Goal: Task Accomplishment & Management: Manage account settings

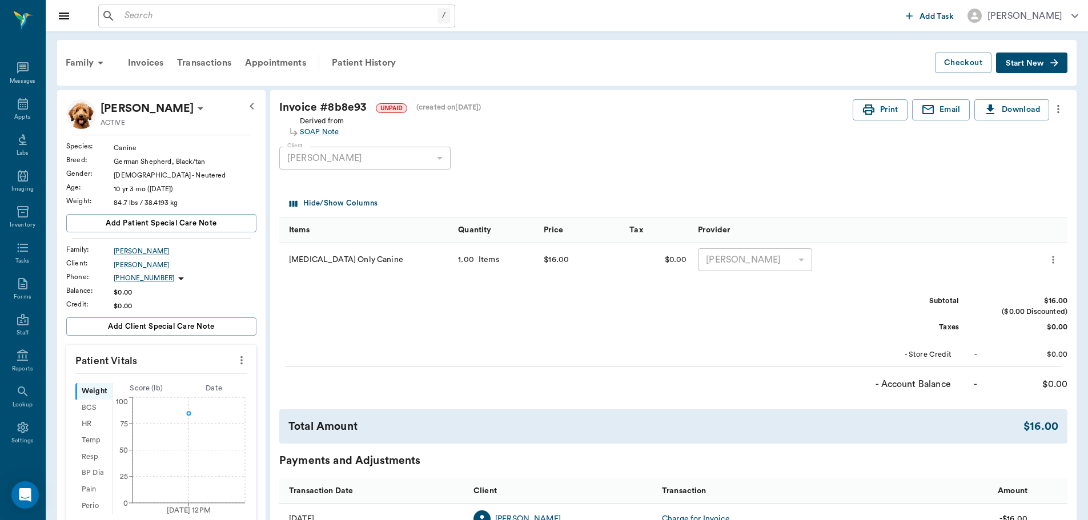
scroll to position [114, 0]
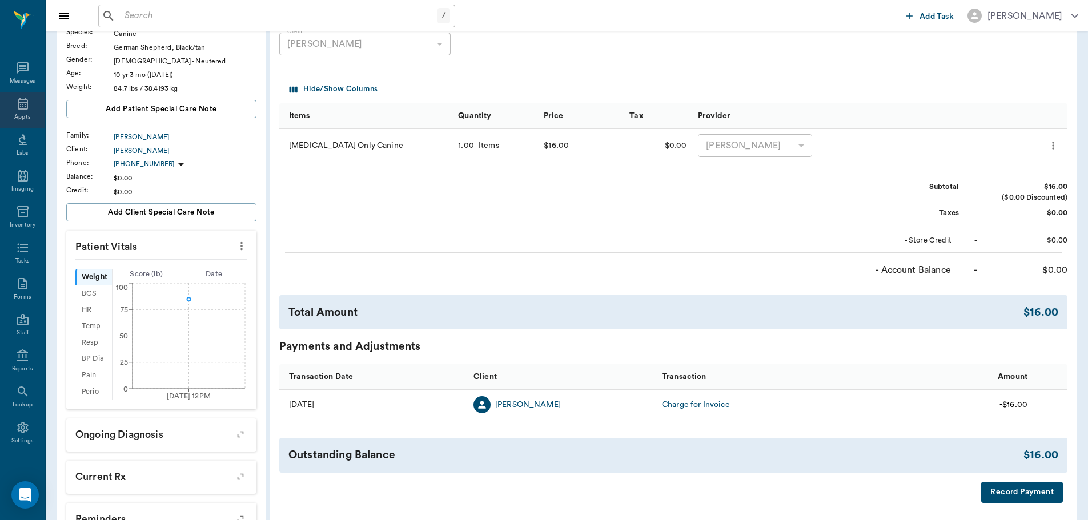
click at [18, 110] on icon at bounding box center [23, 104] width 14 height 14
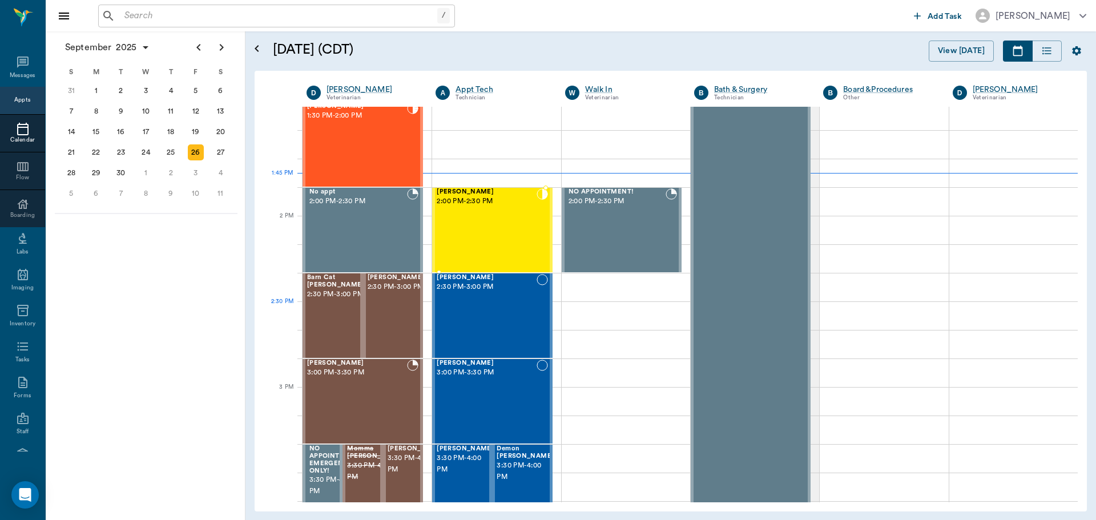
scroll to position [972, 0]
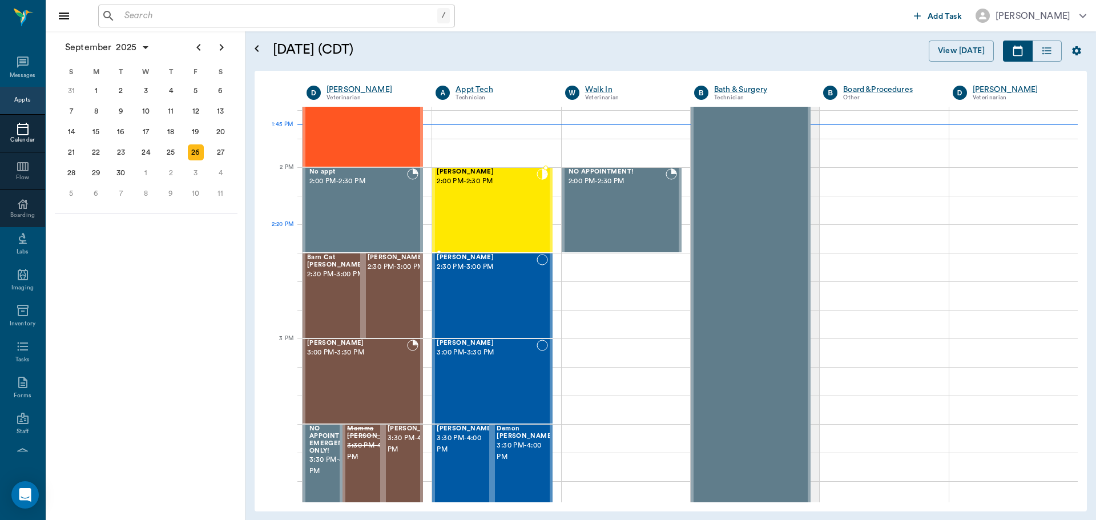
click at [500, 231] on div "[PERSON_NAME] 2:00 PM - 2:30 PM" at bounding box center [486, 209] width 99 height 83
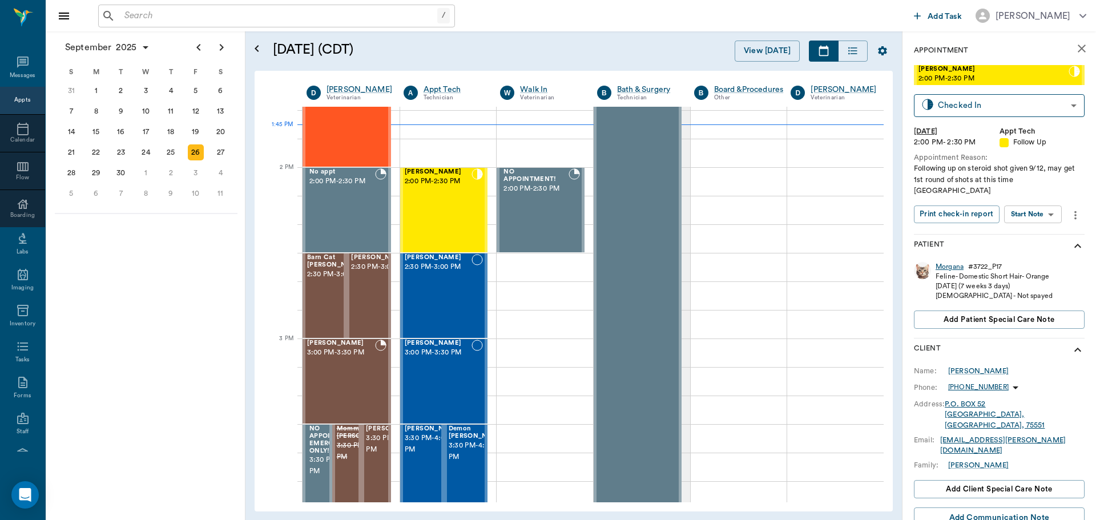
click at [947, 262] on div "Morgana" at bounding box center [950, 267] width 28 height 10
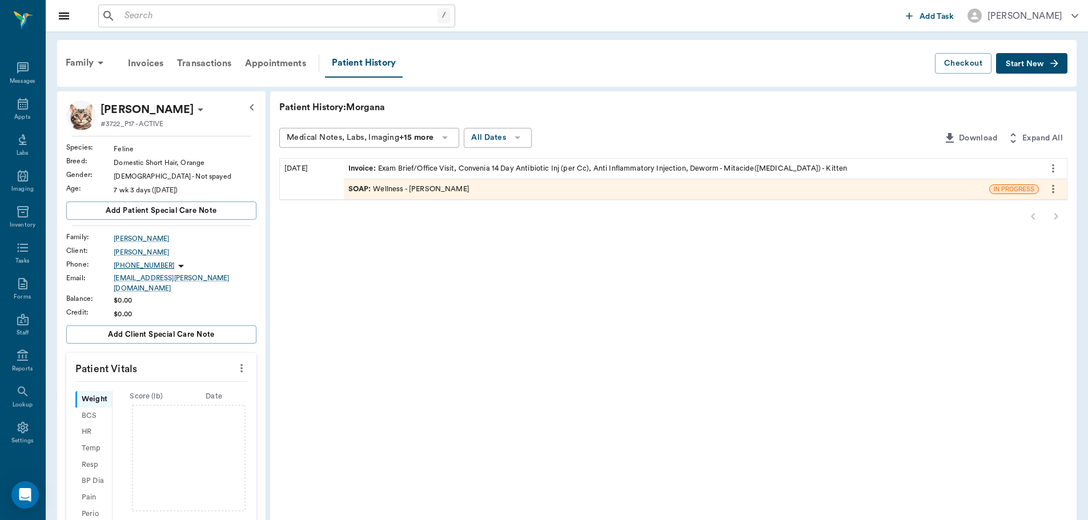
click at [417, 190] on div "SOAP : Wellness - [PERSON_NAME]" at bounding box center [408, 189] width 121 height 11
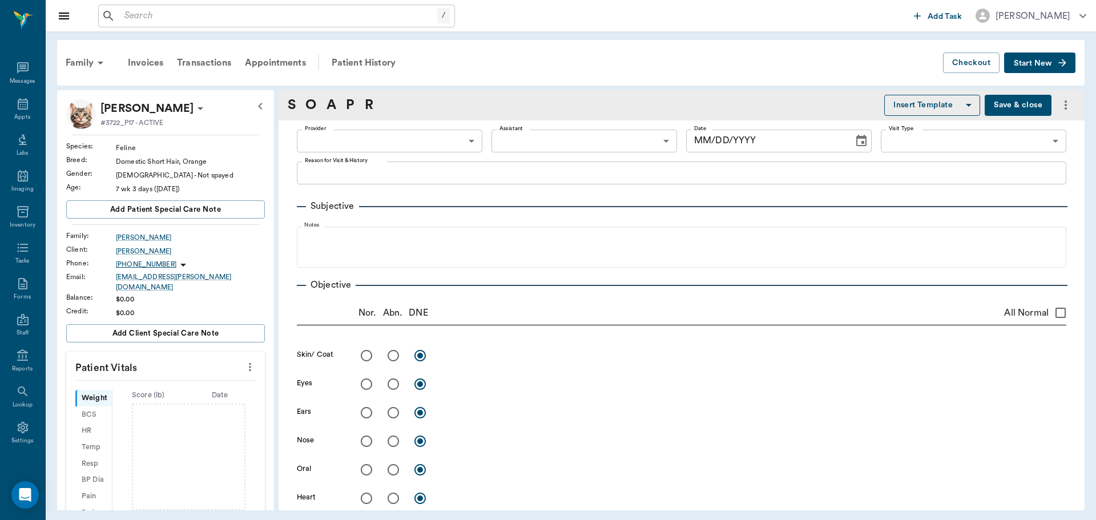
type input "63ec2f075fda476ae8351a4d"
type input "65d2be4f46e3a538d89b8c14"
type textarea "found kitten, something wrong with back leg or legs, dragging [PERSON_NAME]"
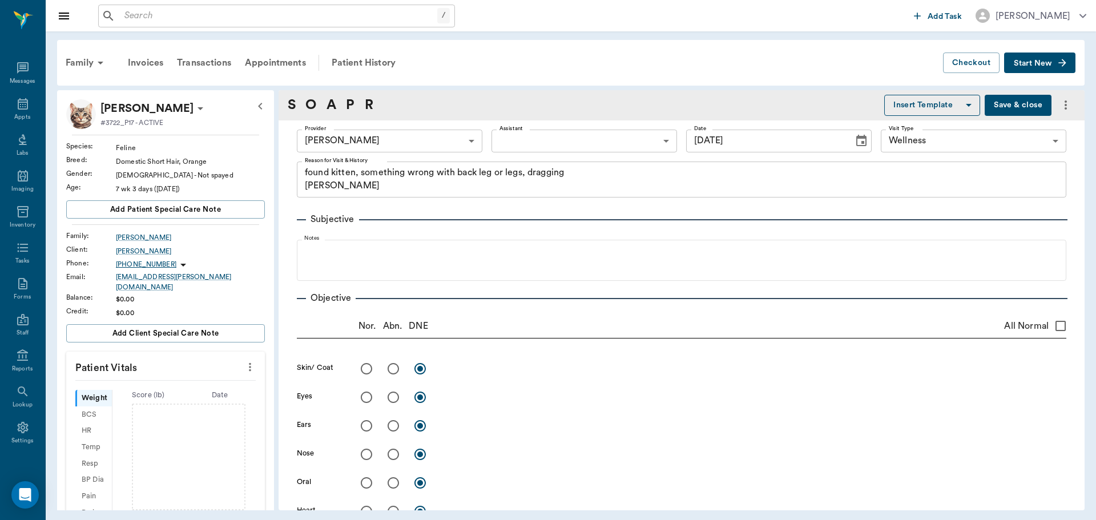
type input "[DATE]"
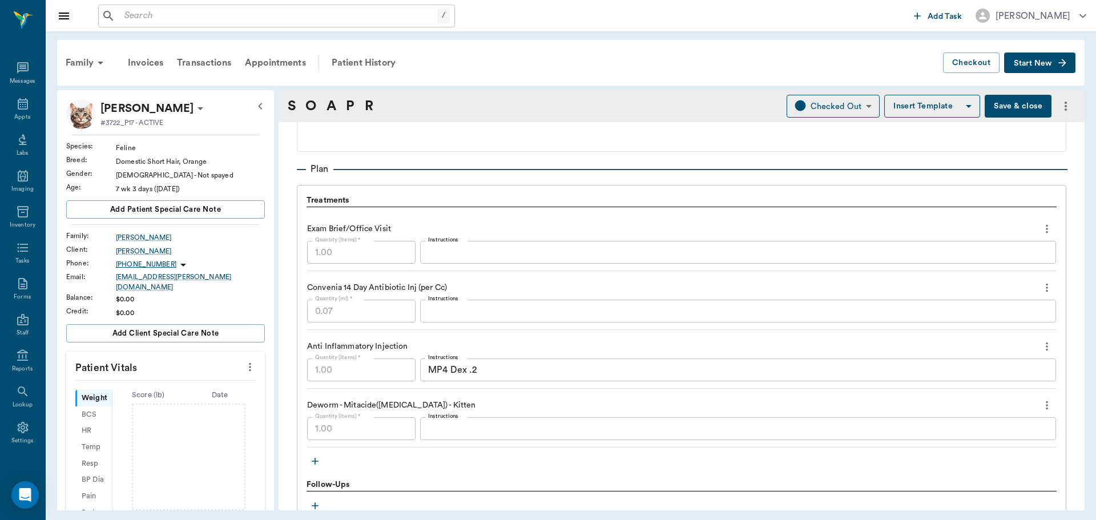
scroll to position [799, 0]
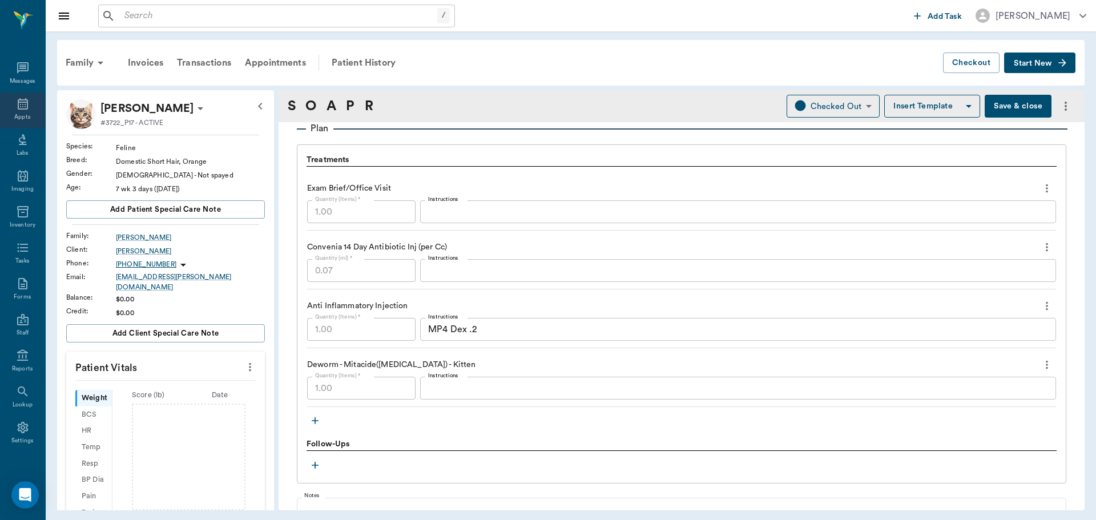
click at [21, 106] on icon at bounding box center [23, 103] width 10 height 11
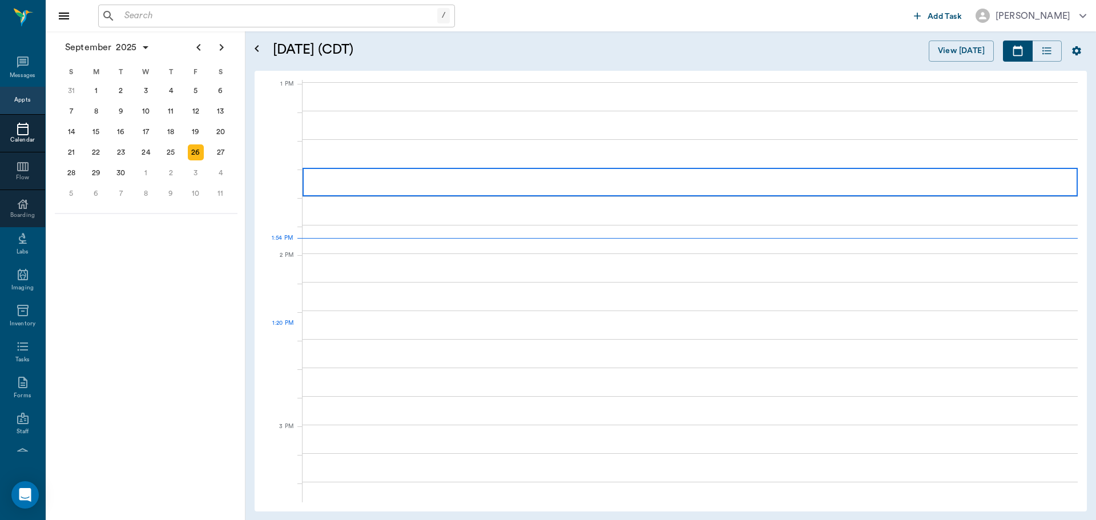
scroll to position [857, 0]
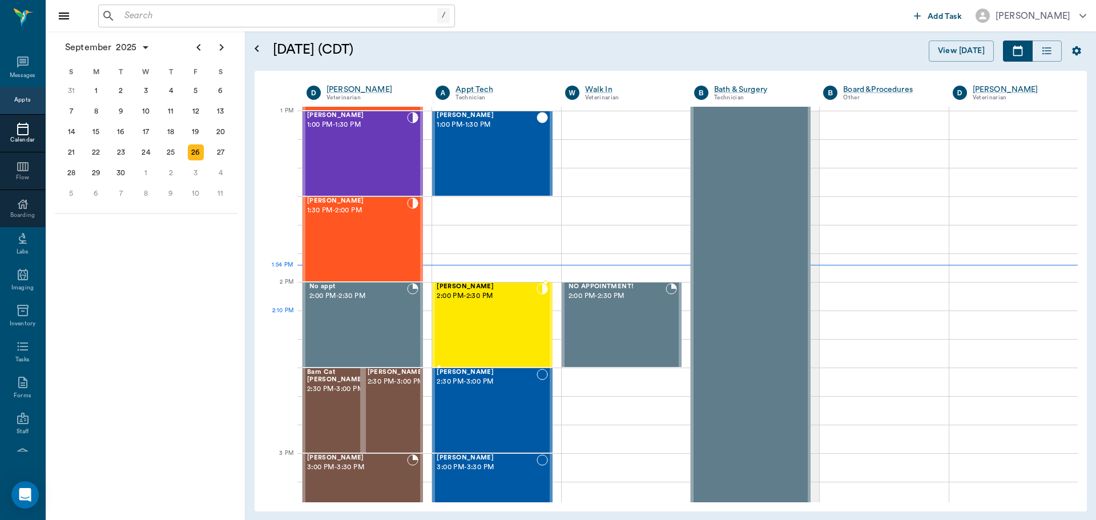
click at [528, 325] on div "[PERSON_NAME] 2:00 PM - 2:30 PM" at bounding box center [486, 324] width 99 height 83
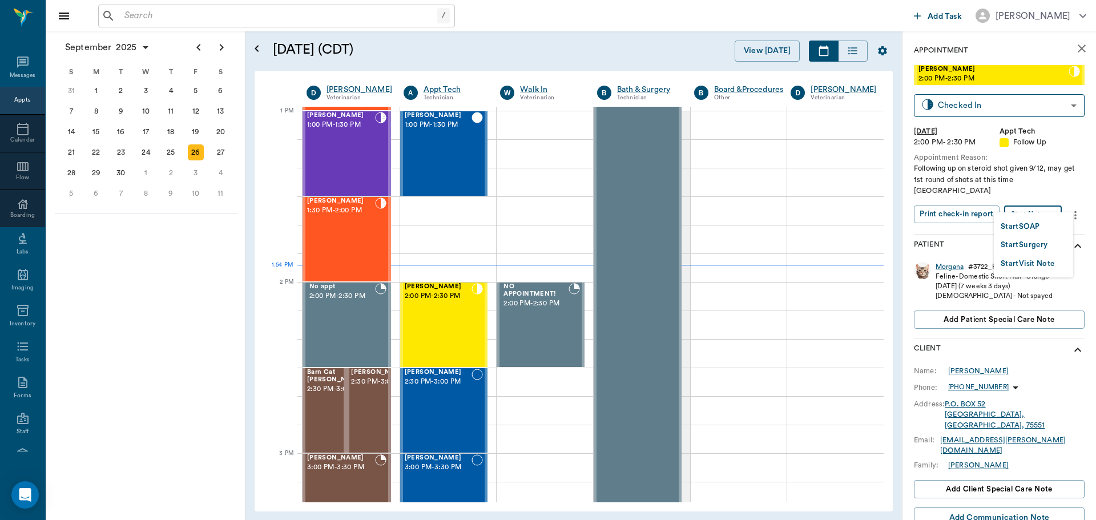
click at [1046, 199] on body "/ ​ Add Task [PERSON_NAME] Nectar Messages Appts Calendar Flow Boarding Labs Im…" at bounding box center [548, 260] width 1096 height 520
click at [1043, 227] on li "Start SOAP" at bounding box center [1033, 226] width 79 height 19
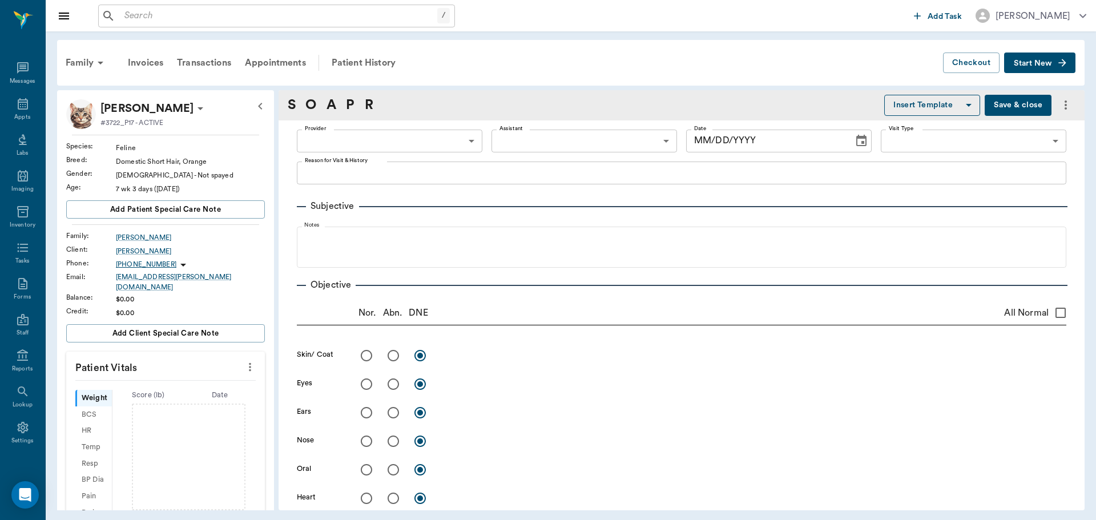
type input "63ec2f075fda476ae8351a4c"
type input "65d2be4f46e3a538d89b8c16"
type textarea "Following up on steroid shot given 9/12, may get 1st round of shots at this tim…"
type input "[DATE]"
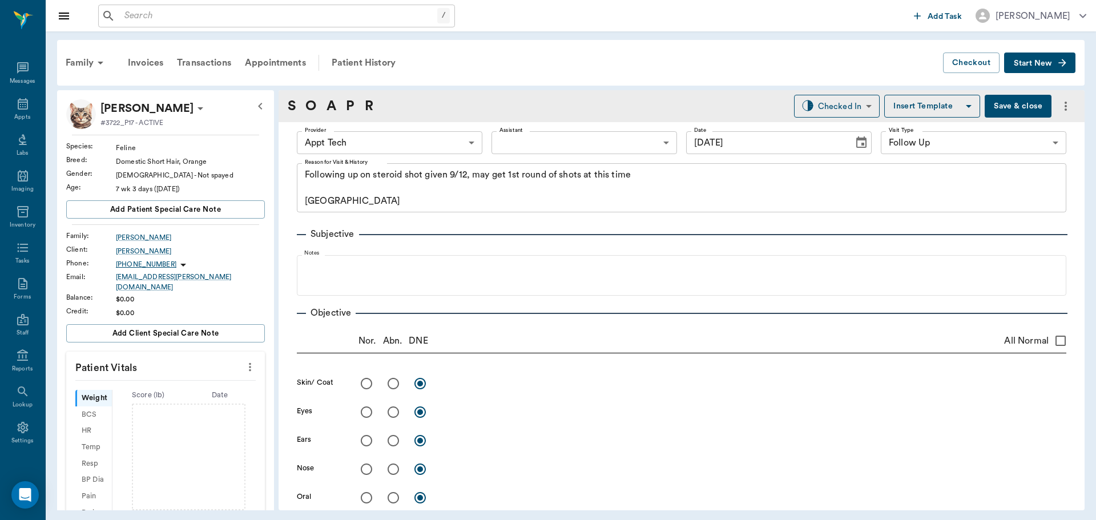
click at [435, 143] on body "/ ​ Add Task [PERSON_NAME] Nectar Messages Appts Labs Imaging Inventory Tasks F…" at bounding box center [548, 260] width 1096 height 520
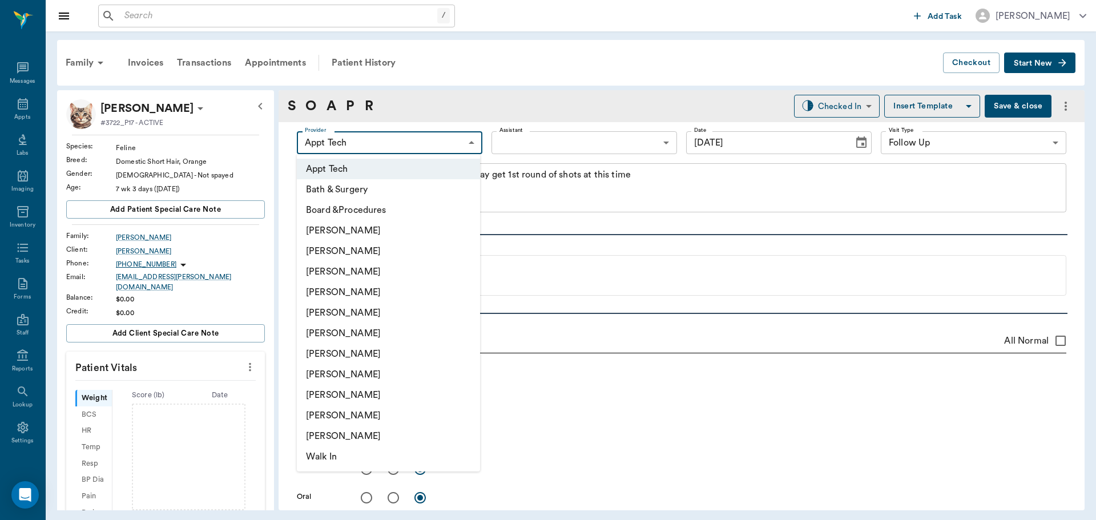
click at [393, 291] on li "[PERSON_NAME]" at bounding box center [388, 292] width 183 height 21
type input "63ec2f075fda476ae8351a4d"
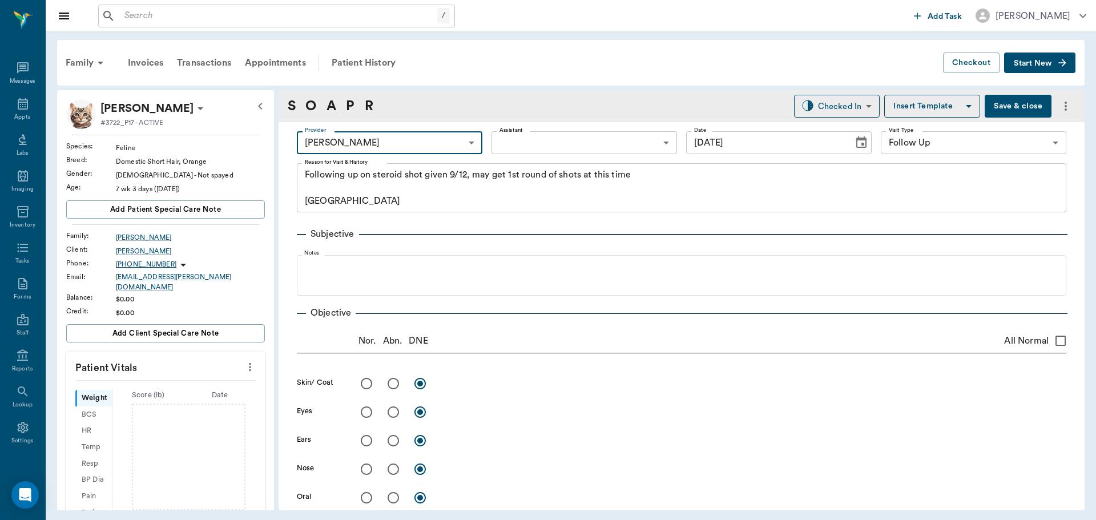
click at [244, 360] on icon "more" at bounding box center [250, 367] width 13 height 14
click at [192, 378] on span "Enter Vitals" at bounding box center [194, 380] width 96 height 12
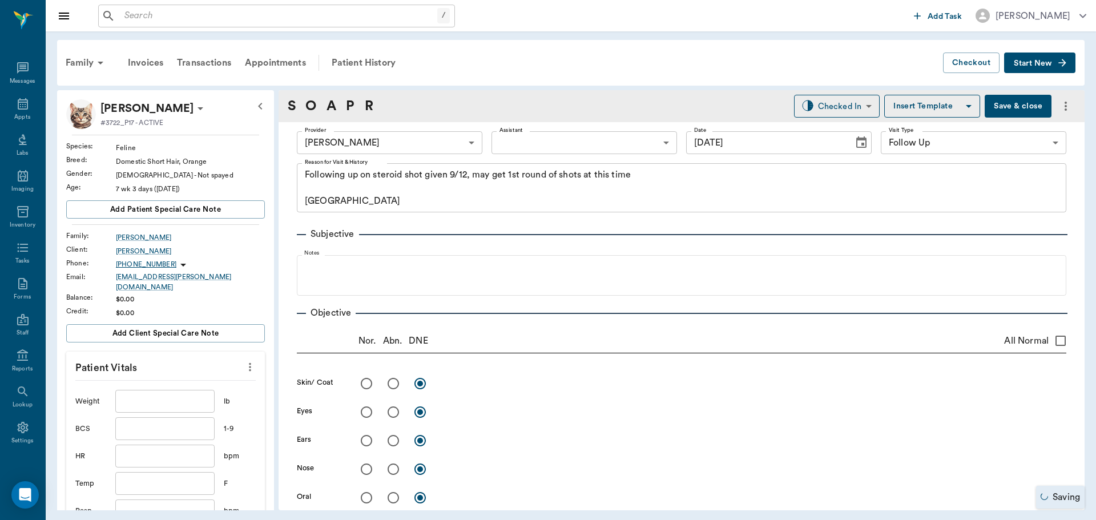
click at [163, 395] on input "text" at bounding box center [164, 401] width 99 height 23
type input "16"
type input "101.4"
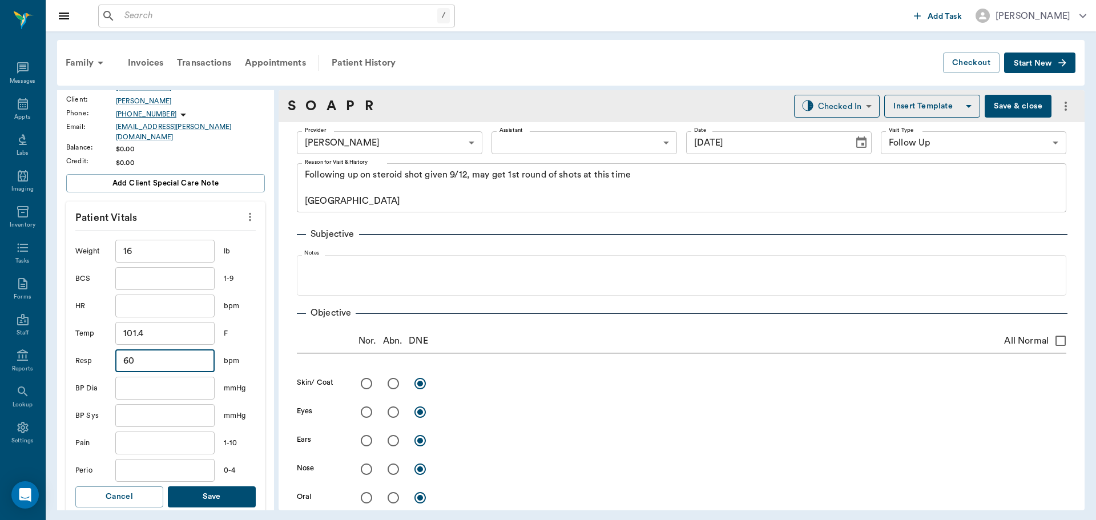
scroll to position [176, 0]
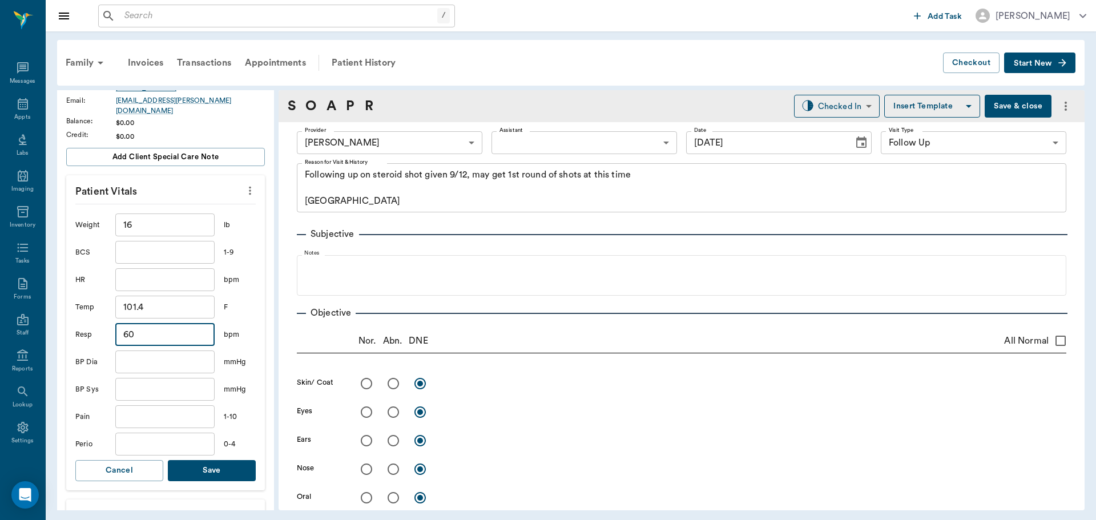
type input "60"
click at [210, 463] on button "Save" at bounding box center [212, 470] width 88 height 21
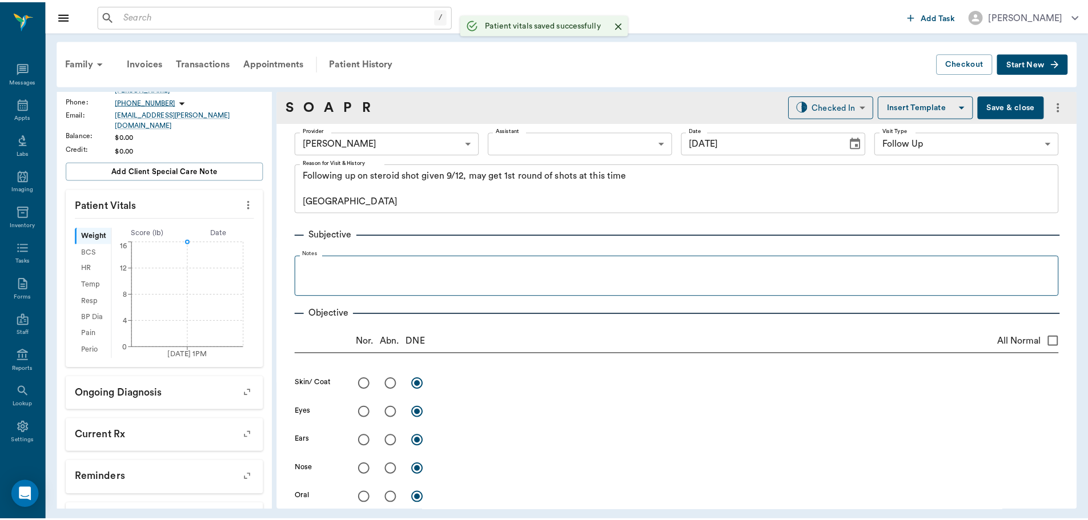
scroll to position [190, 0]
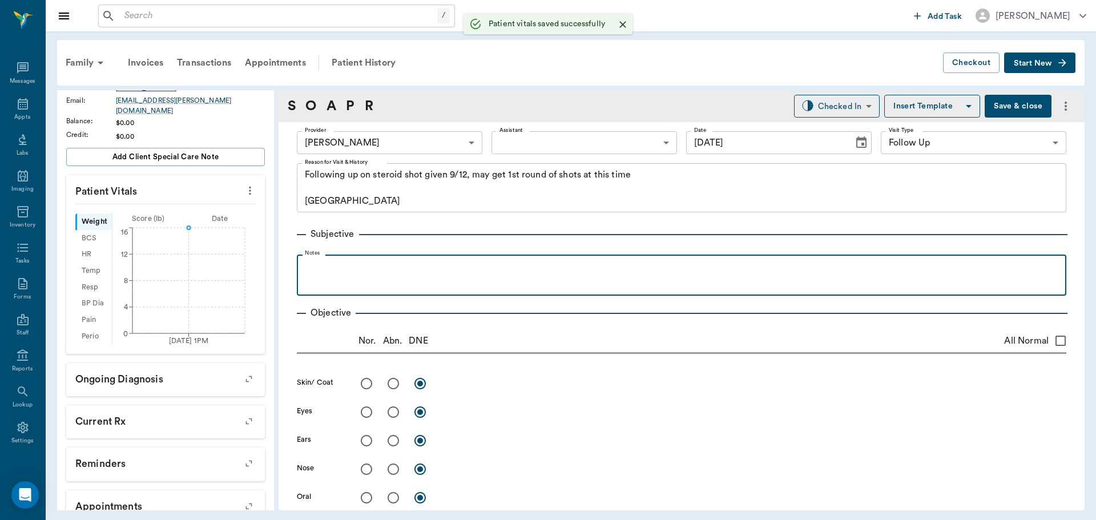
click at [391, 287] on div at bounding box center [682, 274] width 758 height 29
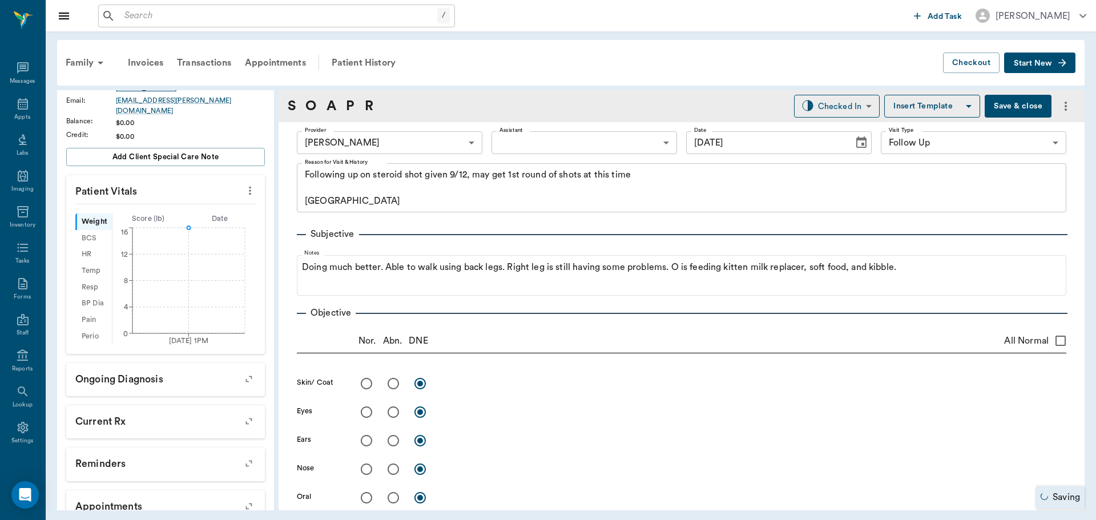
click at [1005, 107] on button "Save & close" at bounding box center [1018, 106] width 67 height 23
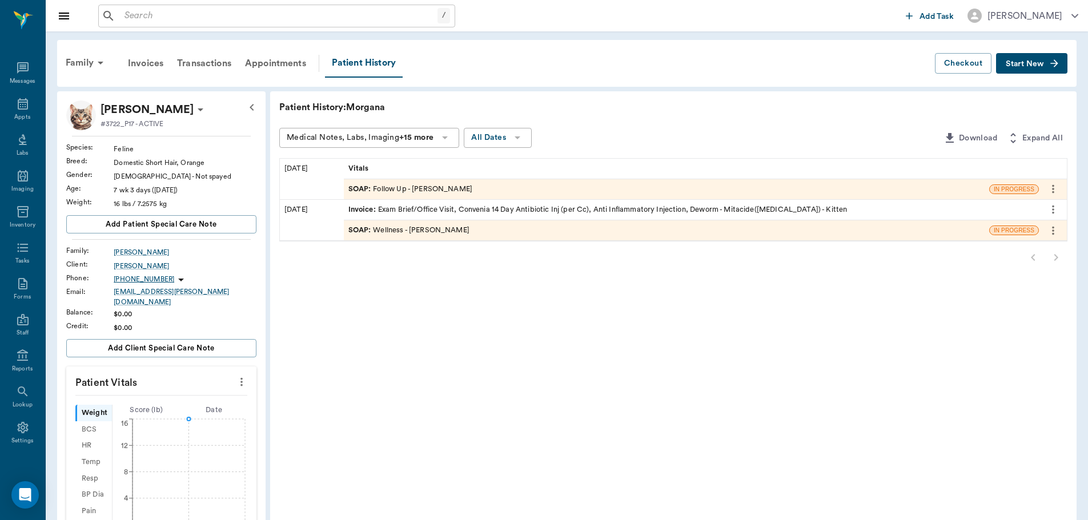
click at [388, 227] on div "SOAP : Wellness - [PERSON_NAME]" at bounding box center [408, 230] width 121 height 11
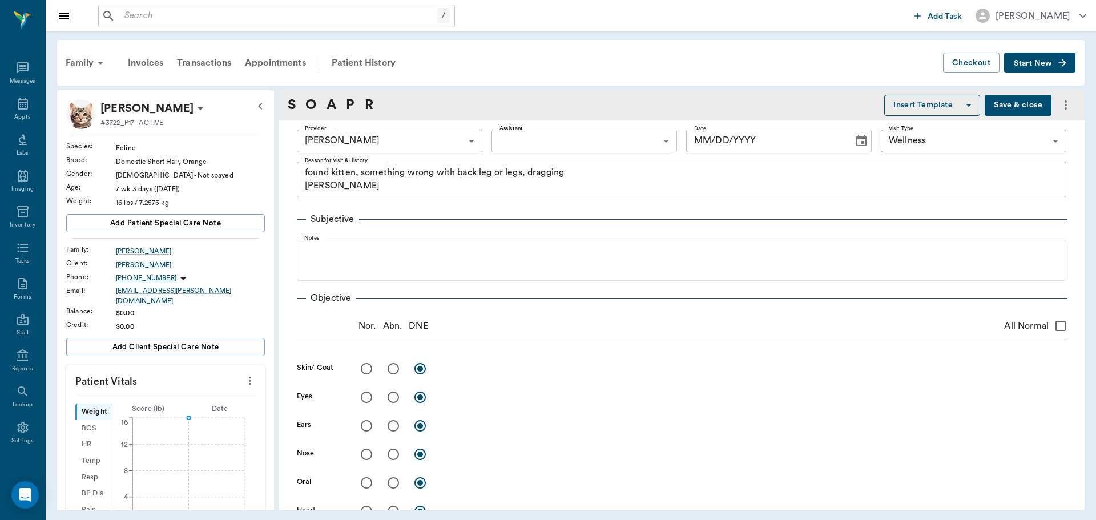
type input "63ec2f075fda476ae8351a4d"
type input "65d2be4f46e3a538d89b8c14"
type textarea "found kitten, something wrong with back leg or legs, dragging [PERSON_NAME]"
type input "[DATE]"
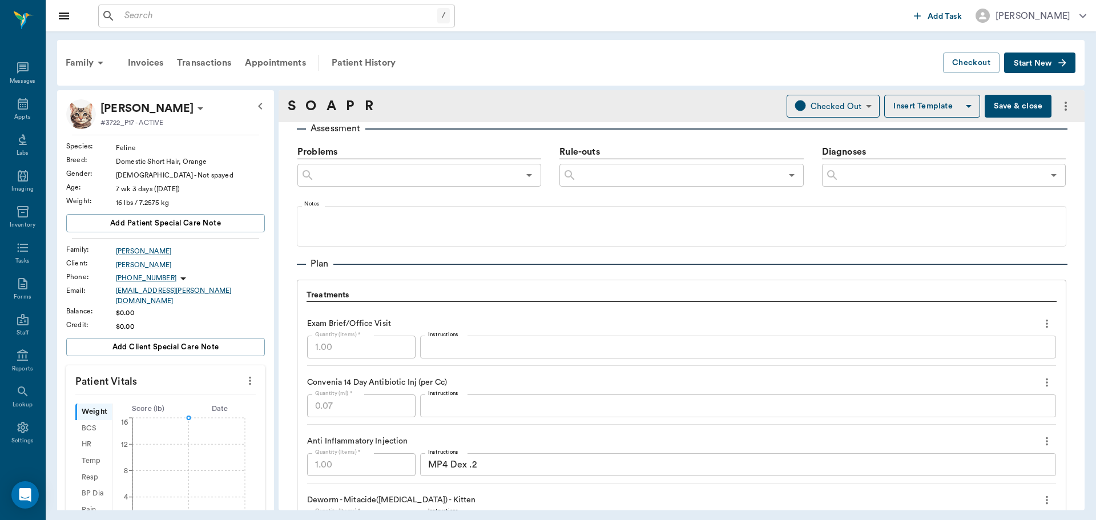
scroll to position [662, 0]
drag, startPoint x: 27, startPoint y: 111, endPoint x: 108, endPoint y: 119, distance: 82.0
click at [27, 111] on div "Appts" at bounding box center [22, 111] width 45 height 36
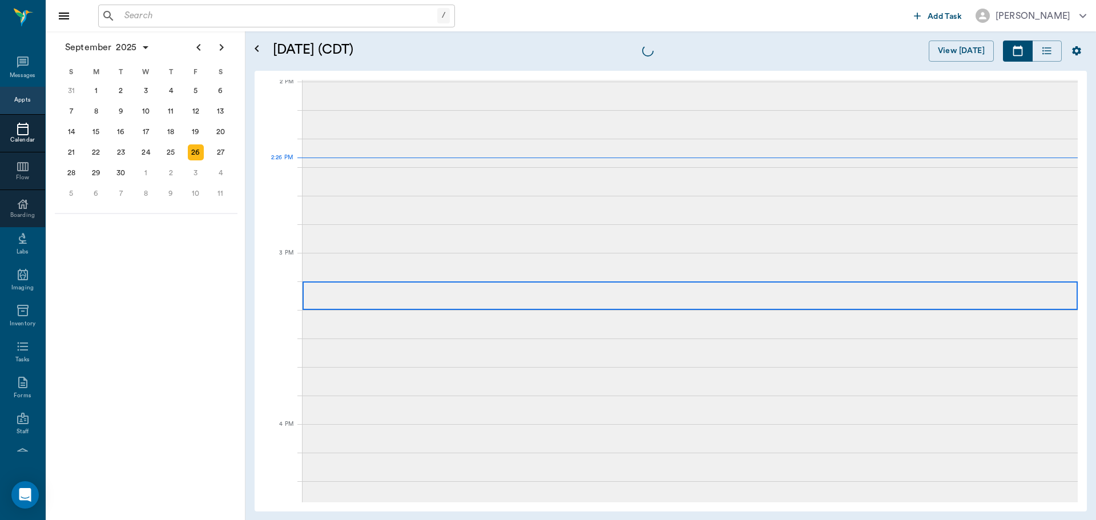
scroll to position [1029, 0]
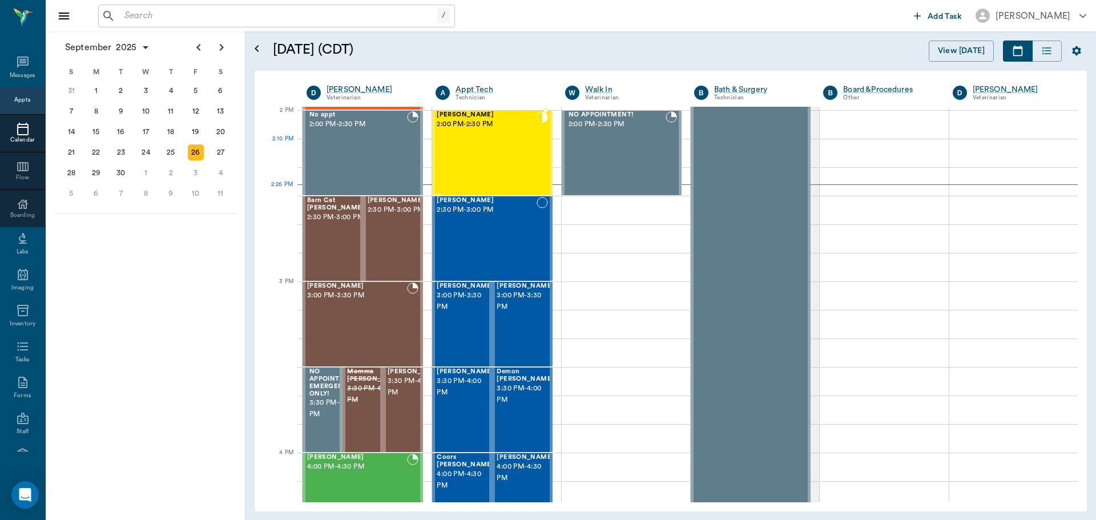
click at [463, 150] on div "[PERSON_NAME] 2:00 PM - 2:30 PM" at bounding box center [486, 152] width 99 height 83
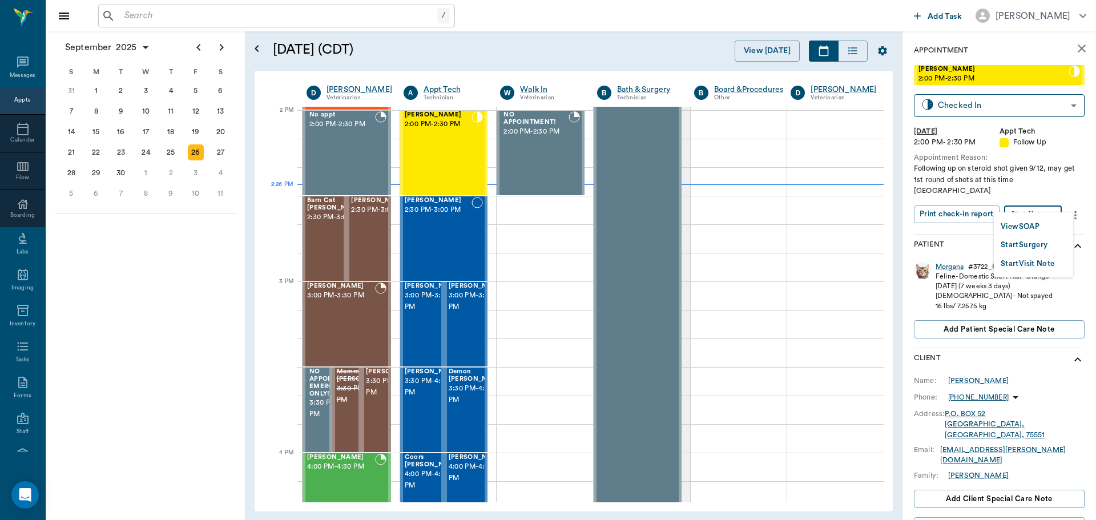
click at [1027, 203] on body "/ ​ Add Task [PERSON_NAME] Nectar Messages Appts Calendar Flow Boarding Labs Im…" at bounding box center [548, 260] width 1096 height 520
click at [1015, 224] on button "View SOAP" at bounding box center [1020, 226] width 39 height 13
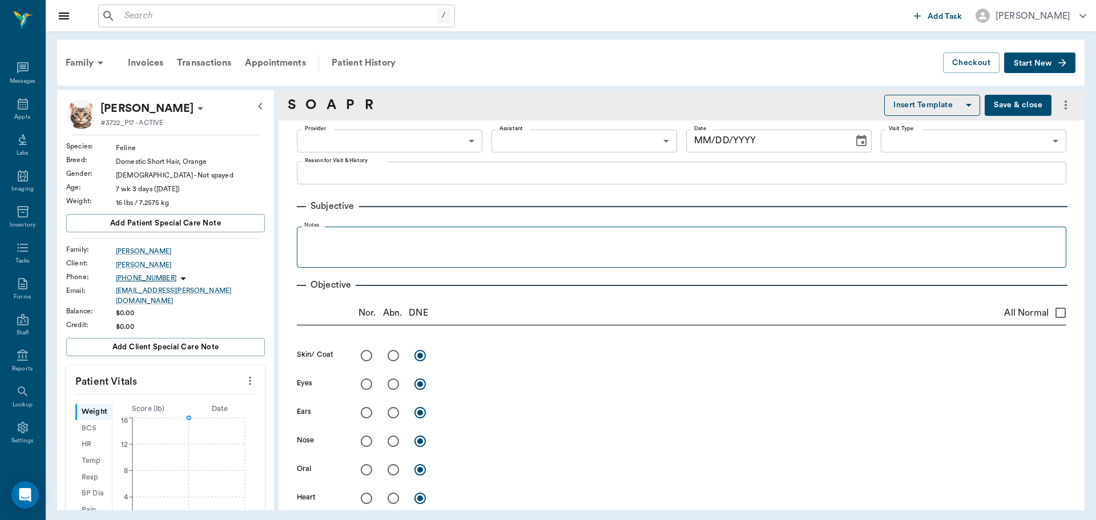
type input "63ec2f075fda476ae8351a4d"
type input "65d2be4f46e3a538d89b8c16"
type textarea "Following up on steroid shot given 9/12, may get 1st round of shots at this tim…"
type input "[DATE]"
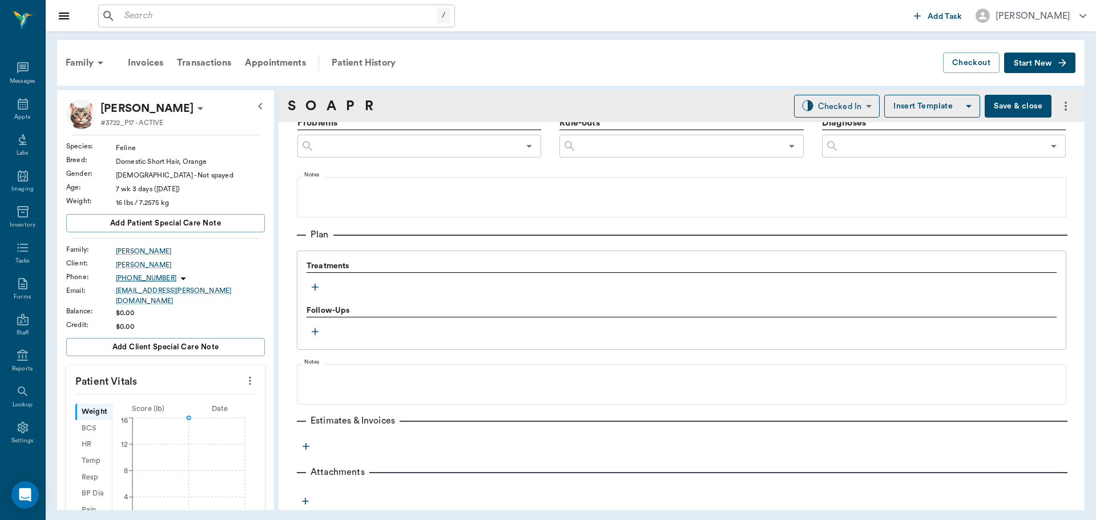
scroll to position [707, 0]
click at [313, 287] on icon "button" at bounding box center [315, 286] width 7 height 7
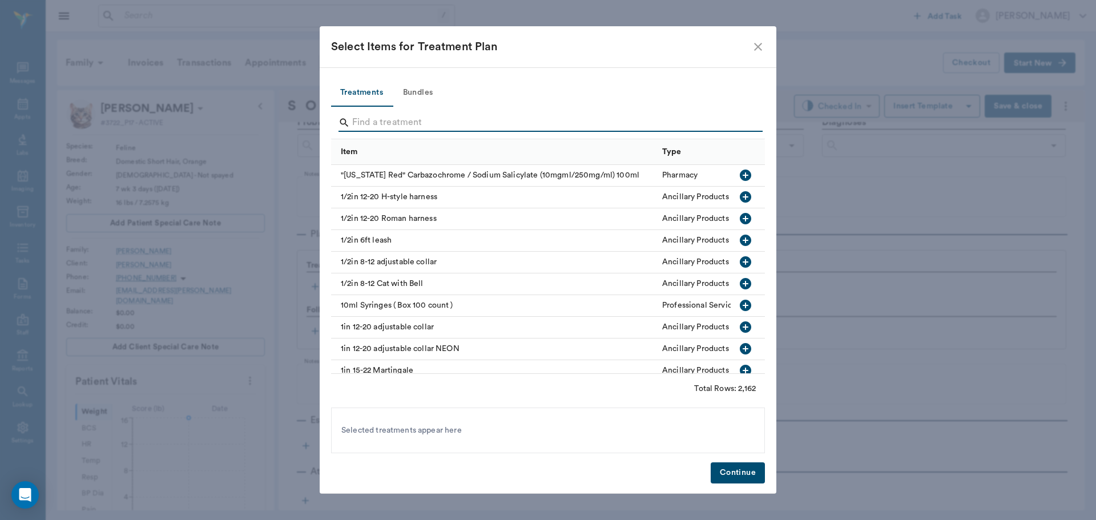
click at [399, 120] on input "Search" at bounding box center [548, 123] width 393 height 18
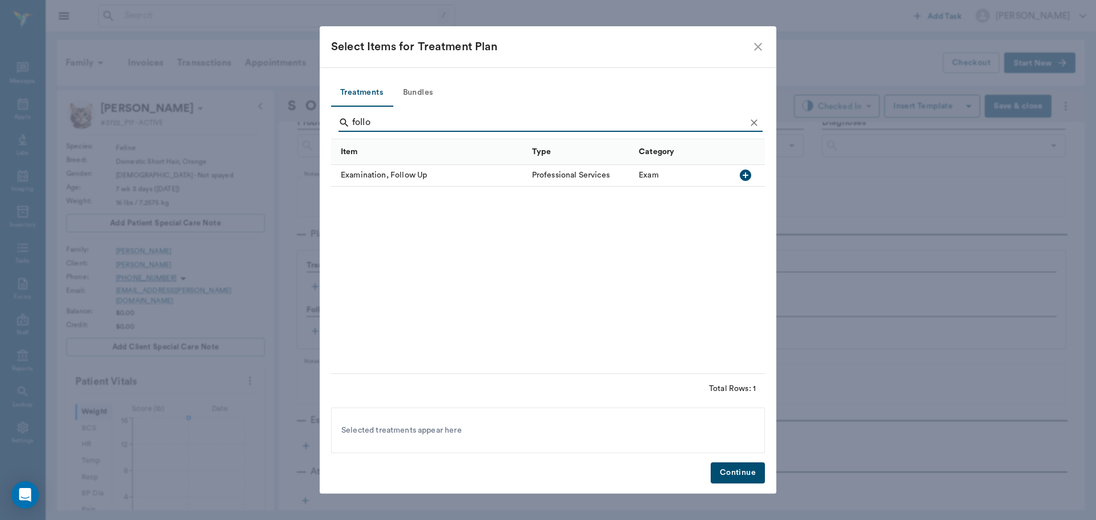
type input "follo"
click at [747, 171] on icon "button" at bounding box center [745, 175] width 11 height 11
click at [417, 93] on button "Bundles" at bounding box center [417, 92] width 51 height 27
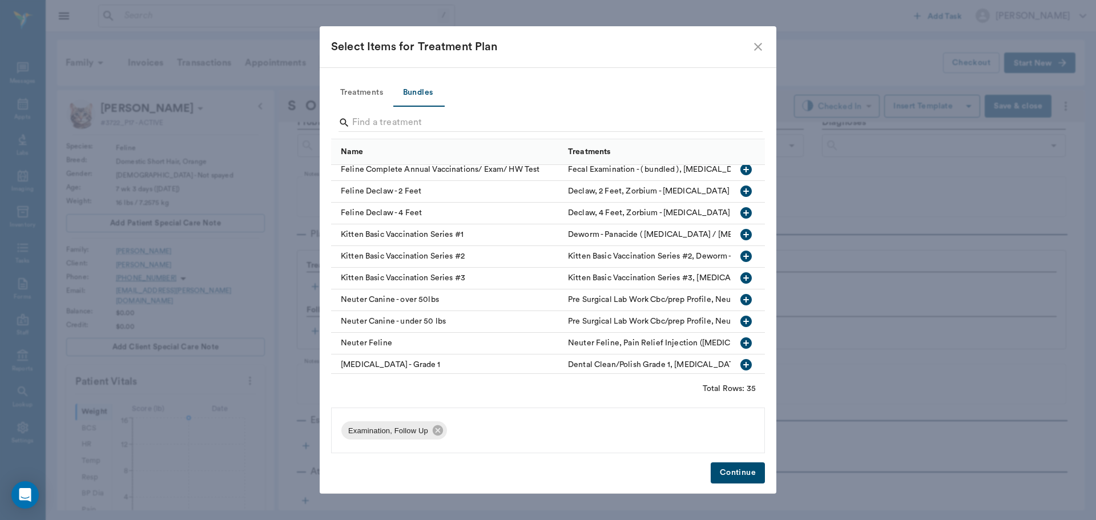
scroll to position [171, 0]
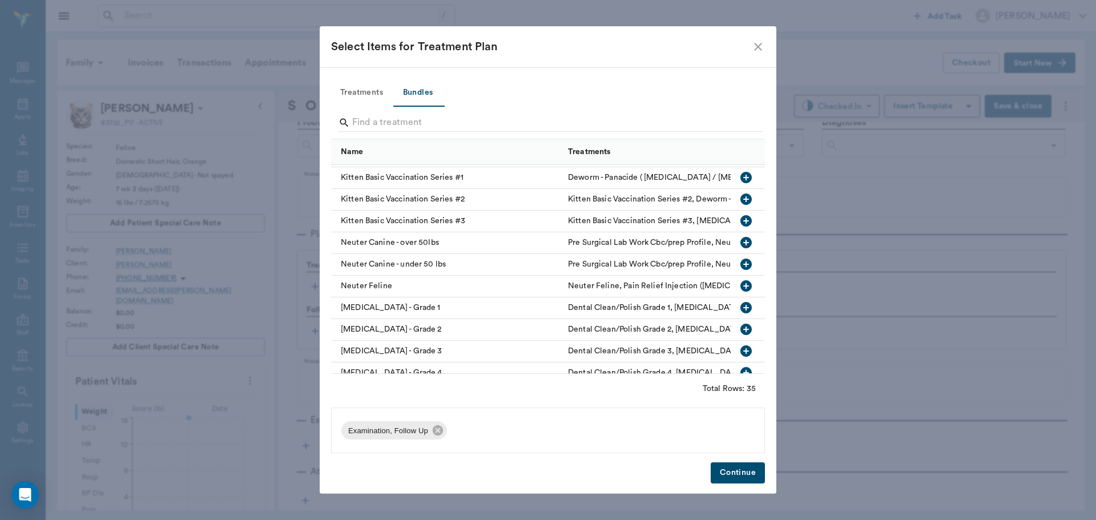
click at [741, 176] on icon "button" at bounding box center [746, 177] width 11 height 11
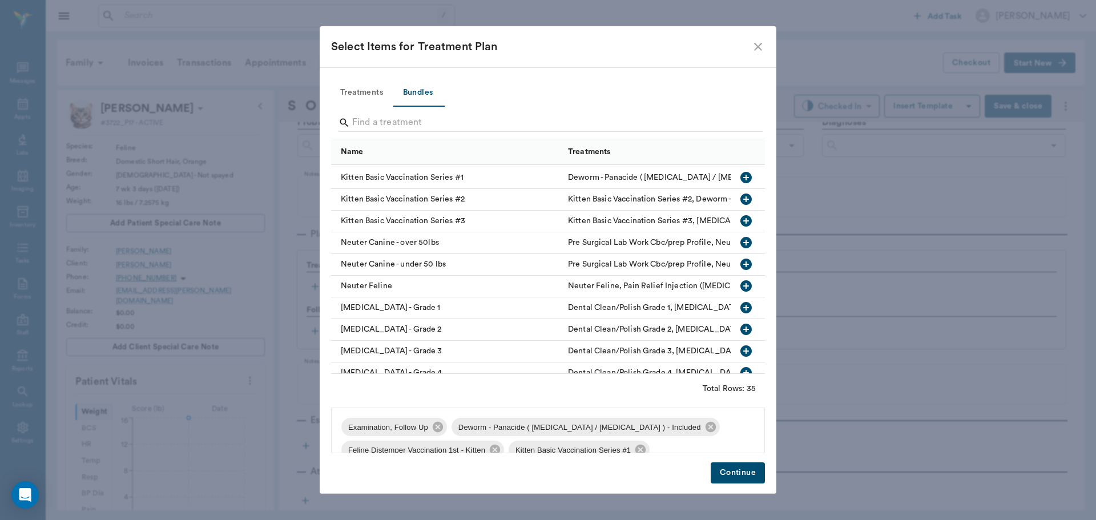
click at [743, 470] on button "Continue" at bounding box center [738, 473] width 54 height 21
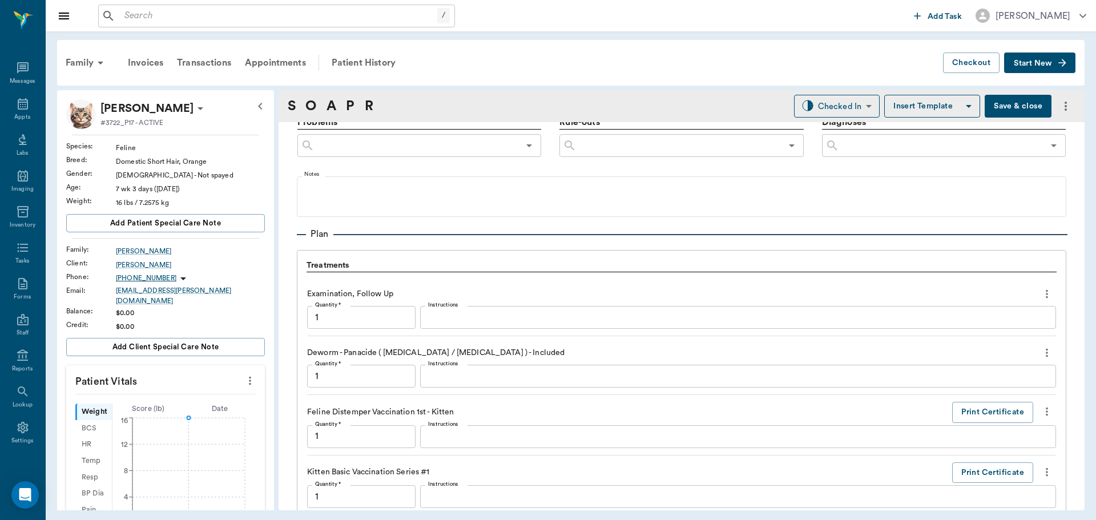
scroll to position [995, 0]
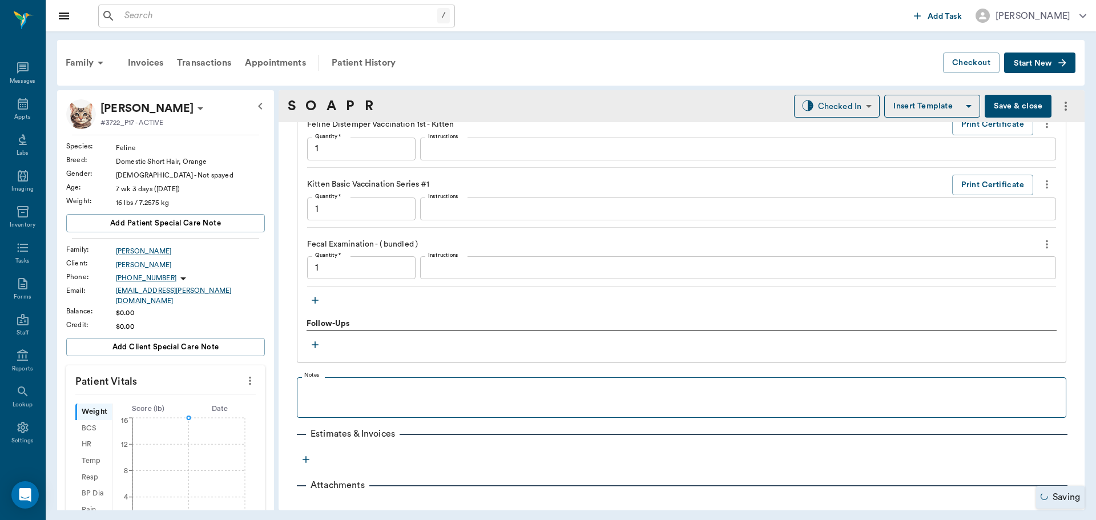
type input "1.00"
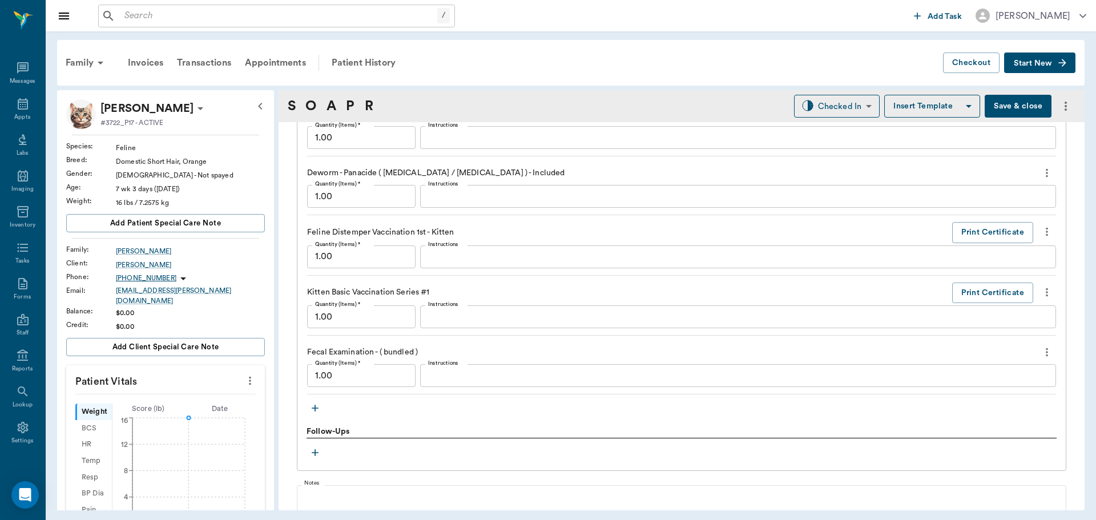
scroll to position [880, 0]
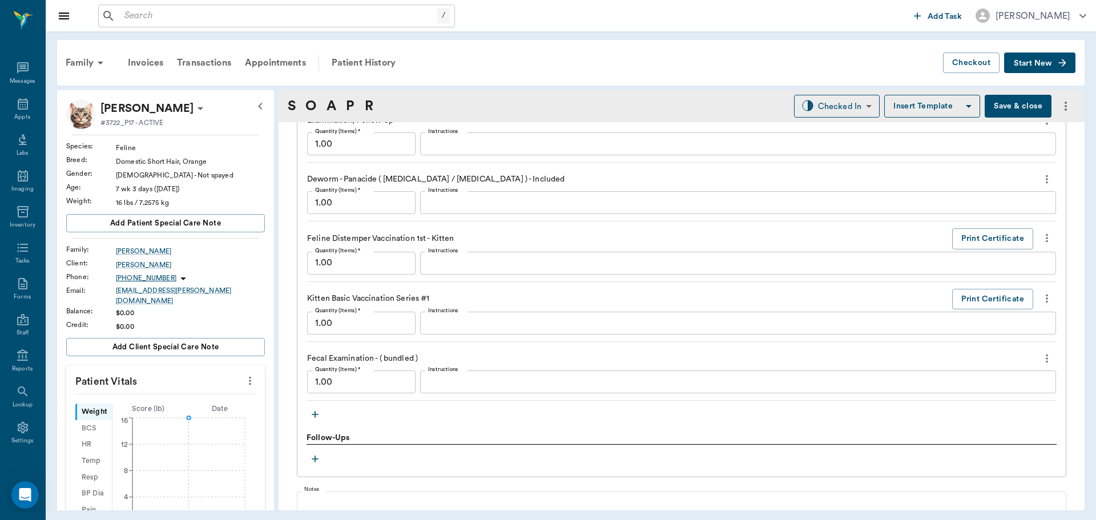
drag, startPoint x: 396, startPoint y: 226, endPoint x: 481, endPoint y: 115, distance: 139.2
click at [481, 115] on div "S O A P R Checked In CHECKED_IN ​ Insert Template Save & close" at bounding box center [682, 106] width 806 height 32
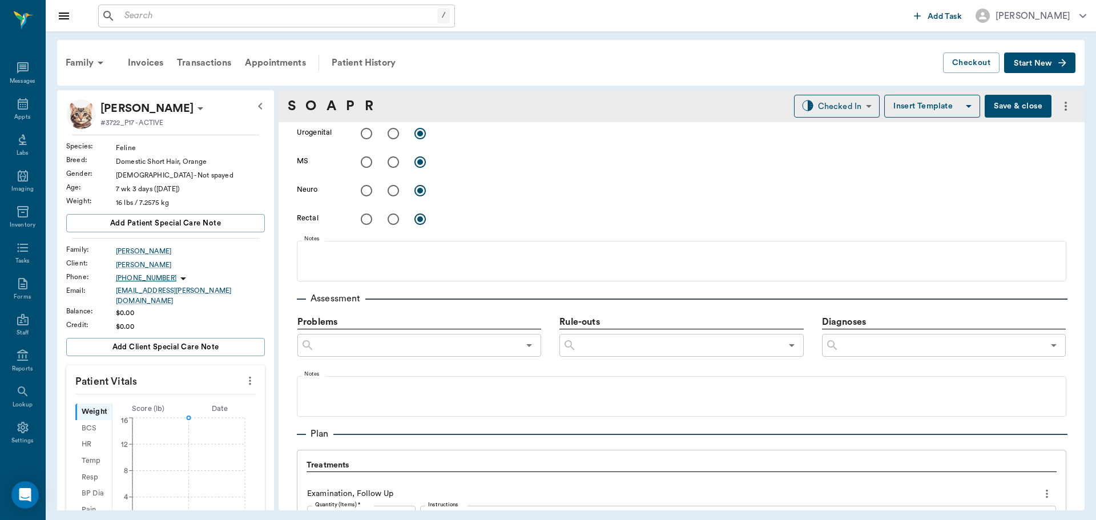
scroll to position [508, 0]
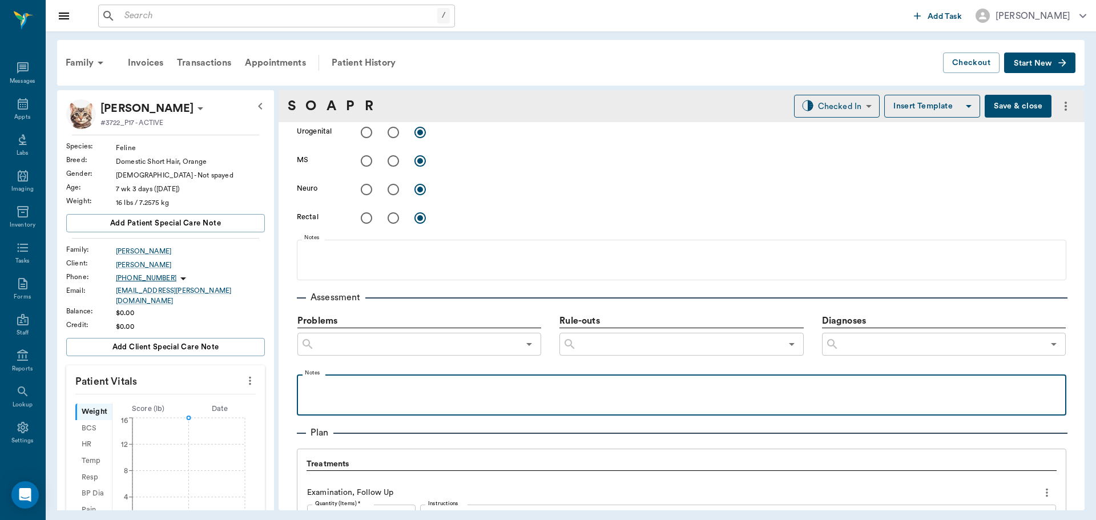
drag, startPoint x: 469, startPoint y: 435, endPoint x: 384, endPoint y: 393, distance: 94.7
click at [384, 393] on p at bounding box center [682, 387] width 758 height 14
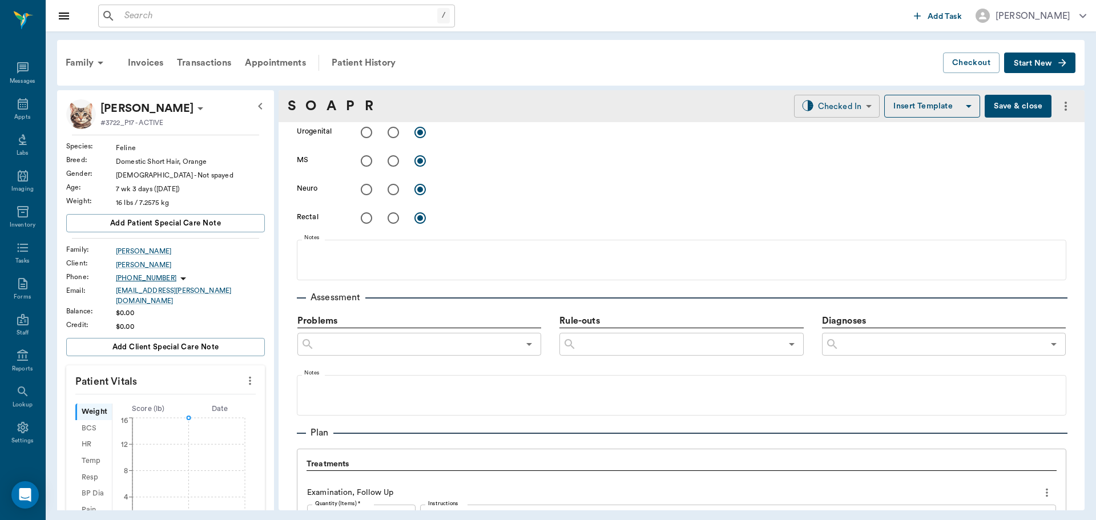
click at [847, 103] on body "/ ​ Add Task [PERSON_NAME] Nectar Messages Appts Labs Imaging Inventory Tasks F…" at bounding box center [548, 260] width 1096 height 520
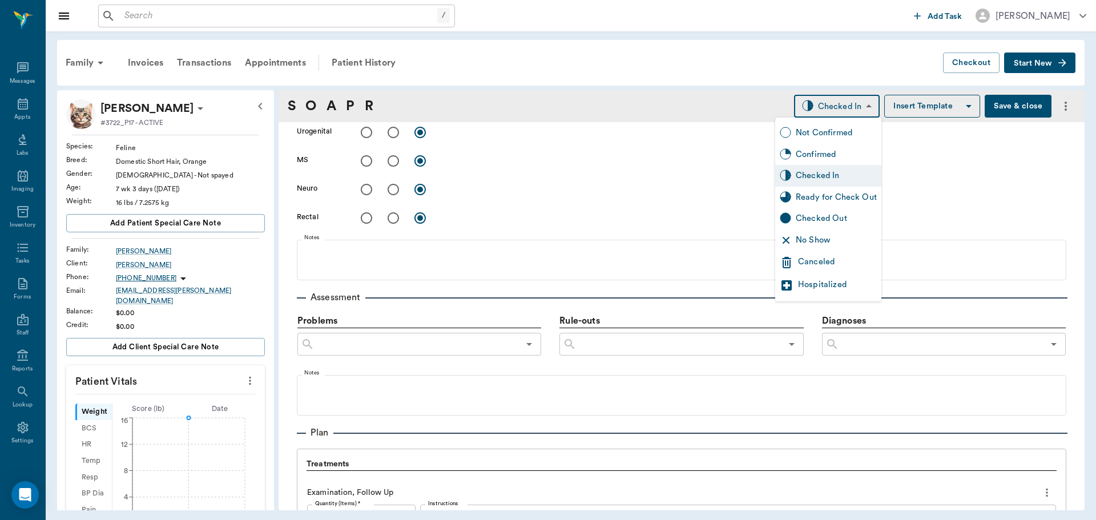
click at [834, 199] on div "Ready for Check Out" at bounding box center [836, 197] width 81 height 13
type input "READY_TO_CHECKOUT"
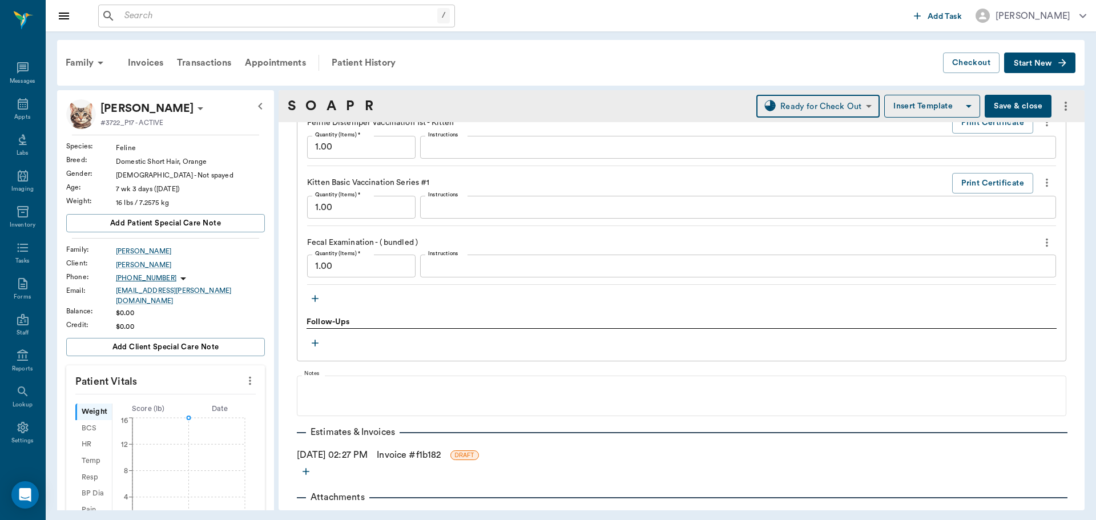
scroll to position [1022, 0]
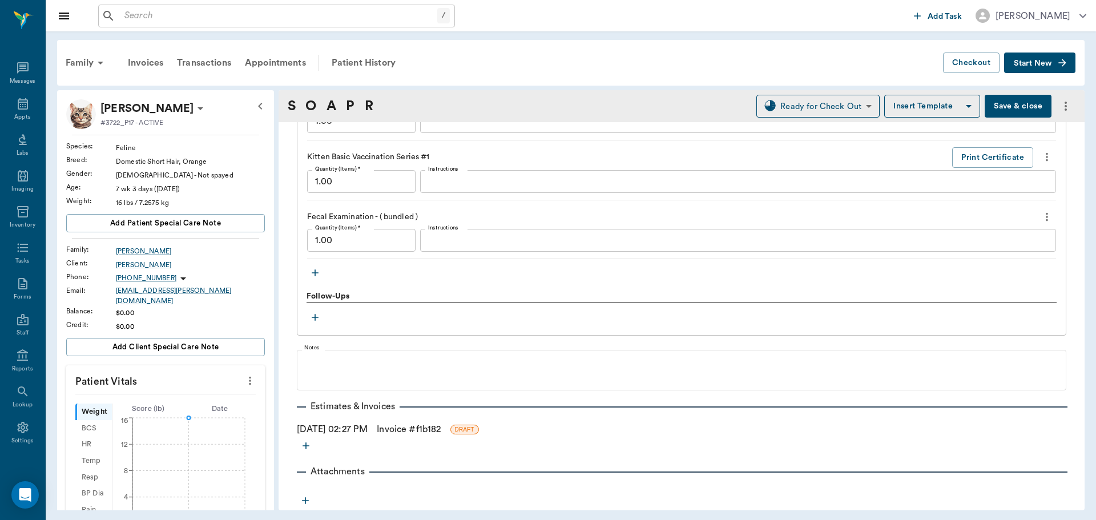
click at [1041, 212] on icon "more" at bounding box center [1047, 217] width 13 height 14
click at [991, 257] on span "Delete" at bounding box center [991, 258] width 96 height 12
click at [408, 427] on link "Invoice # f1b182" at bounding box center [409, 430] width 64 height 14
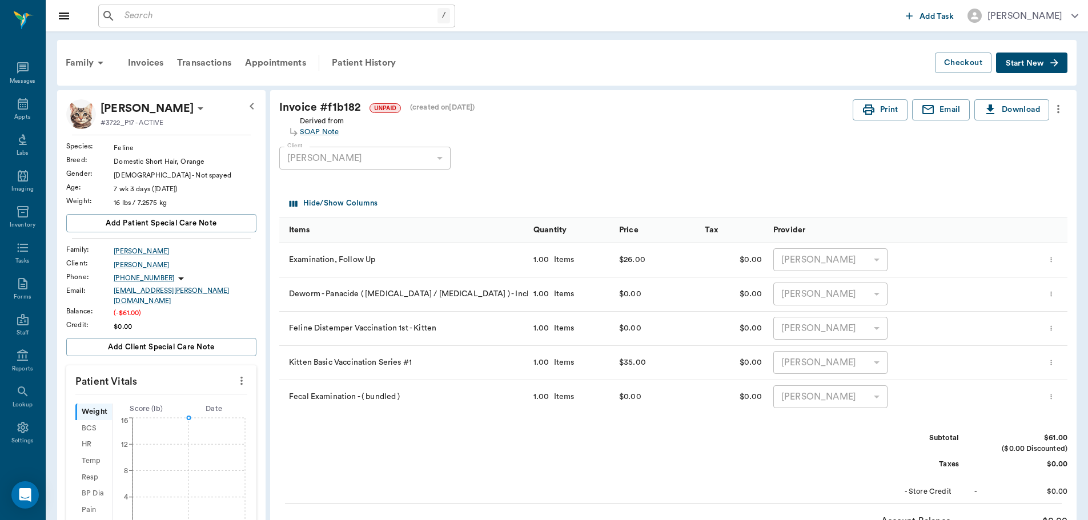
click at [1053, 400] on icon "more" at bounding box center [1050, 397] width 7 height 14
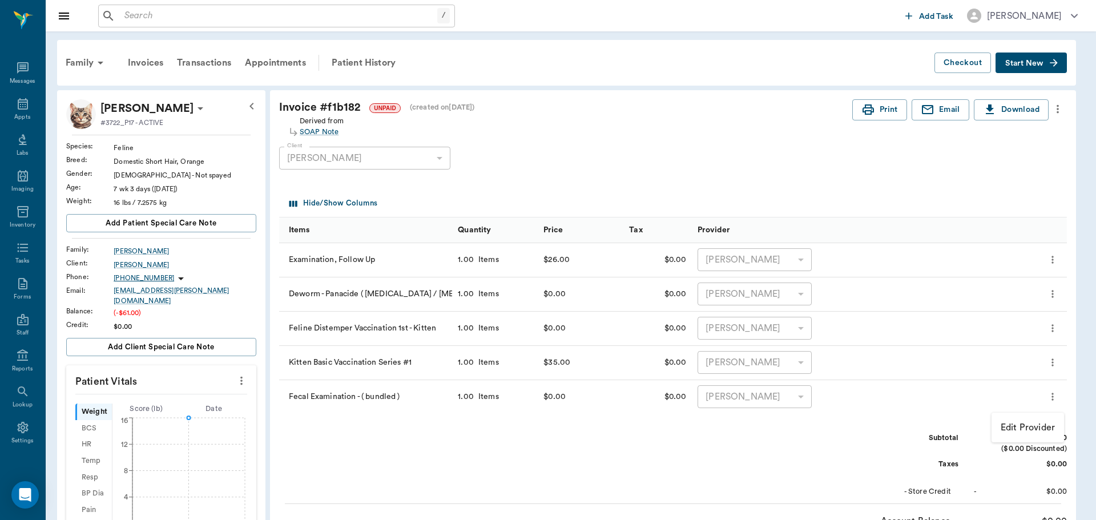
click at [1053, 403] on div at bounding box center [548, 260] width 1096 height 520
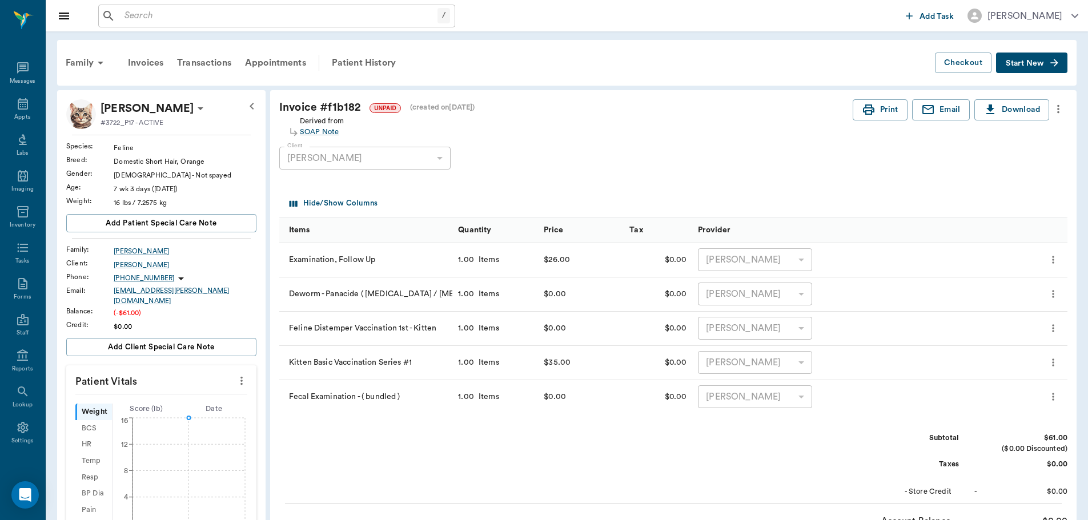
click at [1052, 399] on icon "more" at bounding box center [1052, 397] width 11 height 14
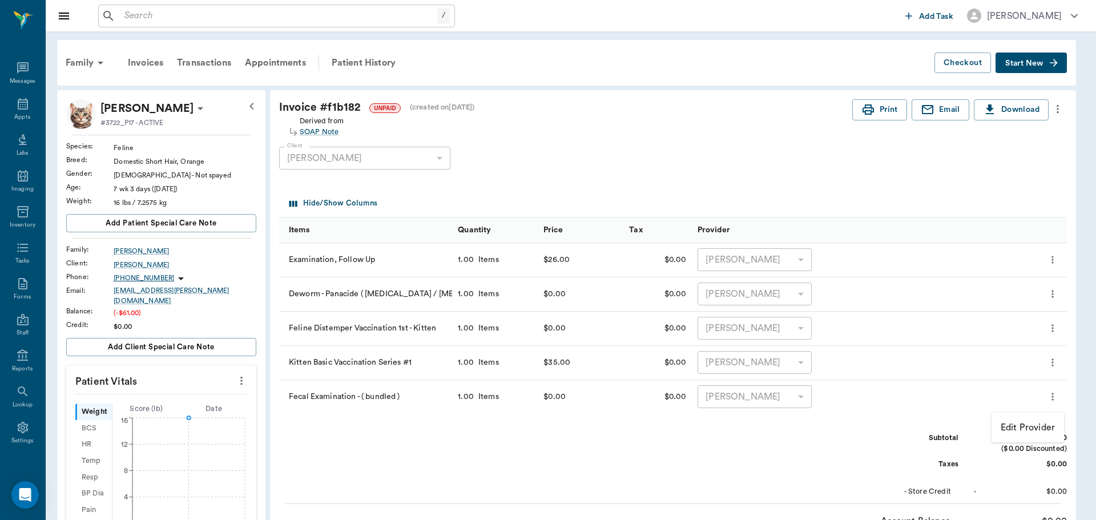
drag, startPoint x: 978, startPoint y: 405, endPoint x: 807, endPoint y: 387, distance: 171.1
click at [955, 399] on div at bounding box center [548, 260] width 1096 height 520
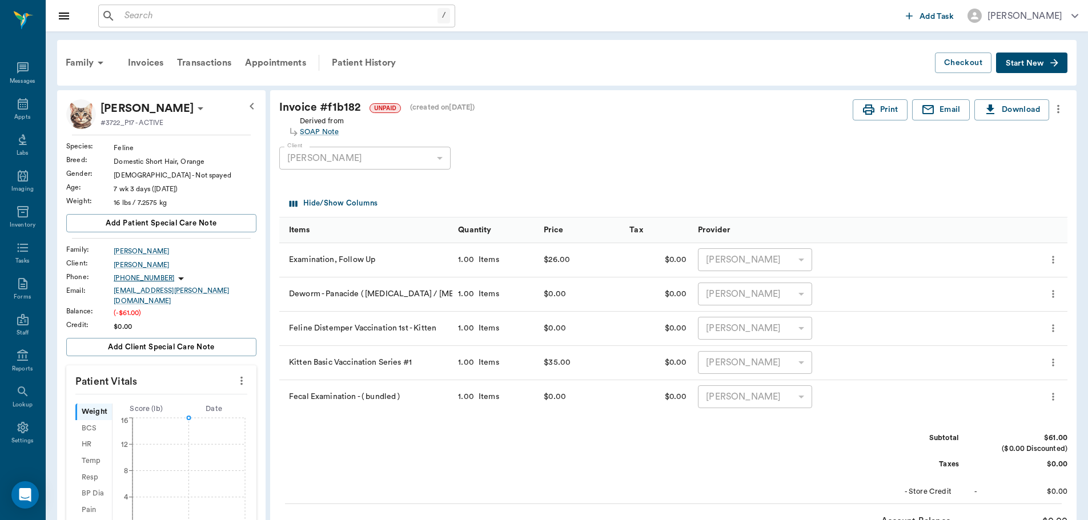
click at [1051, 399] on icon "more" at bounding box center [1052, 397] width 11 height 14
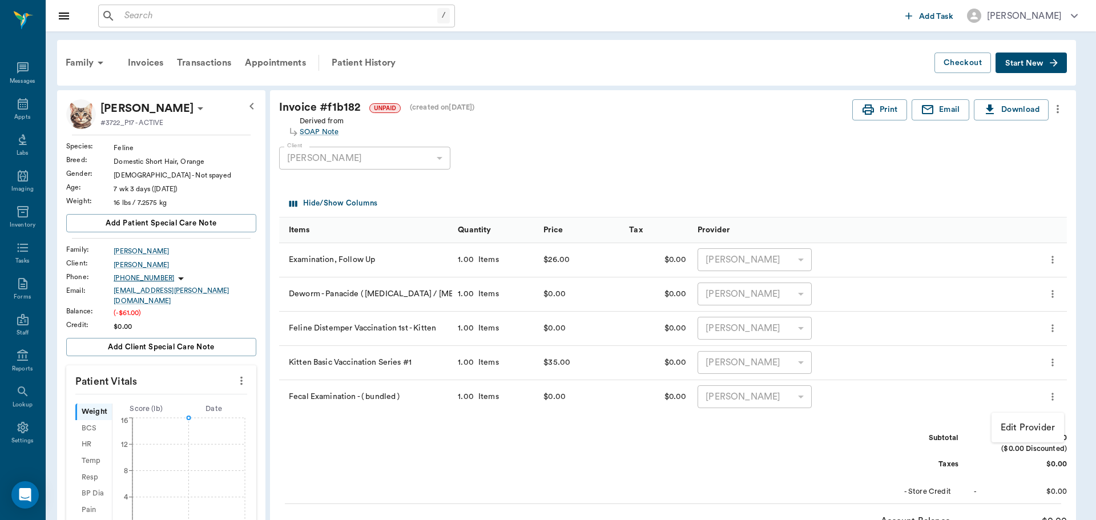
click at [1019, 428] on p "Edit Provider" at bounding box center [1028, 428] width 54 height 14
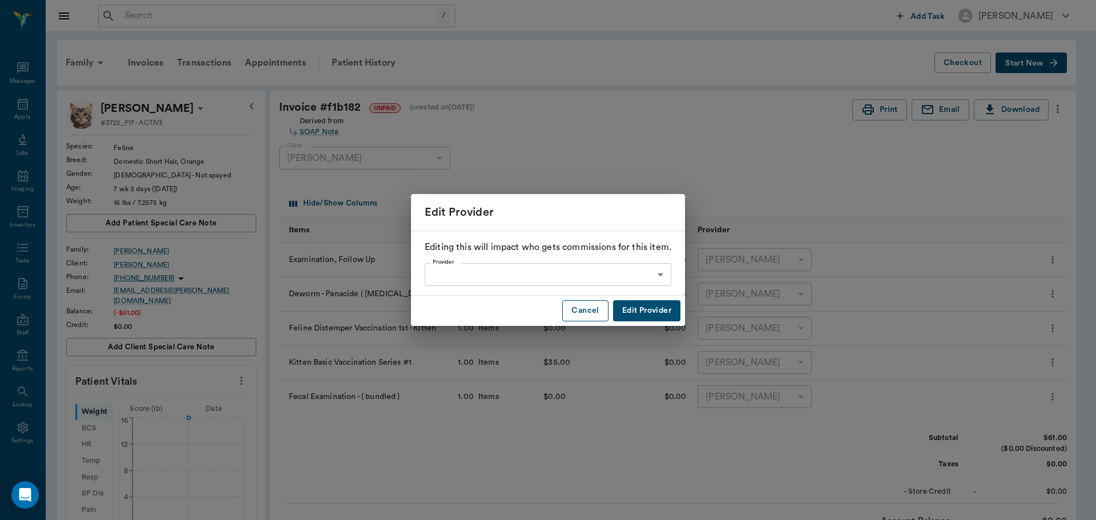
click at [566, 313] on button "Cancel" at bounding box center [585, 310] width 46 height 21
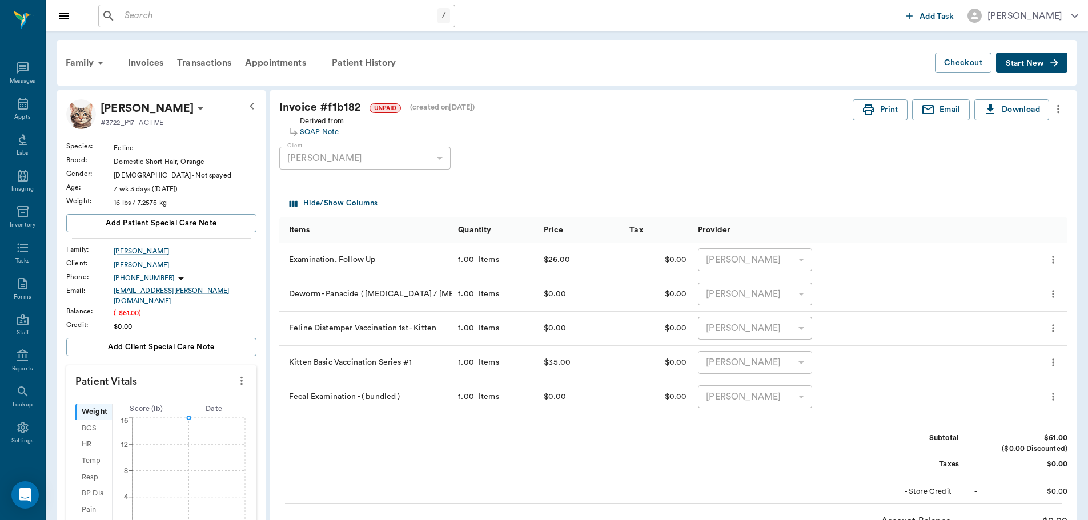
drag, startPoint x: 656, startPoint y: 309, endPoint x: 572, endPoint y: 176, distance: 157.6
click at [572, 176] on div "Client Lavana Coleman 63ec2e3352e12b0ba1179519 Client" at bounding box center [664, 158] width 770 height 41
drag, startPoint x: 571, startPoint y: 176, endPoint x: 573, endPoint y: 158, distance: 18.9
click at [573, 158] on div "Client Lavana Coleman 63ec2e3352e12b0ba1179519 Client" at bounding box center [664, 158] width 770 height 41
click at [355, 65] on div "Patient History" at bounding box center [364, 62] width 78 height 27
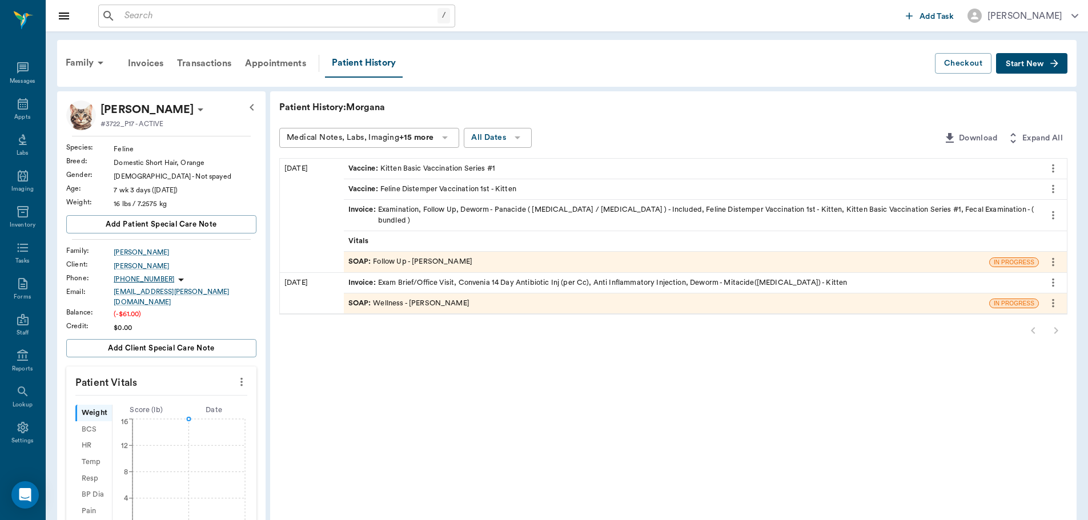
click at [403, 256] on div "SOAP : Follow Up - Dr. Bert Ellsworth" at bounding box center [410, 261] width 124 height 11
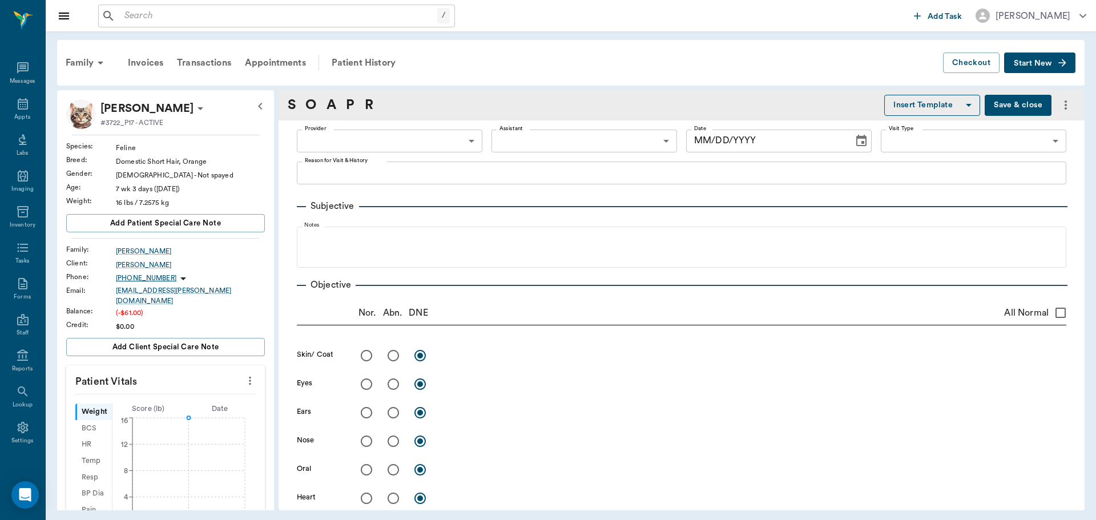
type input "63ec2f075fda476ae8351a4d"
type input "65d2be4f46e3a538d89b8c16"
type textarea "Following up on steroid shot given 9/12, may get 1st round of shots at this tim…"
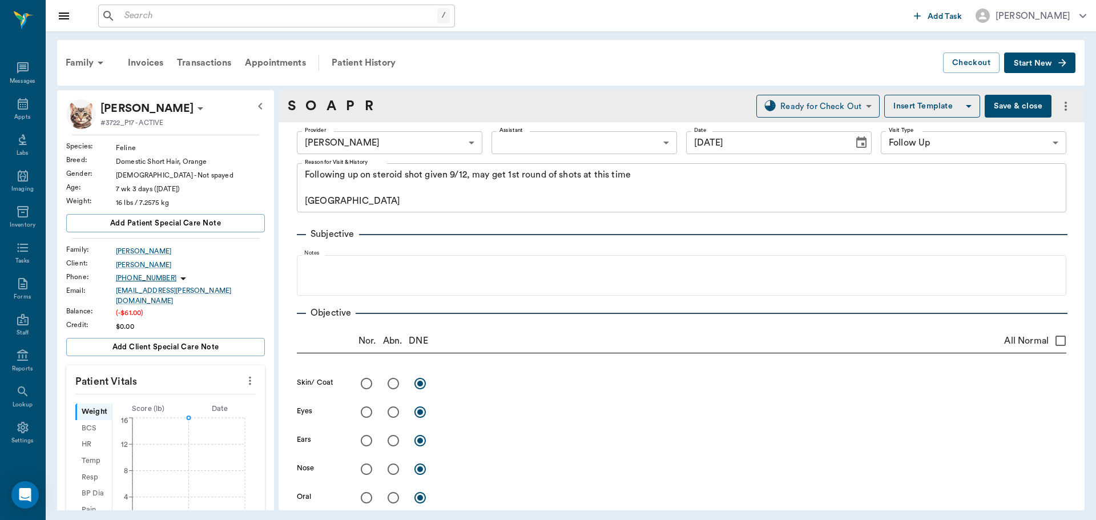
type input "[DATE]"
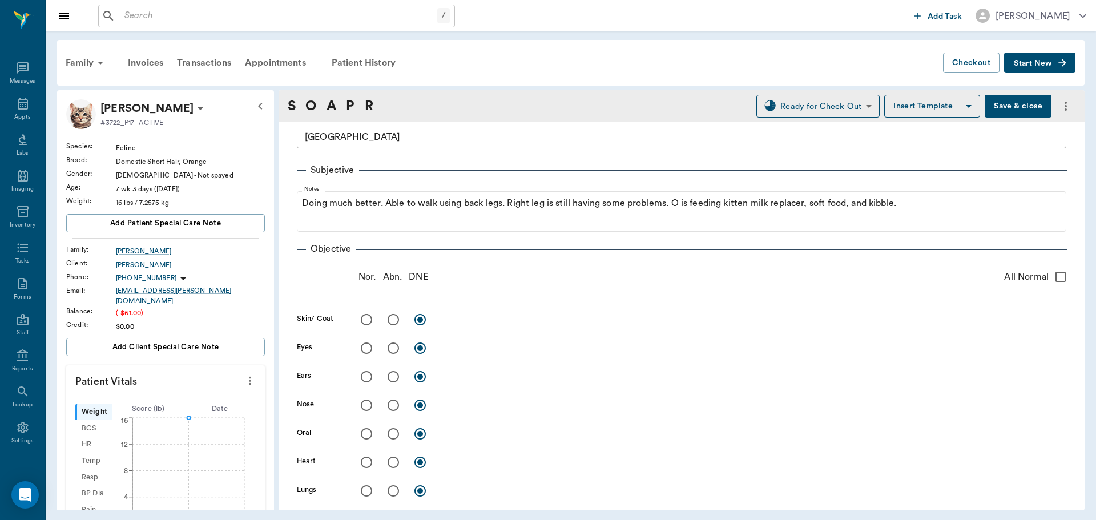
scroll to position [57, 0]
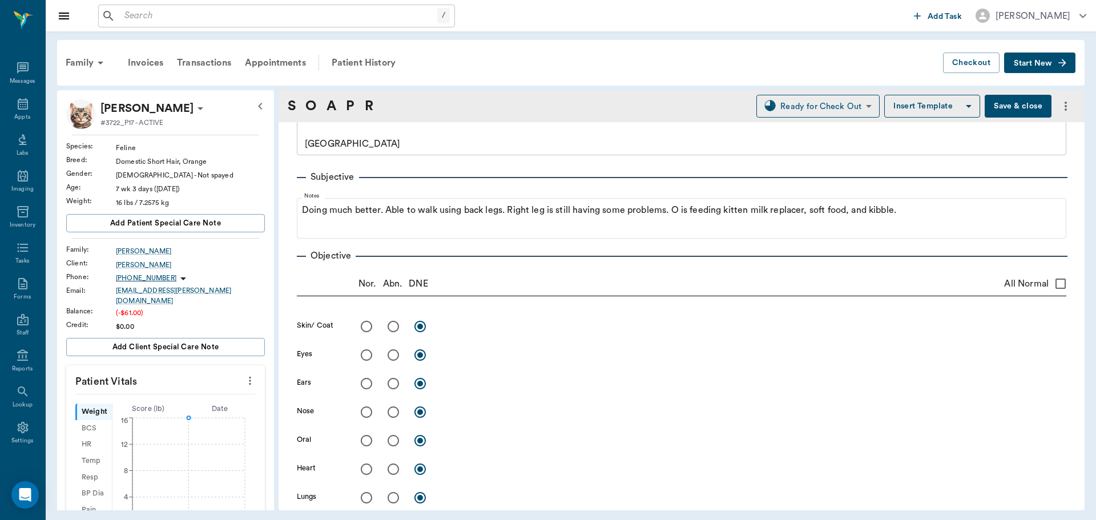
click at [1049, 284] on input "All Normal" at bounding box center [1061, 284] width 24 height 24
checkbox input "true"
radio input "true"
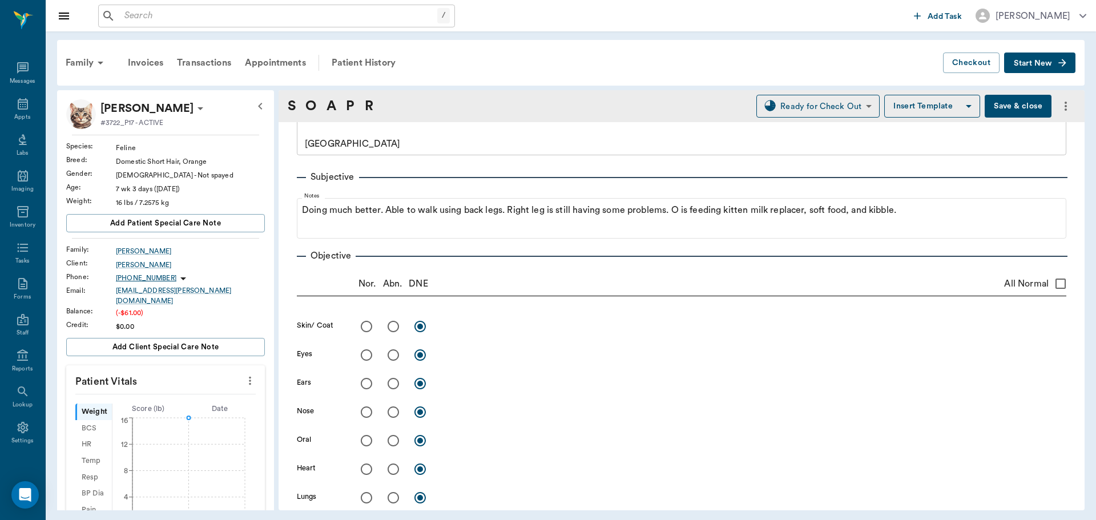
radio input "true"
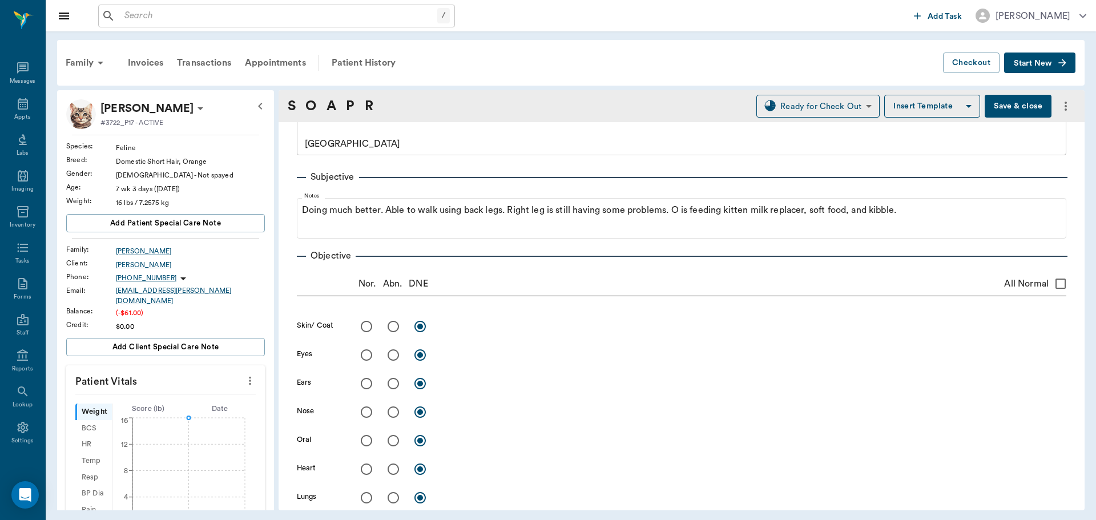
radio input "true"
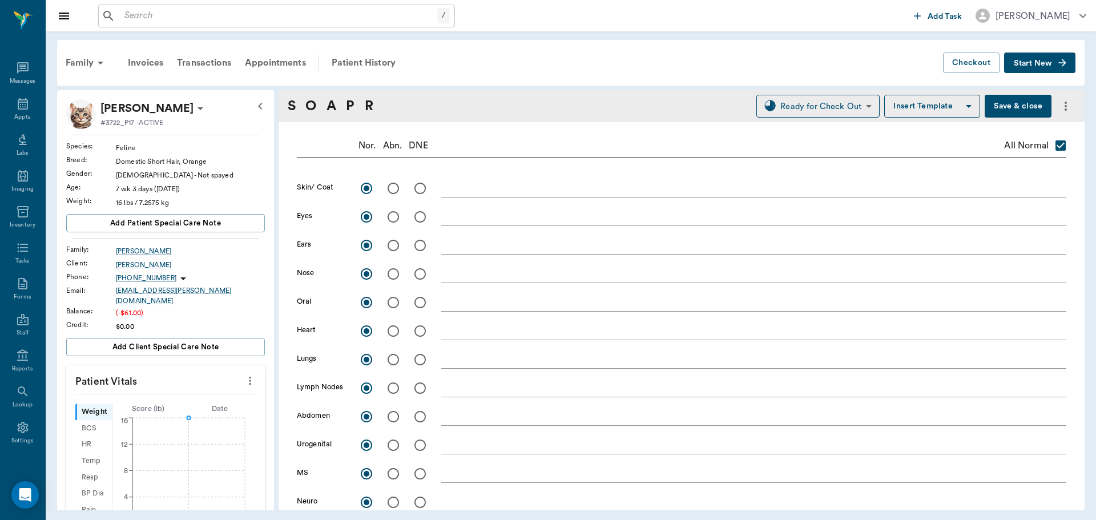
scroll to position [228, 0]
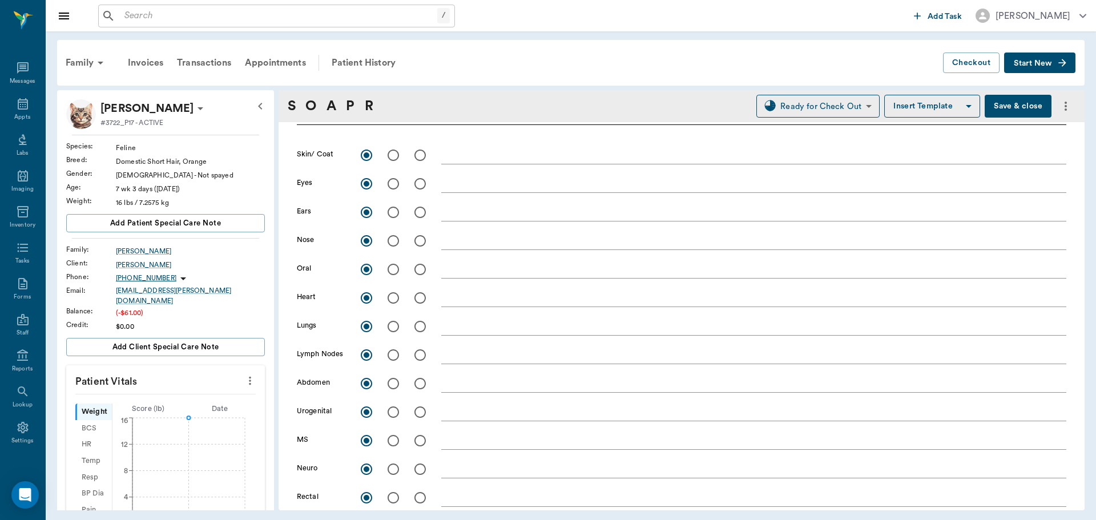
click at [389, 444] on input "radio" at bounding box center [393, 441] width 24 height 24
radio input "true"
checkbox input "false"
click at [395, 469] on input "radio" at bounding box center [393, 469] width 24 height 24
radio input "true"
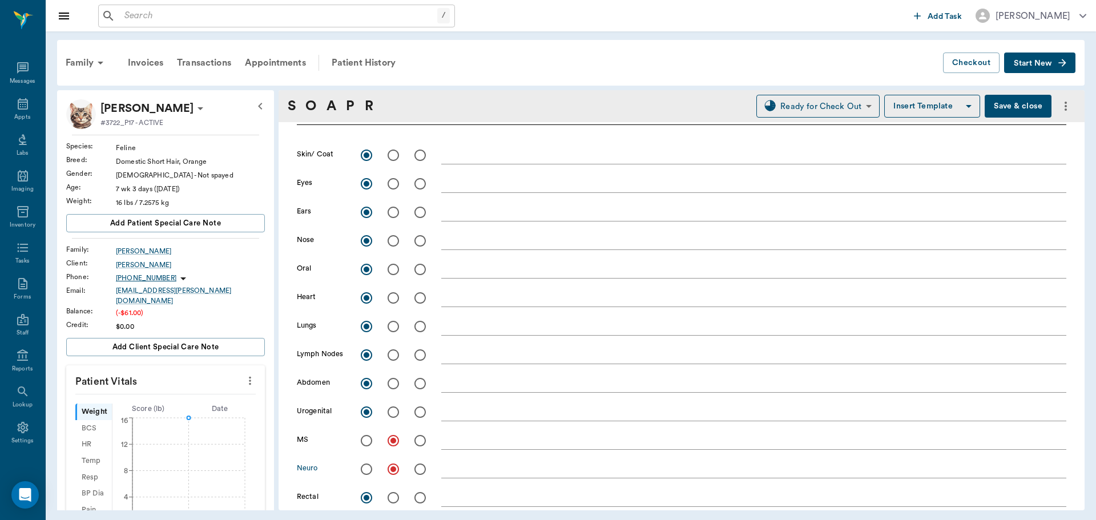
click at [466, 444] on textarea at bounding box center [753, 440] width 625 height 13
click at [453, 447] on div "RHpalpates normal x" at bounding box center [753, 441] width 625 height 17
click at [455, 447] on textarea "RHpalpates normal" at bounding box center [753, 440] width 625 height 13
click at [547, 439] on textarea "RH palpates normal" at bounding box center [753, 440] width 625 height 13
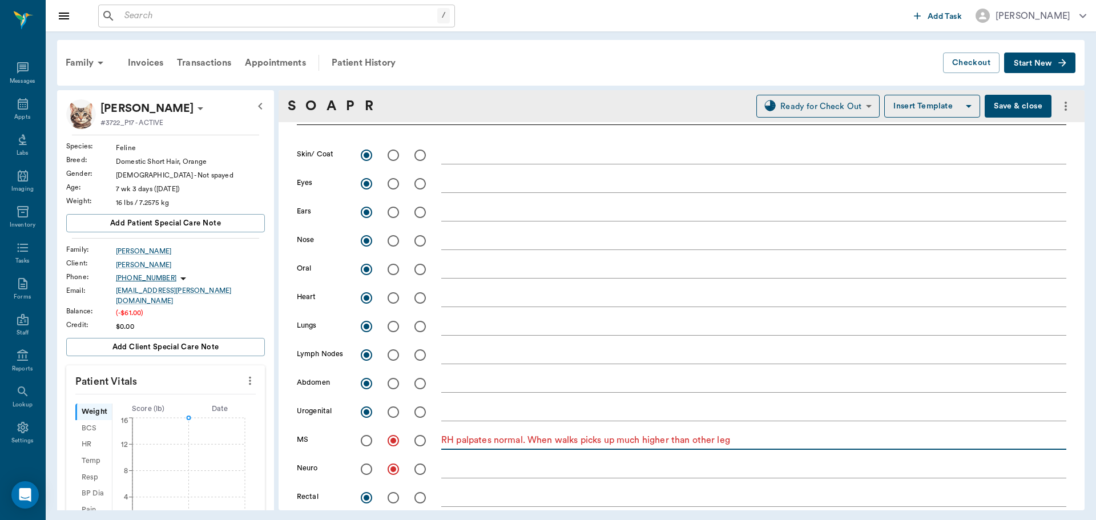
type textarea "RH palpates normal. When walks picks up much higher than other leg"
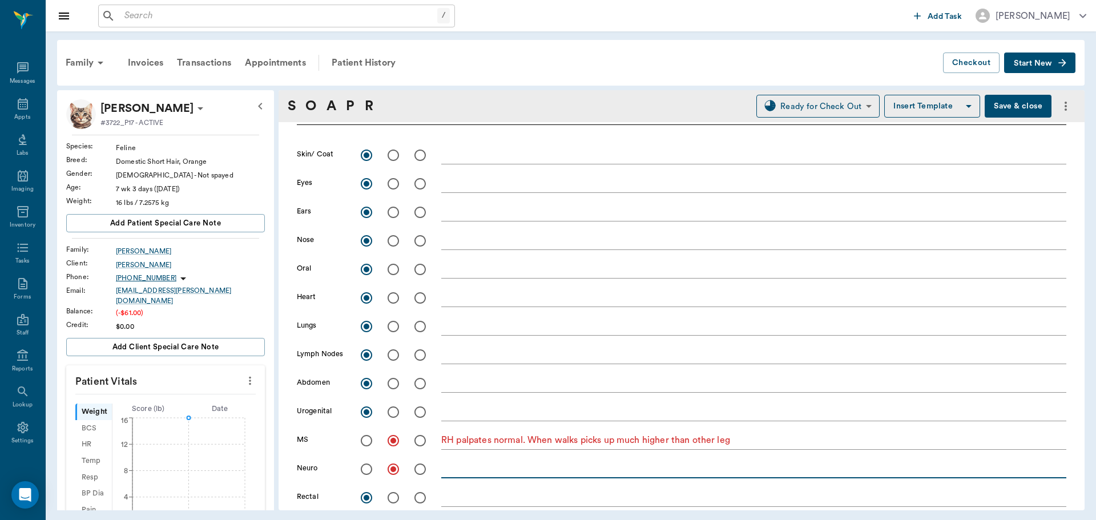
click at [446, 468] on textarea at bounding box center [753, 469] width 625 height 13
type textarea "Proprioceptive deficit on RH, decreased placement reflex"
click at [244, 375] on icon "more" at bounding box center [250, 381] width 13 height 14
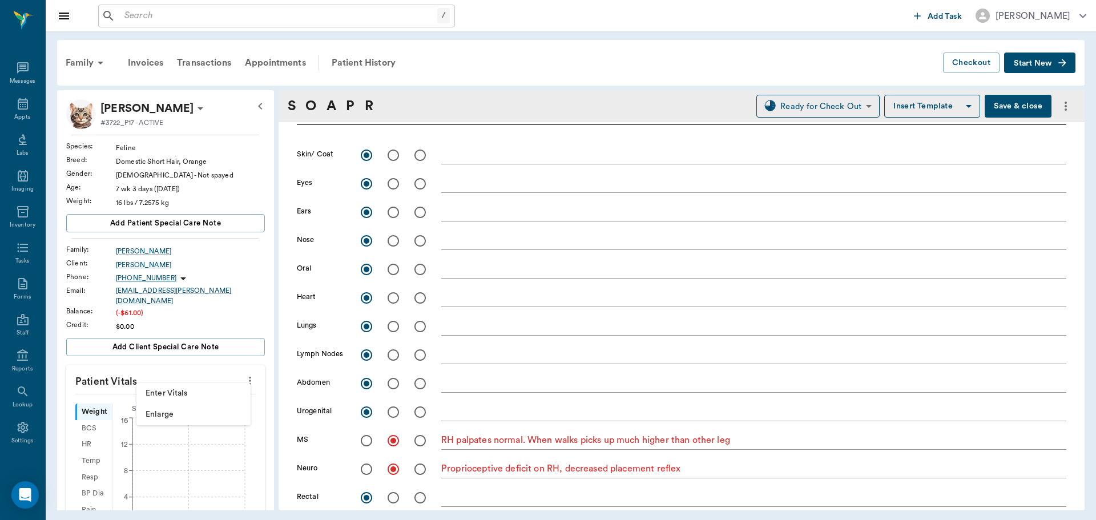
click at [198, 389] on span "Enter Vitals" at bounding box center [194, 394] width 96 height 12
click at [177, 463] on input "text" at bounding box center [164, 470] width 99 height 23
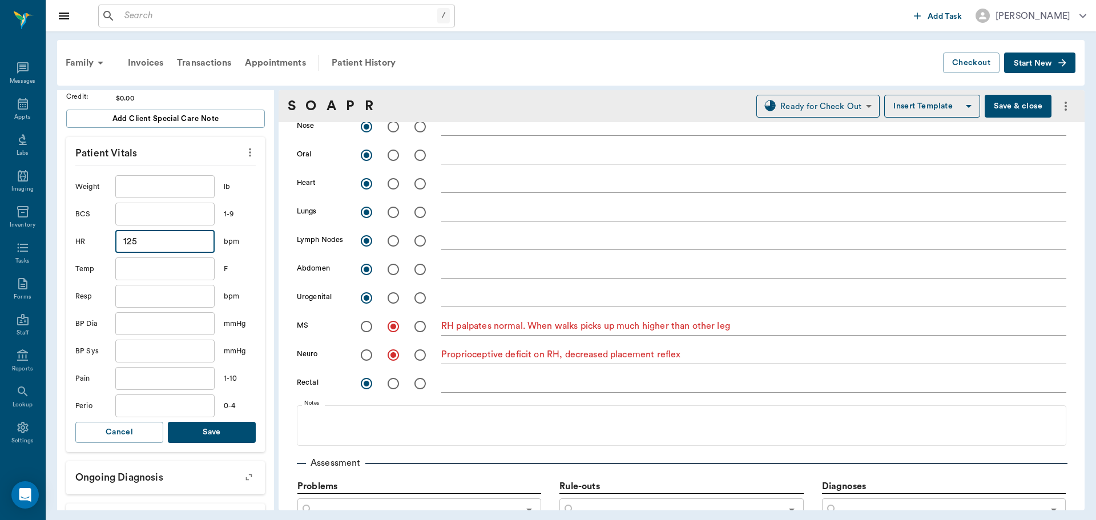
type input "125"
click at [195, 422] on button "Save" at bounding box center [212, 432] width 88 height 21
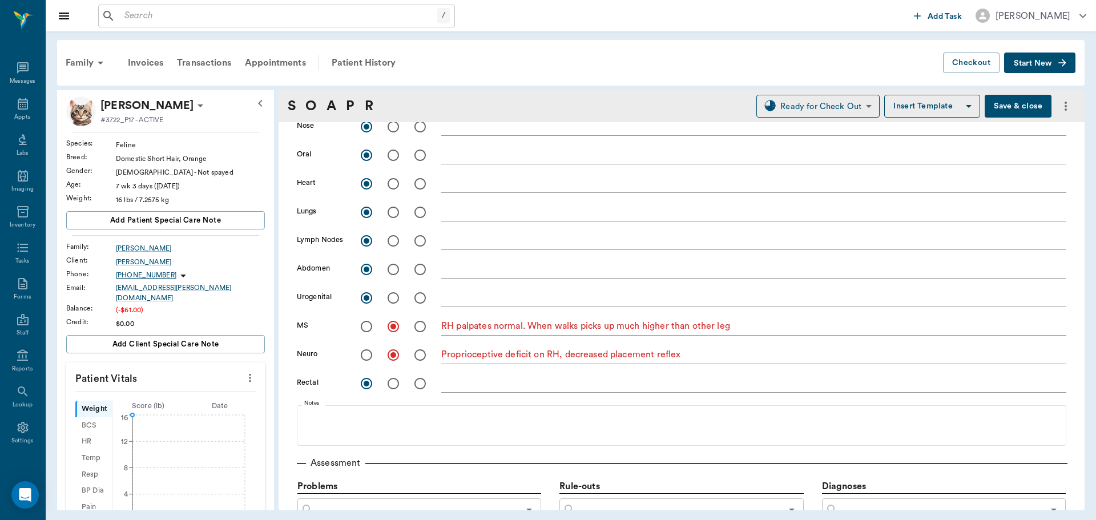
scroll to position [0, 0]
click at [244, 377] on icon "more" at bounding box center [250, 381] width 13 height 14
click at [183, 395] on span "Enter Vitals" at bounding box center [194, 394] width 96 height 12
click at [170, 413] on input "text" at bounding box center [164, 415] width 99 height 23
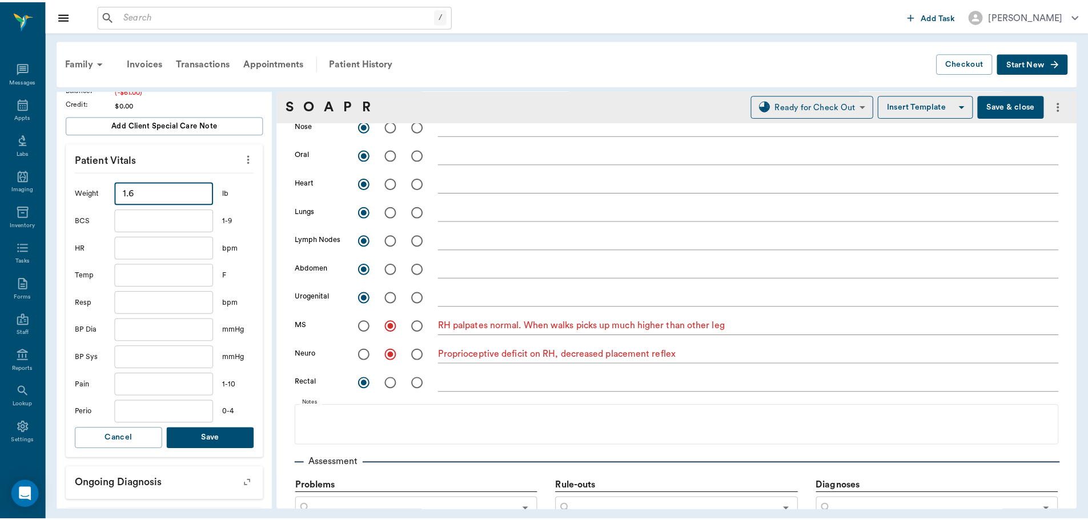
scroll to position [228, 0]
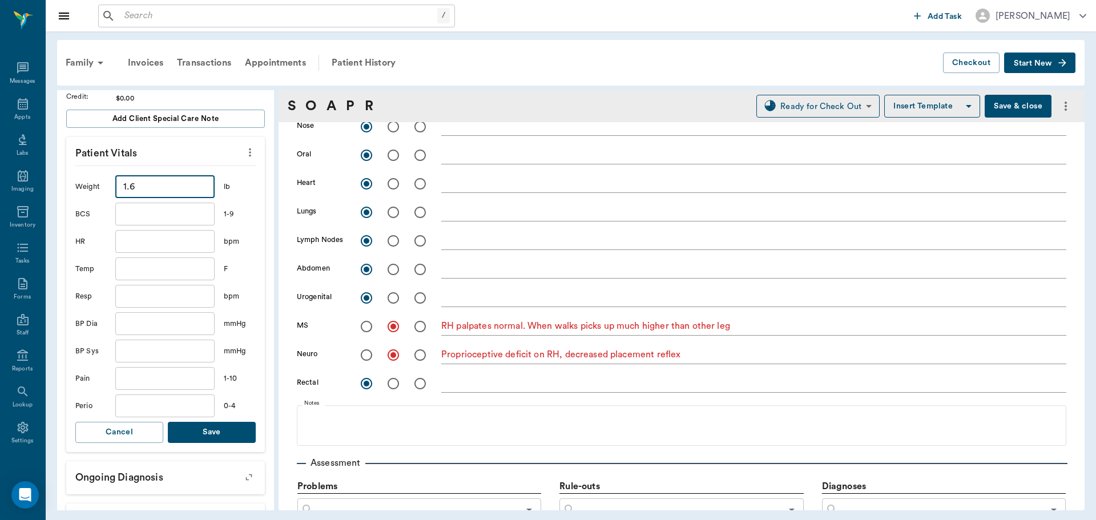
type input "1.6"
click at [228, 428] on button "Save" at bounding box center [212, 432] width 88 height 21
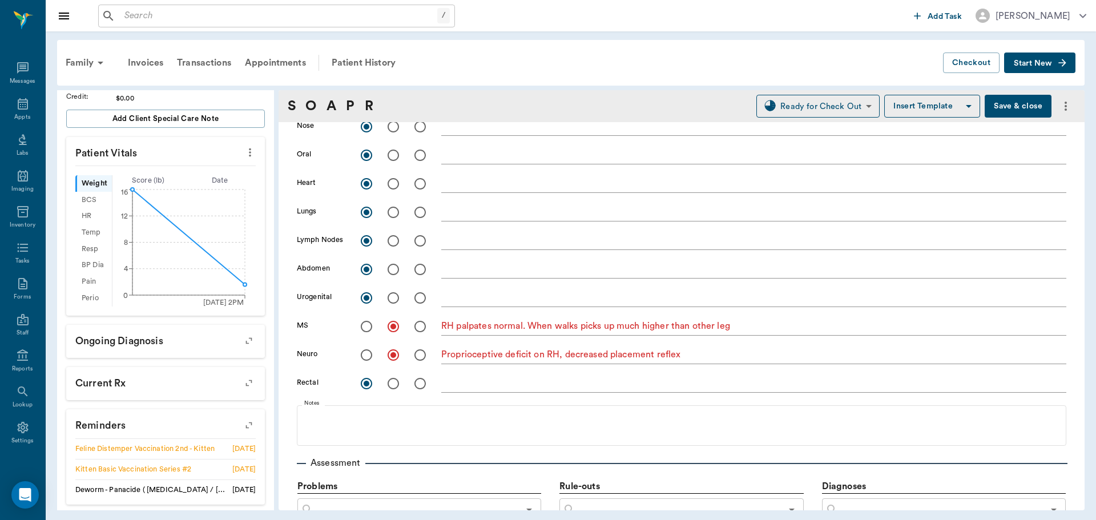
click at [1010, 103] on button "Save & close" at bounding box center [1018, 106] width 67 height 23
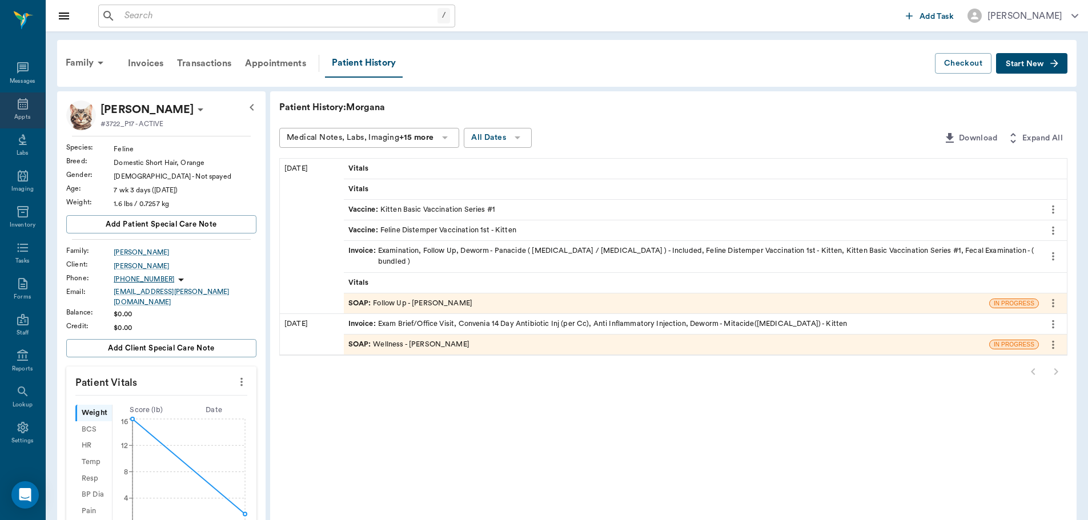
drag, startPoint x: 1, startPoint y: 104, endPoint x: 26, endPoint y: 110, distance: 25.3
click at [2, 104] on div "Appts" at bounding box center [22, 111] width 45 height 36
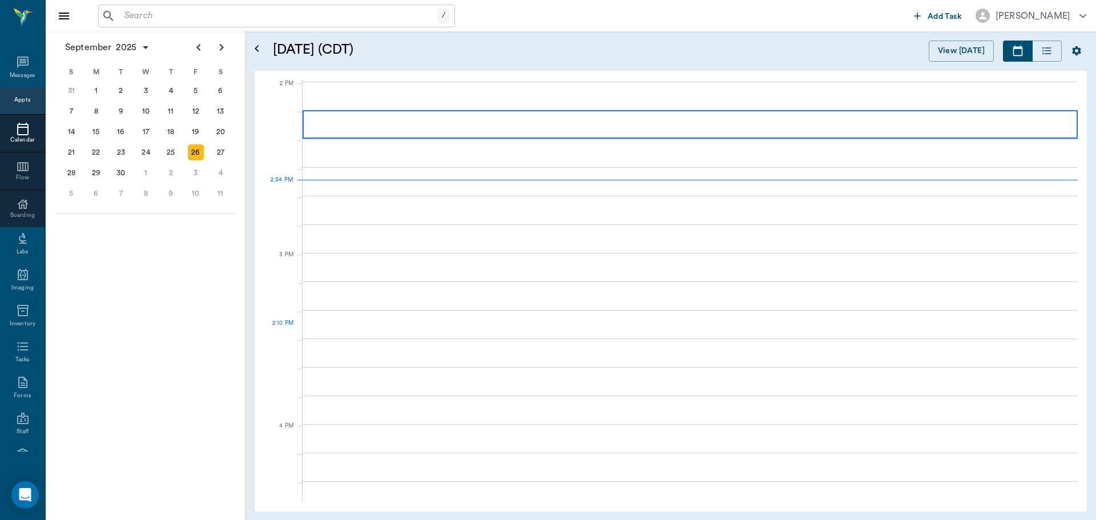
scroll to position [1029, 0]
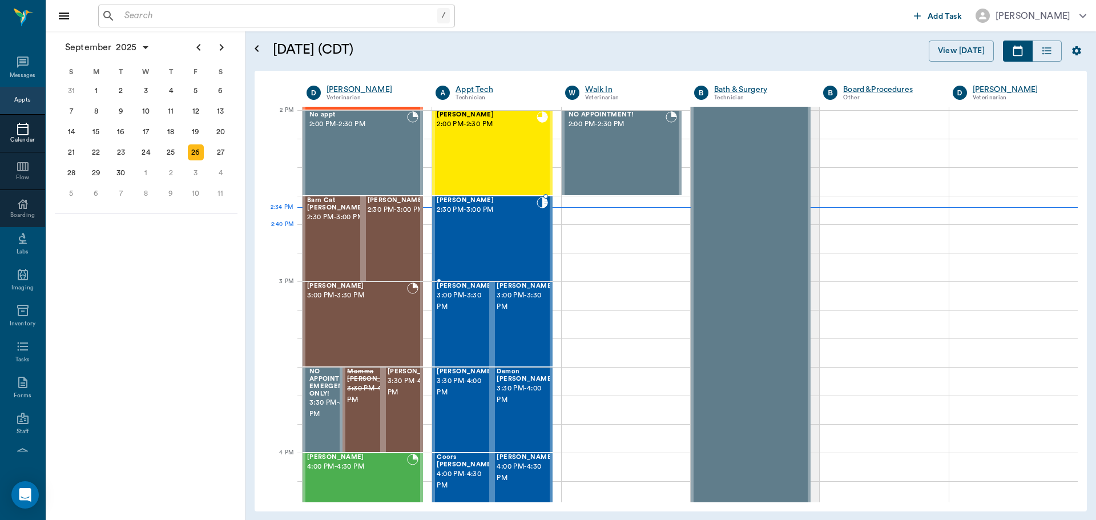
click at [518, 226] on div "Moxie Ewald 2:30 PM - 3:00 PM" at bounding box center [486, 238] width 99 height 83
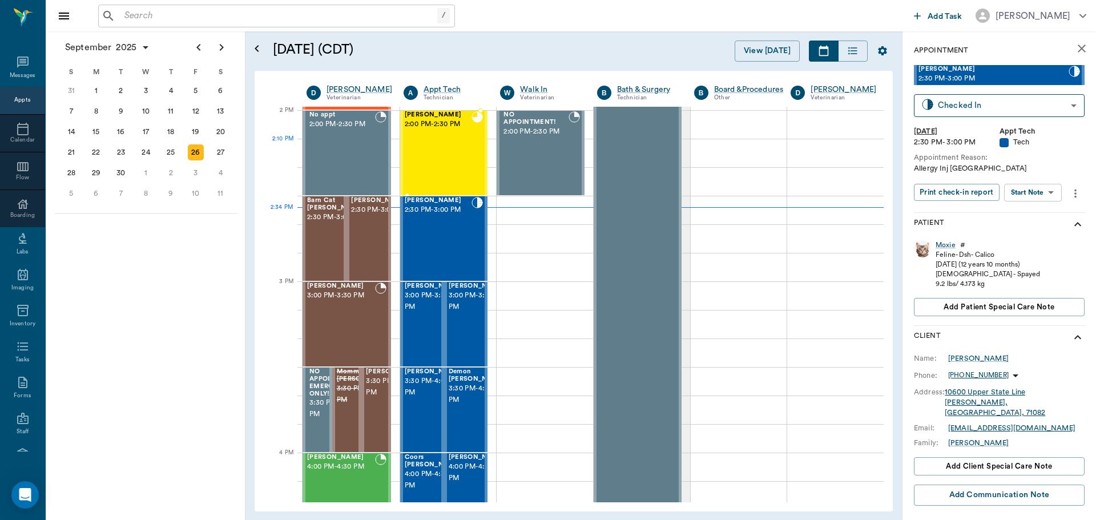
click at [456, 155] on div "Morgana Coleman 2:00 PM - 2:30 PM" at bounding box center [438, 152] width 67 height 83
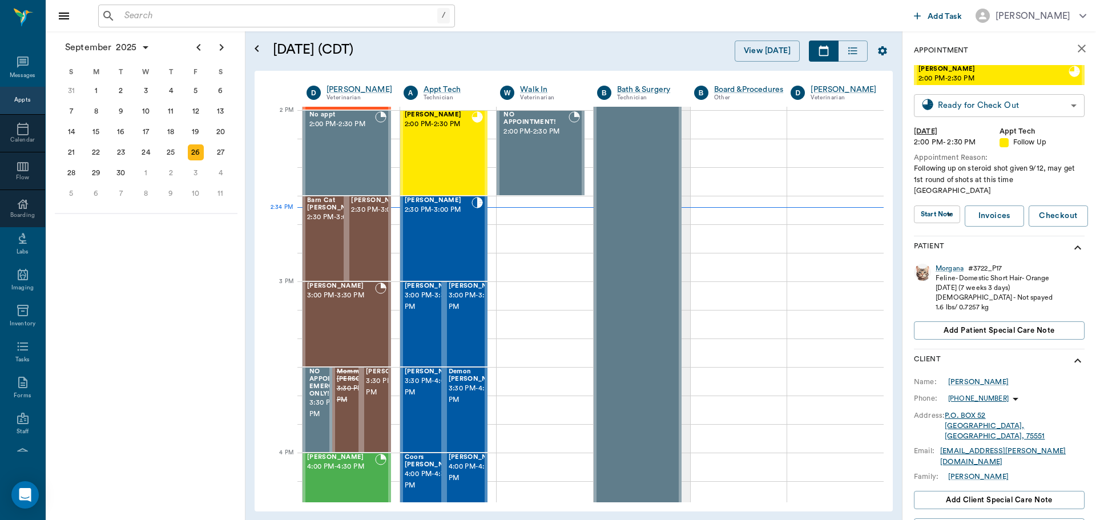
click at [1006, 99] on body "/ ​ Add Task Dr. Bert Ellsworth Nectar Messages Appts Calendar Flow Boarding La…" at bounding box center [548, 260] width 1096 height 520
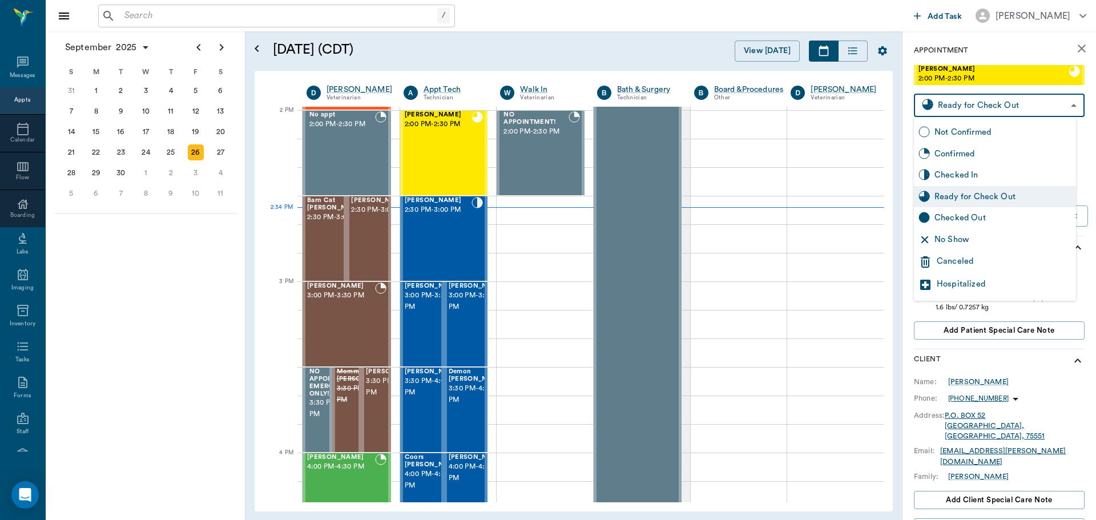
click at [999, 215] on div "Checked Out" at bounding box center [1003, 218] width 137 height 13
type input "CHECKED_OUT"
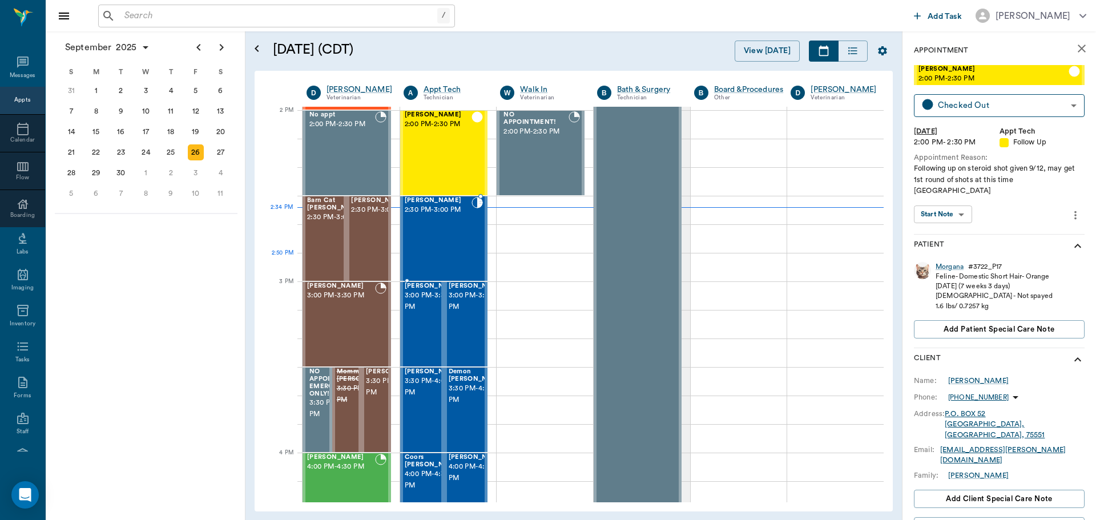
click at [455, 258] on div "Moxie Ewald 2:30 PM - 3:00 PM" at bounding box center [438, 238] width 67 height 83
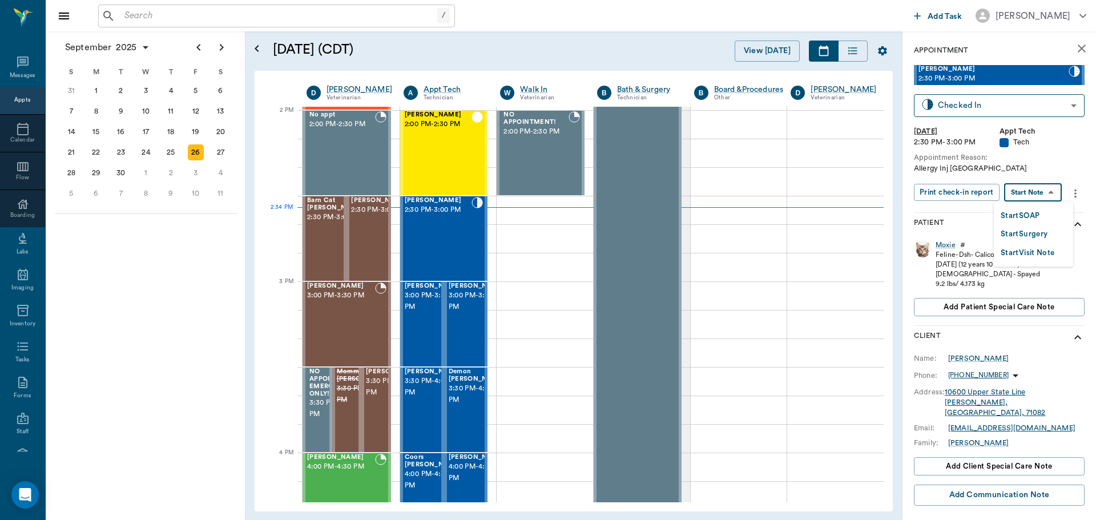
click at [1028, 185] on body "/ ​ Add Task Dr. Bert Ellsworth Nectar Messages Appts Calendar Flow Boarding La…" at bounding box center [548, 260] width 1096 height 520
click at [1028, 210] on button "Start SOAP" at bounding box center [1020, 216] width 39 height 13
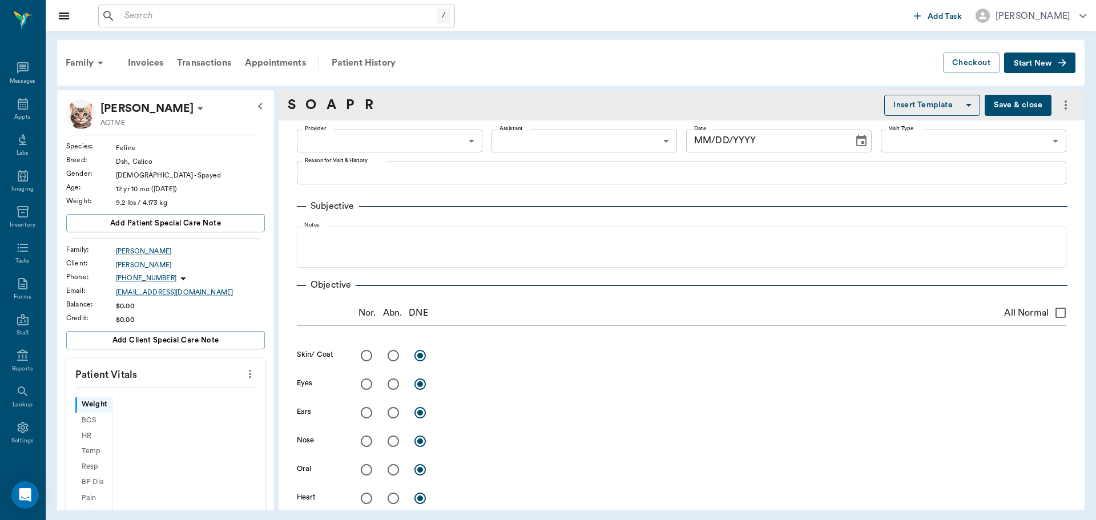
type input "63ec2f075fda476ae8351a4c"
type input "65d2be4f46e3a538d89b8c1a"
type textarea "Allergy Inj Caryn"
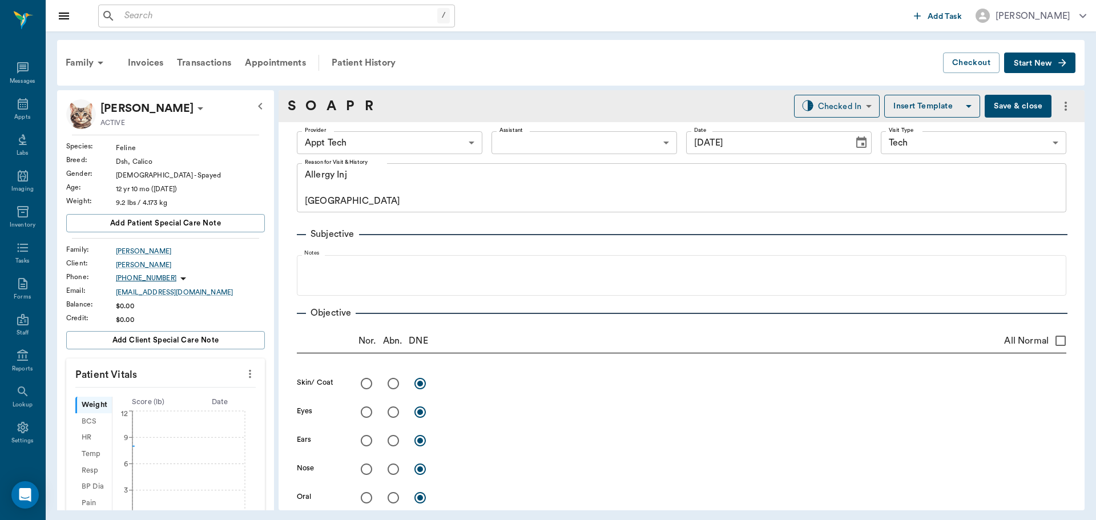
type input "[DATE]"
click at [244, 376] on icon "more" at bounding box center [250, 374] width 13 height 14
click at [190, 407] on li "Enlarge" at bounding box center [193, 414] width 114 height 21
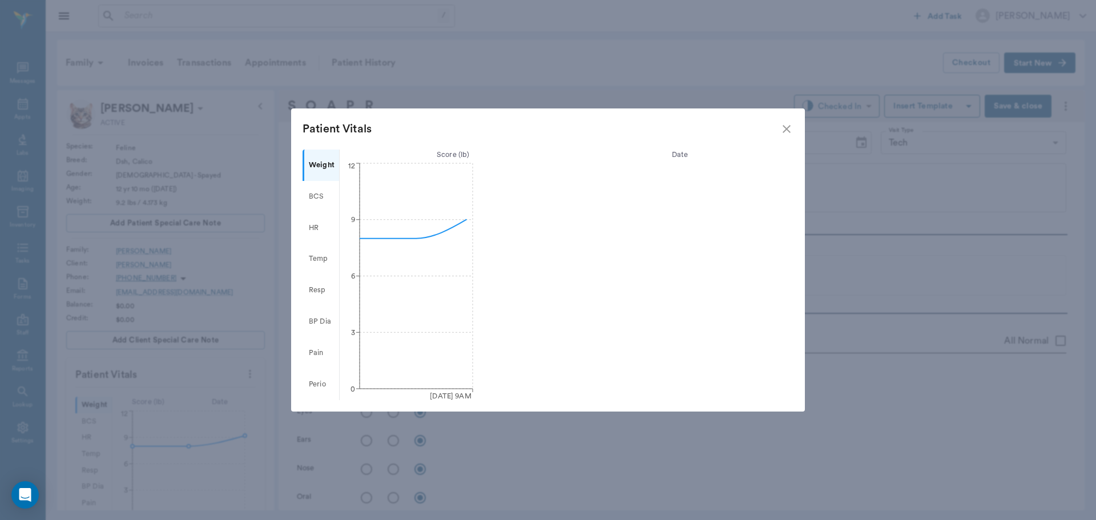
click at [794, 128] on Vitals "Patient Vitals" at bounding box center [548, 128] width 514 height 41
click at [785, 131] on icon "close" at bounding box center [787, 129] width 8 height 8
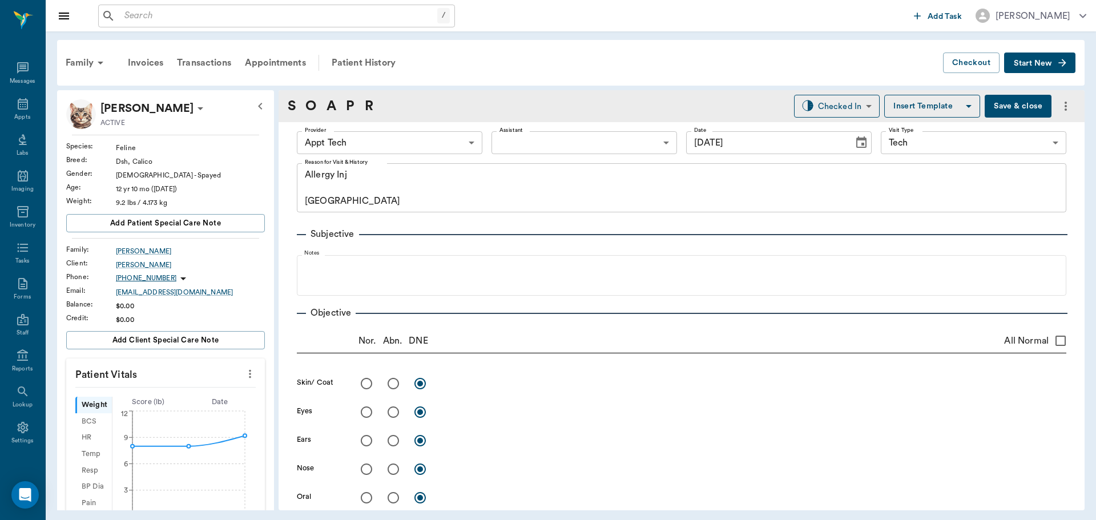
click at [247, 379] on icon "more" at bounding box center [250, 374] width 13 height 14
click at [226, 389] on span "Enter Vitals" at bounding box center [194, 394] width 96 height 12
click at [191, 399] on input "text" at bounding box center [164, 408] width 99 height 23
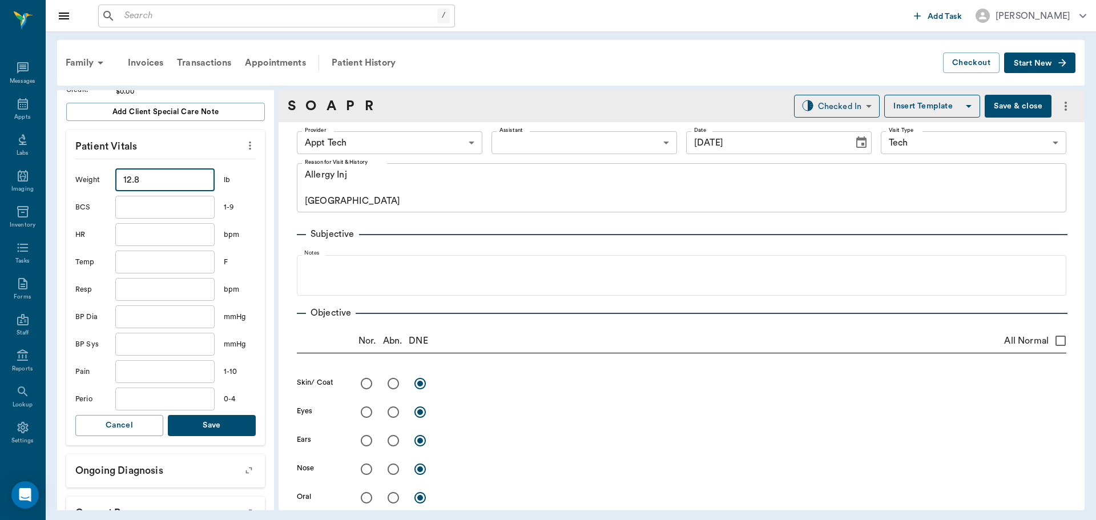
type input "12.8"
click at [219, 421] on button "Save" at bounding box center [212, 425] width 88 height 21
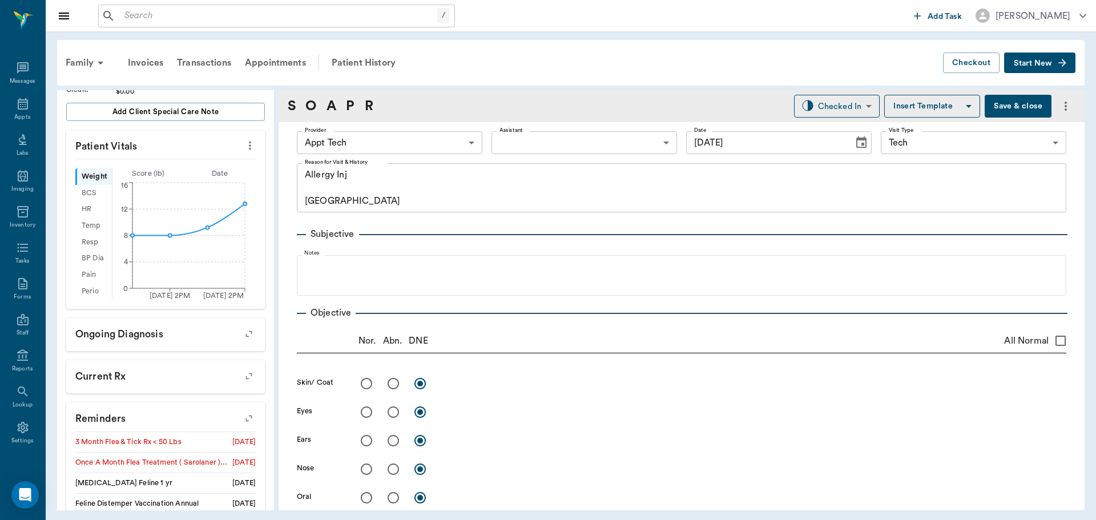
click at [361, 142] on body "/ ​ Add Task Dr. Bert Ellsworth Nectar Messages Appts Labs Imaging Inventory Ta…" at bounding box center [548, 260] width 1096 height 520
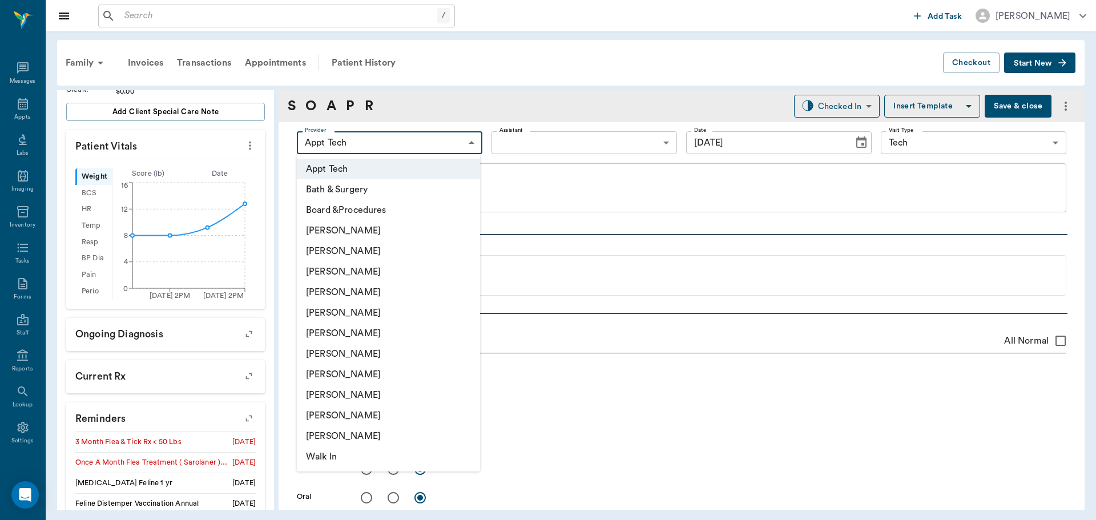
click at [366, 363] on li "[PERSON_NAME]" at bounding box center [388, 354] width 183 height 21
type input "682b670d8bdc6f7f8feef3db"
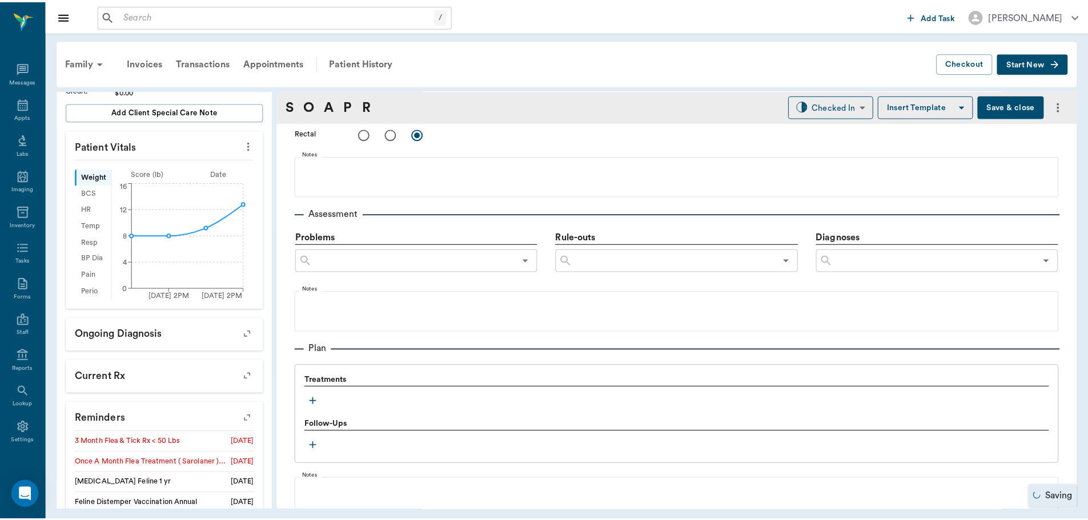
scroll to position [707, 0]
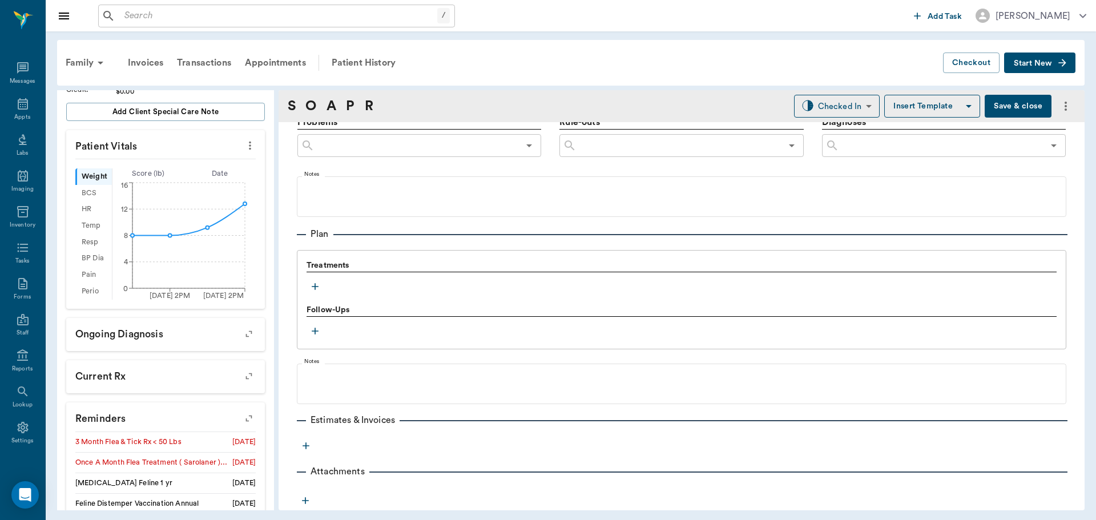
click at [319, 293] on button "button" at bounding box center [315, 286] width 17 height 17
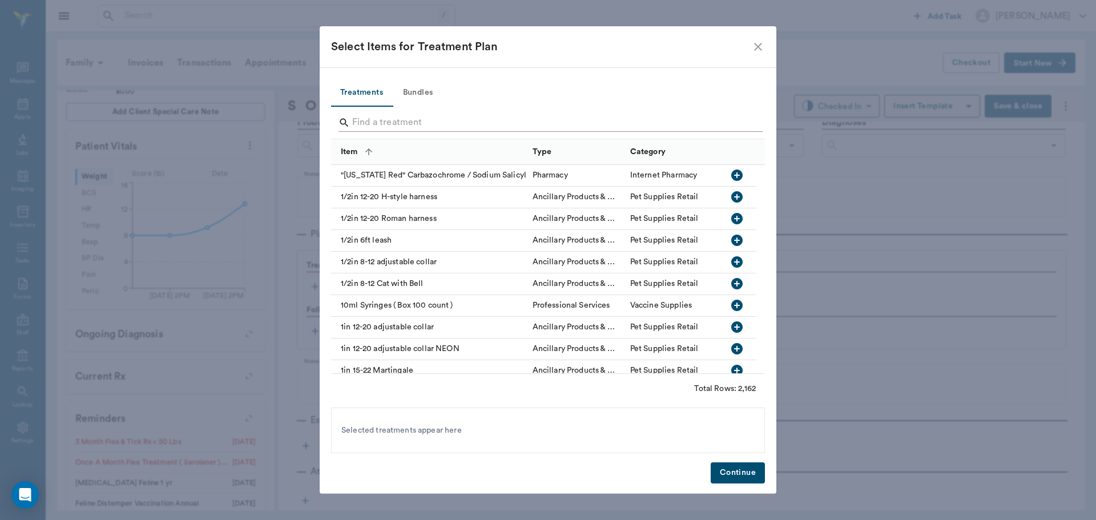
click at [430, 109] on div at bounding box center [551, 124] width 424 height 30
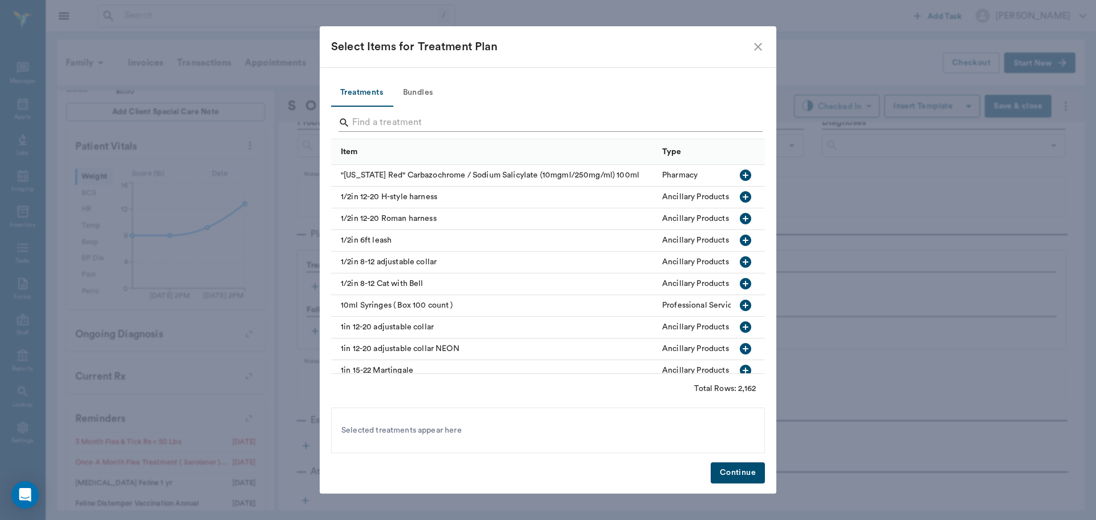
click at [430, 118] on input "Search" at bounding box center [548, 123] width 393 height 18
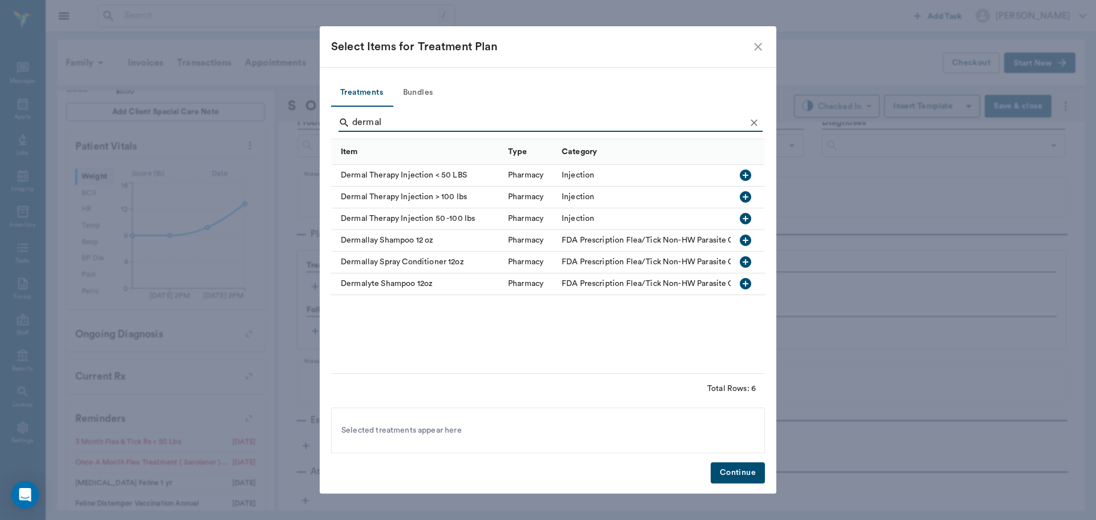
type input "dermal"
click at [740, 173] on icon "button" at bounding box center [746, 175] width 14 height 14
click at [742, 481] on button "Continue" at bounding box center [738, 473] width 54 height 21
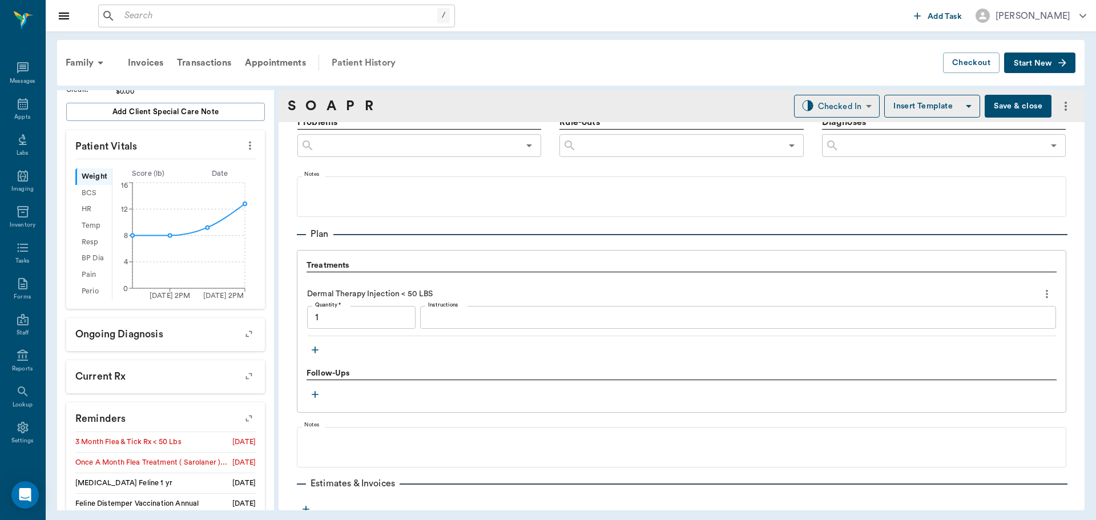
click at [345, 60] on div "Patient History" at bounding box center [364, 62] width 78 height 27
type input "1.00"
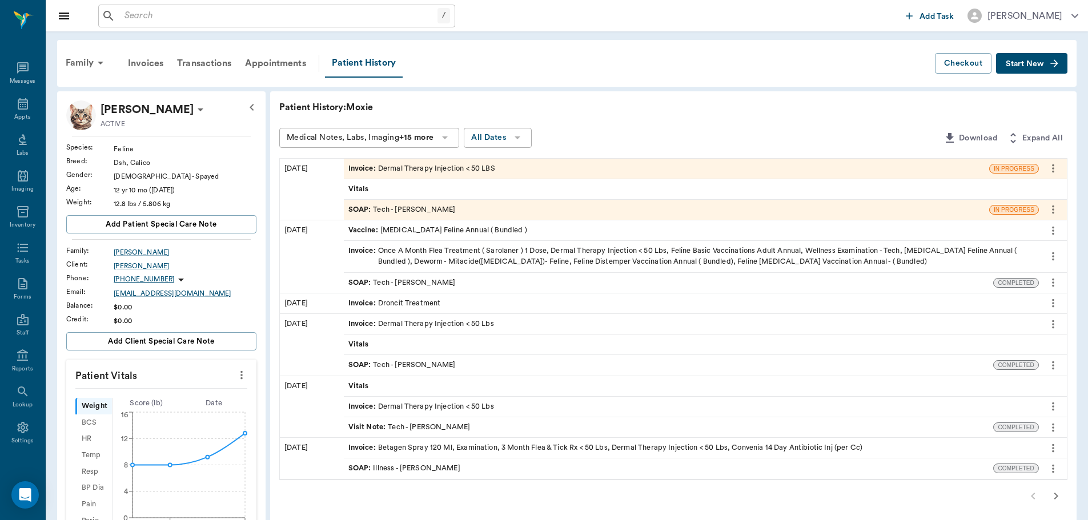
click at [1053, 368] on icon "more" at bounding box center [1053, 365] width 2 height 9
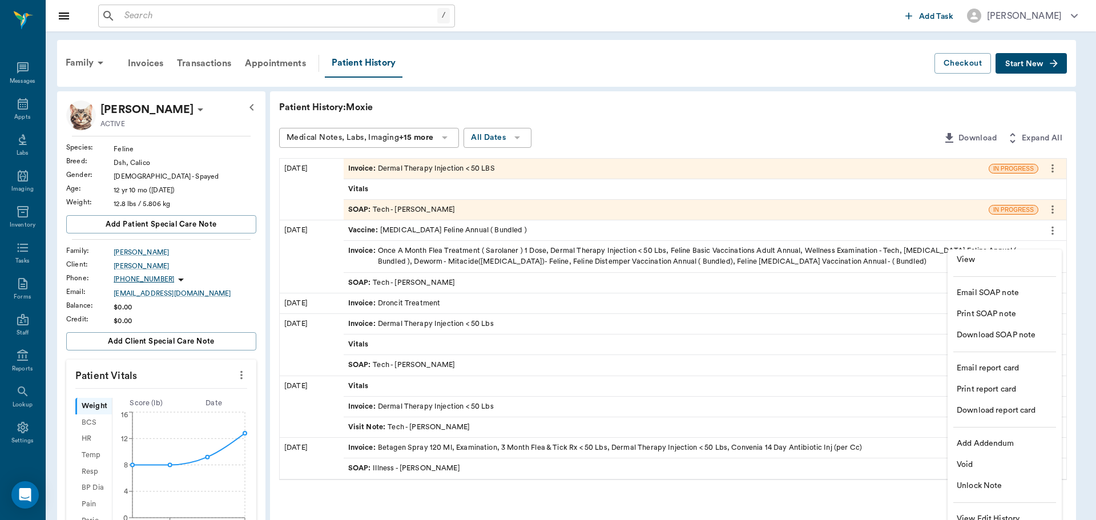
click at [994, 264] on span "View" at bounding box center [1005, 260] width 96 height 12
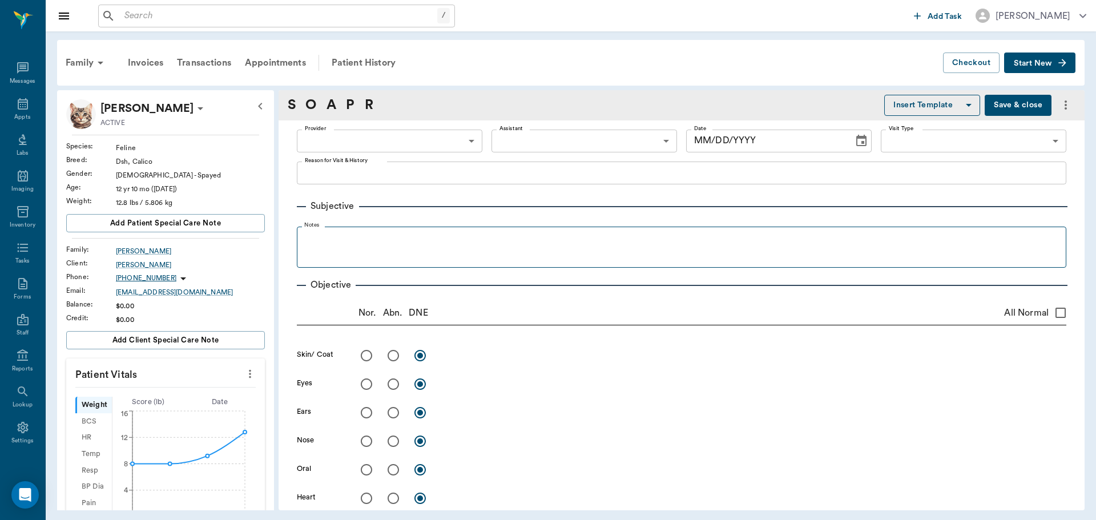
type input "63ec2e7e52e12b0ba117b124"
type input "65d2be4f46e3a538d89b8c1a"
type textarea "ALLERGY INJ----MP 20/ Dex 1ml -LORY"
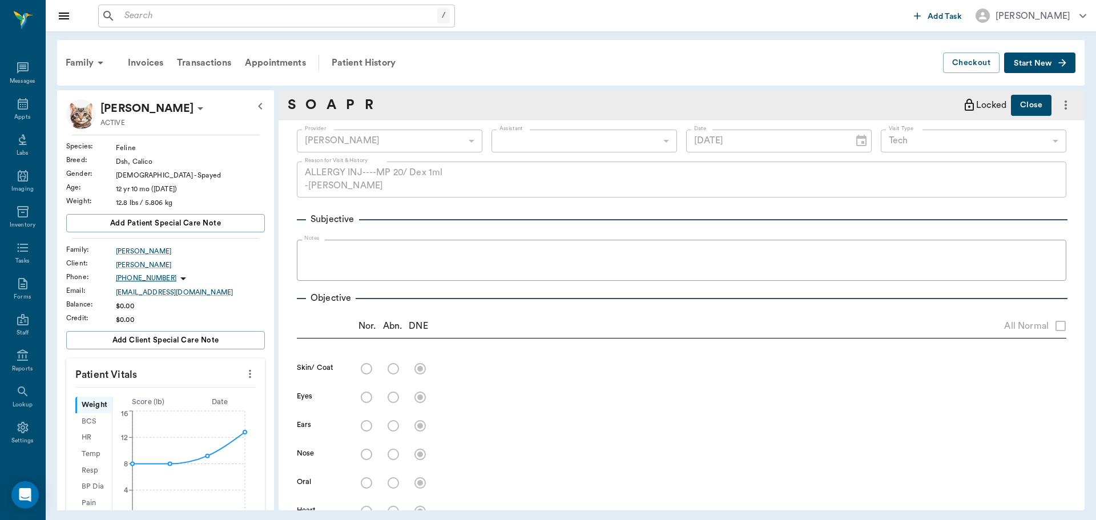
type input "09/20/2024"
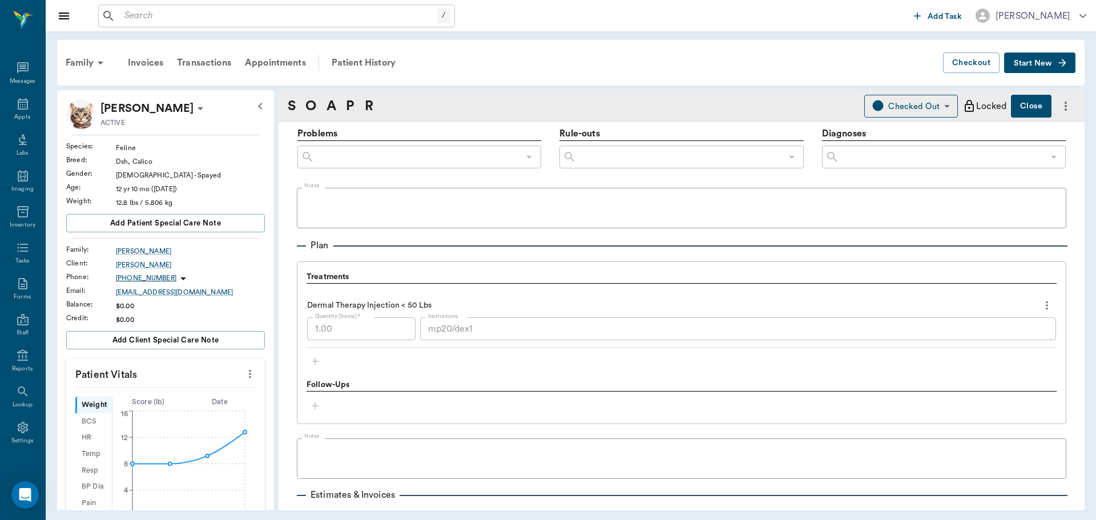
scroll to position [685, 0]
click at [420, 336] on div "mp20/dex1 x Instructions" at bounding box center [738, 326] width 636 height 23
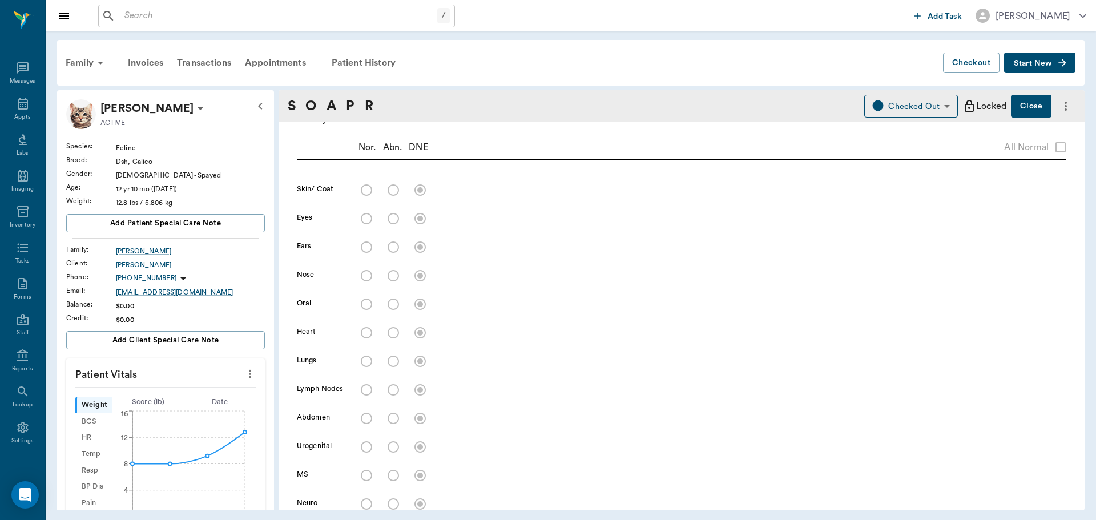
scroll to position [171, 0]
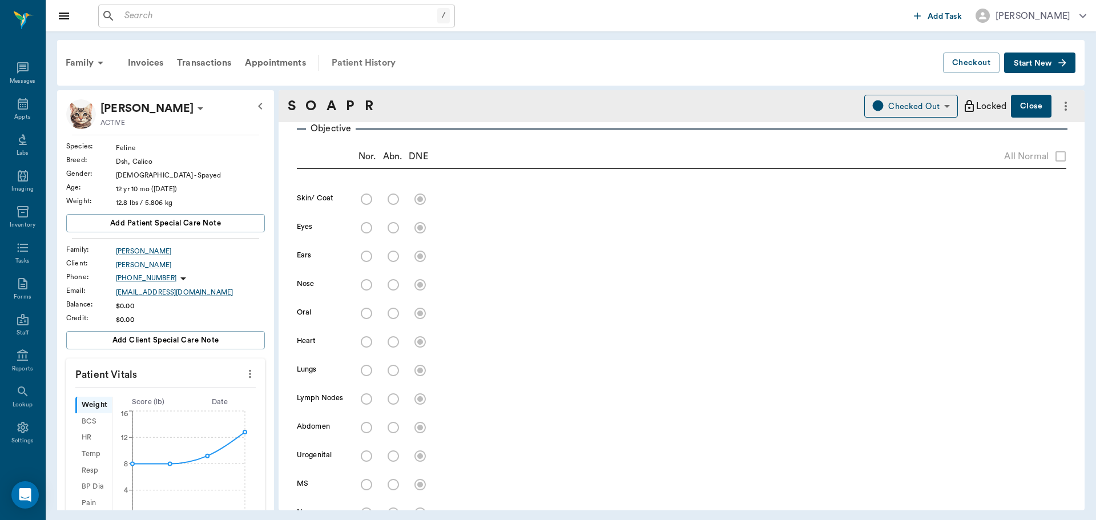
click at [364, 55] on div "Patient History" at bounding box center [364, 62] width 78 height 27
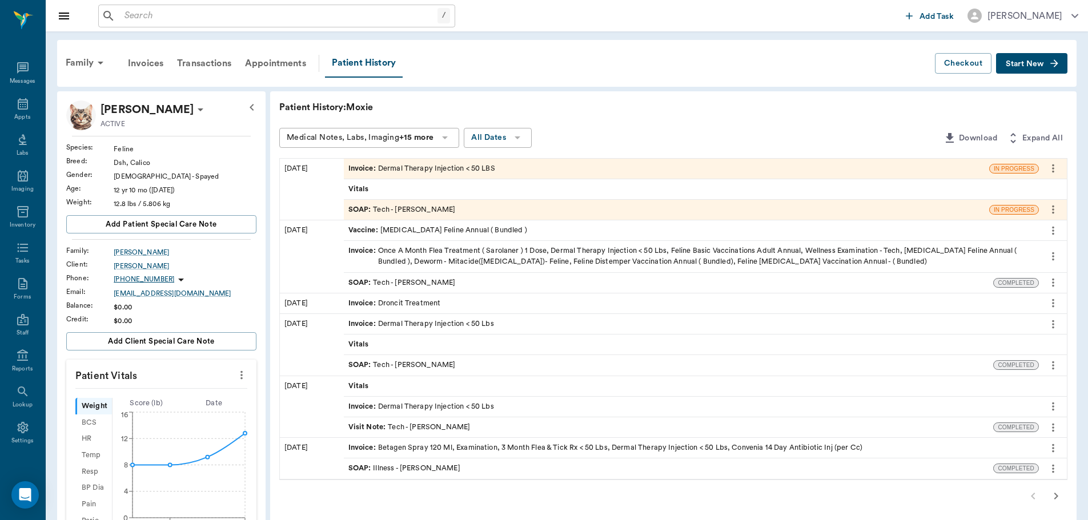
click at [440, 213] on div "SOAP : Tech - Hunter Graves" at bounding box center [401, 209] width 107 height 11
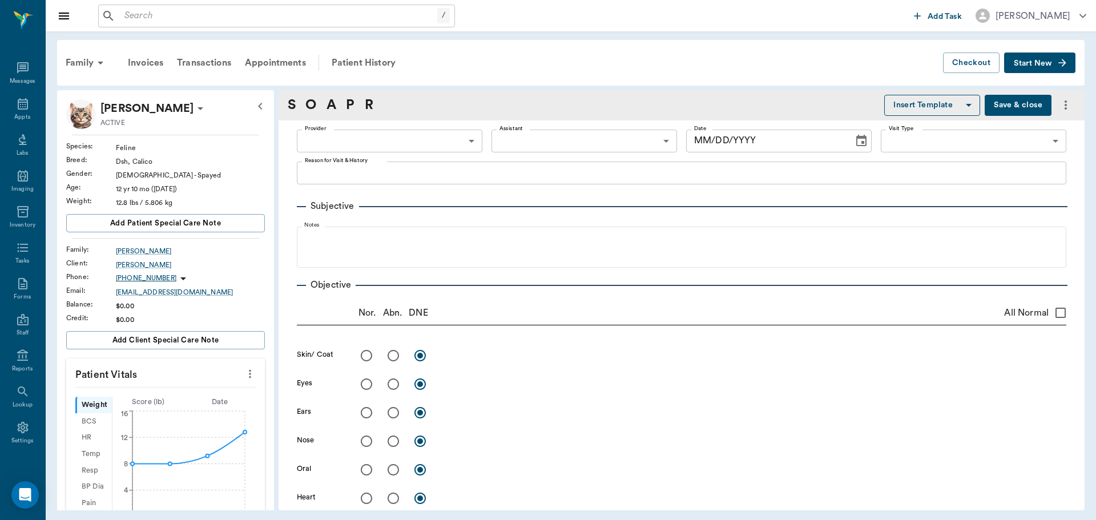
type input "682b670d8bdc6f7f8feef3db"
type input "65d2be4f46e3a538d89b8c1a"
type textarea "Allergy Inj Caryn"
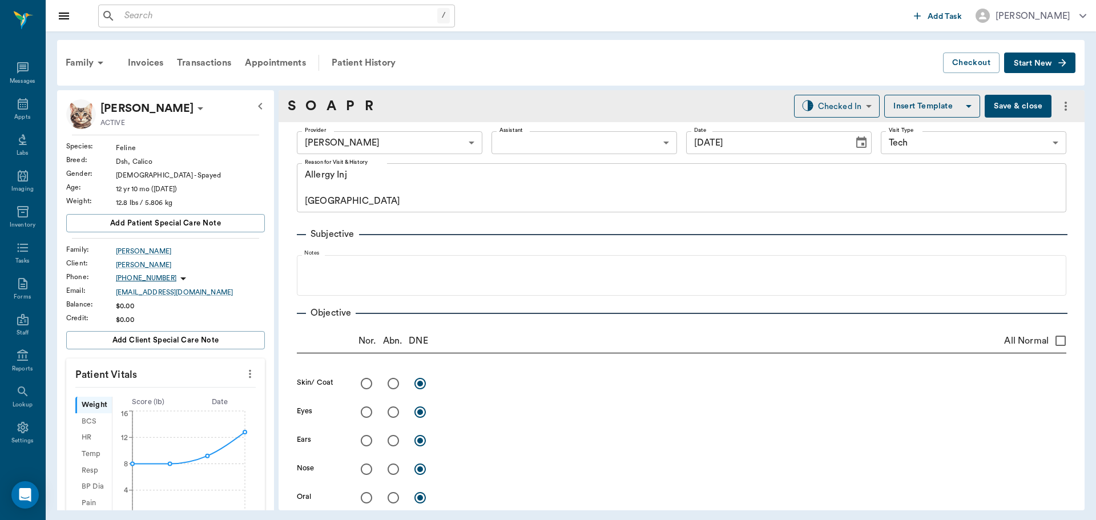
type input "[DATE]"
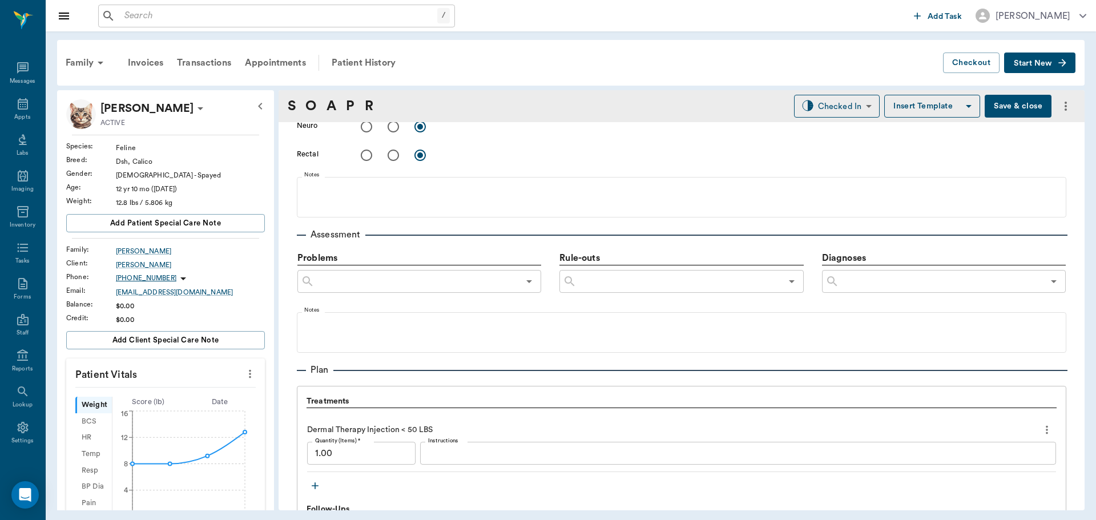
scroll to position [742, 0]
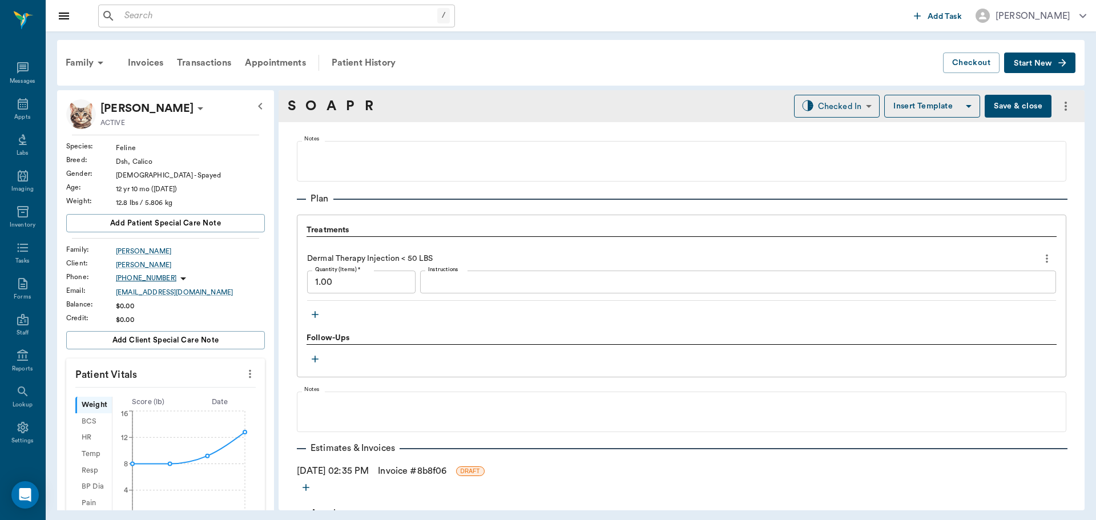
click at [447, 266] on div "Dermal Therapy Injection < 50 LBS Quantity (Items) * 1.00 Quantity (Items) * In…" at bounding box center [681, 275] width 749 height 52
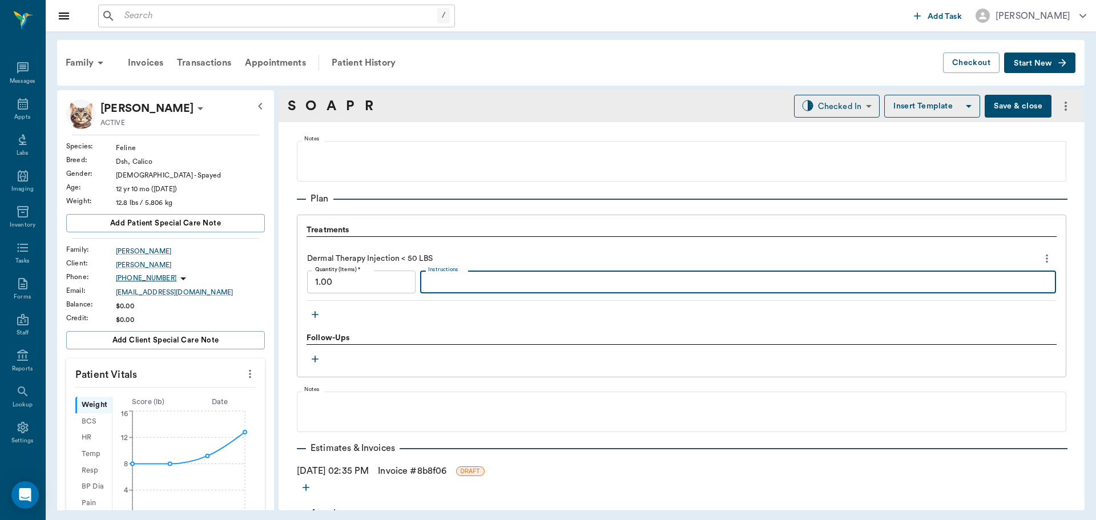
click at [452, 278] on textarea "Instructions" at bounding box center [738, 282] width 620 height 13
paste textarea "mp20/dex1"
type textarea "mp20/dex1"
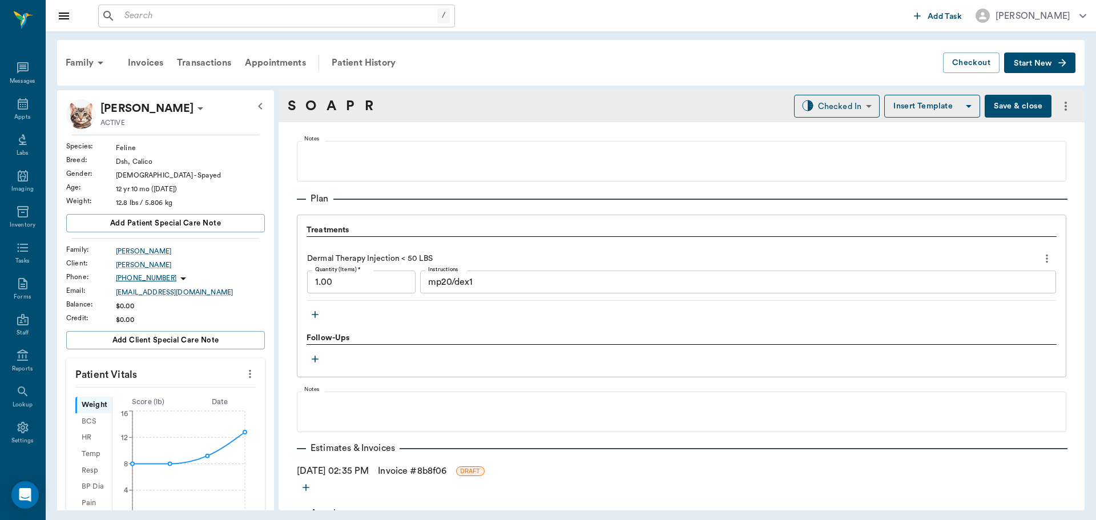
click at [600, 322] on div "Treatments Dermal Therapy Injection < 50 LBS Quantity (Items) * 1.00 Quantity (…" at bounding box center [682, 273] width 750 height 99
click at [857, 114] on body "/ ​ Add Task Dr. Bert Ellsworth Nectar Messages Appts Labs Imaging Inventory Ta…" at bounding box center [548, 260] width 1096 height 520
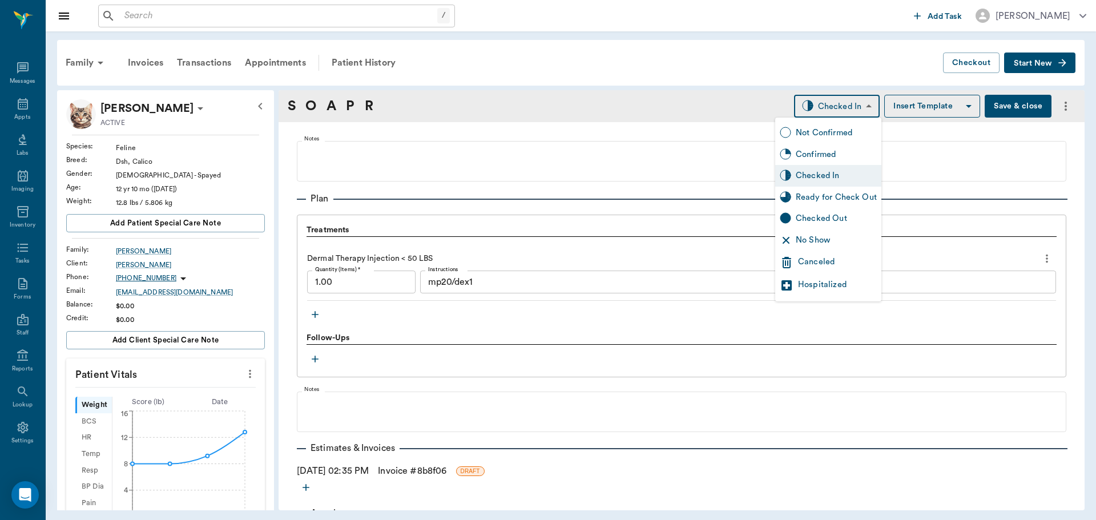
click at [844, 204] on div "Ready for Check Out" at bounding box center [828, 198] width 106 height 22
type input "READY_TO_CHECKOUT"
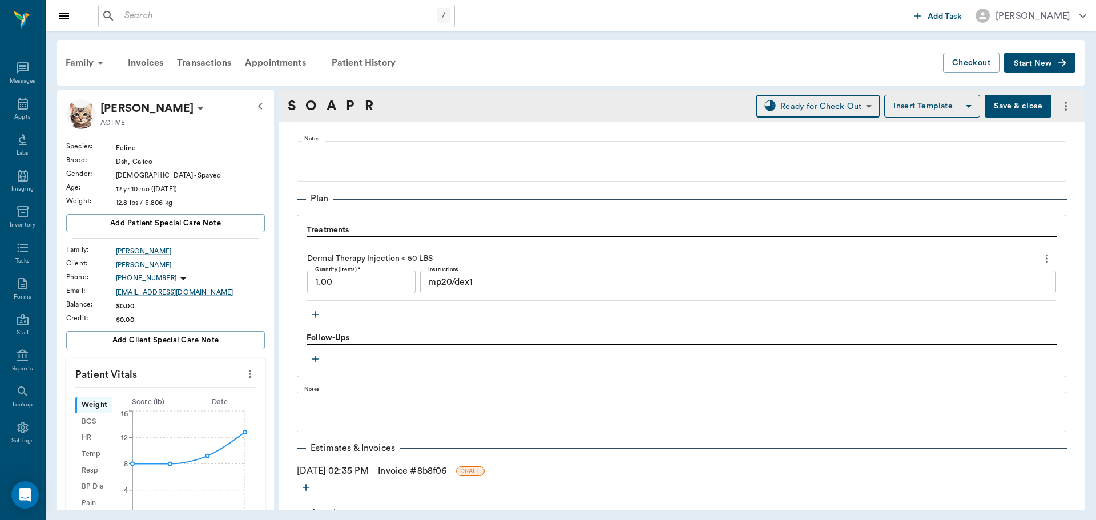
click at [996, 106] on button "Save & close" at bounding box center [1018, 106] width 67 height 23
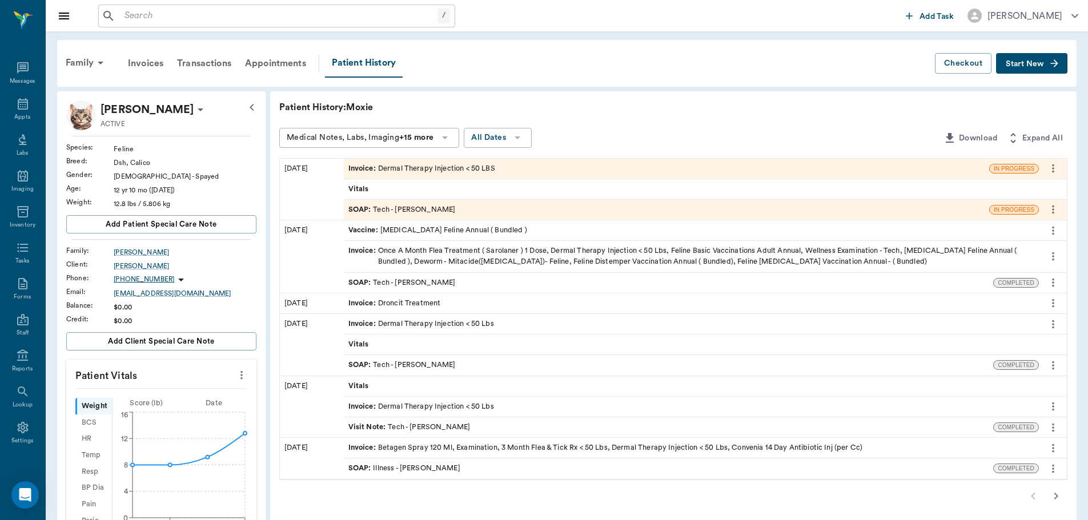
click at [482, 168] on div "Invoice : Dermal Therapy Injection < 50 LBS" at bounding box center [421, 168] width 147 height 11
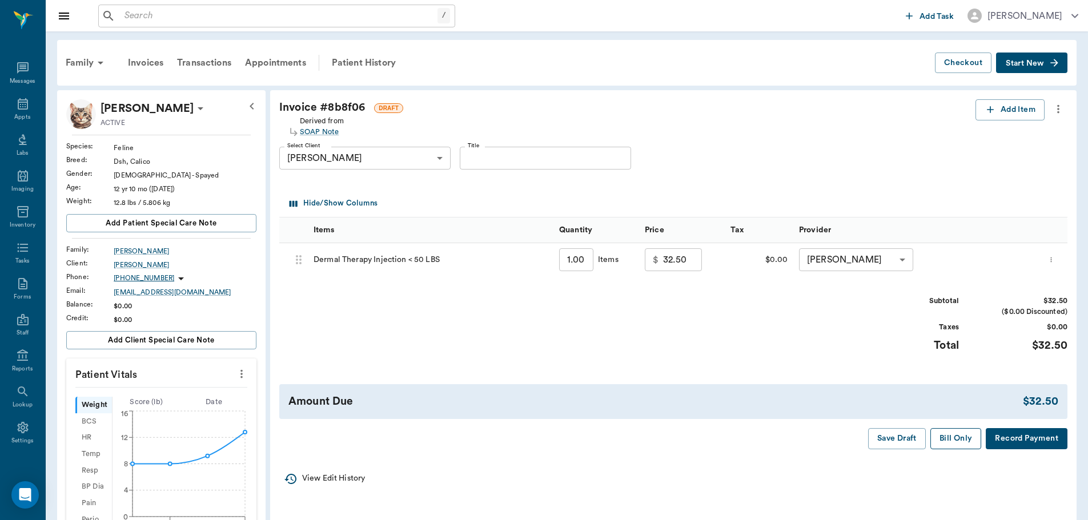
click at [970, 440] on button "Bill Only" at bounding box center [955, 438] width 51 height 21
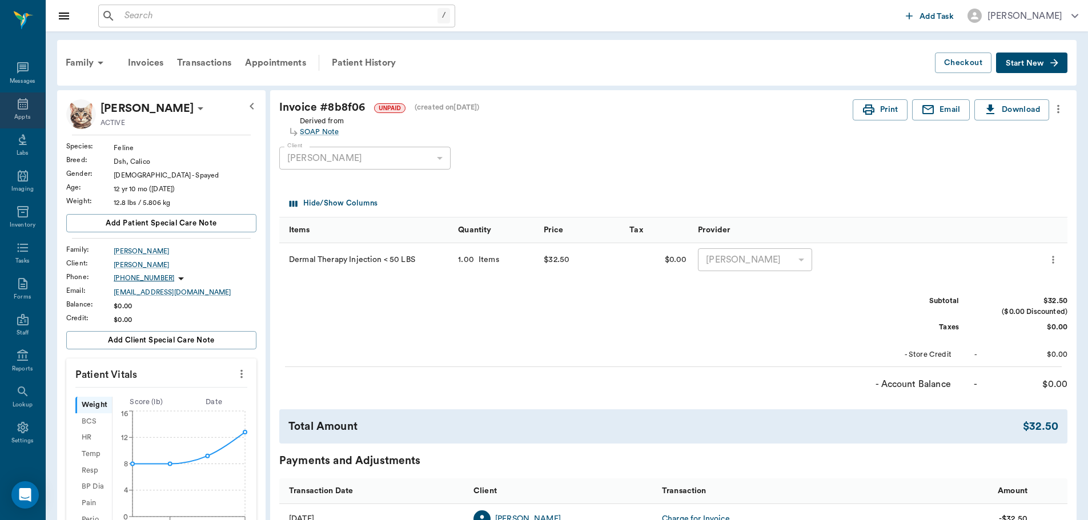
click at [23, 103] on icon at bounding box center [23, 103] width 10 height 11
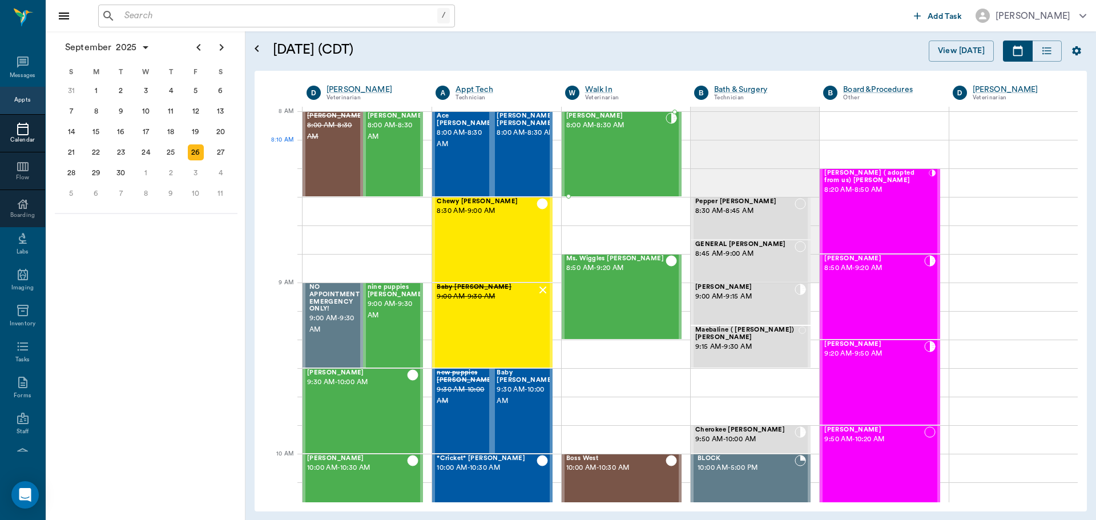
click at [604, 143] on div "Milo Dawson 8:00 AM - 8:30 AM" at bounding box center [615, 153] width 99 height 83
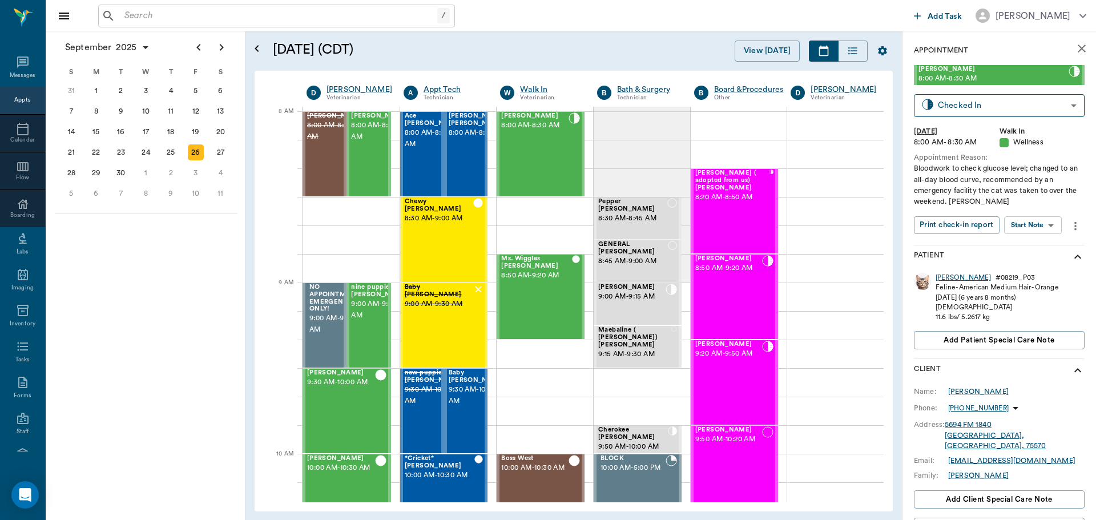
click at [943, 278] on div "Milo" at bounding box center [963, 278] width 55 height 10
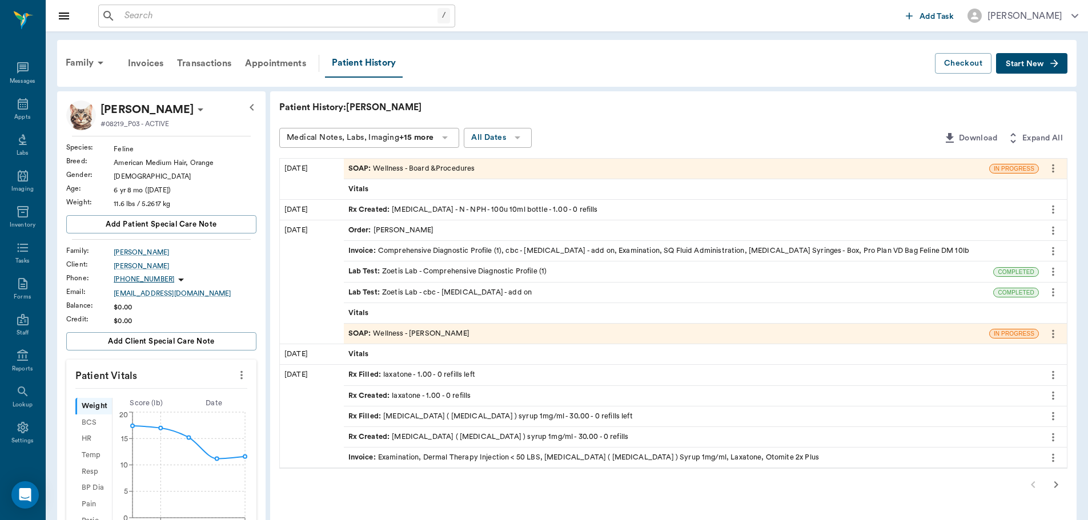
click at [440, 211] on div "Rx Created : Insulin - N - NPH - 100u 10ml bottle - 1.00 - 0 refills" at bounding box center [473, 209] width 250 height 11
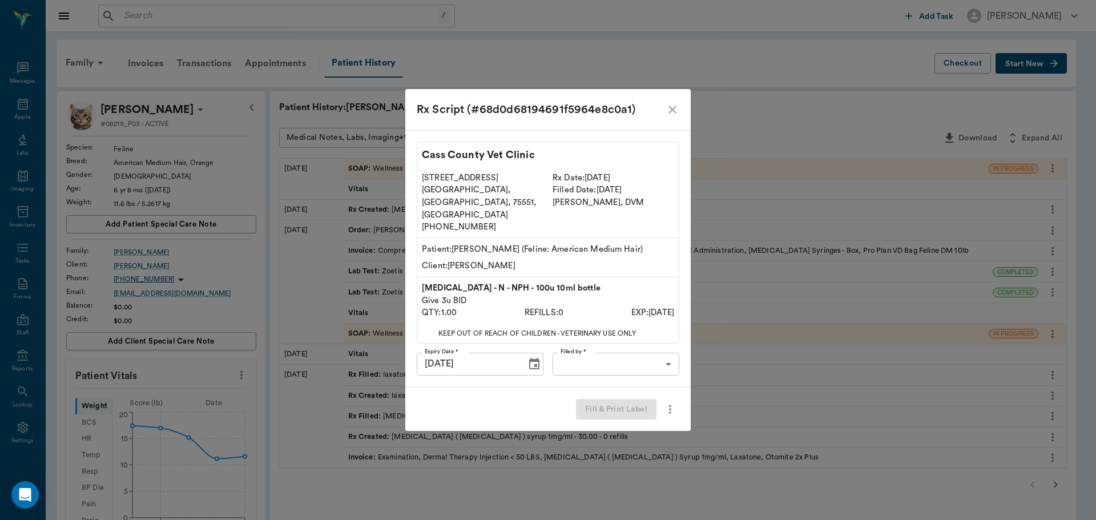
click at [280, 278] on div "Rx Script (#68d0d68194691f5964e8c0a1) Cass County Vet Clinic 102 E. Pinecrest D…" at bounding box center [548, 260] width 1096 height 520
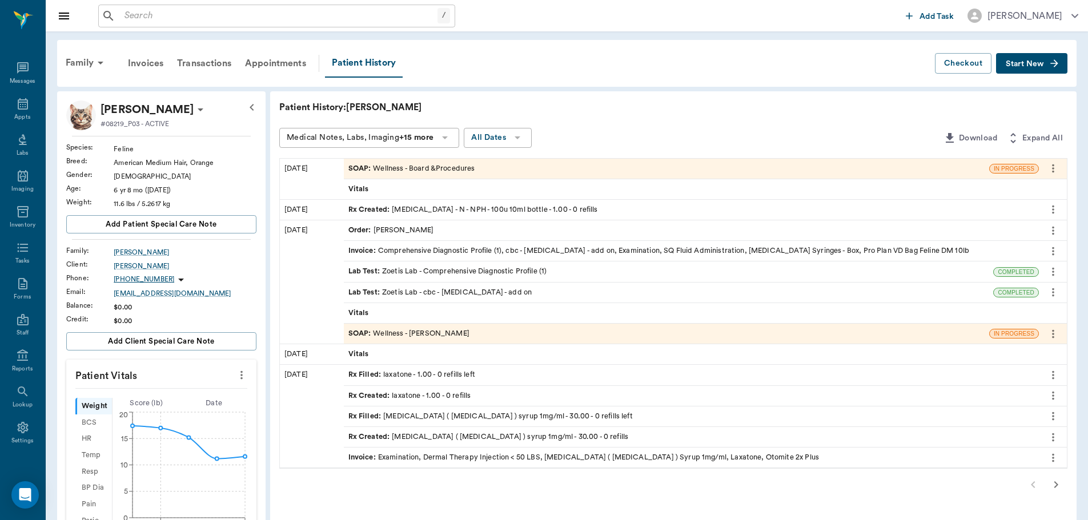
click at [424, 333] on div "SOAP : Wellness - Dr. Bert Ellsworth" at bounding box center [408, 333] width 121 height 11
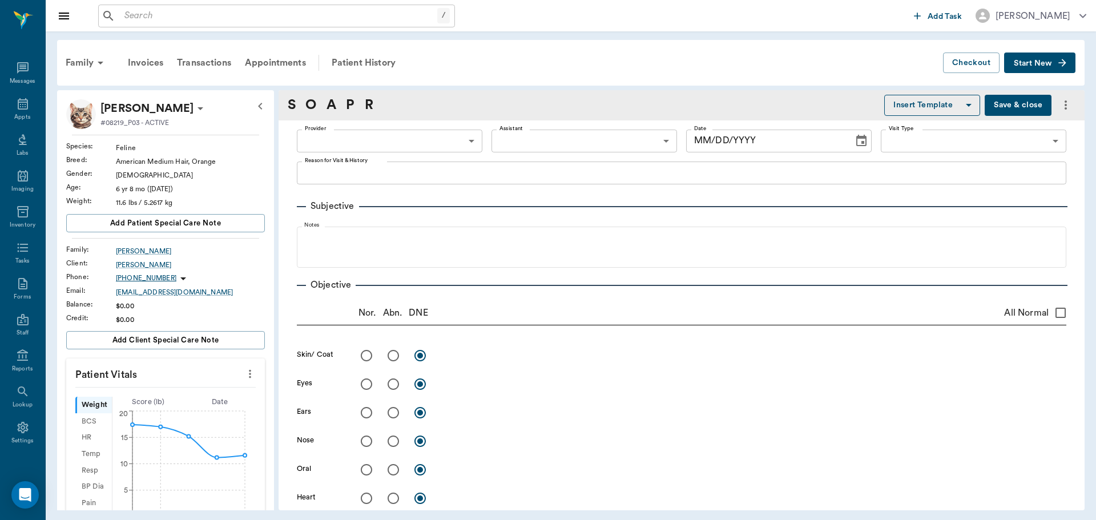
type input "63ec2f075fda476ae8351a4d"
type input "63ec2e7e52e12b0ba117b124"
type input "65d2be4f46e3a538d89b8c14"
type textarea "losing weight, eating and drinking, but not gaining weight and not acting like …"
radio input "true"
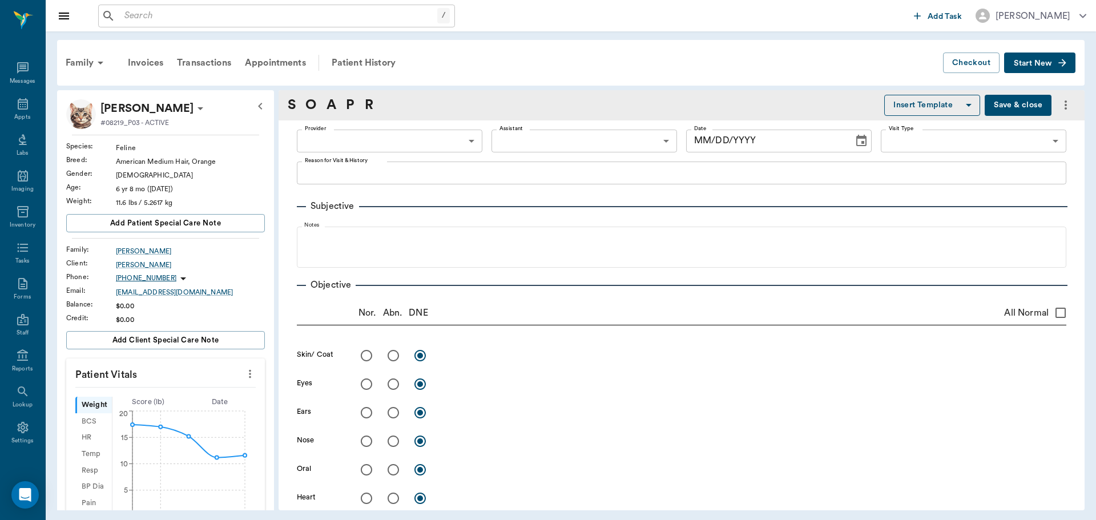
type textarea "Constipated, hard large colon"
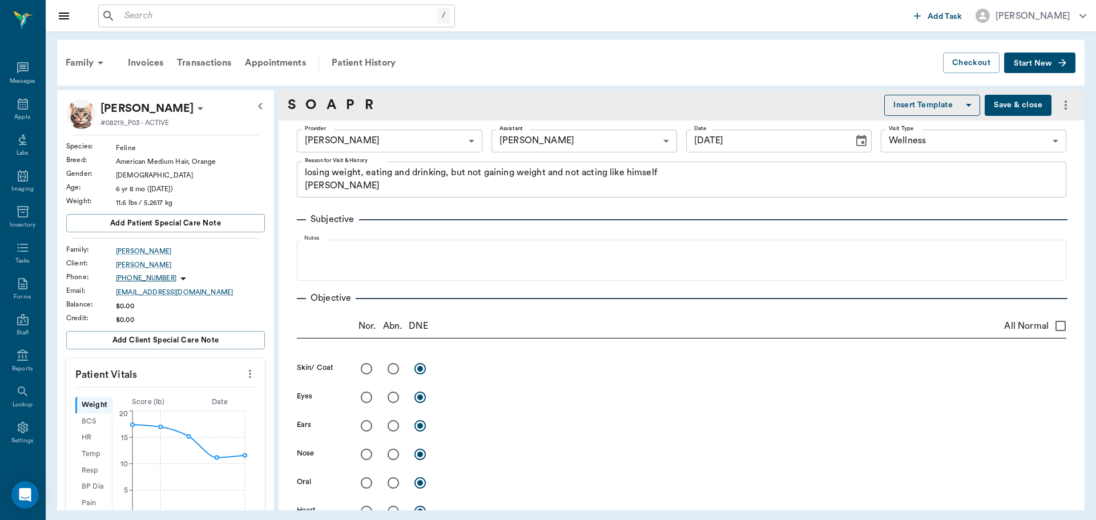
type input "[DATE]"
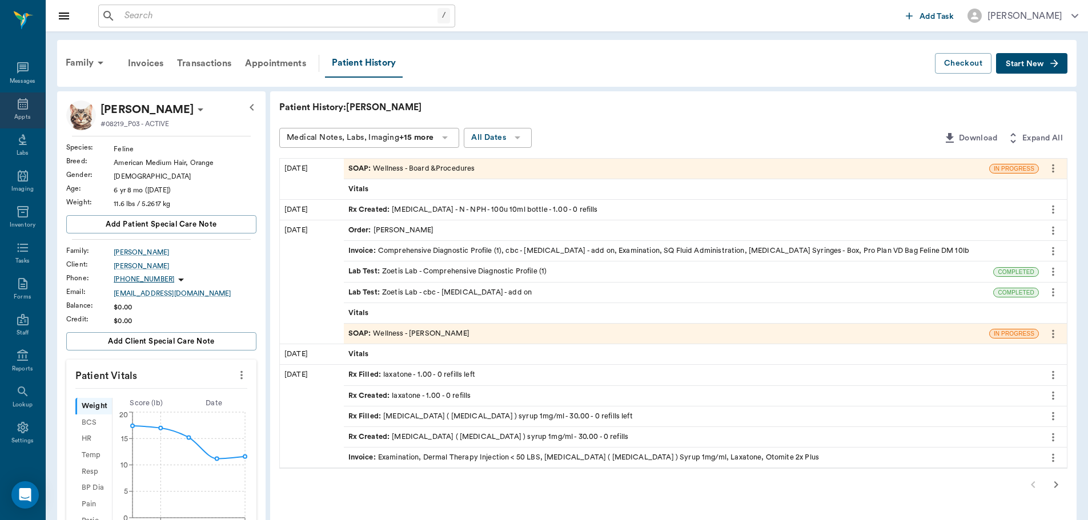
click at [30, 116] on div "Appts" at bounding box center [22, 111] width 45 height 36
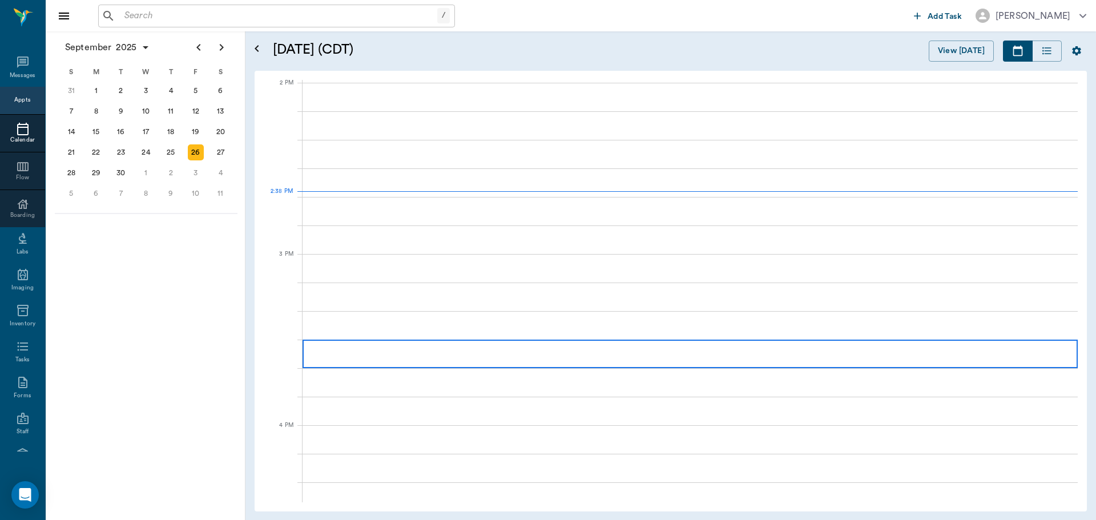
scroll to position [1029, 0]
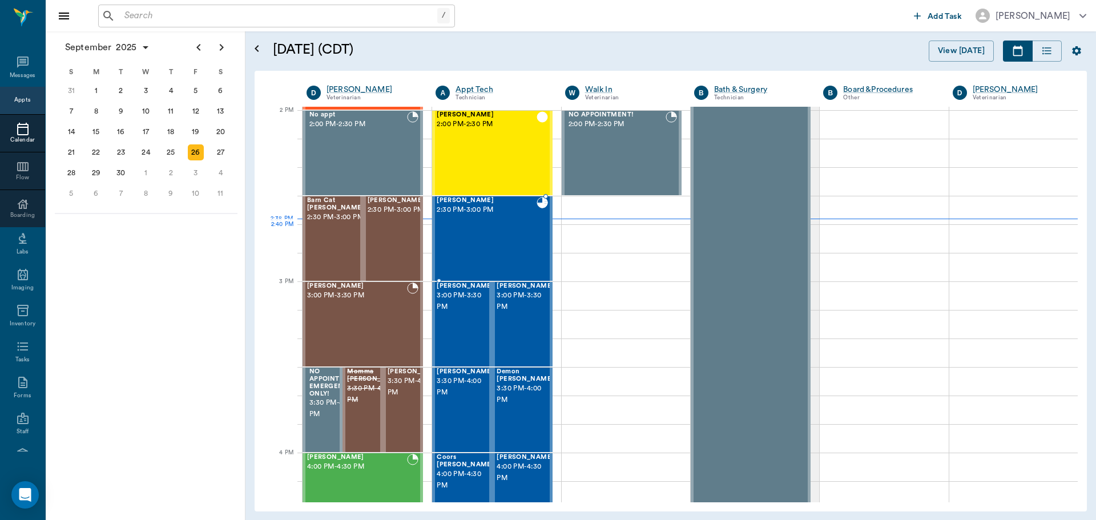
click at [500, 251] on div "Moxie Ewald 2:30 PM - 3:00 PM" at bounding box center [486, 238] width 99 height 83
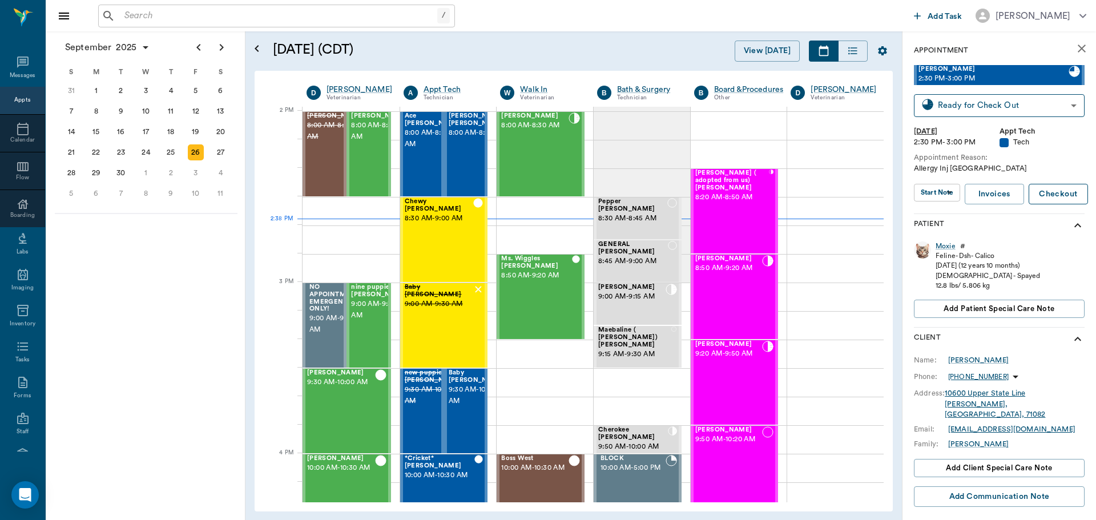
scroll to position [1029, 0]
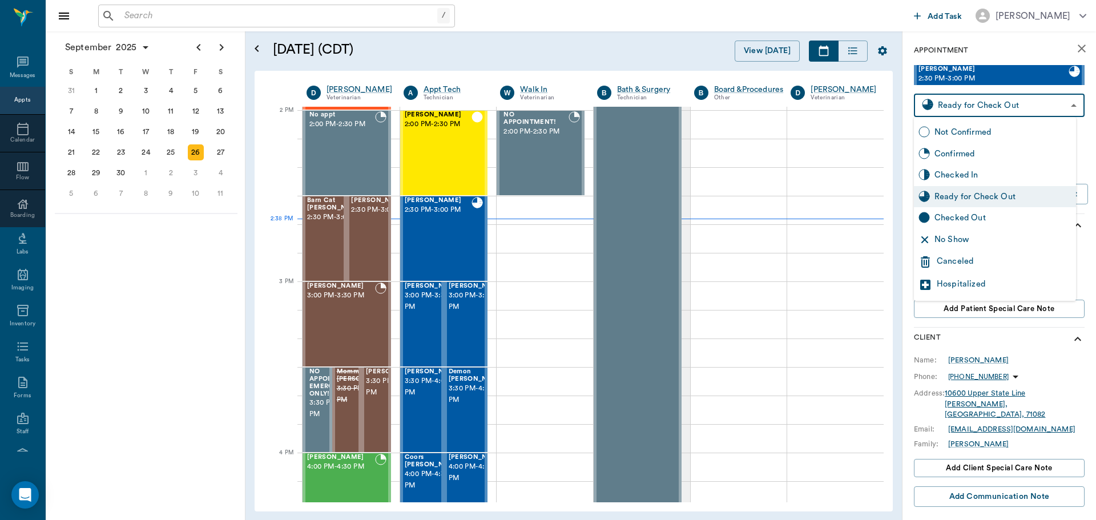
click at [1007, 101] on body "/ ​ Add Task Dr. Bert Ellsworth Nectar Messages Appts Calendar Flow Boarding La…" at bounding box center [548, 260] width 1096 height 520
click at [1000, 166] on div "Checked In" at bounding box center [995, 175] width 162 height 22
type input "CHECKED_IN"
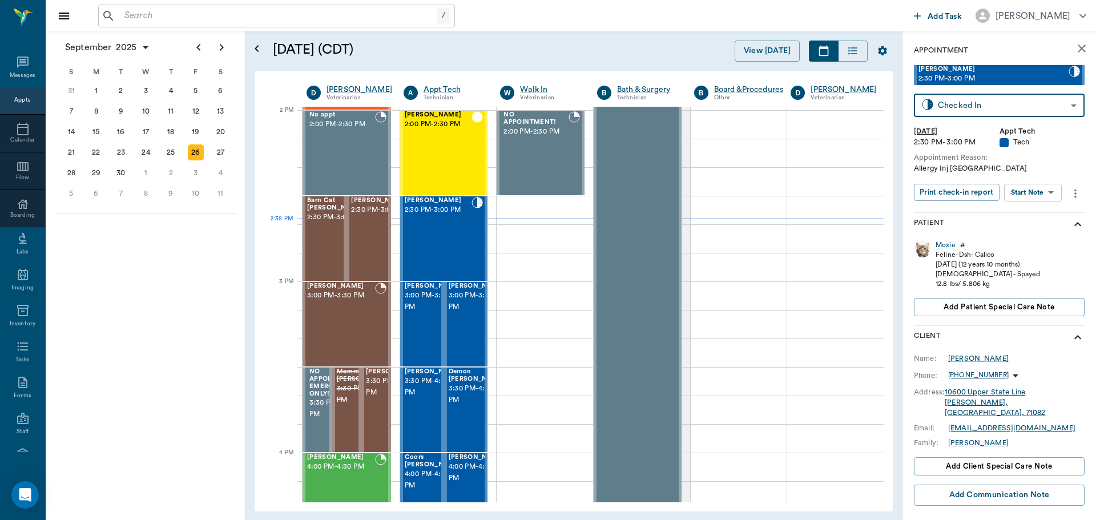
click at [1033, 196] on body "/ ​ Add Task Dr. Bert Ellsworth Nectar Messages Appts Calendar Flow Boarding La…" at bounding box center [548, 260] width 1096 height 520
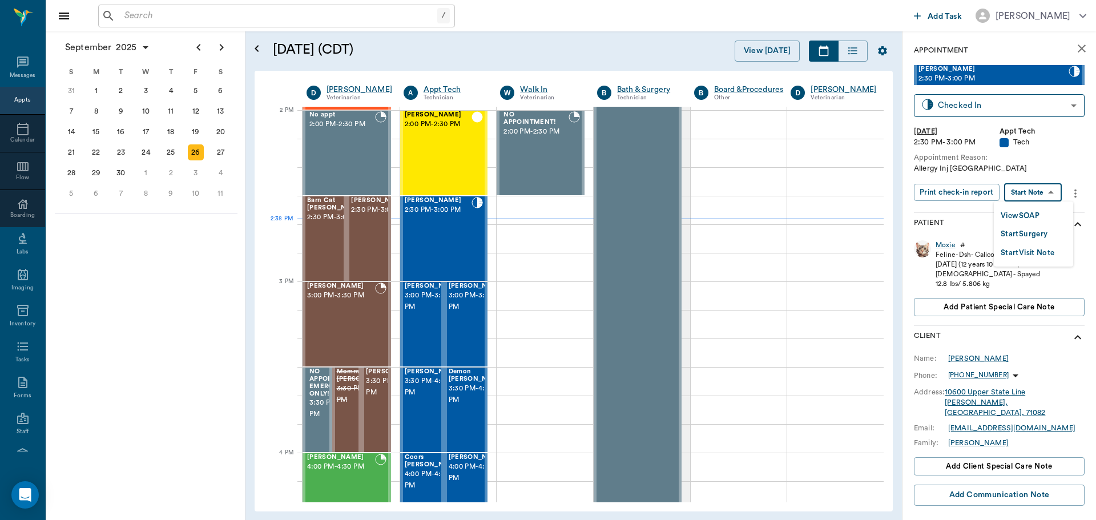
click at [1032, 210] on button "View SOAP" at bounding box center [1020, 216] width 39 height 13
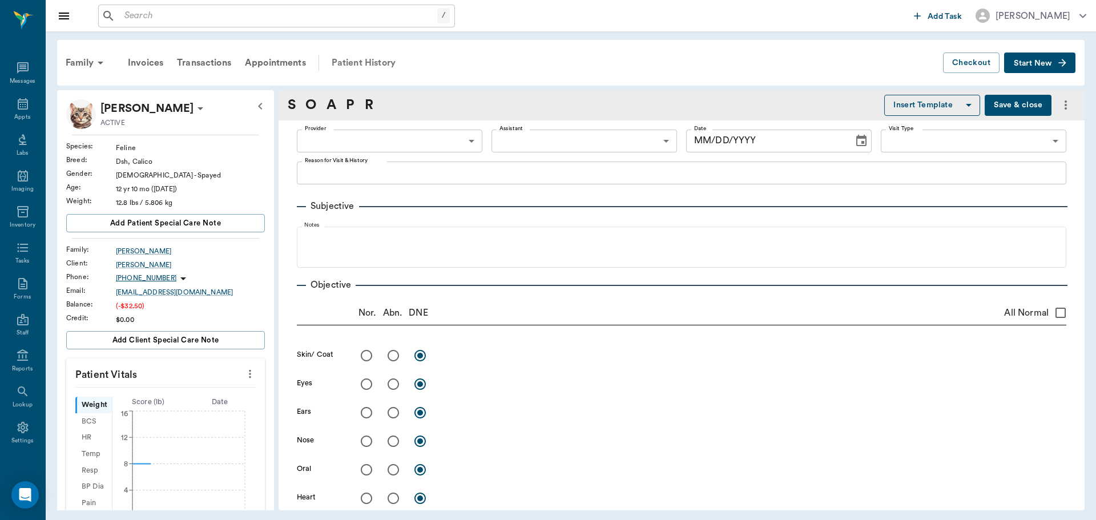
type input "682b670d8bdc6f7f8feef3db"
type input "65d2be4f46e3a538d89b8c1a"
type textarea "Allergy Inj [GEOGRAPHIC_DATA]"
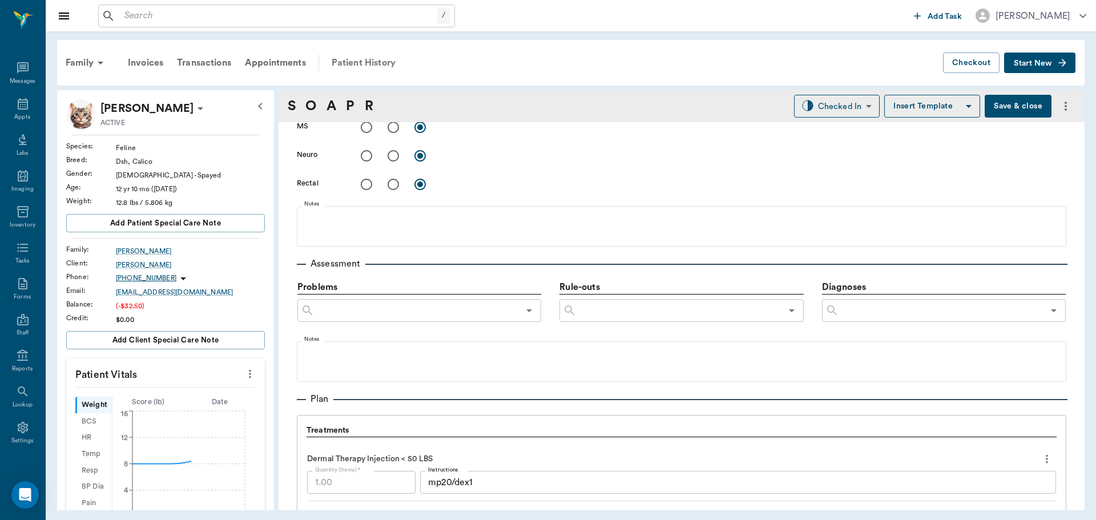
type input "[DATE]"
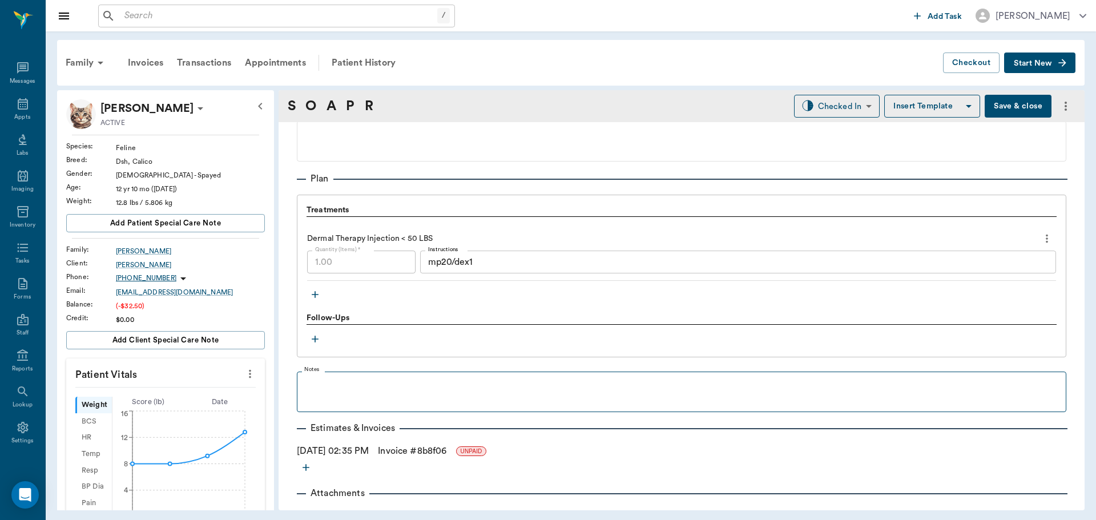
scroll to position [770, 0]
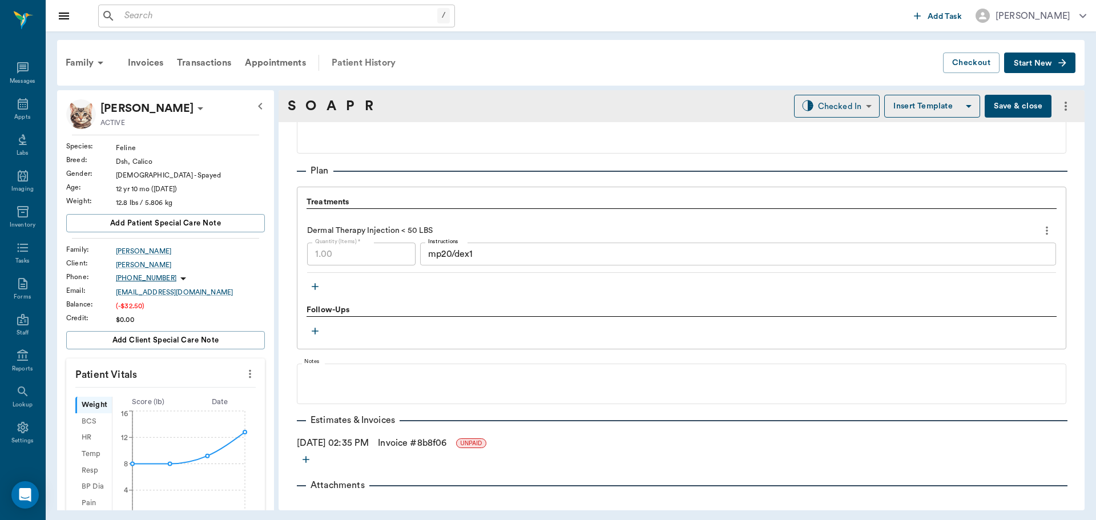
click at [392, 57] on div "Patient History" at bounding box center [364, 62] width 78 height 27
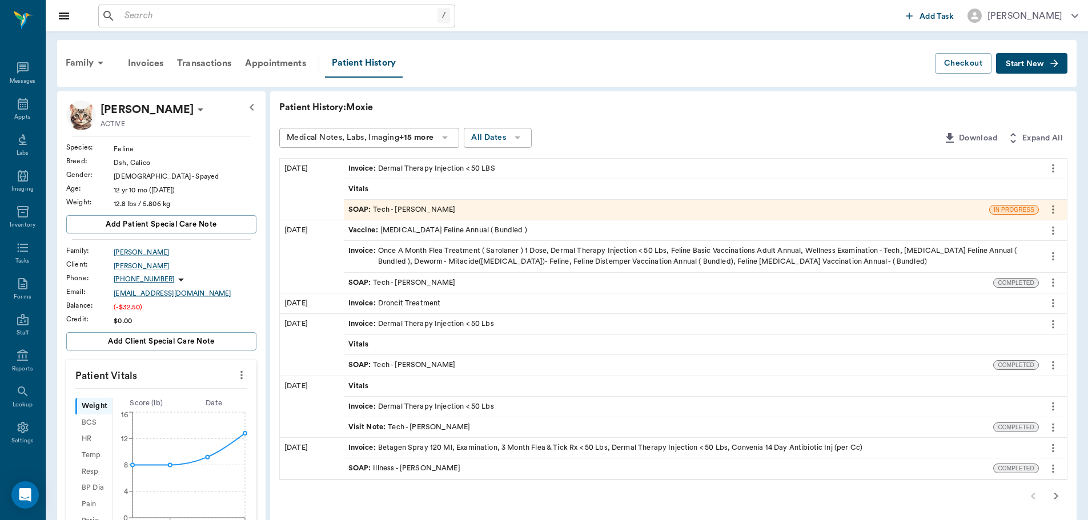
click at [443, 174] on div "Invoice : Dermal Therapy Injection < 50 LBS" at bounding box center [421, 168] width 147 height 11
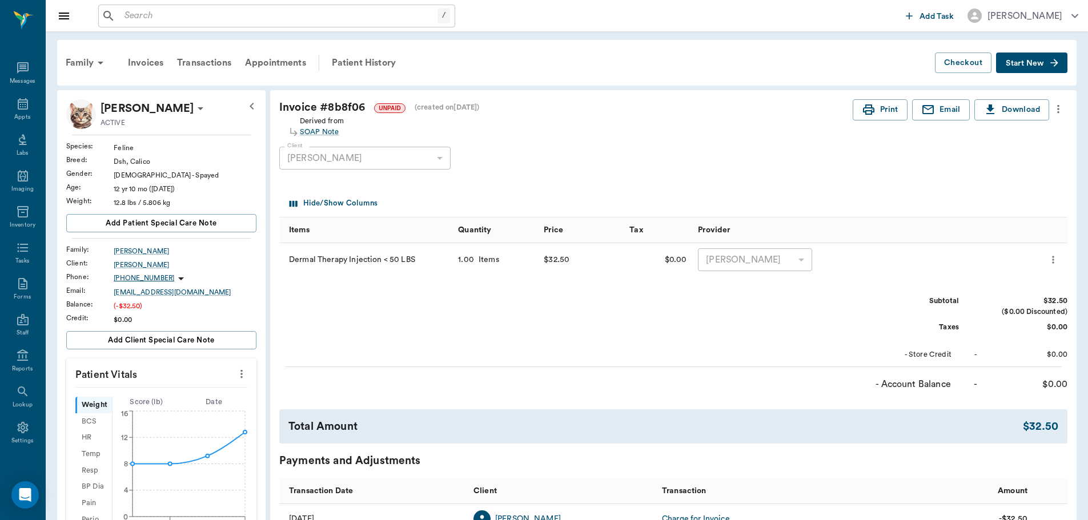
click at [1056, 99] on button "more" at bounding box center [1058, 108] width 18 height 19
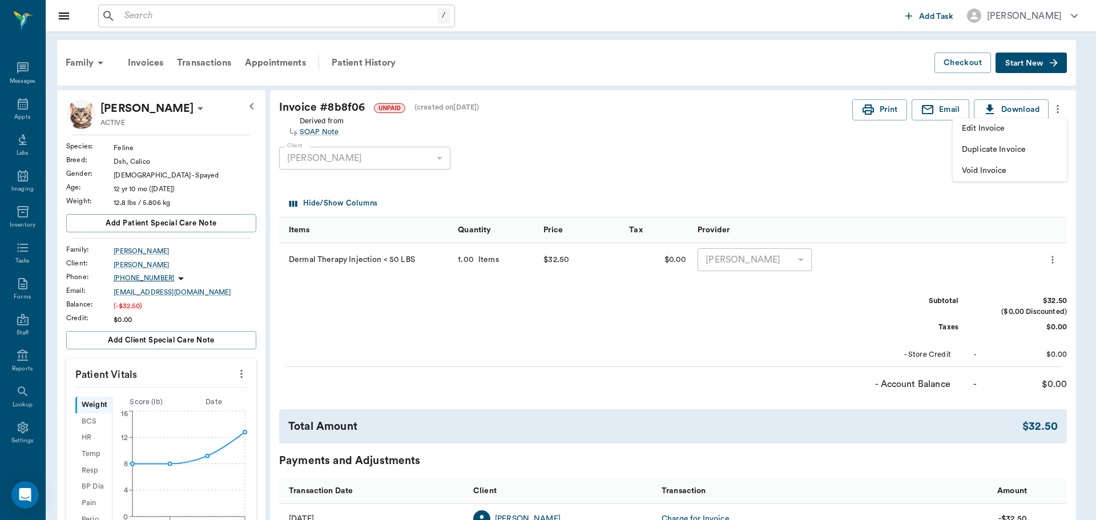
click at [1040, 131] on span "Edit Invoice" at bounding box center [1010, 129] width 96 height 12
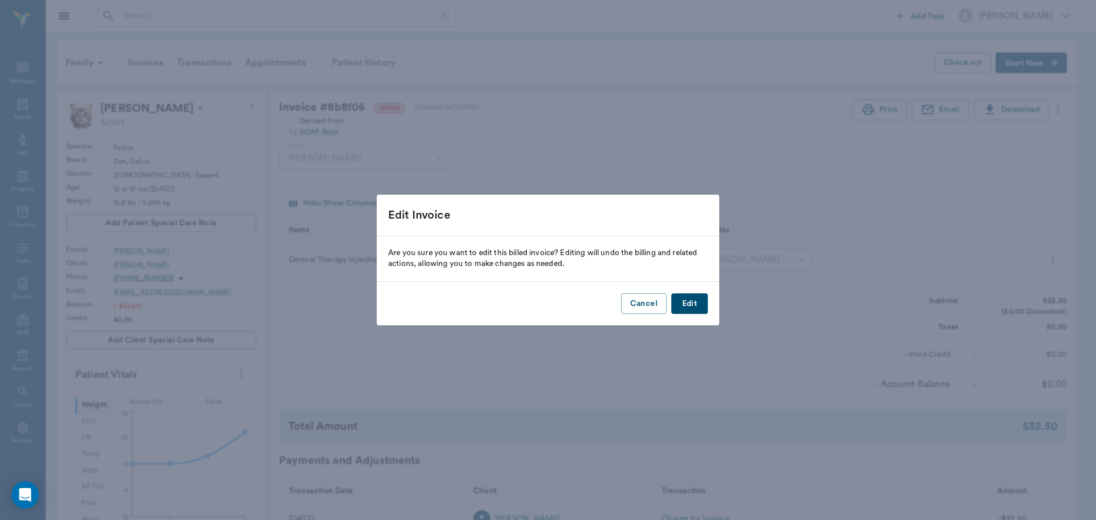
click at [696, 297] on button "Edit" at bounding box center [689, 303] width 37 height 21
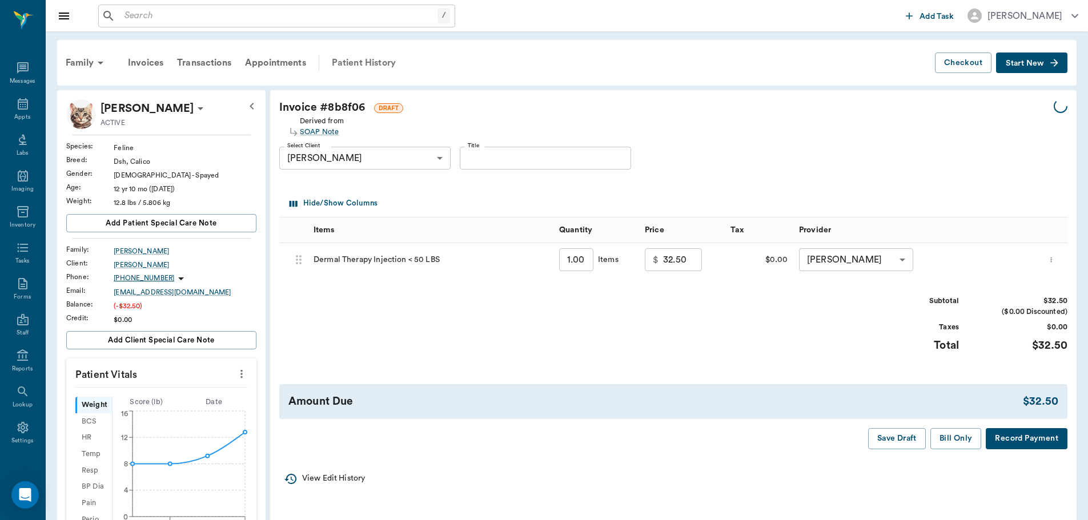
click at [364, 57] on div "Patient History" at bounding box center [364, 62] width 78 height 27
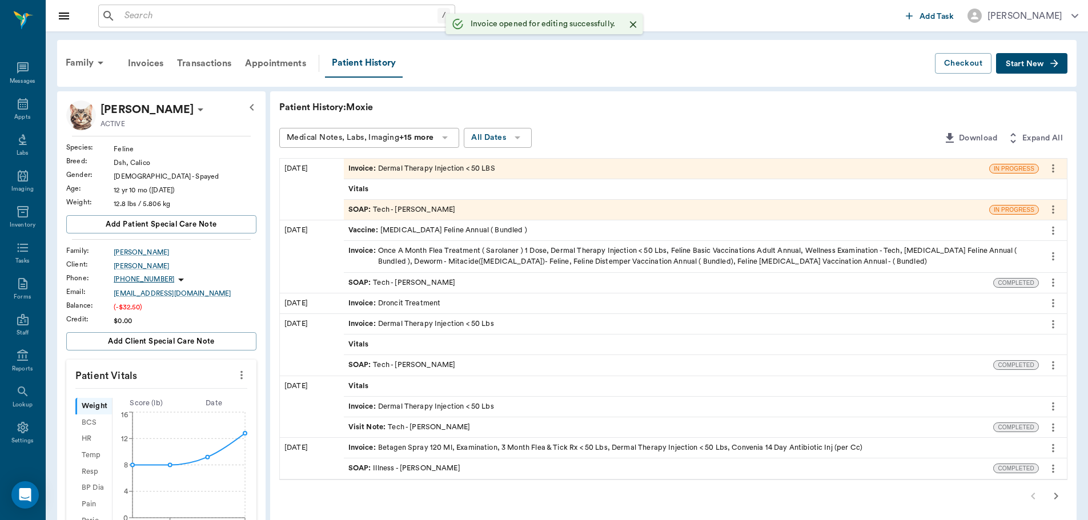
click at [401, 213] on div "SOAP : Tech - [PERSON_NAME]" at bounding box center [401, 209] width 107 height 11
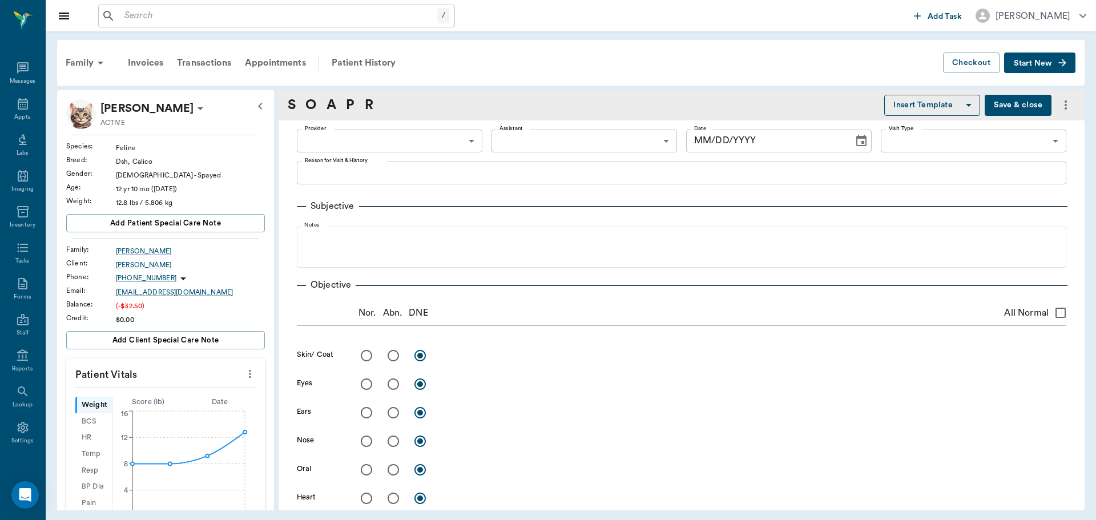
type input "682b670d8bdc6f7f8feef3db"
type input "65d2be4f46e3a538d89b8c1a"
type textarea "Allergy Inj [GEOGRAPHIC_DATA]"
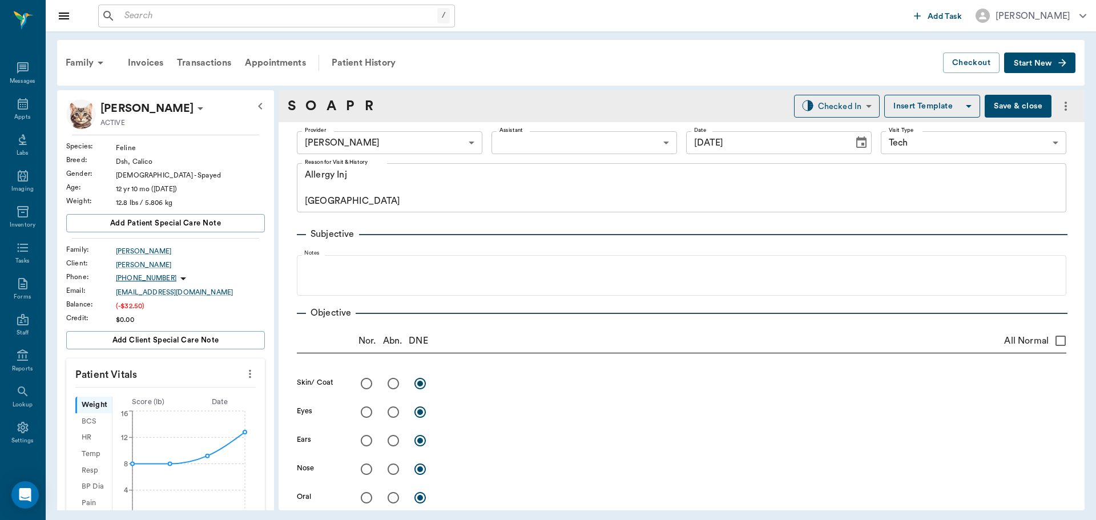
type input "[DATE]"
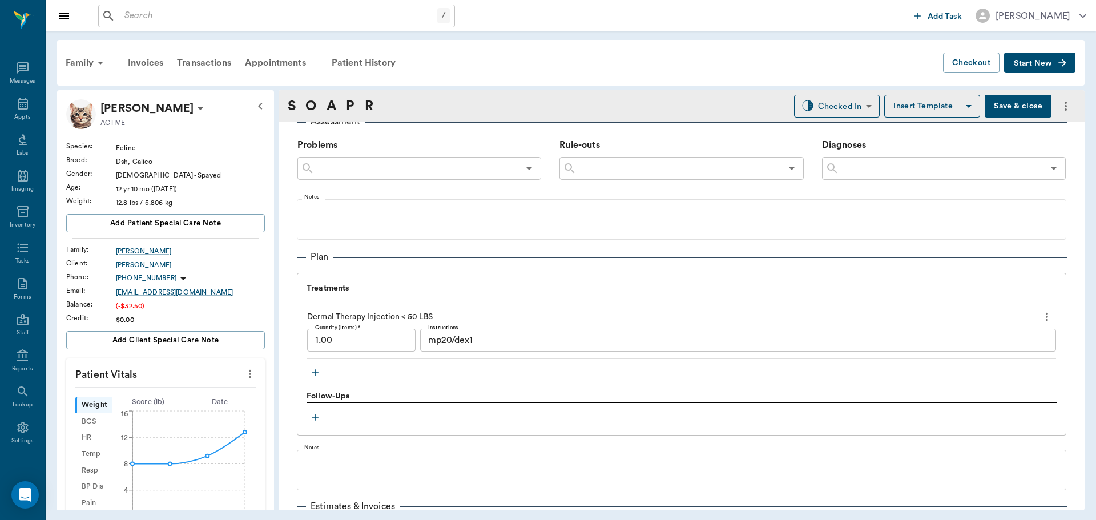
scroll to position [685, 0]
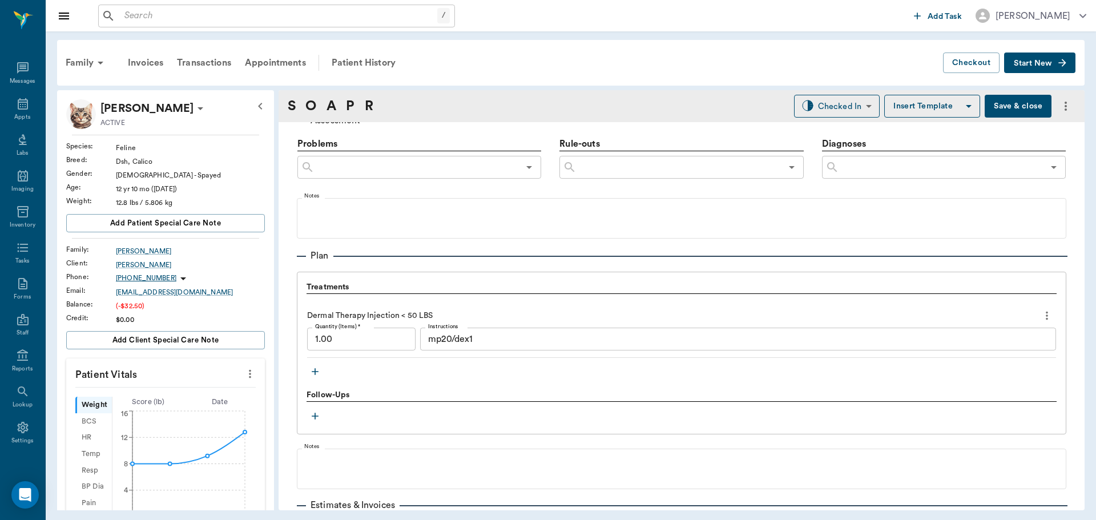
click at [311, 373] on icon "button" at bounding box center [314, 371] width 11 height 11
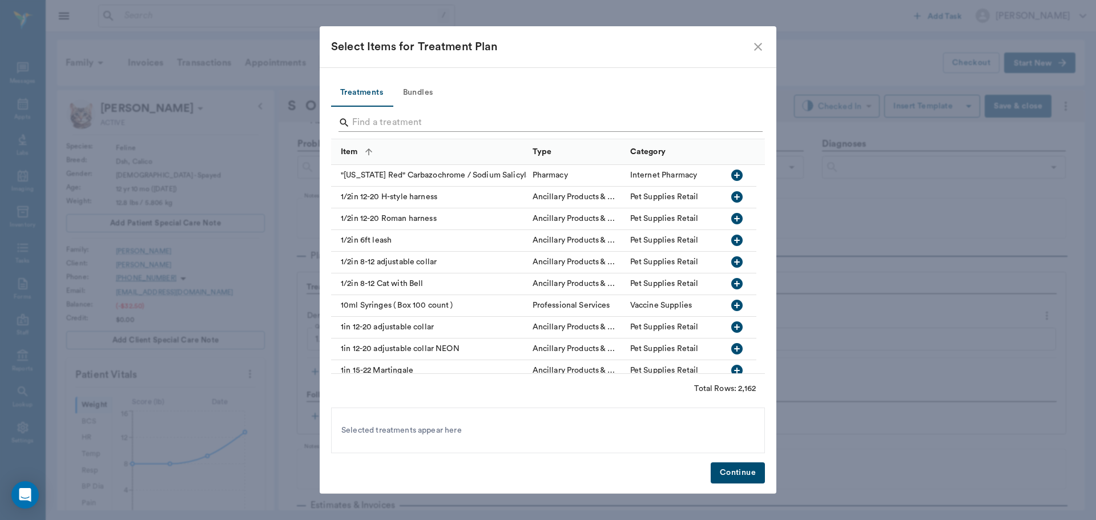
click at [397, 126] on input "Search" at bounding box center [548, 123] width 393 height 18
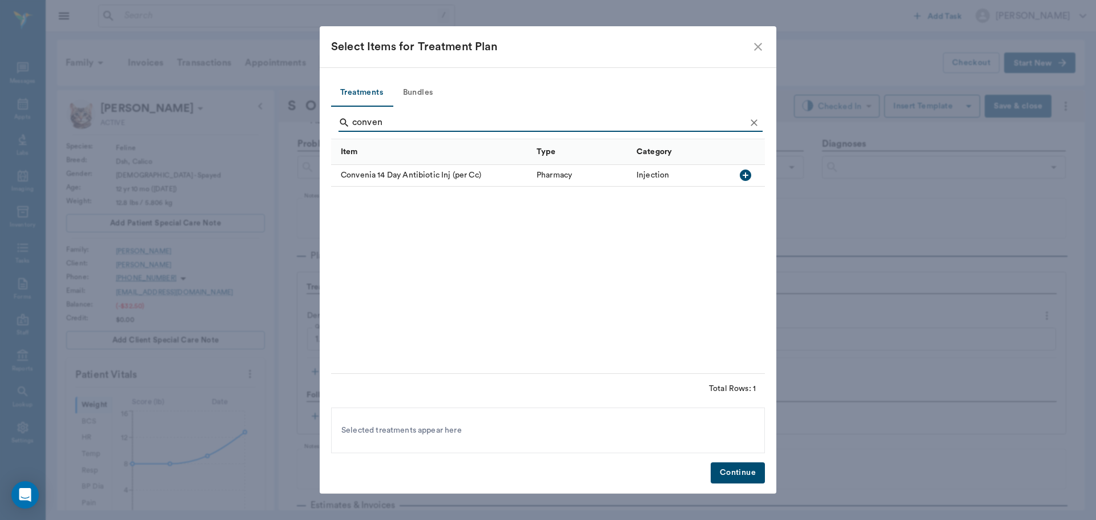
type input "conven"
click at [745, 178] on icon "button" at bounding box center [745, 175] width 11 height 11
click at [752, 470] on button "Continue" at bounding box center [738, 473] width 54 height 21
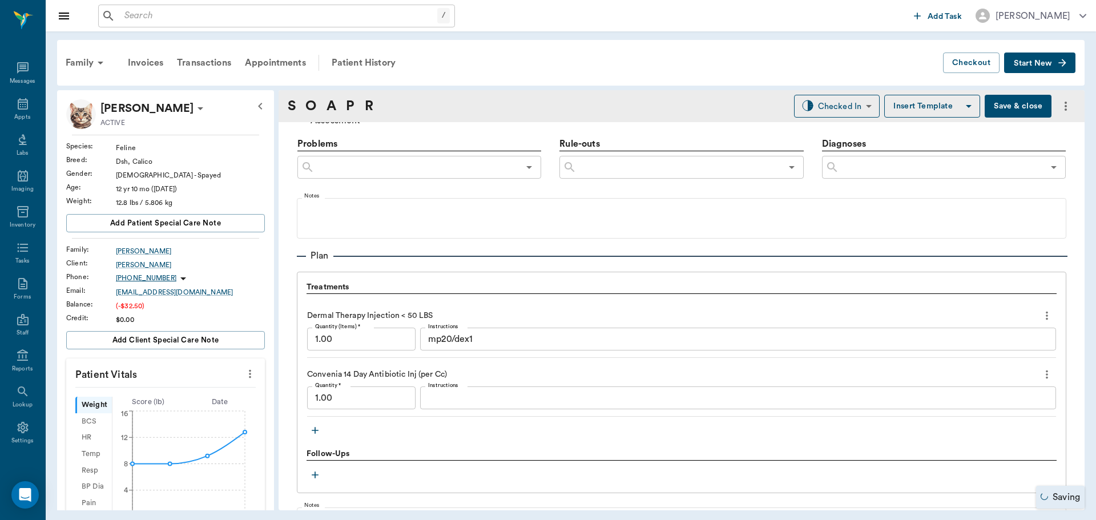
click at [360, 395] on input "1.00" at bounding box center [361, 398] width 108 height 23
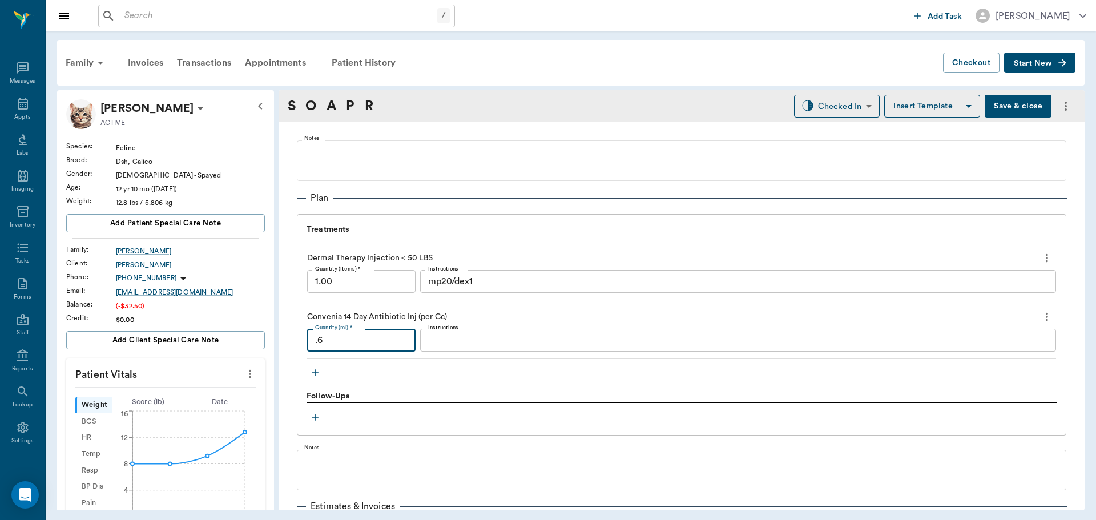
scroll to position [843, 0]
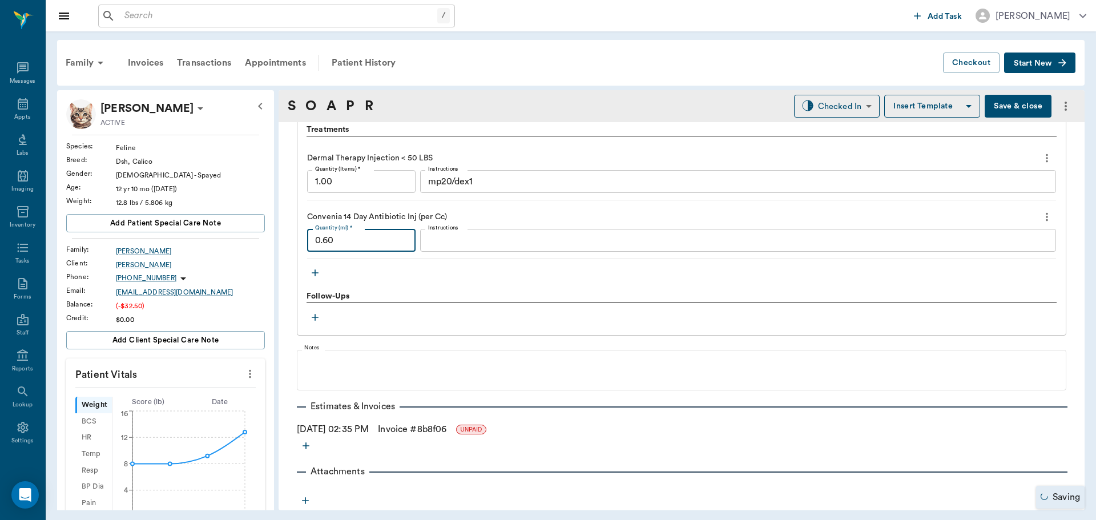
type input "0.60"
click at [413, 429] on link "Invoice # 8b8f06" at bounding box center [412, 430] width 69 height 14
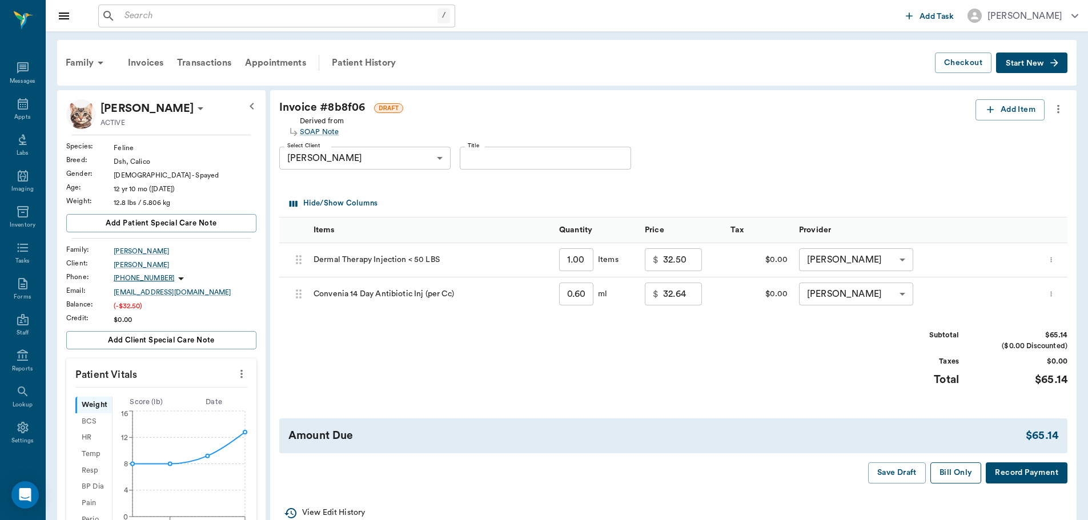
click at [938, 468] on button "Bill Only" at bounding box center [955, 473] width 51 height 21
click at [369, 60] on div "Patient History" at bounding box center [364, 62] width 78 height 27
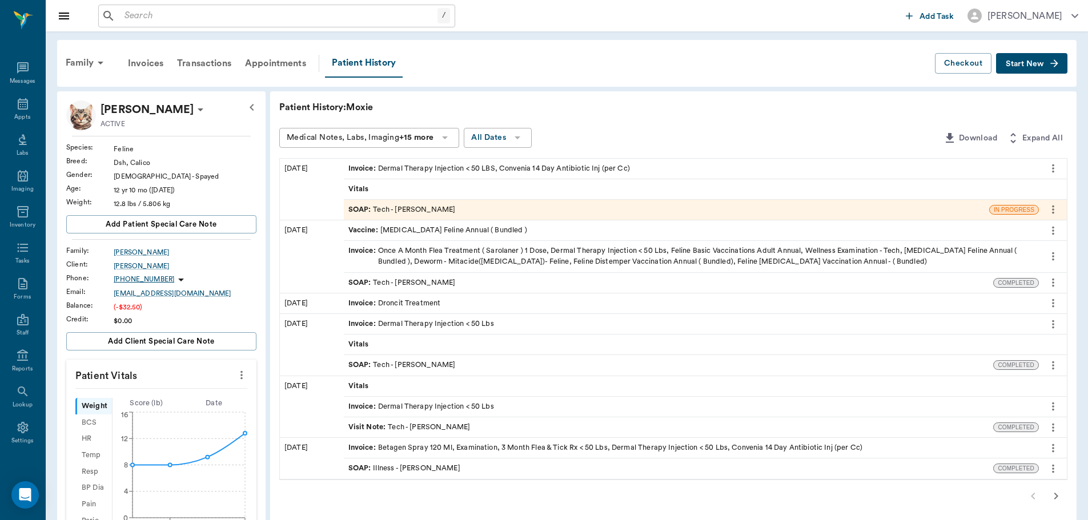
click at [626, 212] on div "SOAP : Tech - [PERSON_NAME]" at bounding box center [666, 210] width 645 height 20
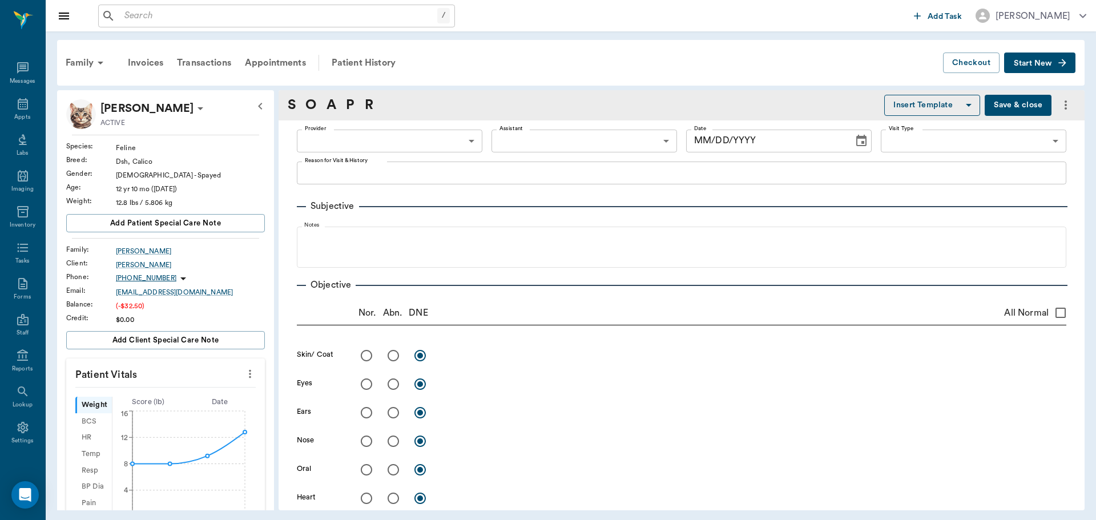
type input "682b670d8bdc6f7f8feef3db"
type input "65d2be4f46e3a538d89b8c1a"
type textarea "Allergy Inj [GEOGRAPHIC_DATA]"
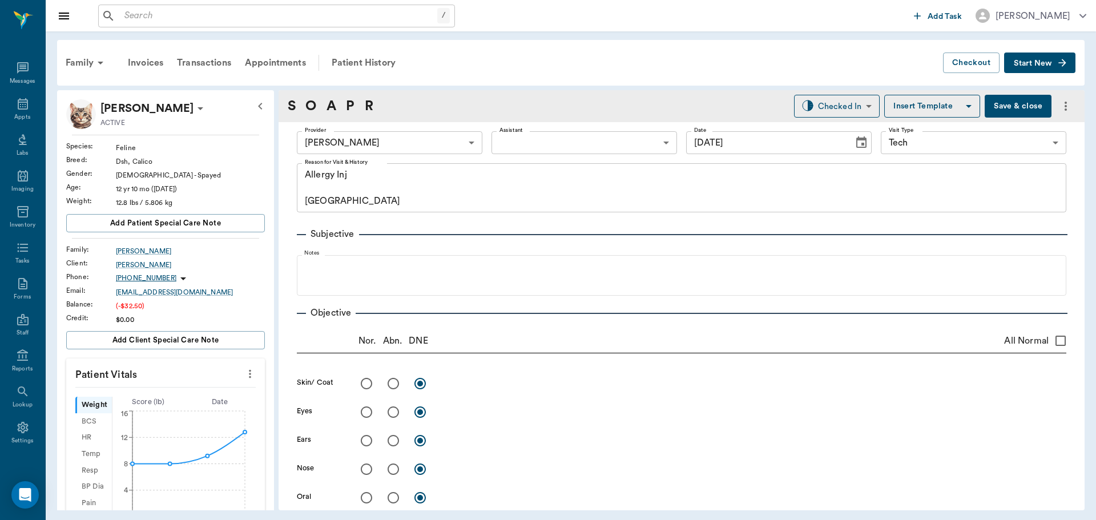
type input "[DATE]"
click at [850, 112] on body "/ ​ Add Task Dr. Bert Ellsworth Nectar Messages Appts Labs Imaging Inventory Ta…" at bounding box center [548, 260] width 1096 height 520
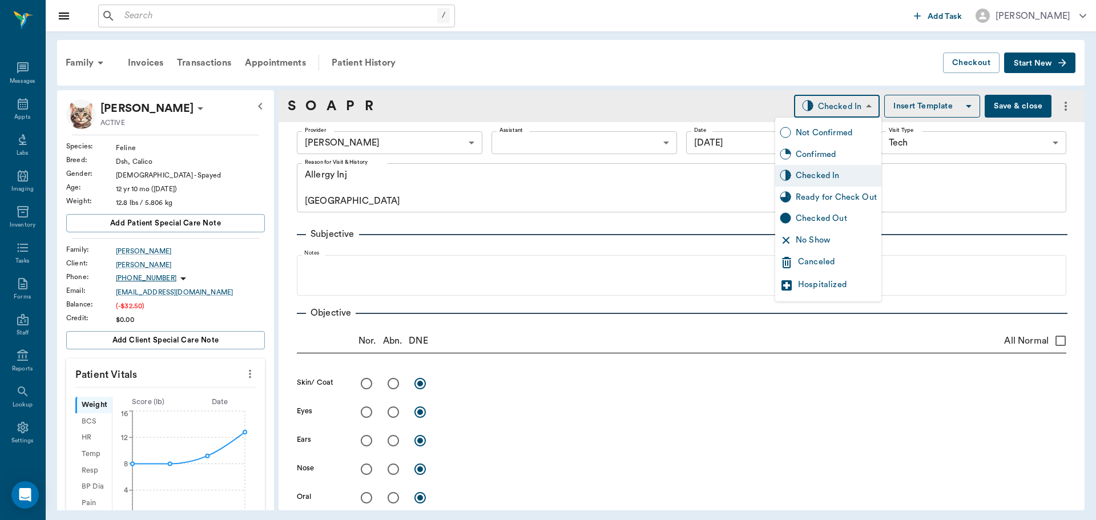
click at [852, 193] on div "Ready for Check Out" at bounding box center [836, 197] width 81 height 13
type input "READY_TO_CHECKOUT"
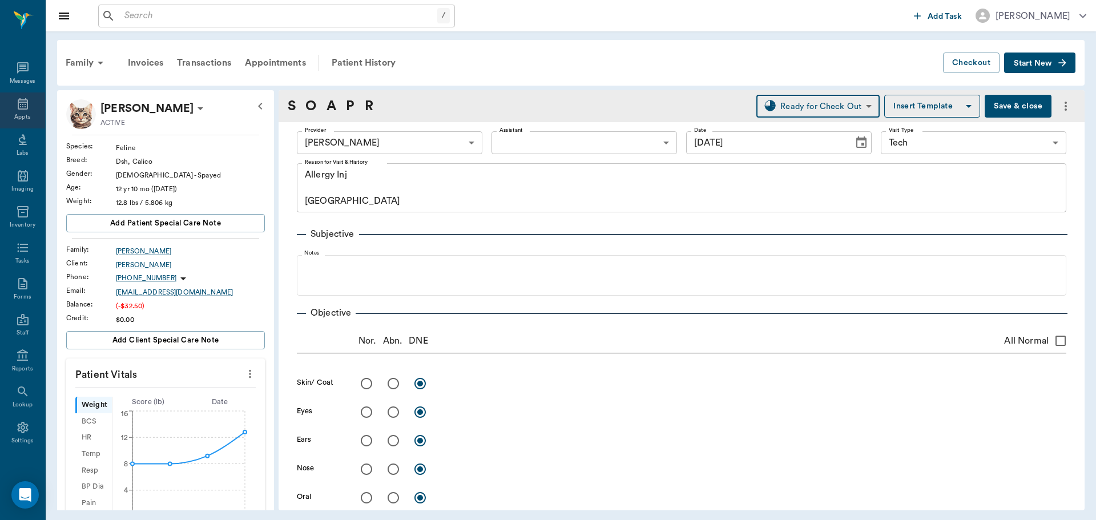
click at [14, 114] on div "Appts" at bounding box center [22, 117] width 16 height 9
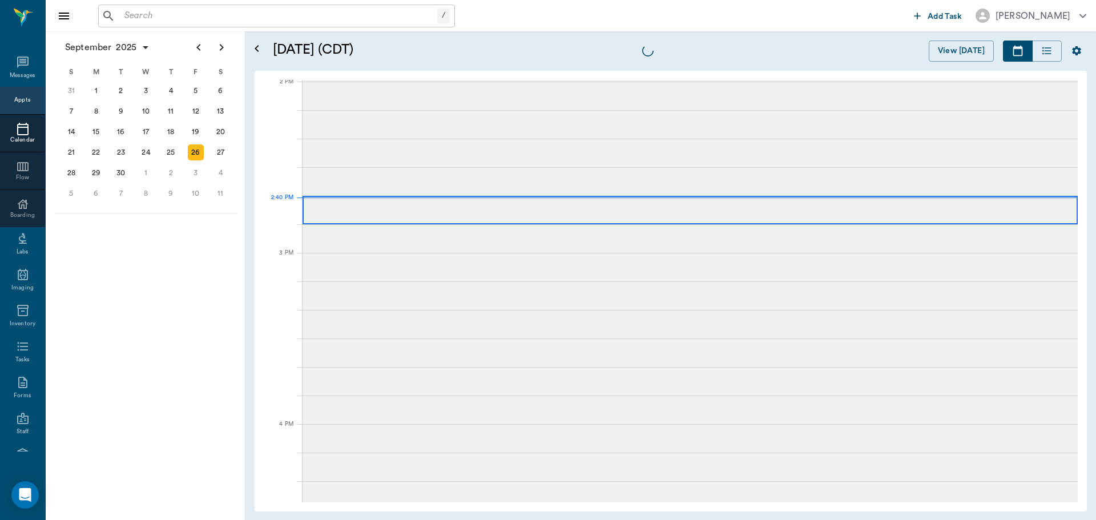
scroll to position [1029, 0]
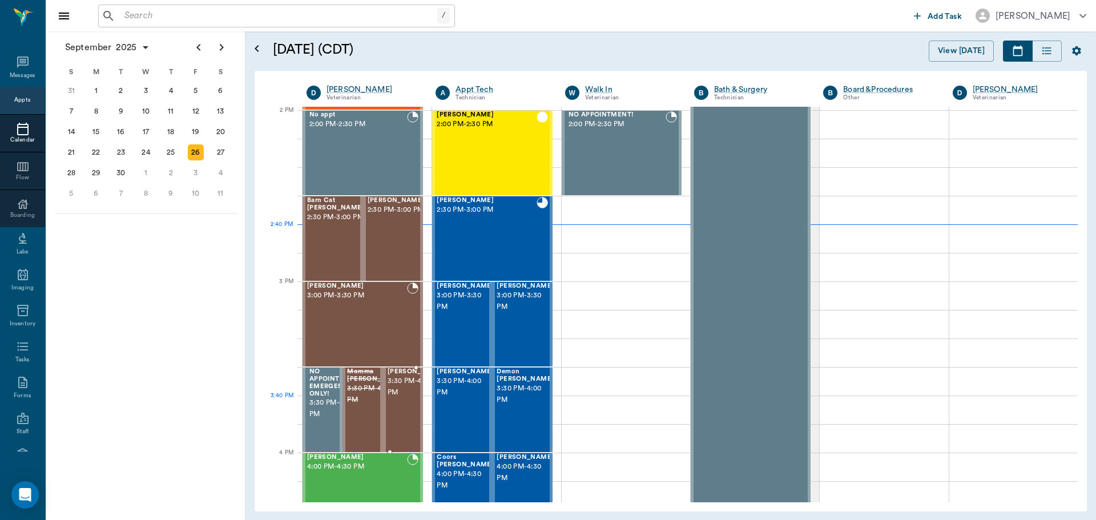
click at [405, 399] on span "3:30 PM - 4:00 PM" at bounding box center [416, 387] width 57 height 23
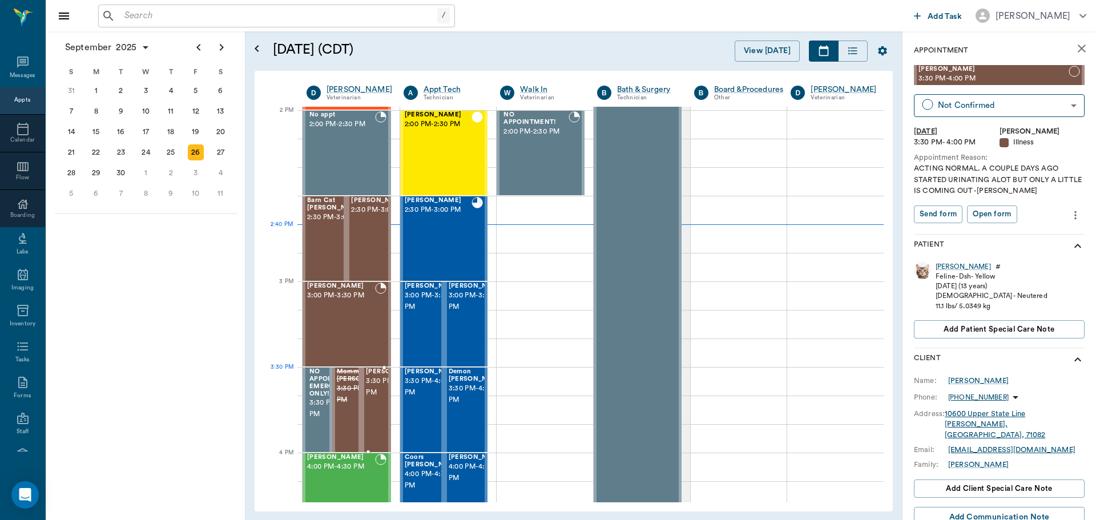
click at [379, 395] on span "3:30 PM - 4:00 PM" at bounding box center [394, 387] width 57 height 23
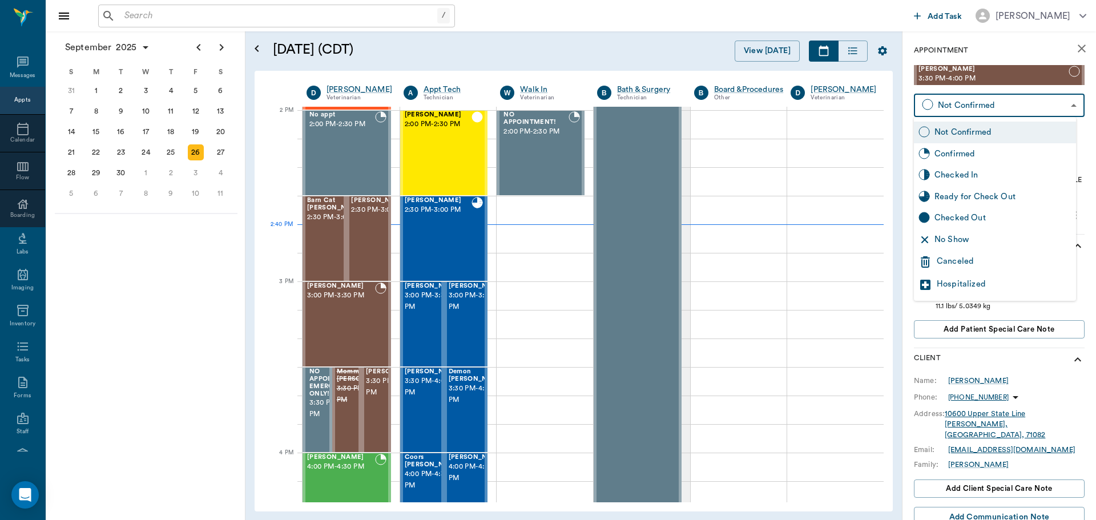
click at [979, 99] on body "/ ​ Add Task Dr. Bert Ellsworth Nectar Messages Appts Calendar Flow Boarding La…" at bounding box center [548, 260] width 1096 height 520
click at [147, 321] on div at bounding box center [548, 260] width 1096 height 520
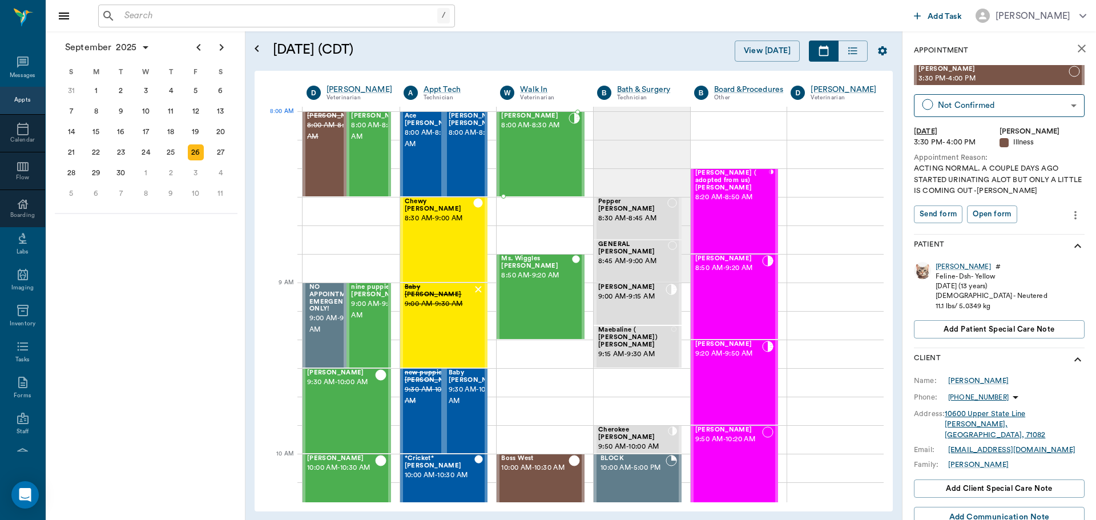
click at [539, 132] on div "[PERSON_NAME] 8:00 AM - 8:30 AM" at bounding box center [534, 153] width 67 height 83
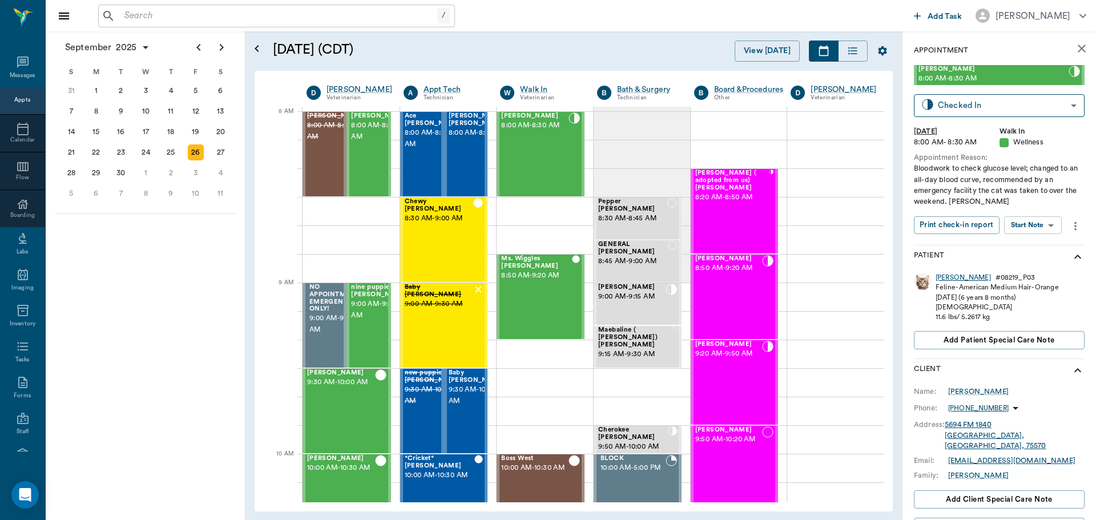
click at [940, 276] on div "[PERSON_NAME]" at bounding box center [963, 278] width 55 height 10
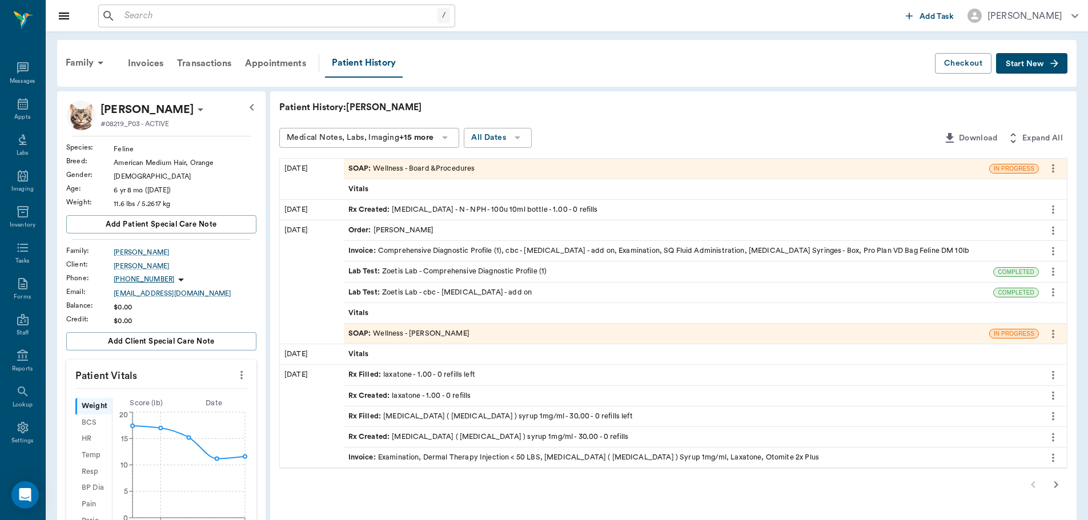
click at [427, 336] on div "SOAP : Wellness - [PERSON_NAME]" at bounding box center [408, 333] width 121 height 11
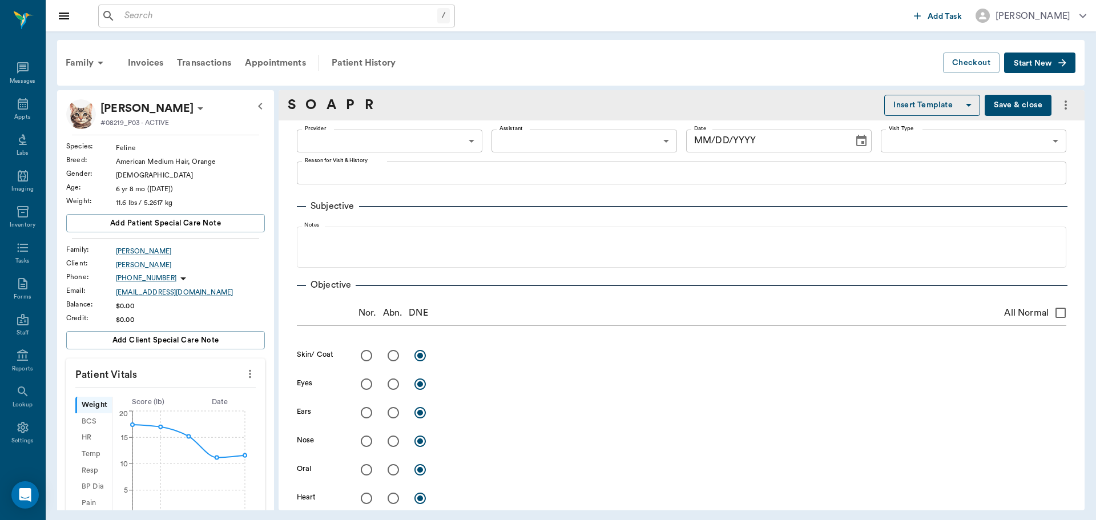
type input "63ec2f075fda476ae8351a4d"
type input "63ec2e7e52e12b0ba117b124"
type input "65d2be4f46e3a538d89b8c14"
type textarea "losing weight, eating and drinking, but not gaining weight and not acting like …"
radio input "true"
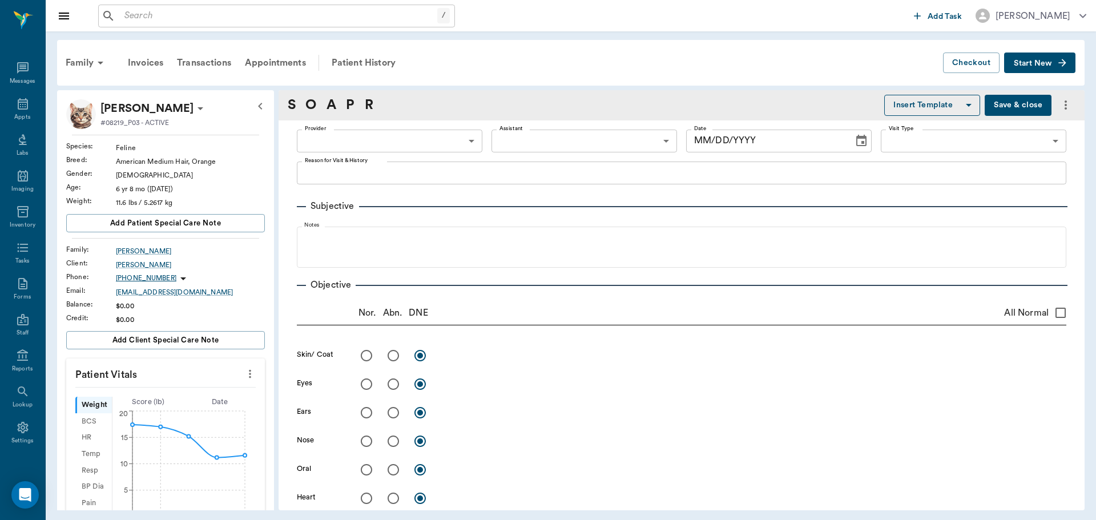
type textarea "Constipated, hard large colon"
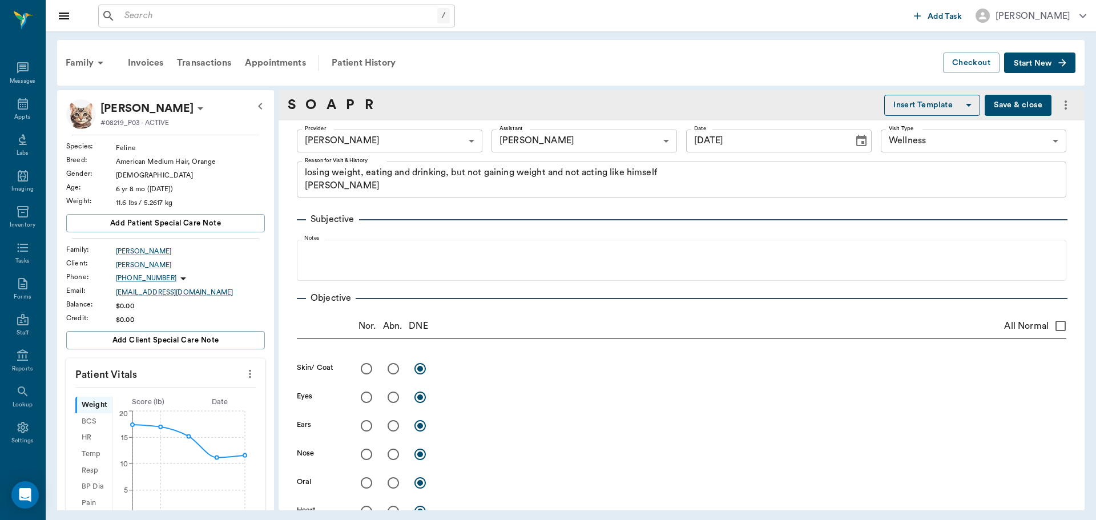
type input "[DATE]"
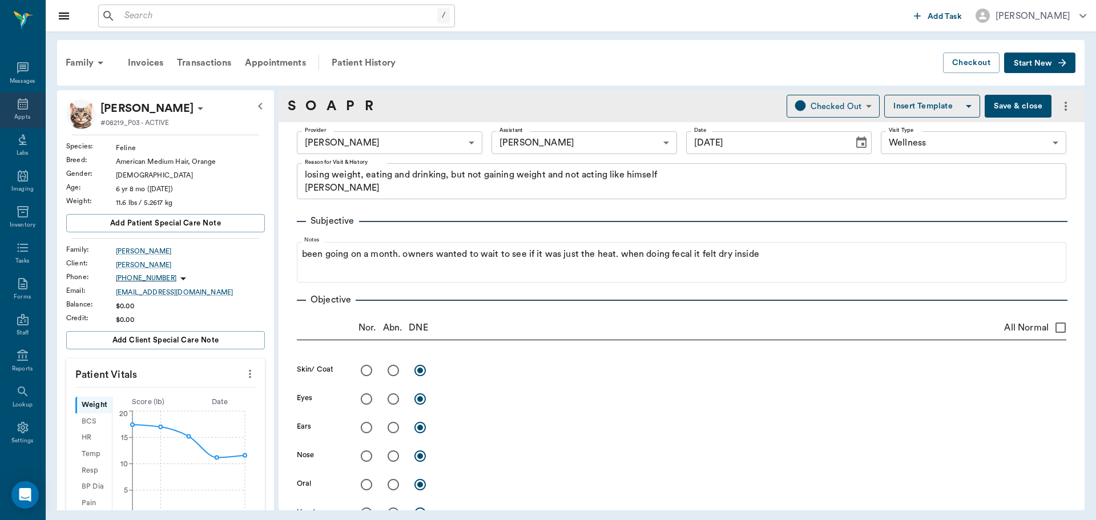
click at [18, 109] on icon at bounding box center [23, 103] width 10 height 11
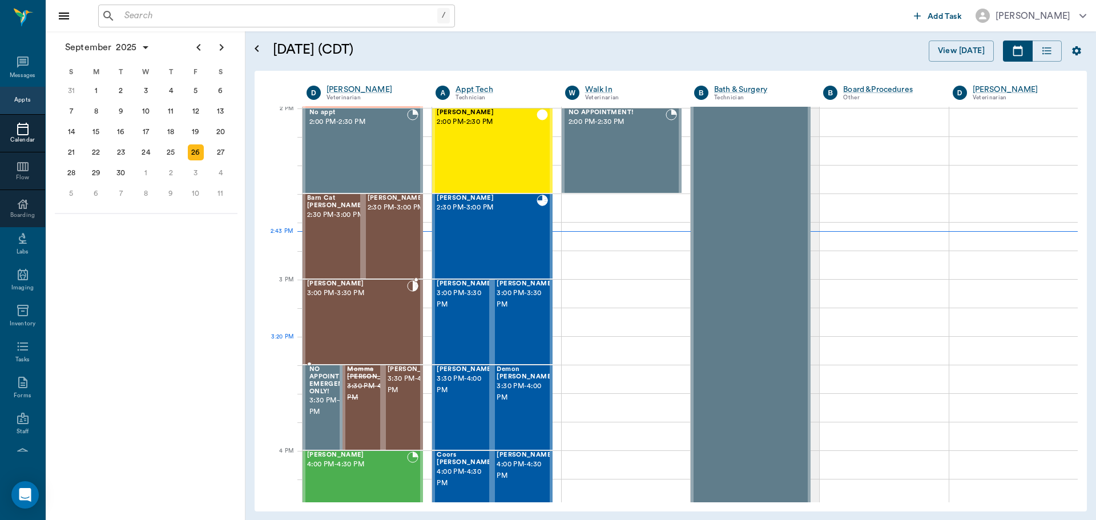
scroll to position [1031, 0]
click at [389, 214] on span "2:30 PM - 3:00 PM" at bounding box center [396, 208] width 57 height 11
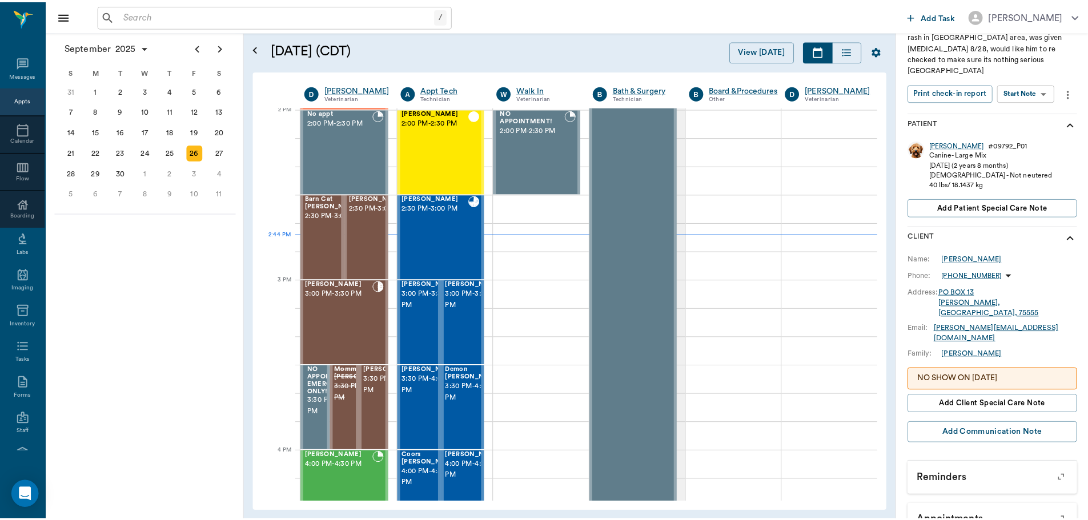
scroll to position [112, 0]
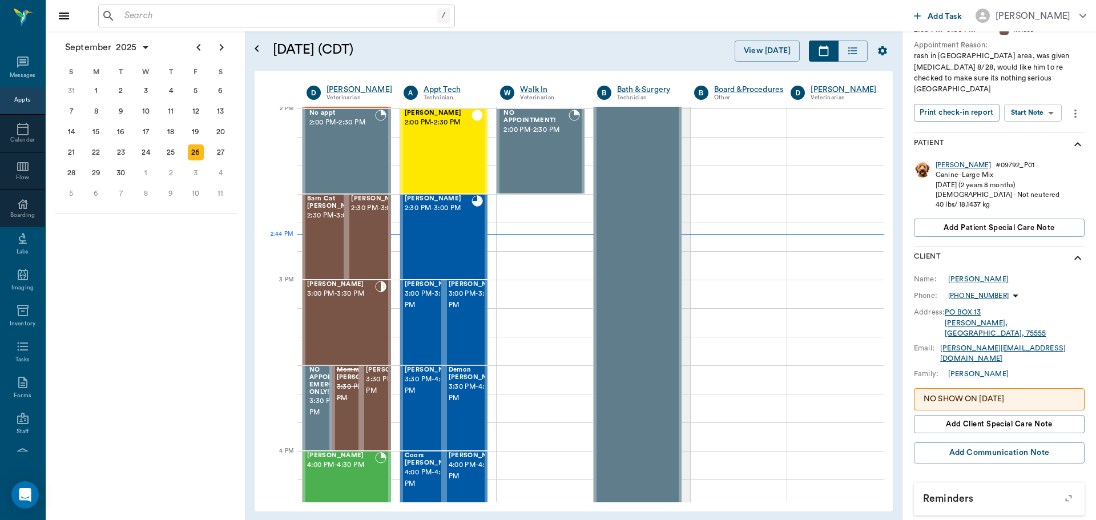
click at [943, 160] on div "Huff" at bounding box center [963, 165] width 55 height 10
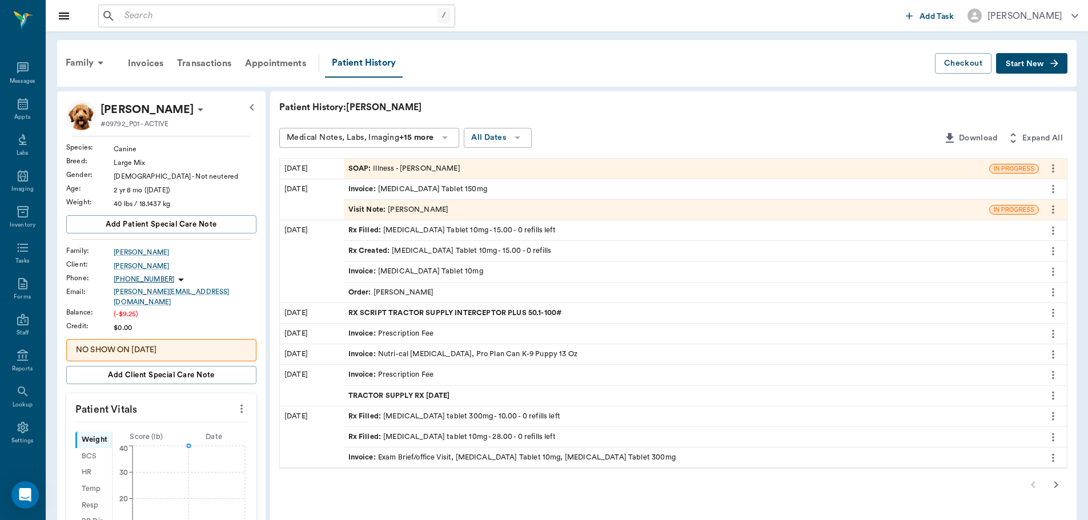
click at [407, 292] on div "Order : Dr. Bert Ellsworth" at bounding box center [391, 292] width 86 height 11
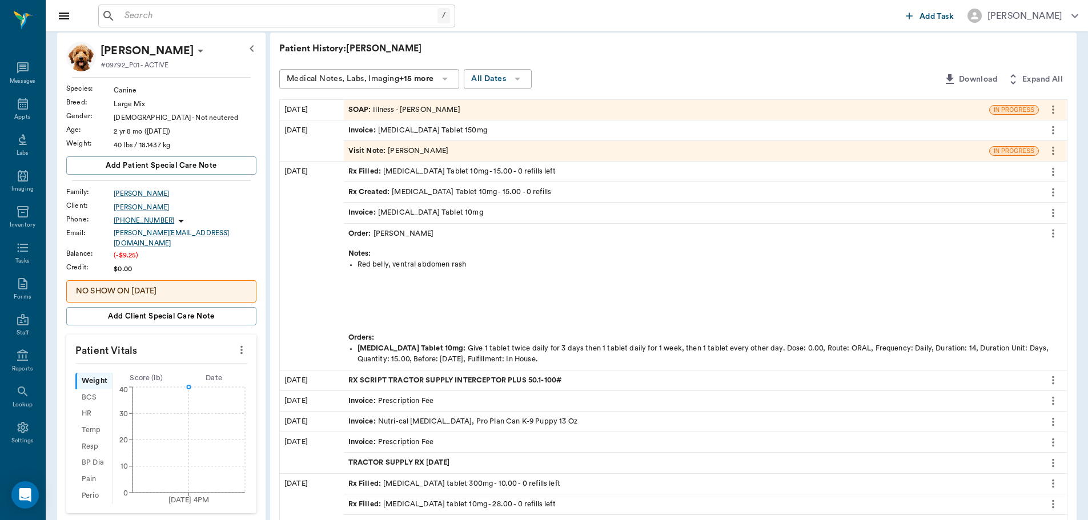
scroll to position [114, 0]
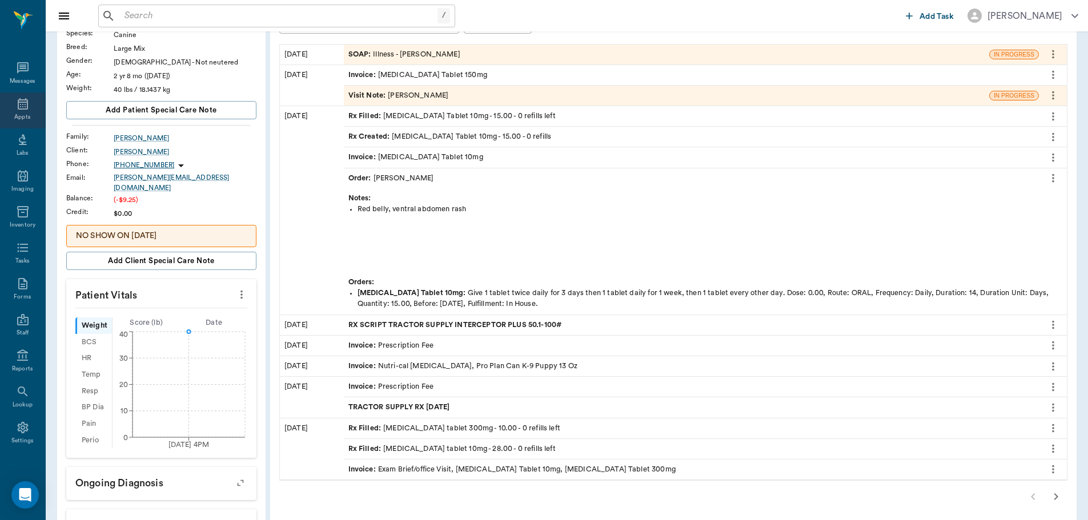
drag, startPoint x: 19, startPoint y: 96, endPoint x: 102, endPoint y: 129, distance: 89.0
click at [20, 97] on icon at bounding box center [23, 104] width 14 height 14
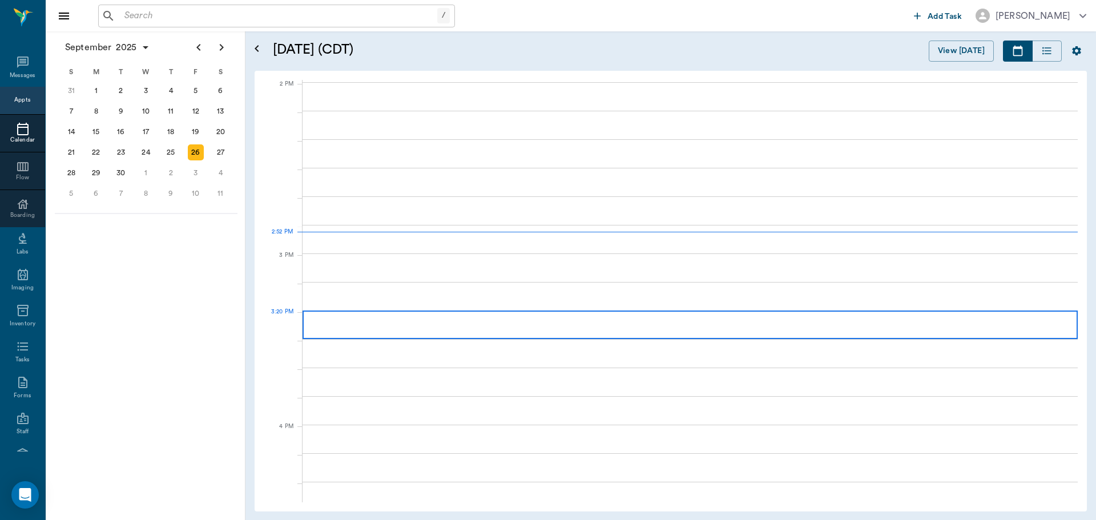
scroll to position [1028, 0]
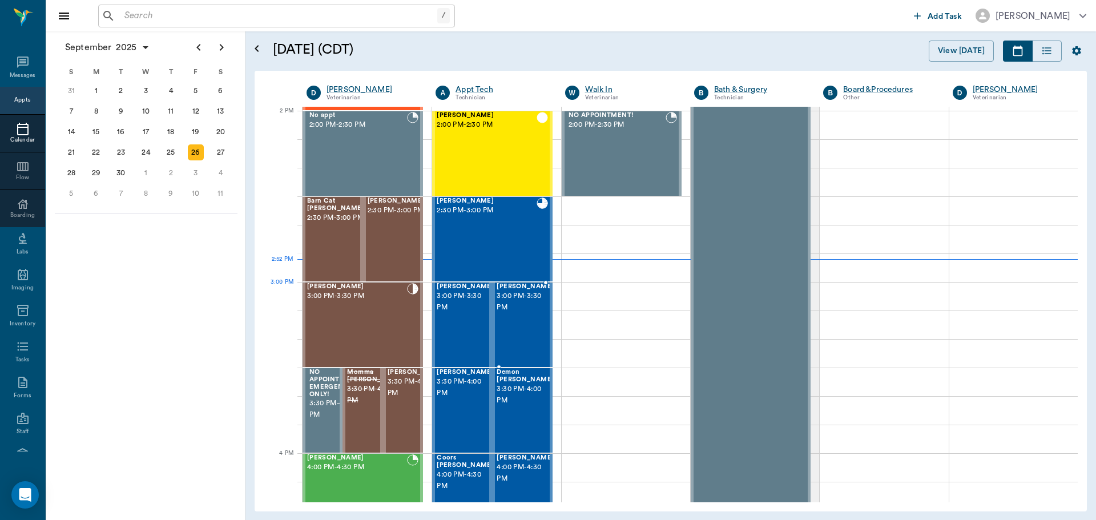
click at [528, 300] on span "3:00 PM - 3:30 PM" at bounding box center [525, 302] width 57 height 23
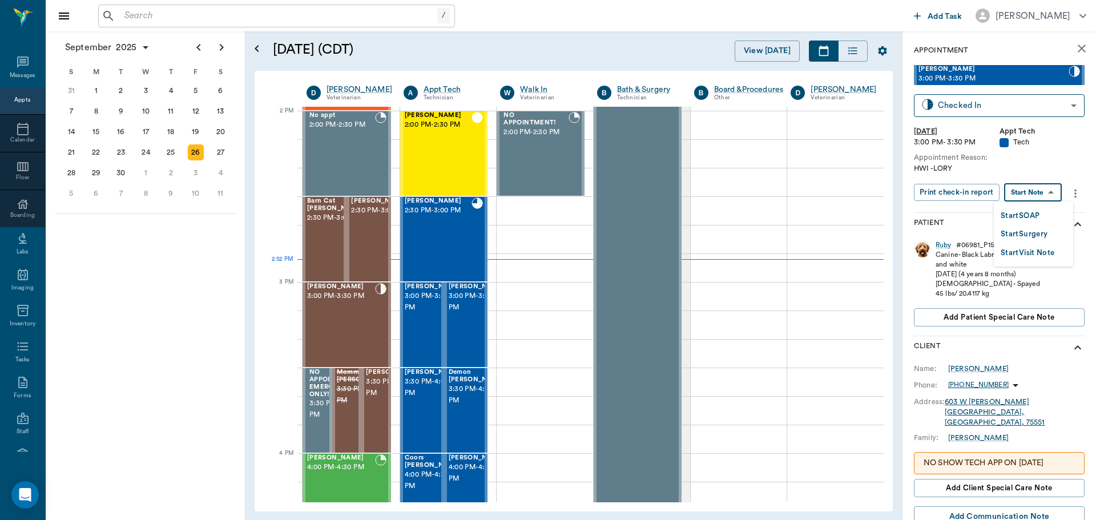
click at [1044, 187] on body "/ ​ Add Task Dr. Bert Ellsworth Nectar Messages Appts Calendar Flow Boarding La…" at bounding box center [548, 260] width 1096 height 520
click at [1035, 211] on button "Start SOAP" at bounding box center [1020, 216] width 39 height 13
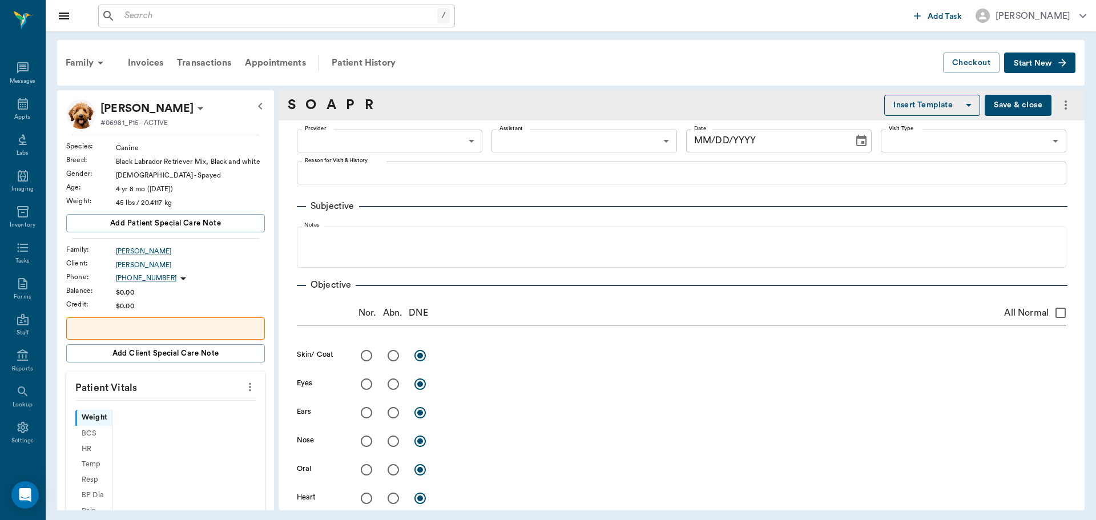
type input "63ec2f075fda476ae8351a4c"
type input "65d2be4f46e3a538d89b8c1a"
type textarea "HWI -LORY"
click at [244, 385] on button "more" at bounding box center [250, 386] width 18 height 19
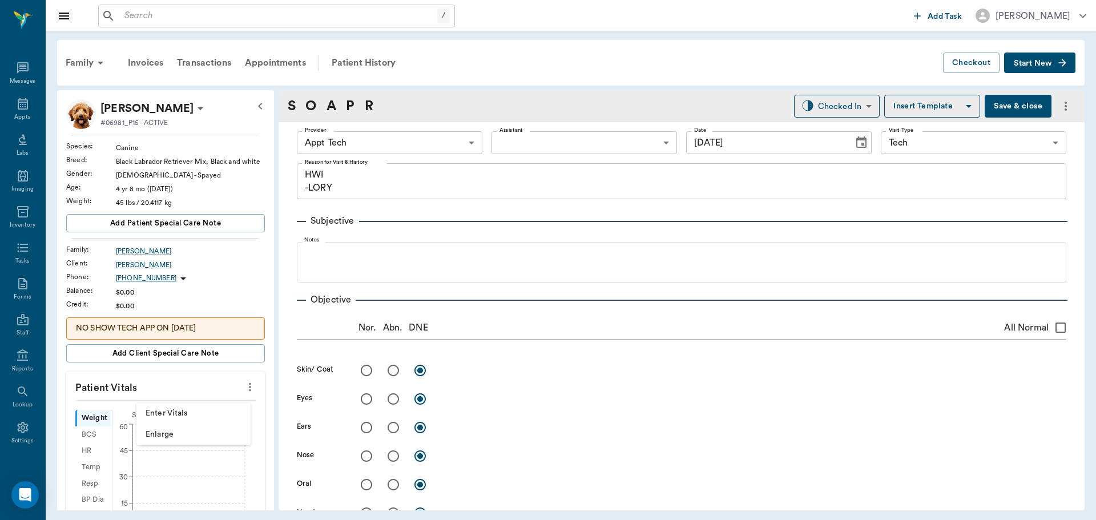
type input "[DATE]"
click at [231, 416] on span "Enter Vitals" at bounding box center [194, 414] width 96 height 12
click at [190, 426] on input "text" at bounding box center [164, 421] width 99 height 23
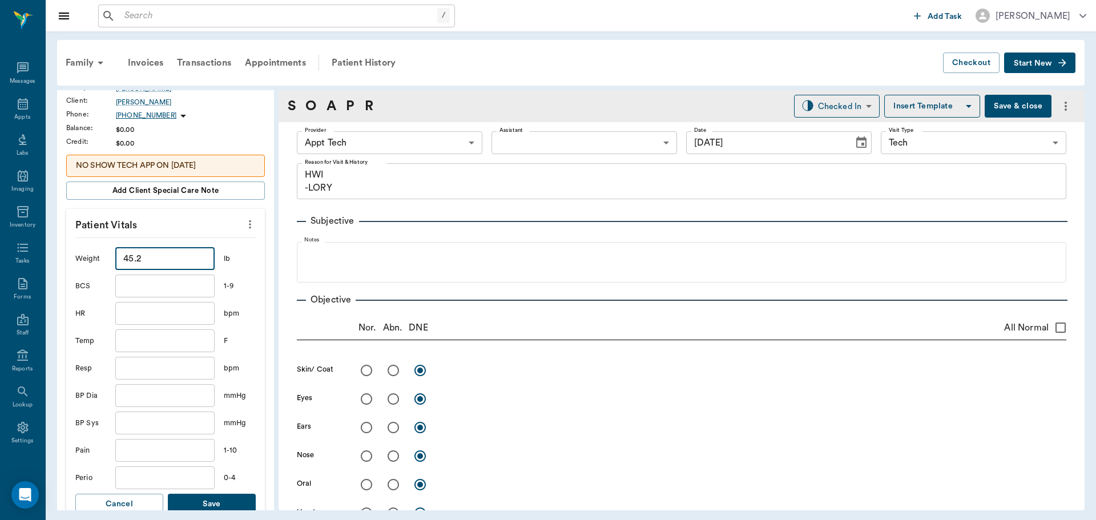
scroll to position [228, 0]
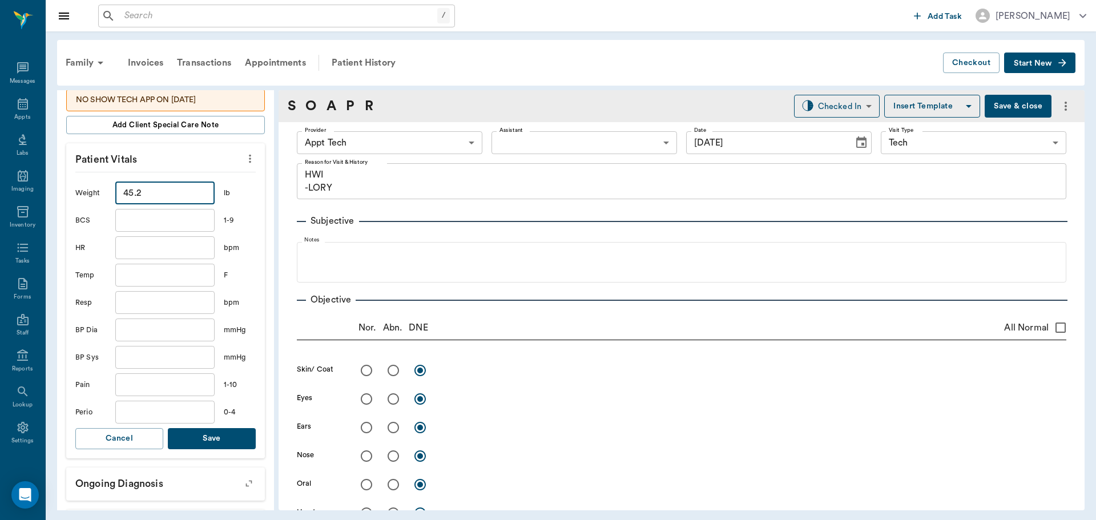
type input "45.2"
click at [219, 441] on button "Save" at bounding box center [212, 438] width 88 height 21
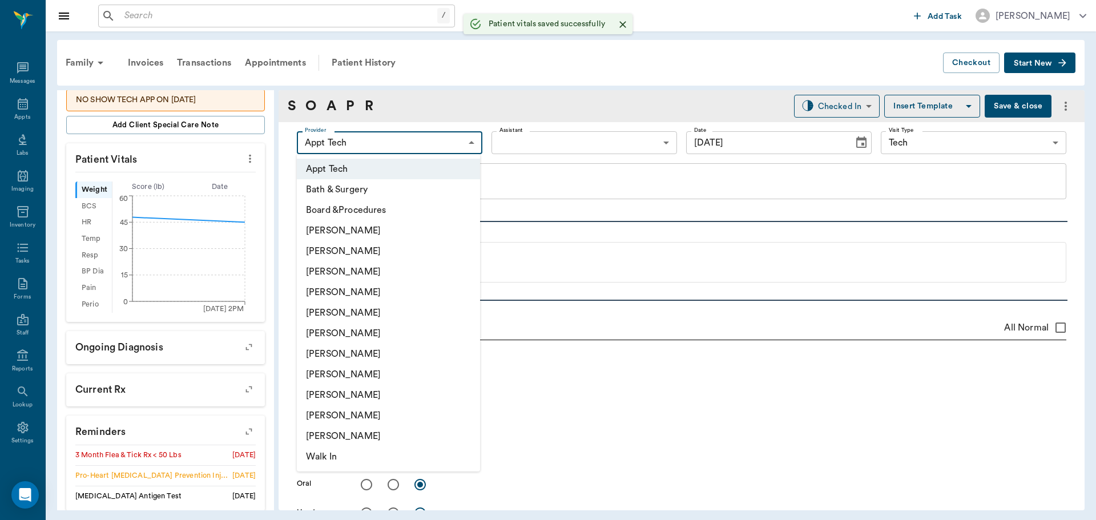
click at [400, 135] on body "/ ​ Add Task Dr. Bert Ellsworth Nectar Messages Appts Labs Imaging Inventory Ta…" at bounding box center [548, 260] width 1096 height 520
click at [388, 349] on li "[PERSON_NAME]" at bounding box center [388, 354] width 183 height 21
type input "682b670d8bdc6f7f8feef3db"
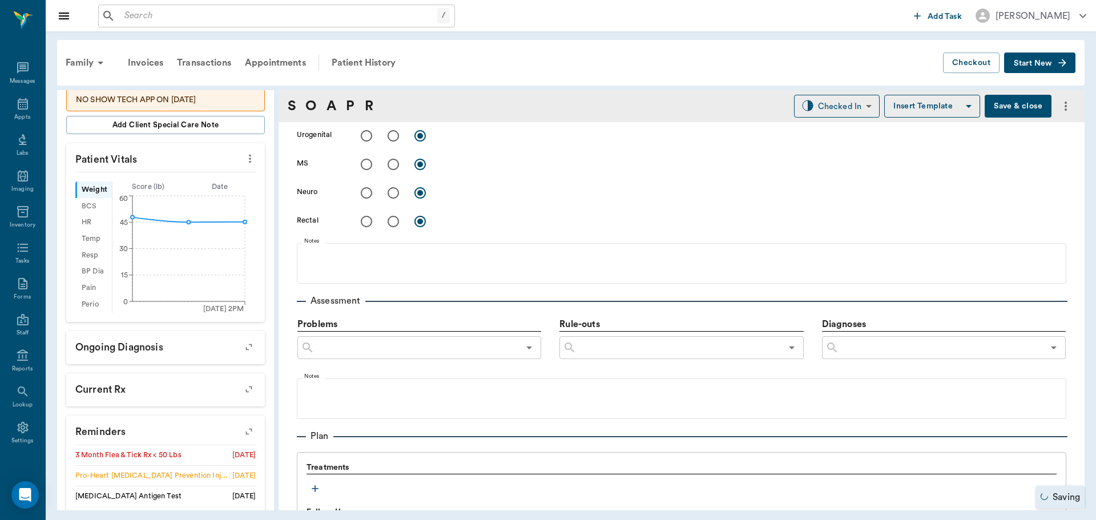
scroll to position [571, 0]
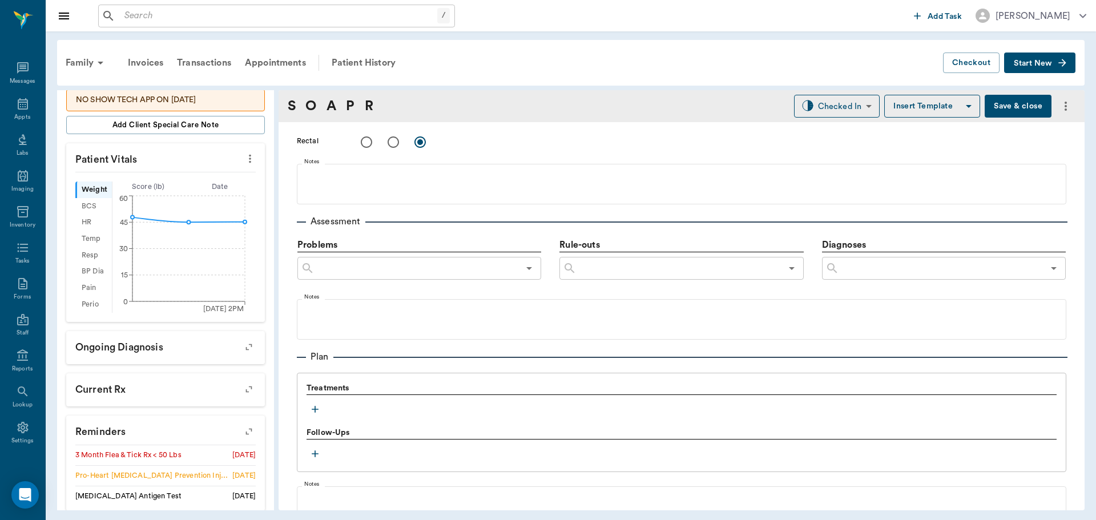
click at [311, 407] on icon "button" at bounding box center [314, 409] width 11 height 11
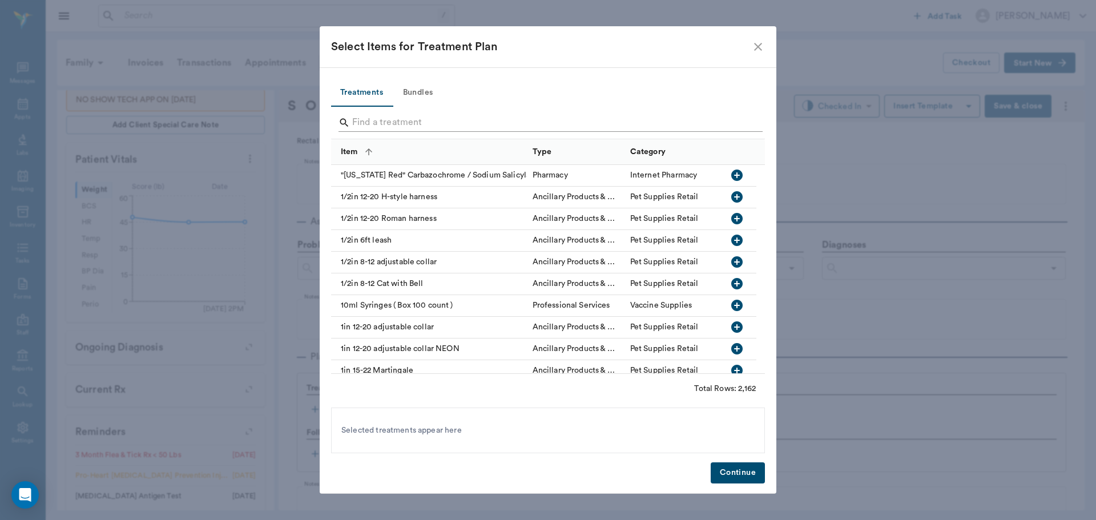
click at [411, 122] on input "Search" at bounding box center [548, 123] width 393 height 18
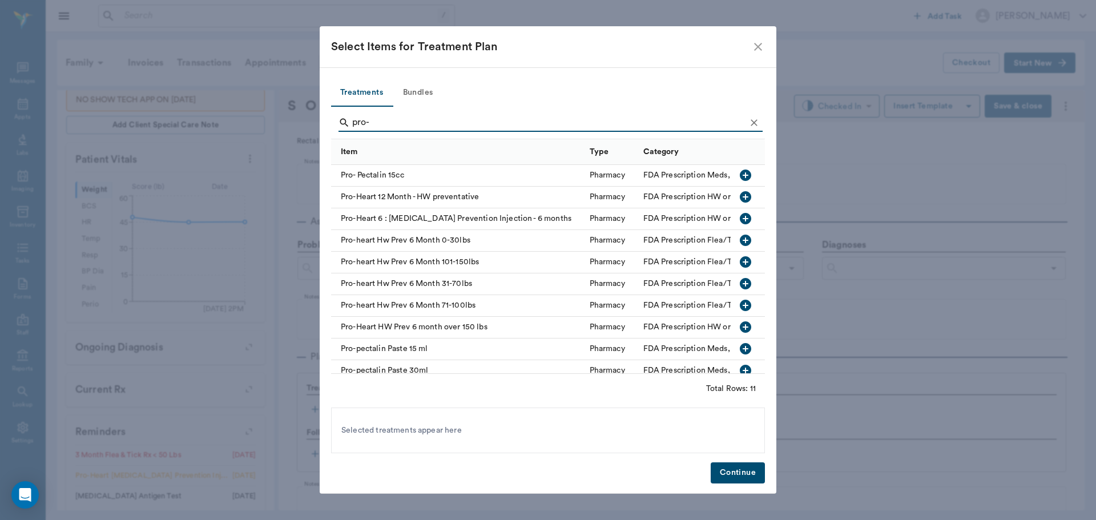
type input "pro-"
click at [740, 283] on icon "button" at bounding box center [745, 283] width 11 height 11
click at [743, 475] on button "Continue" at bounding box center [738, 473] width 54 height 21
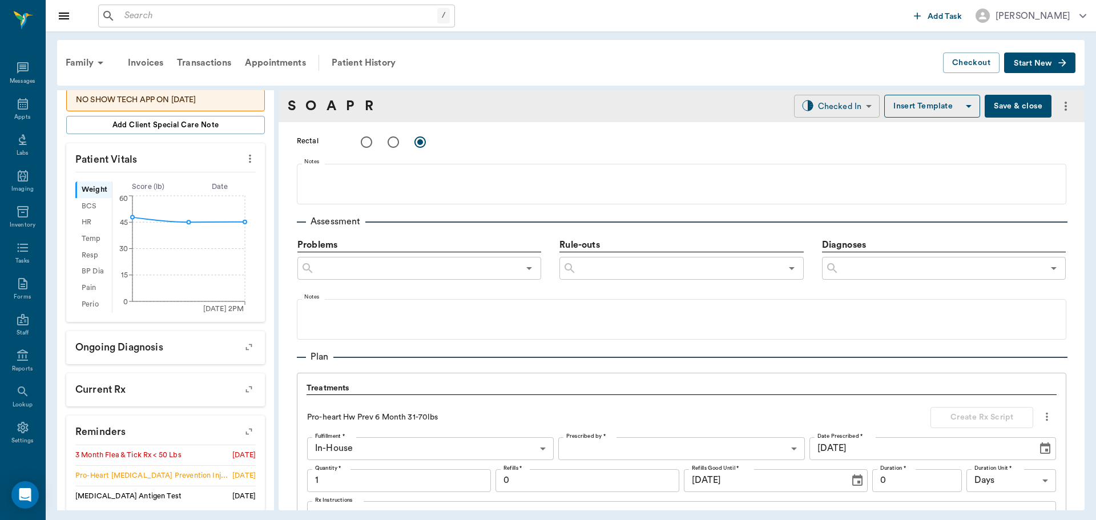
click at [844, 108] on body "/ ​ Add Task Dr. Bert Ellsworth Nectar Messages Appts Labs Imaging Inventory Ta…" at bounding box center [548, 260] width 1096 height 520
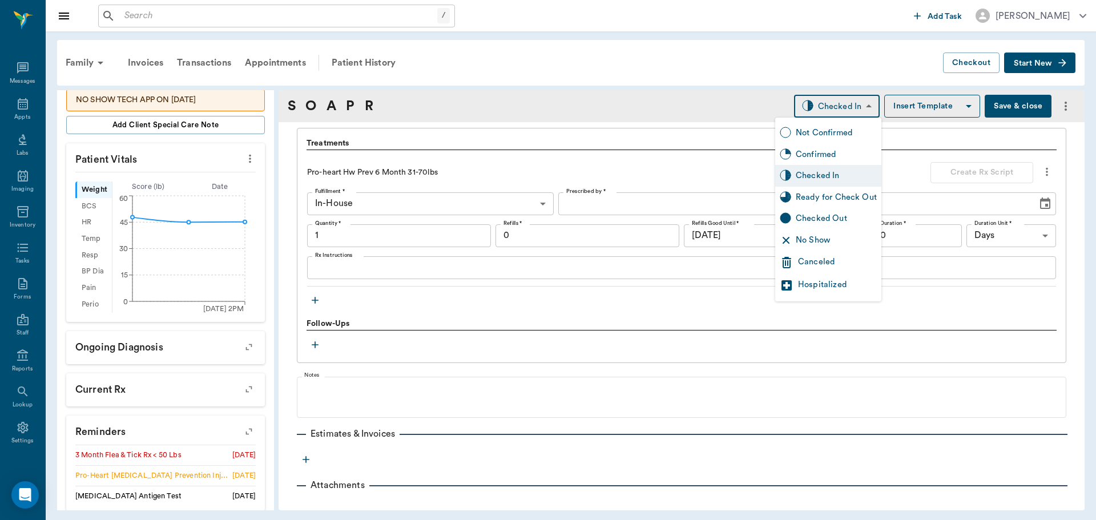
click at [811, 203] on div "Ready for Check Out" at bounding box center [836, 197] width 81 height 13
type input "READY_TO_CHECKOUT"
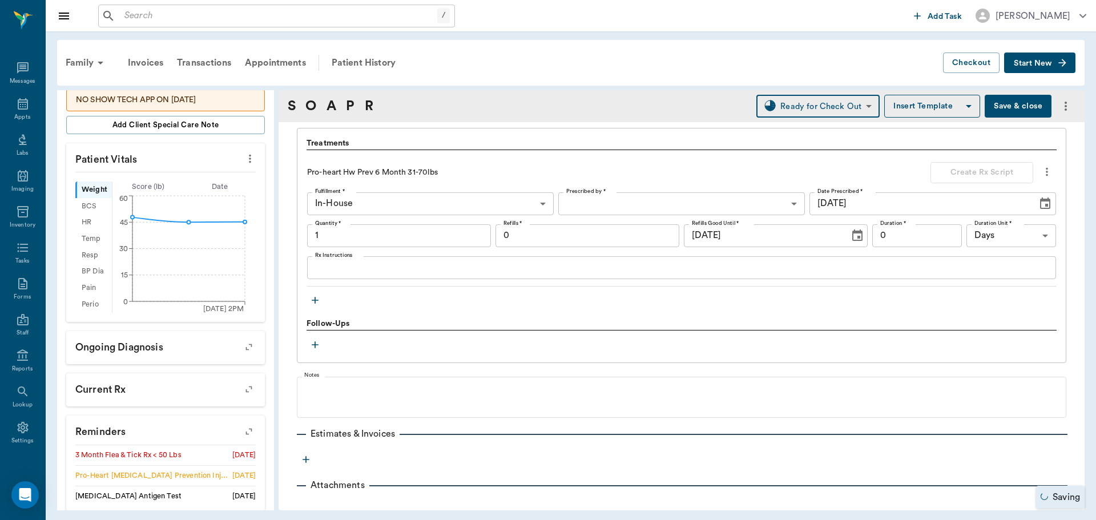
type input "1.00"
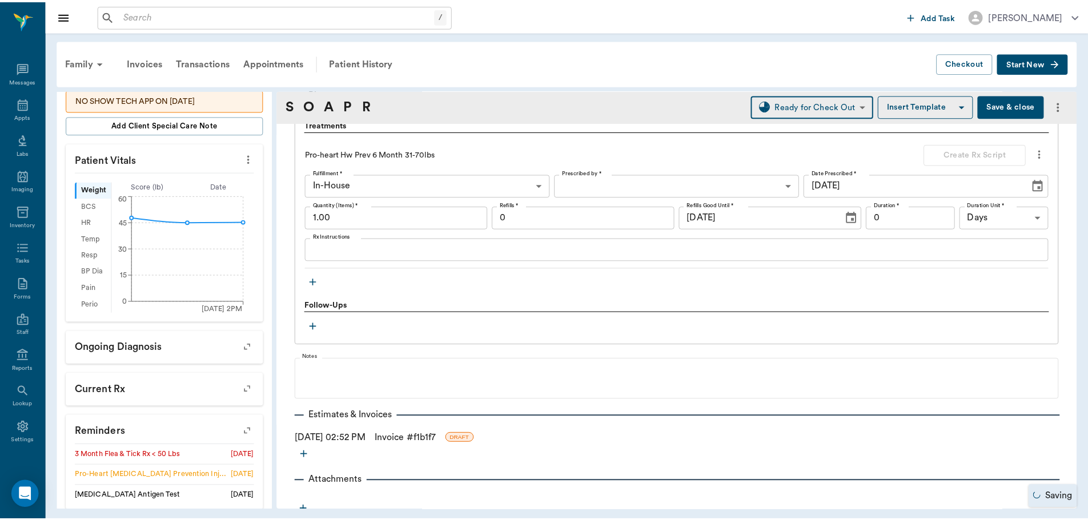
scroll to position [843, 0]
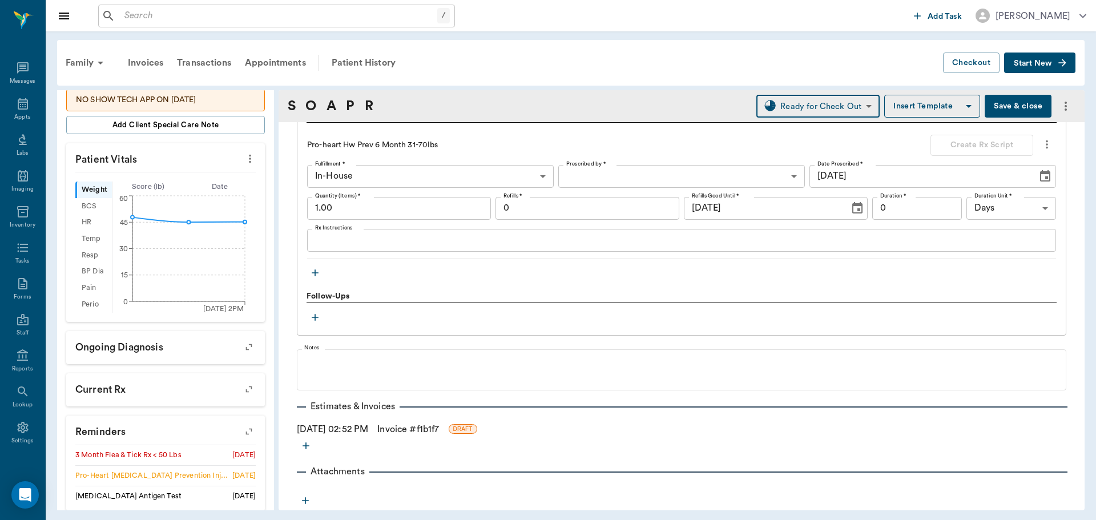
click at [407, 431] on link "Invoice # f1b1f7" at bounding box center [408, 430] width 62 height 14
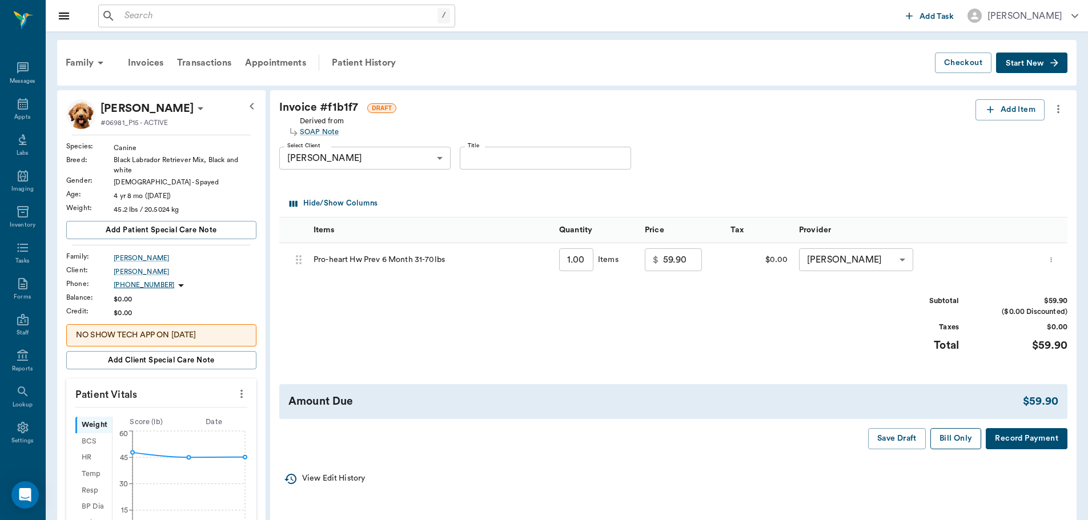
click at [956, 437] on button "Bill Only" at bounding box center [955, 438] width 51 height 21
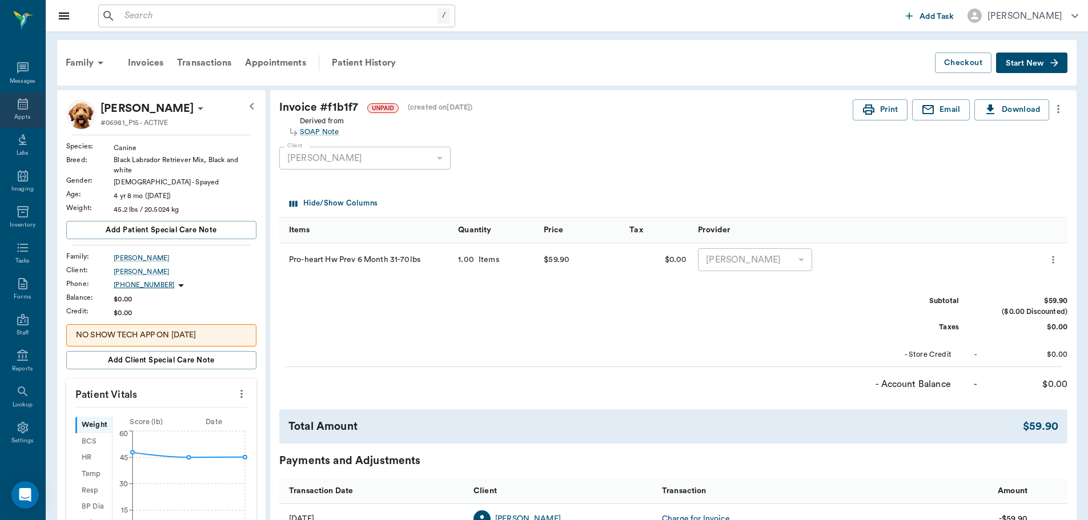
click at [24, 106] on icon at bounding box center [23, 104] width 14 height 14
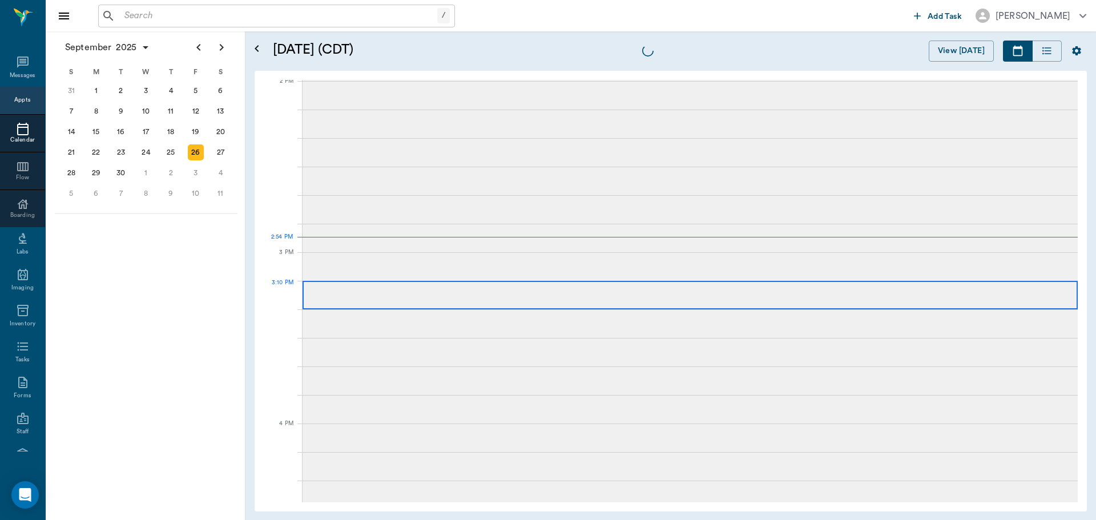
scroll to position [1029, 0]
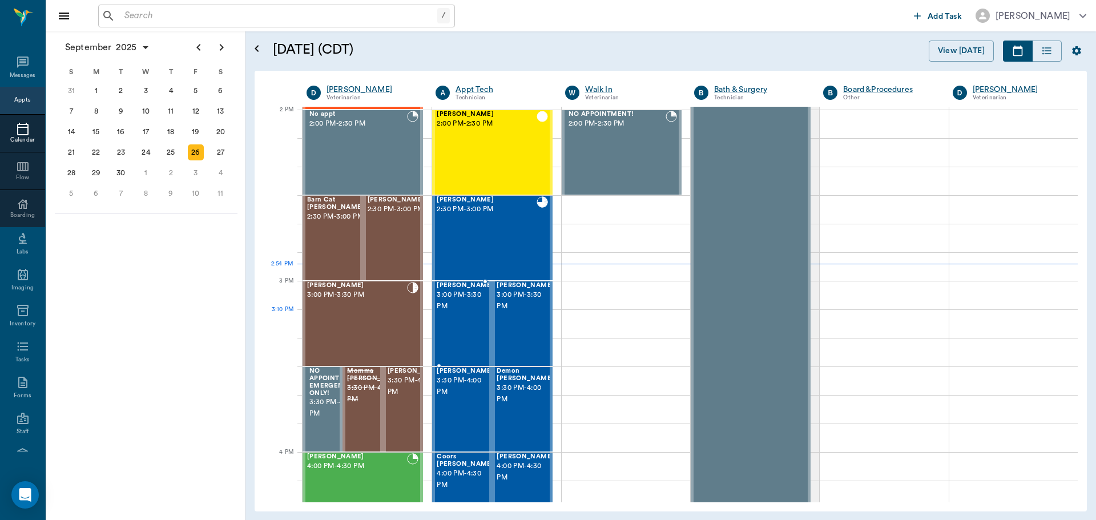
click at [468, 314] on div "Bart Trimble 3:00 PM - 3:30 PM" at bounding box center [465, 323] width 57 height 83
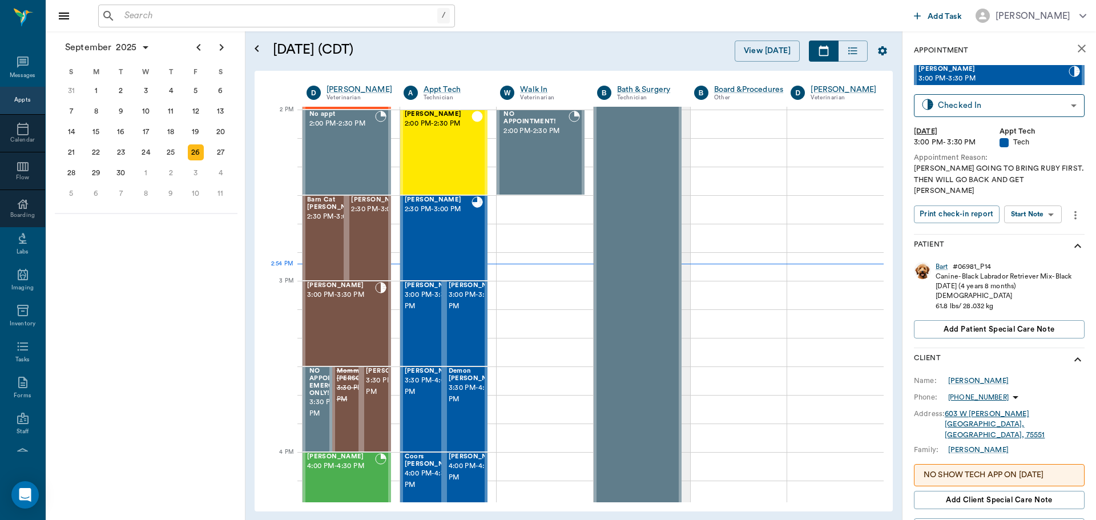
click at [1048, 206] on body "/ ​ Add Task Dr. Bert Ellsworth Nectar Messages Appts Calendar Flow Boarding La…" at bounding box center [548, 260] width 1096 height 520
click at [1042, 228] on li "Start SOAP" at bounding box center [1033, 226] width 79 height 19
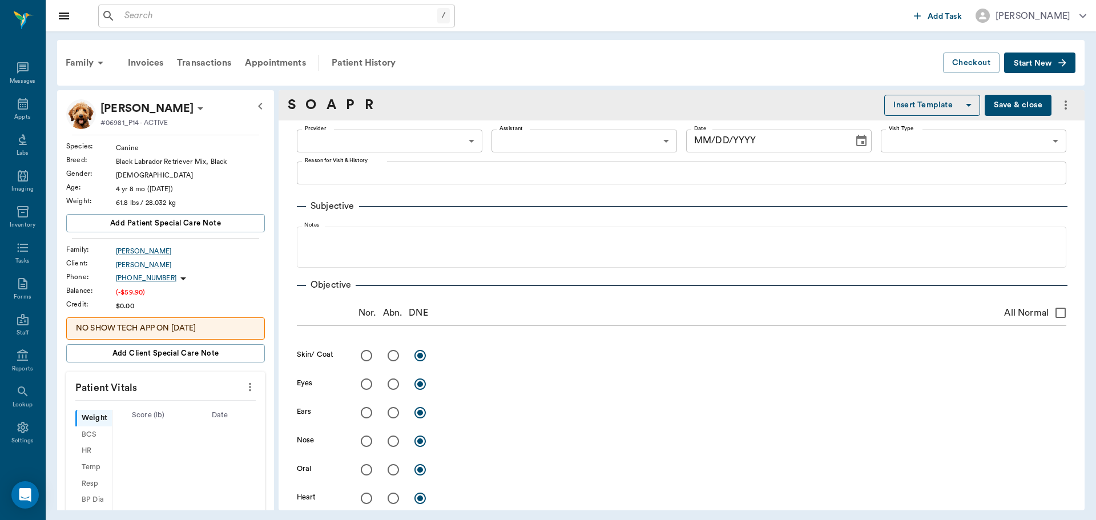
click at [435, 145] on body "/ ​ Add Task Dr. Bert Ellsworth Nectar Messages Appts Labs Imaging Inventory Ta…" at bounding box center [548, 260] width 1096 height 520
type input "63ec2f075fda476ae8351a4c"
type input "65d2be4f46e3a538d89b8c1a"
type textarea "HWI -LORY GOING TO BRING RUBY FIRST. THEN WILL GO BACK AND GET BART"
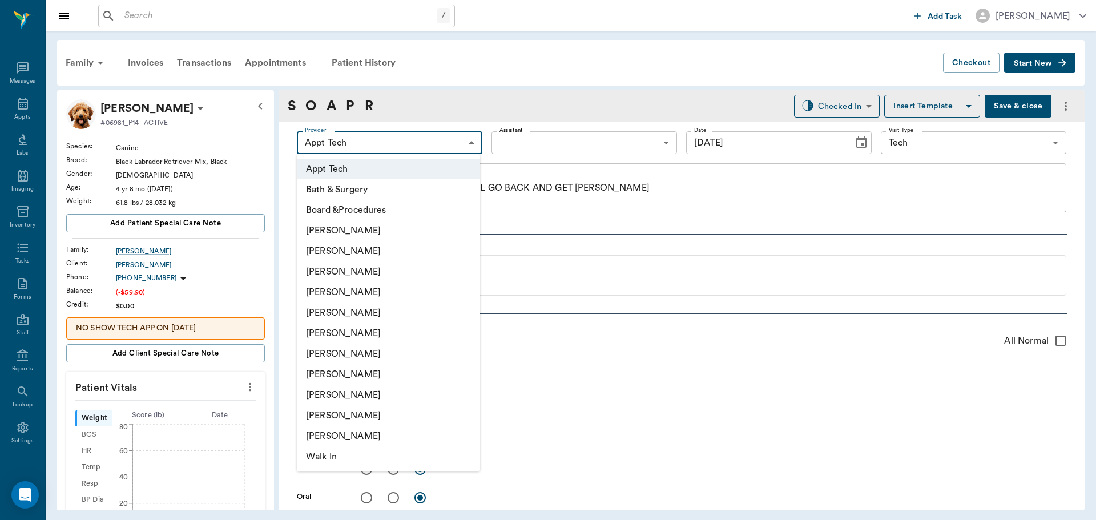
type input "[DATE]"
click at [401, 351] on li "[PERSON_NAME]" at bounding box center [388, 354] width 183 height 21
type input "682b670d8bdc6f7f8feef3db"
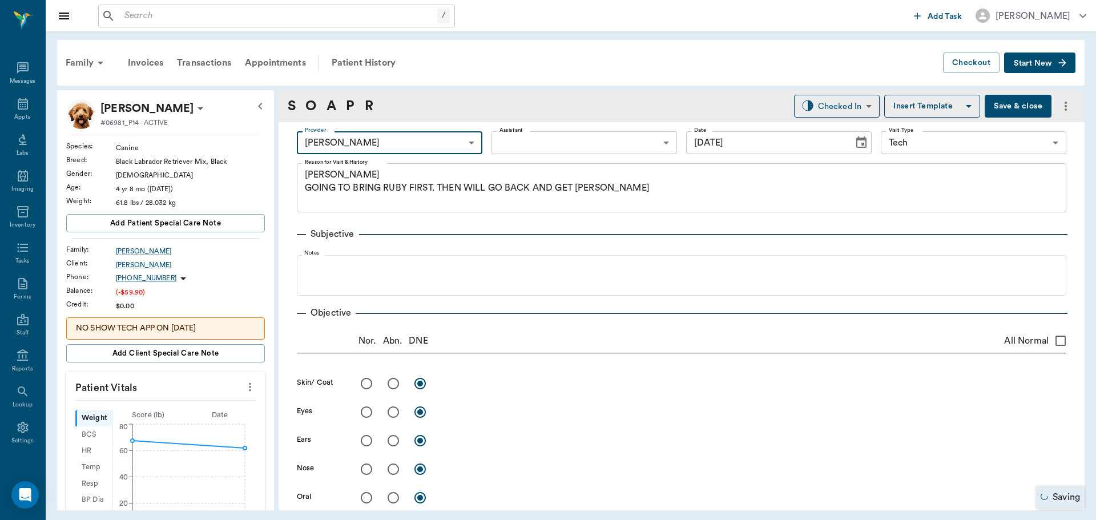
click at [572, 144] on body "/ ​ Add Task Dr. Bert Ellsworth Nectar Messages Appts Labs Imaging Inventory Ta…" at bounding box center [548, 260] width 1096 height 520
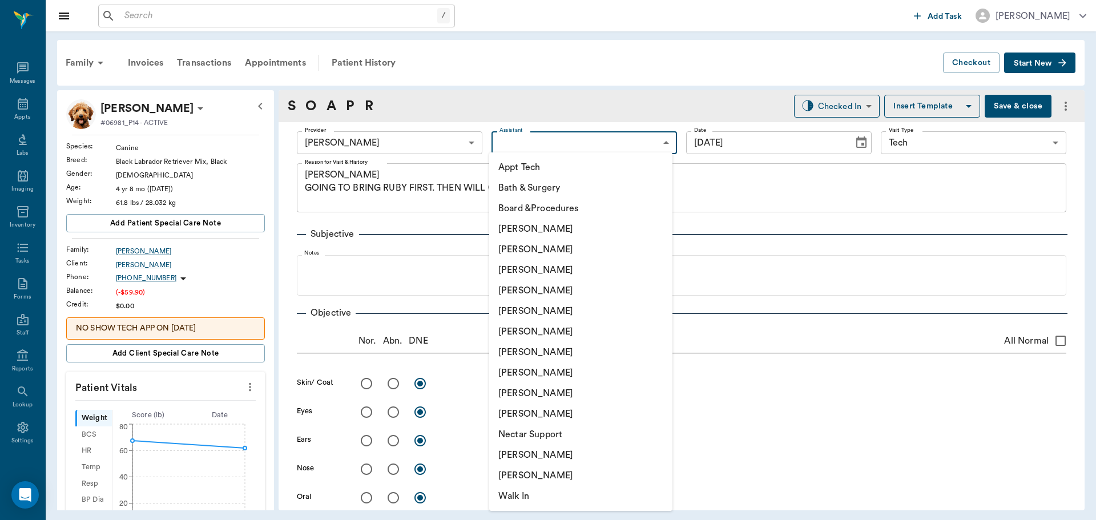
click at [565, 166] on li "Appt Tech" at bounding box center [580, 167] width 183 height 21
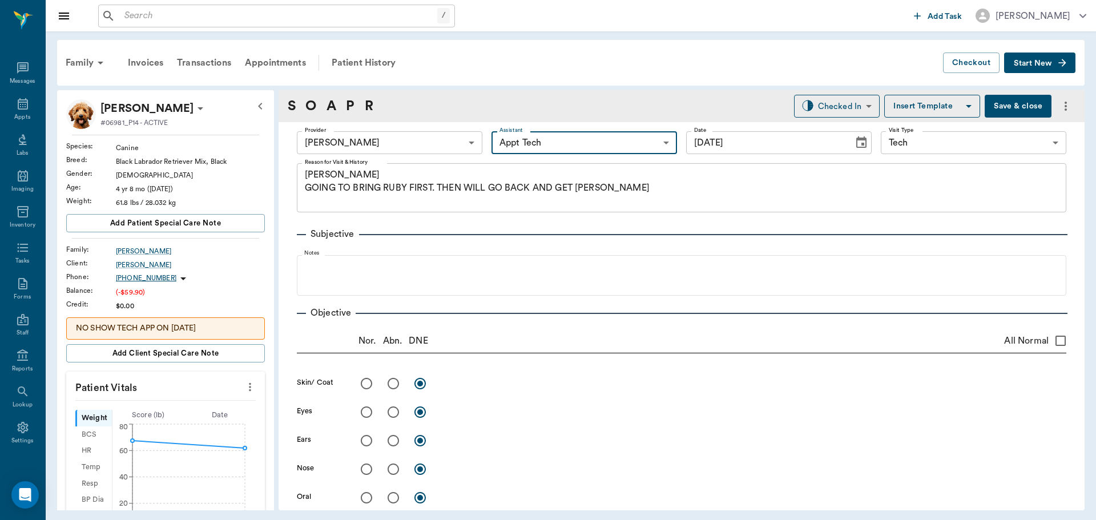
type input "63ec2f075fda476ae8351a4c"
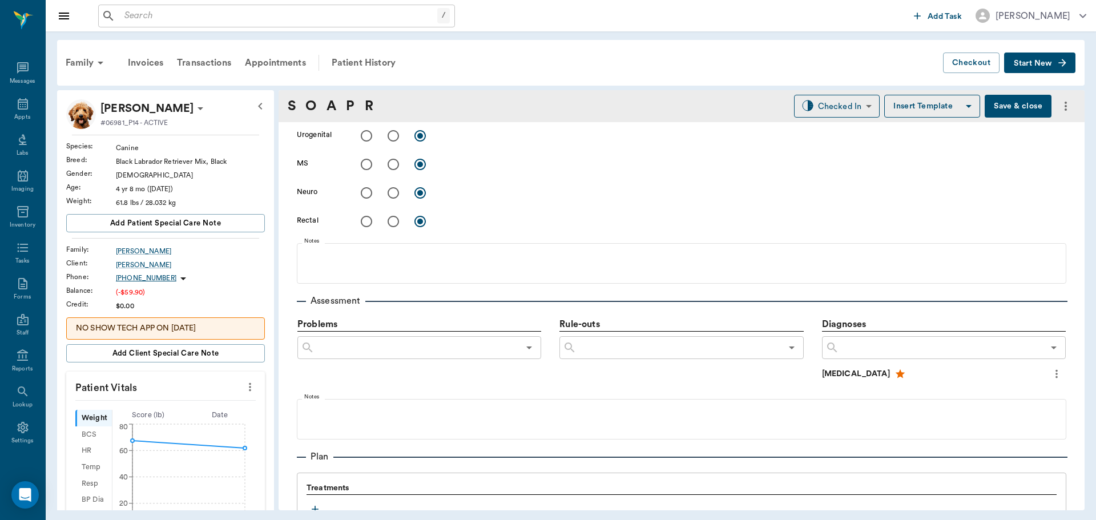
scroll to position [571, 0]
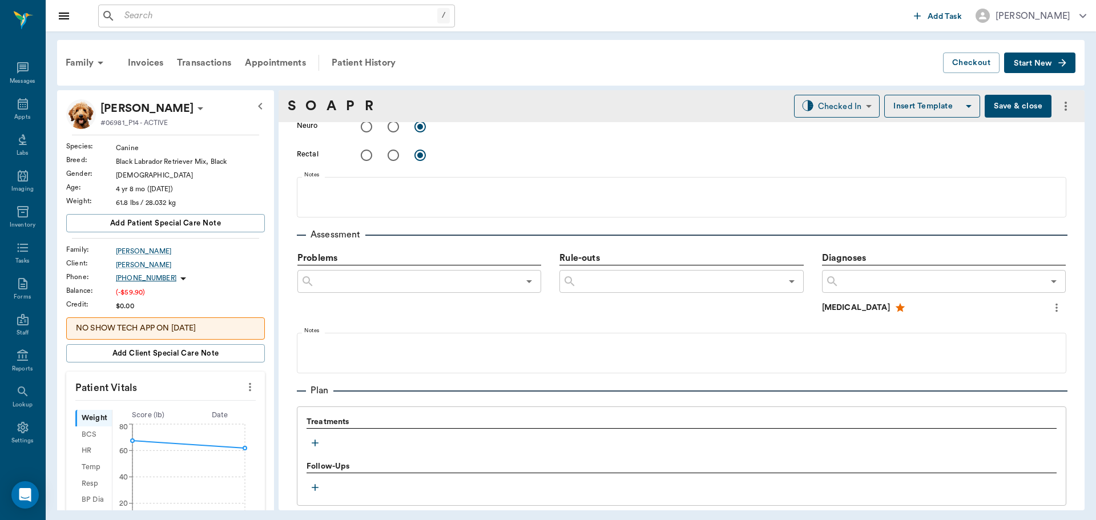
click at [310, 448] on icon "button" at bounding box center [314, 442] width 11 height 11
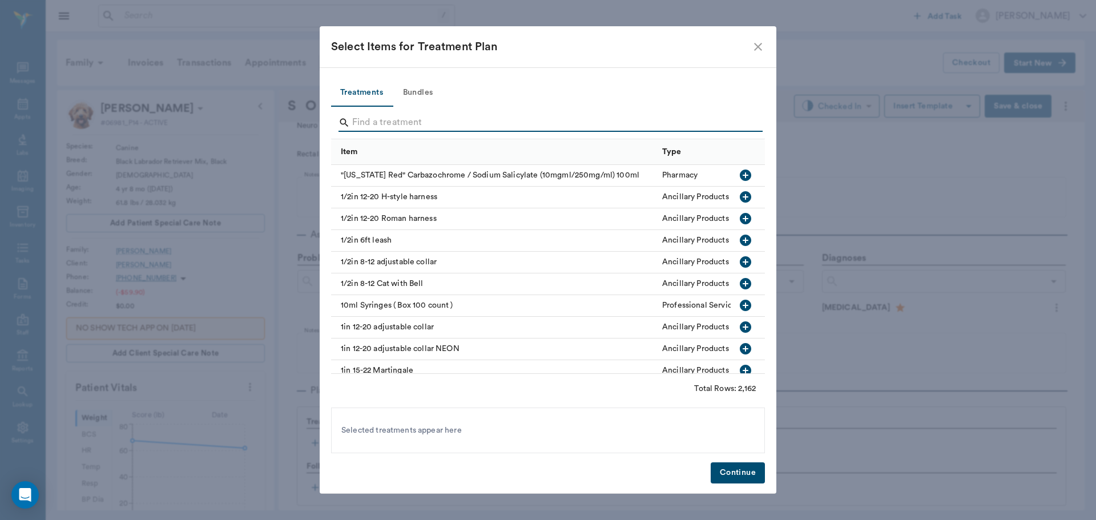
click at [460, 124] on input "Search" at bounding box center [548, 123] width 393 height 18
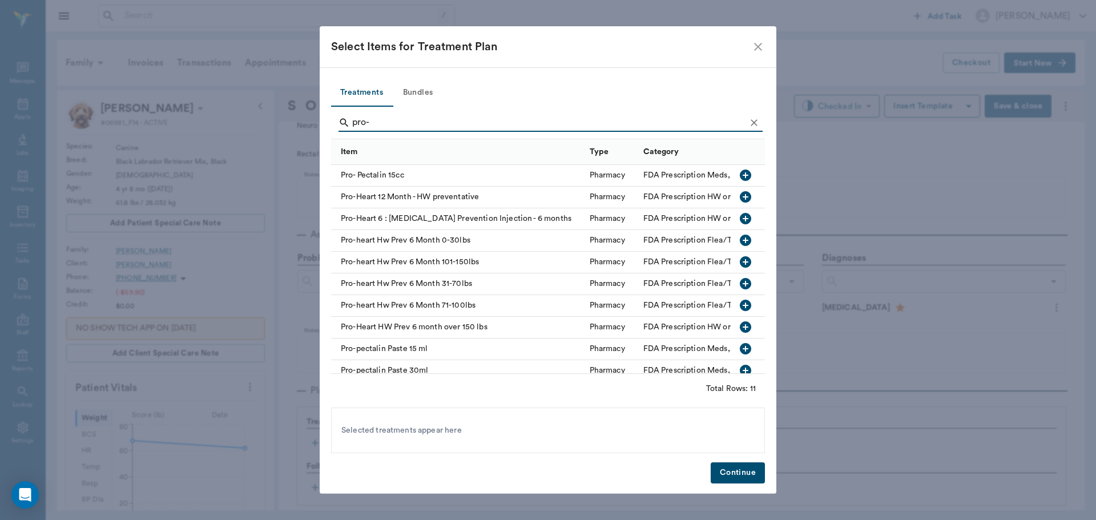
type input "pro-"
click at [739, 284] on icon "button" at bounding box center [746, 284] width 14 height 14
click at [739, 478] on button "Continue" at bounding box center [738, 473] width 54 height 21
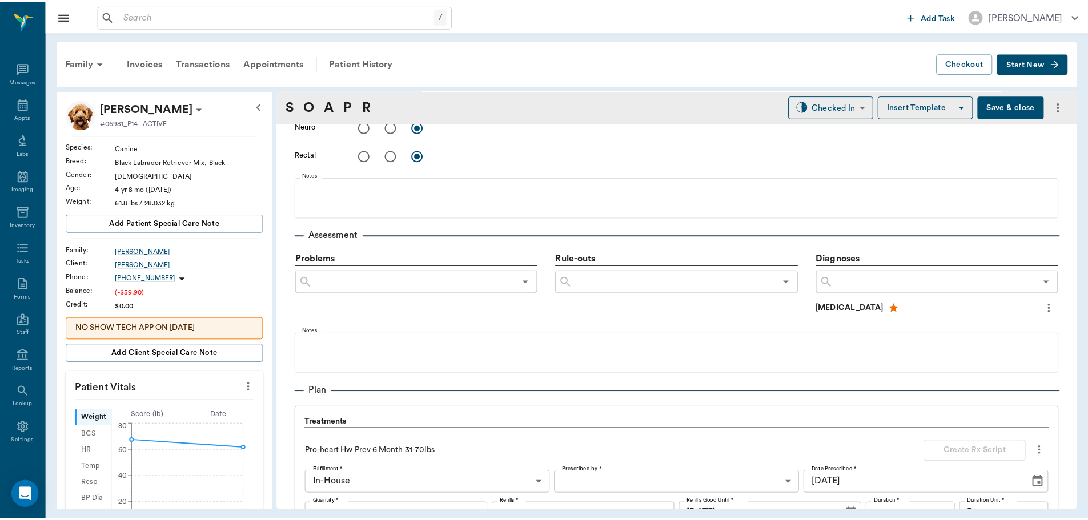
scroll to position [850, 0]
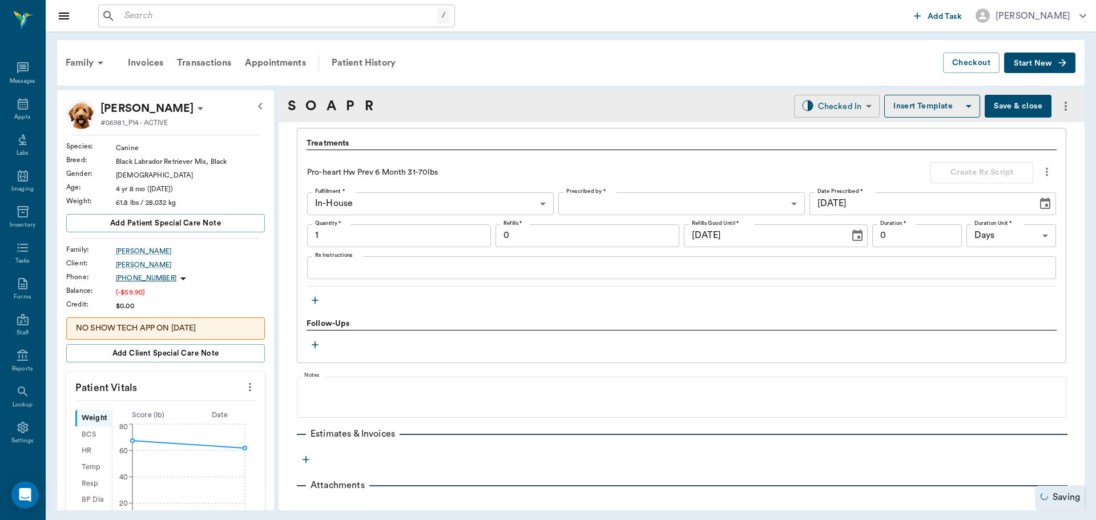
type input "1.00"
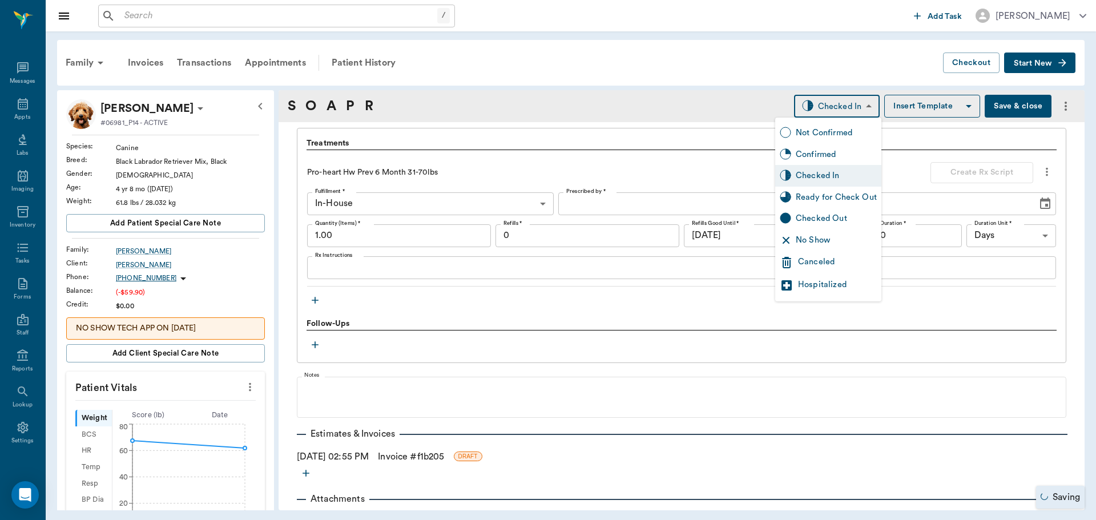
click at [854, 108] on body "/ ​ Add Task Dr. Bert Ellsworth Nectar Messages Appts Labs Imaging Inventory Ta…" at bounding box center [548, 260] width 1096 height 520
click at [851, 198] on div "Ready for Check Out" at bounding box center [836, 197] width 81 height 13
type input "READY_TO_CHECKOUT"
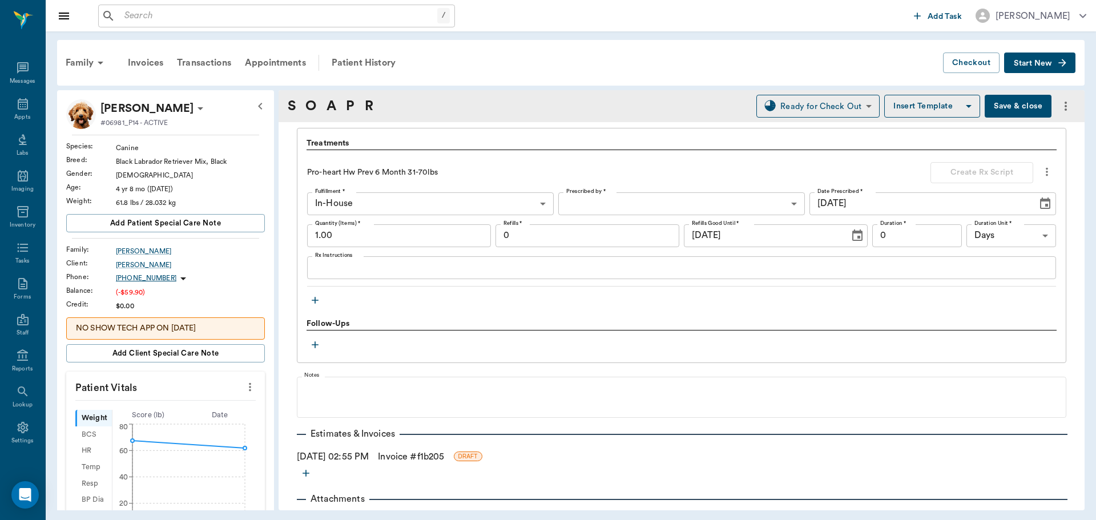
click at [418, 455] on link "Invoice # f1b205" at bounding box center [411, 457] width 66 height 14
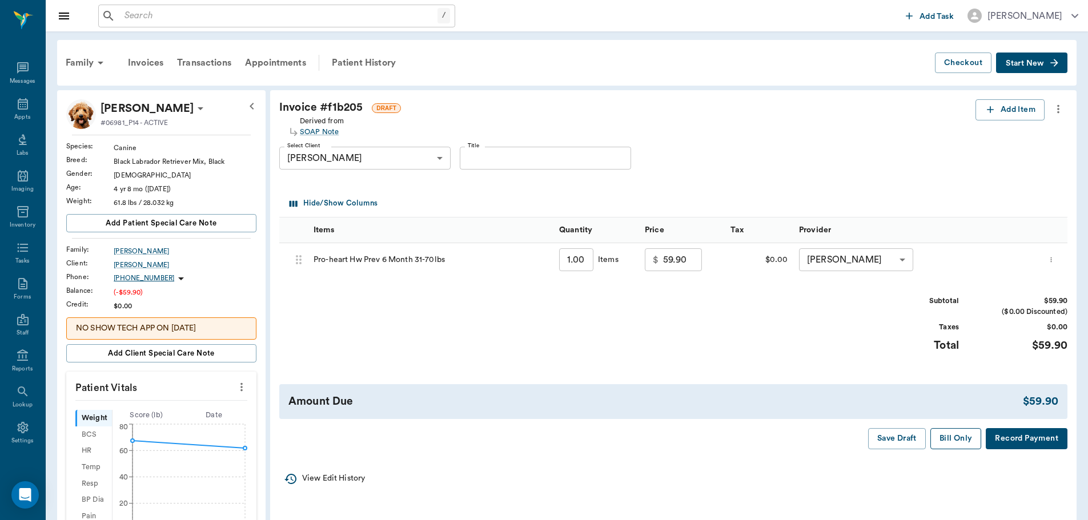
click at [940, 435] on button "Bill Only" at bounding box center [955, 438] width 51 height 21
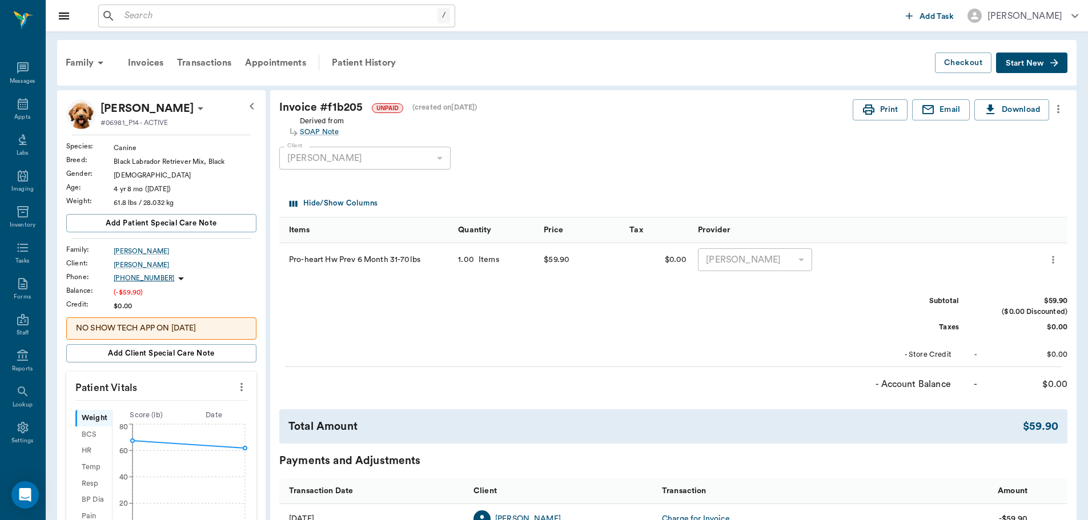
click at [234, 386] on button "more" at bounding box center [241, 386] width 18 height 19
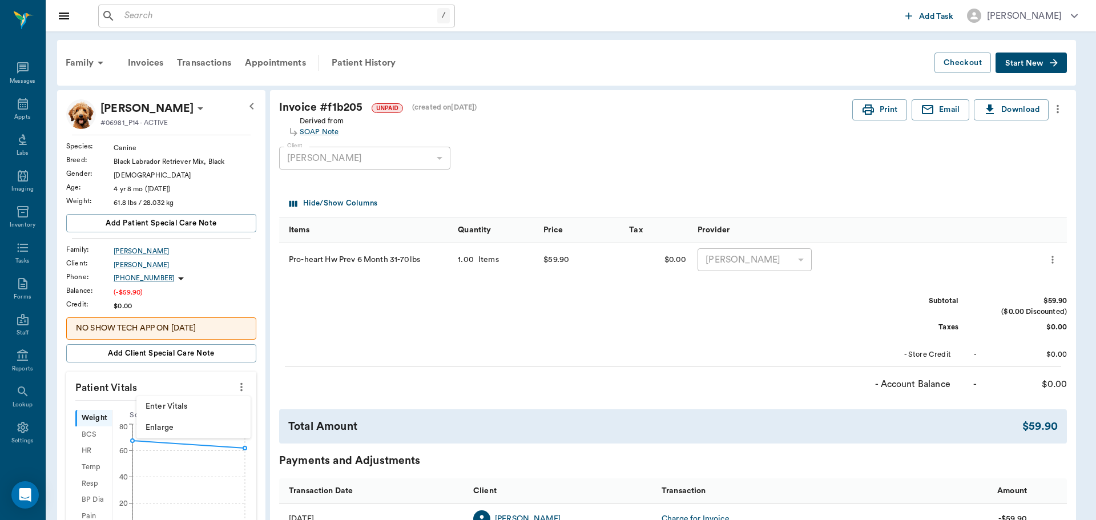
click at [206, 404] on span "Enter Vitals" at bounding box center [194, 407] width 96 height 12
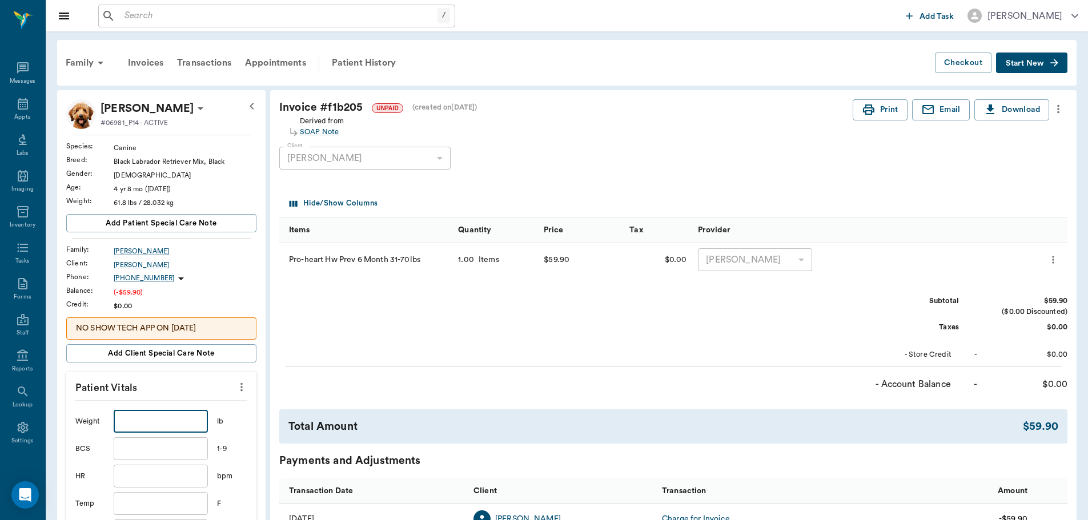
click at [184, 420] on input "text" at bounding box center [161, 421] width 94 height 23
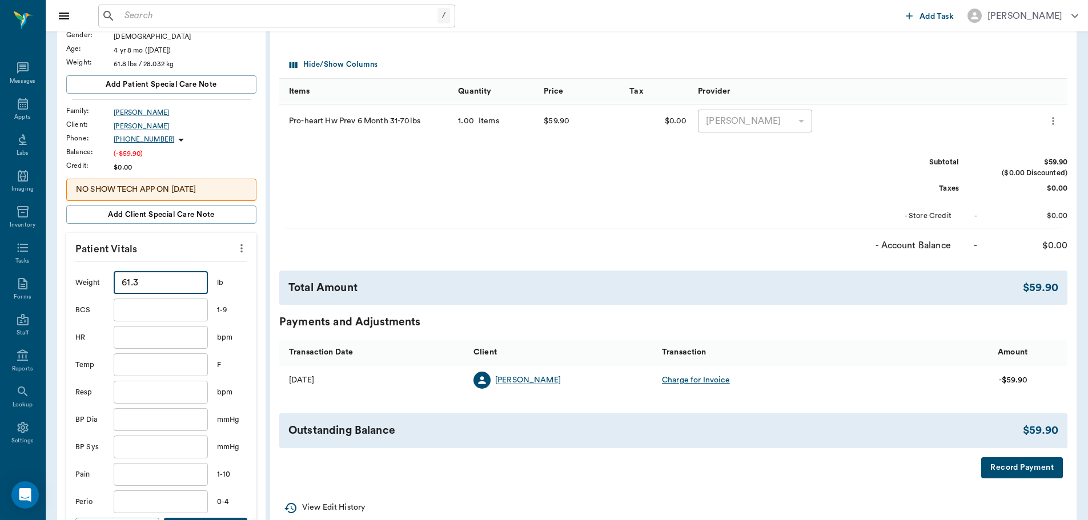
scroll to position [228, 0]
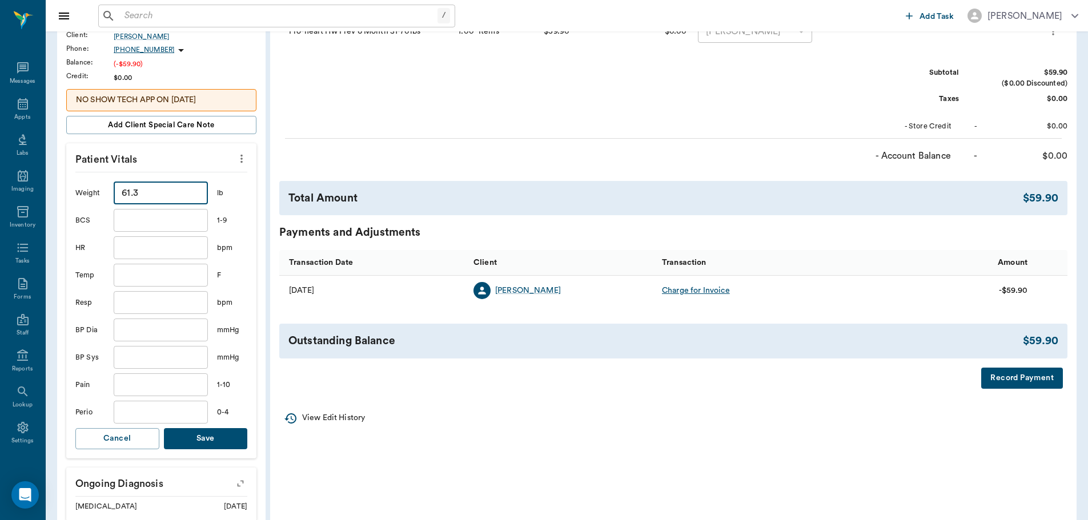
type input "61.3"
click at [231, 440] on button "Save" at bounding box center [206, 438] width 84 height 21
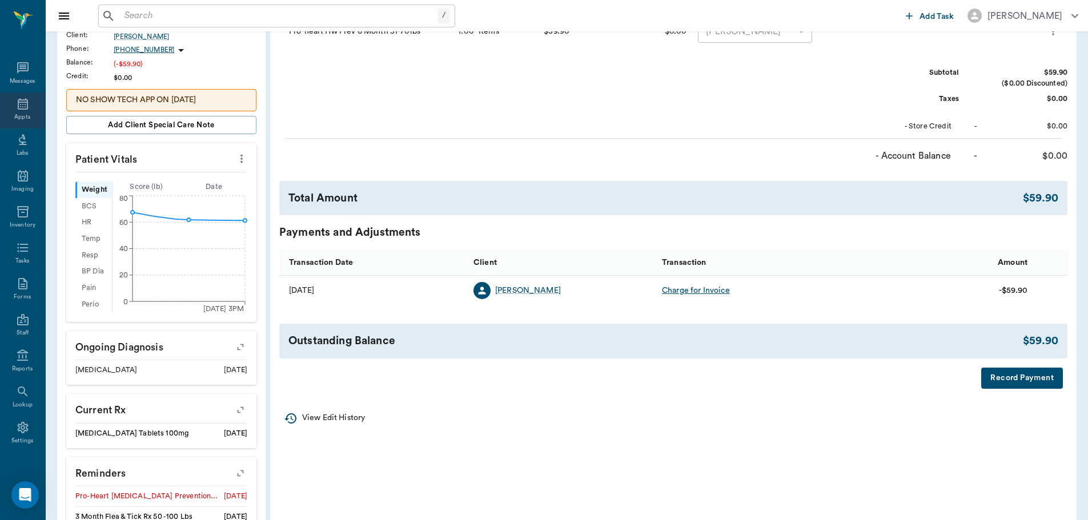
click at [14, 112] on div "Appts" at bounding box center [22, 111] width 45 height 36
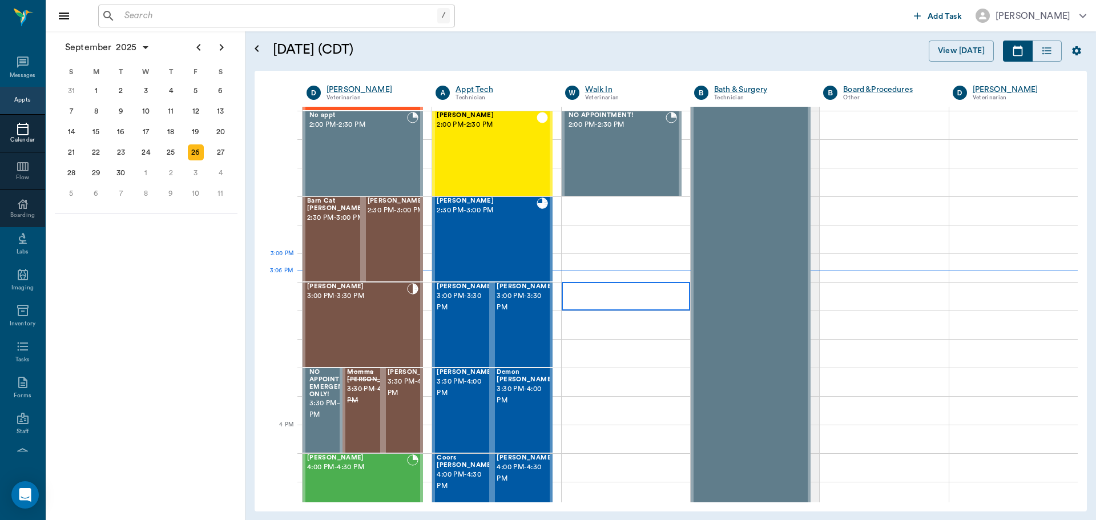
scroll to position [1085, 0]
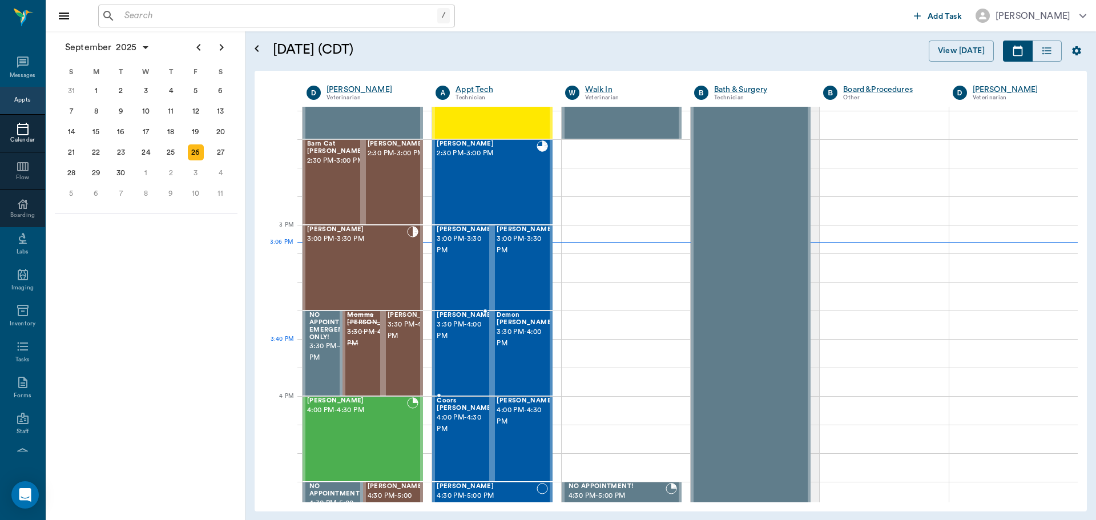
click at [443, 357] on div "Delta Wesolowski 3:30 PM - 4:00 PM" at bounding box center [465, 353] width 57 height 83
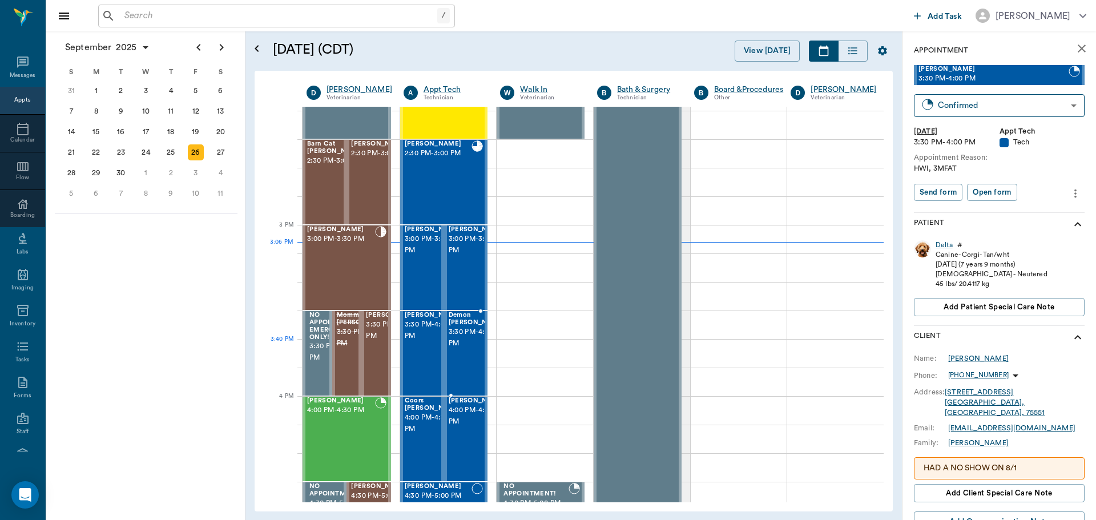
click at [473, 365] on div "Demon Thompson 3:30 PM - 4:00 PM" at bounding box center [477, 353] width 57 height 83
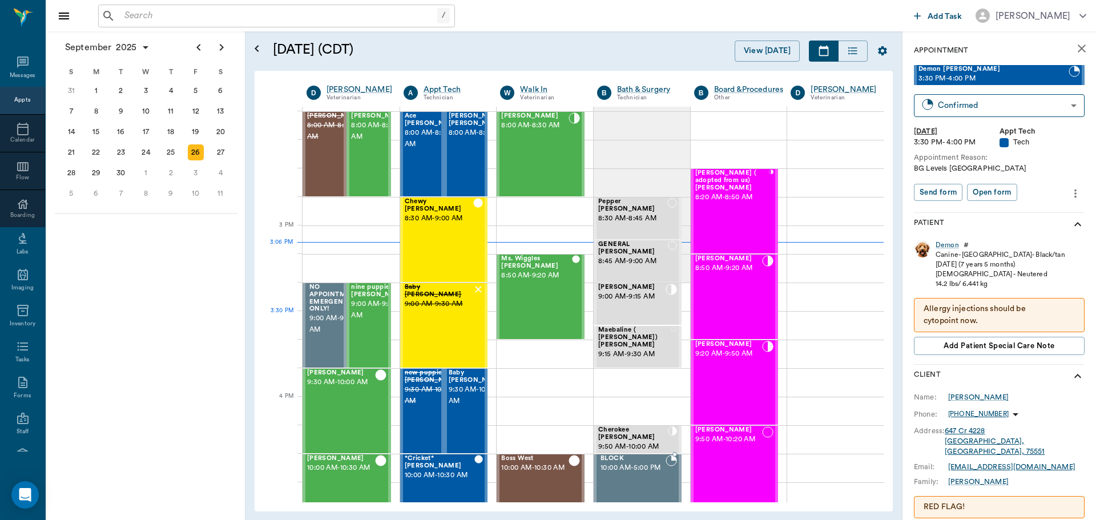
scroll to position [1085, 0]
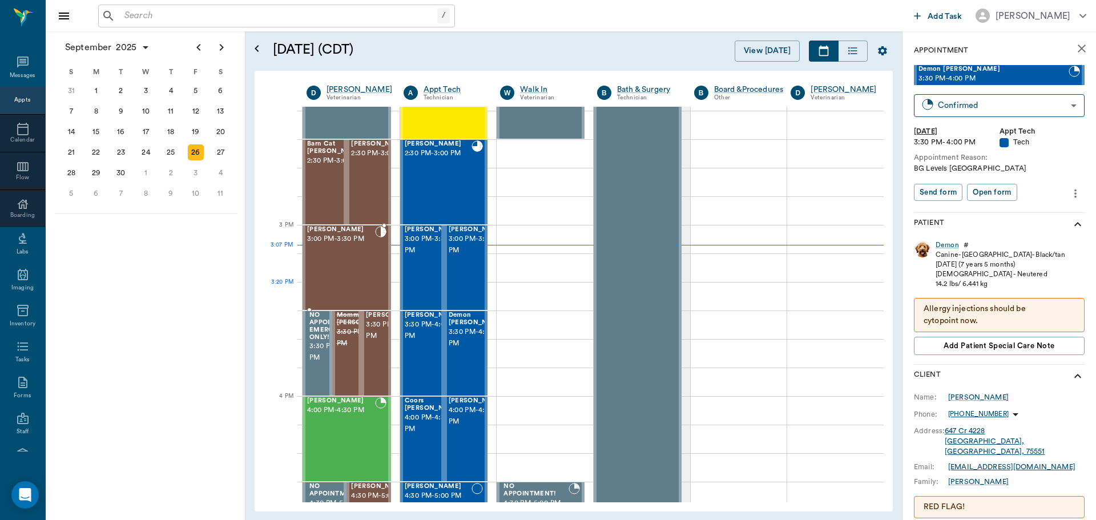
click at [341, 284] on div "Bernie Lyle 3:00 PM - 3:30 PM" at bounding box center [341, 267] width 68 height 83
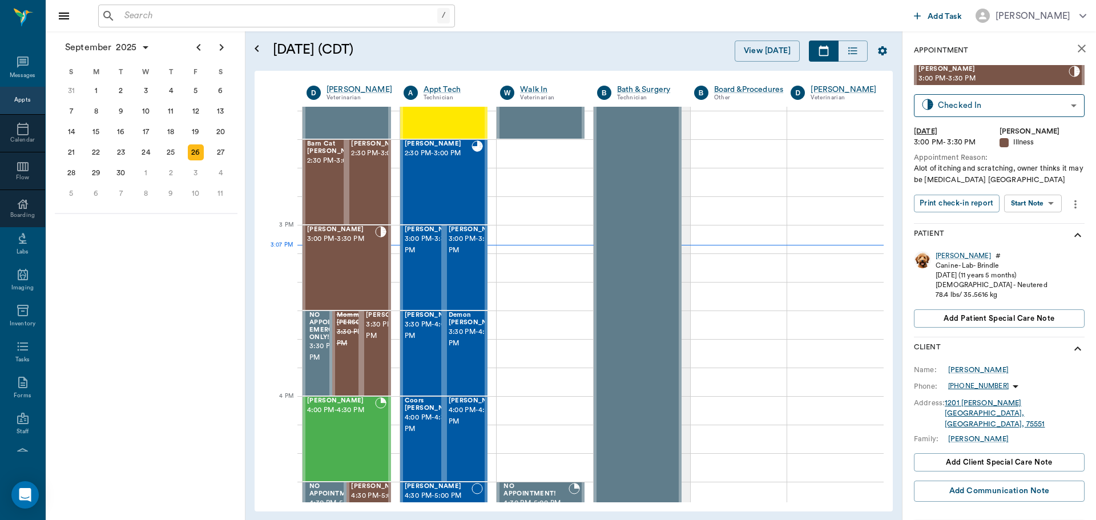
click at [1047, 203] on body "/ ​ Add Task Dr. Bert Ellsworth Nectar Messages Appts Calendar Flow Boarding La…" at bounding box center [548, 260] width 1096 height 520
click at [1047, 225] on li "Start SOAP" at bounding box center [1033, 226] width 79 height 19
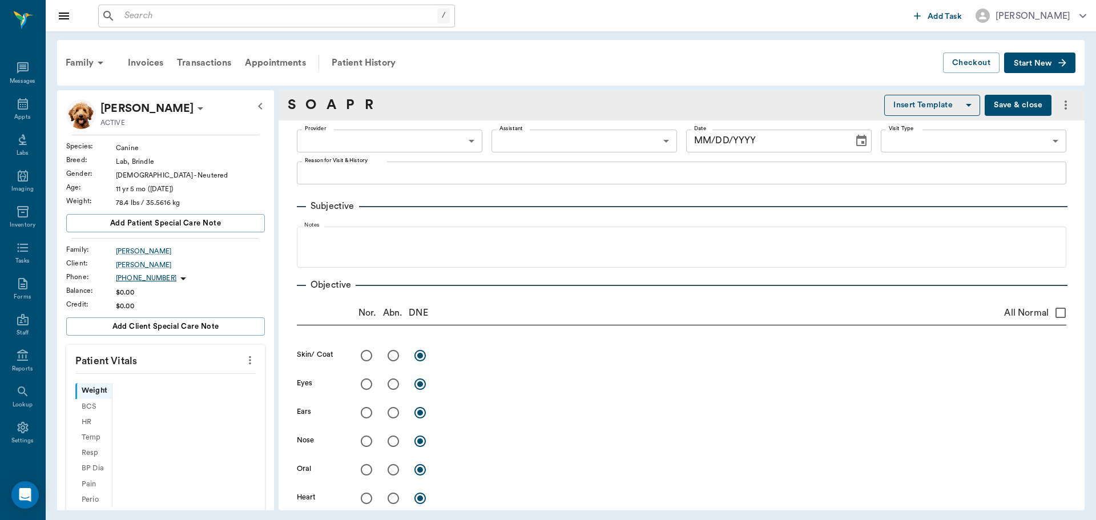
click at [244, 355] on icon "more" at bounding box center [250, 360] width 13 height 14
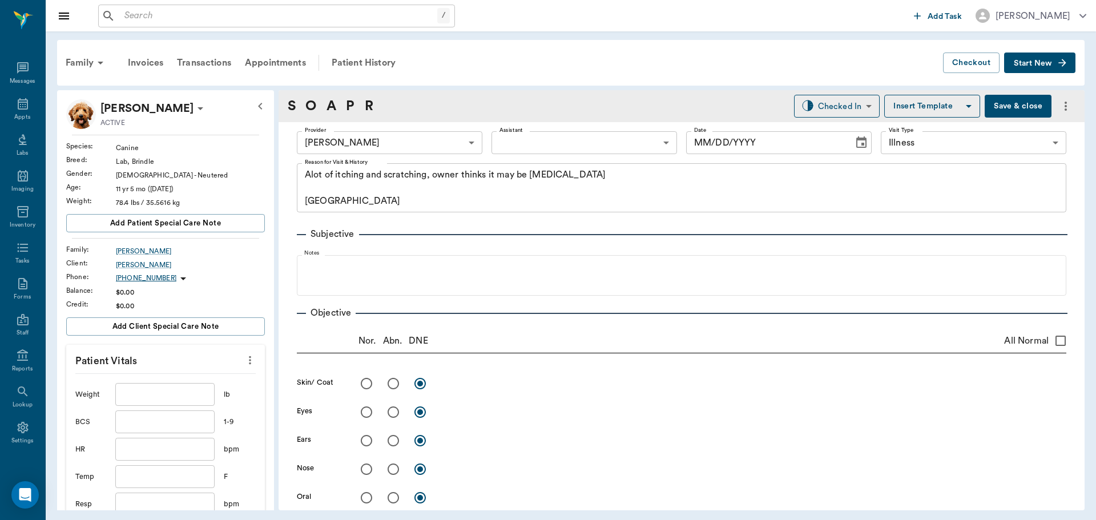
type input "63ec2f075fda476ae8351a4d"
type input "65d2be4f46e3a538d89b8c15"
type textarea "Alot of itching and scratching, owner thinks it may be allergies Caryn"
type input "[DATE]"
click at [170, 395] on div at bounding box center [548, 260] width 1096 height 520
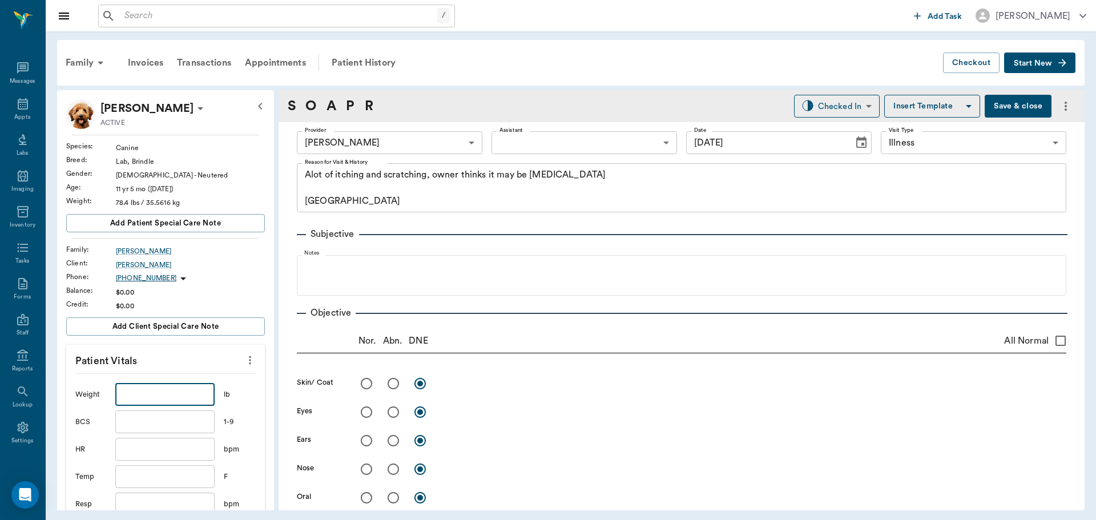
click at [175, 391] on input "text" at bounding box center [164, 394] width 99 height 23
type input "78"
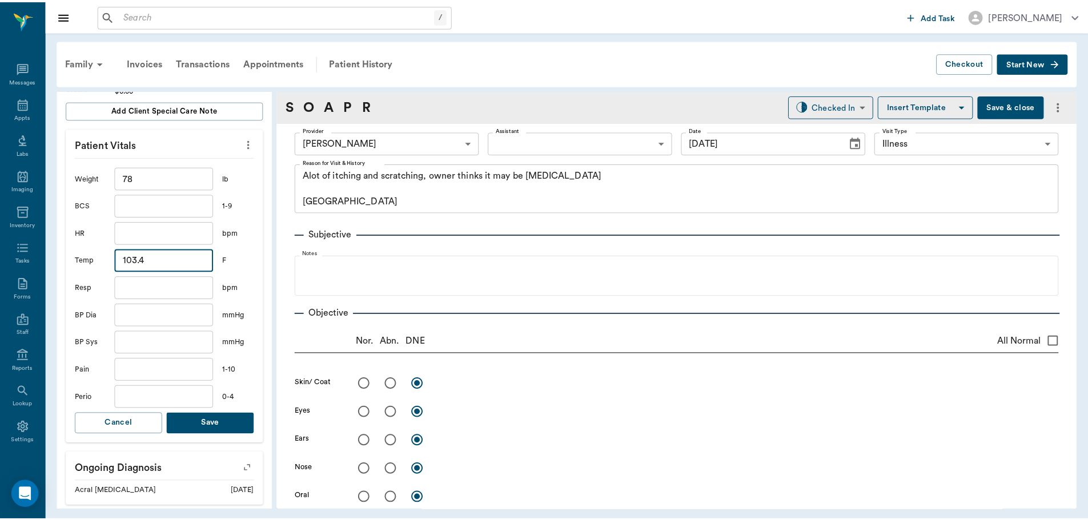
scroll to position [285, 0]
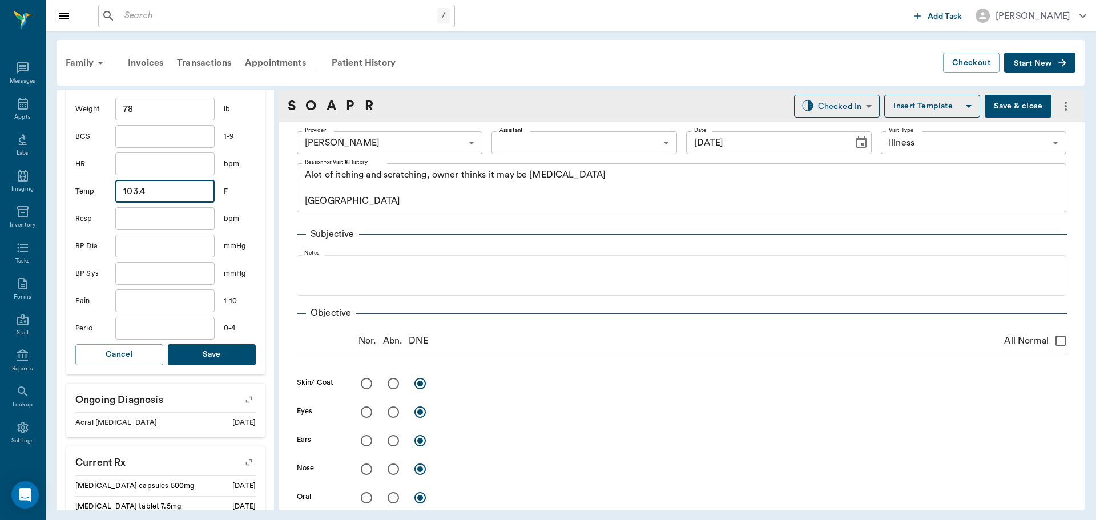
type input "103.4"
click at [207, 349] on button "Save" at bounding box center [212, 354] width 88 height 21
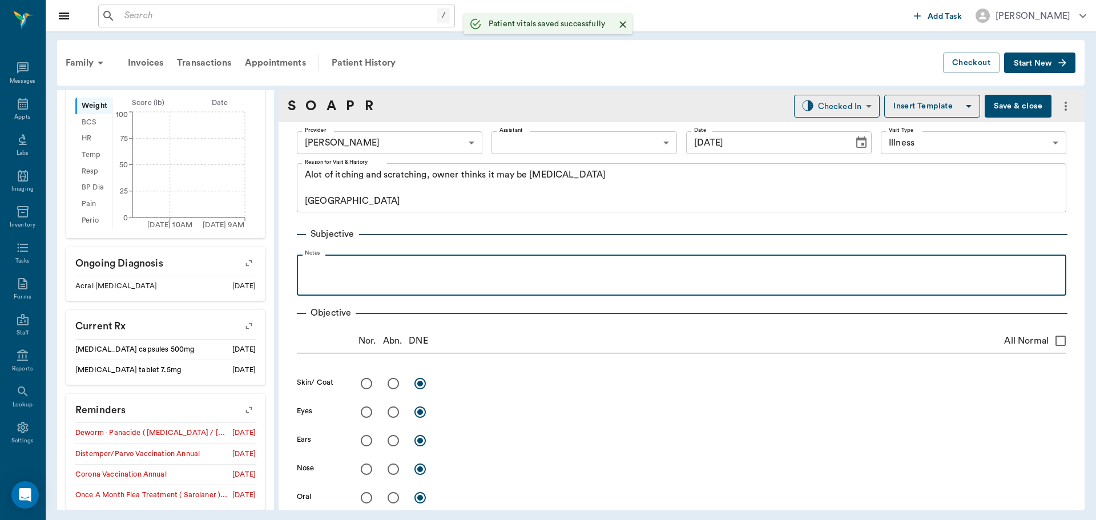
click at [388, 276] on div at bounding box center [682, 274] width 758 height 29
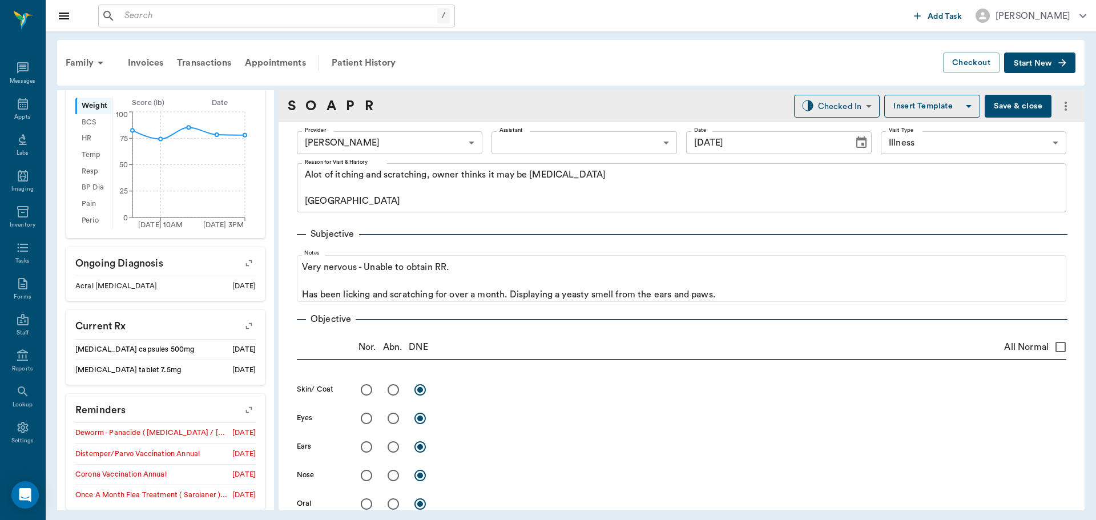
click at [1007, 108] on button "Save & close" at bounding box center [1018, 106] width 67 height 23
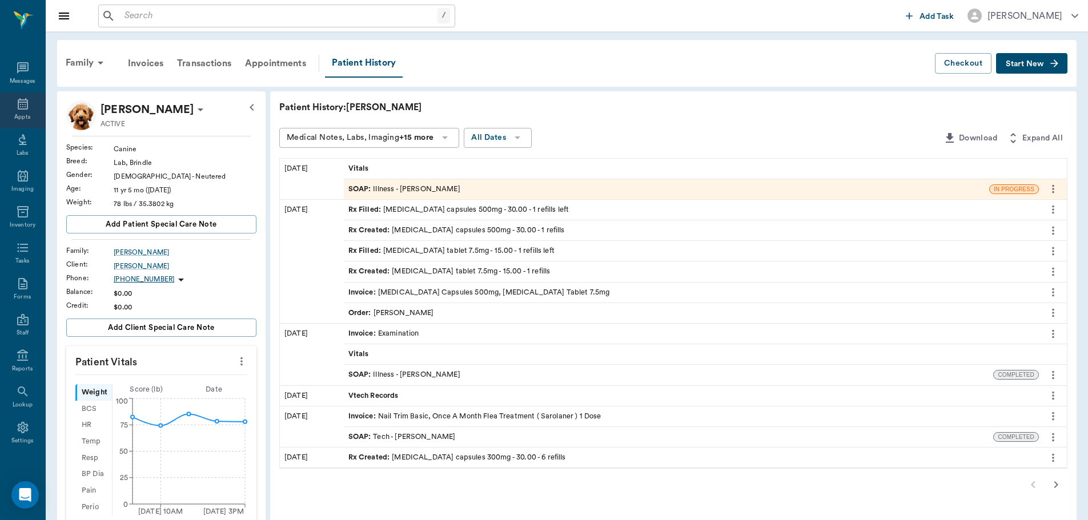
click at [19, 107] on icon at bounding box center [23, 104] width 14 height 14
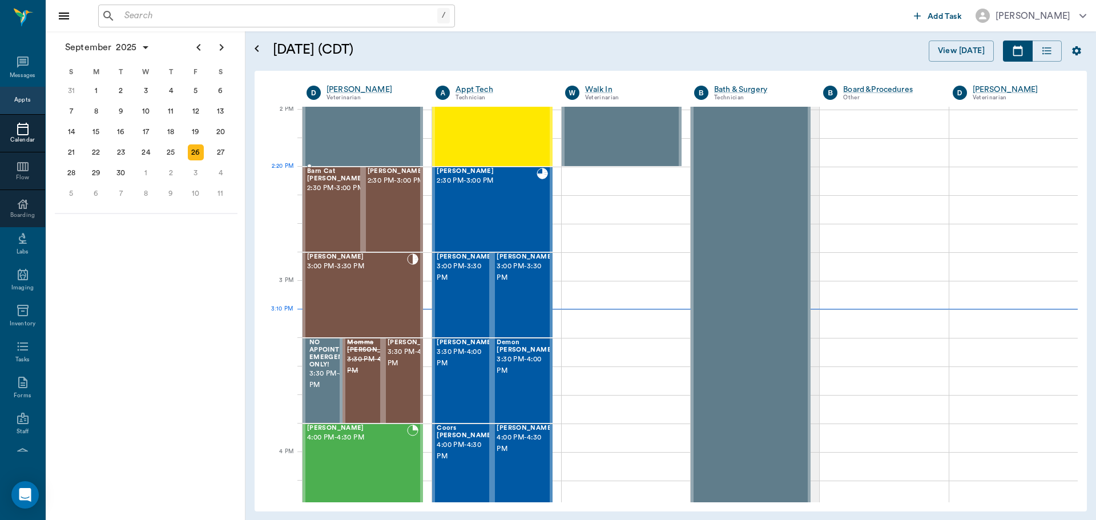
scroll to position [1030, 0]
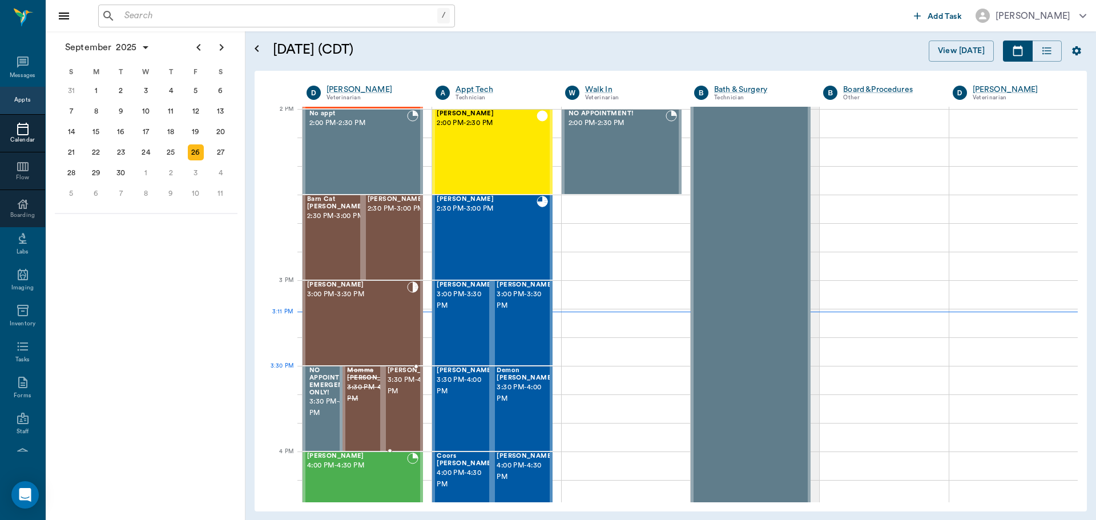
click at [401, 393] on span "3:30 PM - 4:00 PM" at bounding box center [416, 386] width 57 height 23
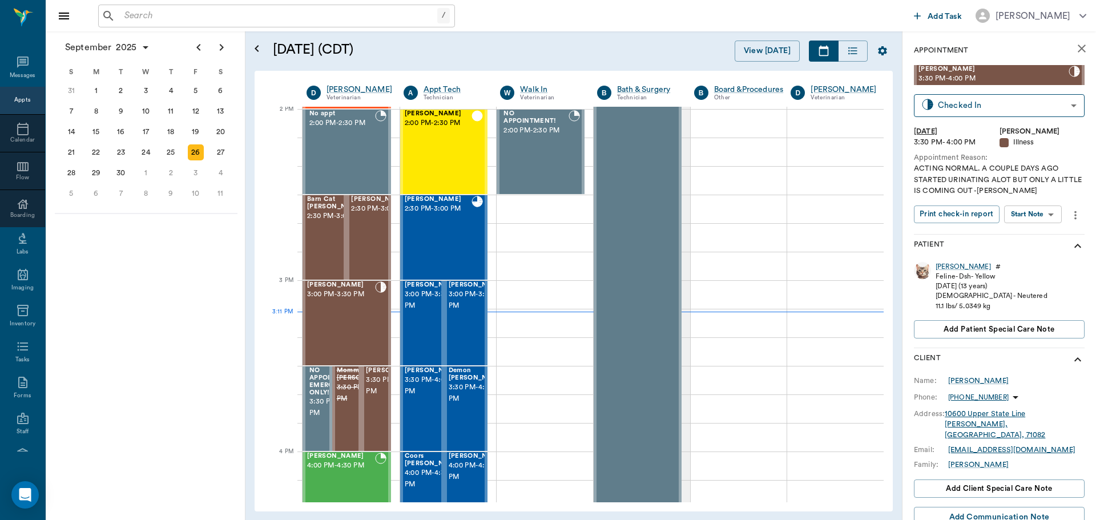
click at [1039, 212] on body "/ ​ Add Task Dr. Bert Ellsworth Nectar Messages Appts Calendar Flow Boarding La…" at bounding box center [548, 260] width 1096 height 520
click at [1036, 236] on button "Start SOAP" at bounding box center [1020, 237] width 39 height 13
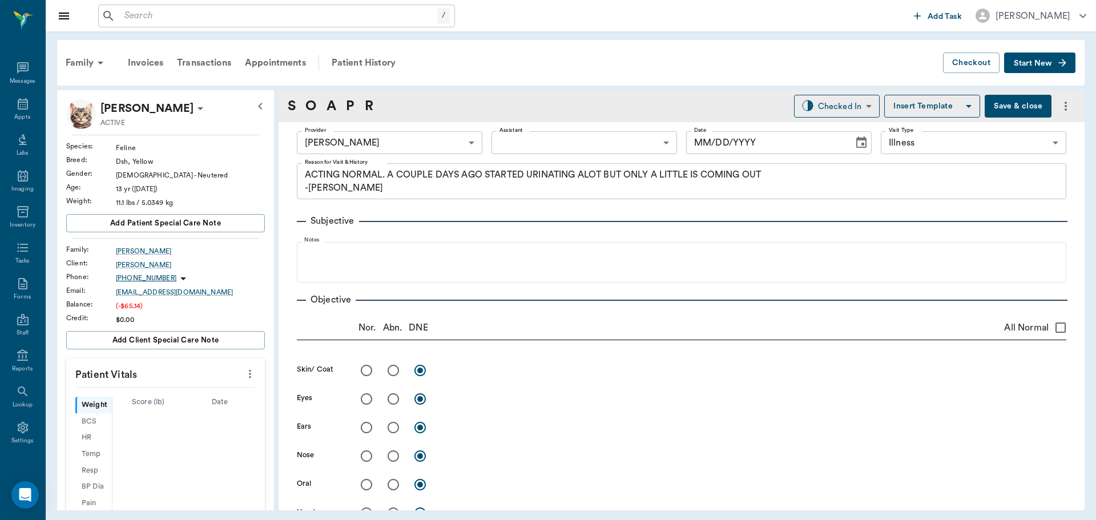
type input "63ec2f075fda476ae8351a4d"
type input "65d2be4f46e3a538d89b8c15"
type textarea "ACTING NORMAL. A COUPLE DAYS AGO STARTED URINATING ALOT BUT ONLY A LITTLE IS CO…"
type input "[DATE]"
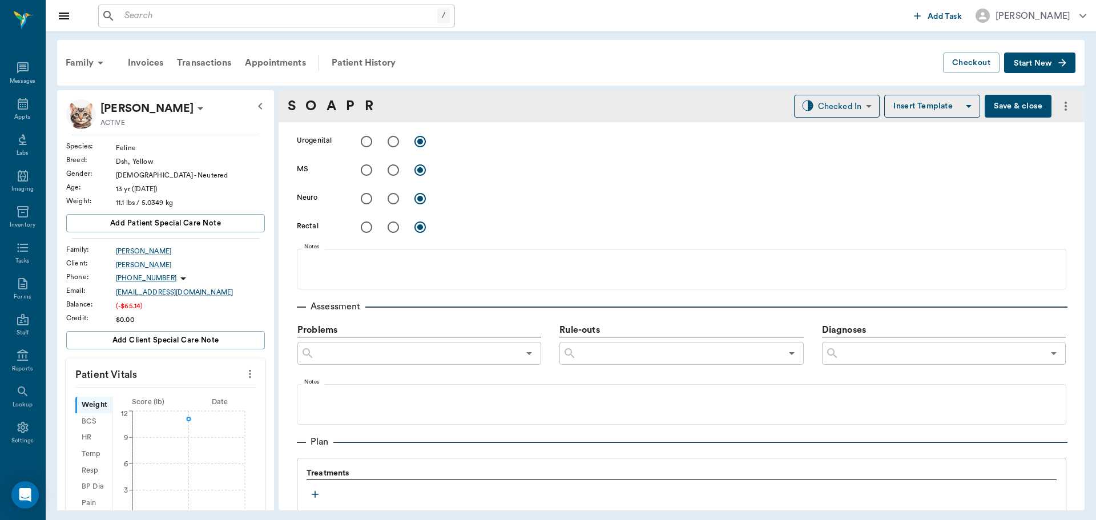
scroll to position [66, 0]
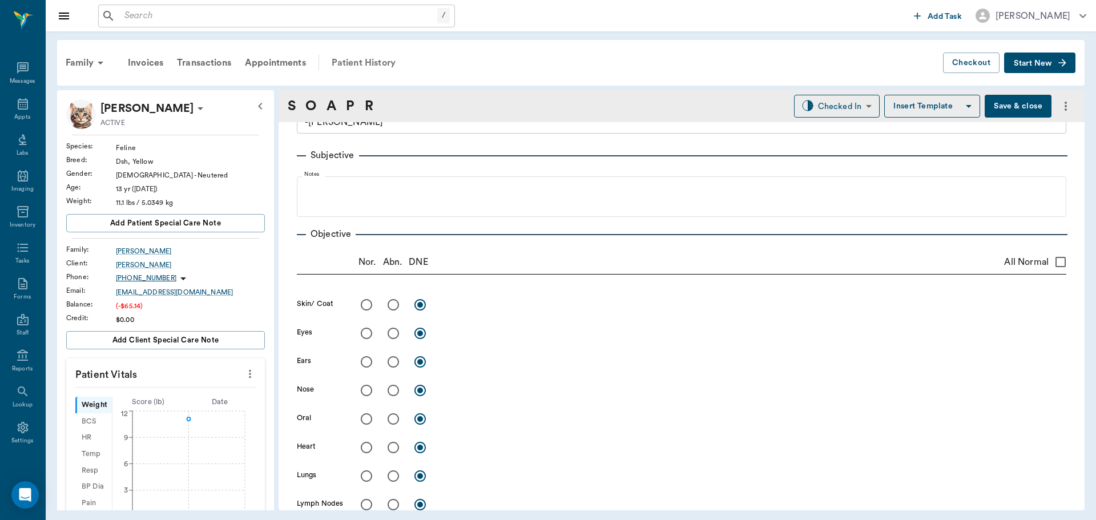
click at [381, 55] on div "Patient History" at bounding box center [364, 62] width 78 height 27
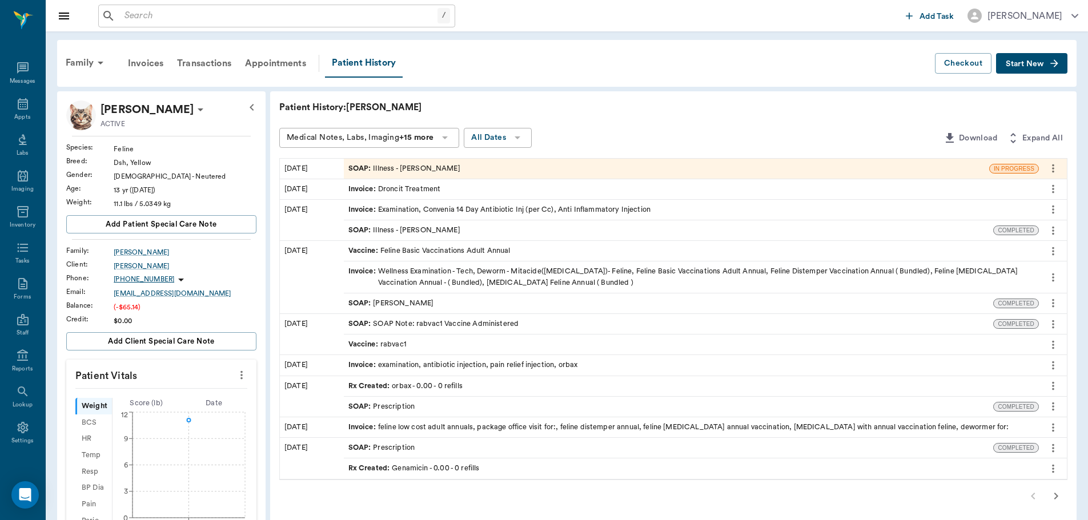
click at [477, 167] on div "SOAP : Illness - Dr. Bert Ellsworth" at bounding box center [666, 169] width 645 height 20
click at [476, 166] on div "SOAP : Illness - Dr. Bert Ellsworth" at bounding box center [666, 169] width 645 height 20
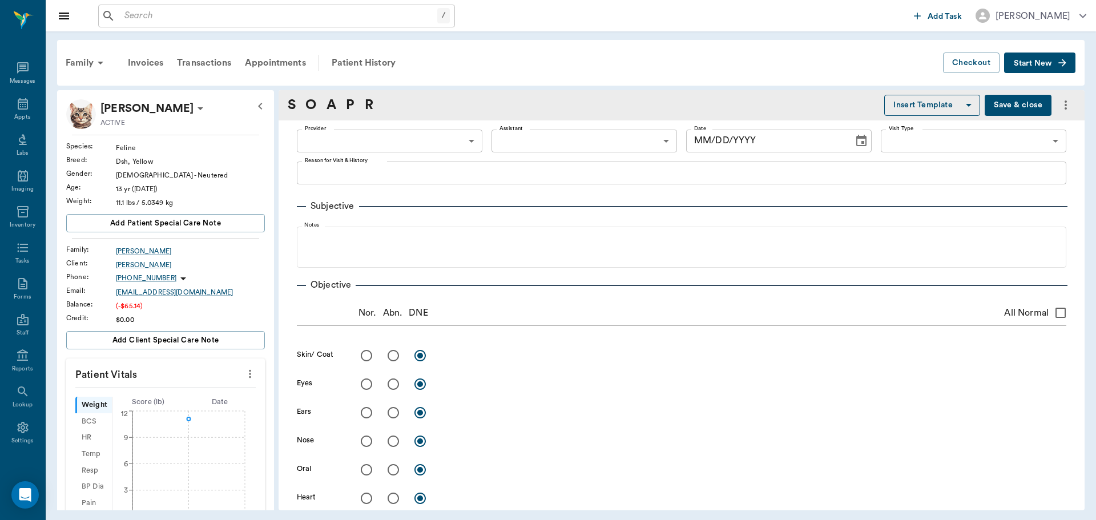
type input "63ec2f075fda476ae8351a4d"
type input "65d2be4f46e3a538d89b8c15"
type textarea "ACTING NORMAL. A COUPLE DAYS AGO STARTED URINATING ALOT BUT ONLY A LITTLE IS CO…"
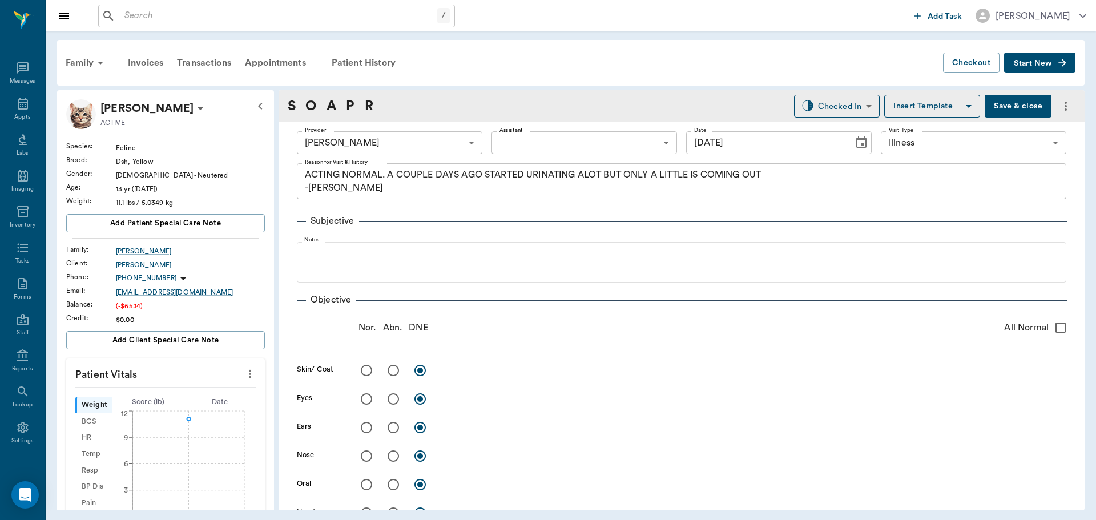
type input "[DATE]"
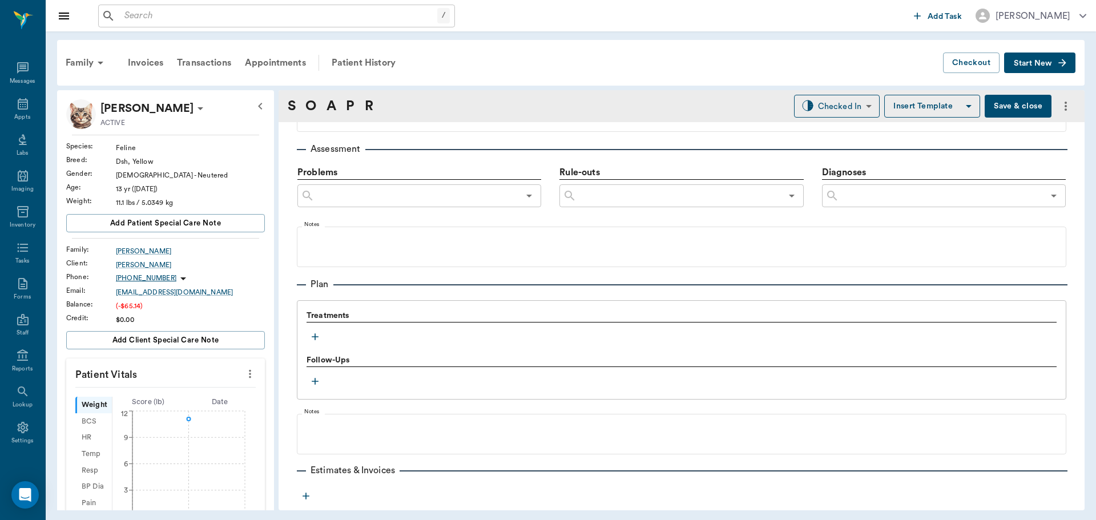
scroll to position [694, 0]
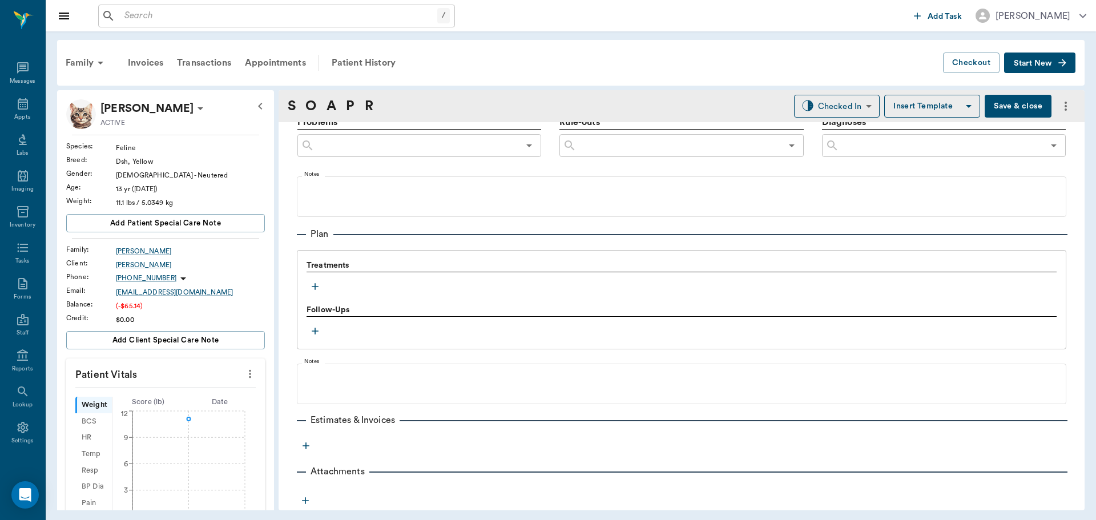
click at [317, 289] on icon "button" at bounding box center [314, 286] width 11 height 11
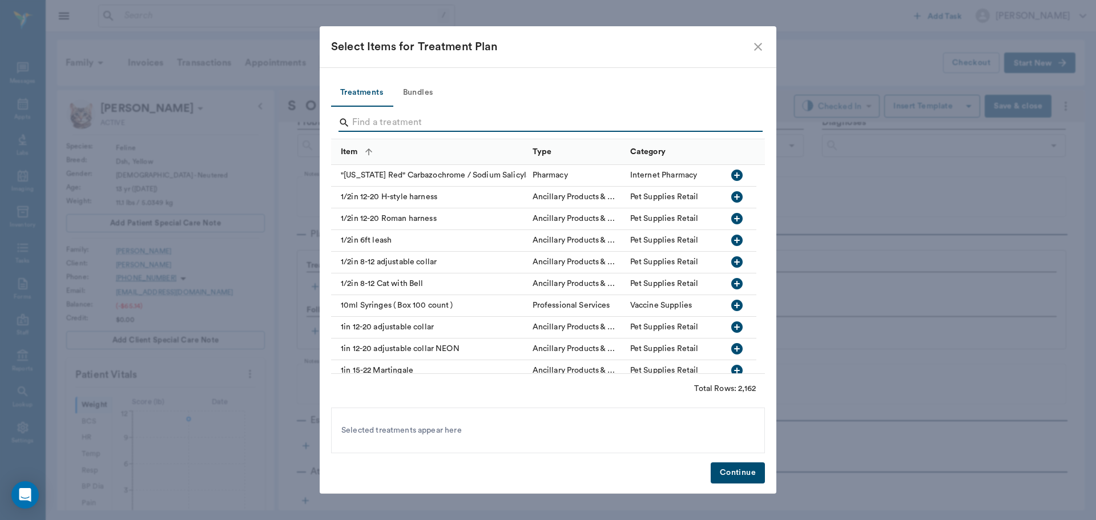
click at [399, 121] on input "Search" at bounding box center [548, 123] width 393 height 18
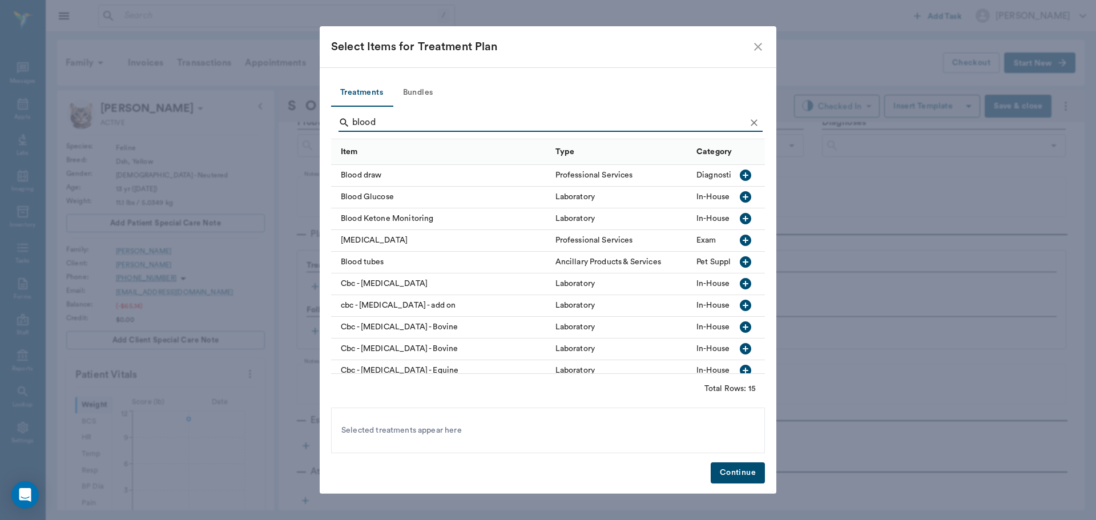
type input "blood"
click at [746, 196] on button "button" at bounding box center [745, 196] width 19 height 19
click at [752, 477] on button "Continue" at bounding box center [738, 473] width 54 height 21
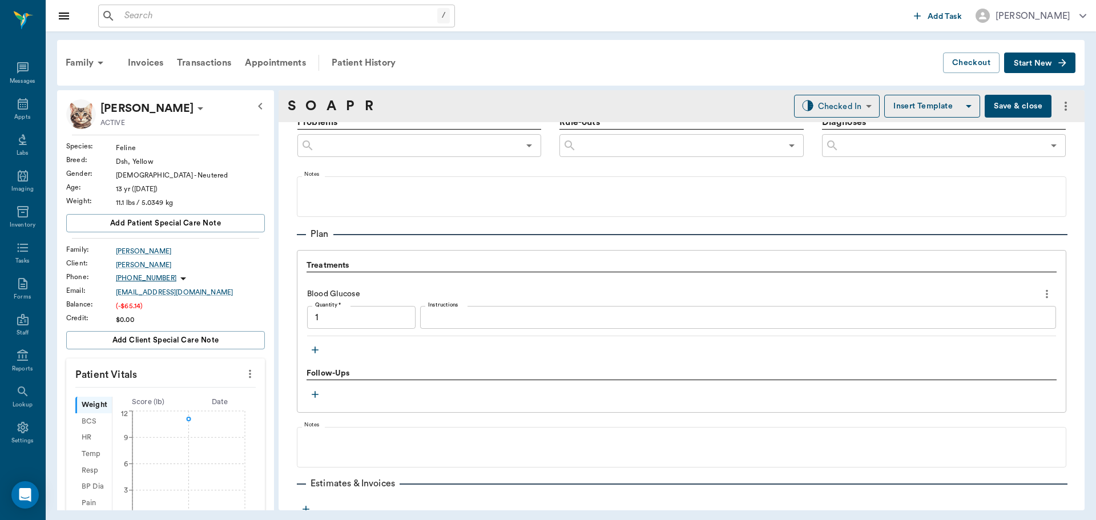
click at [435, 309] on div "x Instructions" at bounding box center [738, 317] width 636 height 23
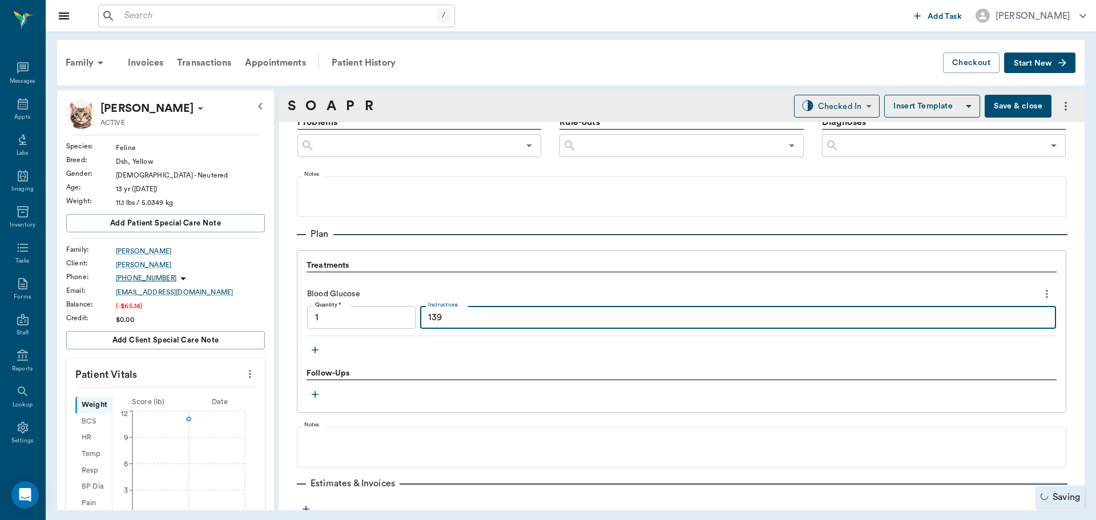
type textarea "139"
click at [318, 351] on icon "button" at bounding box center [314, 349] width 11 height 11
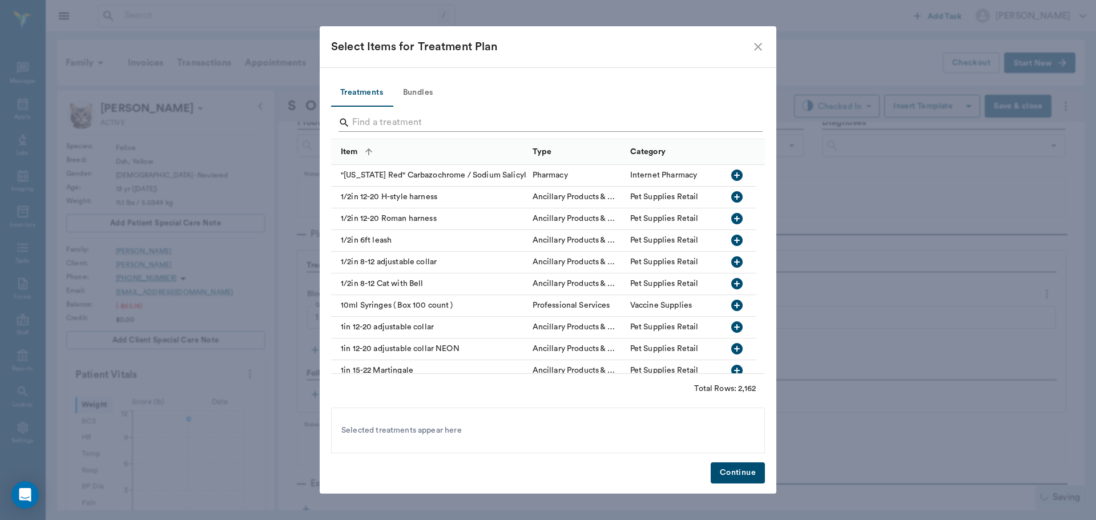
click at [445, 125] on input "Search" at bounding box center [548, 123] width 393 height 18
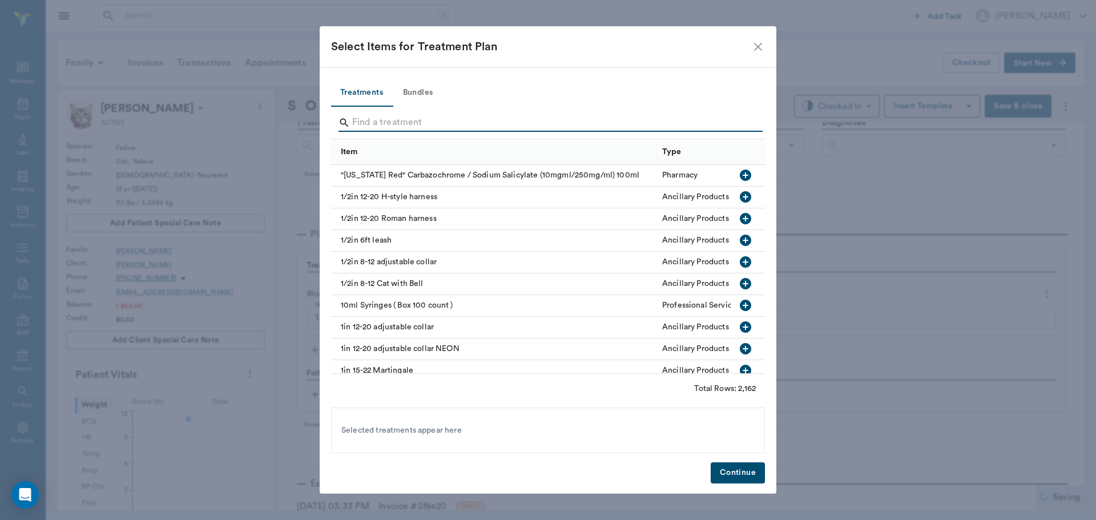
type input "1.00"
click at [763, 49] on icon "close" at bounding box center [758, 47] width 14 height 14
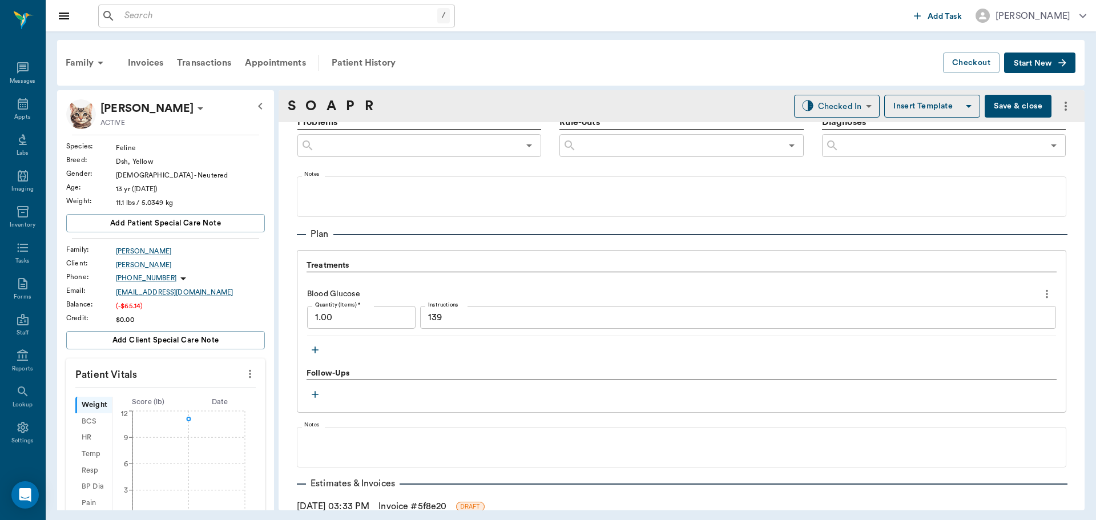
click at [990, 109] on button "Save & close" at bounding box center [1018, 106] width 67 height 23
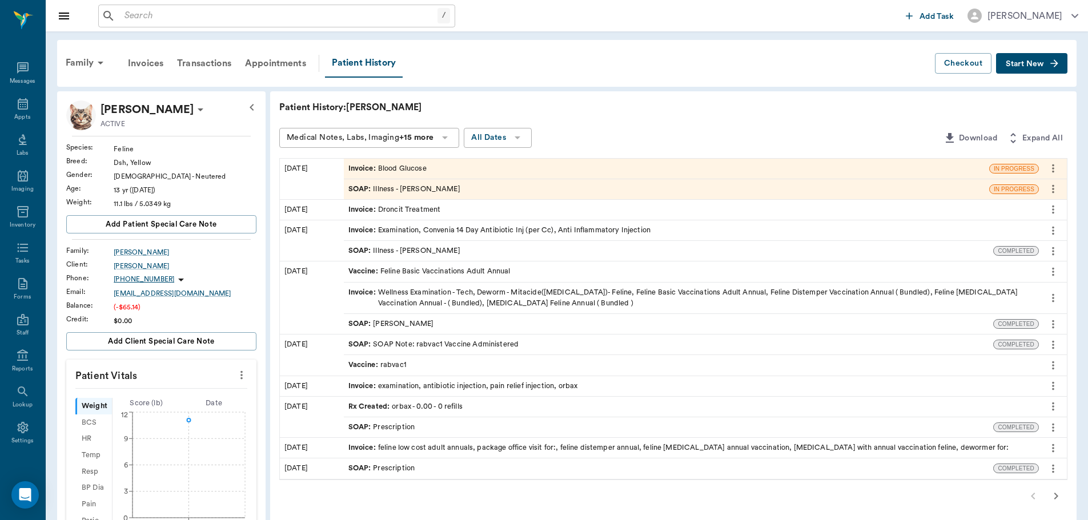
click at [205, 19] on input "text" at bounding box center [278, 16] width 317 height 16
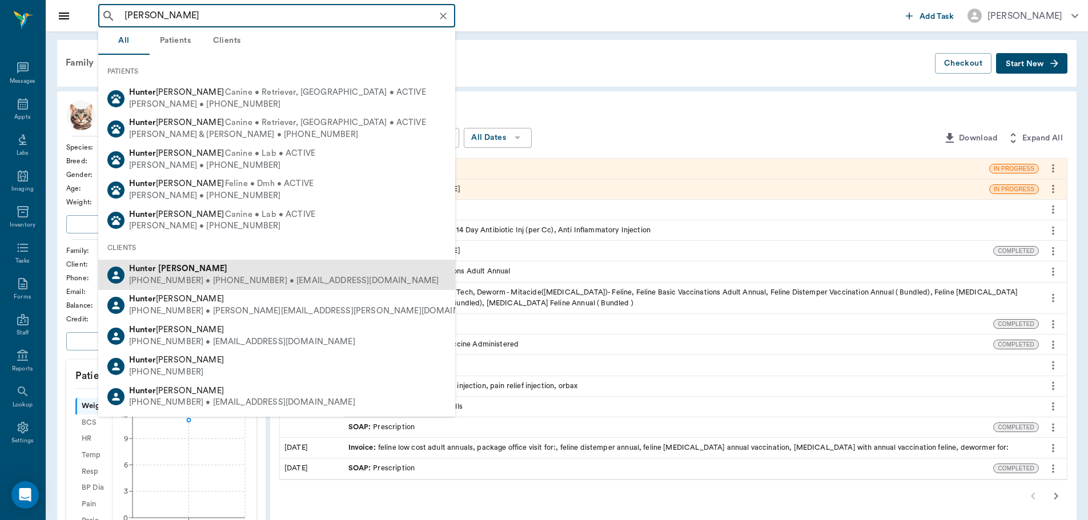
click at [245, 271] on div "Hunter Graves" at bounding box center [283, 269] width 309 height 12
type input "hunter graves"
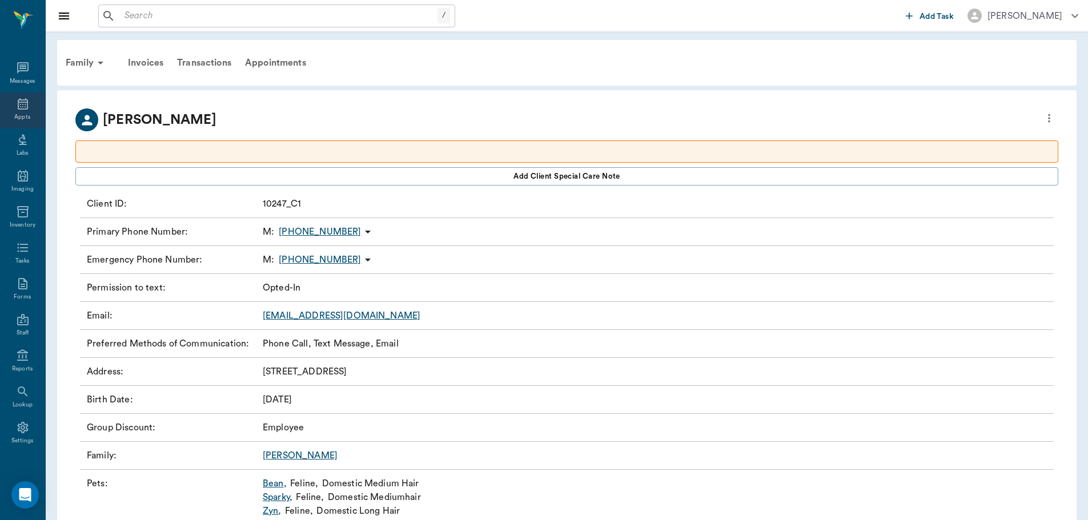
click at [7, 99] on div "Appts" at bounding box center [22, 111] width 45 height 36
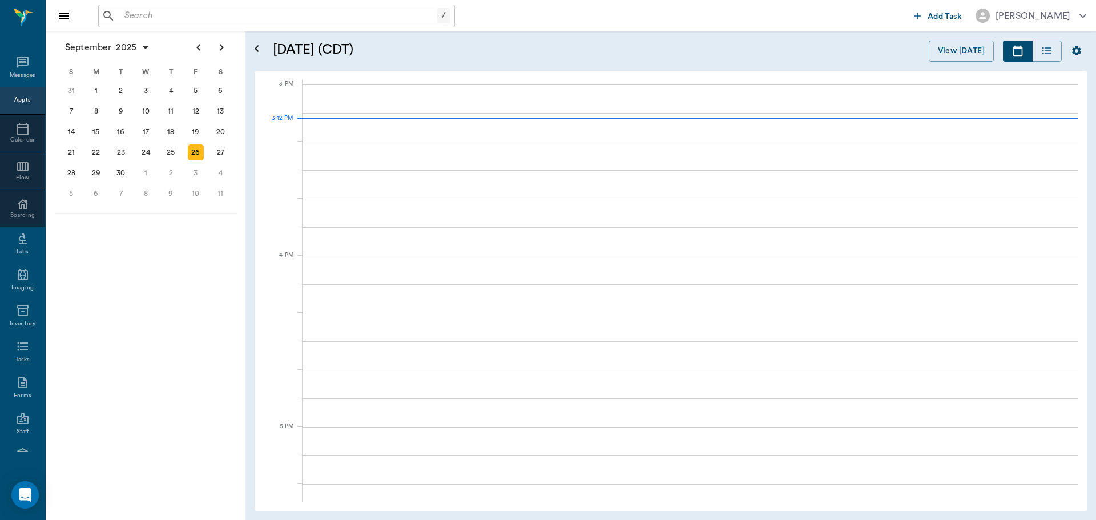
scroll to position [1200, 0]
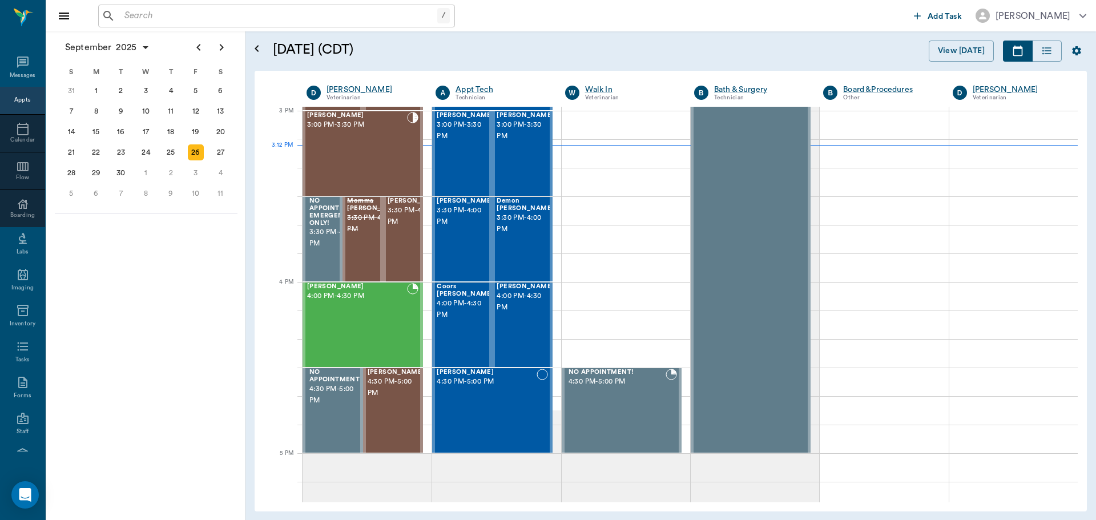
click at [176, 14] on input "text" at bounding box center [278, 16] width 317 height 16
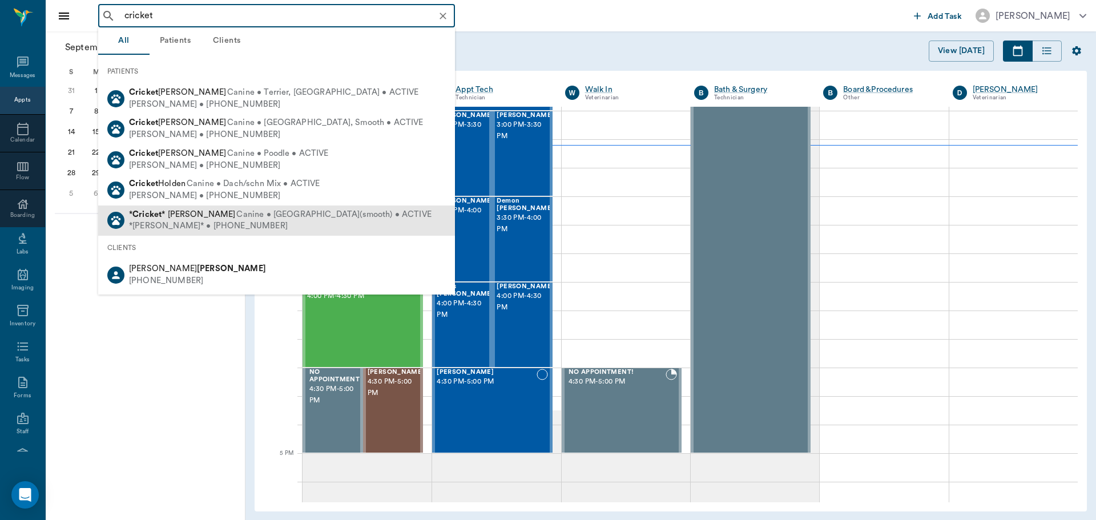
click at [236, 212] on span "Canine • Chihuahua(smooth) • ACTIVE" at bounding box center [333, 215] width 195 height 12
type input "cricket"
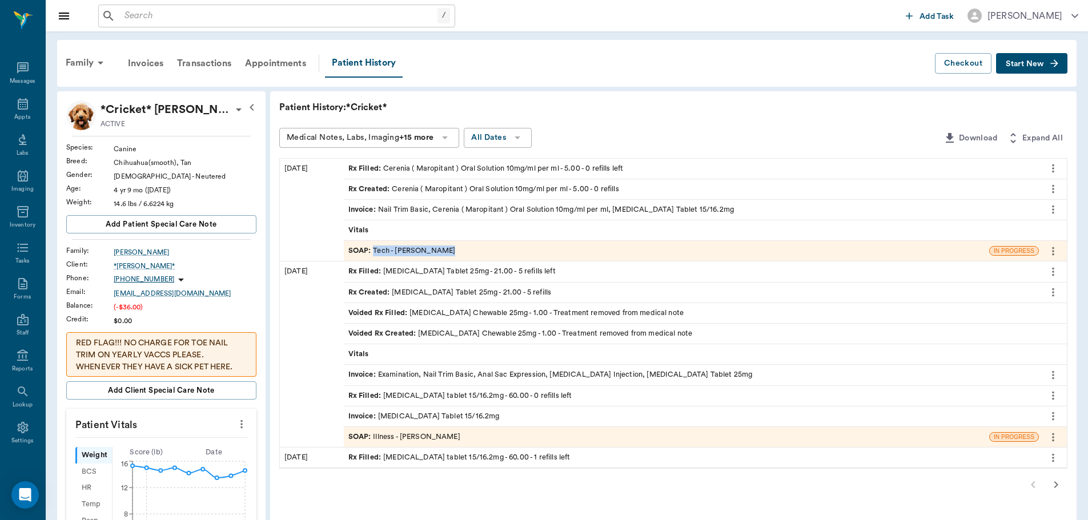
click at [435, 247] on div "SOAP : Tech - Julie Dickerson" at bounding box center [401, 251] width 107 height 11
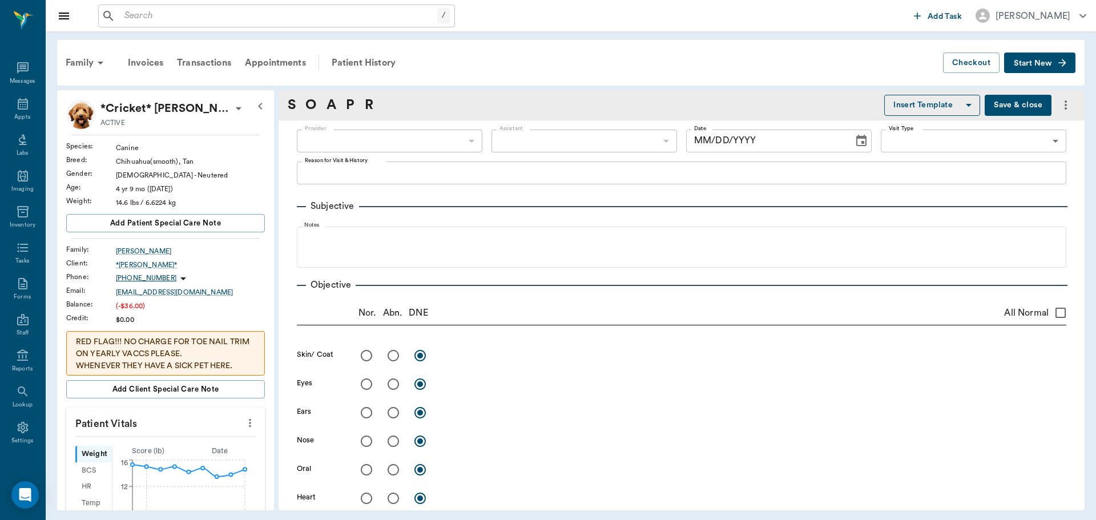
type input "63ec2e7e52e12b0ba117b124"
type input "6740bf97de10e07744acf1eb"
type input "65d2be4f46e3a538d89b8c1a"
type textarea "hwi/lat"
type input "[DATE]"
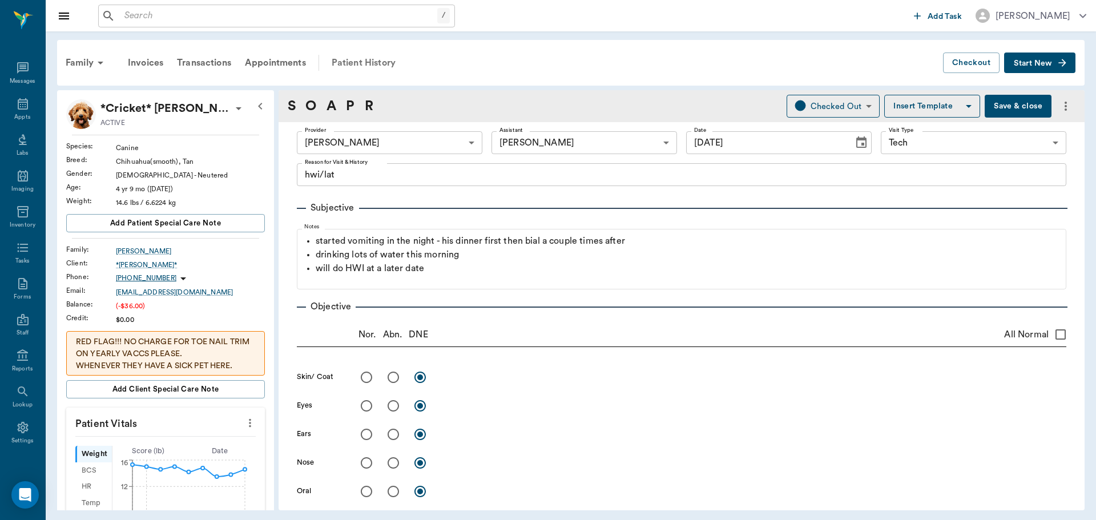
click at [377, 62] on div "Patient History" at bounding box center [364, 62] width 78 height 27
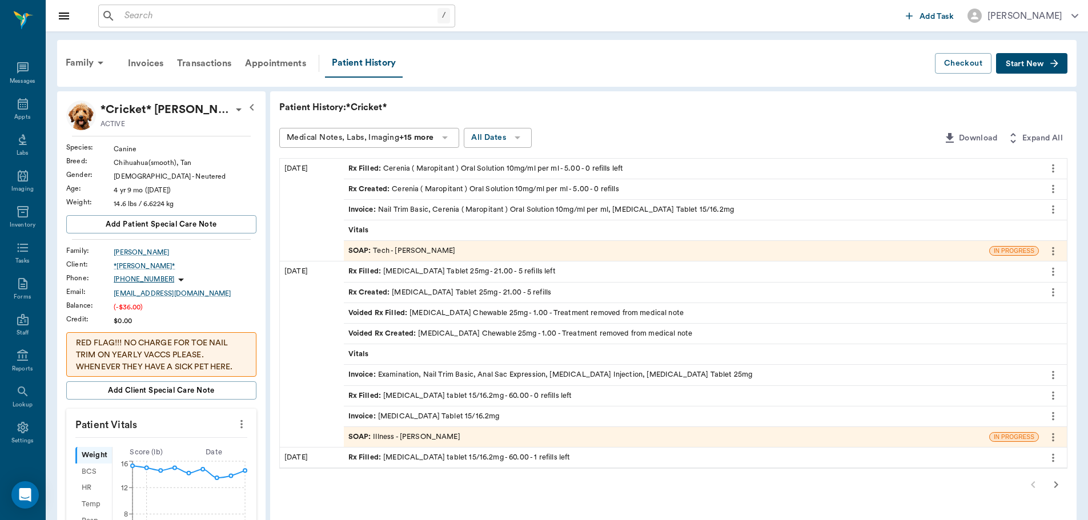
click at [143, 17] on input "text" at bounding box center [278, 16] width 317 height 16
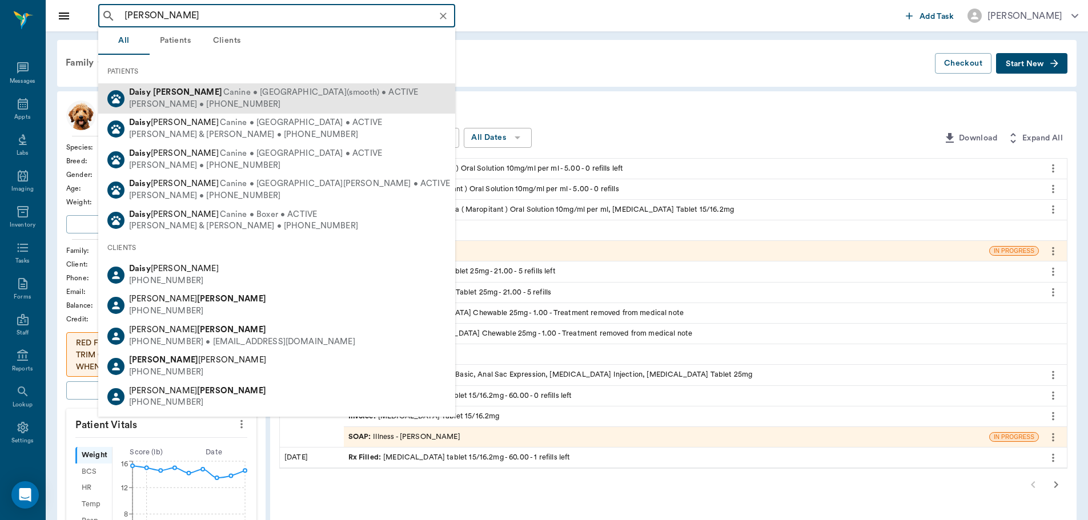
click at [192, 92] on b "Icenhower" at bounding box center [187, 92] width 69 height 9
type input "daisy icen"
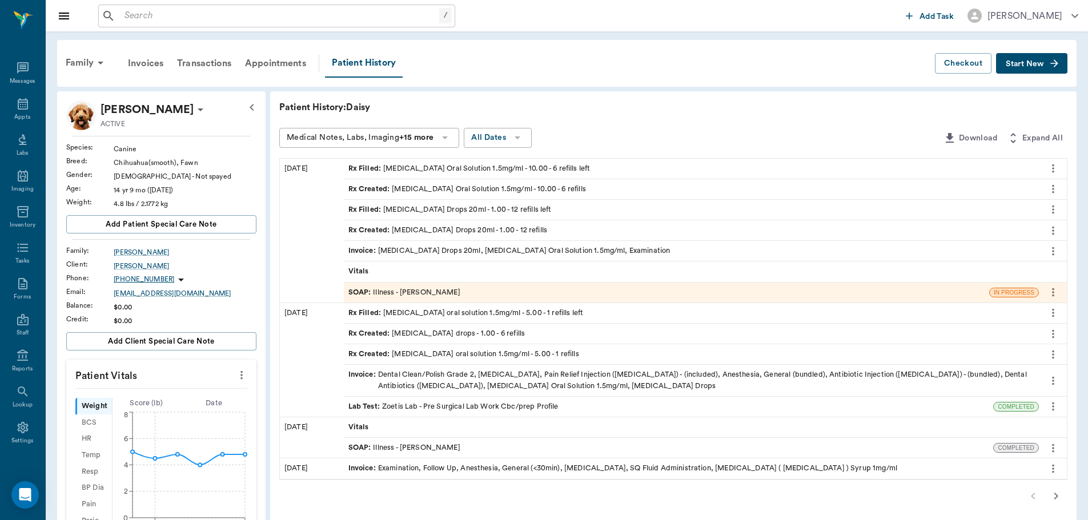
click at [430, 295] on div "SOAP : Illness - Dr. Bert Ellsworth" at bounding box center [404, 292] width 112 height 11
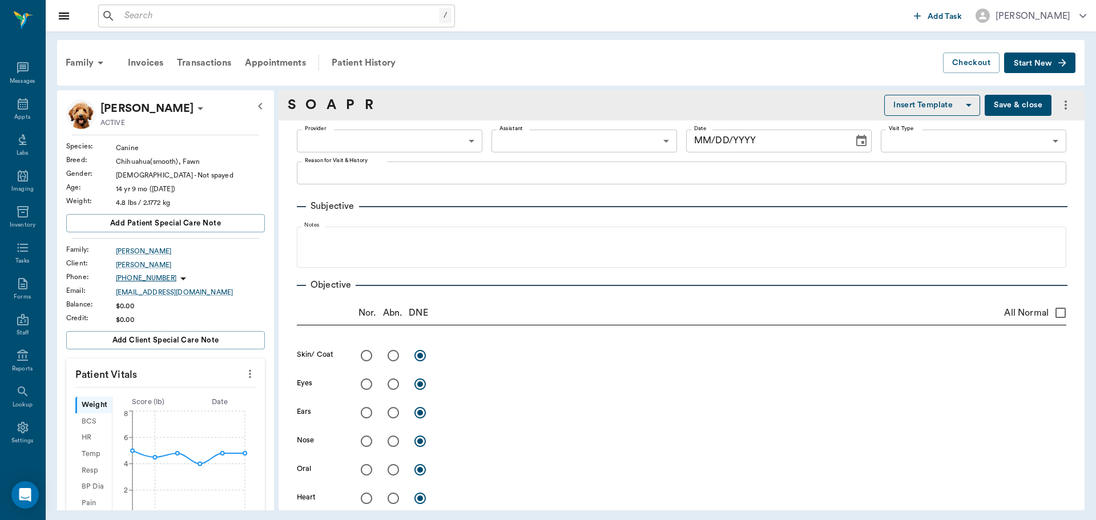
type input "63ec2f075fda476ae8351a4d"
type input "63ec2e7e52e12b0ba117b124"
type input "65d2be4f46e3a538d89b8c15"
type textarea "Not eating for about a week, is drinking water Caryn Owner tried to get in 9/23…"
radio input "true"
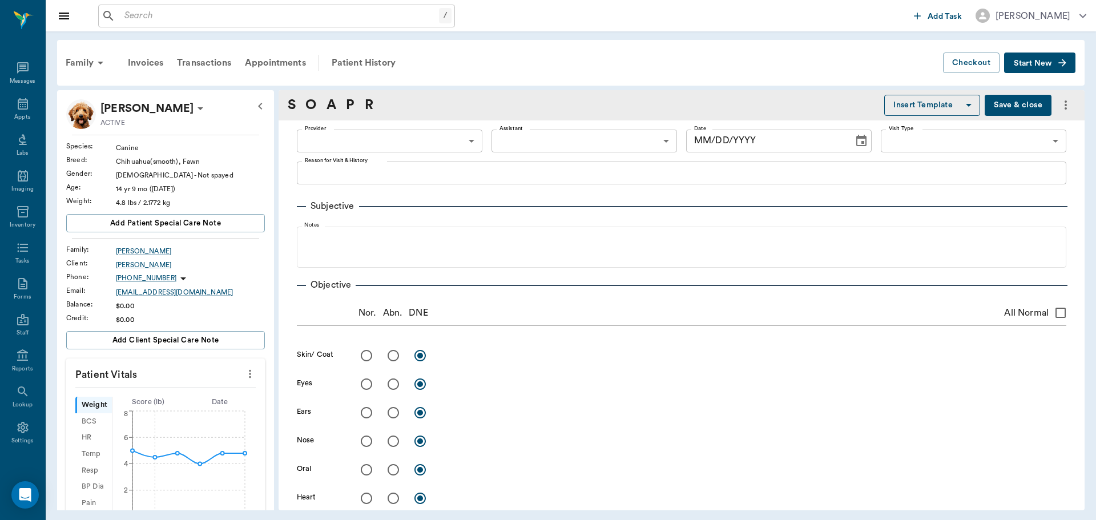
radio input "true"
type textarea "Hard to examine, tries to bite you, few teeth but possible oral pain."
radio input "true"
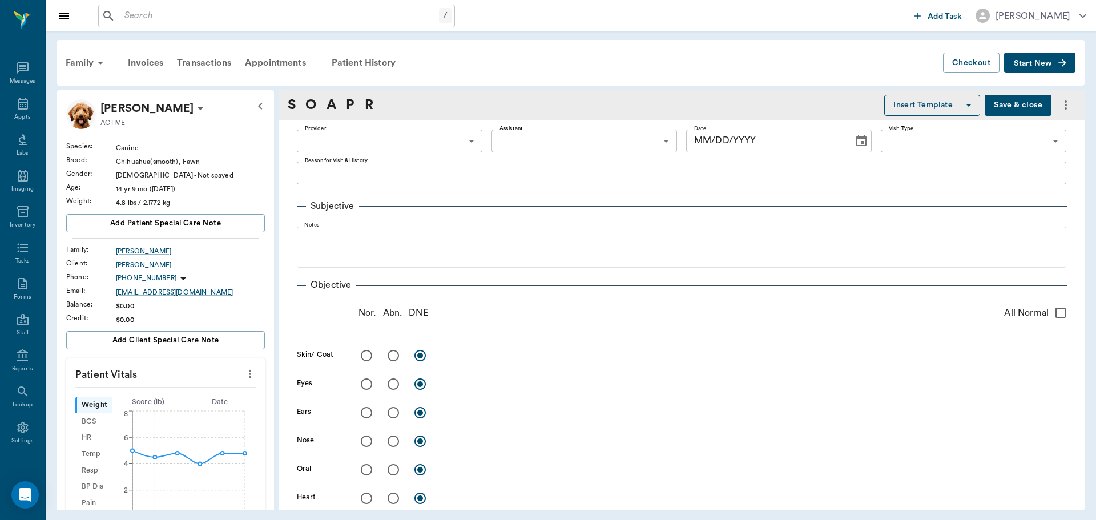
radio input "true"
type textarea "some submandibular LN enlargement"
radio input "true"
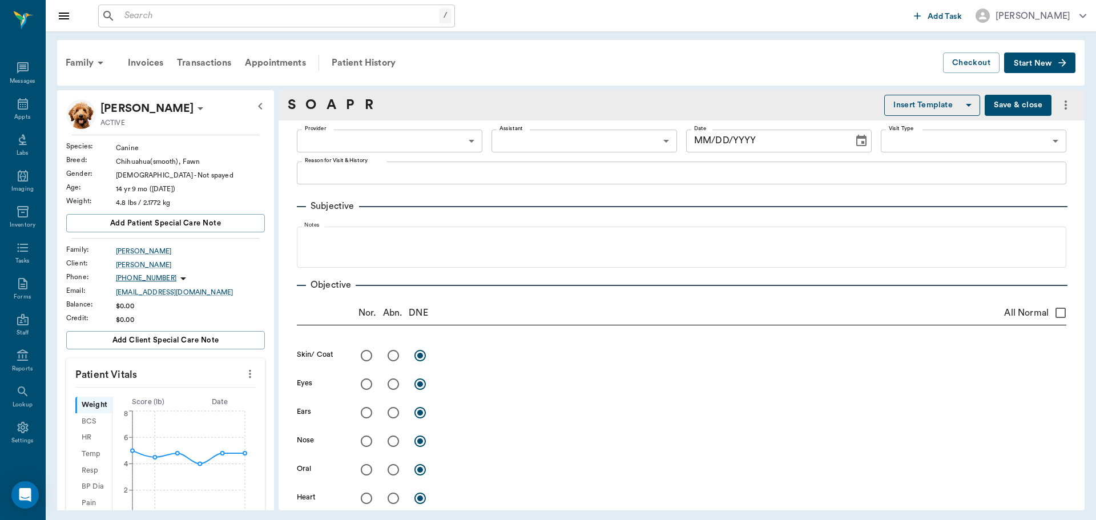
radio input "true"
type textarea "holds out LH leg more abducted than rest, possible arthritis"
radio input "true"
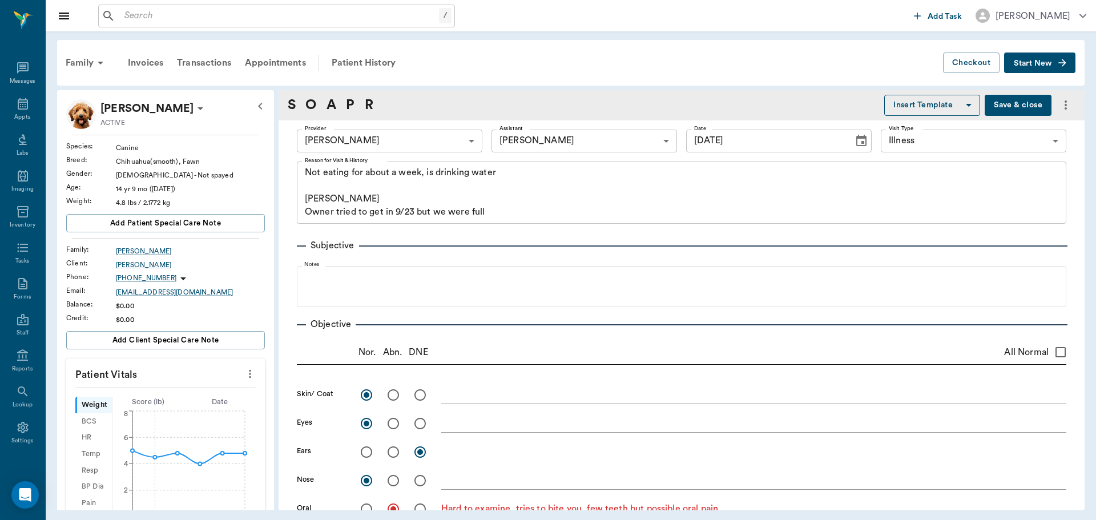
type input "09/24/2025"
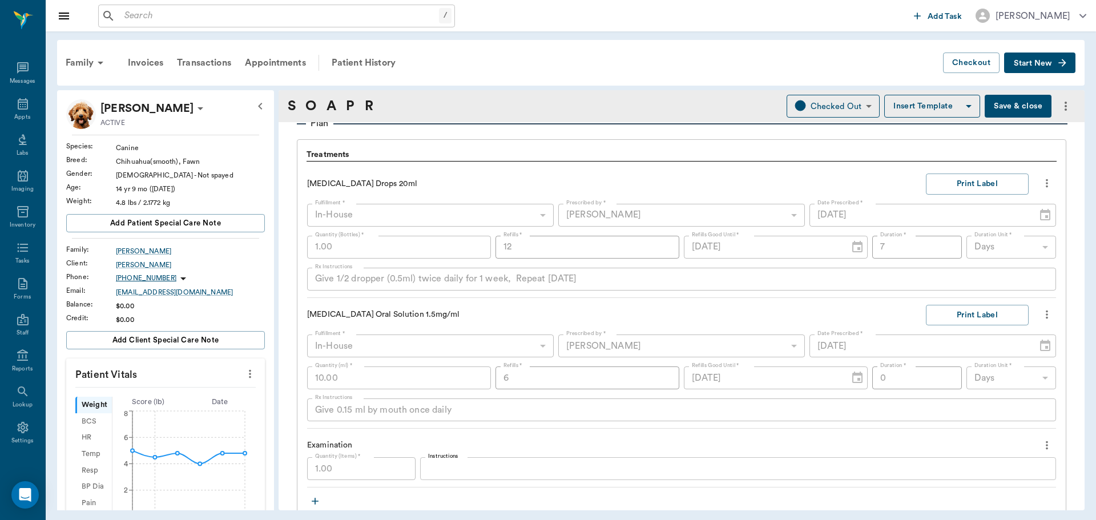
scroll to position [794, 0]
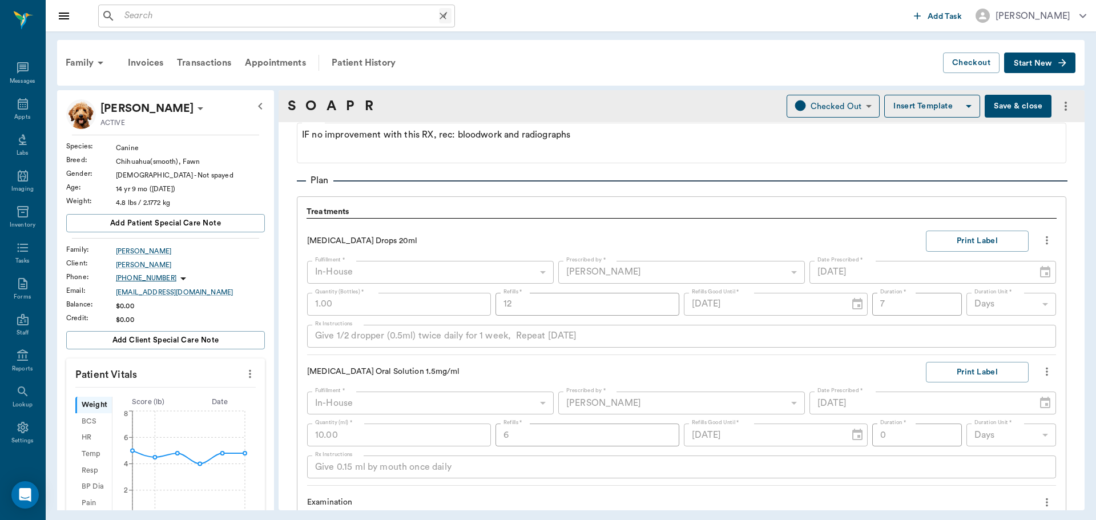
click at [135, 24] on div "/ ​" at bounding box center [276, 16] width 357 height 23
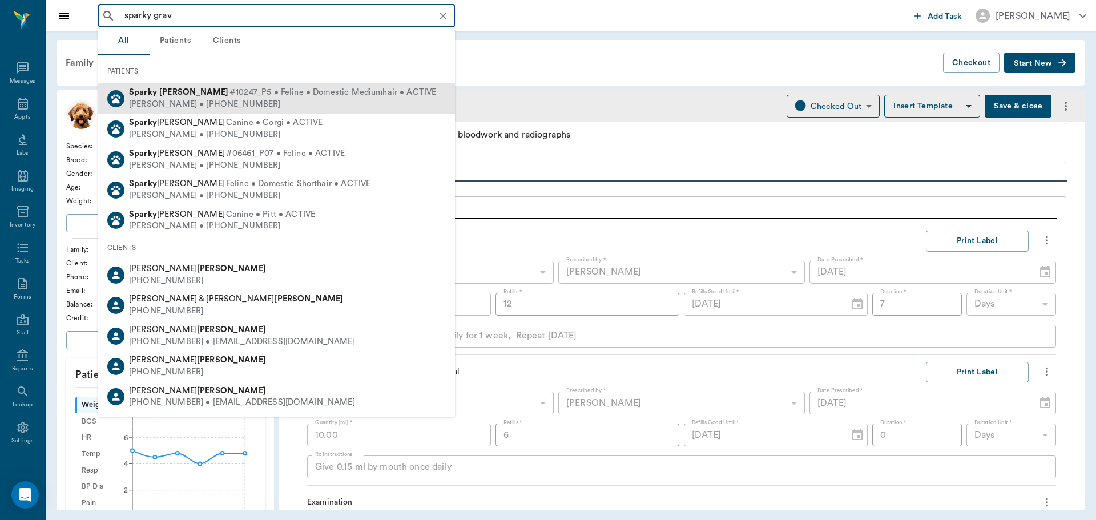
click at [223, 106] on div "Hunter Graves • (530) 392-2641" at bounding box center [282, 105] width 307 height 12
type input "sparky grav"
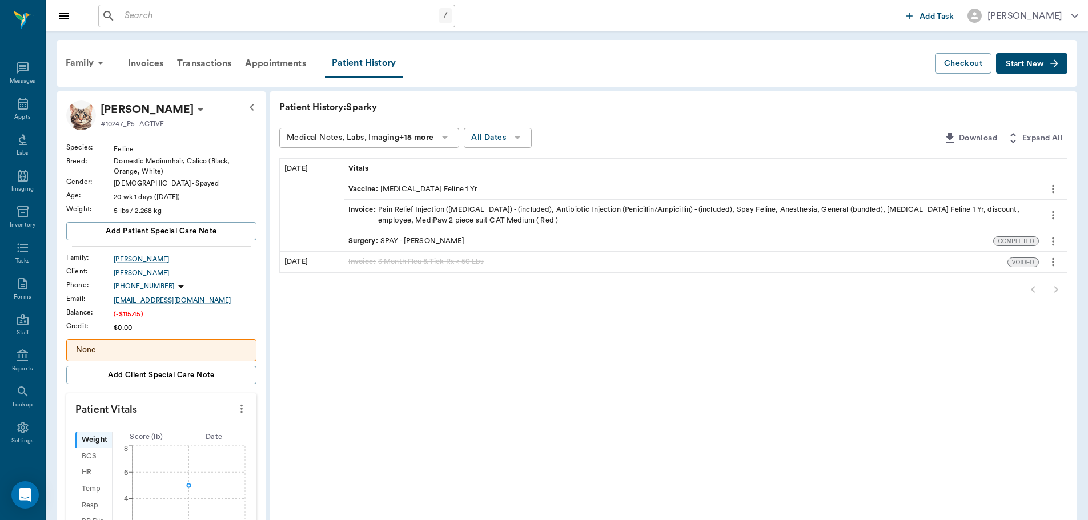
click at [1018, 64] on span "Start New" at bounding box center [1025, 64] width 38 height 0
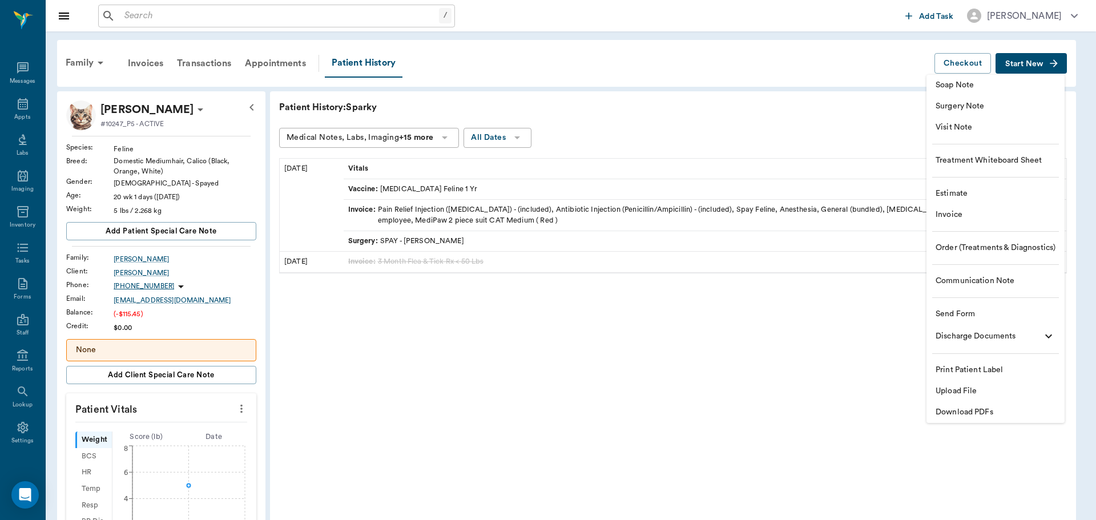
click at [983, 124] on span "Visit Note" at bounding box center [996, 128] width 120 height 12
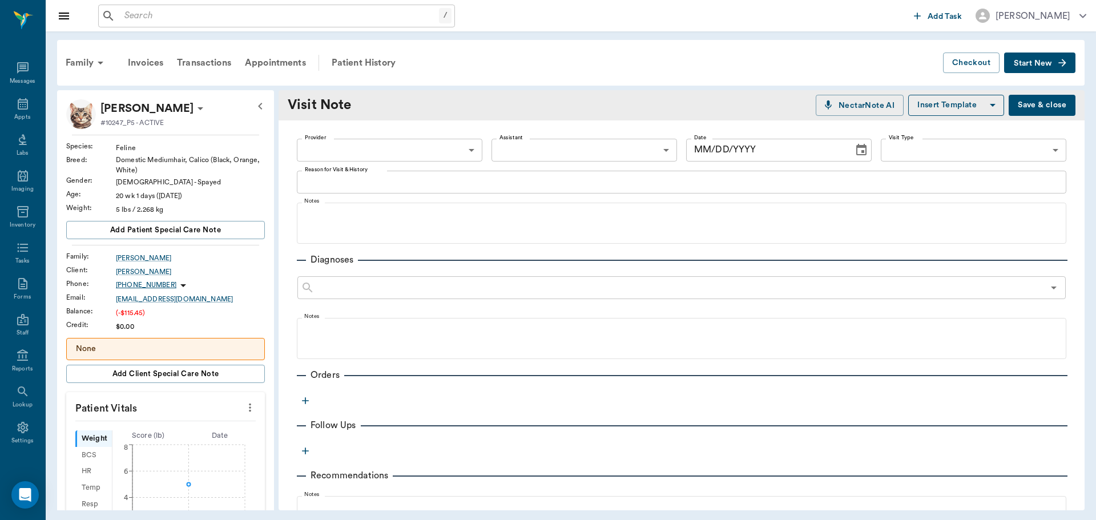
type input "[DATE]"
click at [398, 155] on body "/ ​ Add Task Dr. Bert Ellsworth Nectar Messages Appts Labs Imaging Inventory Ta…" at bounding box center [548, 260] width 1096 height 520
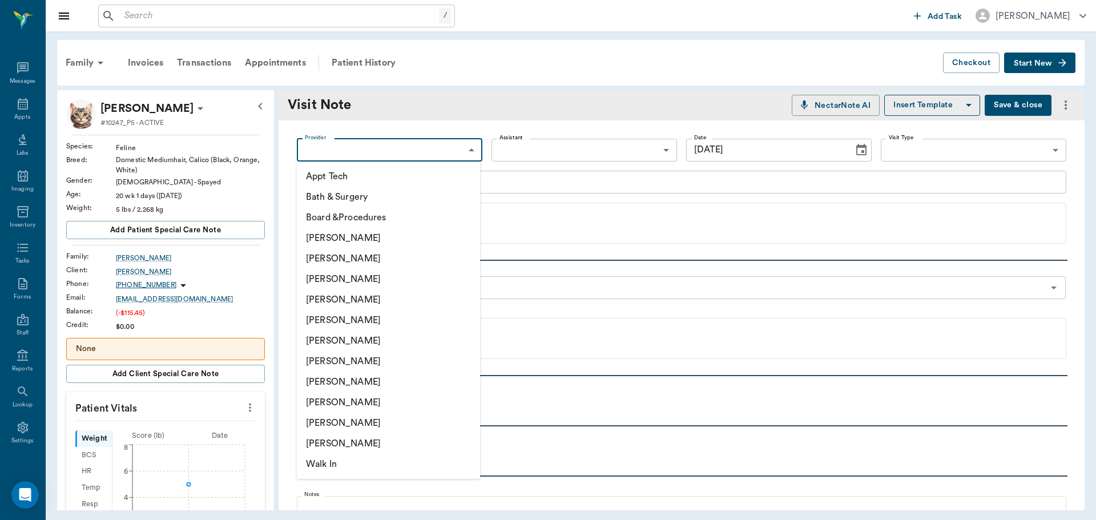
click at [385, 302] on li "[PERSON_NAME]" at bounding box center [388, 299] width 183 height 21
type input "63ec2f075fda476ae8351a4d"
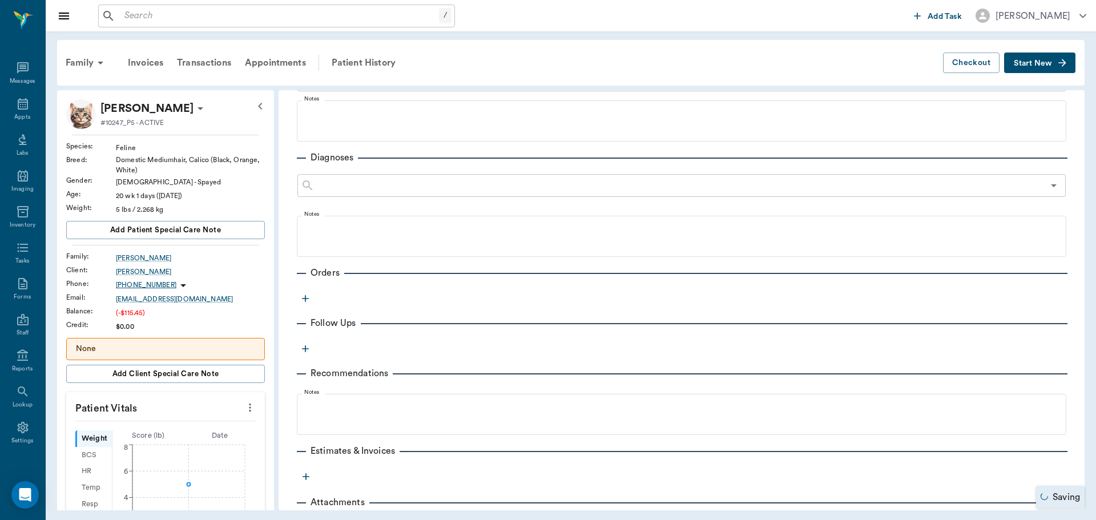
scroll to position [151, 0]
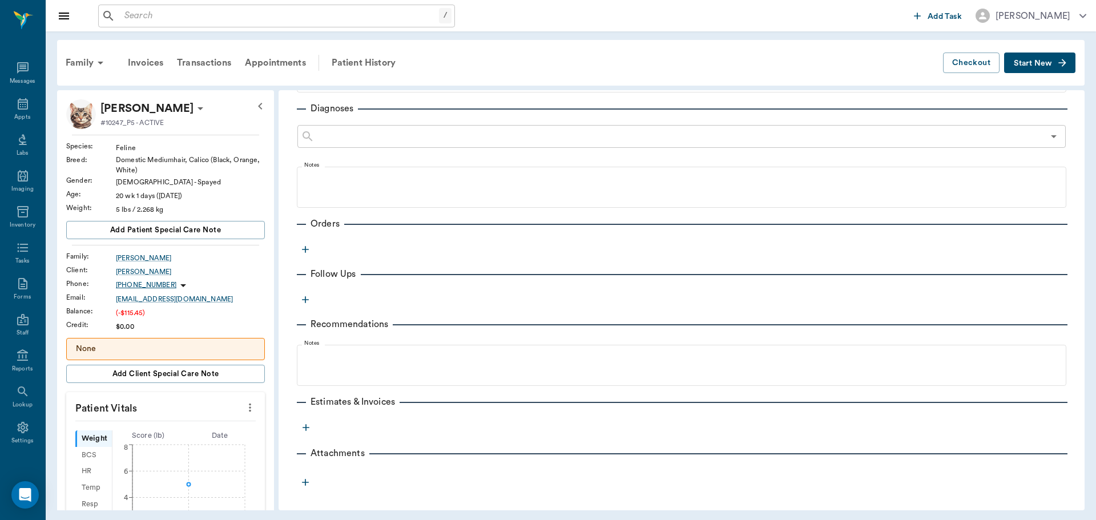
click at [309, 251] on icon "button" at bounding box center [305, 249] width 11 height 11
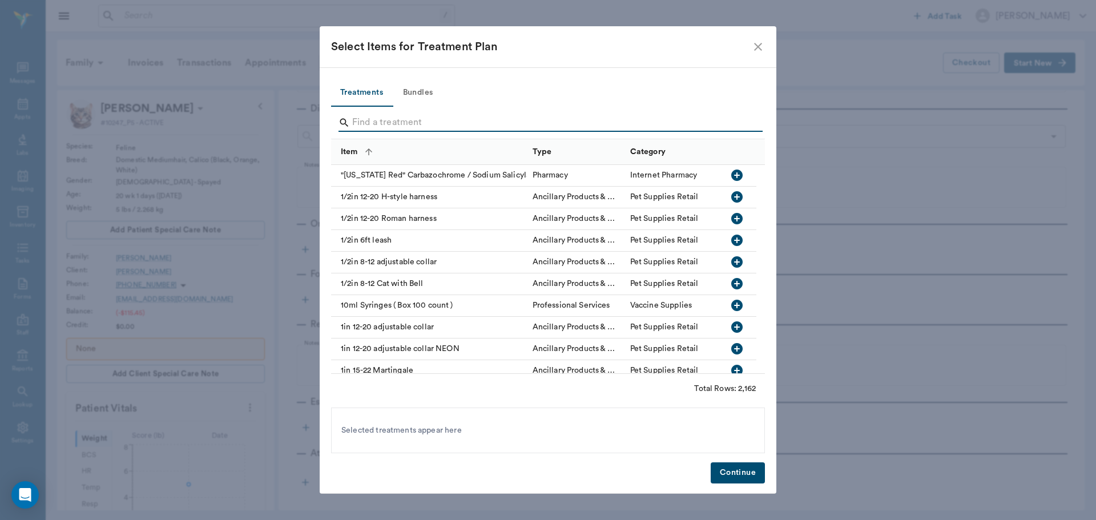
click at [378, 122] on input "Search" at bounding box center [548, 123] width 393 height 18
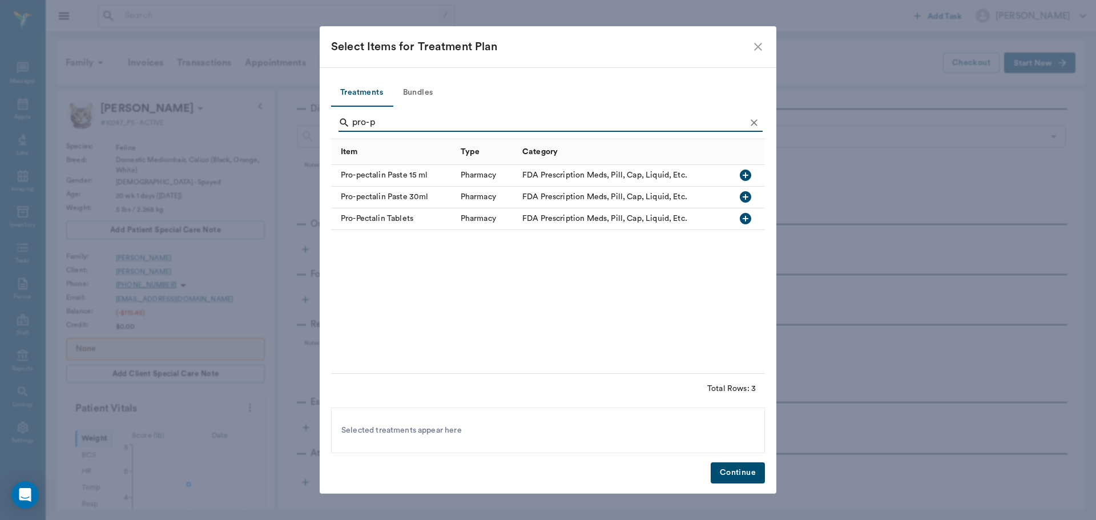
type input "pro-p"
click at [744, 176] on icon "button" at bounding box center [746, 175] width 14 height 14
click at [741, 472] on button "Continue" at bounding box center [738, 473] width 54 height 21
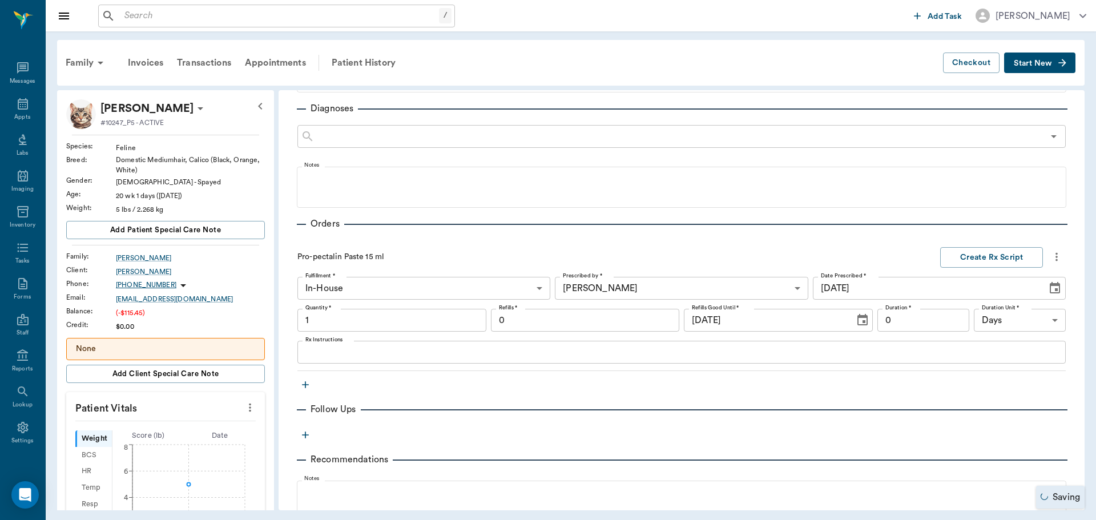
type input "1.00"
click at [379, 353] on textarea "Rx Instructions" at bounding box center [681, 352] width 753 height 13
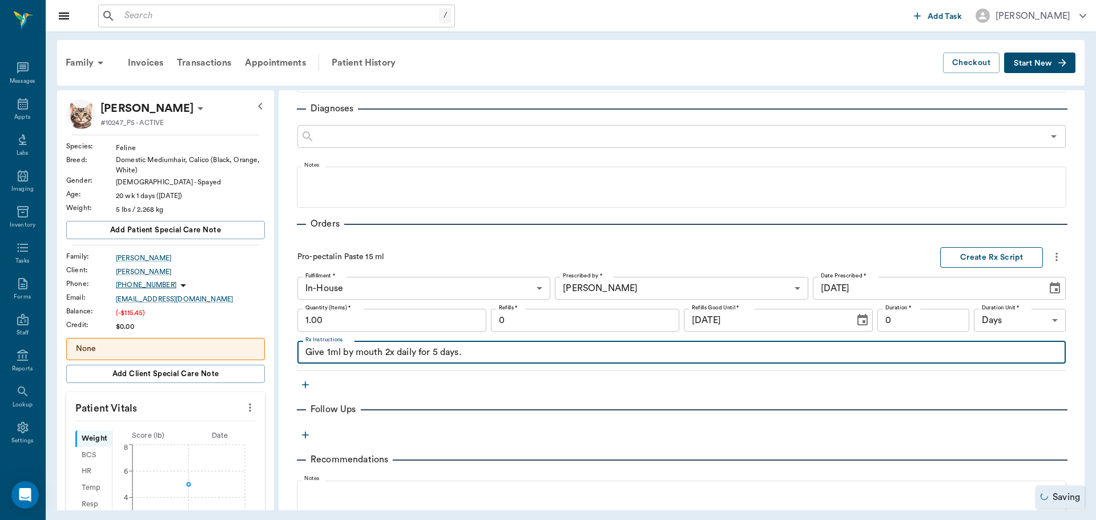
type textarea "Give 1ml by mouth 2x daily for 5 days."
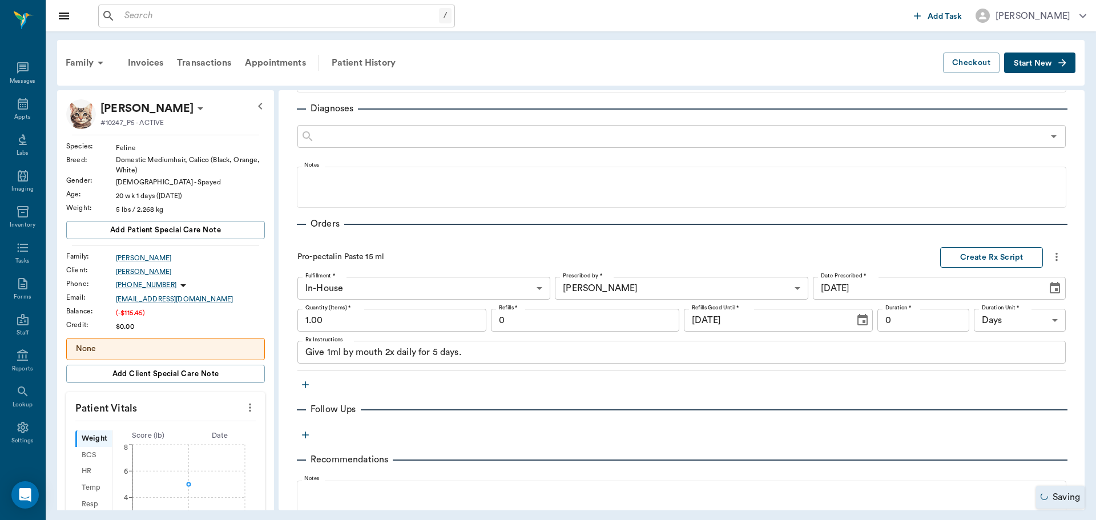
click at [991, 263] on button "Create Rx Script" at bounding box center [991, 257] width 103 height 21
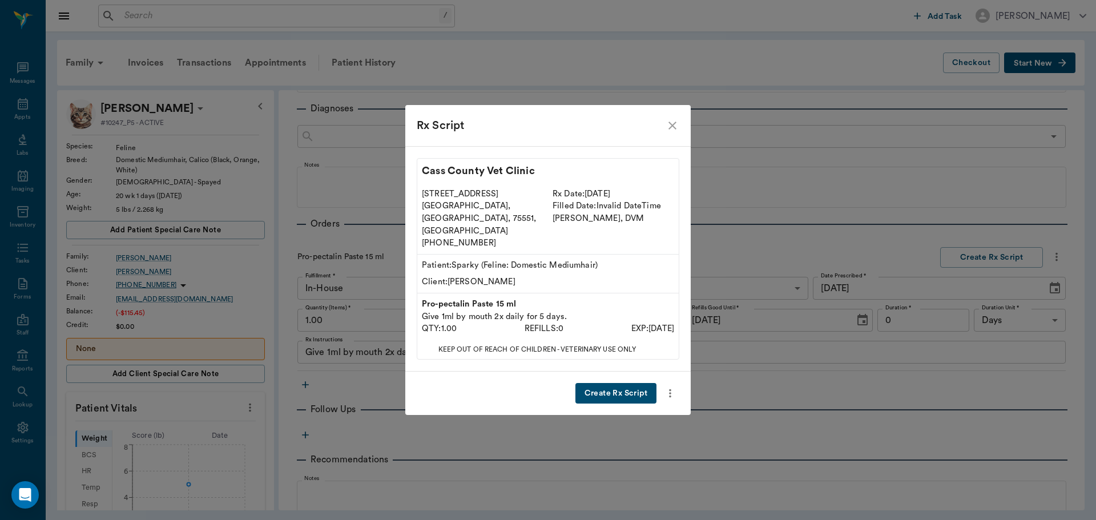
click at [617, 387] on button "Create Rx Script" at bounding box center [616, 393] width 81 height 21
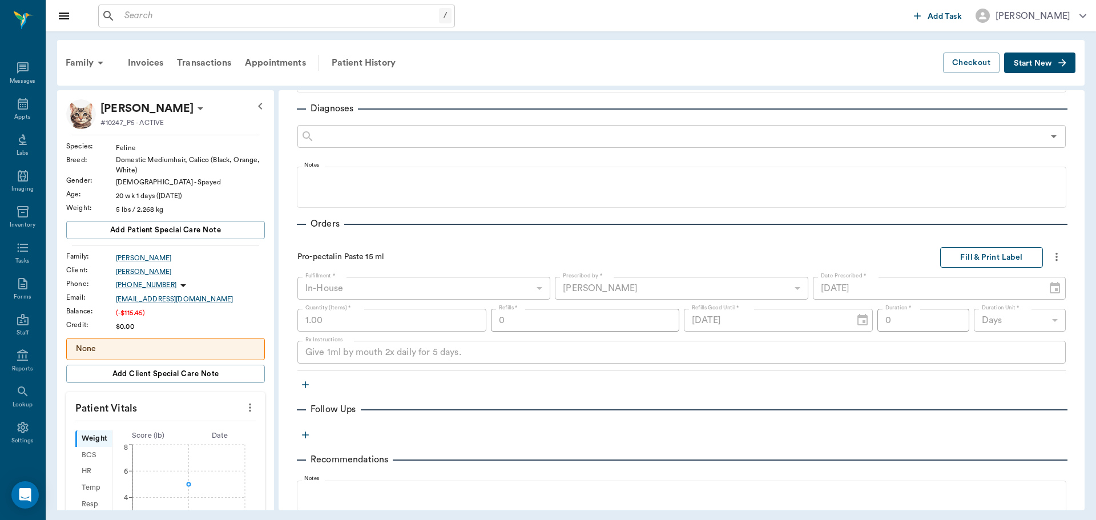
click at [1015, 260] on button "Fill & Print Label" at bounding box center [991, 257] width 103 height 21
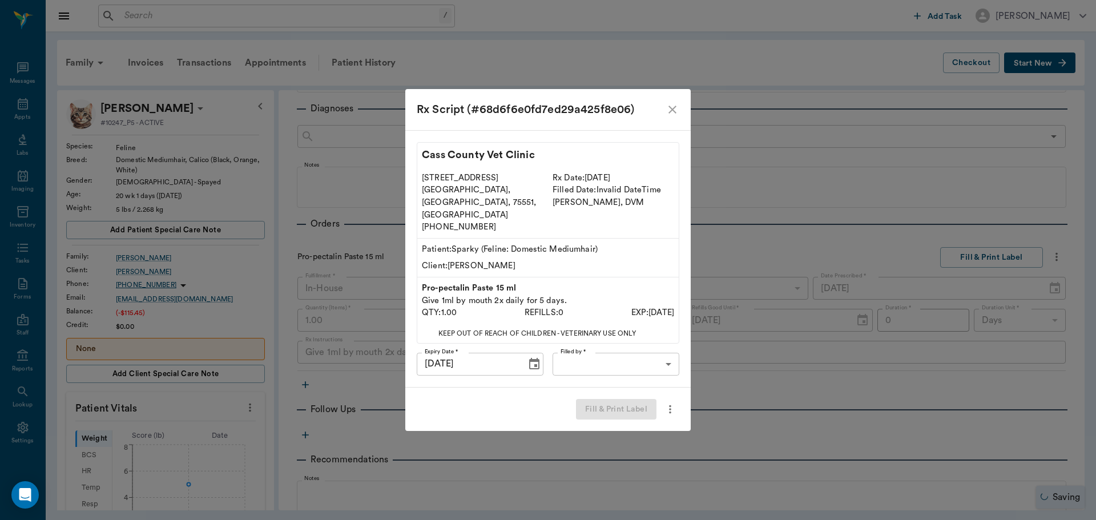
click at [607, 356] on body "/ ​ Add Task Dr. Bert Ellsworth Nectar Messages Appts Labs Imaging Inventory Ta…" at bounding box center [548, 260] width 1096 height 520
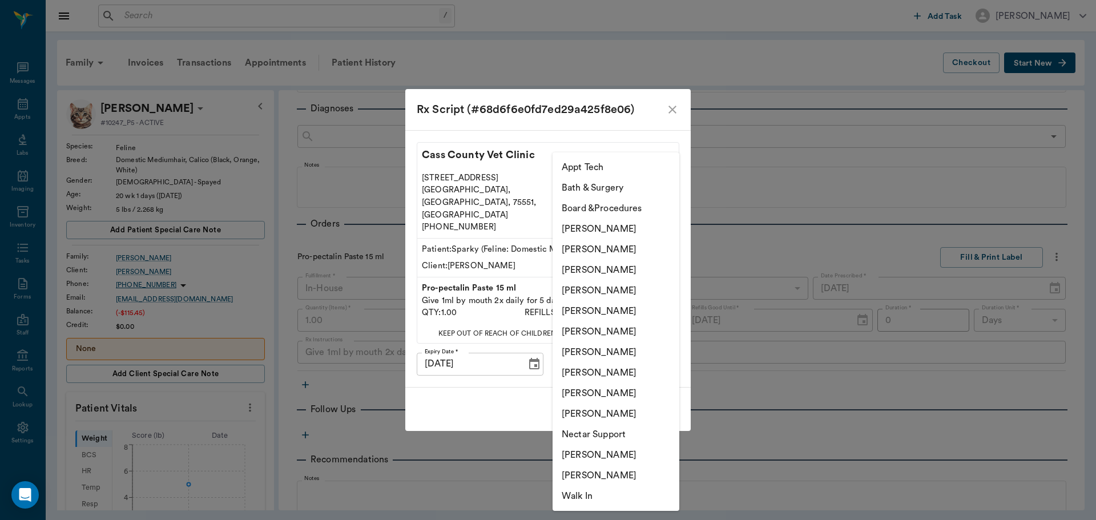
click at [598, 354] on li "[PERSON_NAME]" at bounding box center [616, 352] width 127 height 21
type input "682b670d8bdc6f7f8feef3db"
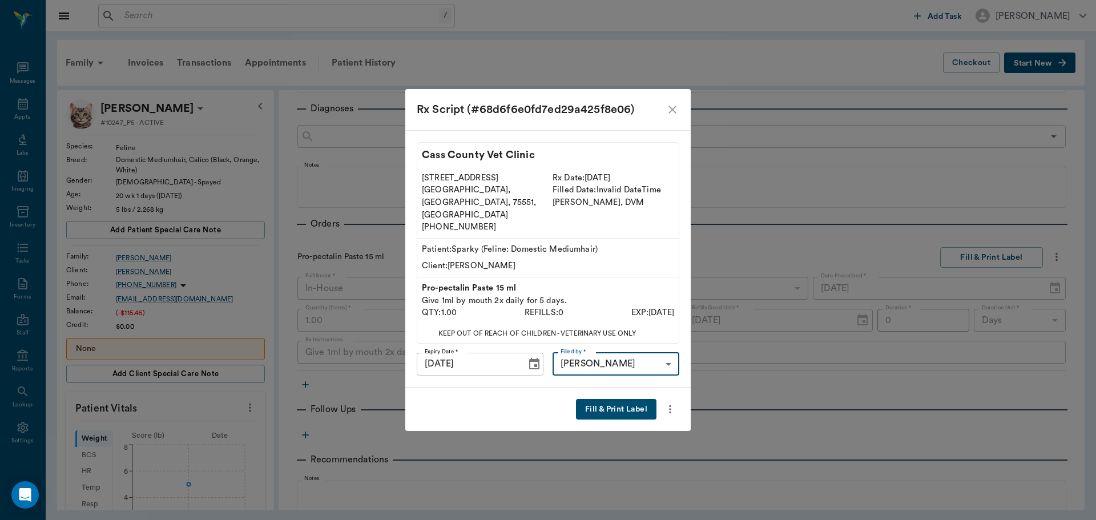
click at [607, 399] on button "Fill & Print Label" at bounding box center [616, 409] width 81 height 21
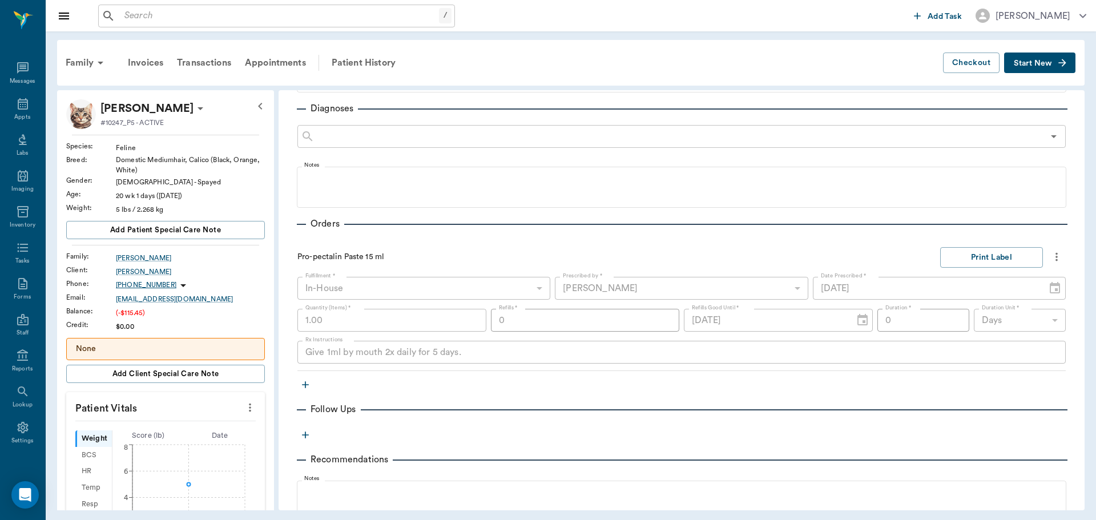
scroll to position [208, 0]
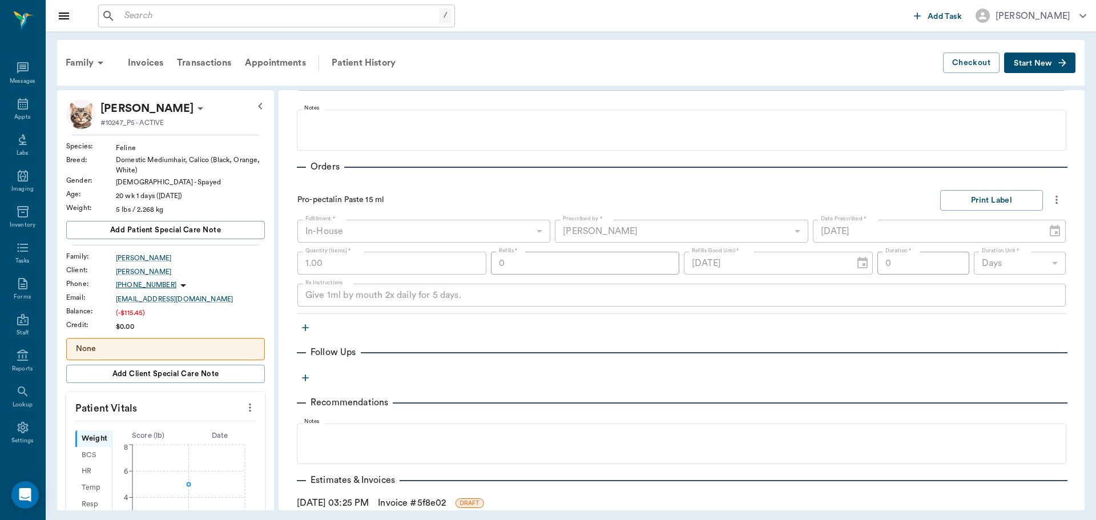
click at [310, 379] on icon "button" at bounding box center [305, 377] width 11 height 11
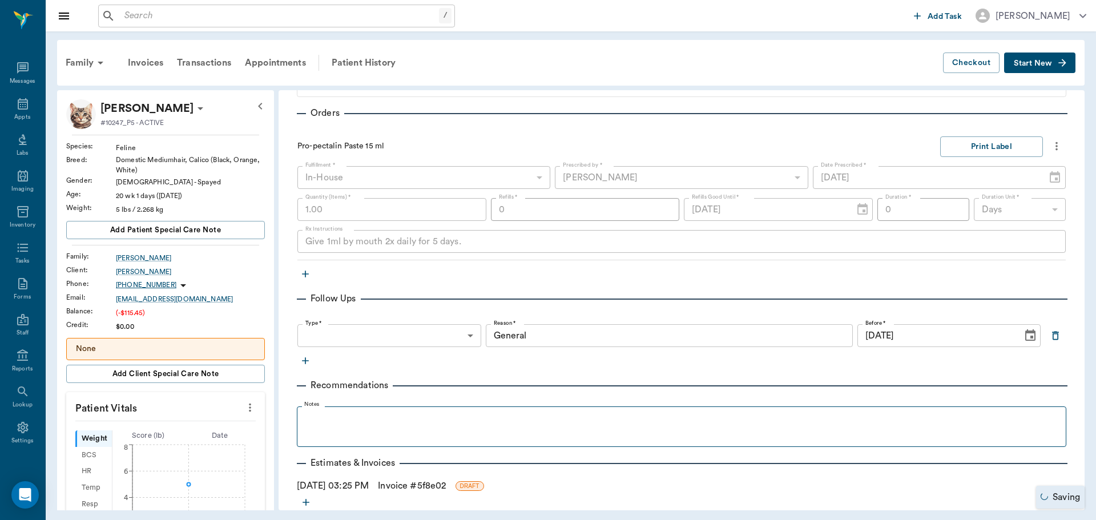
scroll to position [323, 0]
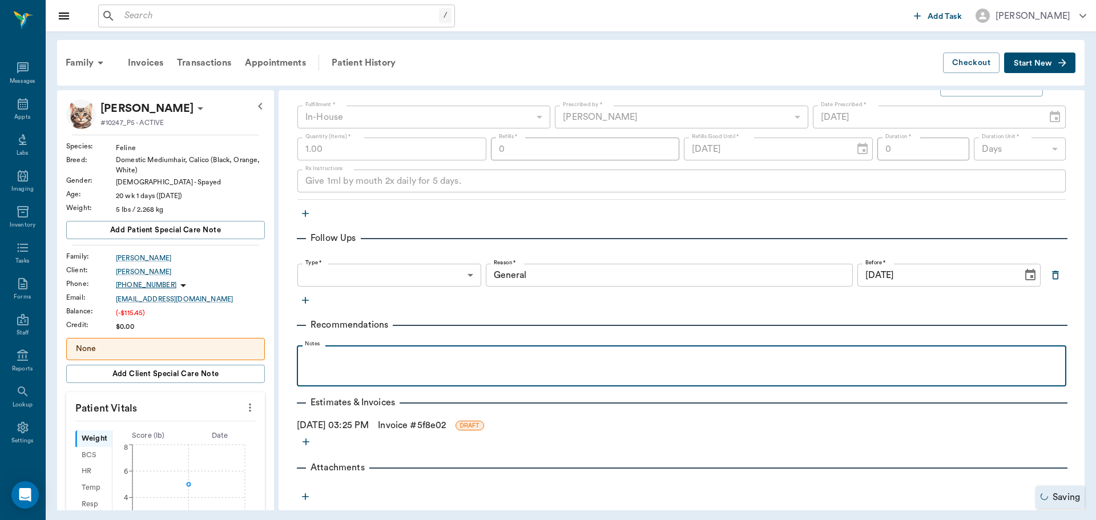
click at [401, 378] on div at bounding box center [682, 365] width 758 height 29
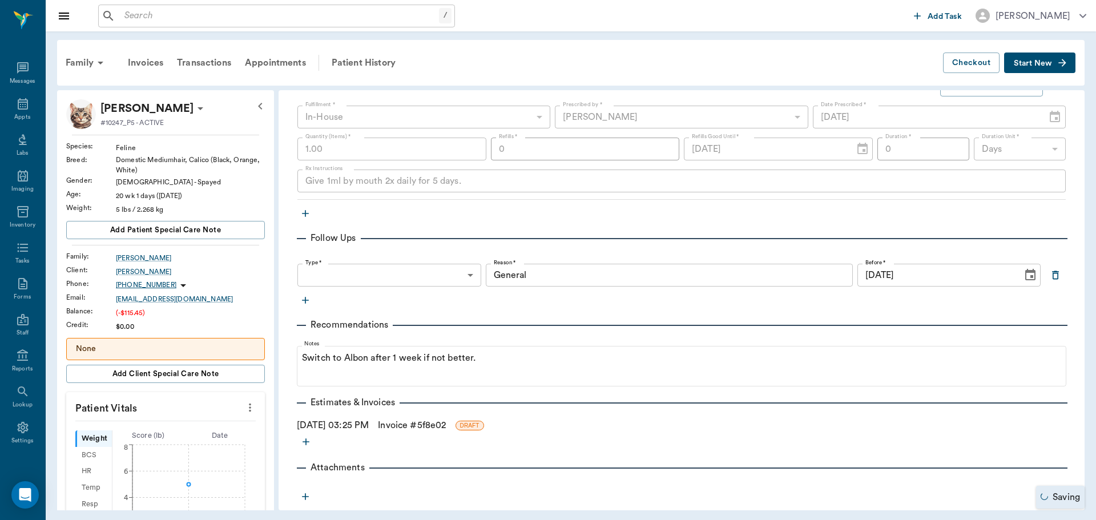
click at [586, 433] on div "Provider Dr. Bert Ellsworth 63ec2f075fda476ae8351a4d Provider Assistant ​ Assis…" at bounding box center [682, 152] width 806 height 709
drag, startPoint x: 412, startPoint y: 425, endPoint x: 420, endPoint y: 425, distance: 7.4
click at [412, 425] on link "Invoice # 5f8e02" at bounding box center [412, 426] width 68 height 14
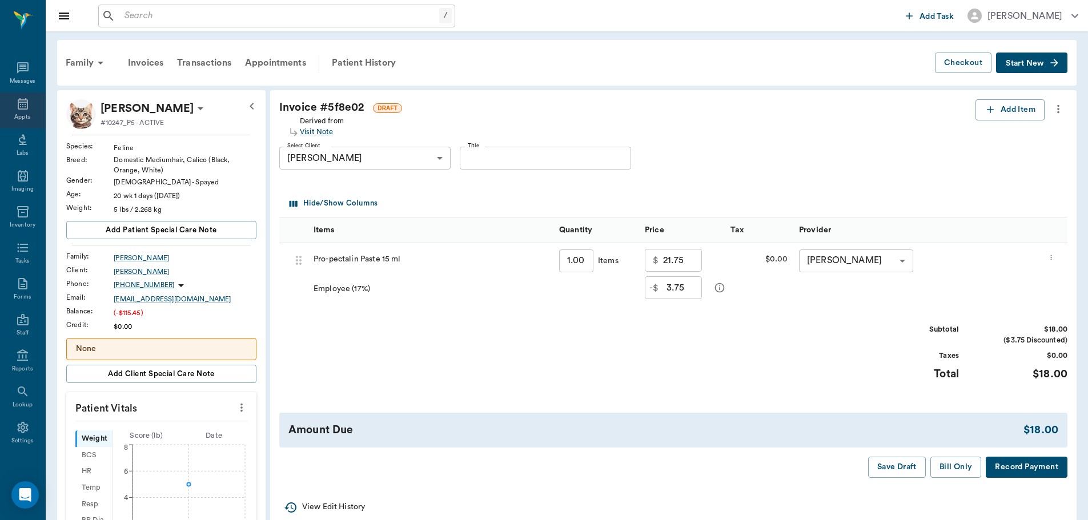
click at [18, 108] on icon at bounding box center [23, 103] width 10 height 11
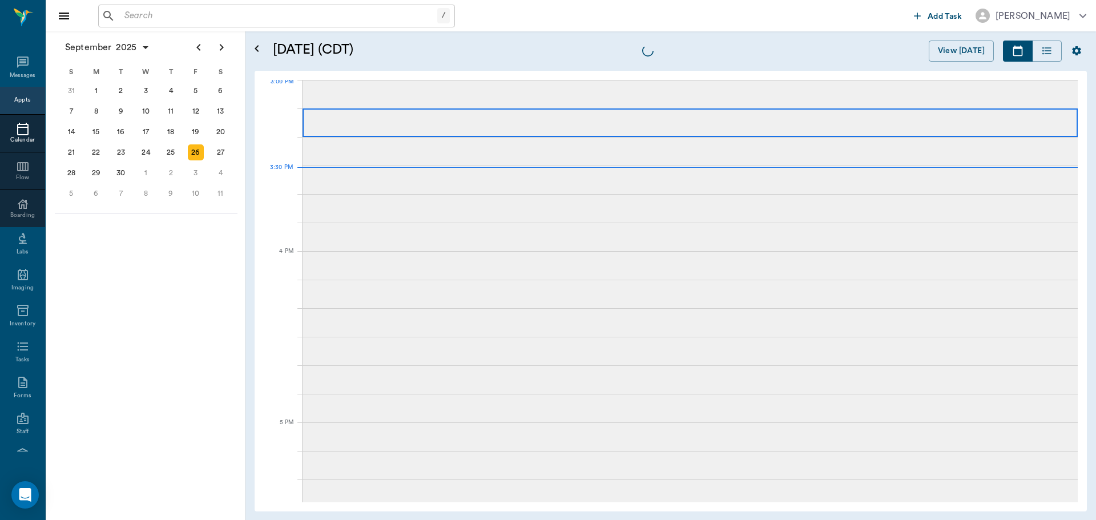
scroll to position [1201, 0]
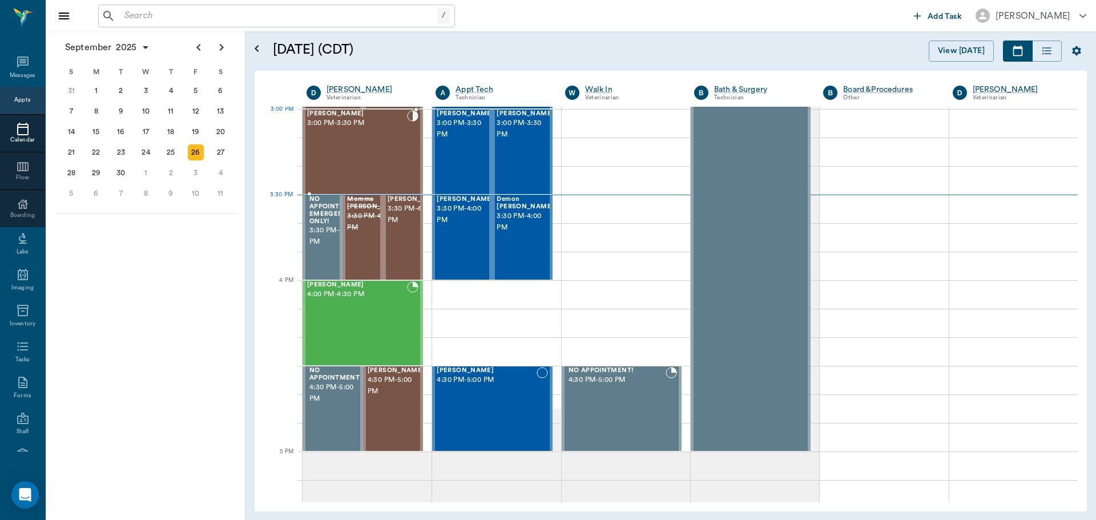
click at [377, 137] on div "Bernie Lyle 3:00 PM - 3:30 PM" at bounding box center [357, 151] width 100 height 83
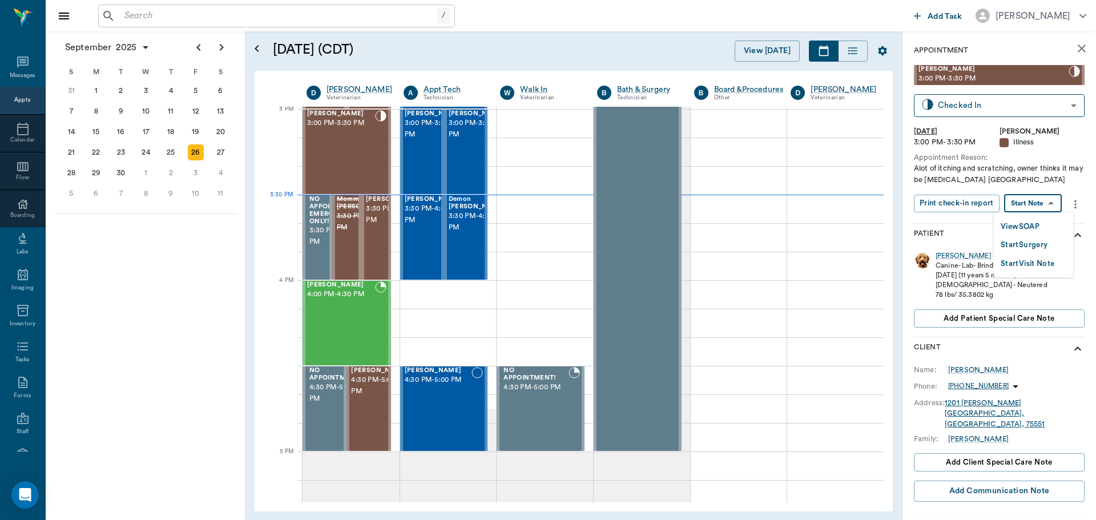
click at [1039, 200] on body "/ ​ Add Task Dr. Bert Ellsworth Nectar Messages Appts Calendar Flow Boarding La…" at bounding box center [548, 260] width 1096 height 520
click at [1040, 224] on button "View SOAP" at bounding box center [1020, 226] width 39 height 13
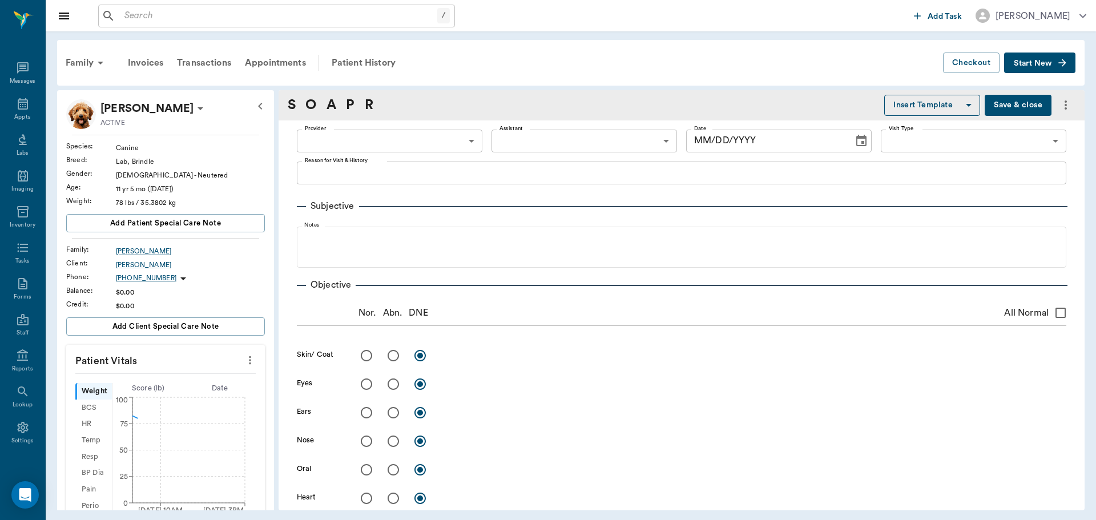
type input "63ec2f075fda476ae8351a4d"
type input "65d2be4f46e3a538d89b8c15"
type textarea "Alot of itching and scratching, owner thinks it may be allergies Caryn"
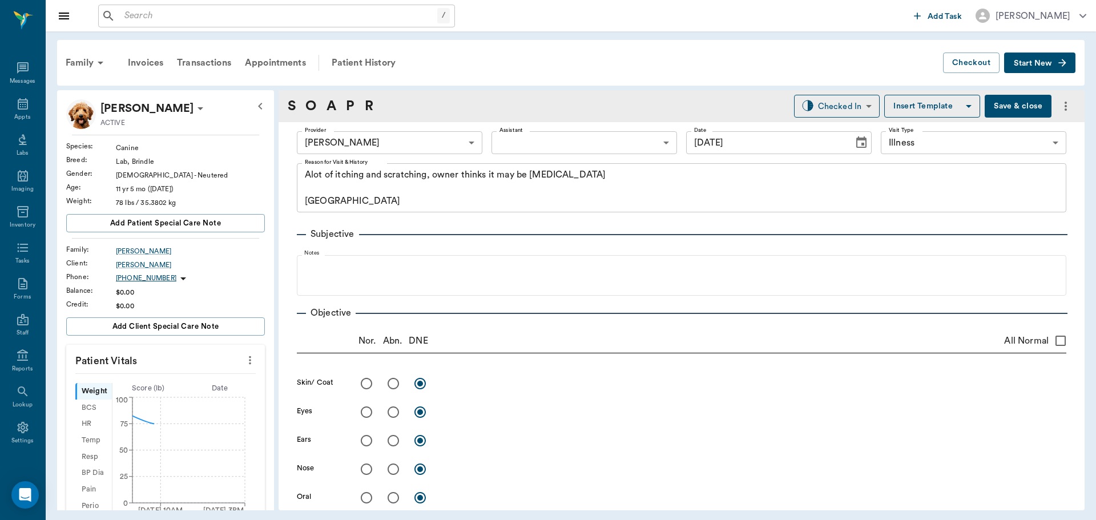
type input "[DATE]"
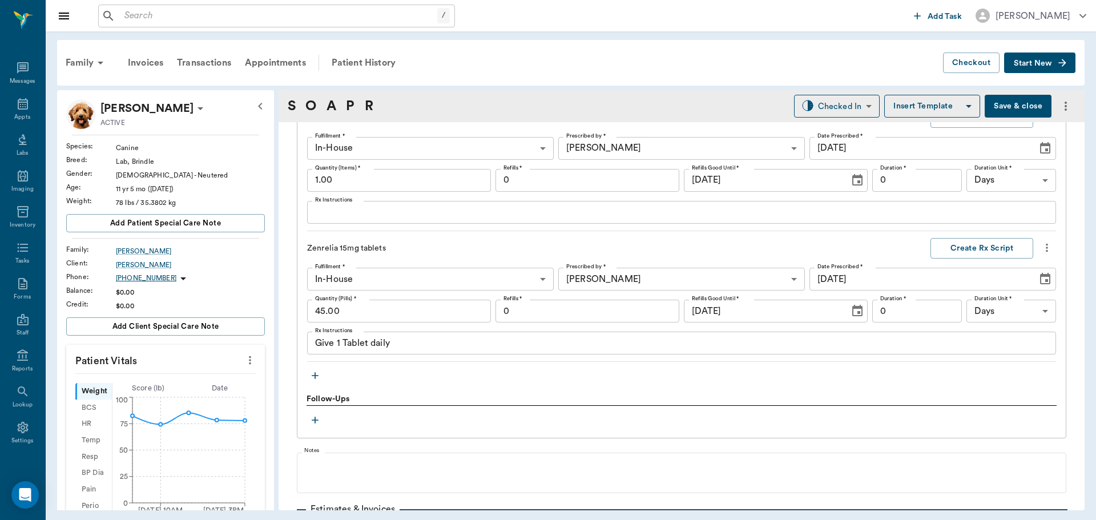
scroll to position [971, 0]
click at [579, 315] on input "0" at bounding box center [588, 310] width 184 height 23
type input "6"
click at [916, 308] on input "0" at bounding box center [917, 310] width 90 height 23
type input "30"
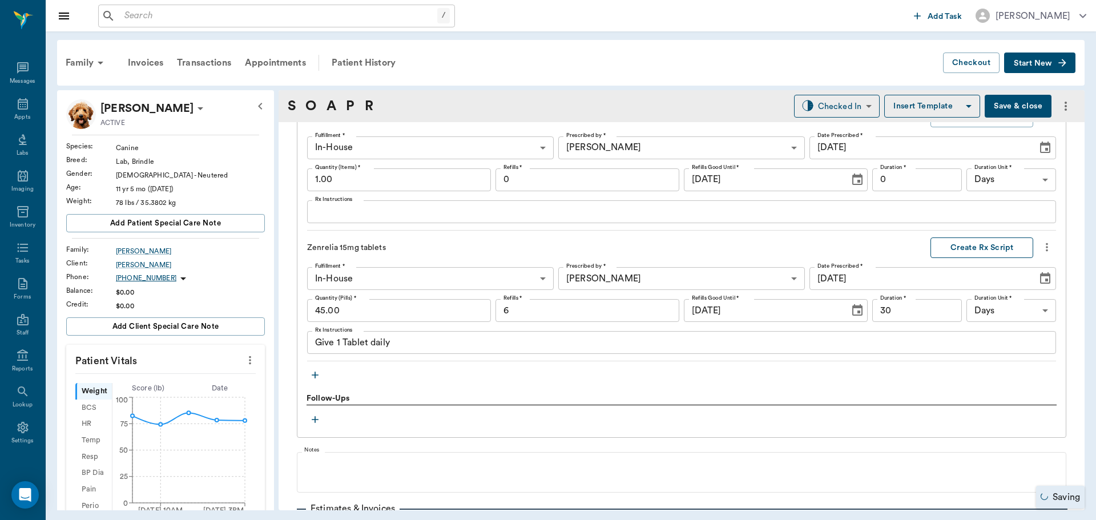
click at [961, 242] on button "Create Rx Script" at bounding box center [982, 248] width 103 height 21
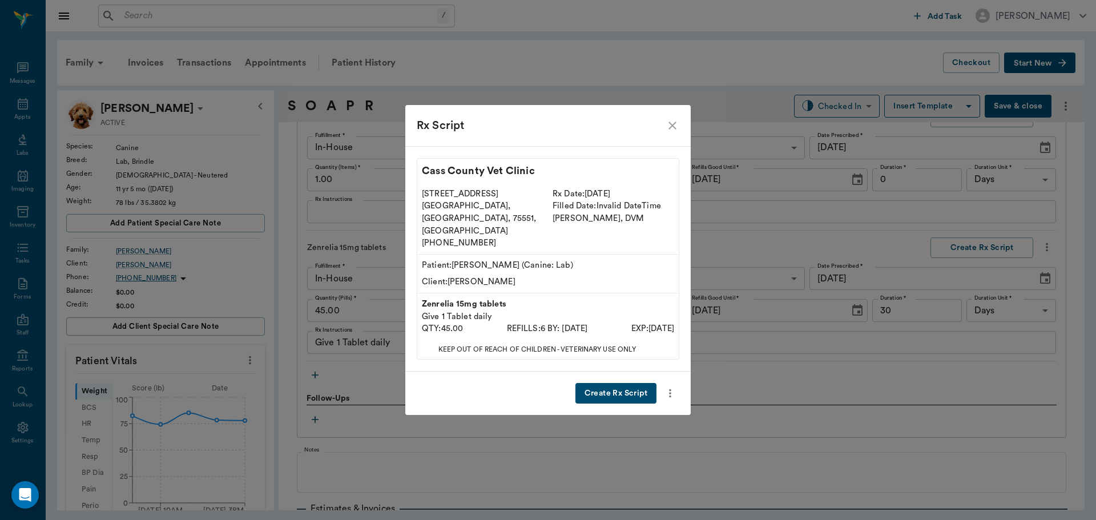
click at [612, 383] on button "Create Rx Script" at bounding box center [616, 393] width 81 height 21
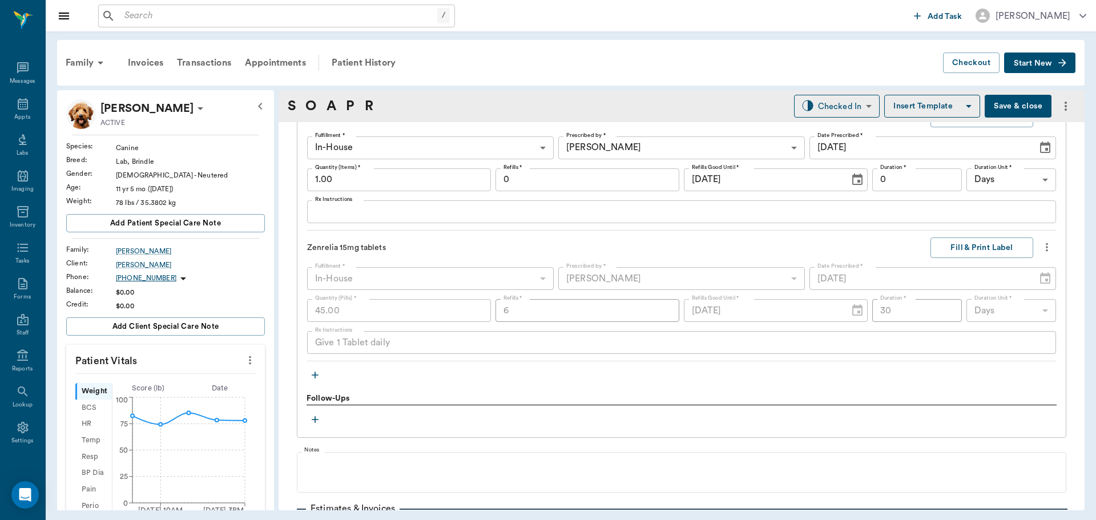
click at [1041, 246] on icon "more" at bounding box center [1047, 247] width 13 height 14
click at [990, 310] on span "Delete" at bounding box center [991, 309] width 96 height 12
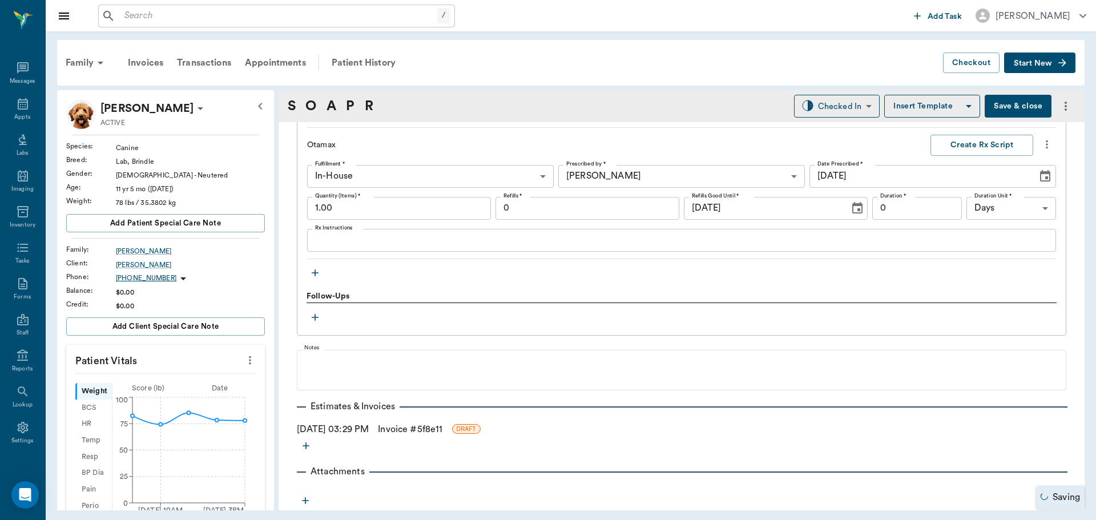
click at [316, 276] on icon "button" at bounding box center [314, 272] width 11 height 11
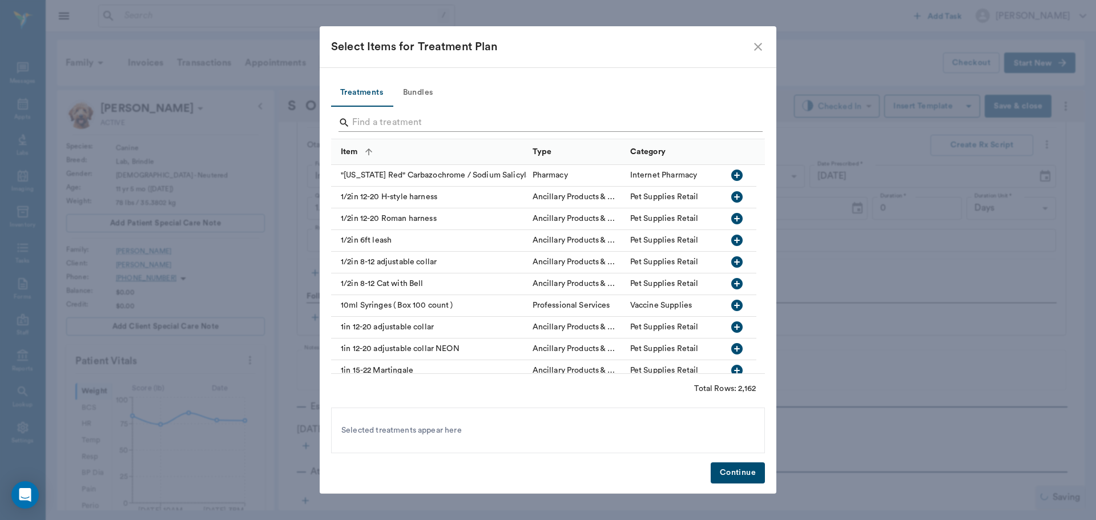
click at [504, 127] on input "Search" at bounding box center [548, 123] width 393 height 18
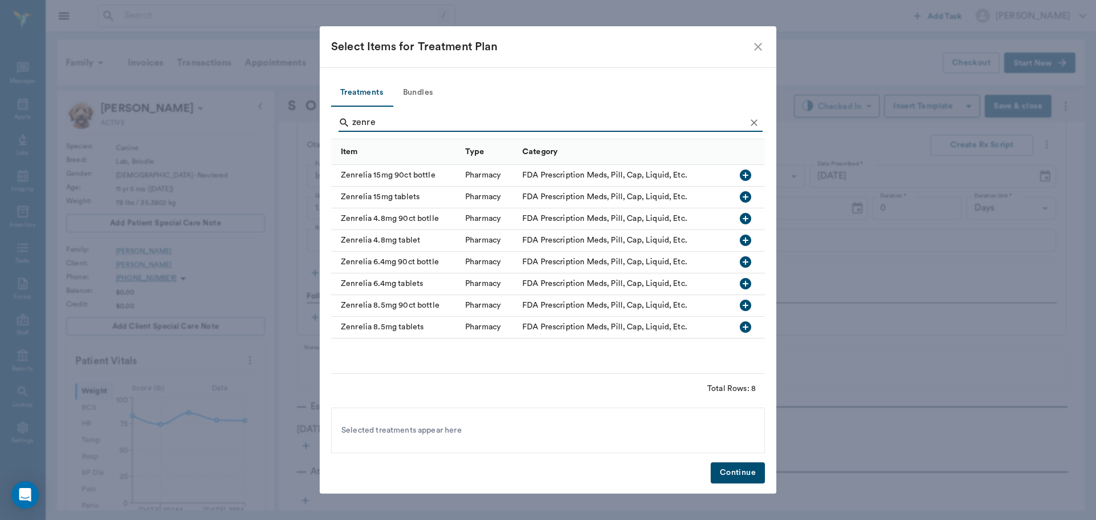
type input "zenre"
click at [742, 198] on icon "button" at bounding box center [745, 196] width 11 height 11
click at [739, 477] on button "Continue" at bounding box center [738, 473] width 54 height 21
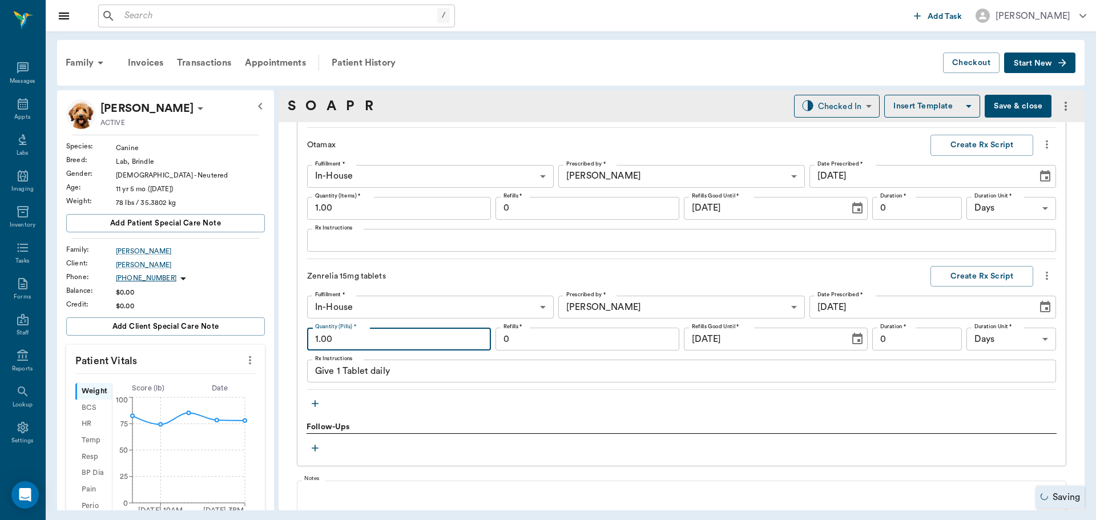
click at [391, 332] on input "1.00" at bounding box center [399, 339] width 184 height 23
type input "45.00"
click at [340, 371] on textarea "Give 1 Tablet daily" at bounding box center [681, 371] width 733 height 13
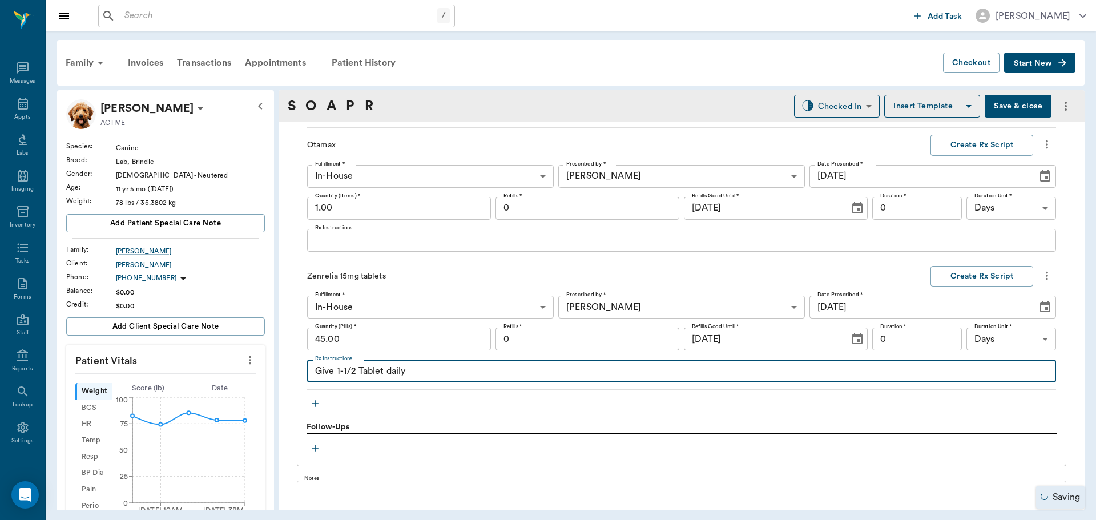
type textarea "Give 1-1/2 Tablet daily"
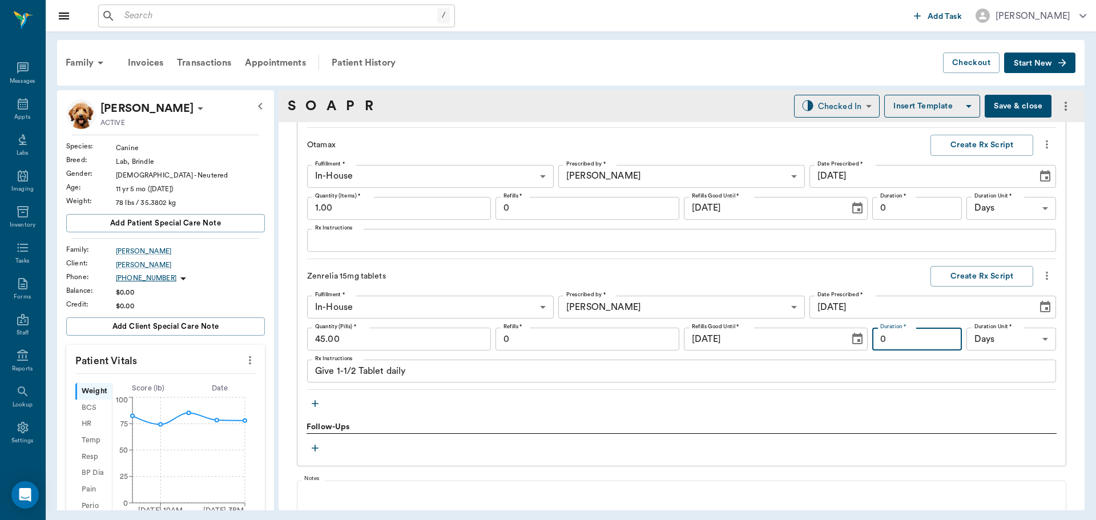
click at [897, 333] on input "0" at bounding box center [917, 339] width 90 height 23
type input "30"
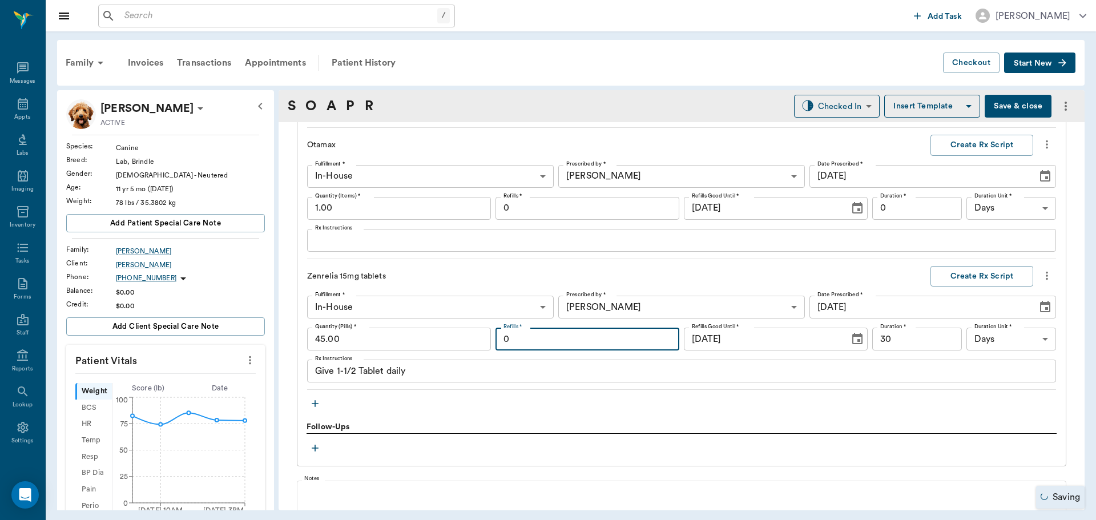
click at [605, 334] on input "0" at bounding box center [588, 339] width 184 height 23
type input "6"
click at [384, 372] on textarea "Give 1-1/2 Tablet daily" at bounding box center [681, 371] width 733 height 13
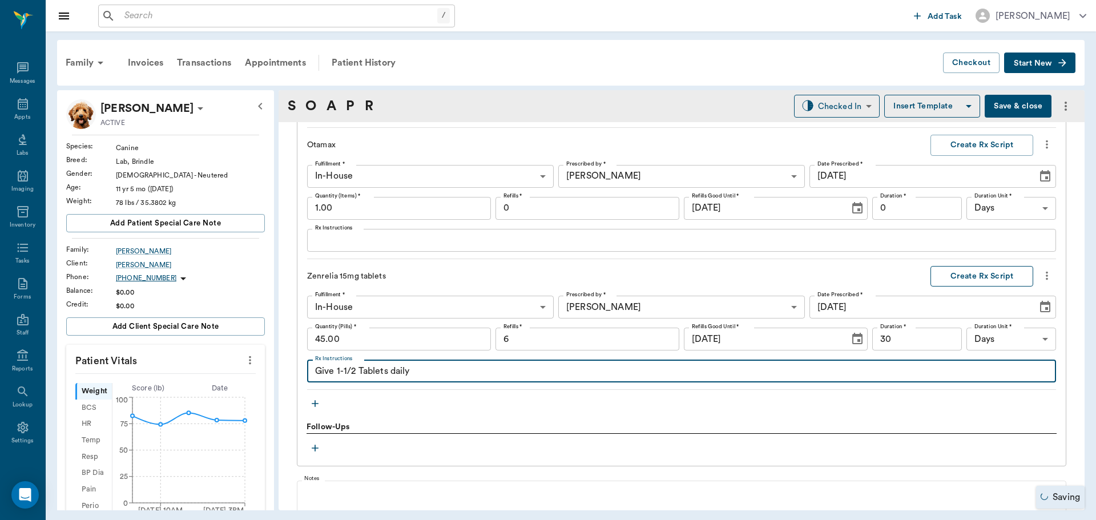
type textarea "Give 1-1/2 Tablets daily"
click at [989, 278] on button "Create Rx Script" at bounding box center [982, 276] width 103 height 21
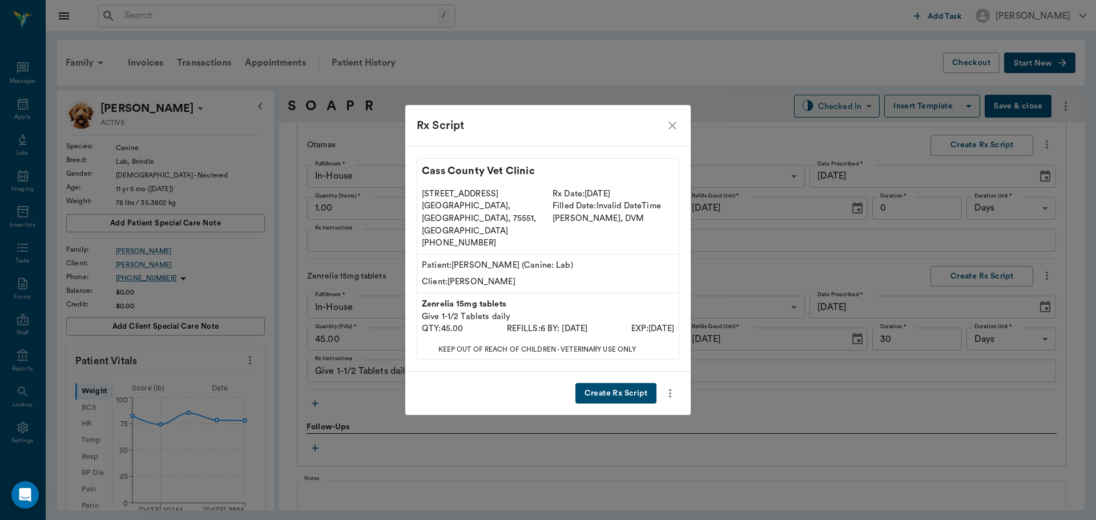
click at [617, 387] on button "Create Rx Script" at bounding box center [616, 393] width 81 height 21
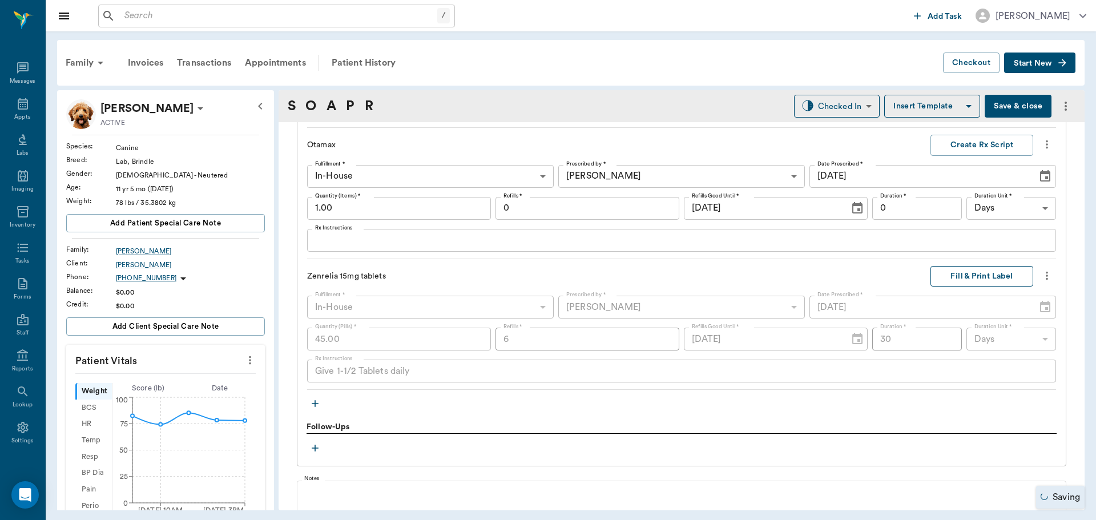
click at [980, 278] on button "Fill & Print Label" at bounding box center [982, 276] width 103 height 21
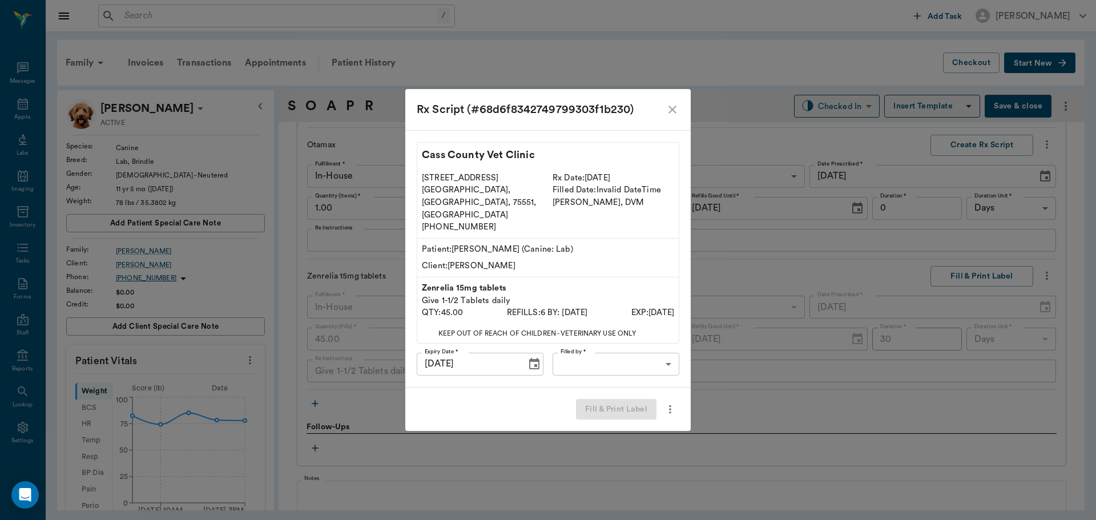
click at [649, 358] on body "/ ​ Add Task Dr. Bert Ellsworth Nectar Messages Appts Labs Imaging Inventory Ta…" at bounding box center [548, 260] width 1096 height 520
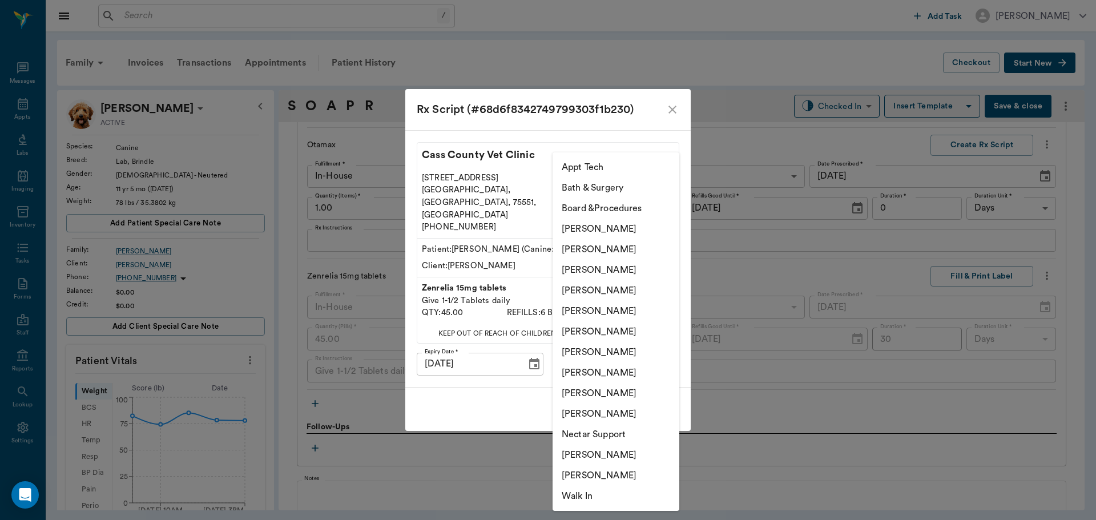
click at [628, 261] on li "[PERSON_NAME]" at bounding box center [616, 270] width 127 height 21
type input "642ef10e332a41444de2bad1"
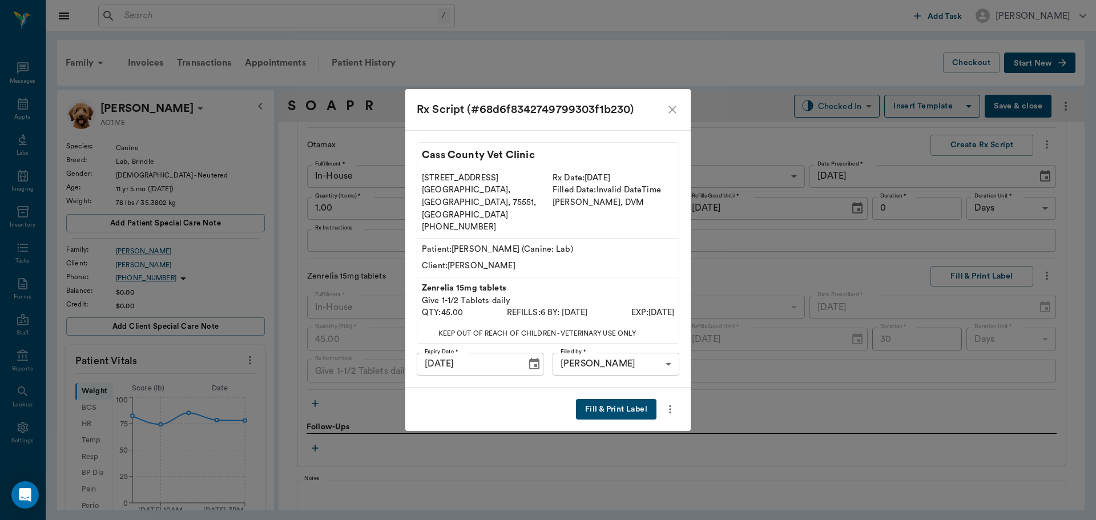
click at [633, 399] on button "Fill & Print Label" at bounding box center [616, 409] width 81 height 21
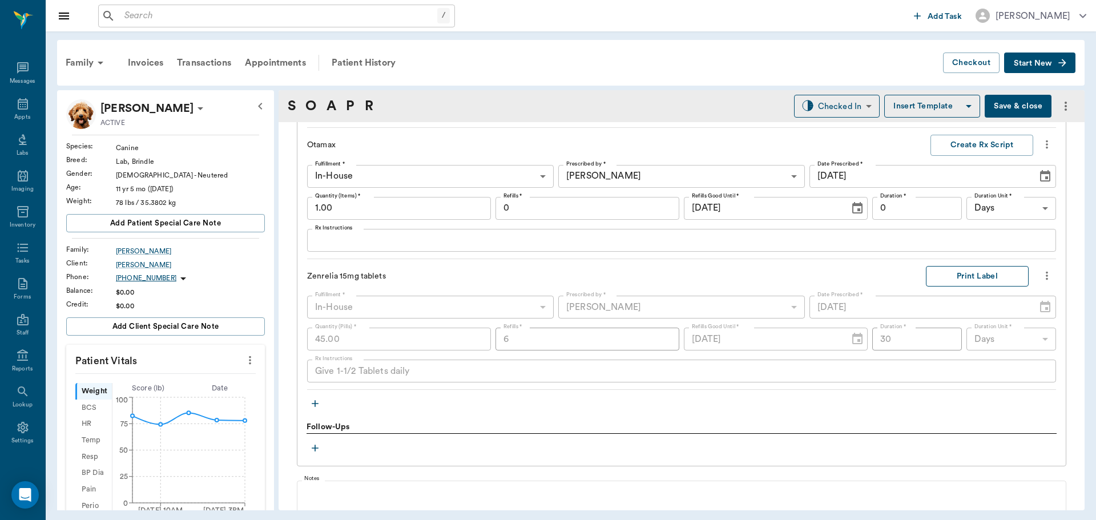
click at [966, 279] on button "Print Label" at bounding box center [977, 276] width 103 height 21
click at [16, 428] on icon at bounding box center [23, 428] width 14 height 14
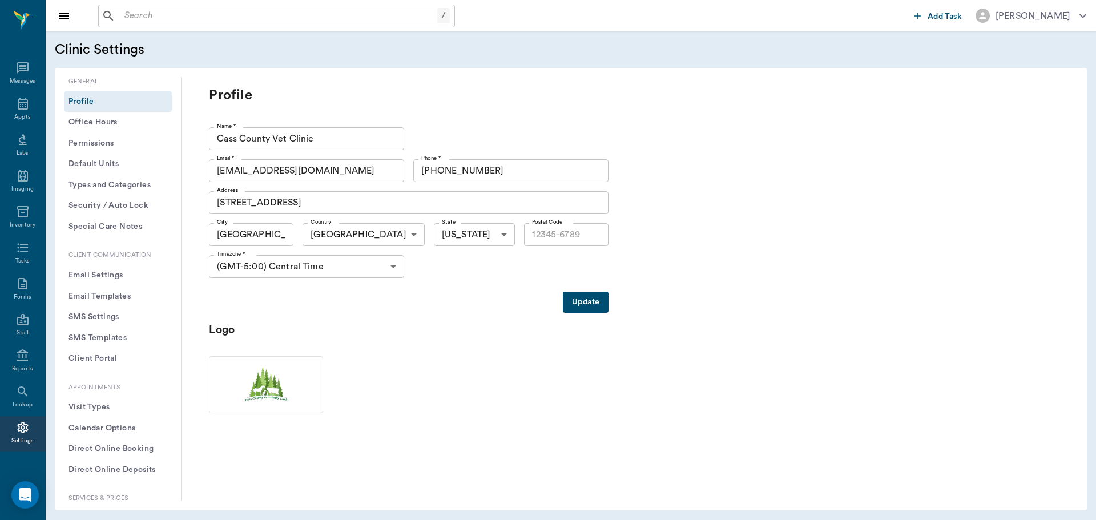
type input "75551"
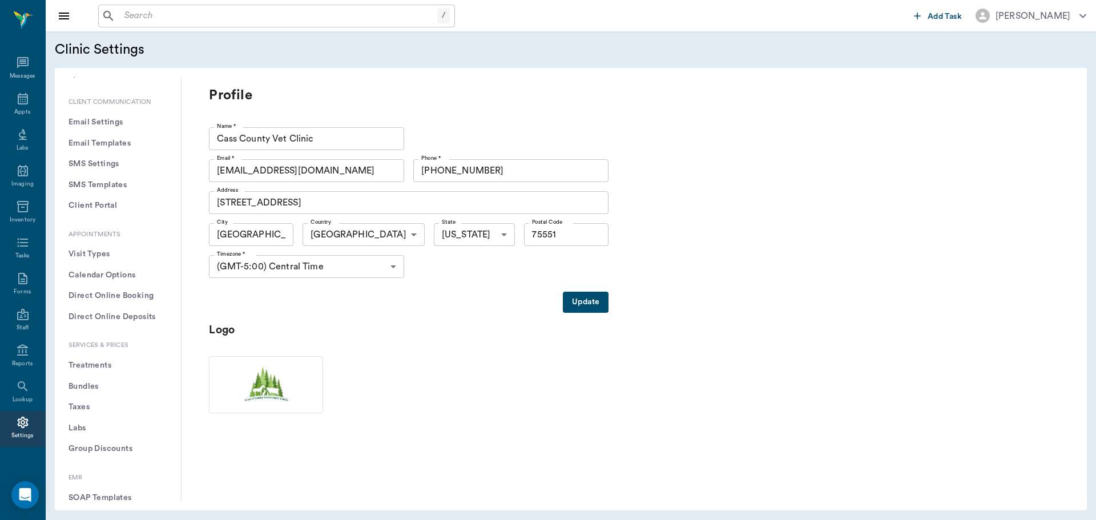
scroll to position [171, 0]
click at [85, 345] on button "Treatments" at bounding box center [118, 347] width 108 height 21
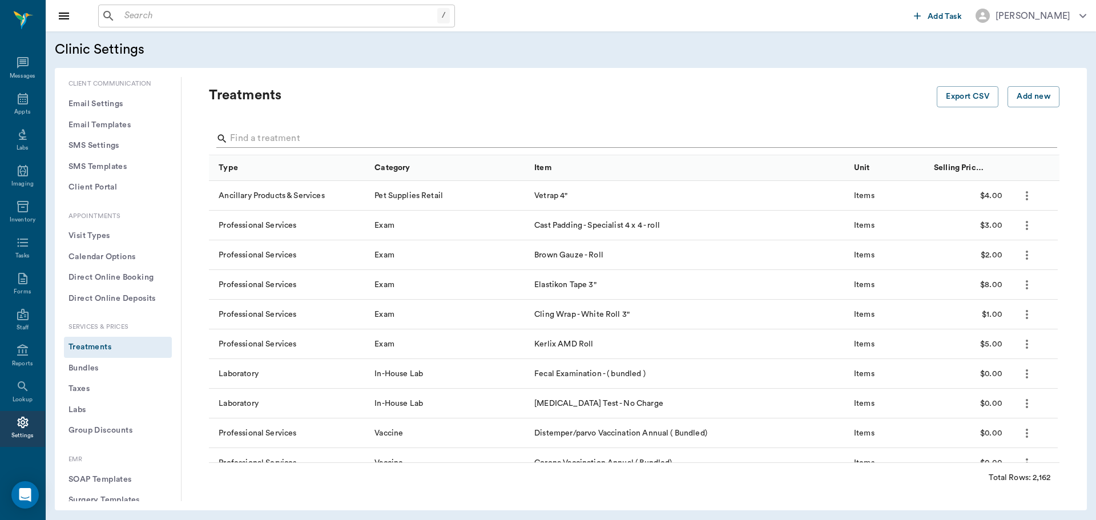
click at [264, 138] on input "Search" at bounding box center [635, 139] width 810 height 18
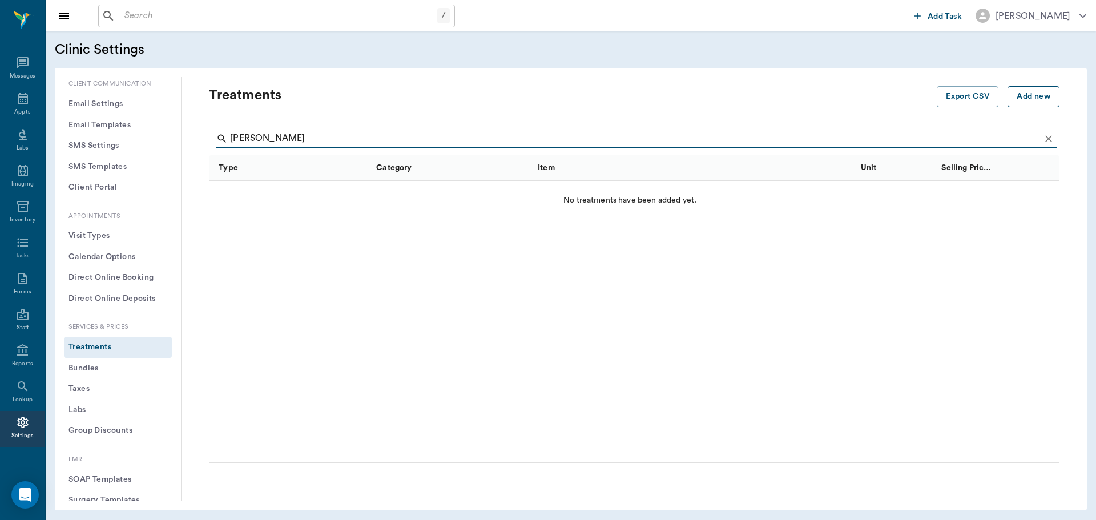
type input "piro"
click at [1017, 96] on button "Add new" at bounding box center [1034, 96] width 52 height 21
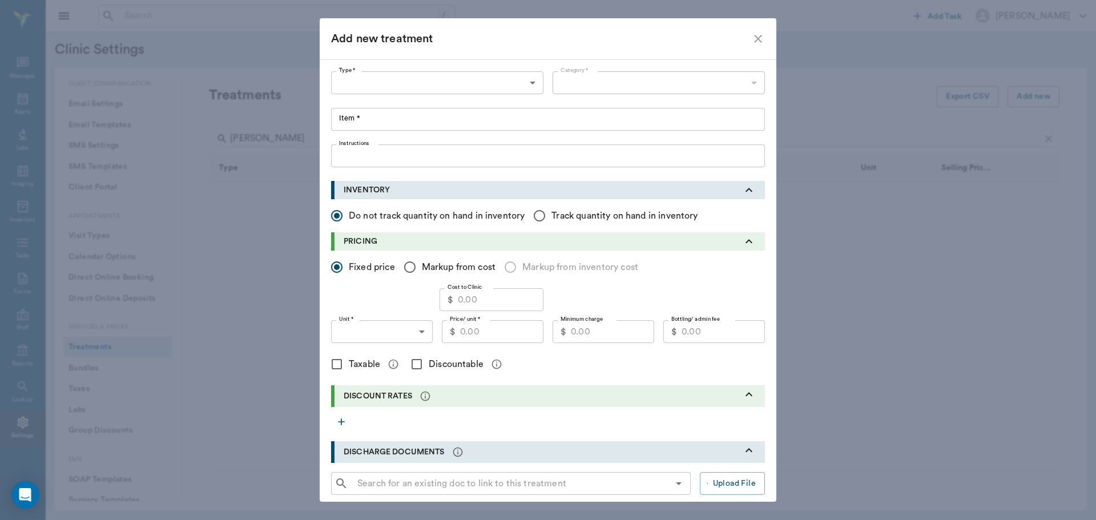
click at [392, 85] on body "/ ​ Add Task Dr. Bert Ellsworth Nectar Messages Appts Labs Imaging Inventory Ta…" at bounding box center [548, 260] width 1096 height 520
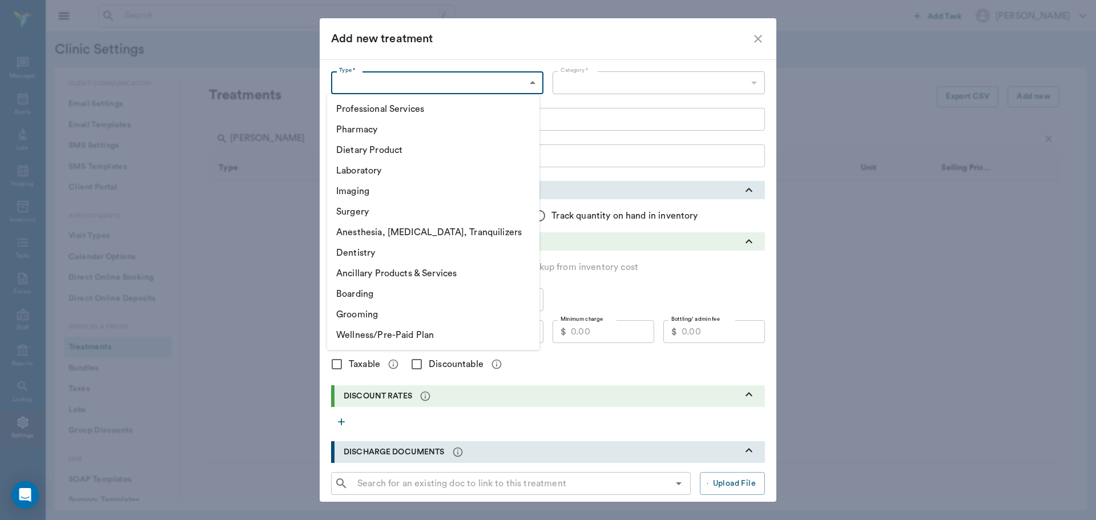
click at [396, 127] on li "Pharmacy" at bounding box center [433, 129] width 212 height 21
type input "5100"
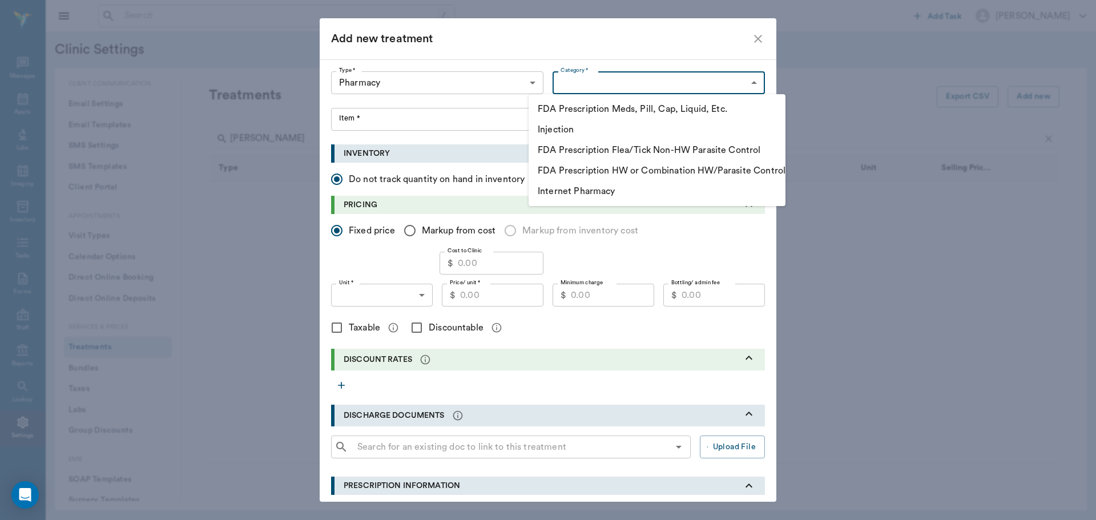
click at [661, 83] on body "/ ​ Add Task Dr. Bert Ellsworth Nectar Messages Appts Labs Imaging Inventory Ta…" at bounding box center [548, 260] width 1096 height 520
click at [660, 104] on li "FDA Prescription Meds, Pill, Cap, Liquid, Etc." at bounding box center [657, 109] width 257 height 21
type input "5105"
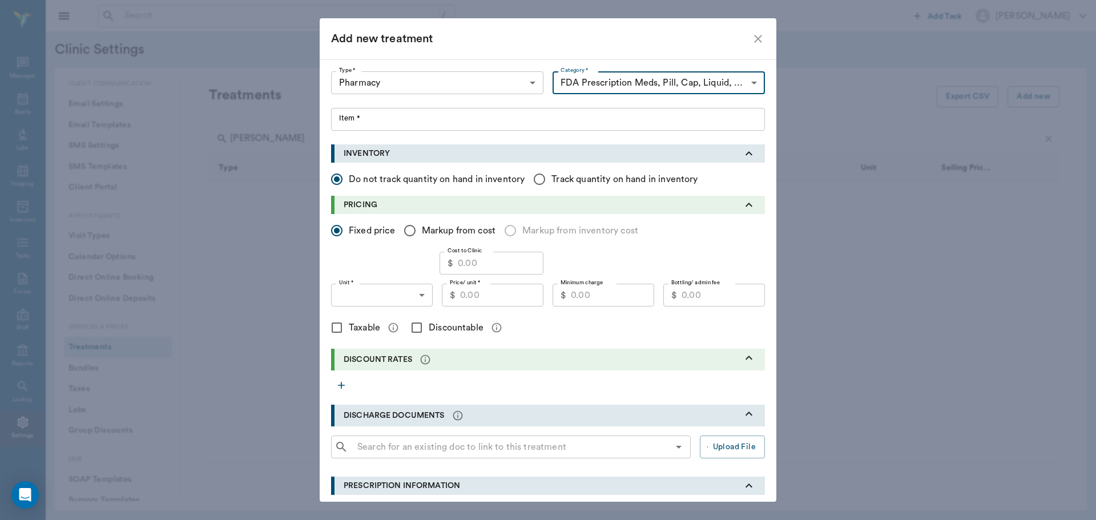
click at [392, 111] on input "Item *" at bounding box center [548, 119] width 434 height 23
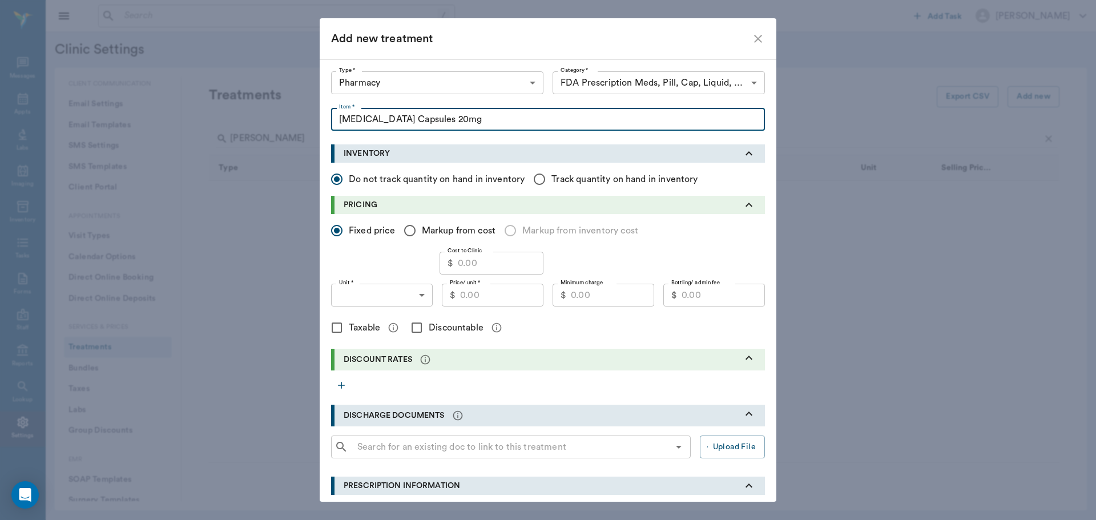
type input "Piroxicam Capsules 20mg"
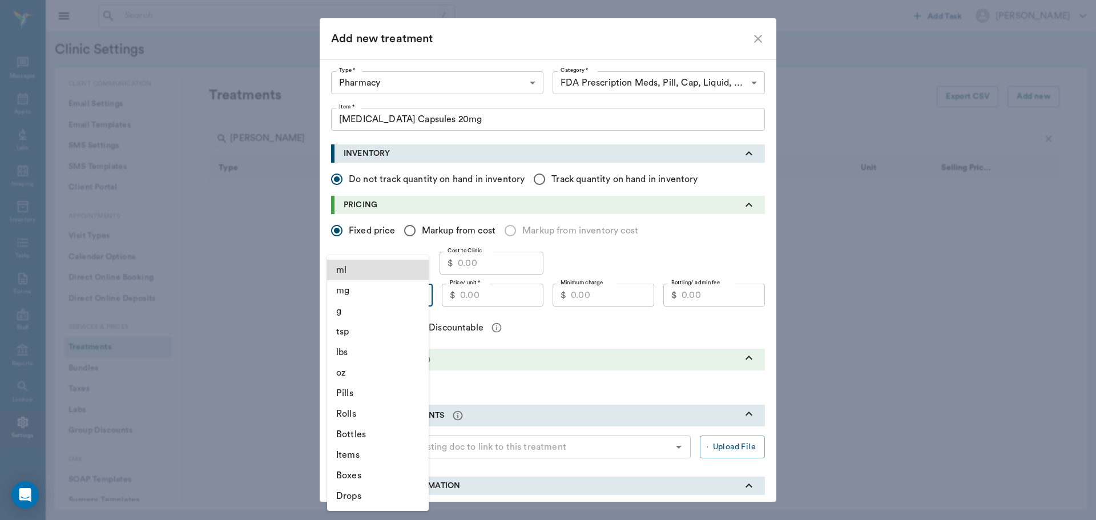
click at [421, 293] on body "/ ​ Add Task Dr. Bert Ellsworth Nectar Messages Appts Labs Imaging Inventory Ta…" at bounding box center [548, 260] width 1096 height 520
click at [380, 394] on li "Pills" at bounding box center [378, 393] width 102 height 21
type input "PILLS"
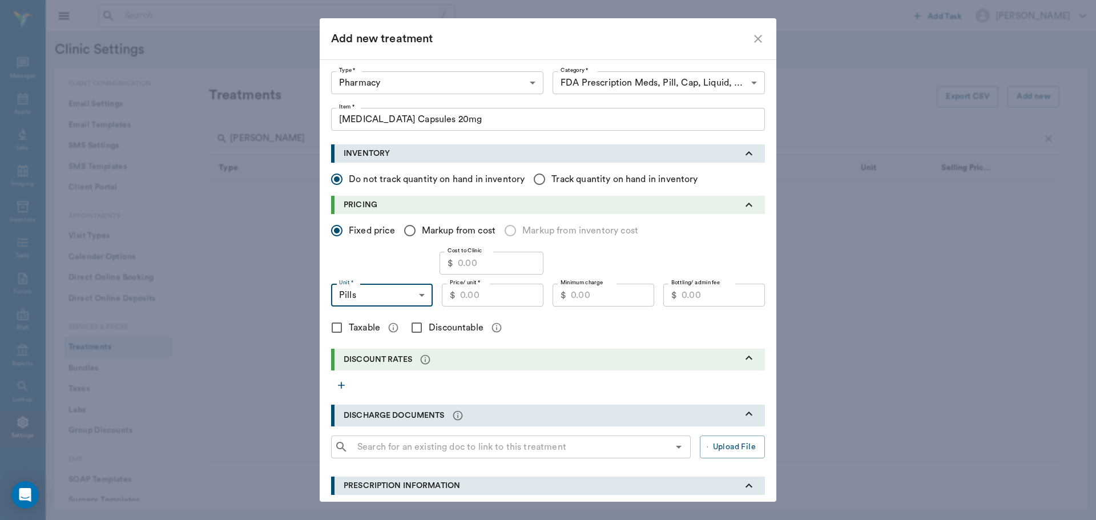
click at [489, 265] on input "Cost to Clinic" at bounding box center [501, 263] width 86 height 23
type input "0.15"
click at [480, 297] on input "Price/ unit *" at bounding box center [501, 295] width 83 height 23
type input "0.30"
click at [717, 299] on input "Bottling/ admin fee" at bounding box center [723, 295] width 83 height 23
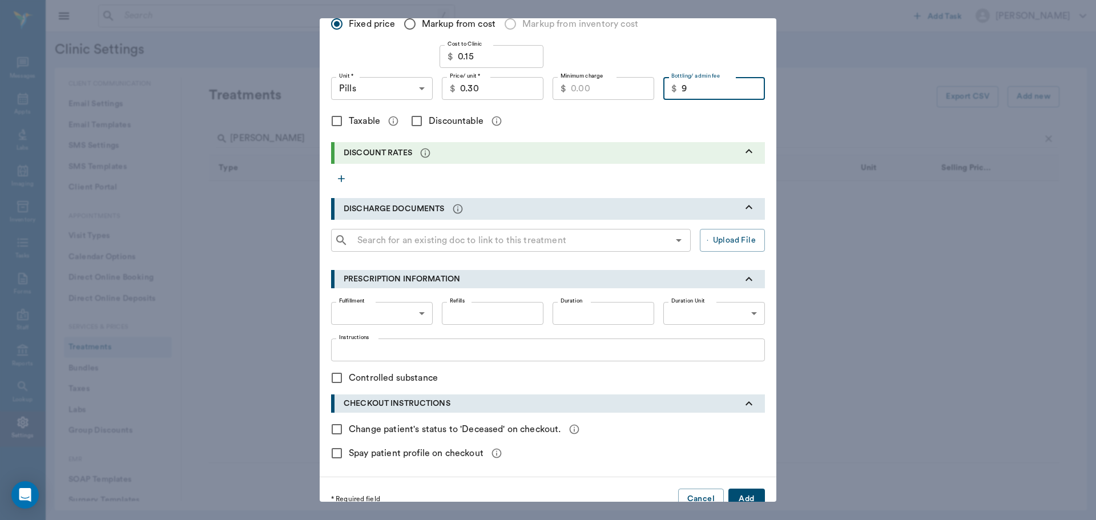
scroll to position [226, 0]
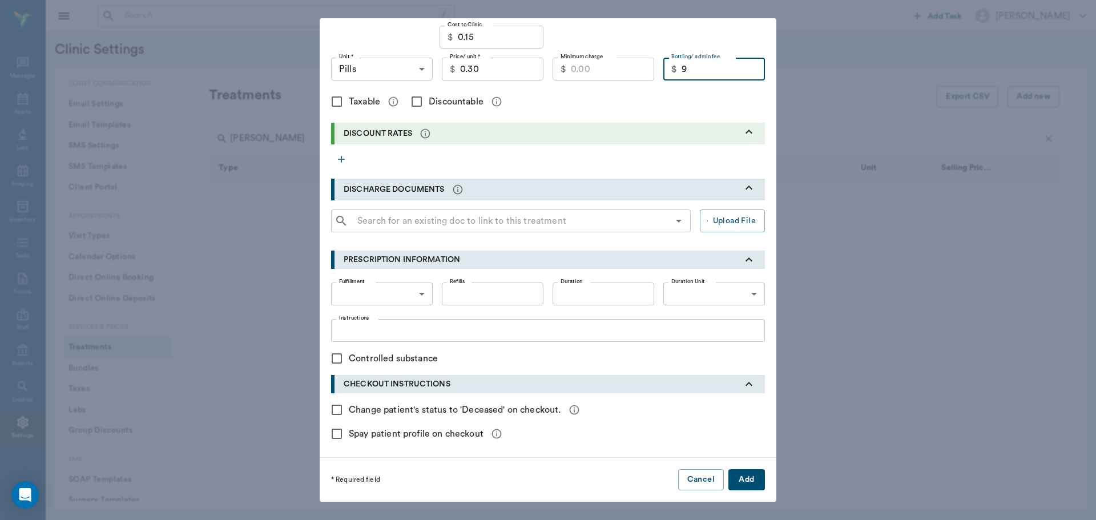
type input "9.00"
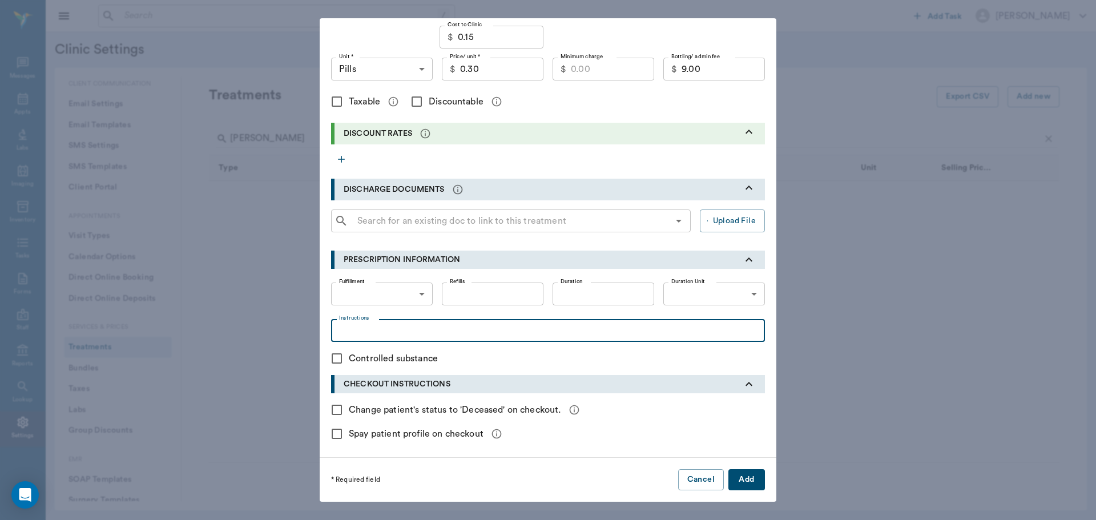
click at [360, 329] on textarea "Instructions" at bounding box center [548, 330] width 418 height 13
type textarea "Give 1 capsule daily"
click at [420, 299] on body "/ ​ Add Task Dr. Bert Ellsworth Nectar Messages Appts Labs Imaging Inventory Ta…" at bounding box center [548, 260] width 1096 height 520
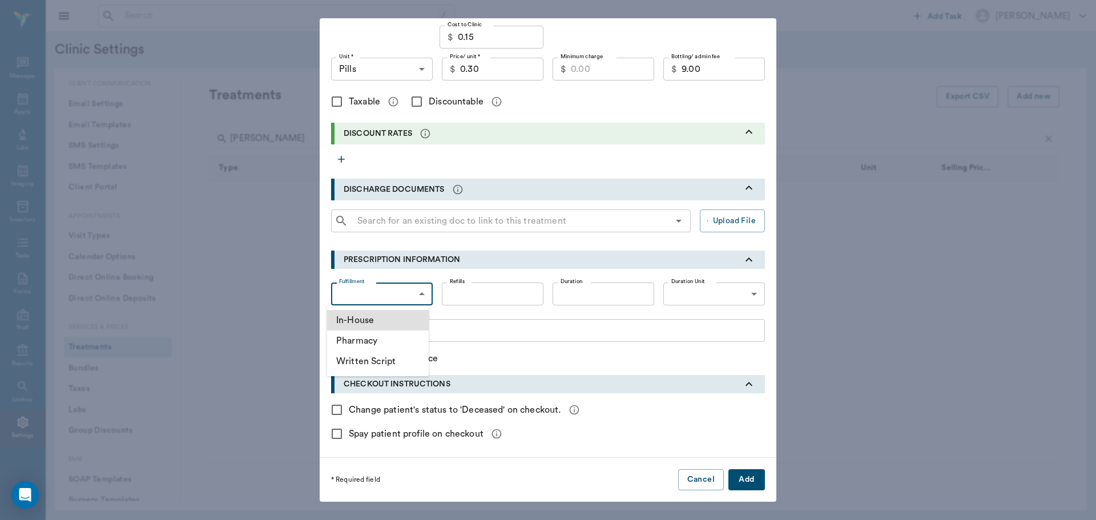
click at [396, 322] on li "In-House" at bounding box center [378, 320] width 102 height 21
type input "IN_HOUSE"
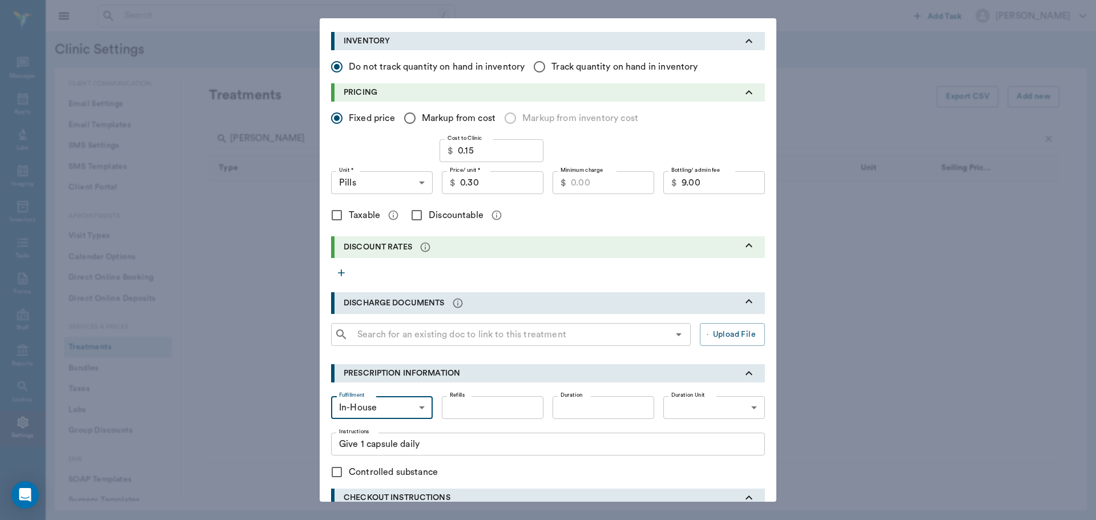
scroll to position [112, 0]
click at [413, 218] on input "Discountable" at bounding box center [417, 216] width 24 height 24
checkbox input "true"
click at [584, 185] on input "Minimum charge" at bounding box center [612, 183] width 83 height 23
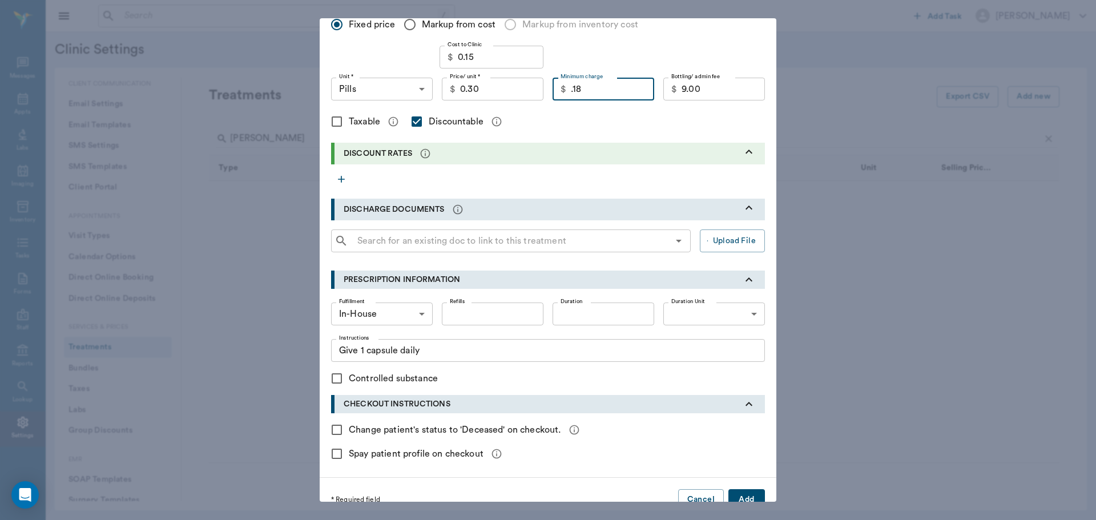
scroll to position [226, 0]
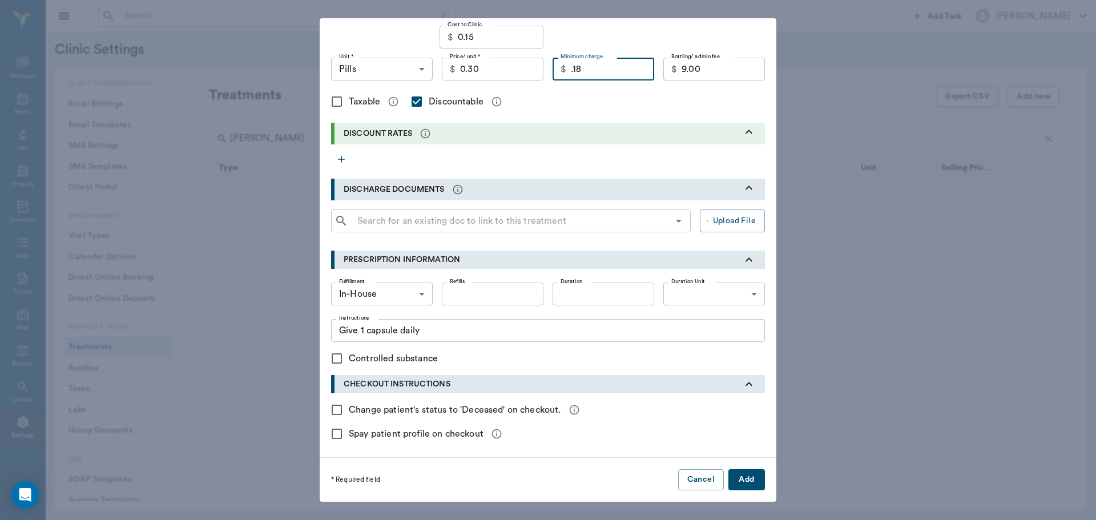
type input "0.18"
click at [739, 476] on button "Add" at bounding box center [747, 479] width 37 height 21
checkbox input "false"
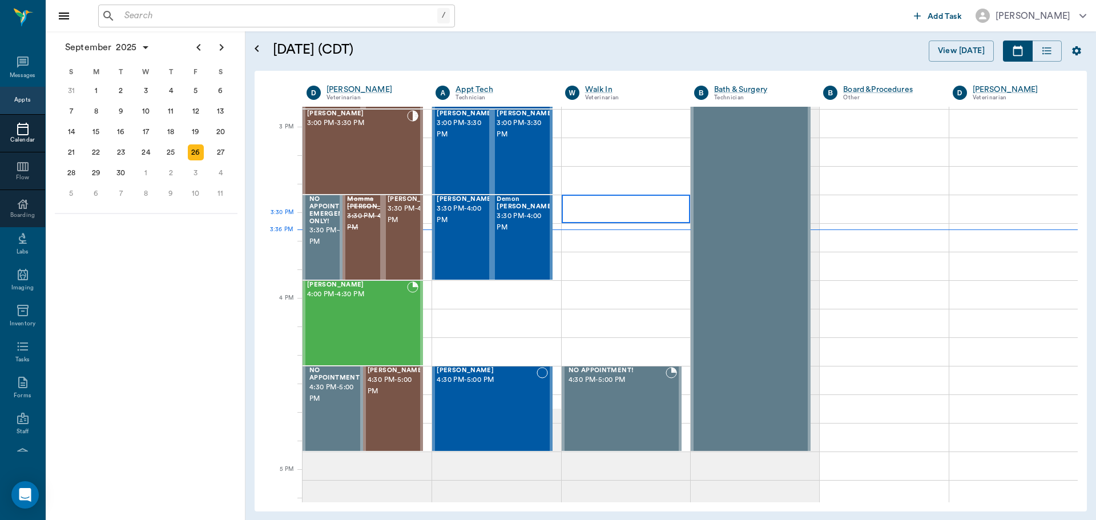
scroll to position [973, 0]
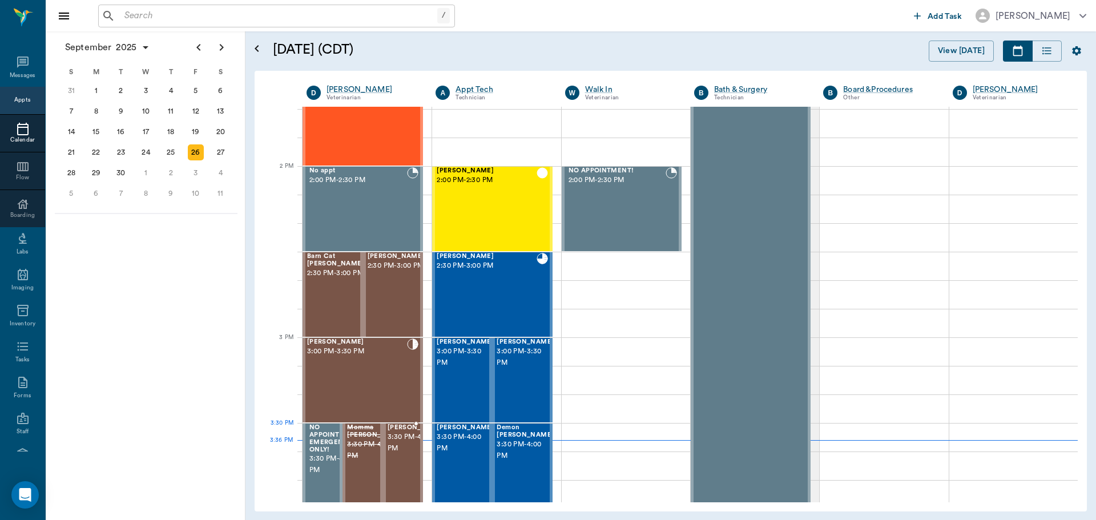
drag, startPoint x: 393, startPoint y: 440, endPoint x: 764, endPoint y: 357, distance: 380.3
click at [393, 440] on span "3:30 PM - 4:00 PM" at bounding box center [416, 443] width 57 height 23
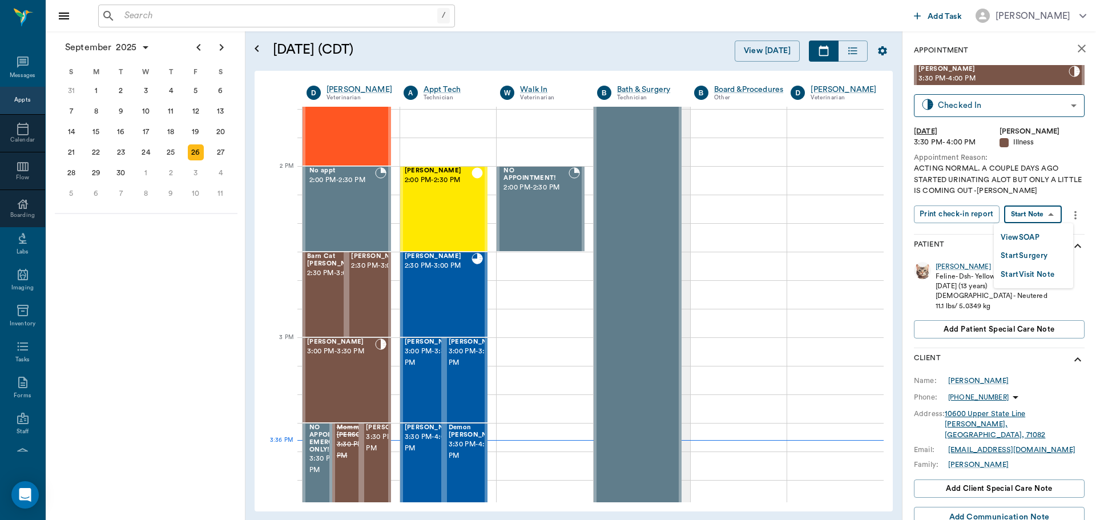
click at [1041, 208] on body "/ ​ Add Task Dr. Bert Ellsworth Nectar Messages Appts Calendar Flow Boarding La…" at bounding box center [548, 260] width 1096 height 520
click at [1040, 235] on button "View SOAP" at bounding box center [1020, 237] width 39 height 13
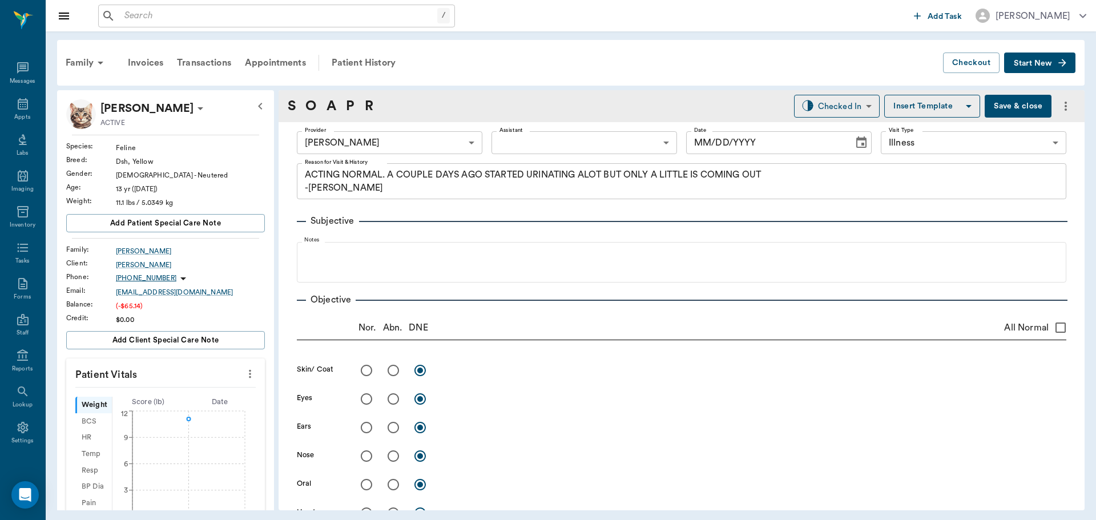
type input "63ec2f075fda476ae8351a4d"
type input "65d2be4f46e3a538d89b8c15"
type textarea "ACTING NORMAL. A COUPLE DAYS AGO STARTED URINATING ALOT BUT ONLY A LITTLE IS CO…"
type input "[DATE]"
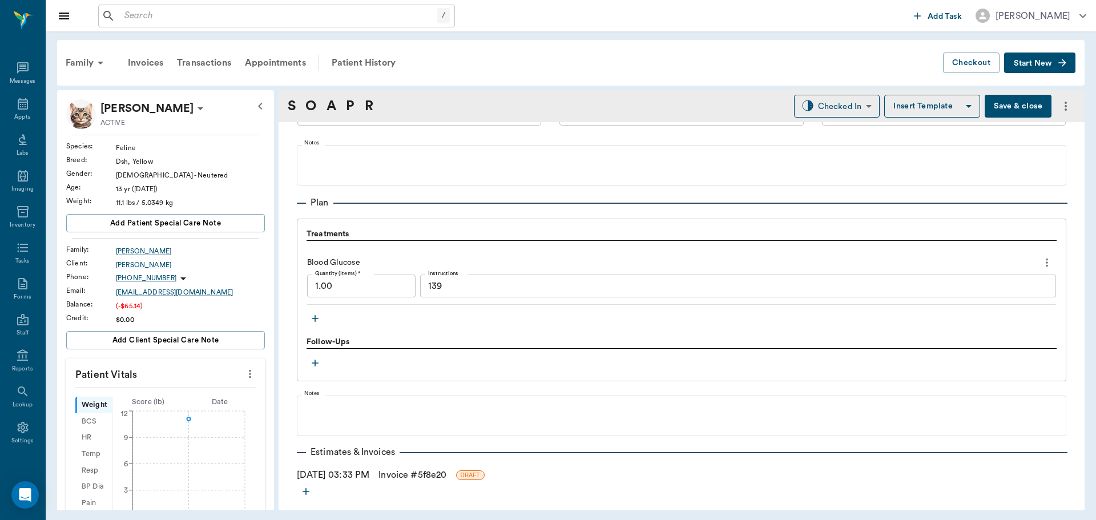
scroll to position [771, 0]
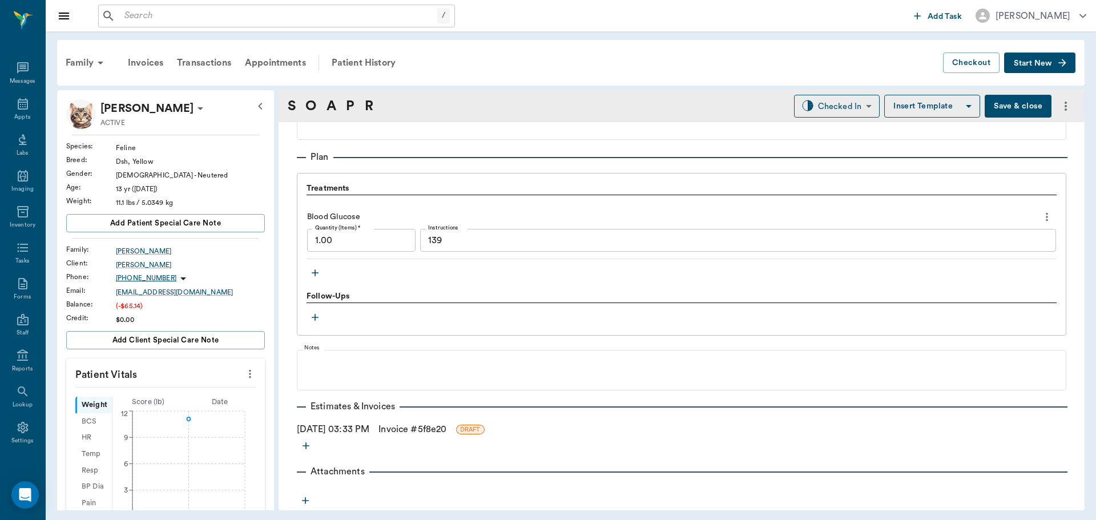
click at [317, 272] on icon "button" at bounding box center [314, 272] width 11 height 11
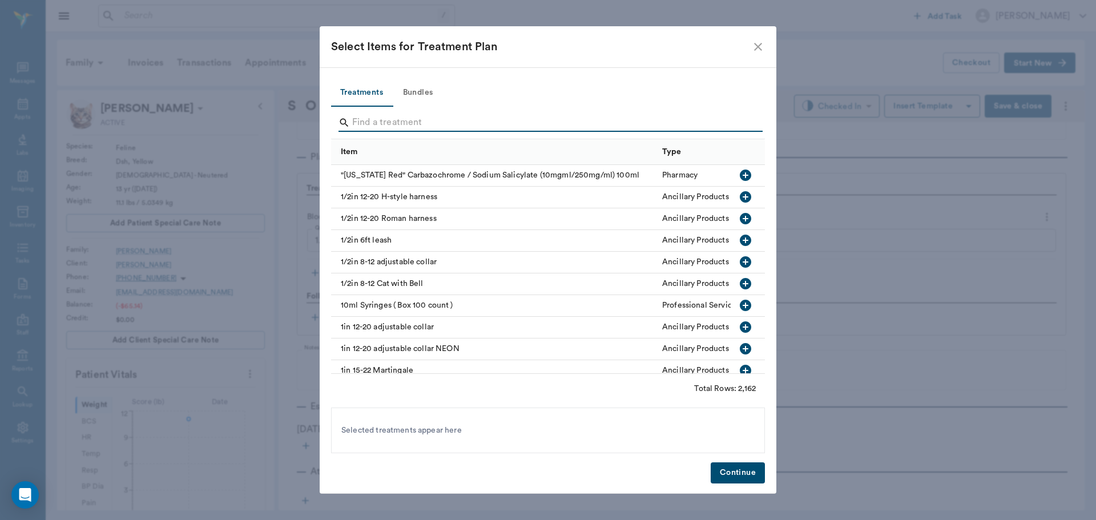
click at [372, 116] on input "Search" at bounding box center [548, 123] width 393 height 18
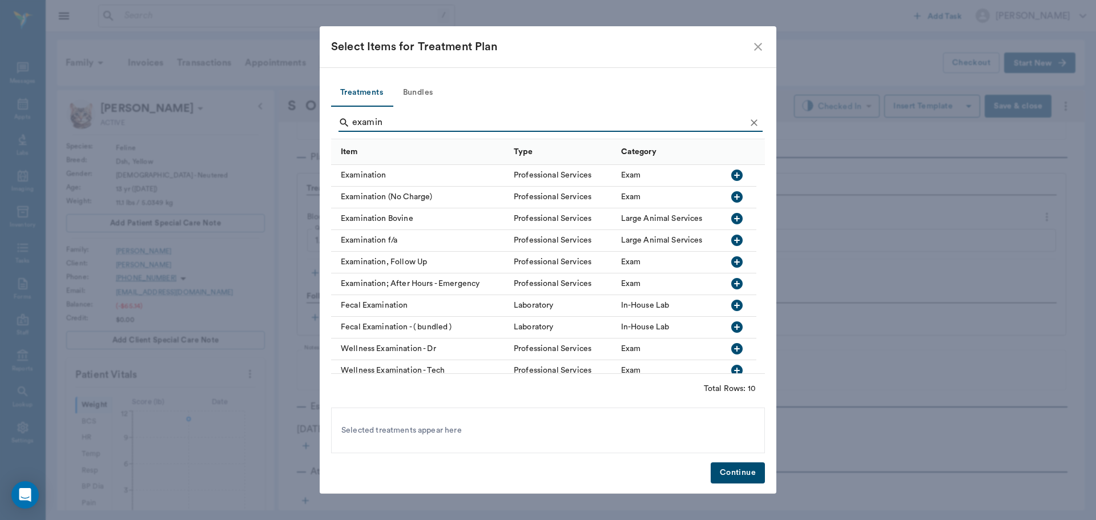
click at [736, 177] on icon "button" at bounding box center [736, 175] width 11 height 11
type input "e"
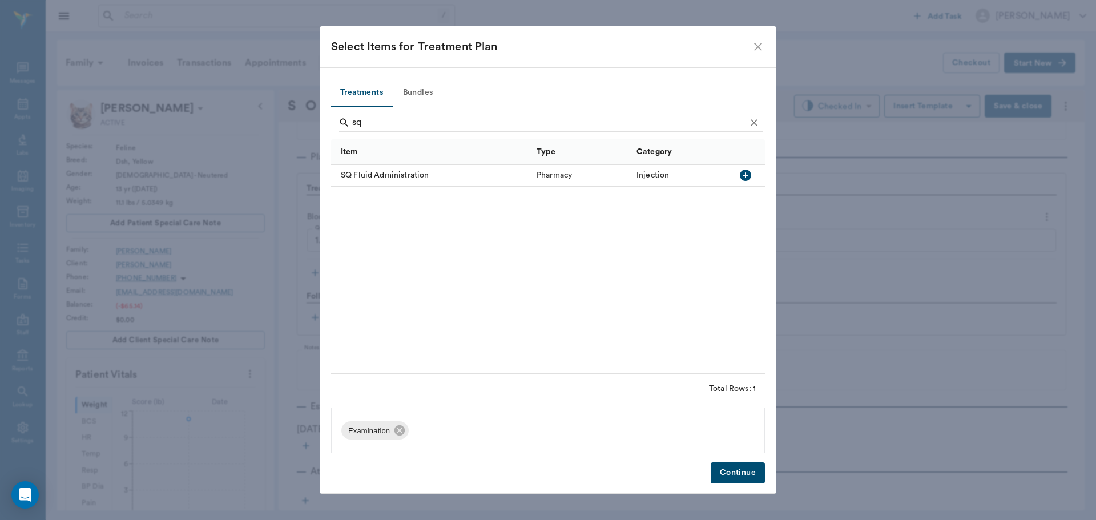
click at [746, 176] on icon "button" at bounding box center [746, 175] width 14 height 14
type input "s"
click at [752, 173] on icon "button" at bounding box center [746, 175] width 14 height 14
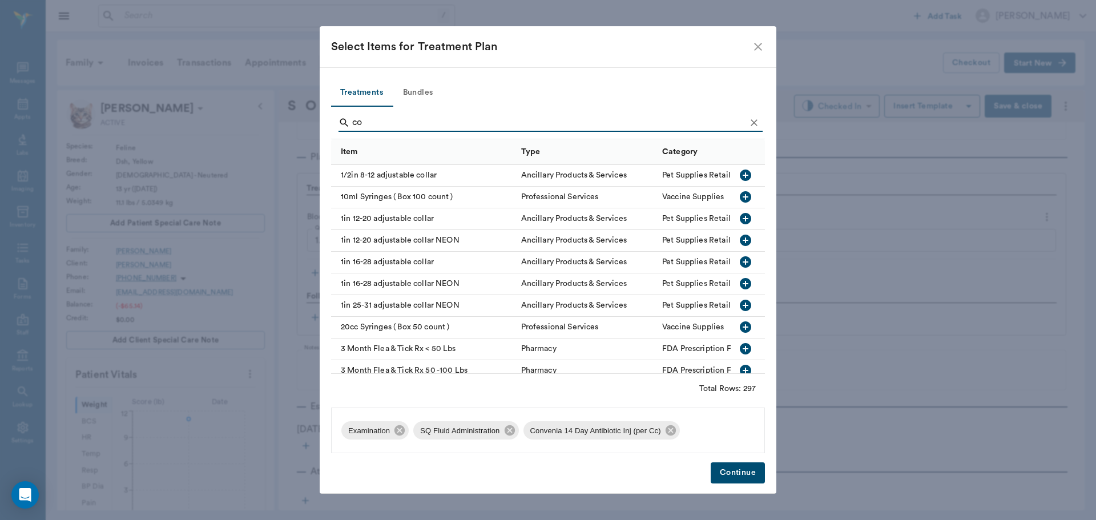
type input "c"
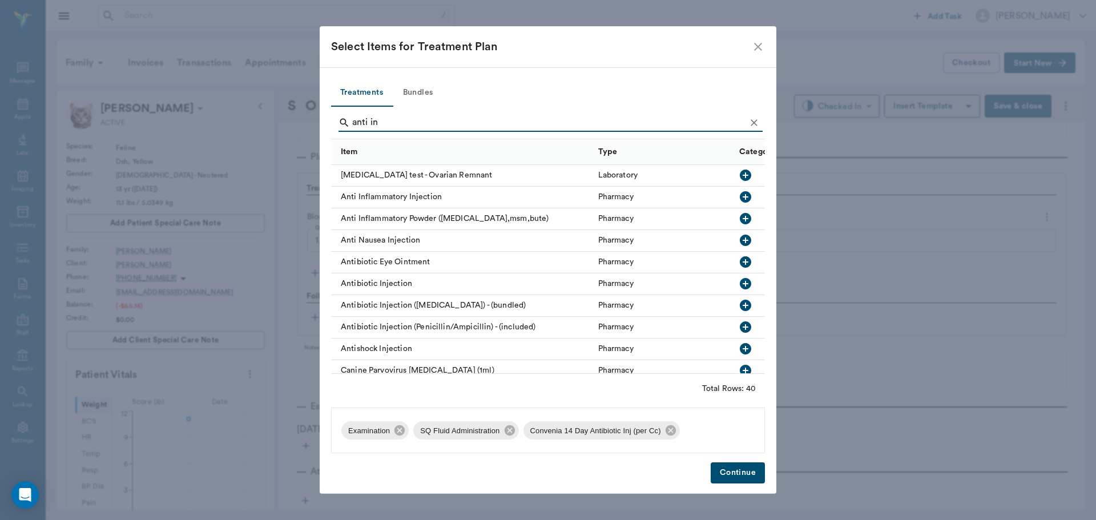
type input "anti in"
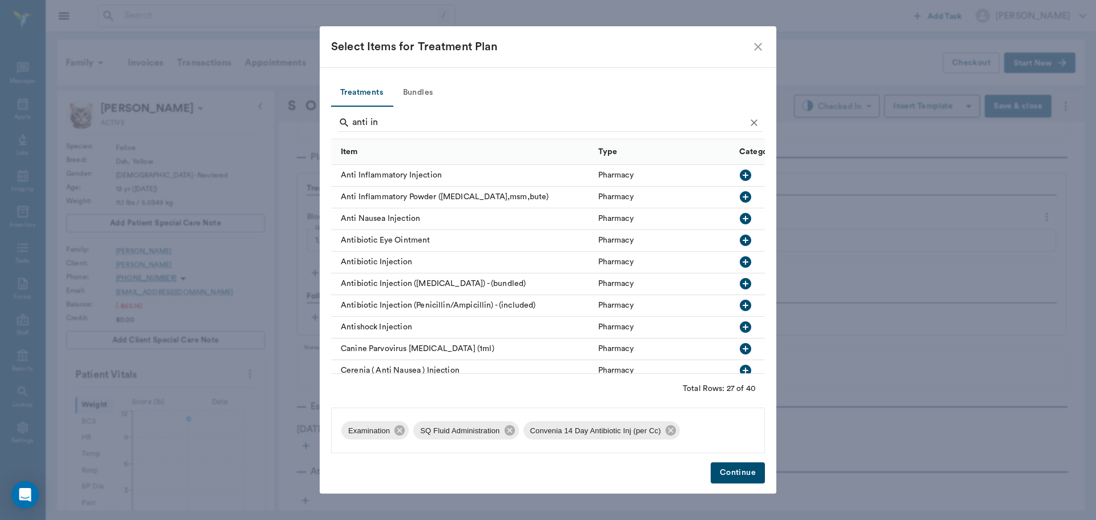
click at [740, 177] on icon "button" at bounding box center [745, 175] width 11 height 11
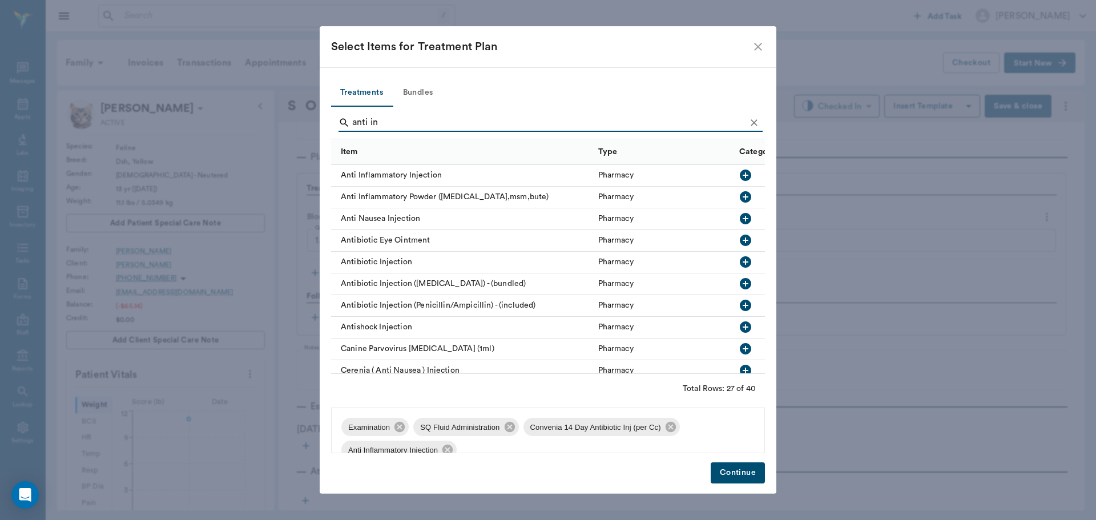
click at [732, 474] on button "Continue" at bounding box center [738, 473] width 54 height 21
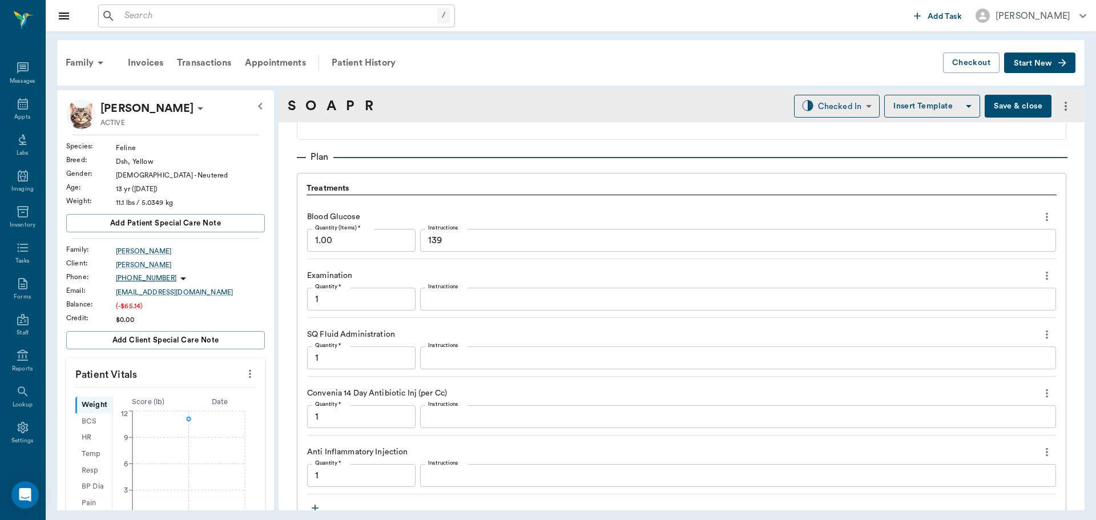
scroll to position [777, 0]
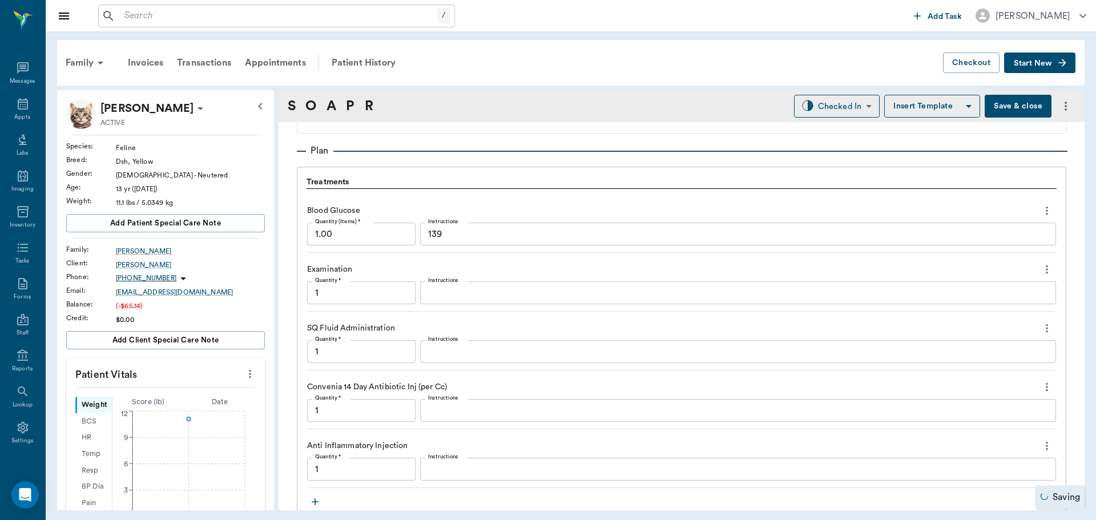
type input "1.00"
click at [347, 411] on input "1.00" at bounding box center [361, 410] width 108 height 23
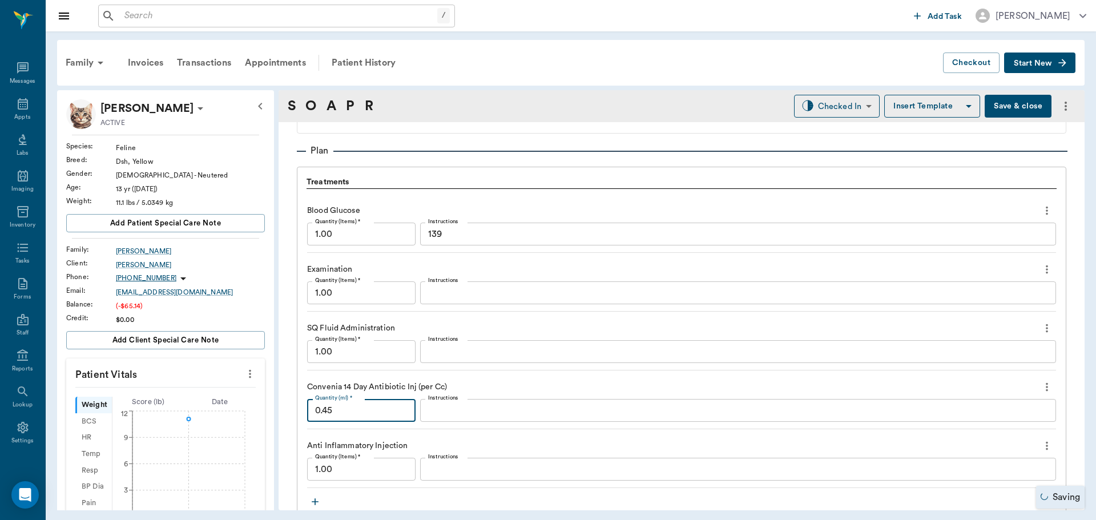
type input "0.45"
click at [473, 464] on textarea "Instructions" at bounding box center [738, 469] width 620 height 13
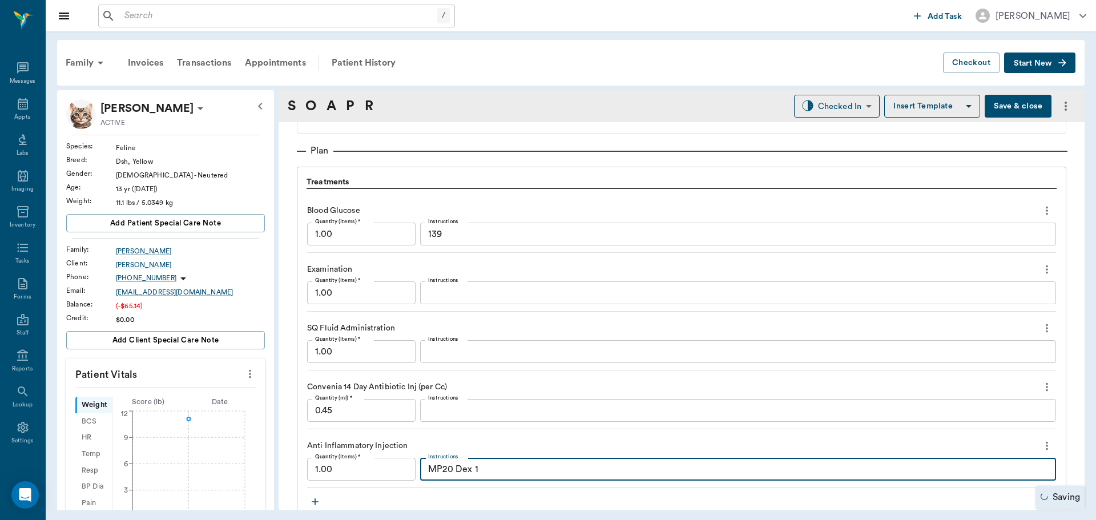
type textarea "MP20 Dex 1"
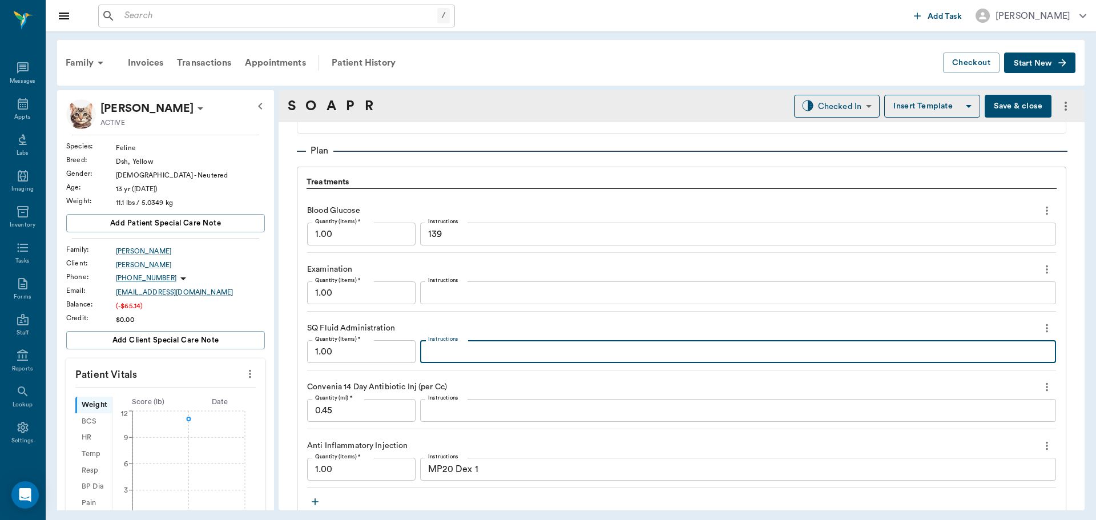
click at [456, 352] on textarea "Instructions" at bounding box center [738, 351] width 620 height 13
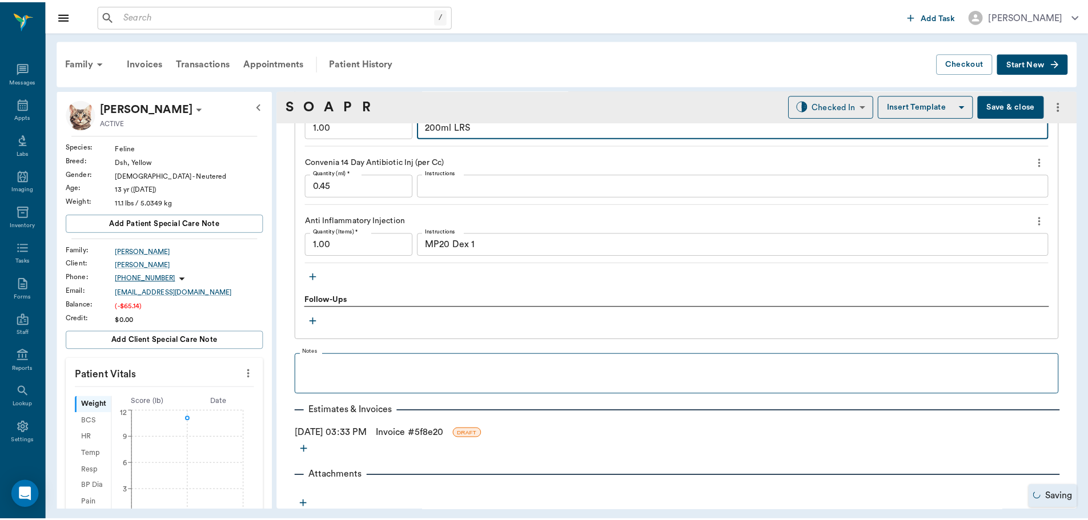
scroll to position [1006, 0]
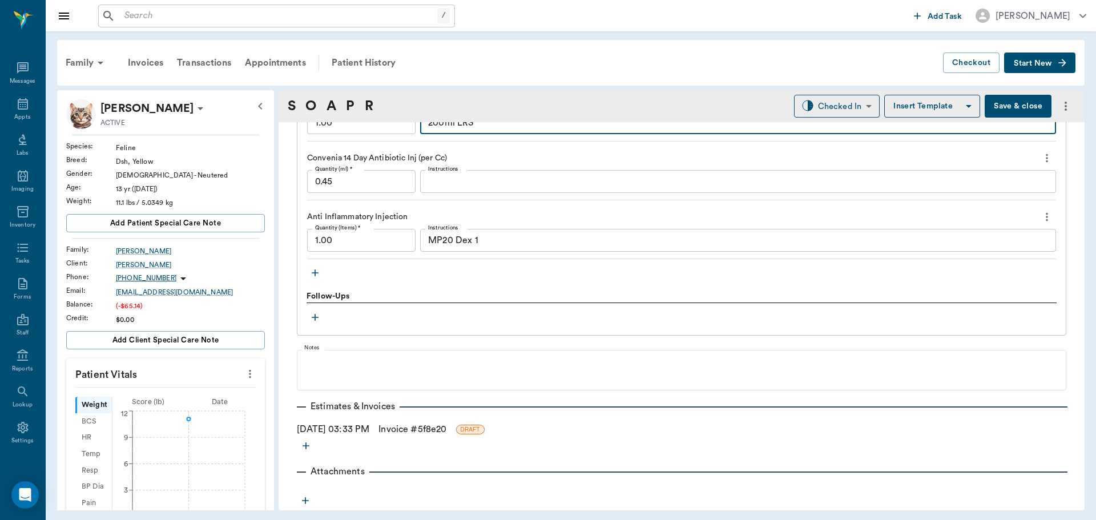
type textarea "200ml LRS"
click at [416, 431] on link "Invoice # 5f8e20" at bounding box center [413, 430] width 68 height 14
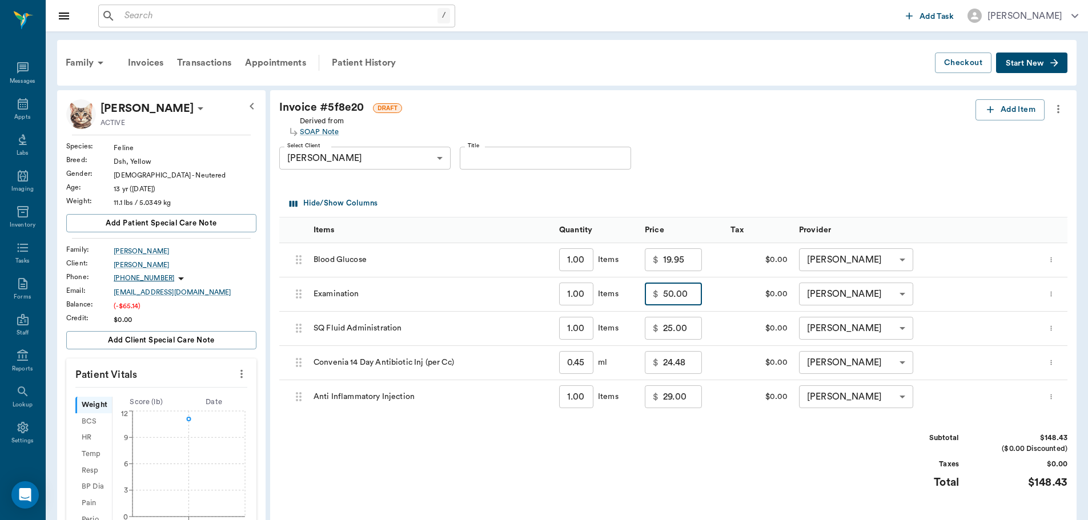
click at [690, 297] on input "50.00" at bounding box center [682, 294] width 39 height 23
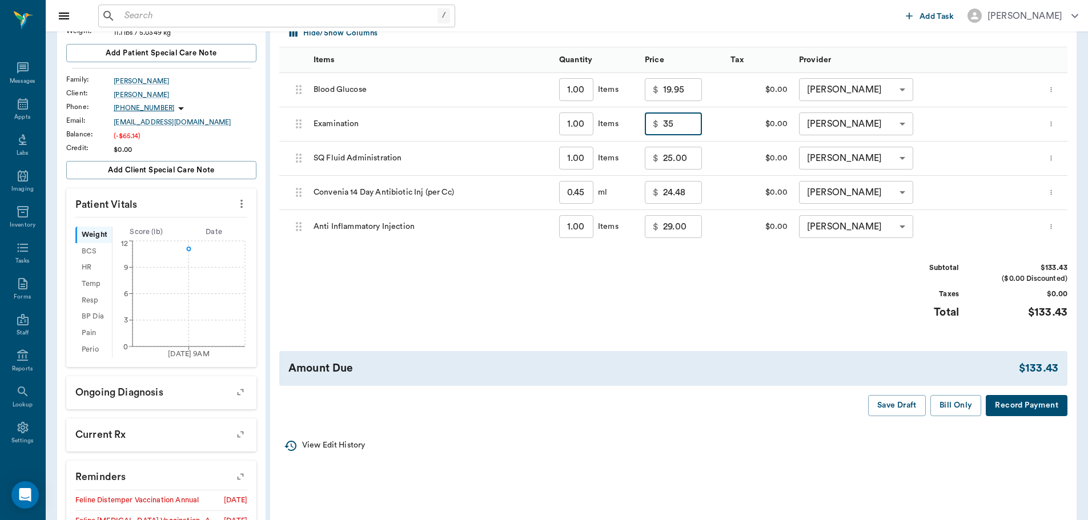
scroll to position [171, 0]
type input "35.00"
click at [690, 227] on input "29.00" at bounding box center [682, 225] width 39 height 23
type input "25.00"
click at [734, 271] on div "Subtotal $129.43 ($0.00 Discounted) Taxes $0.00 Total $129.43" at bounding box center [673, 297] width 788 height 70
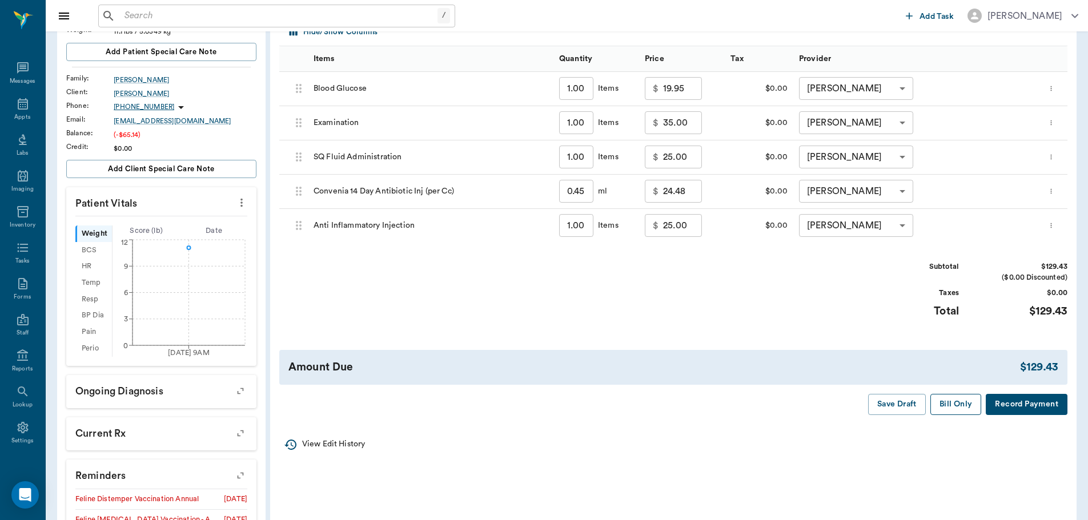
click at [953, 401] on button "Bill Only" at bounding box center [955, 404] width 51 height 21
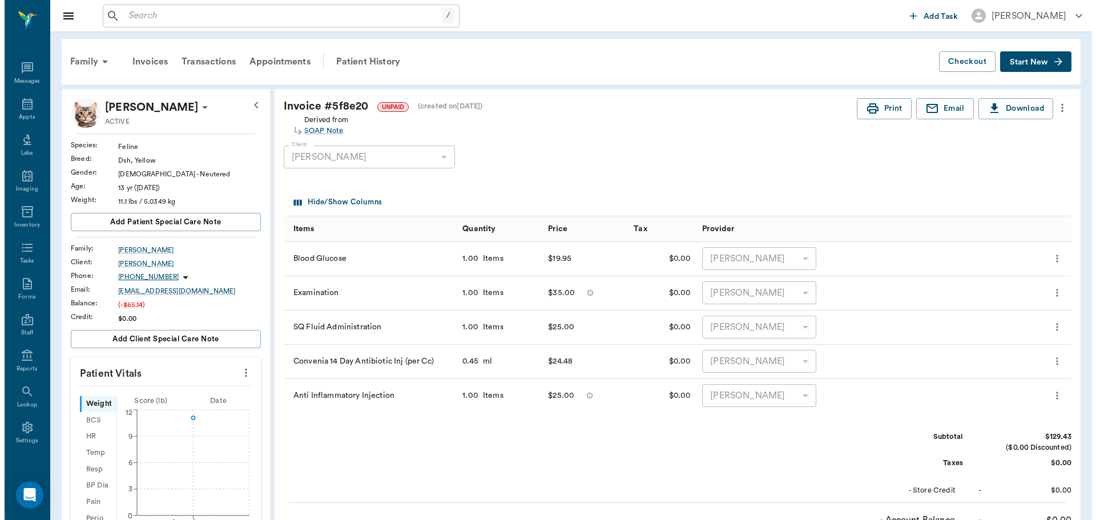
scroll to position [0, 0]
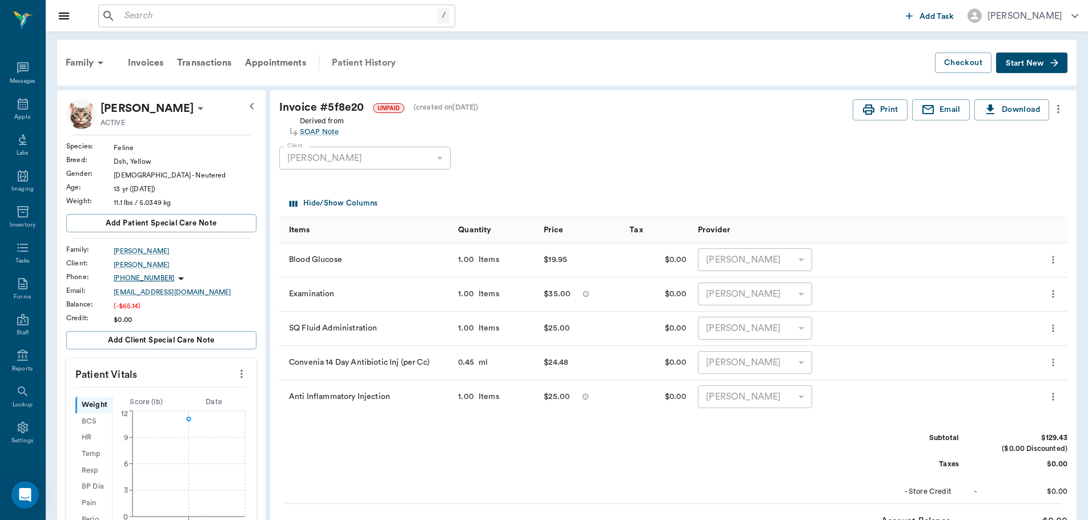
click at [361, 59] on div "Patient History" at bounding box center [364, 62] width 78 height 27
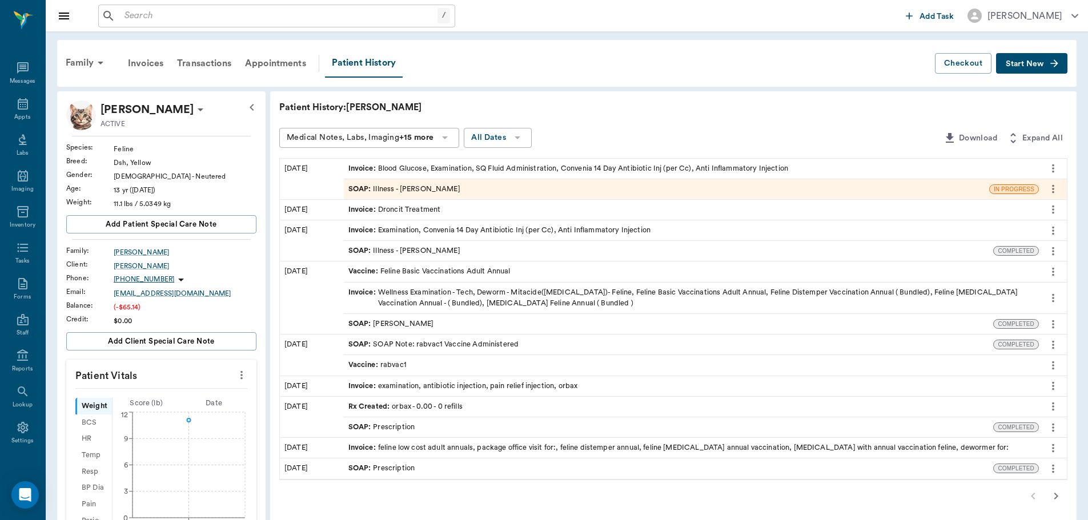
click at [397, 187] on div "SOAP : Illness - [PERSON_NAME]" at bounding box center [404, 189] width 112 height 11
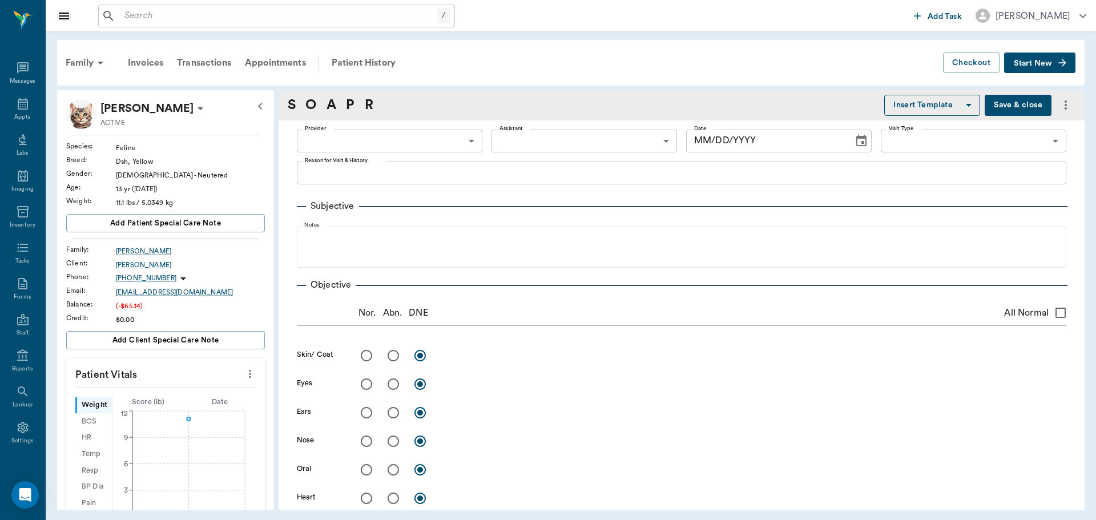
type input "63ec2f075fda476ae8351a4d"
type input "65d2be4f46e3a538d89b8c15"
type textarea "ACTING NORMAL. A COUPLE DAYS AGO STARTED URINATING ALOT BUT ONLY A LITTLE IS CO…"
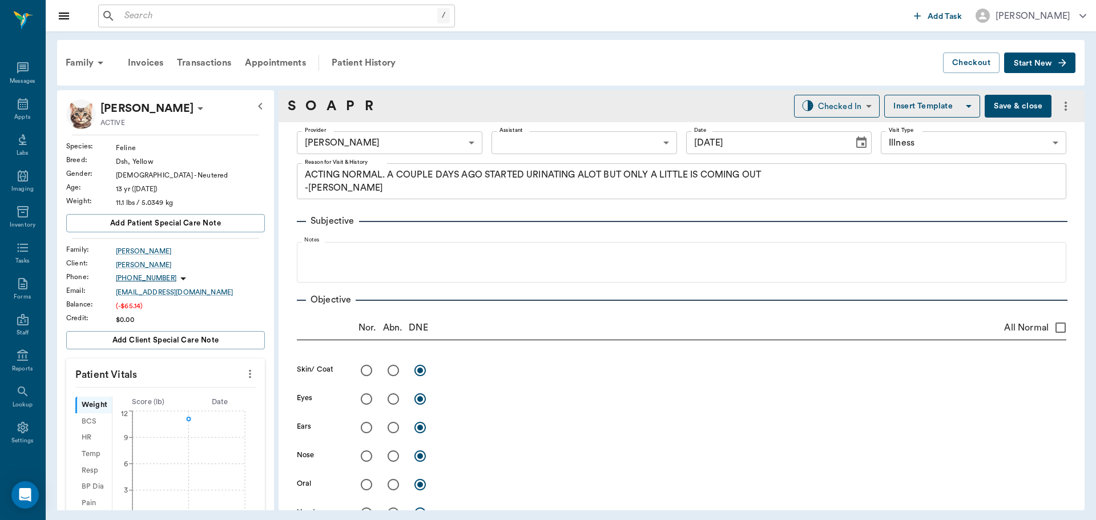
type input "[DATE]"
click at [844, 101] on body "/ ​ Add Task Dr. Bert Ellsworth Nectar Messages Appts Labs Imaging Inventory Ta…" at bounding box center [548, 260] width 1096 height 520
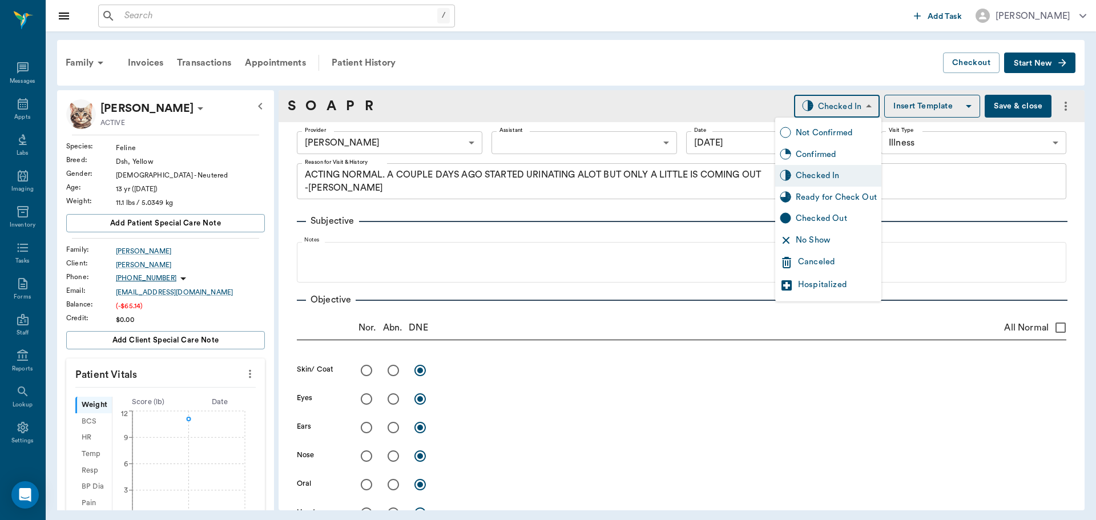
click at [835, 194] on div "Ready for Check Out" at bounding box center [836, 197] width 81 height 13
type input "READY_TO_CHECKOUT"
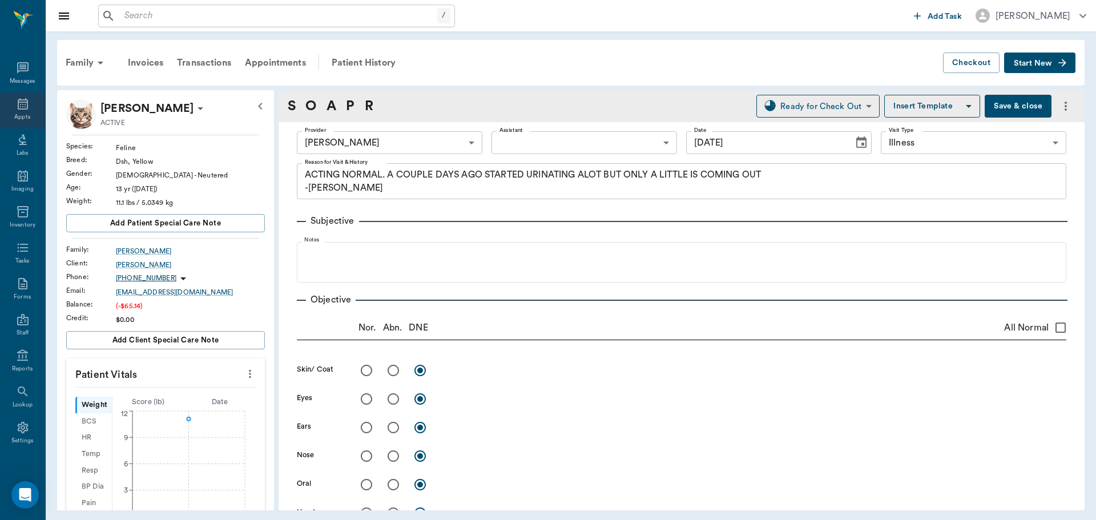
click at [21, 104] on icon at bounding box center [23, 103] width 10 height 11
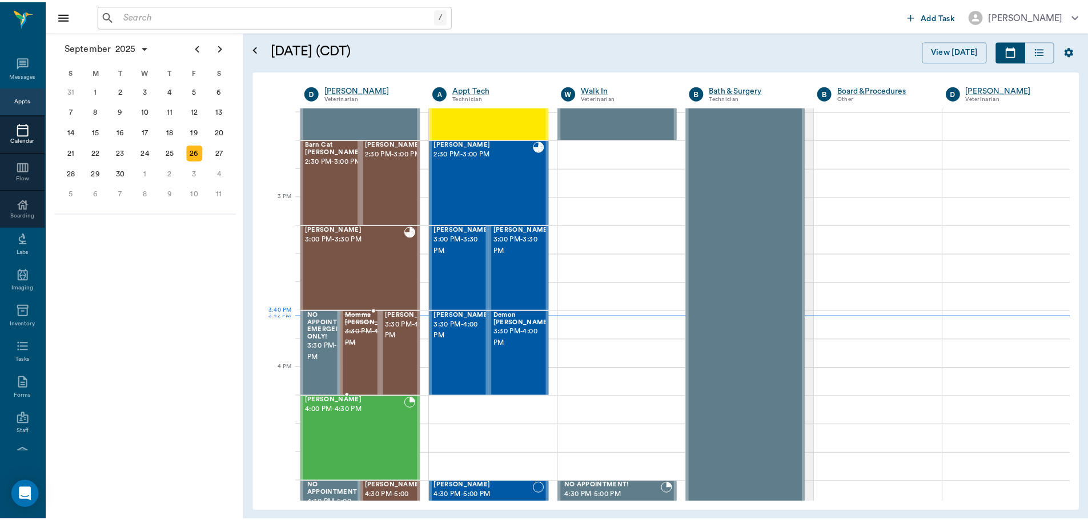
scroll to position [1143, 0]
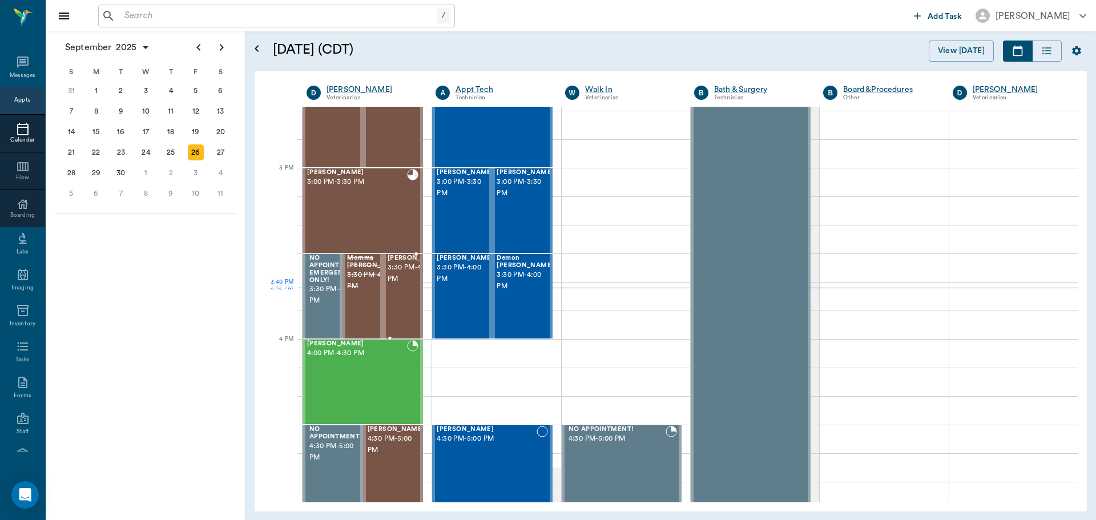
click at [399, 285] on span "3:30 PM - 4:00 PM" at bounding box center [416, 273] width 57 height 23
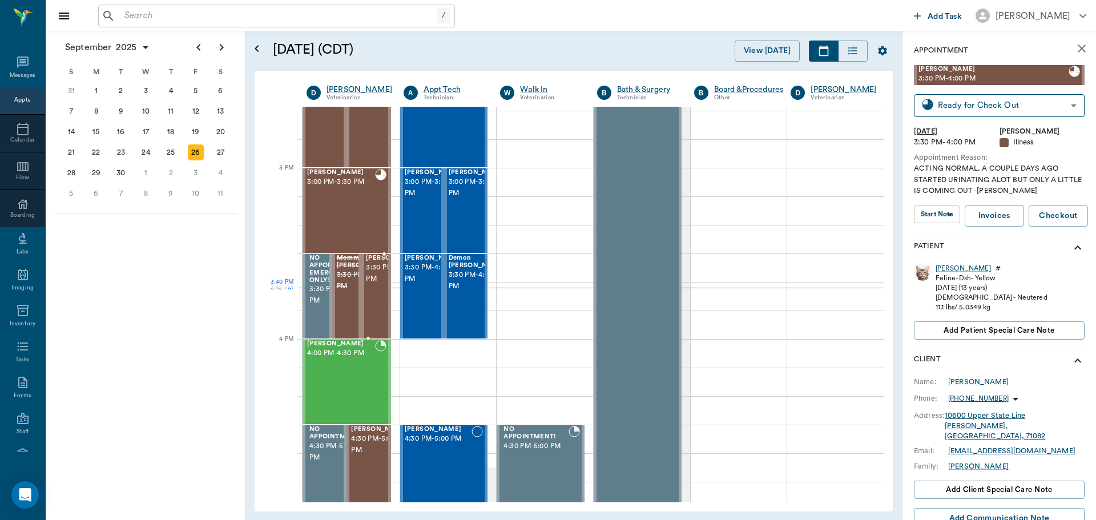
click at [375, 285] on span "3:30 PM - 4:00 PM" at bounding box center [394, 273] width 57 height 23
click at [942, 269] on div "Nola" at bounding box center [963, 269] width 55 height 10
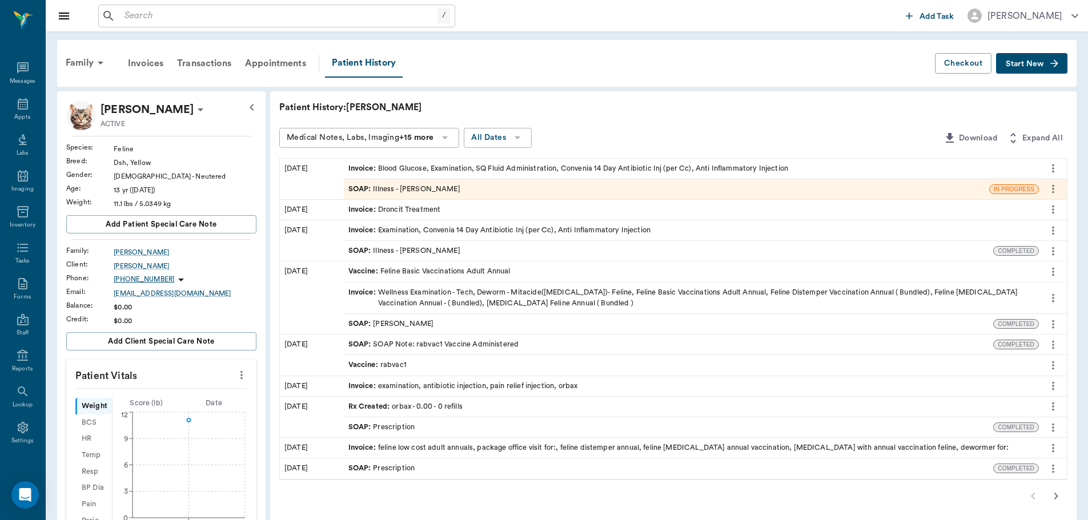
click at [241, 376] on icon "more" at bounding box center [241, 375] width 2 height 9
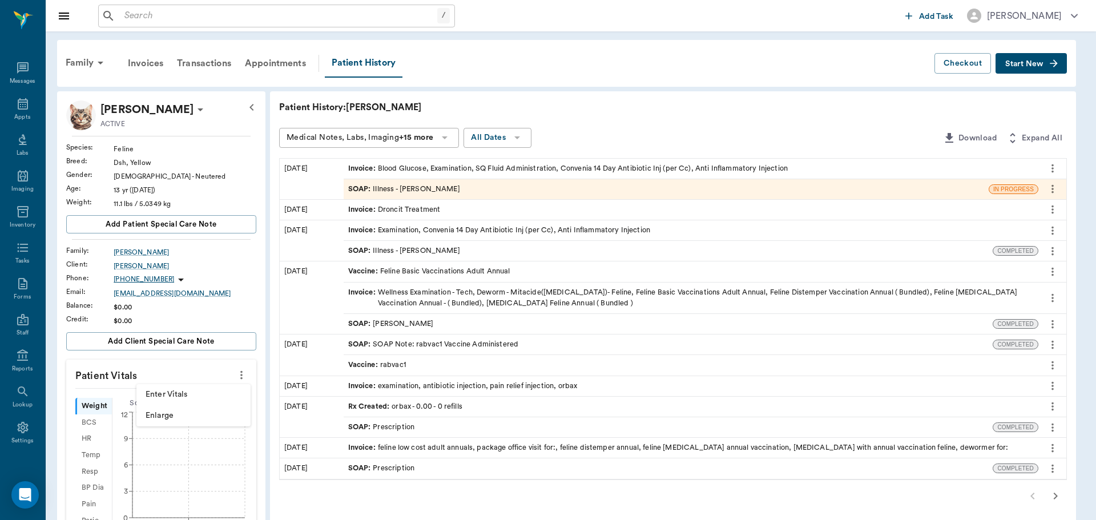
click at [207, 393] on span "Enter Vitals" at bounding box center [194, 395] width 96 height 12
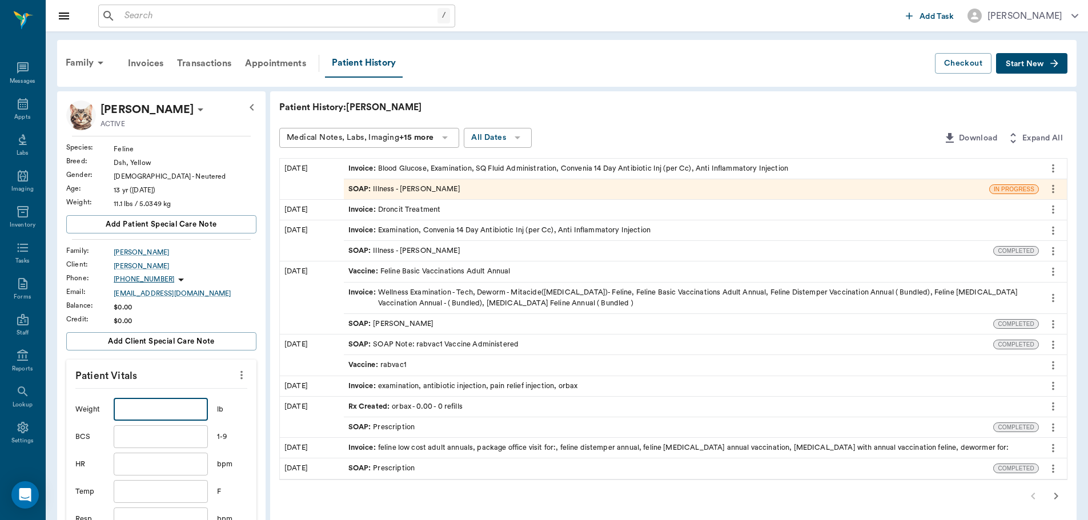
click at [184, 413] on input "text" at bounding box center [161, 409] width 94 height 23
type input "10"
click at [417, 195] on div "SOAP : Illness - [PERSON_NAME]" at bounding box center [666, 189] width 645 height 20
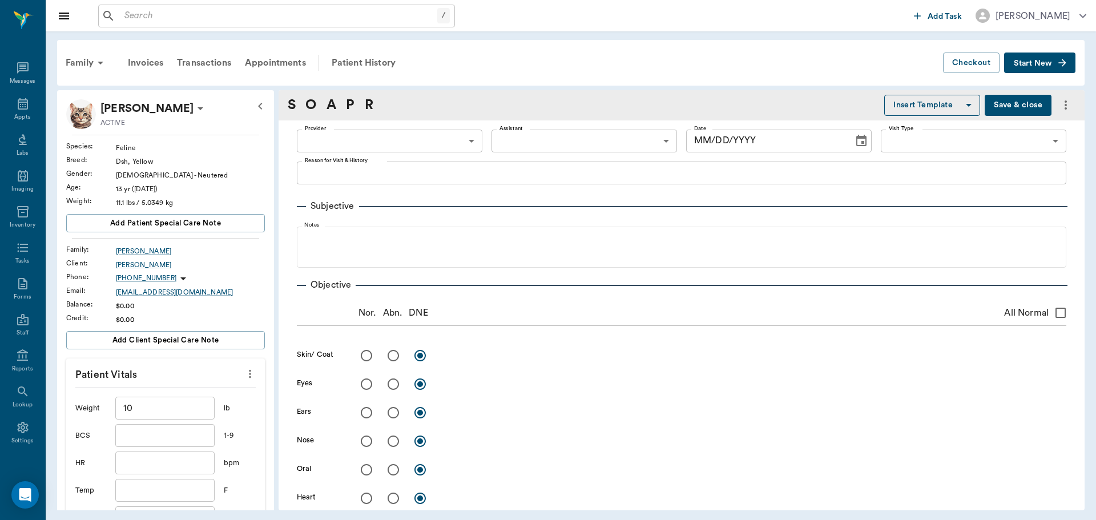
type input "63ec2f075fda476ae8351a4d"
type input "65d2be4f46e3a538d89b8c15"
type textarea "ACTING NORMAL. A COUPLE DAYS AGO STARTED URINATING ALOT BUT ONLY A LITTLE IS CO…"
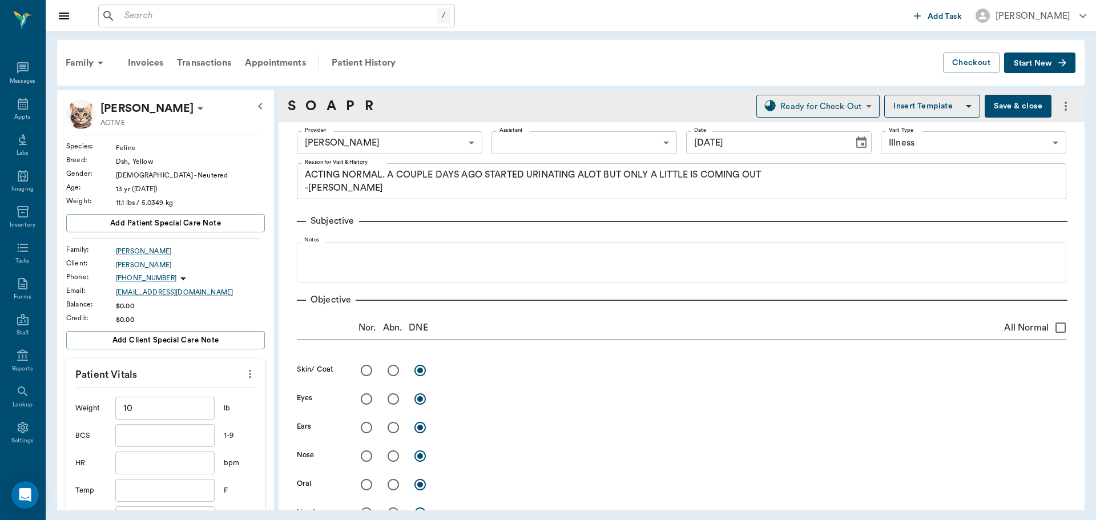
type input "[DATE]"
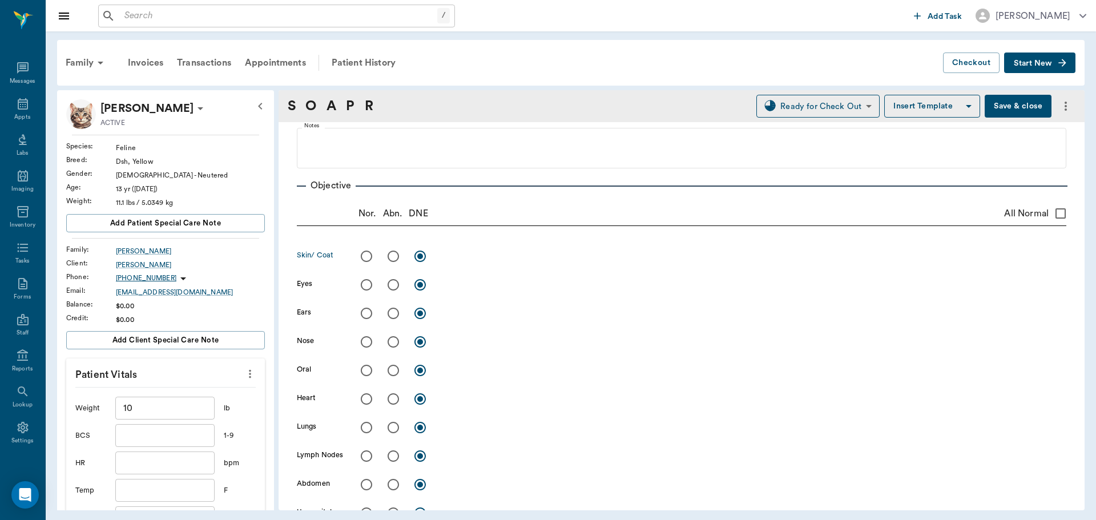
click at [367, 263] on input "radio" at bounding box center [367, 256] width 24 height 24
radio input "true"
click at [373, 284] on input "radio" at bounding box center [367, 285] width 24 height 24
radio input "true"
click at [365, 371] on input "radio" at bounding box center [367, 371] width 24 height 24
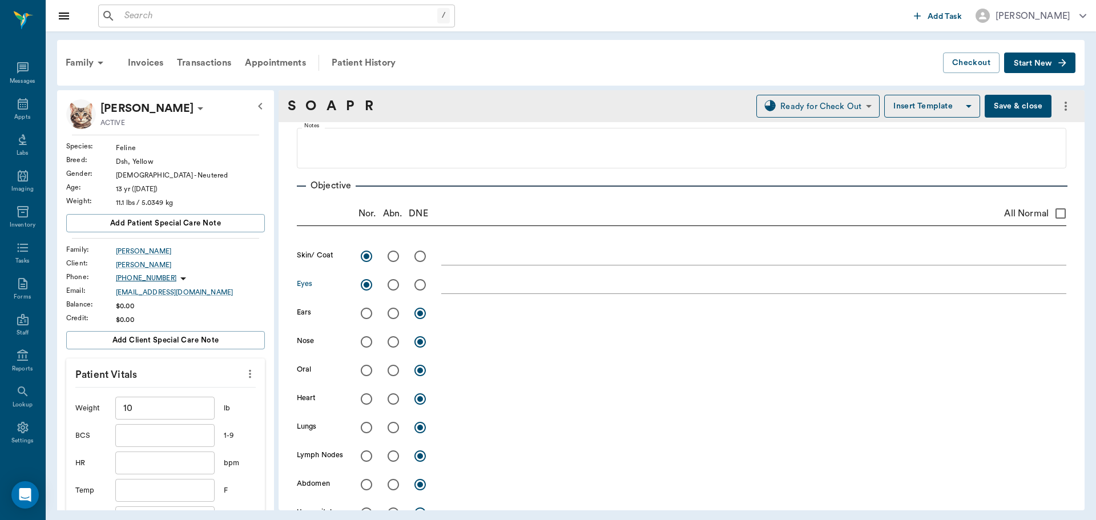
radio input "true"
click at [365, 455] on input "radio" at bounding box center [367, 456] width 24 height 24
radio input "true"
click at [364, 483] on input "radio" at bounding box center [367, 485] width 24 height 24
radio input "true"
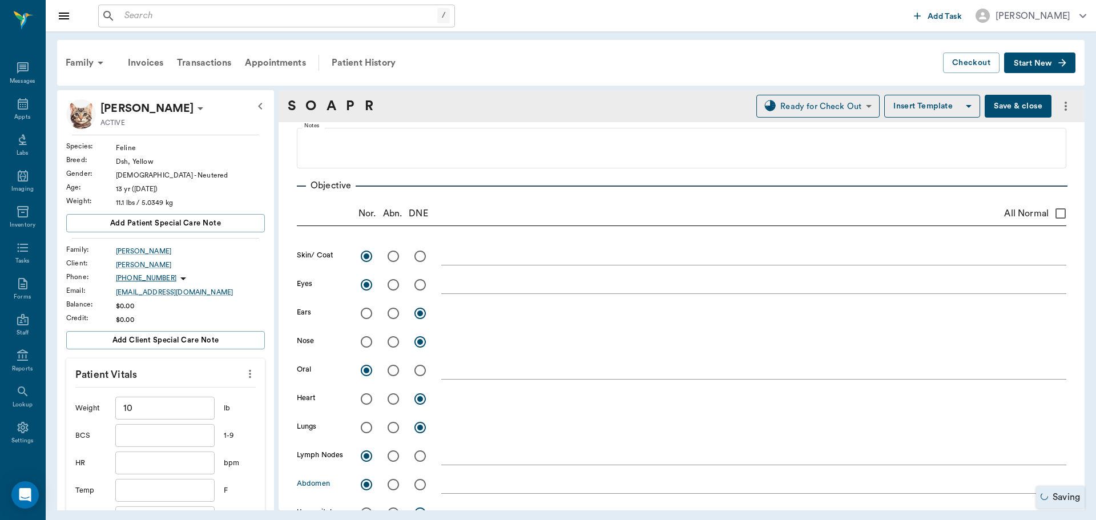
scroll to position [171, 0]
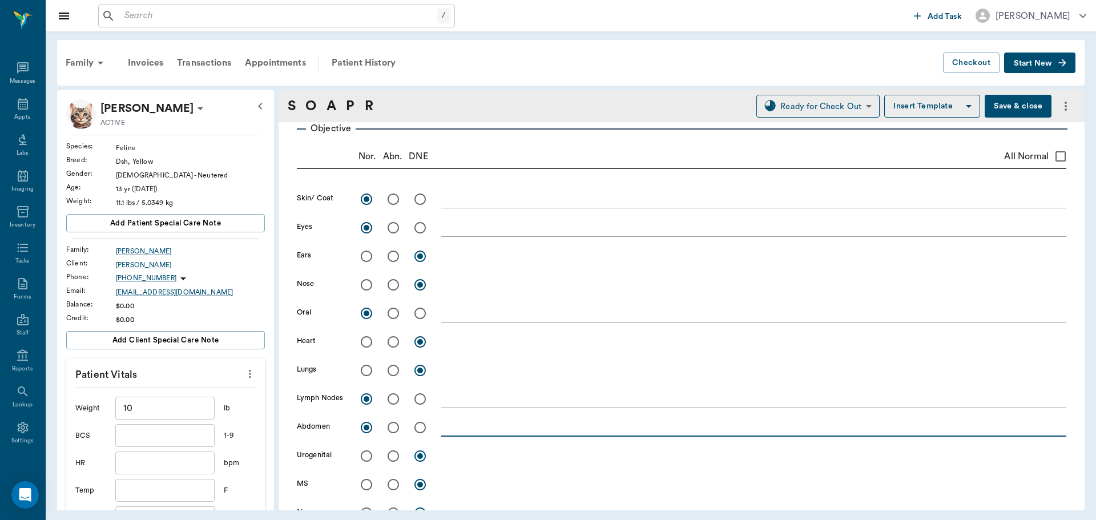
click at [464, 429] on textarea at bounding box center [753, 427] width 625 height 13
click at [391, 460] on input "radio" at bounding box center [393, 456] width 24 height 24
radio input "true"
click at [452, 459] on textarea at bounding box center [753, 455] width 625 height 13
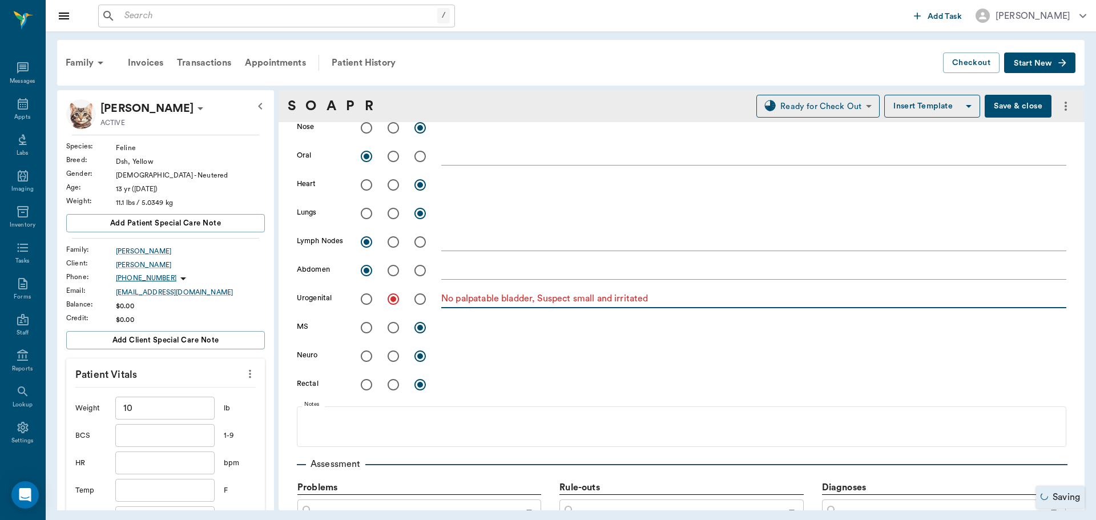
scroll to position [343, 0]
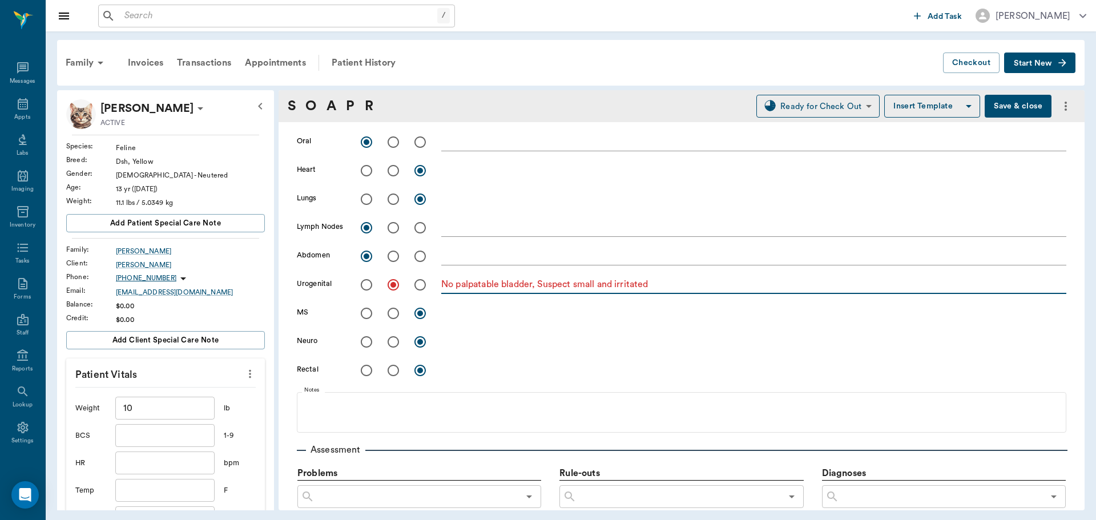
type textarea "No palpatable bladder, Suspect small and irritated"
click at [365, 317] on input "radio" at bounding box center [367, 313] width 24 height 24
radio input "true"
click at [363, 343] on input "radio" at bounding box center [367, 342] width 24 height 24
radio input "true"
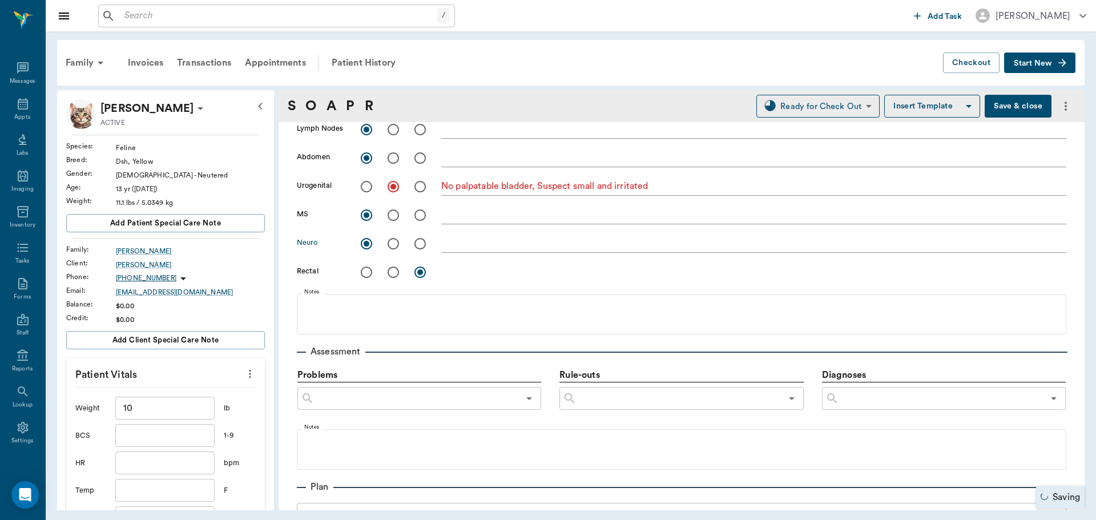
scroll to position [457, 0]
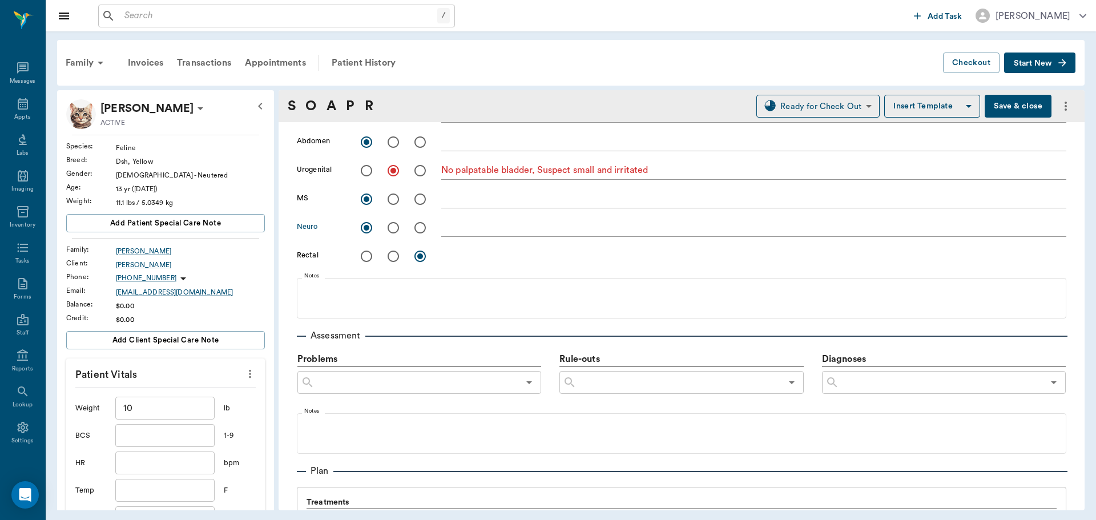
click at [870, 387] on input "text" at bounding box center [941, 383] width 204 height 16
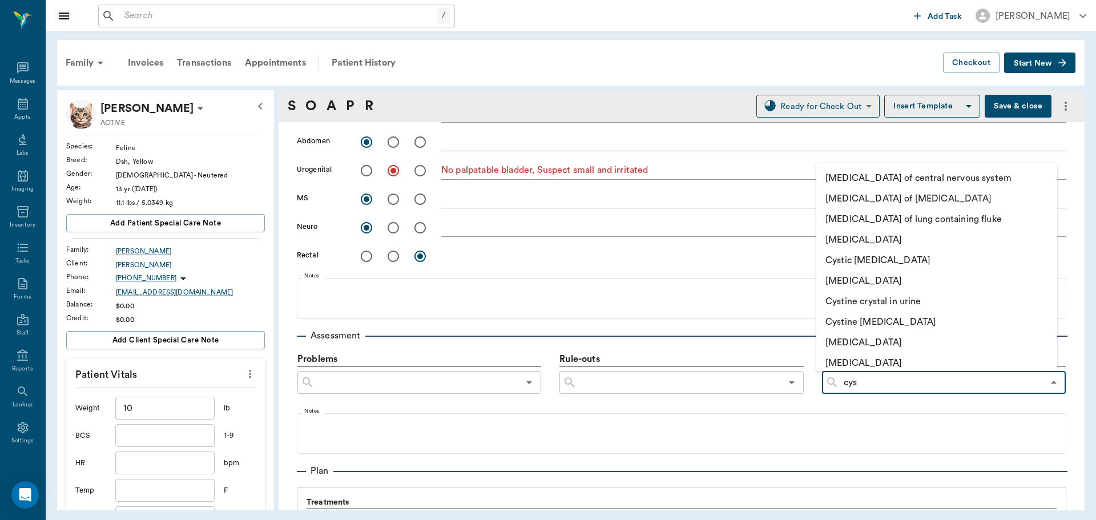
type input "cyst"
click at [879, 341] on li "Cystitis" at bounding box center [937, 342] width 241 height 21
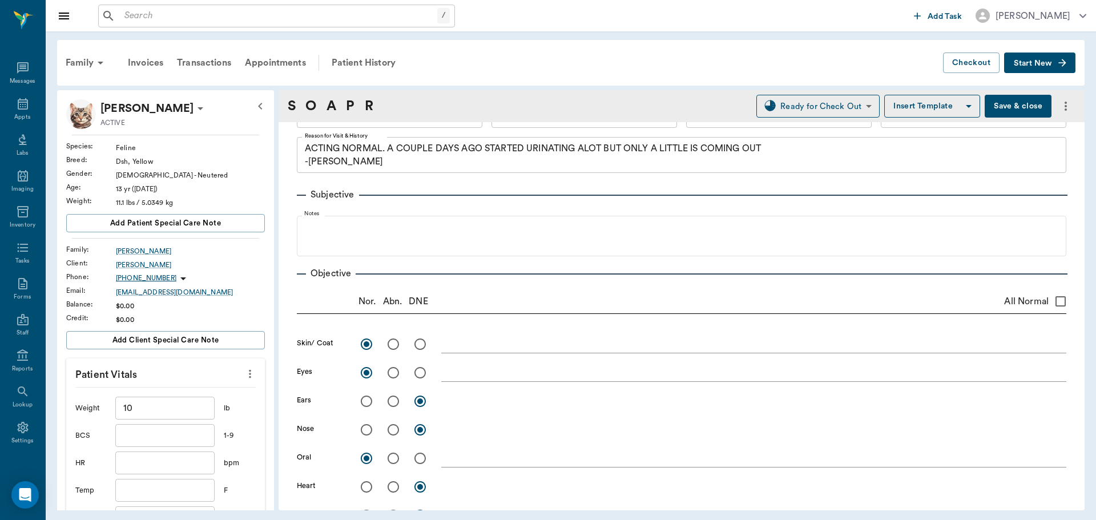
scroll to position [0, 0]
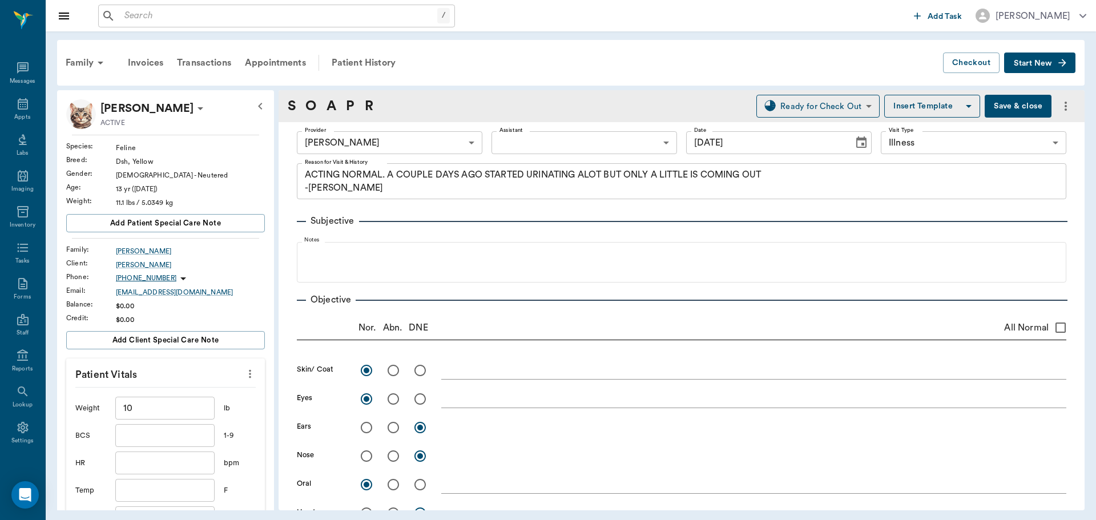
click at [1022, 99] on button "Save & close" at bounding box center [1018, 106] width 67 height 23
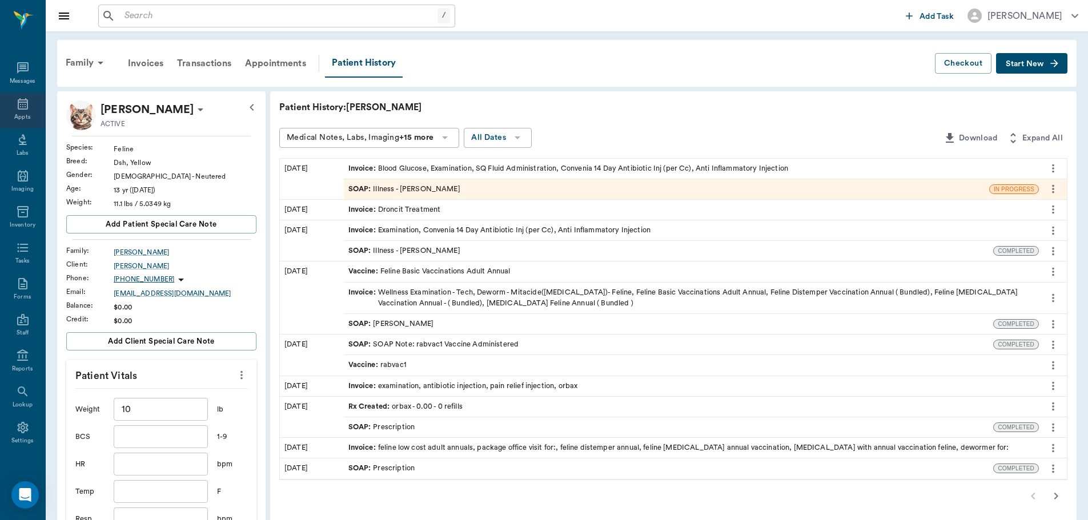
click at [19, 109] on icon at bounding box center [23, 103] width 10 height 11
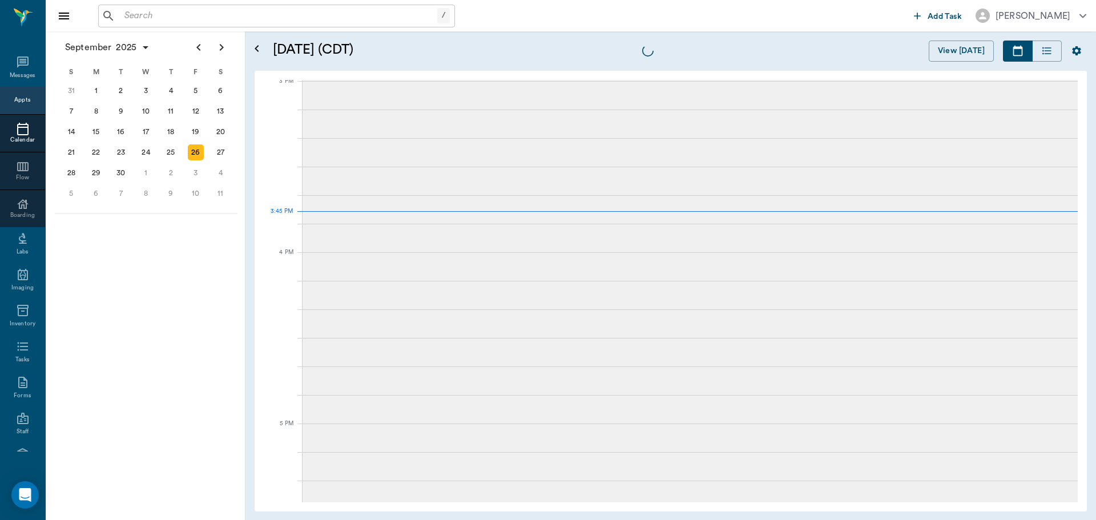
scroll to position [1201, 0]
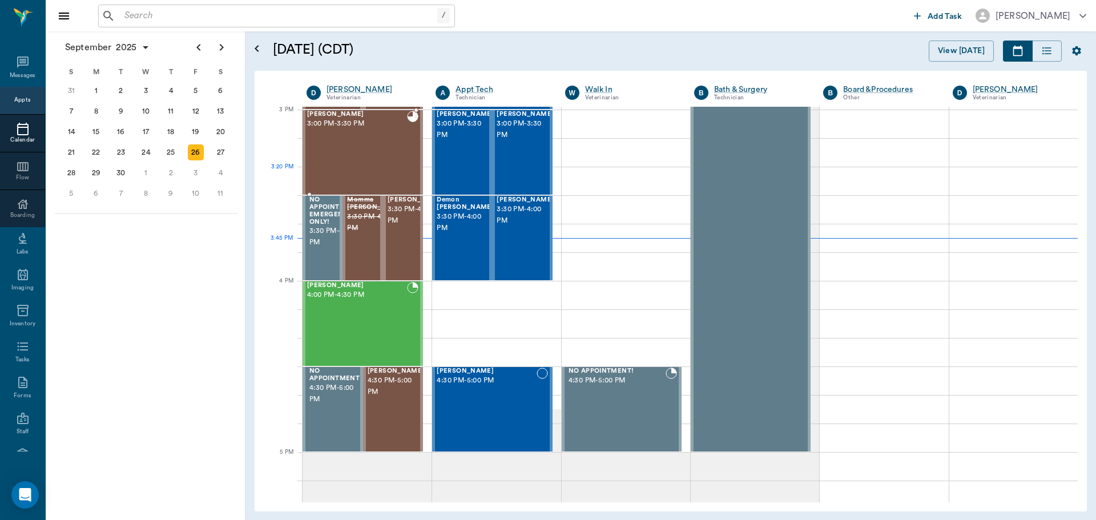
click at [360, 173] on div "Bernie Lyle 3:00 PM - 3:30 PM" at bounding box center [357, 152] width 100 height 83
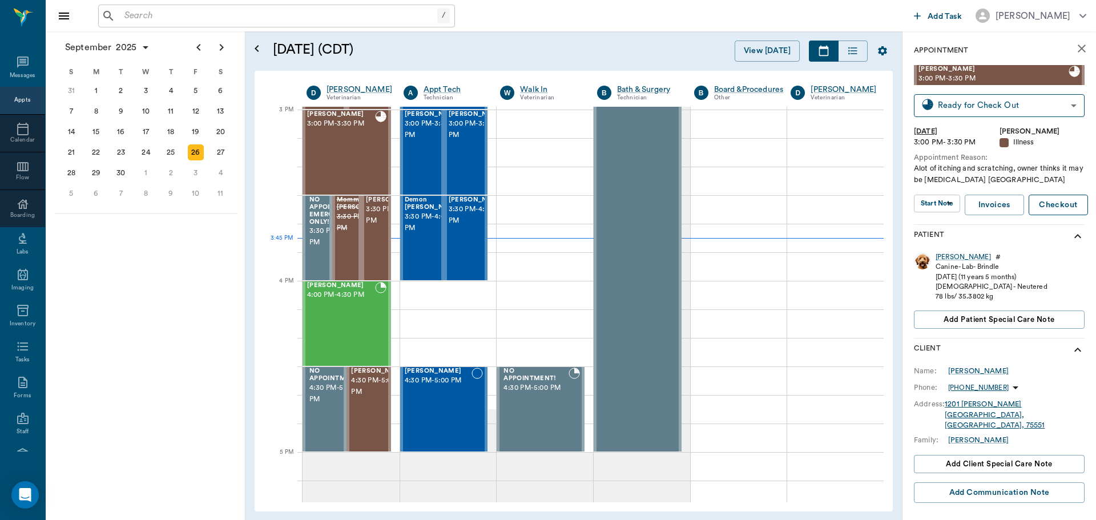
click at [1056, 204] on button "Checkout" at bounding box center [1058, 205] width 59 height 21
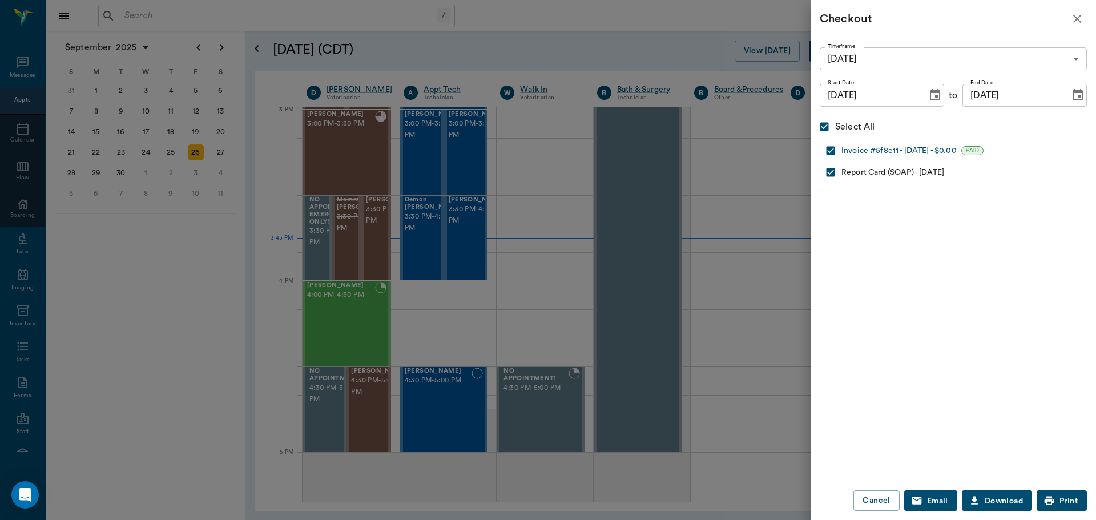
click at [1074, 18] on icon "button" at bounding box center [1078, 19] width 14 height 14
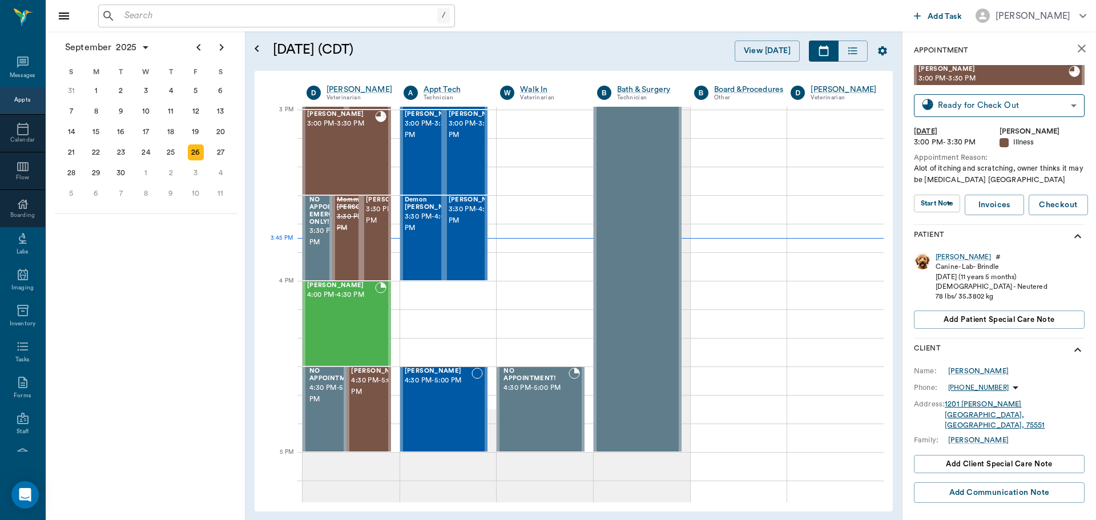
click at [938, 203] on body "/ ​ Add Task Dr. Bert Ellsworth Nectar Messages Appts Calendar Flow Boarding La…" at bounding box center [548, 260] width 1096 height 520
click at [943, 226] on button "View SOAP" at bounding box center [930, 226] width 39 height 13
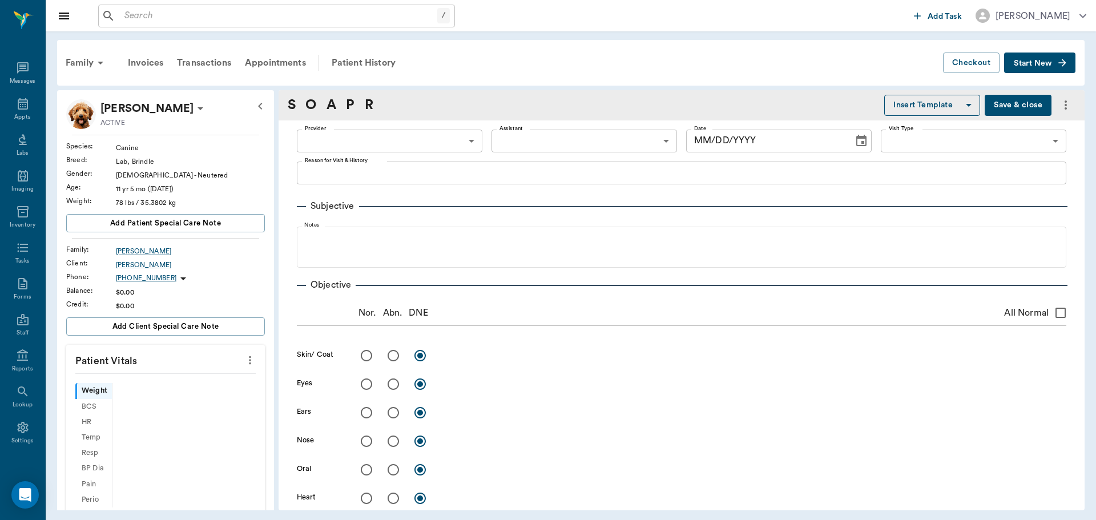
type input "63ec2f075fda476ae8351a4d"
type input "65d2be4f46e3a538d89b8c15"
type textarea "Alot of itching and scratching, owner thinks it may be allergies Caryn"
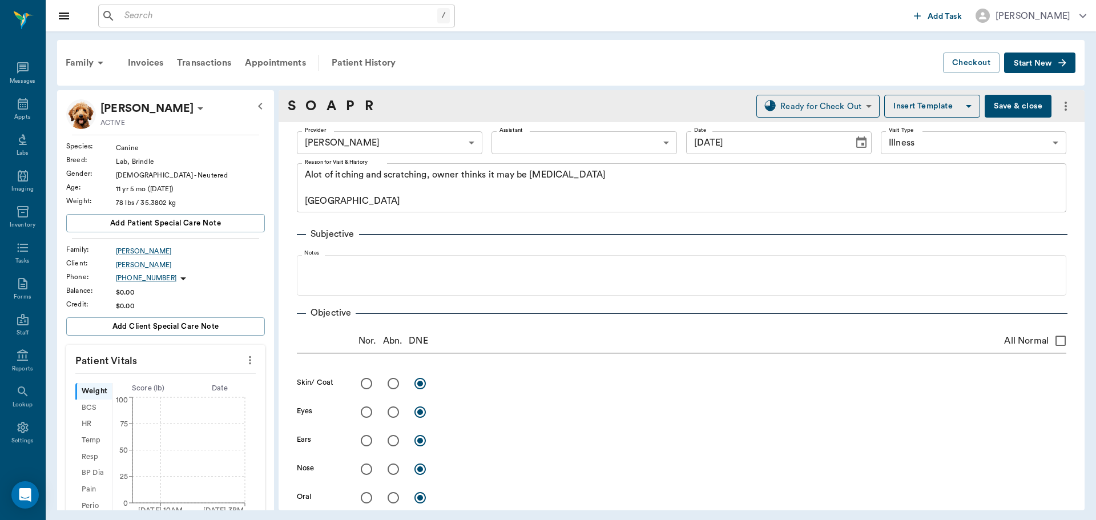
type input "[DATE]"
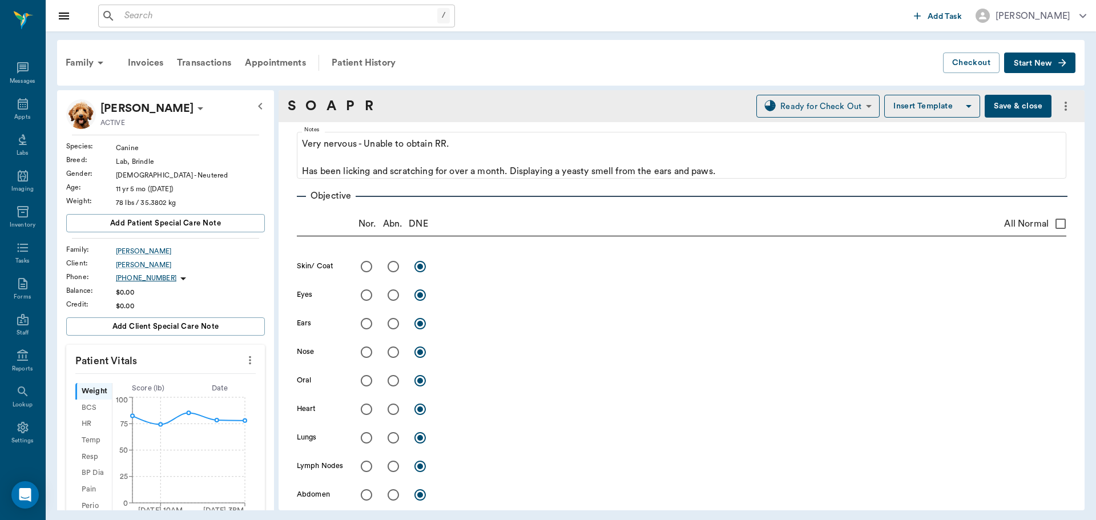
scroll to position [114, 0]
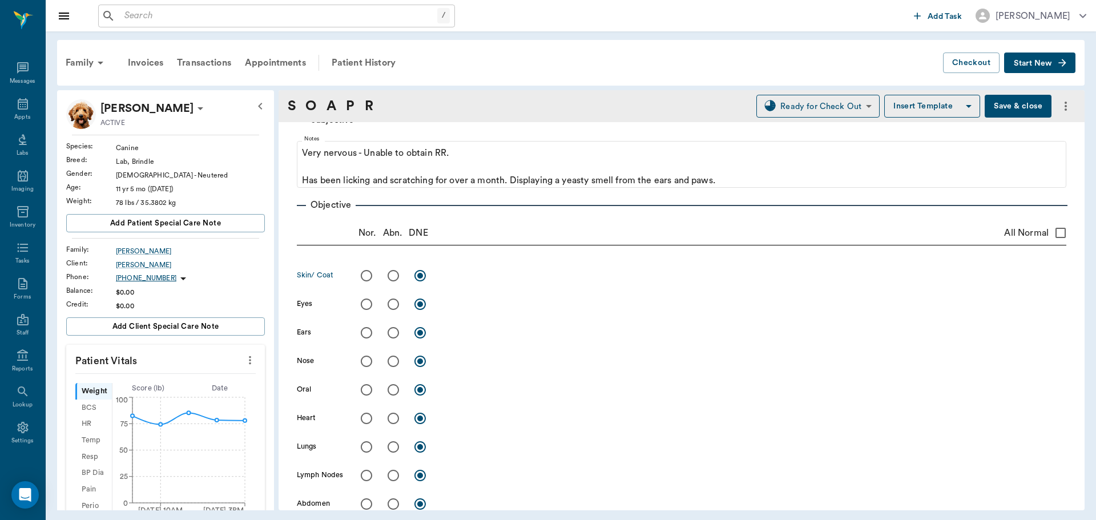
click at [395, 275] on input "radio" at bounding box center [393, 276] width 24 height 24
radio input "true"
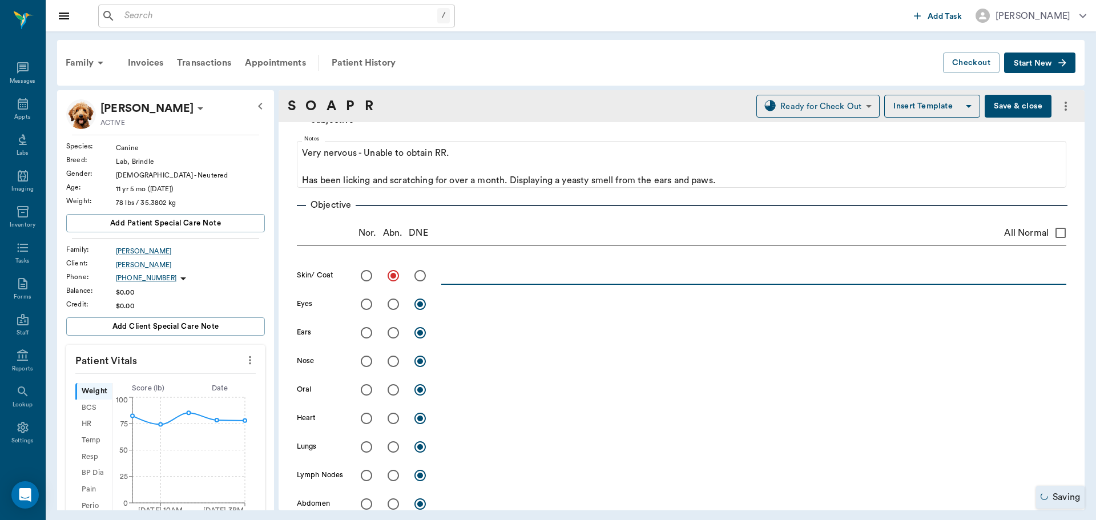
click at [480, 271] on textarea at bounding box center [753, 275] width 625 height 13
click at [782, 275] on textarea "Acral lick granuloma on LH metatarsal area, hot spots around tail head, small a…" at bounding box center [753, 275] width 625 height 13
click at [883, 279] on textarea "Acral lick granuloma on LH metatarsal area, hot spots around tail head, small a…" at bounding box center [753, 275] width 625 height 13
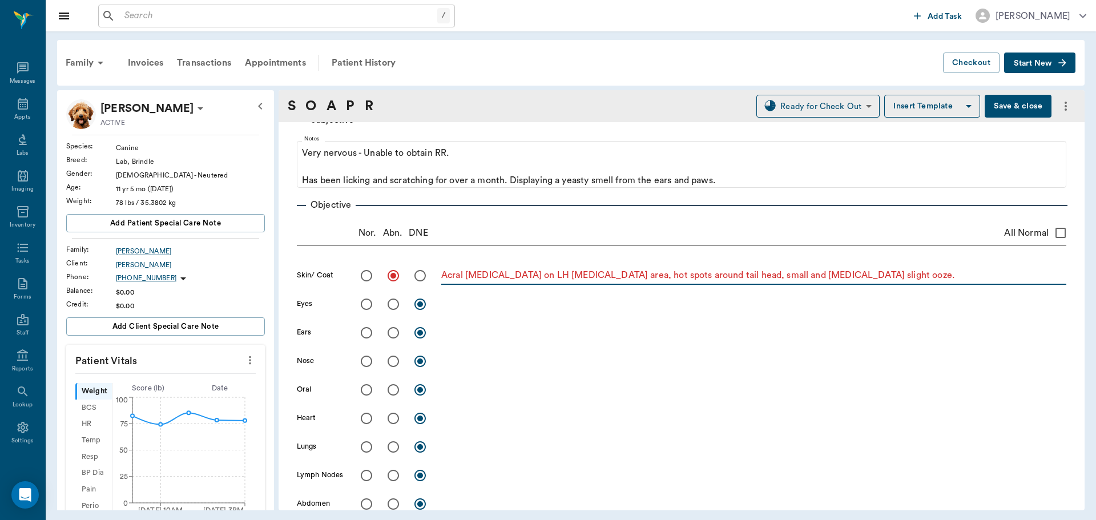
type textarea "Acral lick granuloma on LH metatarsal area, hot spots around tail head, small a…"
click at [393, 331] on input "radio" at bounding box center [393, 333] width 24 height 24
radio input "true"
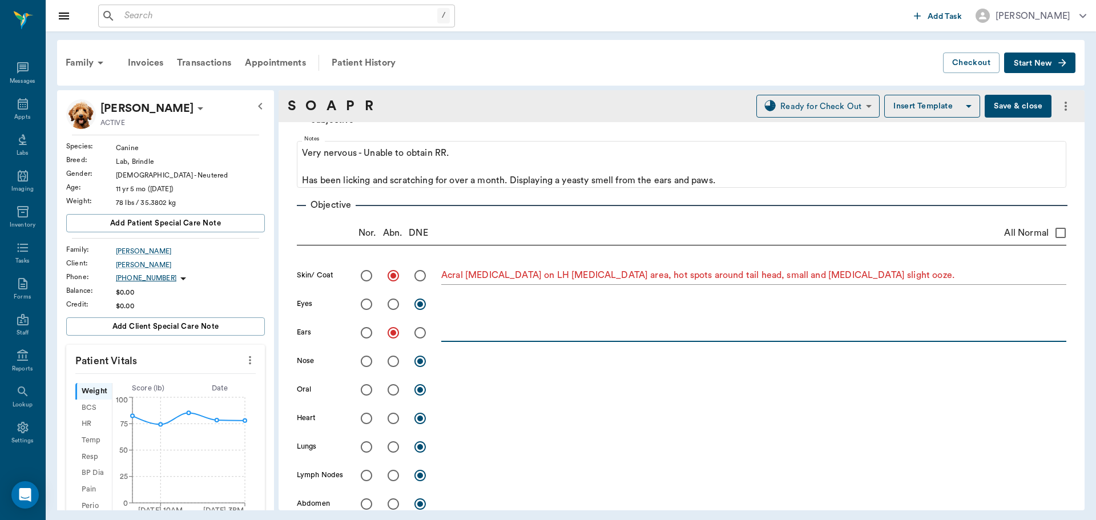
click at [515, 331] on textarea at bounding box center [753, 332] width 625 height 13
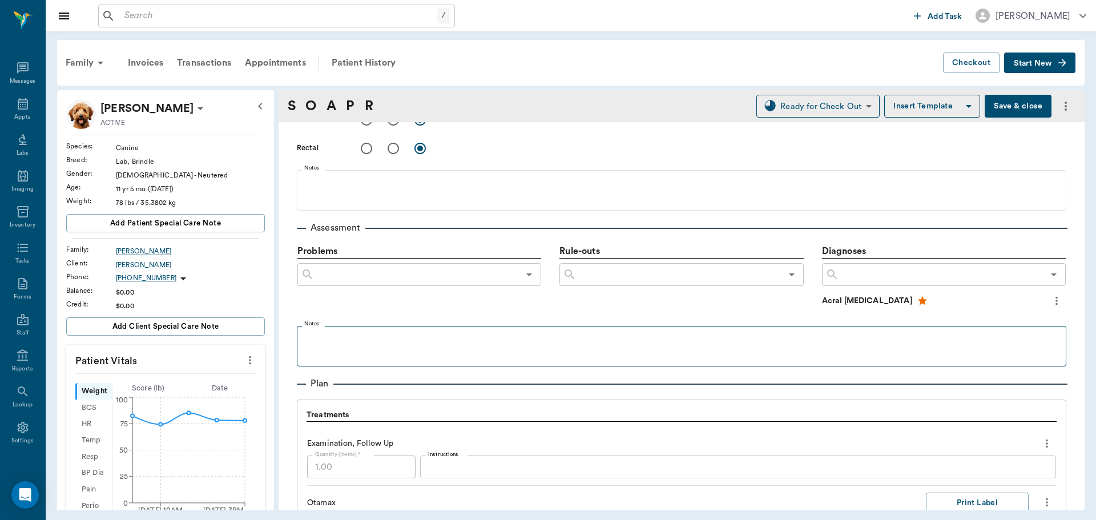
scroll to position [571, 0]
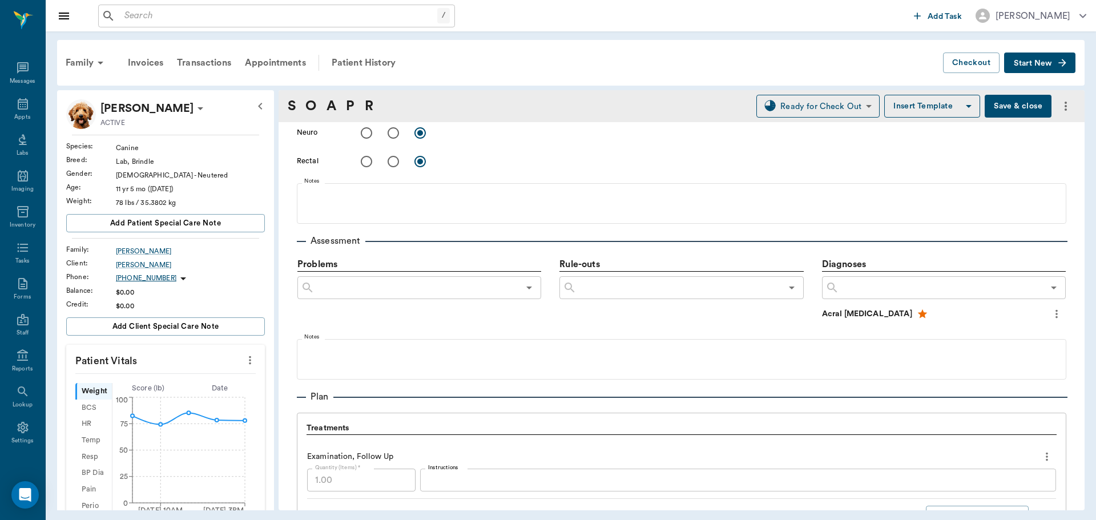
type textarea "Both ears have severe dermatitis on pinnaes. Canals OK."
click at [866, 284] on input "text" at bounding box center [941, 288] width 204 height 16
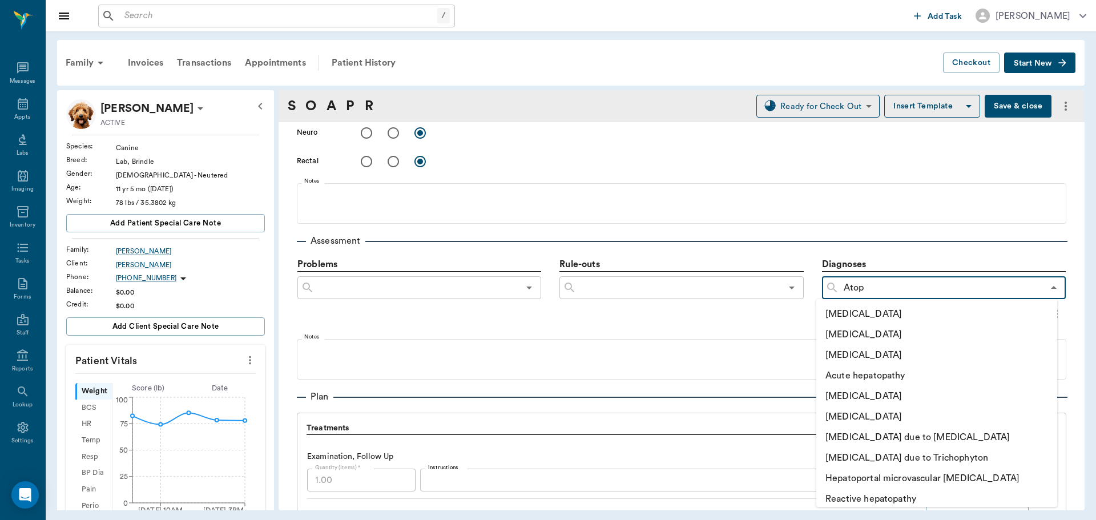
type input "Atopy"
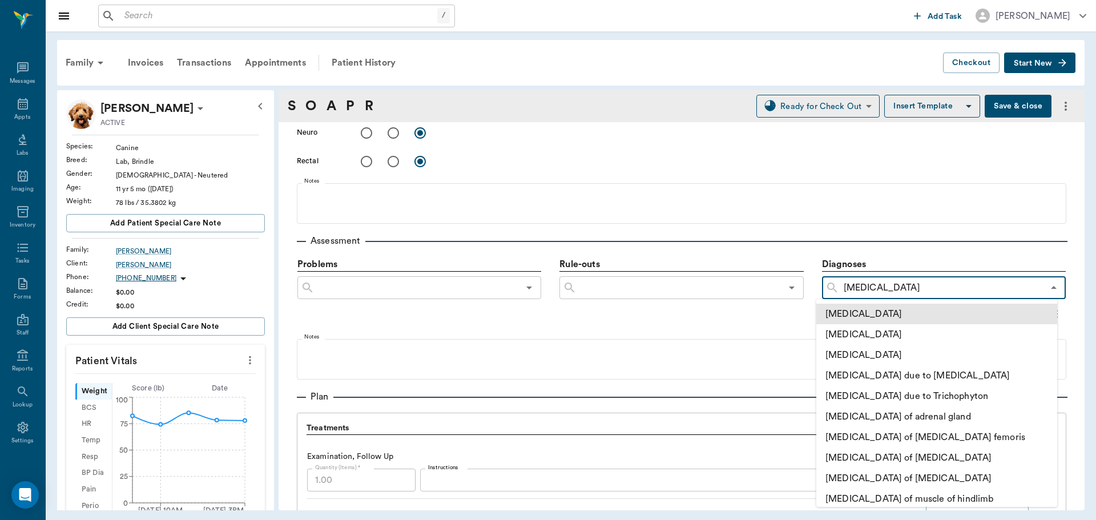
click at [865, 316] on li "Atopy" at bounding box center [937, 314] width 241 height 21
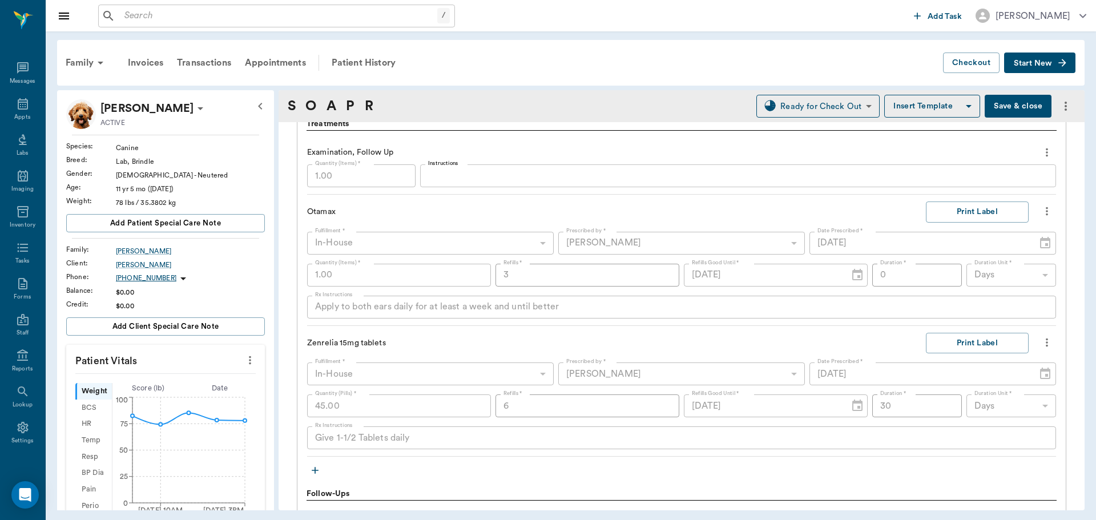
scroll to position [799, 0]
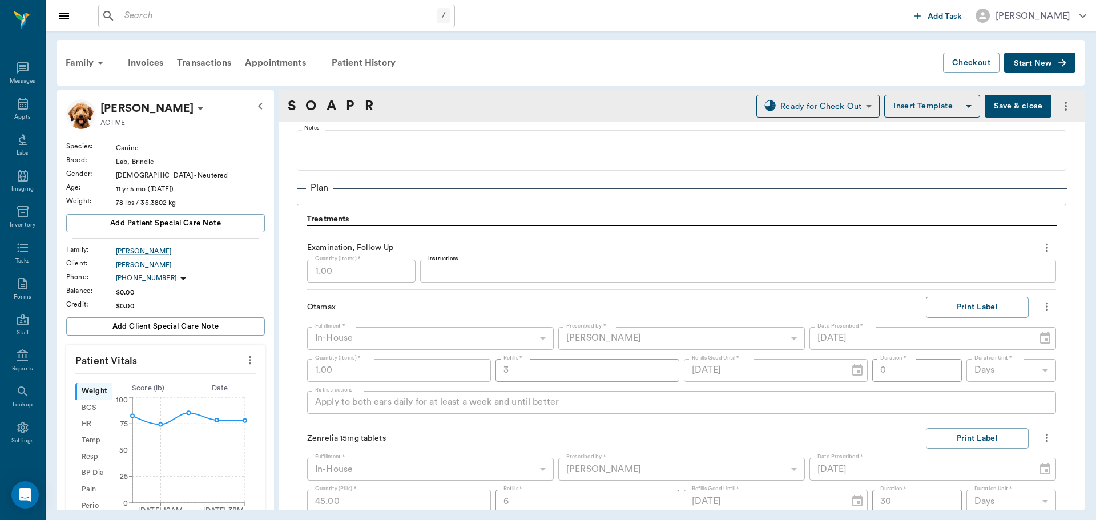
click at [1003, 108] on button "Save & close" at bounding box center [1018, 106] width 67 height 23
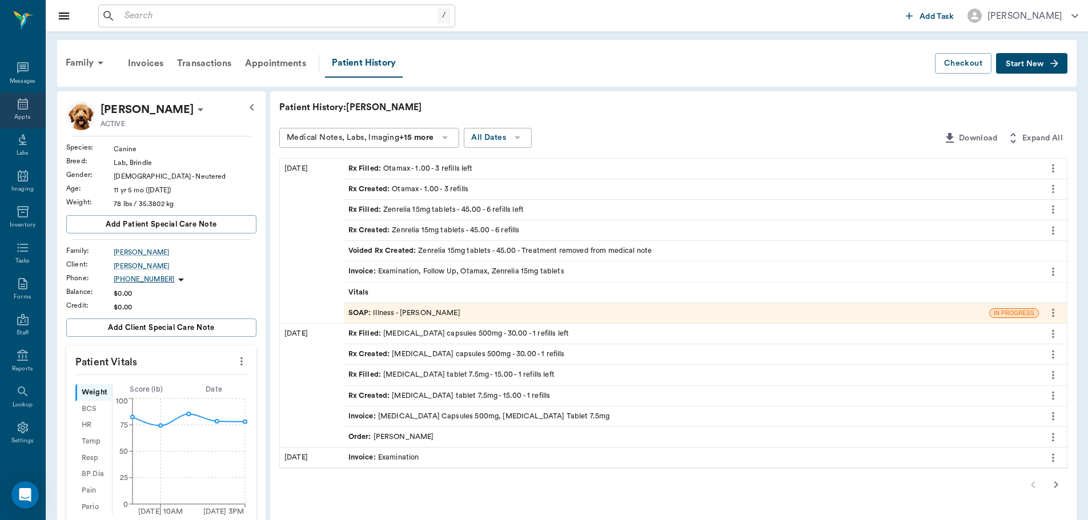
click at [22, 105] on icon at bounding box center [23, 104] width 14 height 14
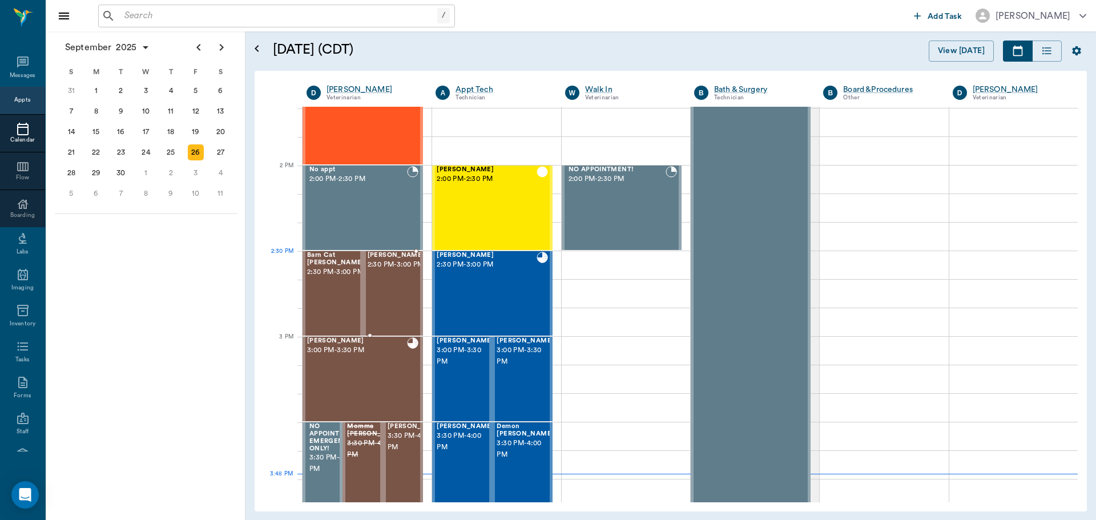
scroll to position [974, 0]
click at [387, 288] on div "Huff Warrick 2:30 PM - 3:00 PM" at bounding box center [396, 293] width 57 height 83
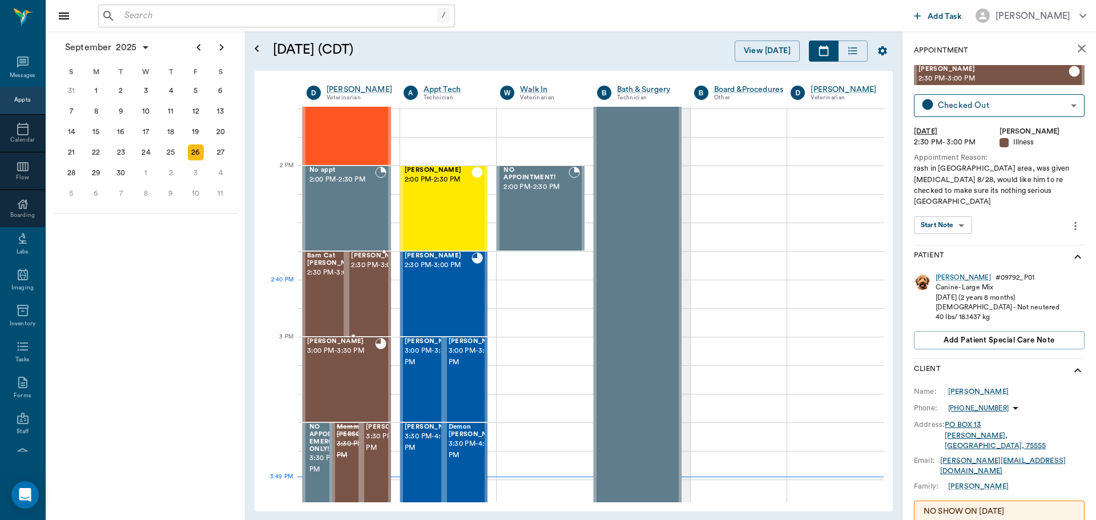
click at [375, 271] on span "2:30 PM - 3:00 PM" at bounding box center [379, 265] width 57 height 11
click at [962, 215] on body "/ ​ Add Task Dr. Bert Ellsworth Nectar Messages Appts Calendar Flow Boarding La…" at bounding box center [548, 260] width 1096 height 520
click at [950, 231] on button "View SOAP" at bounding box center [937, 237] width 39 height 13
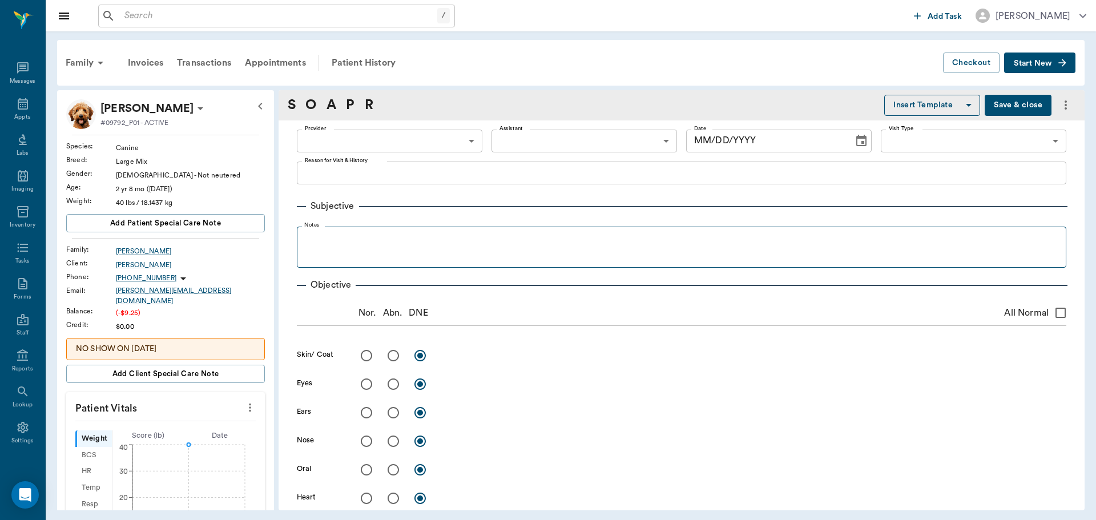
type input "63ec2f075fda476ae8351a4d"
type input "65d2be4f46e3a538d89b8c15"
type textarea "rash in [GEOGRAPHIC_DATA] area, was given [MEDICAL_DATA] 8/28, would like him t…"
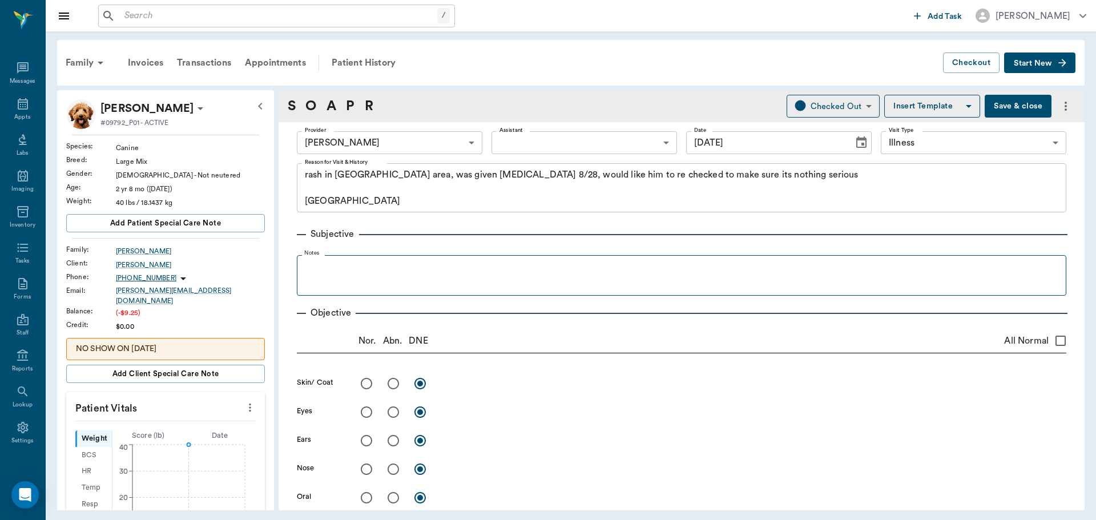
type input "[DATE]"
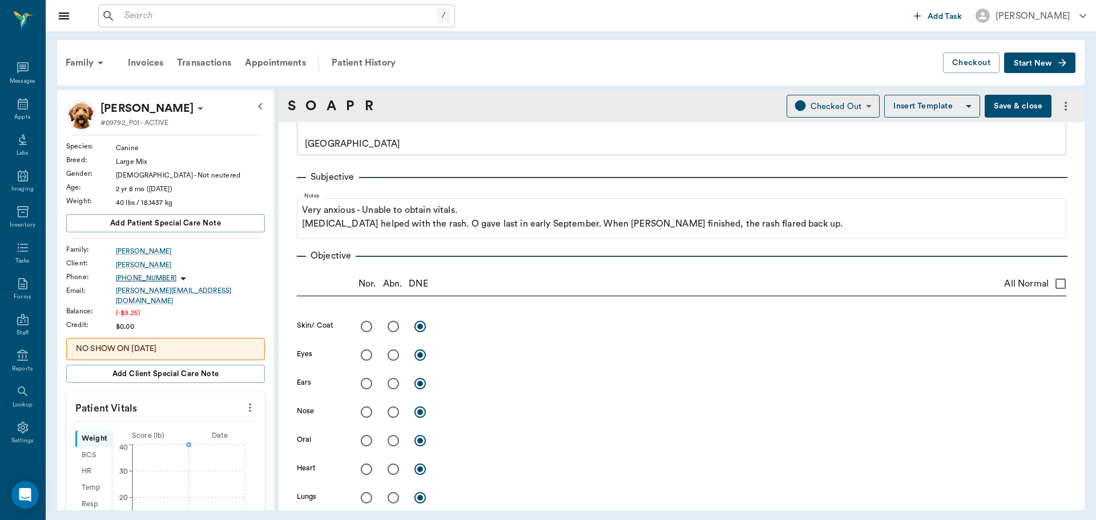
scroll to position [171, 0]
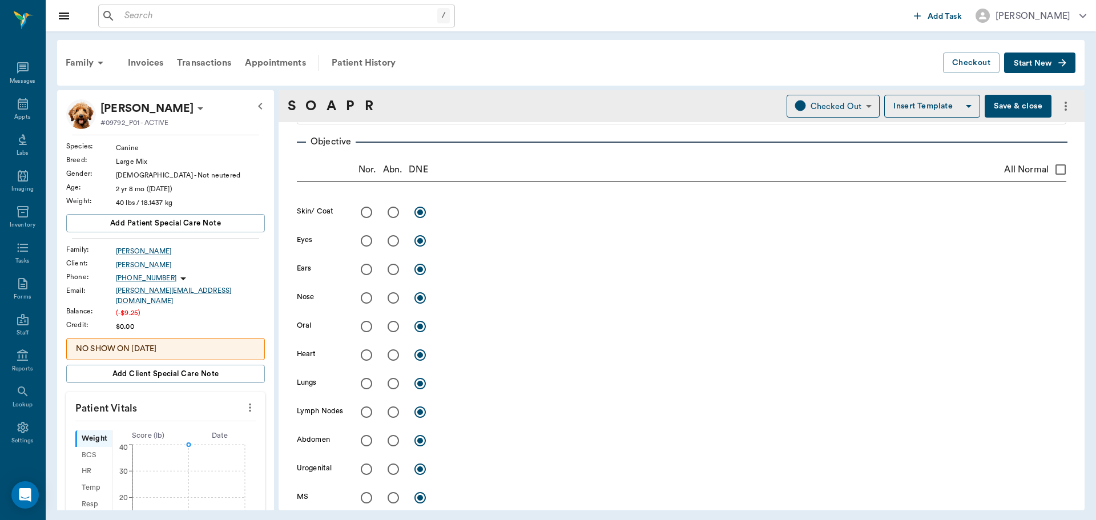
click at [393, 207] on input "radio" at bounding box center [393, 212] width 24 height 24
radio input "true"
click at [481, 218] on textarea at bounding box center [753, 212] width 625 height 13
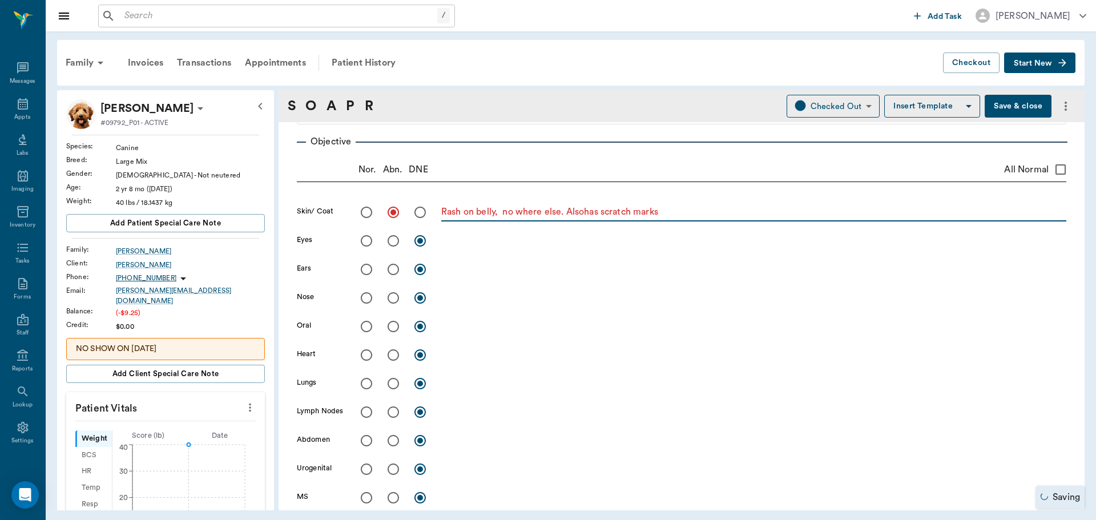
click at [589, 212] on textarea "Rash on belly, no where else. Alsohas scratch marks" at bounding box center [753, 212] width 625 height 13
click at [585, 216] on textarea "Rash on belly, no where else. Alsohas scratch marks" at bounding box center [753, 212] width 625 height 13
click at [677, 217] on textarea "Rash on belly, no where else. Also has scratch marks" at bounding box center [753, 212] width 625 height 13
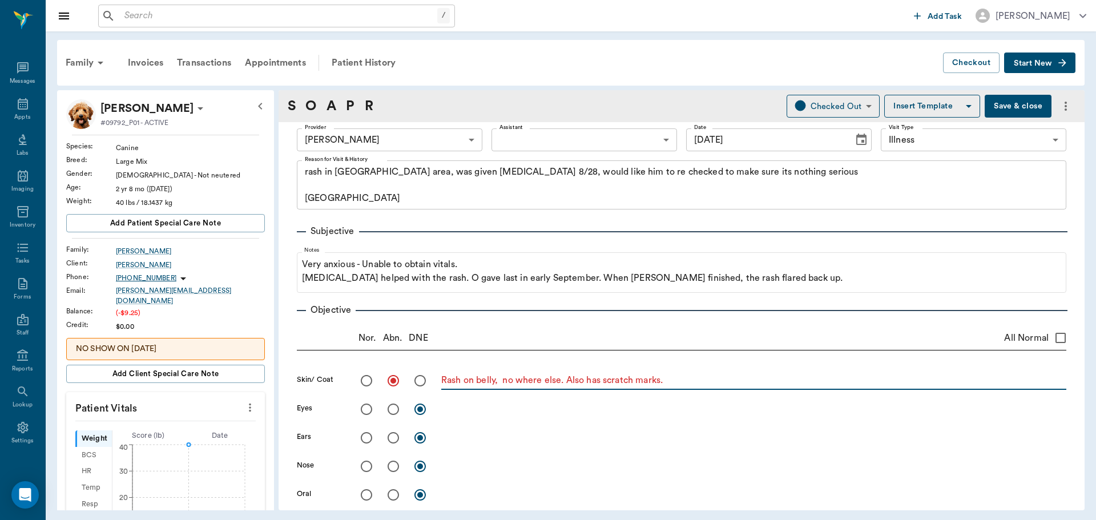
scroll to position [0, 0]
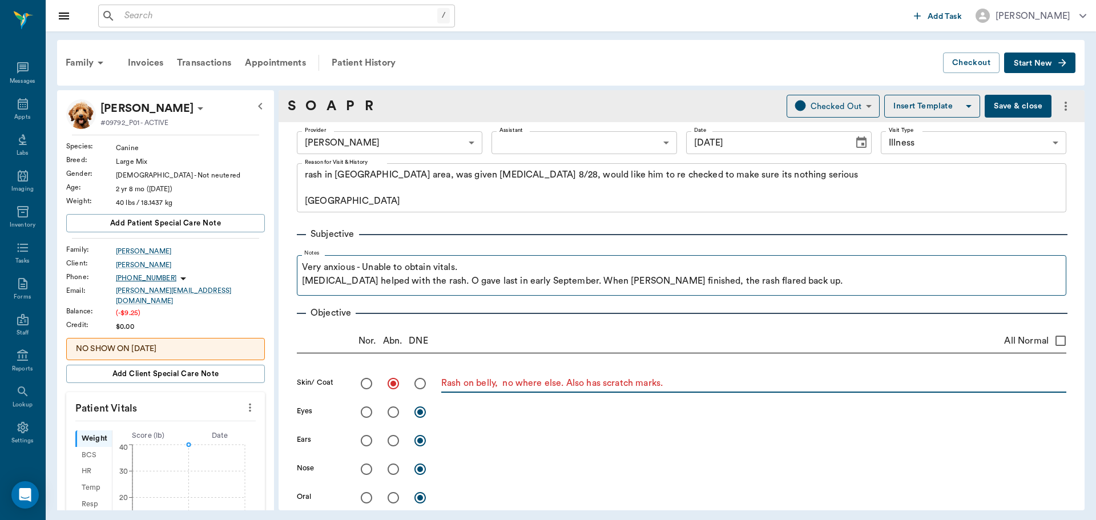
type textarea "Rash on belly, no where else. Also has scratch marks."
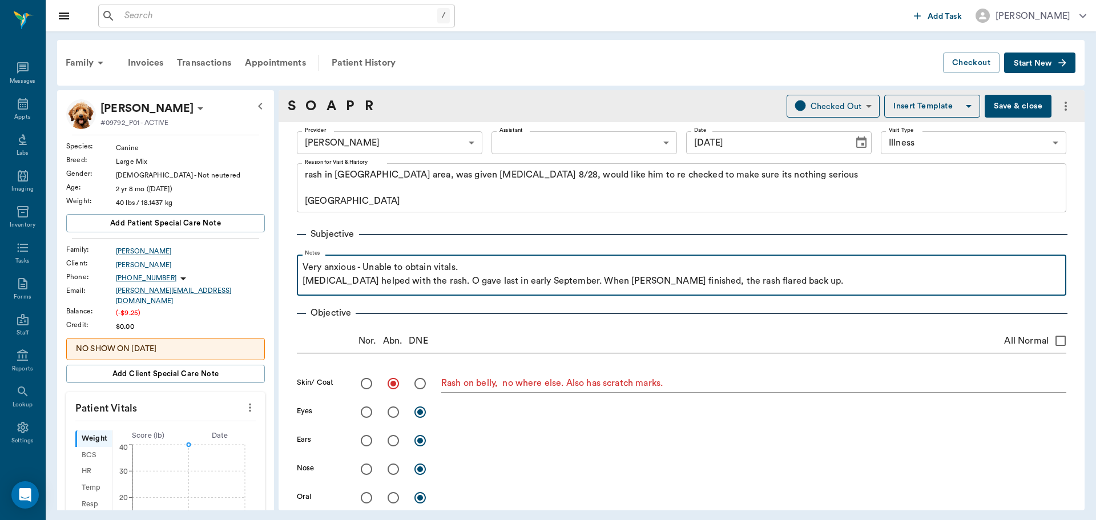
click at [515, 266] on p "Very anxious - Unable to obtain vitals." at bounding box center [682, 267] width 758 height 14
click at [777, 281] on p "[MEDICAL_DATA] helped with the rash. O gave last in early September. When [PERS…" at bounding box center [682, 281] width 758 height 14
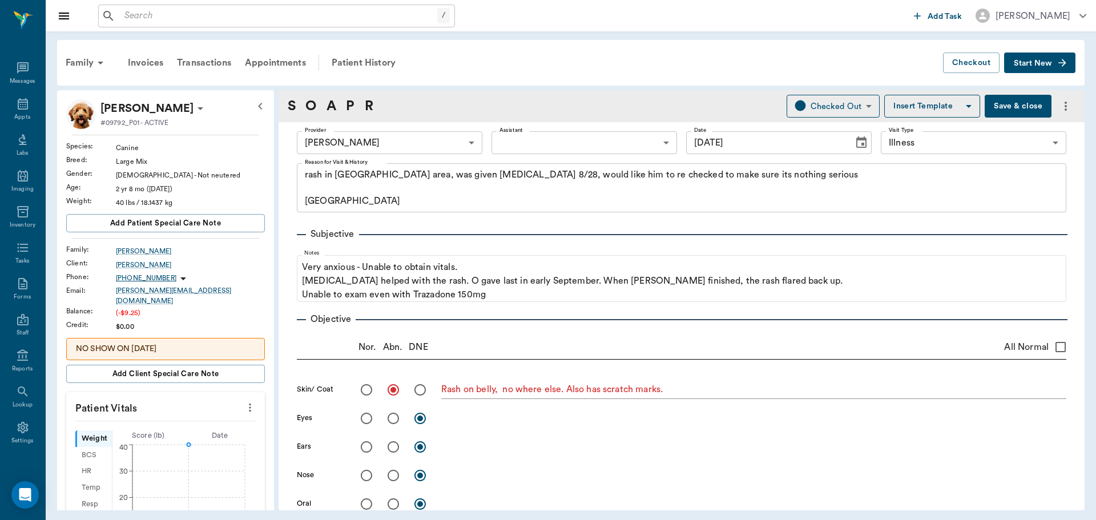
click at [244, 401] on icon "more" at bounding box center [250, 408] width 13 height 14
click at [190, 420] on span "Enter Vitals" at bounding box center [194, 421] width 96 height 12
click at [152, 435] on input "text" at bounding box center [164, 442] width 99 height 23
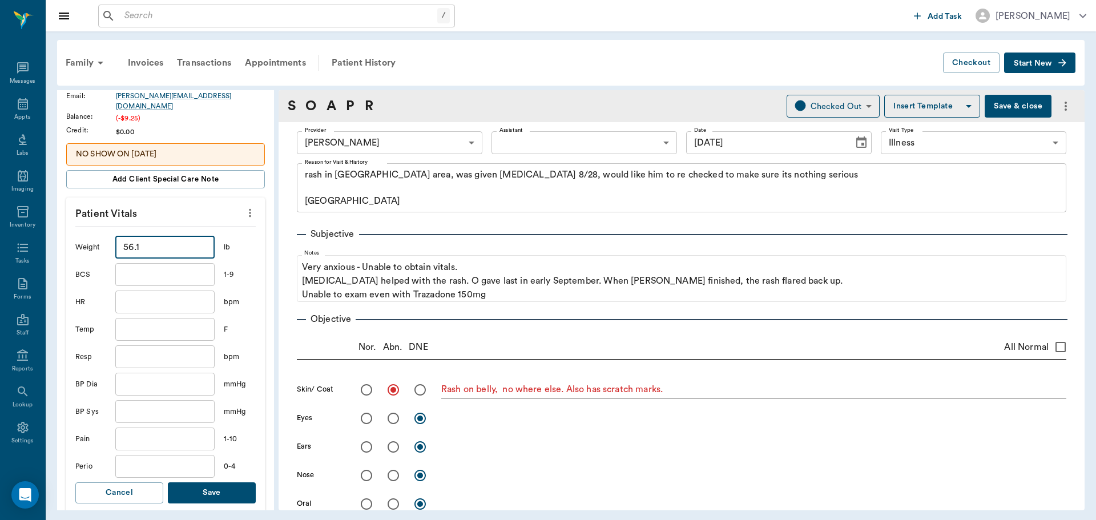
scroll to position [171, 0]
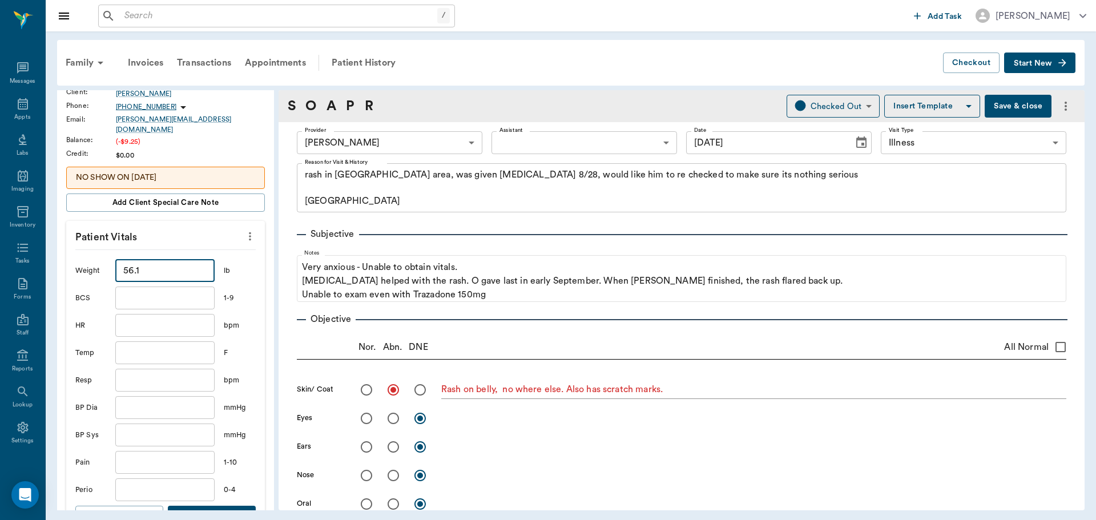
type input "56.1"
click at [198, 506] on button "Save" at bounding box center [212, 516] width 88 height 21
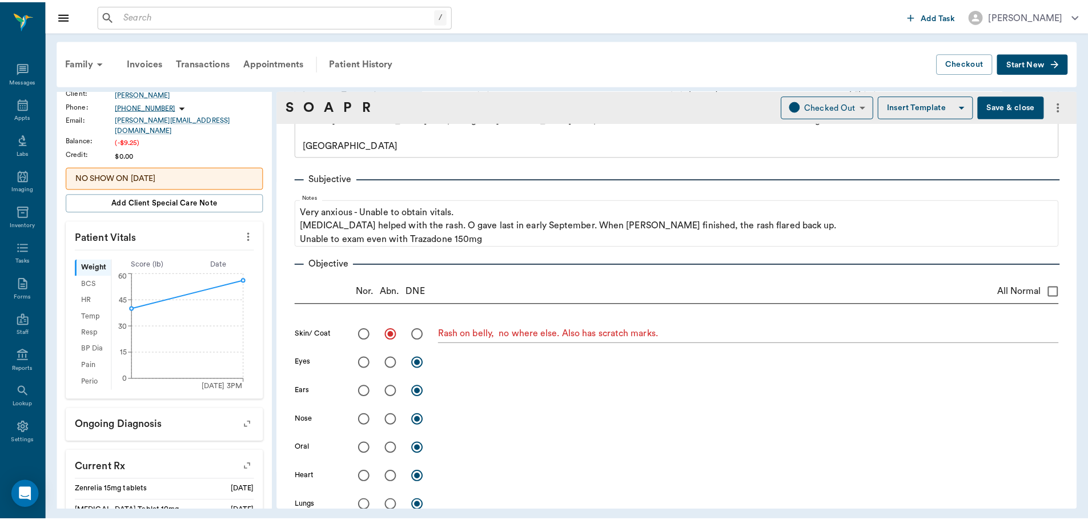
scroll to position [0, 0]
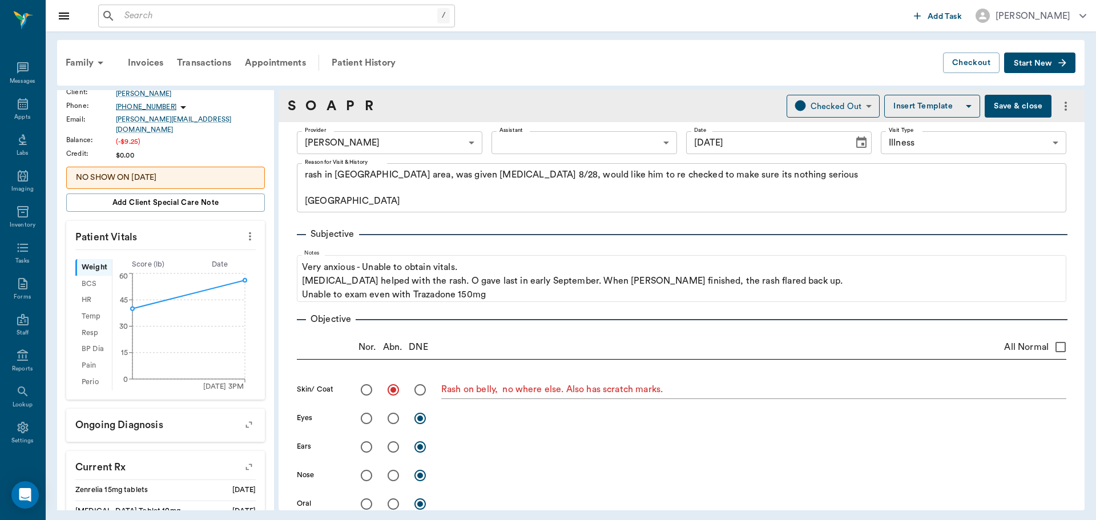
click at [998, 106] on button "Save & close" at bounding box center [1018, 106] width 67 height 23
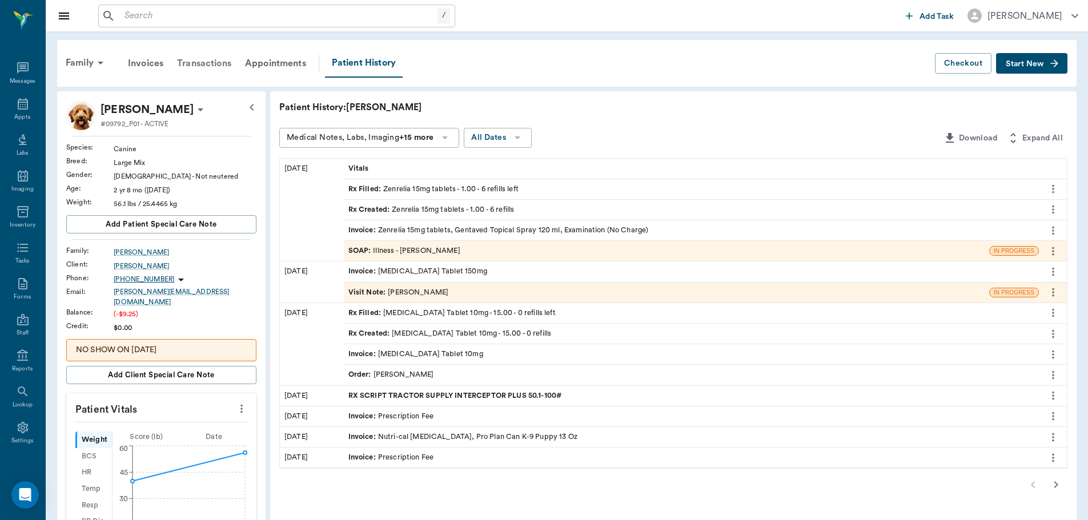
click at [193, 65] on div "Transactions" at bounding box center [204, 63] width 68 height 27
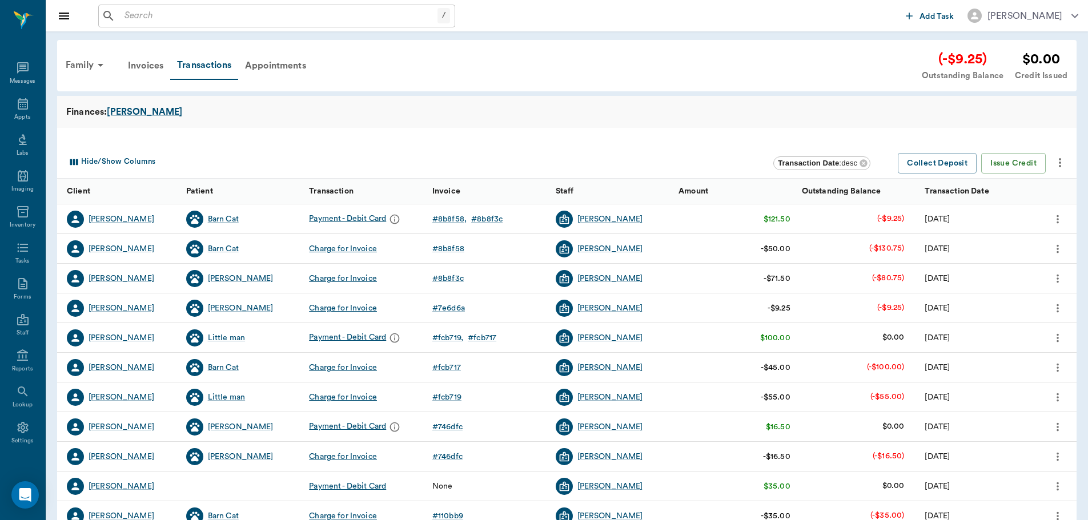
click at [368, 218] on div "Payment - Debit Card" at bounding box center [356, 219] width 94 height 17
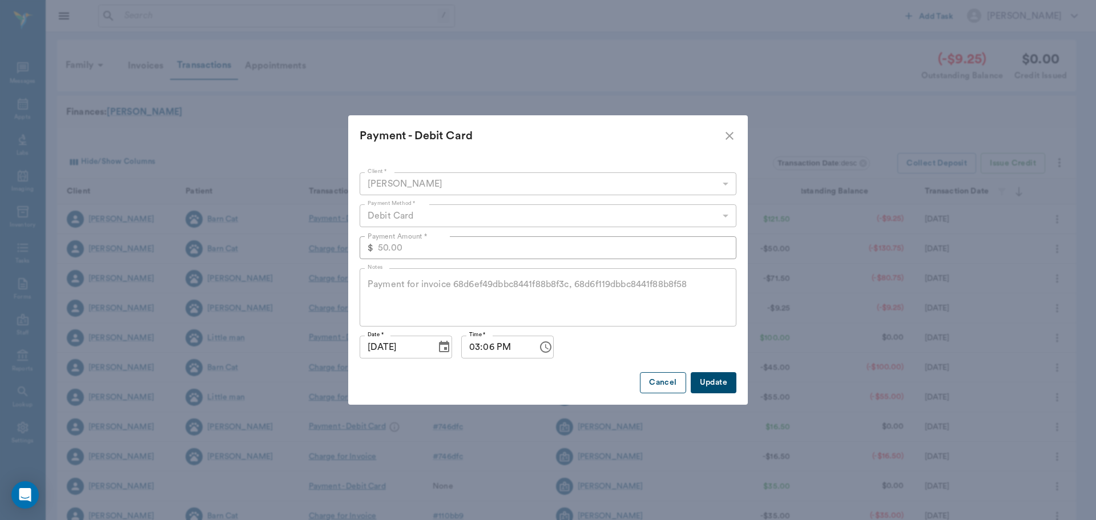
click at [675, 382] on button "Cancel" at bounding box center [663, 382] width 46 height 21
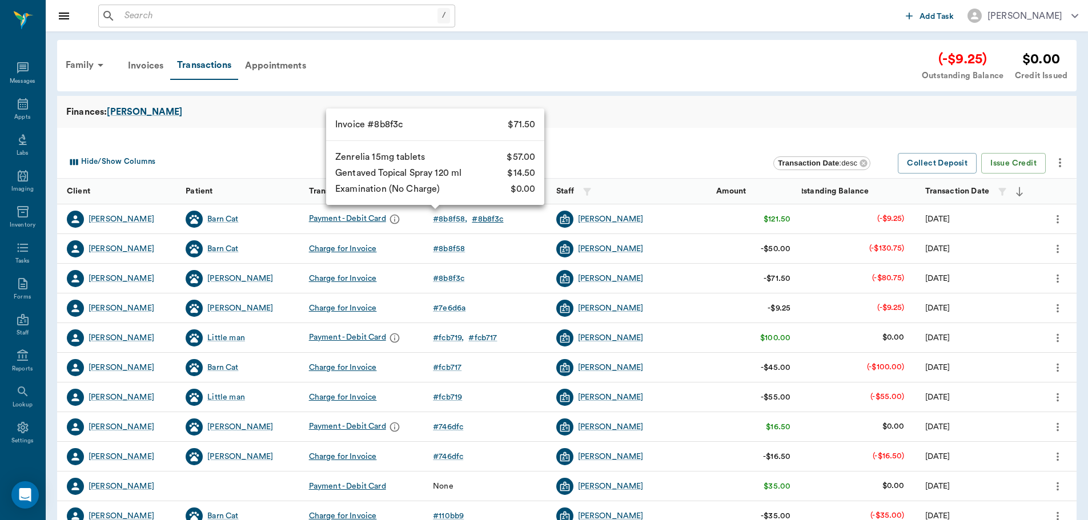
click at [480, 220] on div "# 8b8f3c" at bounding box center [487, 219] width 31 height 11
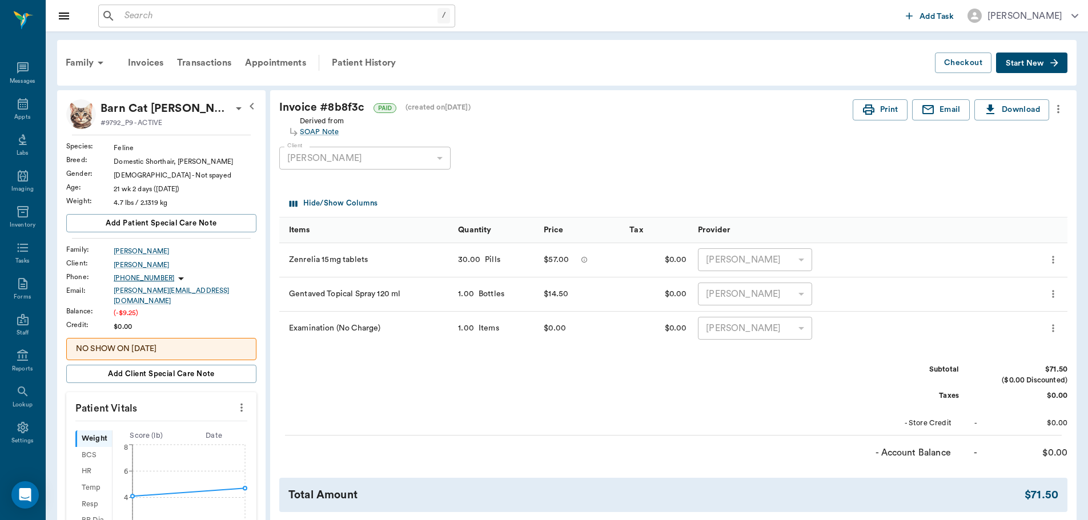
click at [558, 149] on div "Client [PERSON_NAME] 65aa922519a3beb0c8a86e57 Client" at bounding box center [664, 158] width 770 height 41
click at [451, 400] on div "Subtotal $71.50 ($0.00 Discounted) Taxes $0.00 - Store Credit - $0.00" at bounding box center [673, 396] width 788 height 65
click at [371, 68] on div "Patient History" at bounding box center [364, 62] width 78 height 27
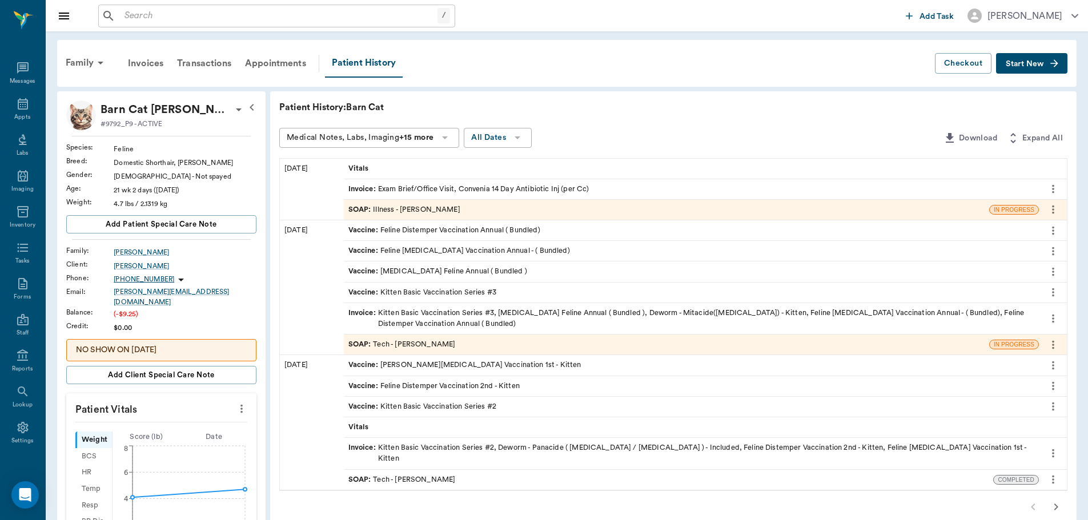
click at [406, 216] on div "SOAP : Illness - [PERSON_NAME]" at bounding box center [666, 210] width 645 height 20
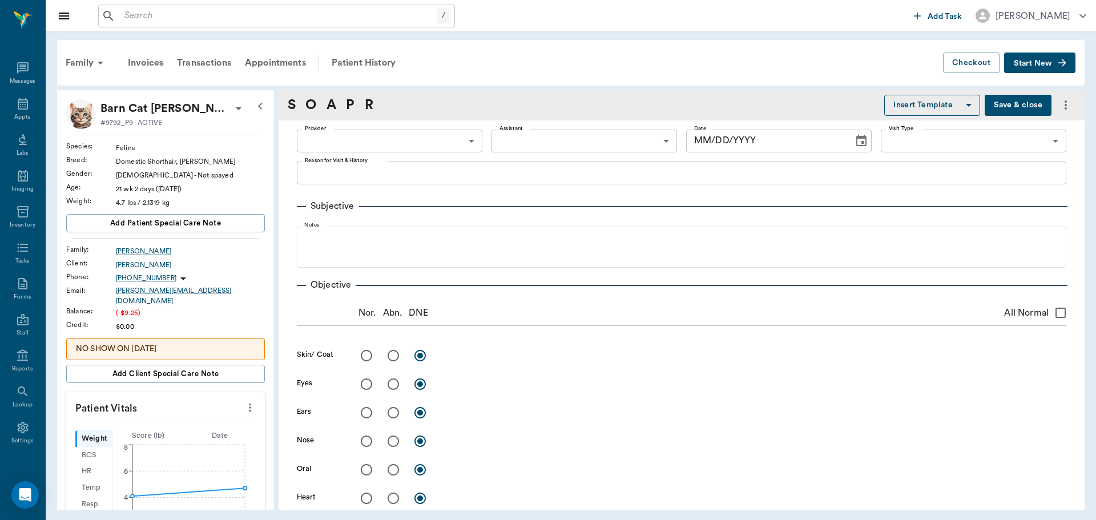
type input "63ec2f075fda476ae8351a4d"
type input "65d2be4f46e3a538d89b8c15"
type textarea "Spot on tail, is discharging pus-slight green color, owner wants to make sure t…"
radio input "true"
type textarea "wound hole on R side of tail head, puncture not deep. Normal [MEDICAL_DATA]"
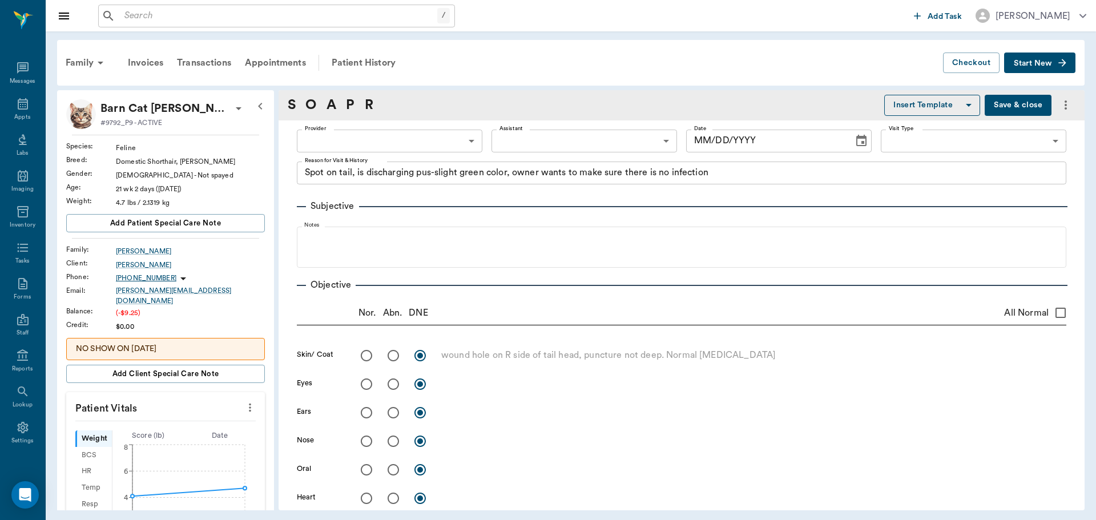
type input "[DATE]"
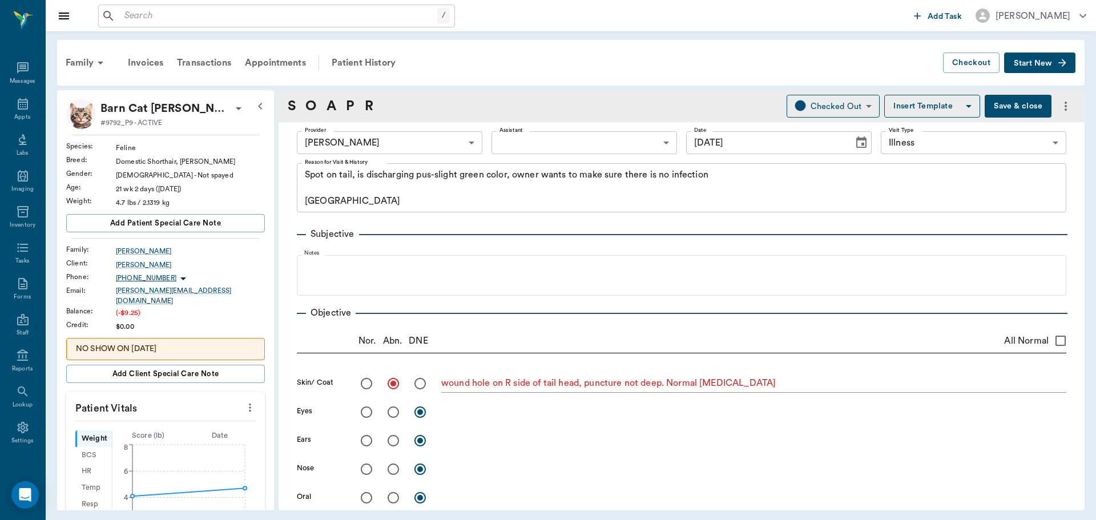
click at [1005, 106] on button "Save & close" at bounding box center [1018, 106] width 67 height 23
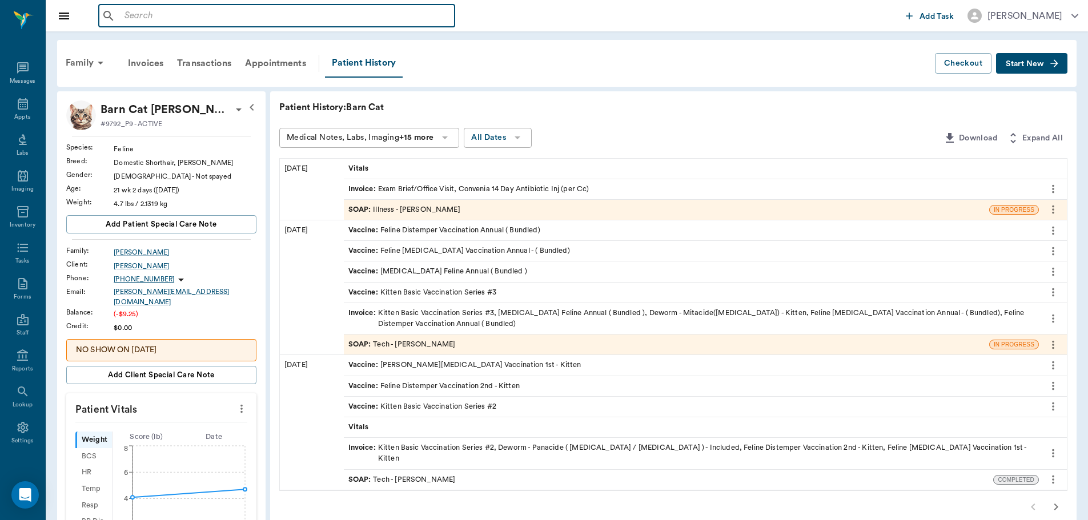
click at [184, 16] on input "text" at bounding box center [285, 16] width 330 height 16
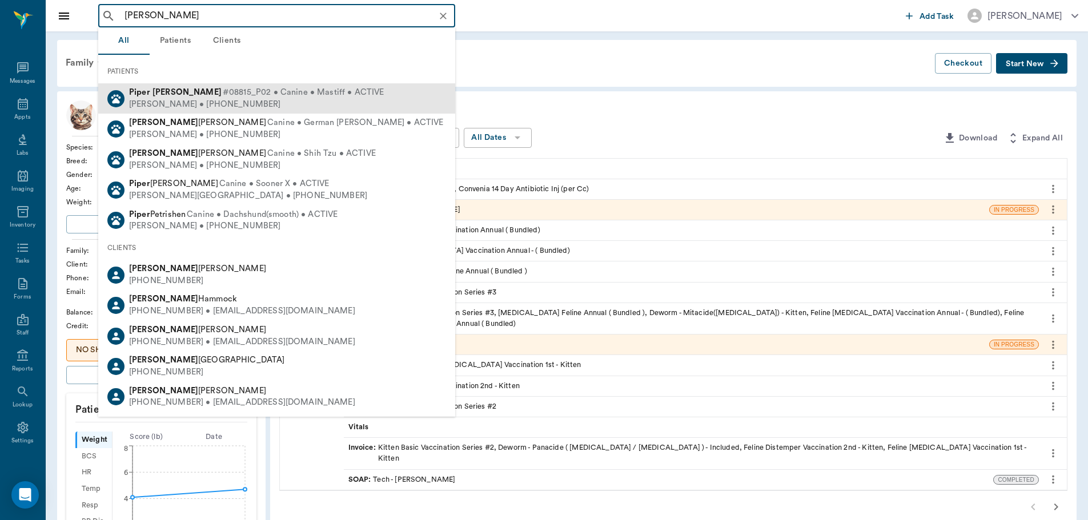
click at [223, 93] on span "#08815_P02 • Canine • Mastiff • ACTIVE" at bounding box center [304, 93] width 162 height 12
type input "[PERSON_NAME]"
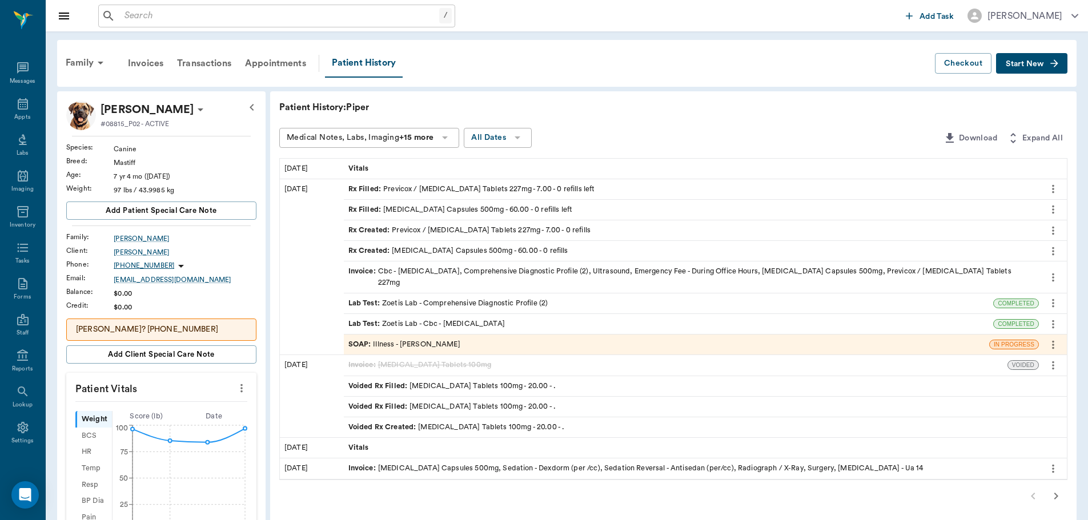
click at [1032, 64] on span "Start New" at bounding box center [1025, 64] width 38 height 0
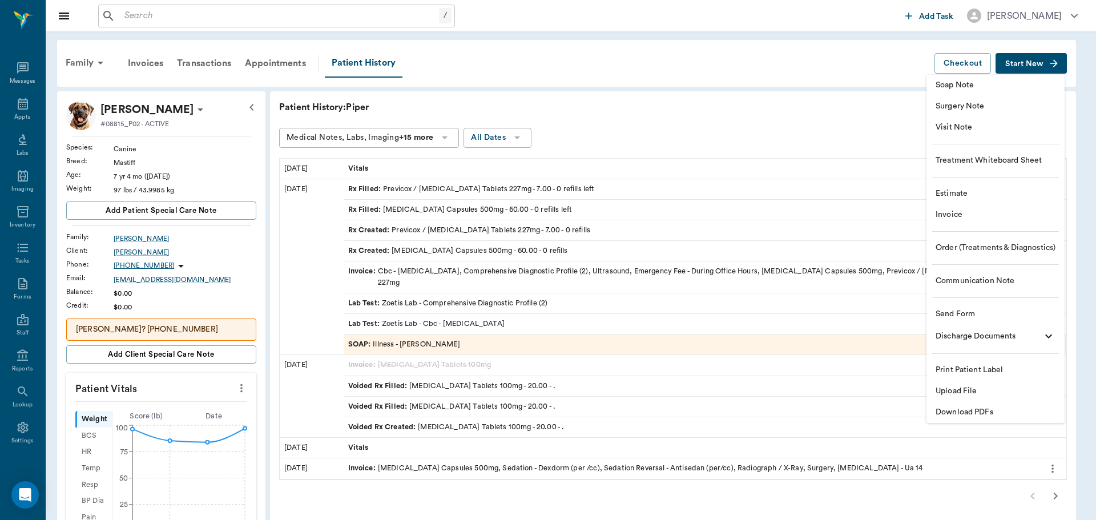
click at [970, 246] on span "Order (Treatments & Diagnostics)" at bounding box center [996, 248] width 120 height 12
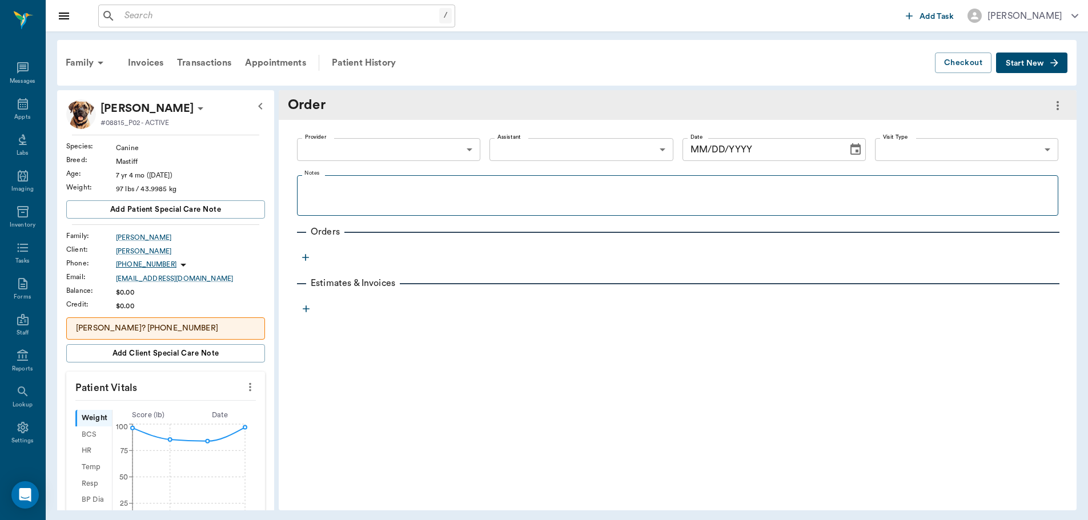
type input "[DATE]"
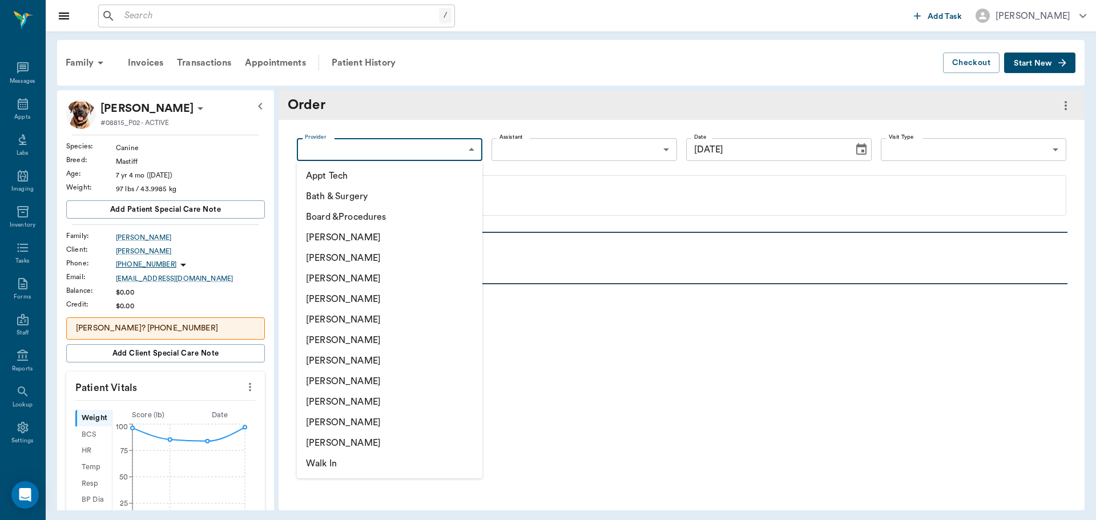
click at [452, 147] on body "/ ​ Add Task [PERSON_NAME] Nectar Messages Appts Labs Imaging Inventory Tasks F…" at bounding box center [548, 260] width 1096 height 520
click at [401, 297] on li "[PERSON_NAME]" at bounding box center [390, 299] width 186 height 21
type input "63ec2f075fda476ae8351a4d"
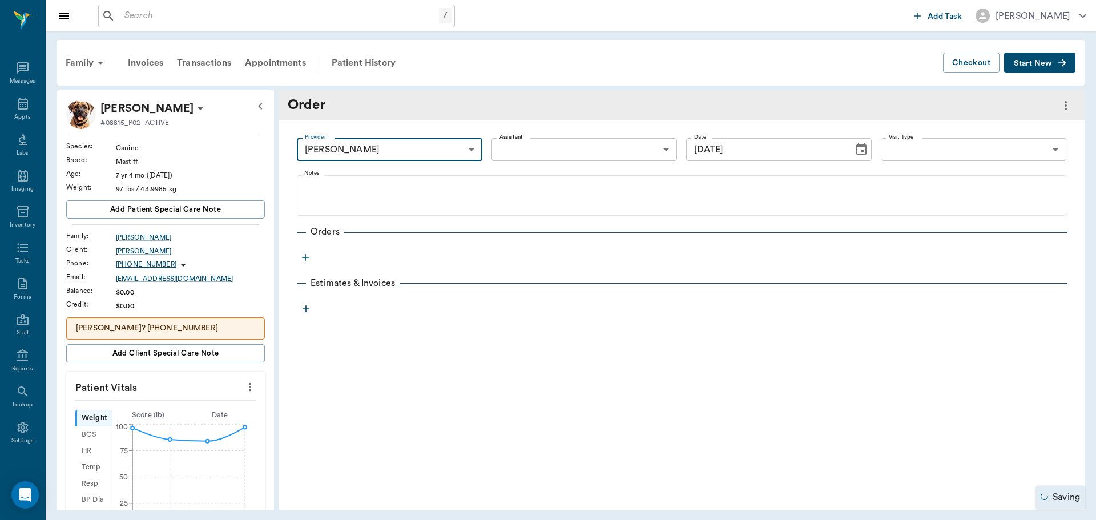
click at [301, 255] on icon "button" at bounding box center [305, 257] width 11 height 11
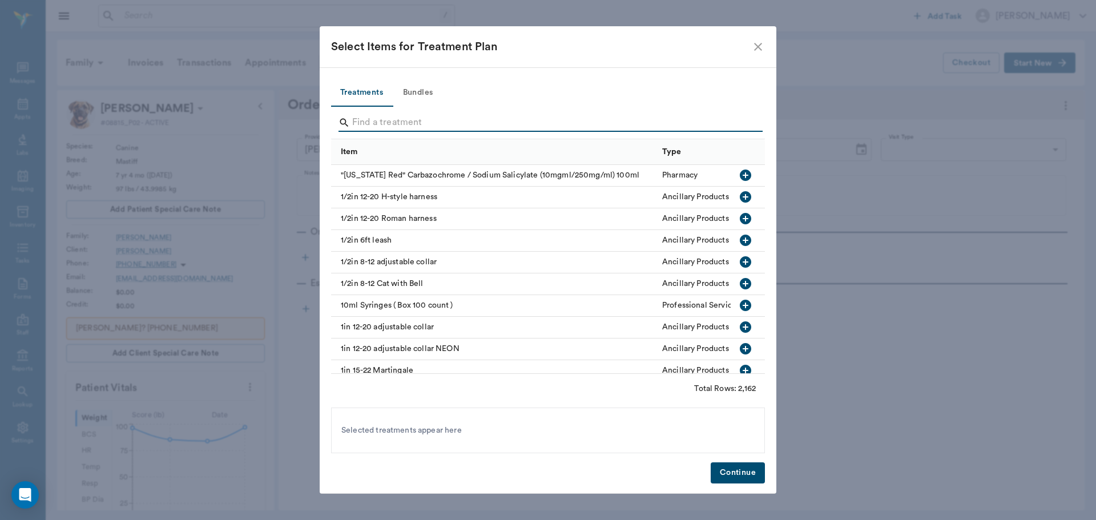
click at [390, 118] on input "Search" at bounding box center [548, 123] width 393 height 18
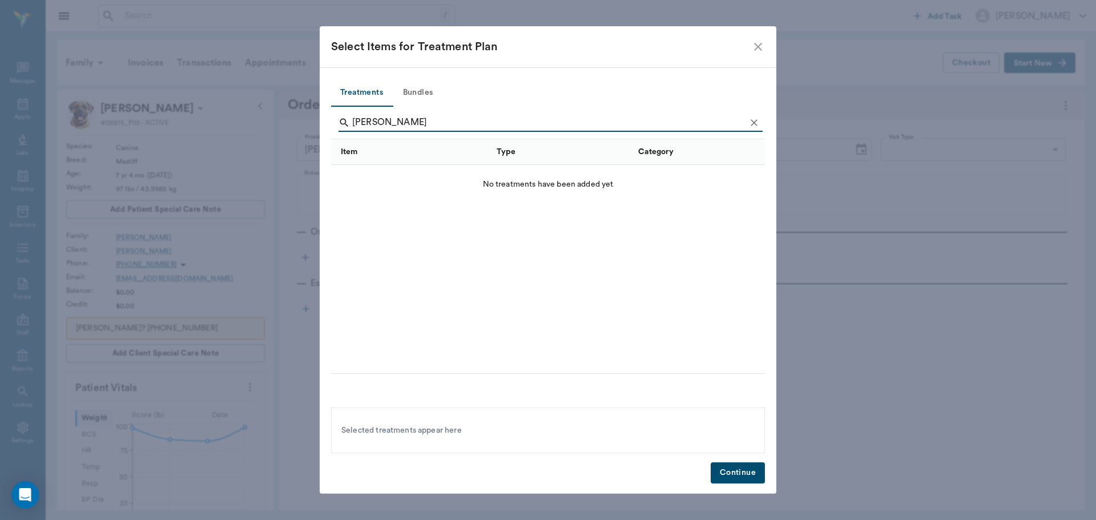
type input "[PERSON_NAME]"
click at [757, 45] on icon "close" at bounding box center [758, 47] width 14 height 14
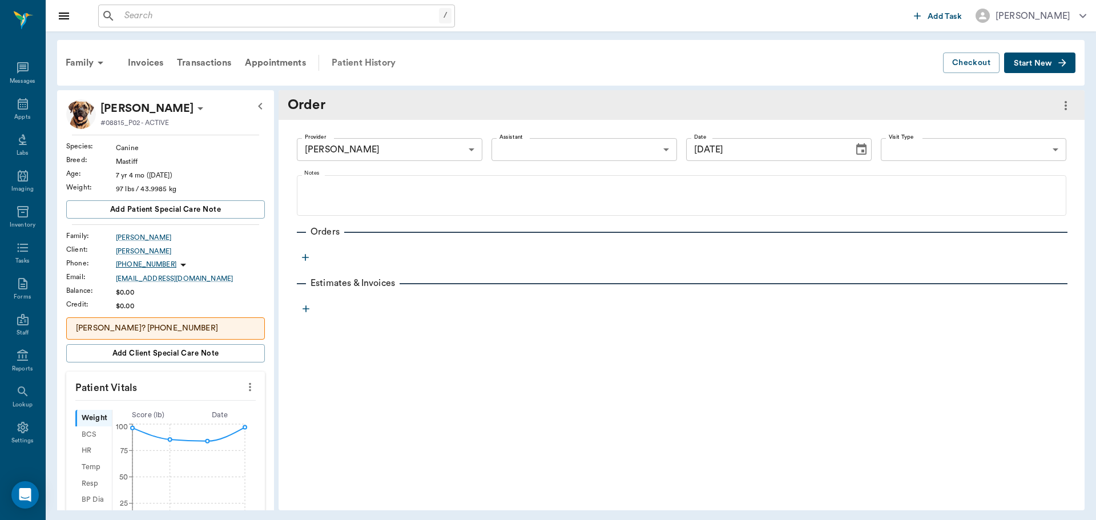
click at [351, 61] on div "Patient History" at bounding box center [364, 62] width 78 height 27
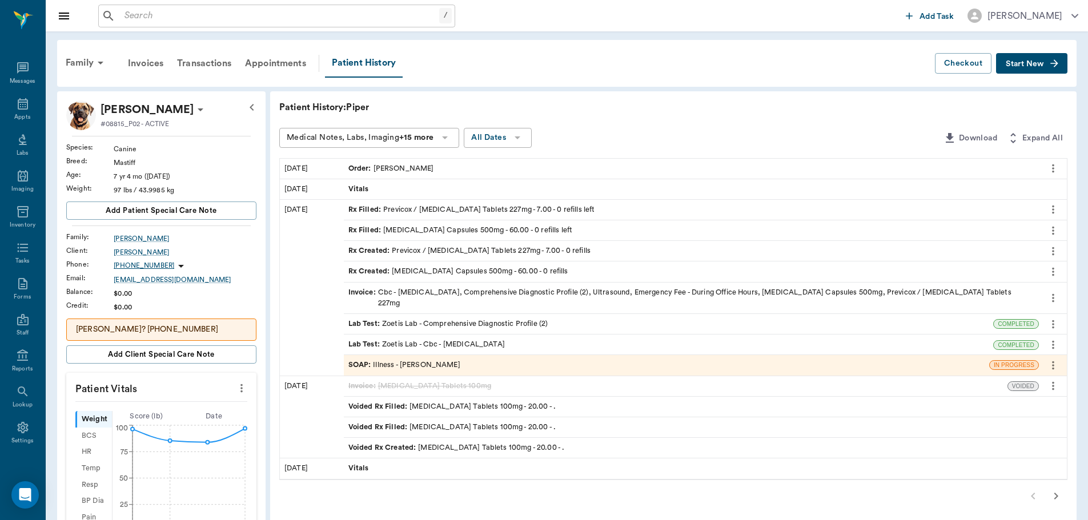
click at [412, 360] on div "SOAP : Illness - [PERSON_NAME]" at bounding box center [404, 365] width 112 height 11
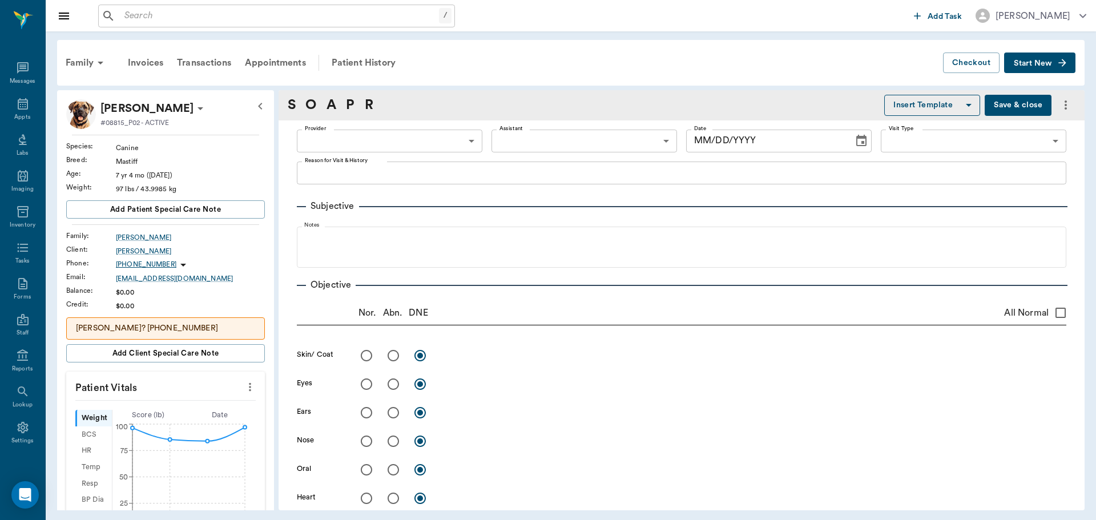
type input "63ec2f075fda476ae8351a4d"
type input "65d2be4f46e3a538d89b8c15"
type textarea "HAVING SOME URINARY ISSUES. -[PERSON_NAME] AWARE OF EXTRA FEE"
radio input "true"
type textarea "Ultrasound of bladder shows probable [MEDICAL_DATA] neoplasia,pics saved on [GE…"
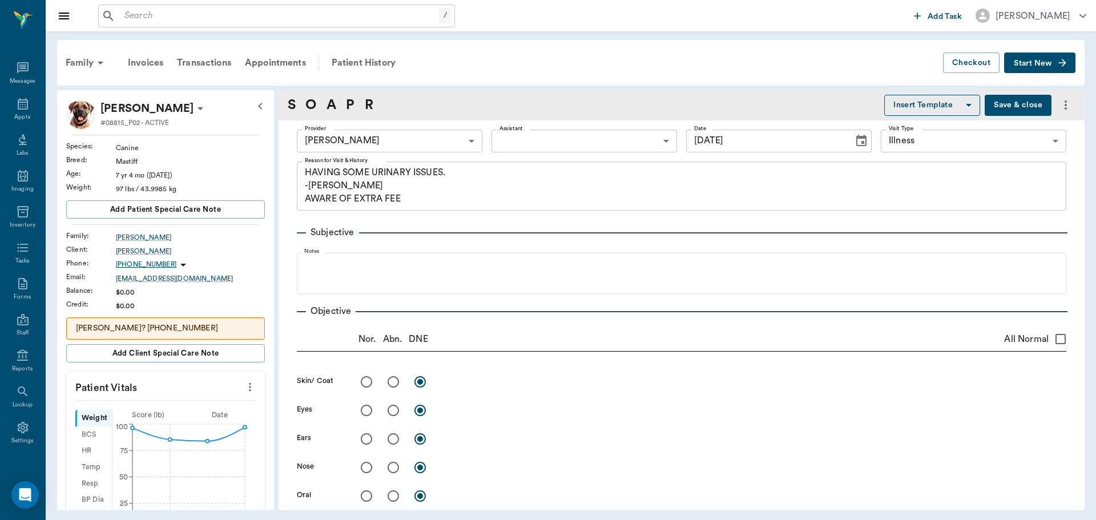
type input "[DATE]"
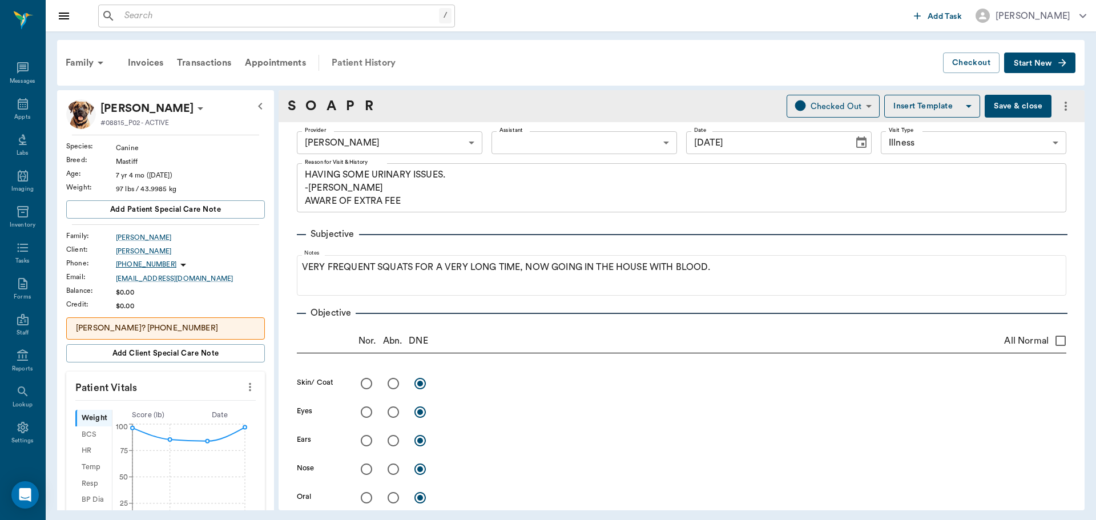
click at [357, 63] on div "Patient History" at bounding box center [364, 62] width 78 height 27
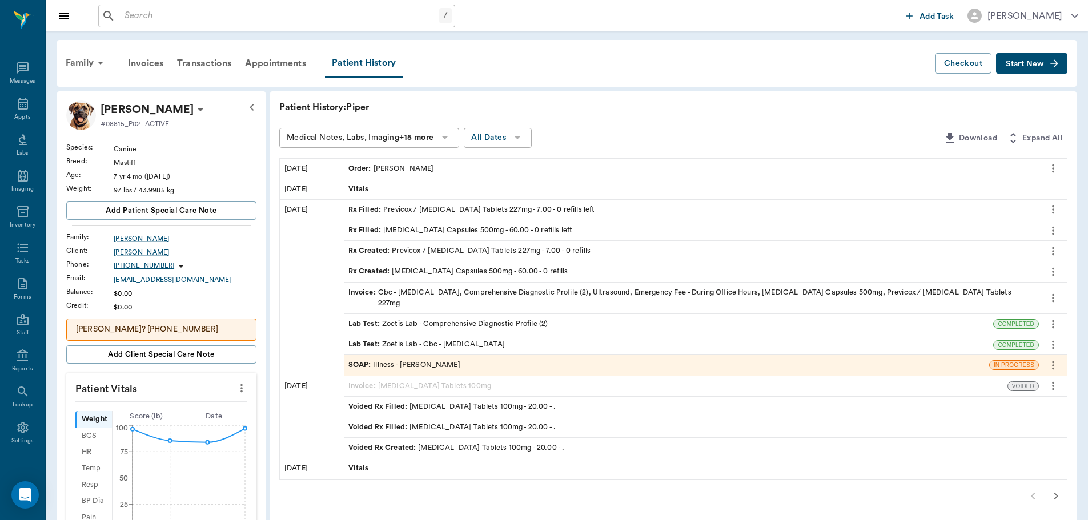
click at [408, 163] on div "Order : [PERSON_NAME]" at bounding box center [391, 168] width 86 height 11
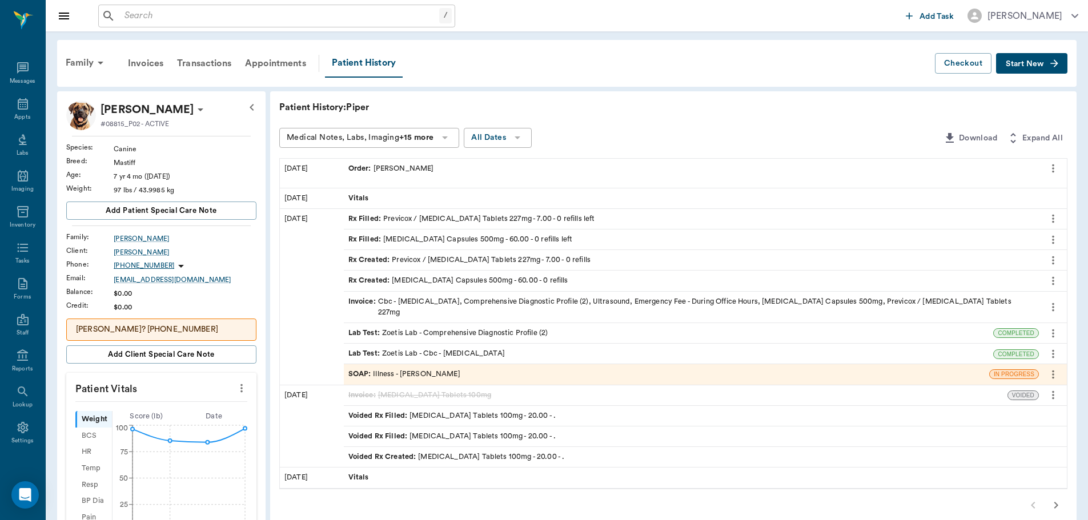
click at [1053, 163] on icon "more" at bounding box center [1053, 169] width 13 height 14
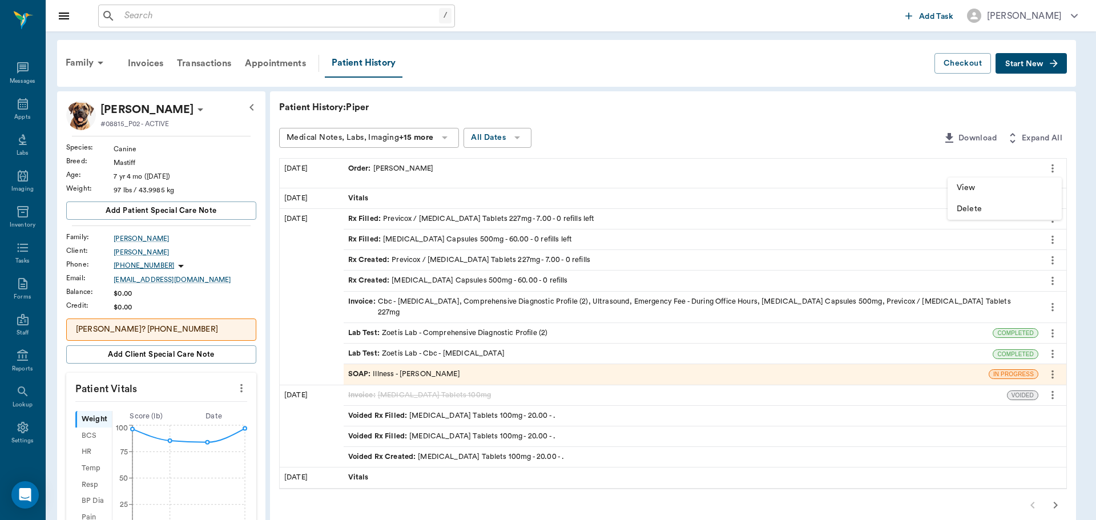
click at [963, 175] on div at bounding box center [548, 260] width 1096 height 520
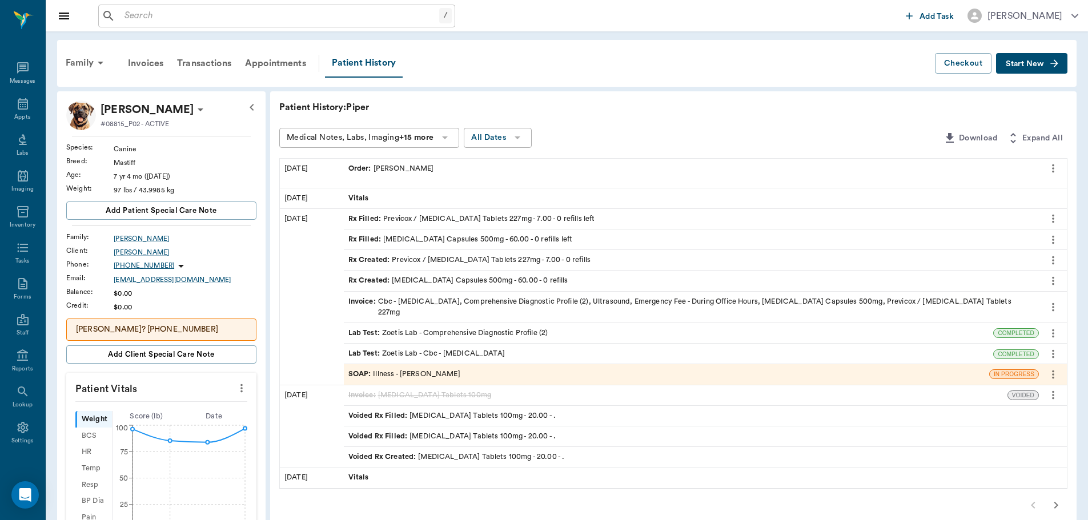
click at [463, 176] on div "Order : [PERSON_NAME]" at bounding box center [691, 169] width 695 height 20
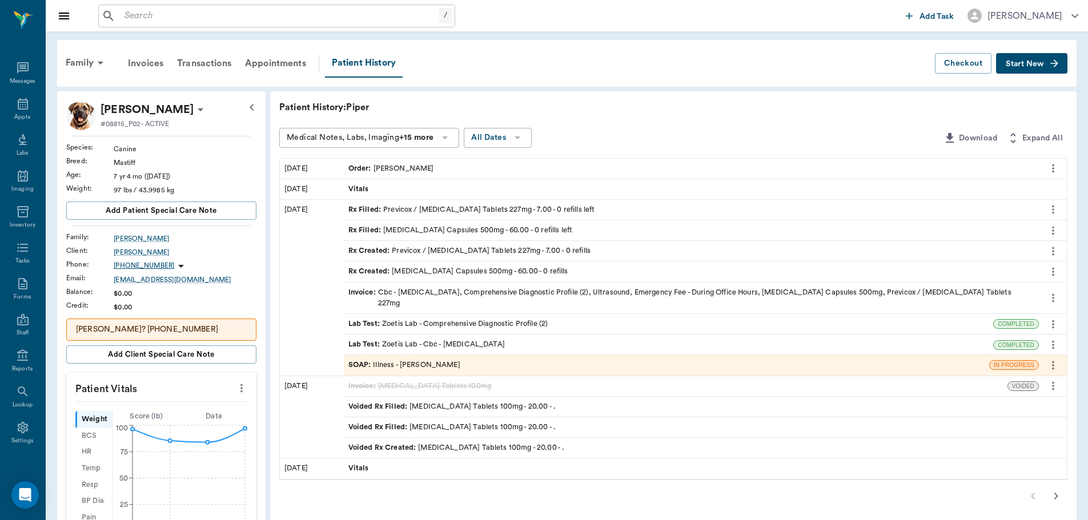
click at [1052, 166] on icon "more" at bounding box center [1053, 169] width 13 height 14
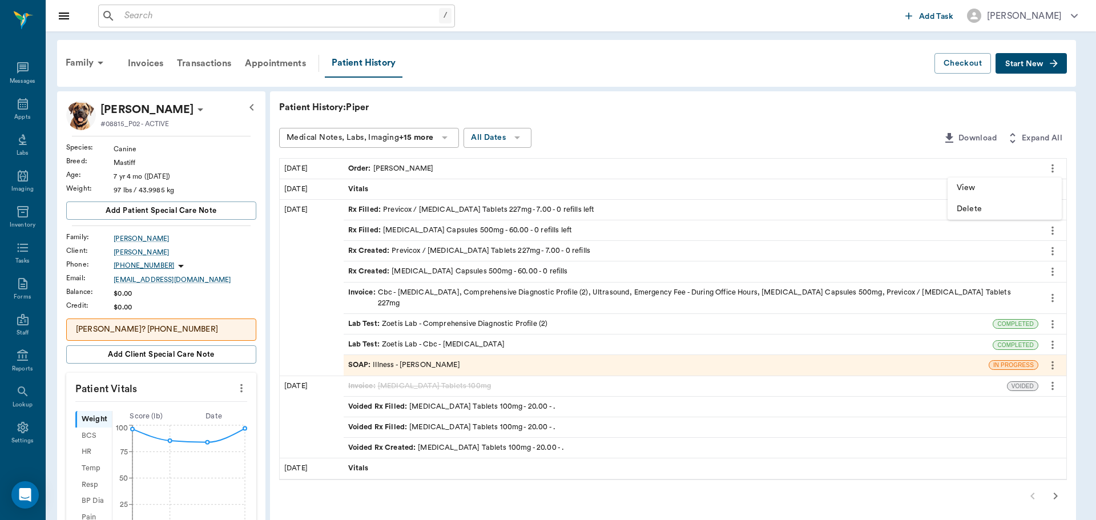
click at [1017, 188] on span "View" at bounding box center [1005, 188] width 96 height 12
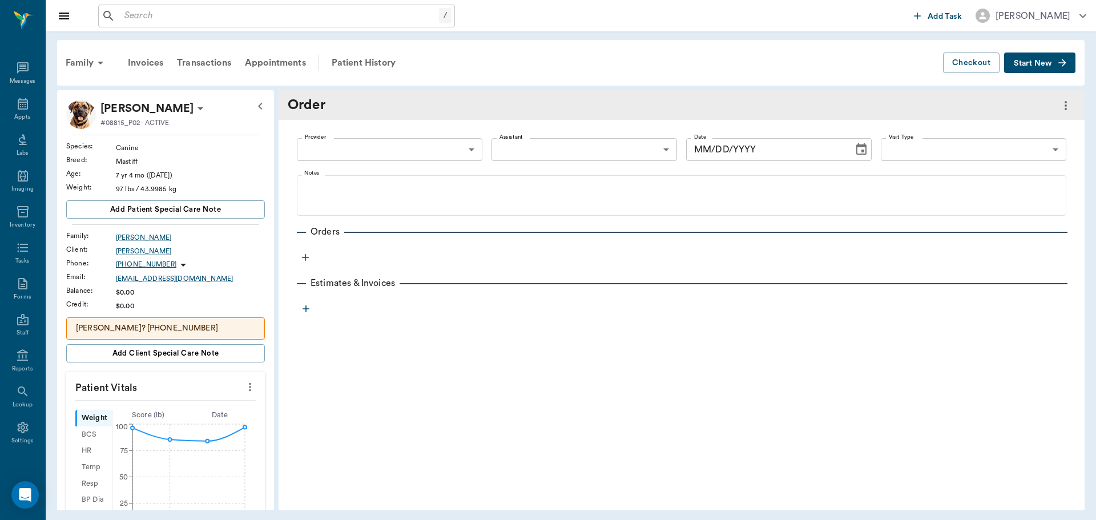
type input "63ec2f075fda476ae8351a4d"
type input "[DATE]"
click at [304, 254] on icon "button" at bounding box center [305, 257] width 11 height 11
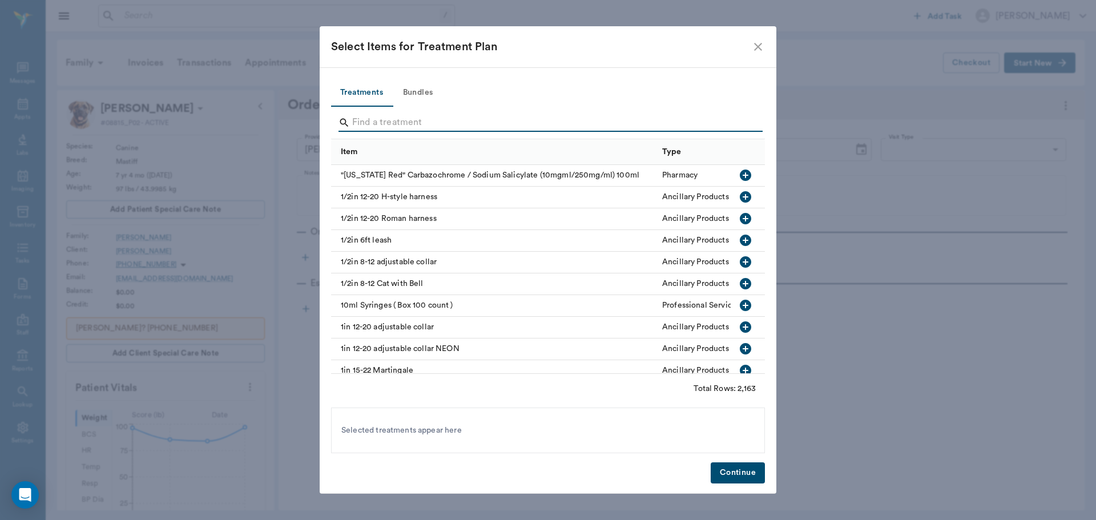
click at [393, 123] on input "Search" at bounding box center [548, 123] width 393 height 18
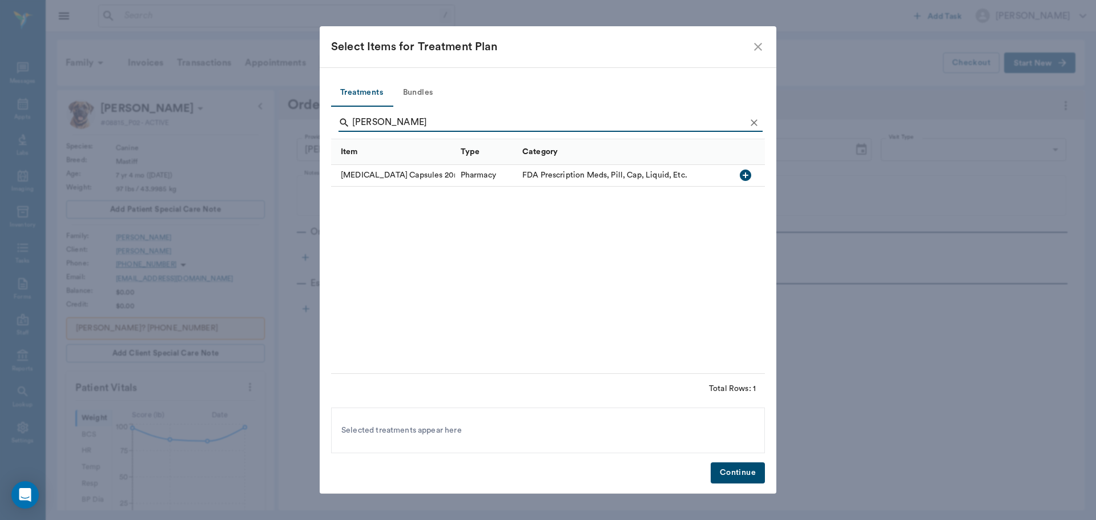
type input "[PERSON_NAME]"
click at [741, 175] on icon "button" at bounding box center [745, 175] width 11 height 11
click at [734, 468] on button "Continue" at bounding box center [738, 473] width 54 height 21
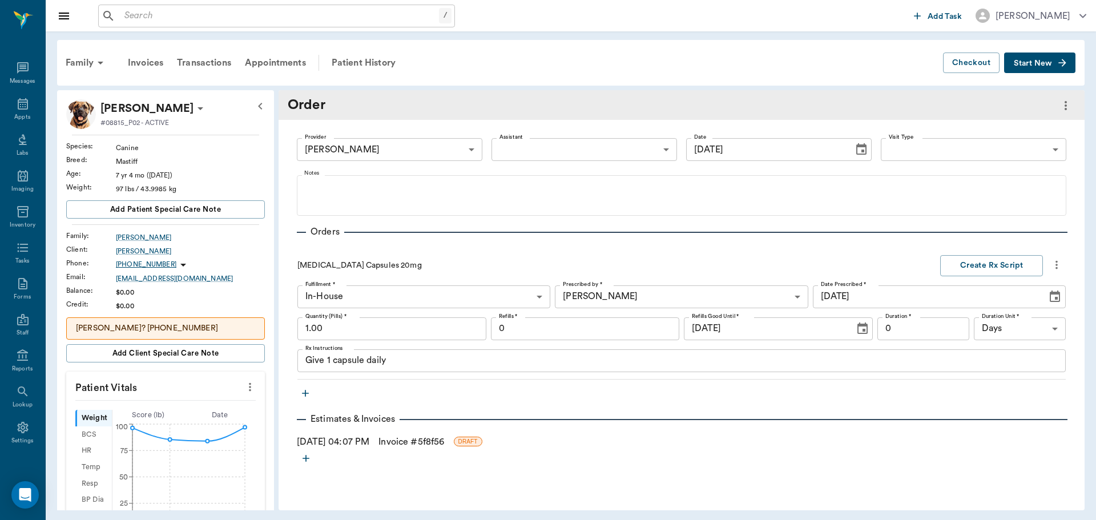
click at [356, 325] on input "1.00" at bounding box center [391, 328] width 189 height 23
type input "60.00"
click at [921, 328] on input "0" at bounding box center [924, 328] width 92 height 23
type input "60"
click at [553, 328] on input "0" at bounding box center [585, 328] width 189 height 23
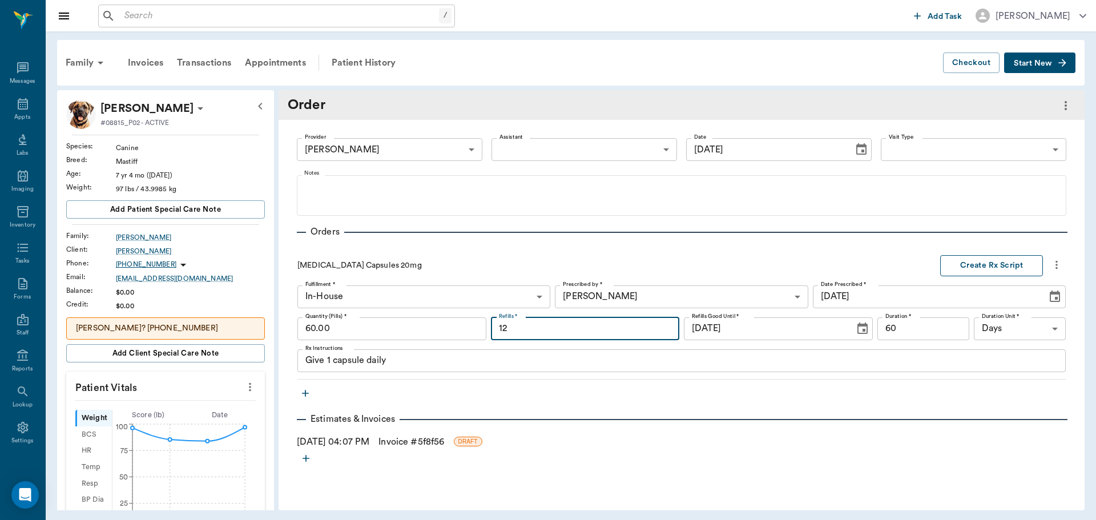
type input "12"
click at [979, 260] on button "Create Rx Script" at bounding box center [991, 265] width 103 height 21
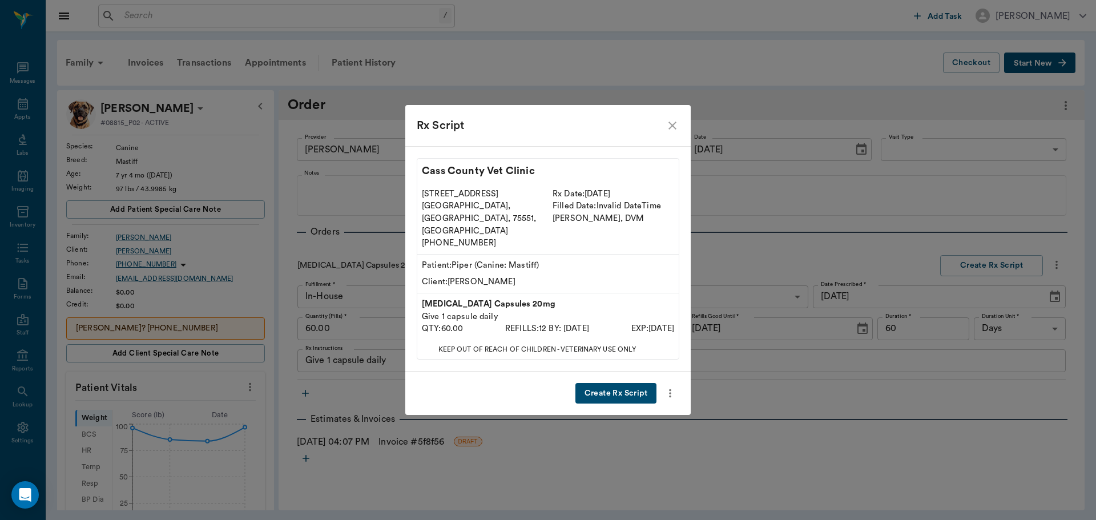
click at [613, 383] on button "Create Rx Script" at bounding box center [616, 393] width 81 height 21
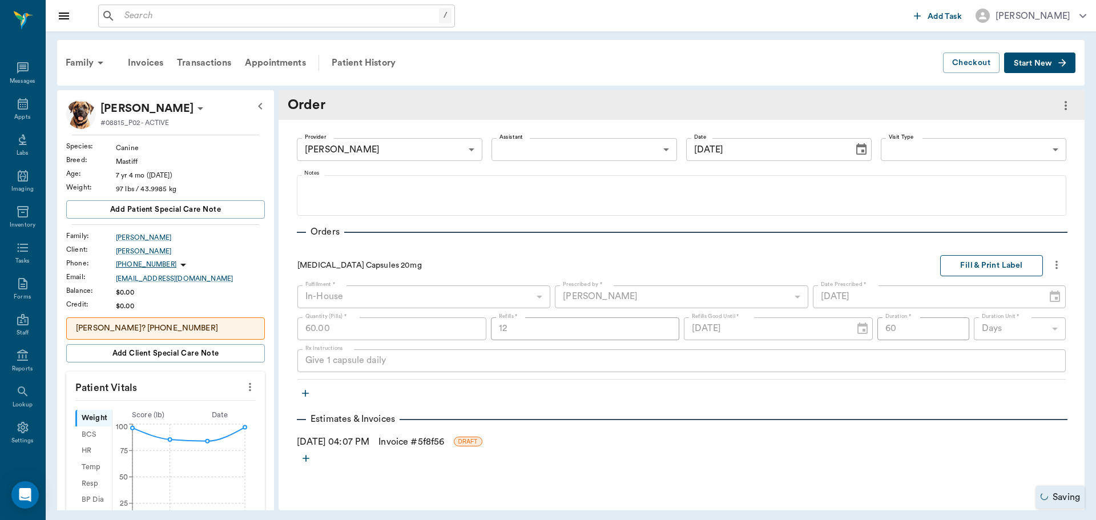
click at [967, 264] on button "Fill & Print Label" at bounding box center [991, 265] width 103 height 21
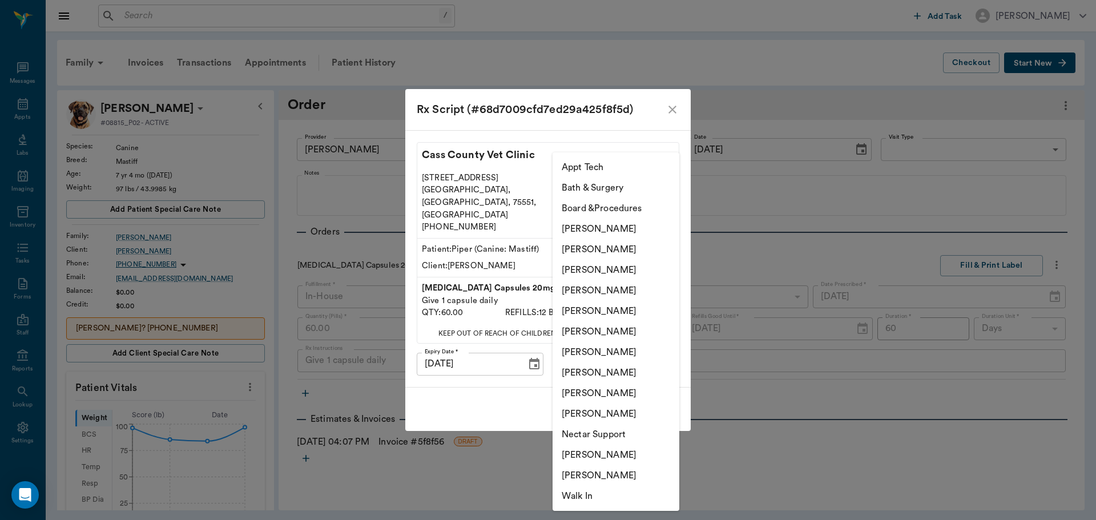
click at [663, 348] on body "/ ​ Add Task [PERSON_NAME] Nectar Messages Appts Labs Imaging Inventory Tasks F…" at bounding box center [548, 260] width 1096 height 520
click at [618, 292] on li "[PERSON_NAME]" at bounding box center [616, 290] width 127 height 21
type input "63ec2f075fda476ae8351a4d"
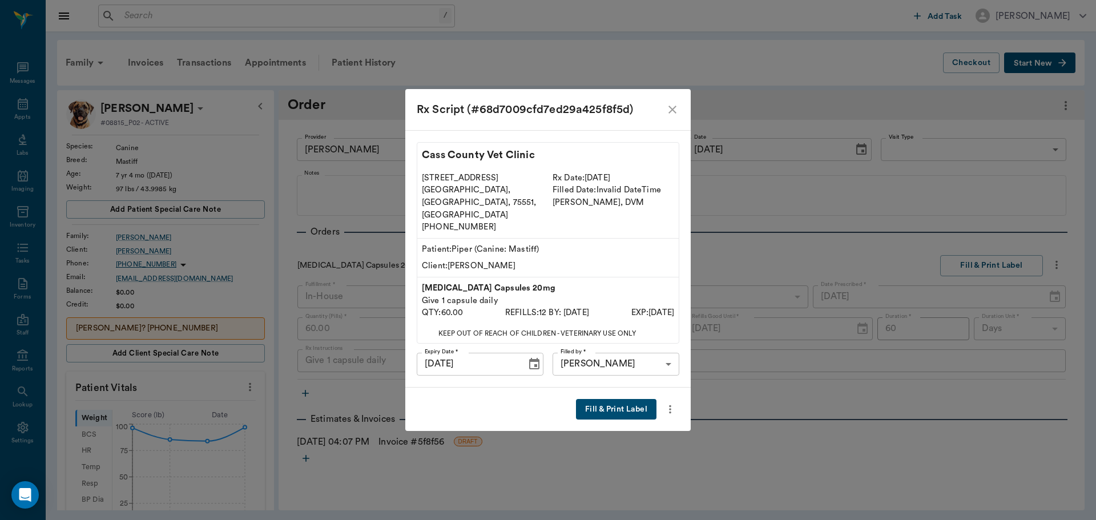
click at [617, 399] on button "Fill & Print Label" at bounding box center [616, 409] width 81 height 21
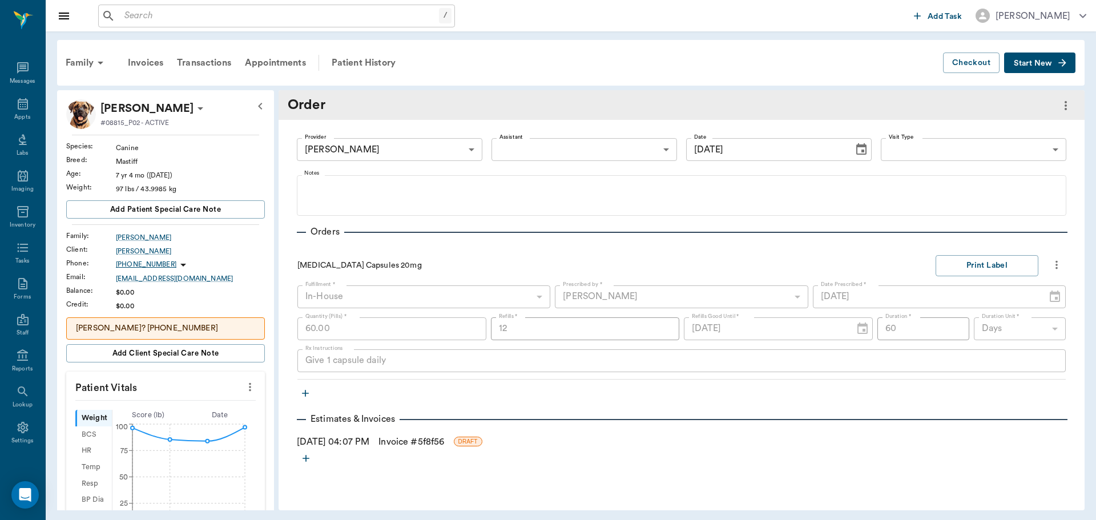
click at [418, 438] on link "Invoice # 5f8f56" at bounding box center [412, 442] width 66 height 14
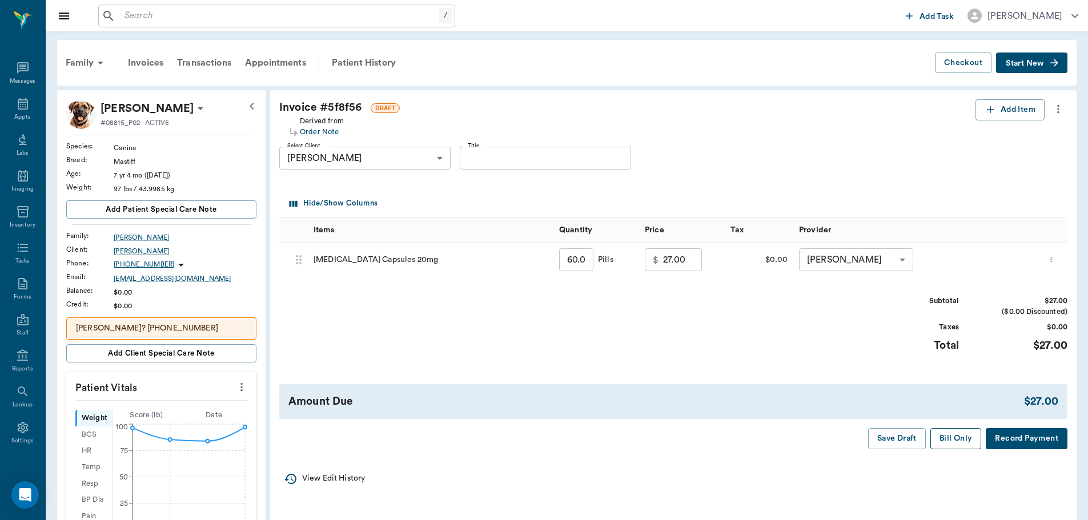
click at [953, 439] on button "Bill Only" at bounding box center [955, 438] width 51 height 21
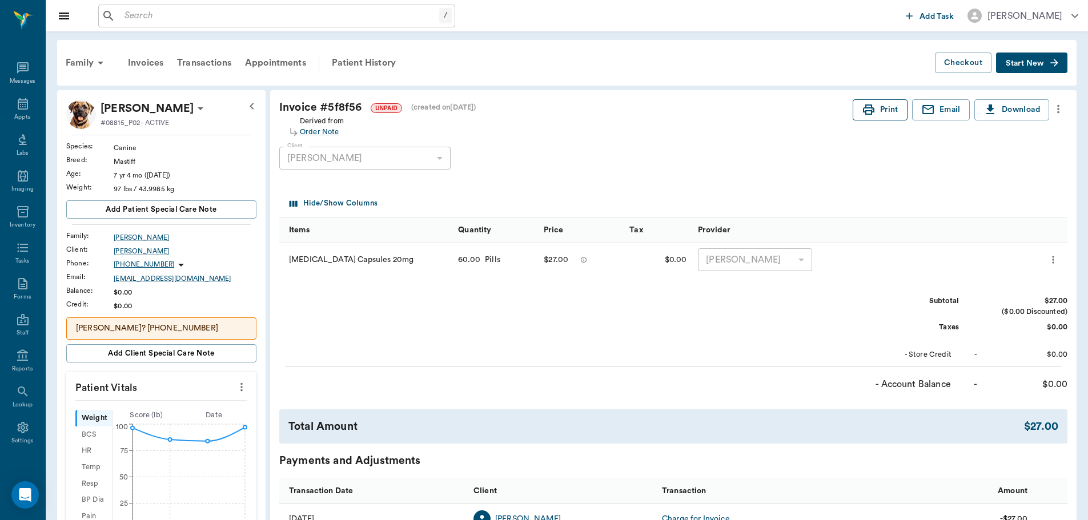
click at [884, 111] on button "Print" at bounding box center [879, 109] width 55 height 21
click at [21, 110] on icon at bounding box center [23, 104] width 14 height 14
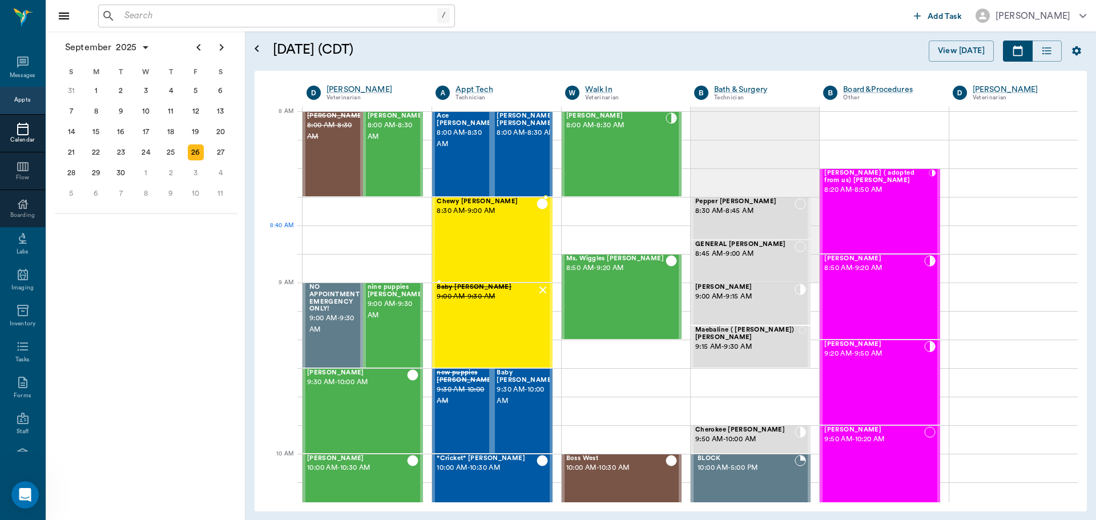
click at [519, 248] on div "Chewy [PERSON_NAME] 8:30 AM - 9:00 AM" at bounding box center [486, 239] width 99 height 83
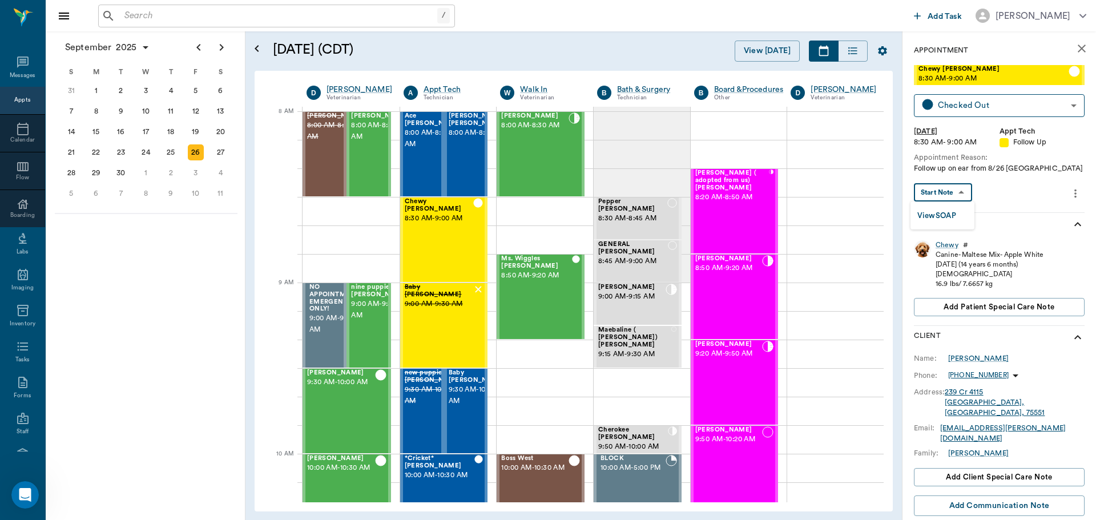
click at [951, 188] on body "/ ​ Add Task [PERSON_NAME] Nectar Messages Appts Calendar Flow Boarding Labs Im…" at bounding box center [548, 260] width 1096 height 520
click at [943, 216] on button "View SOAP" at bounding box center [937, 216] width 39 height 13
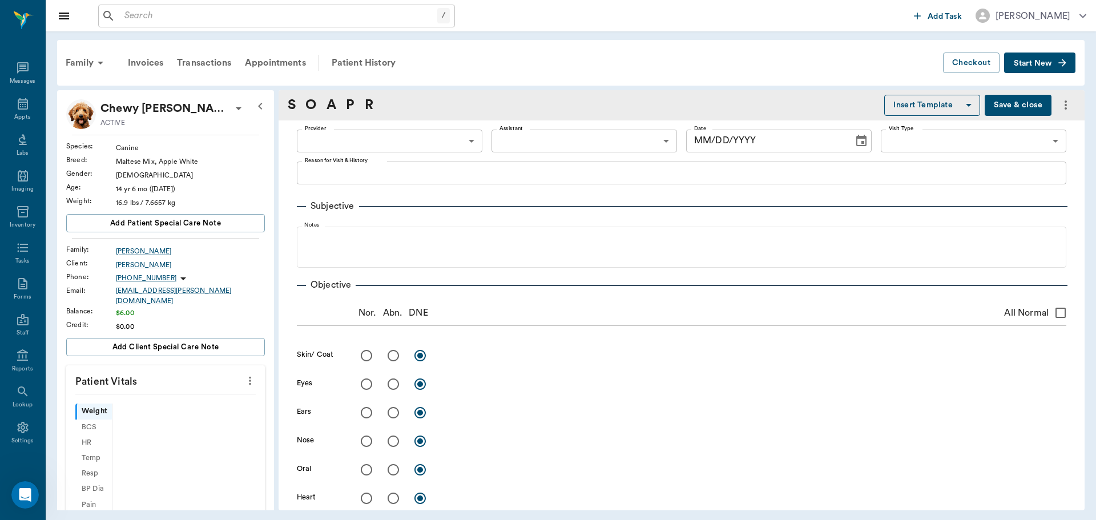
type input "63ec2f075fda476ae8351a4d"
type input "642ef10e332a41444de2bad1"
type input "65d2be4f46e3a538d89b8c16"
type textarea "Follow up on ear from 8/26 [GEOGRAPHIC_DATA]"
radio input "true"
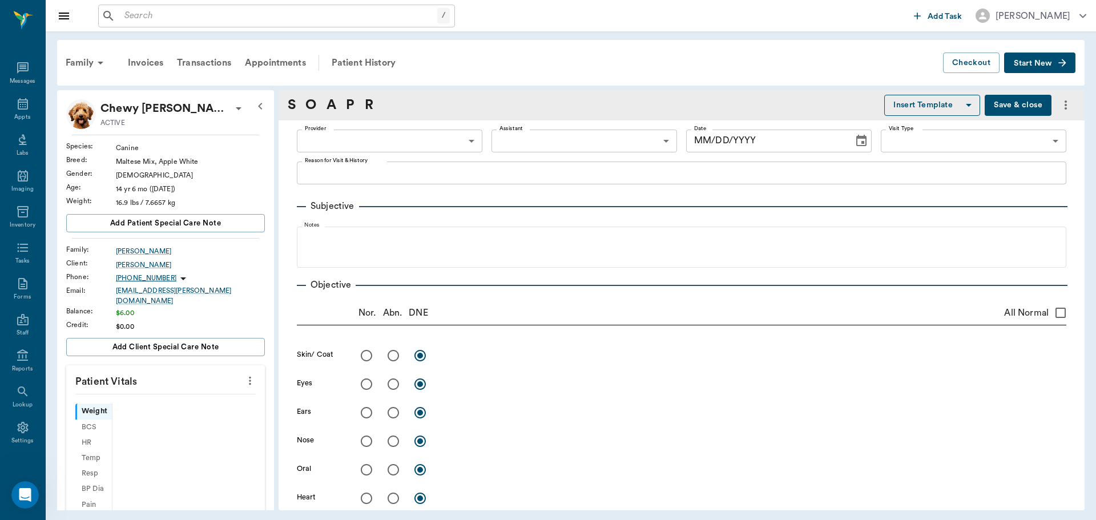
type textarea "ulceration on R ear, still same size but possible thicker, try cryotheerapy"
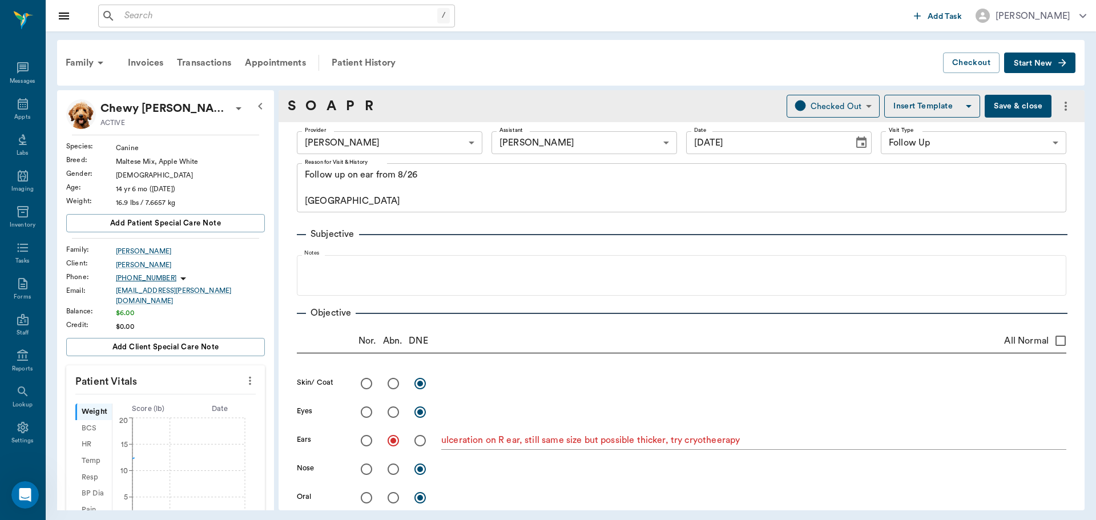
type input "[DATE]"
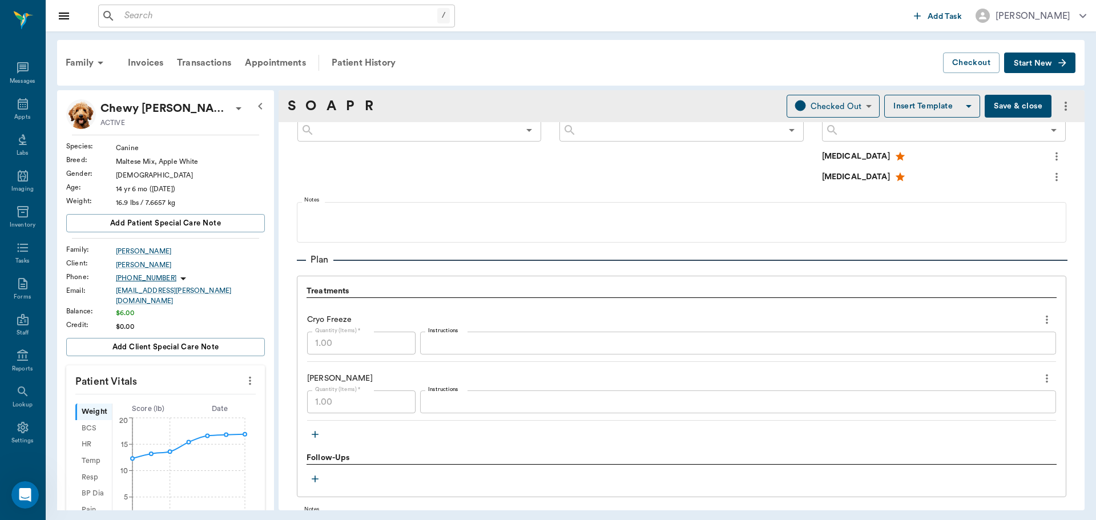
scroll to position [742, 0]
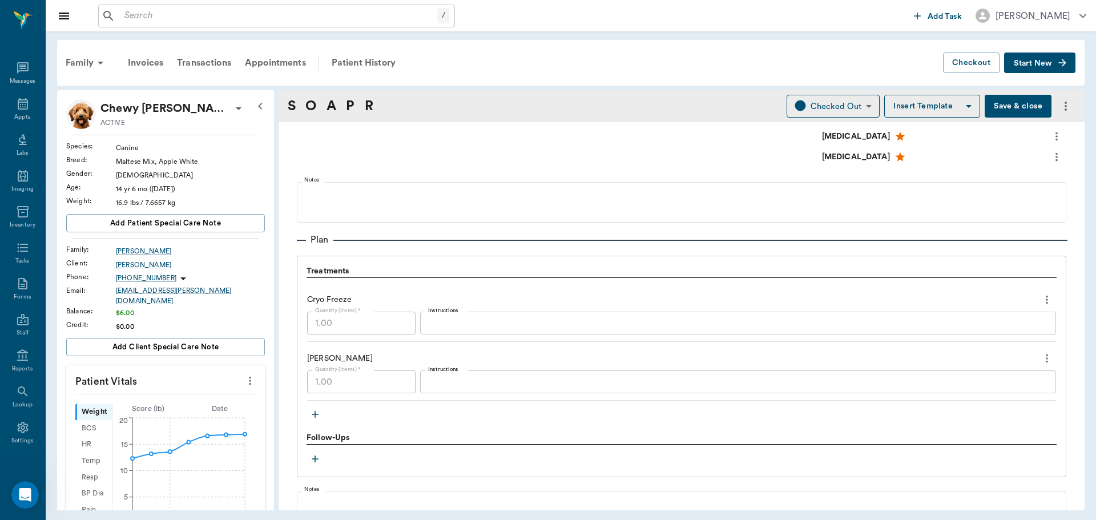
click at [441, 324] on textarea "Instructions" at bounding box center [738, 323] width 620 height 13
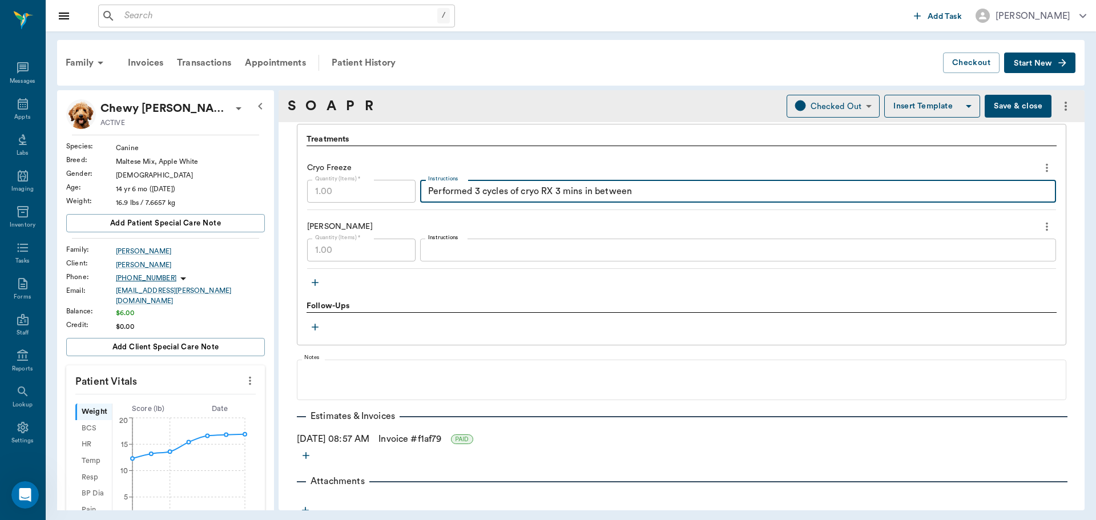
scroll to position [884, 0]
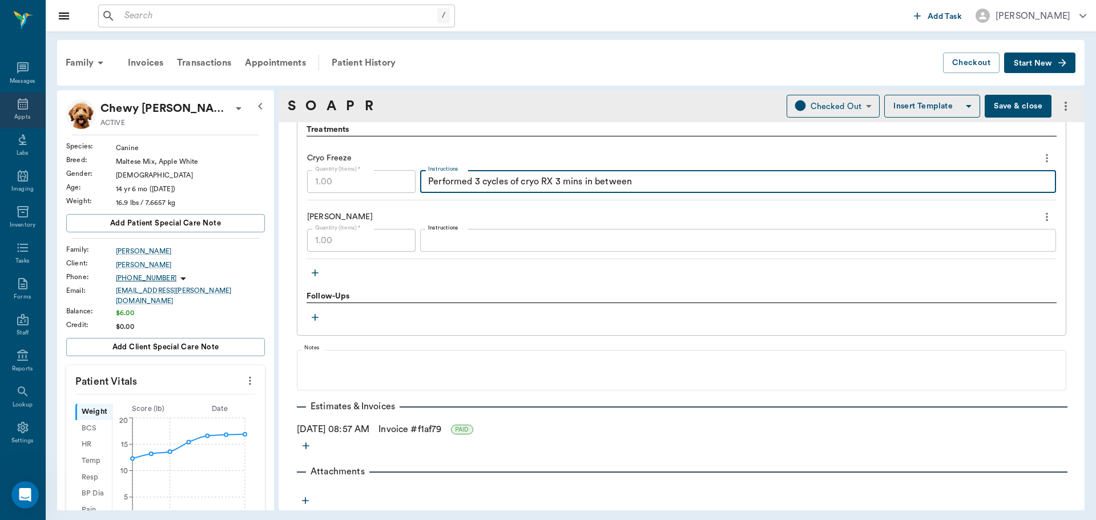
type textarea "Performed 3 cycles of cryo RX 3 mins in between"
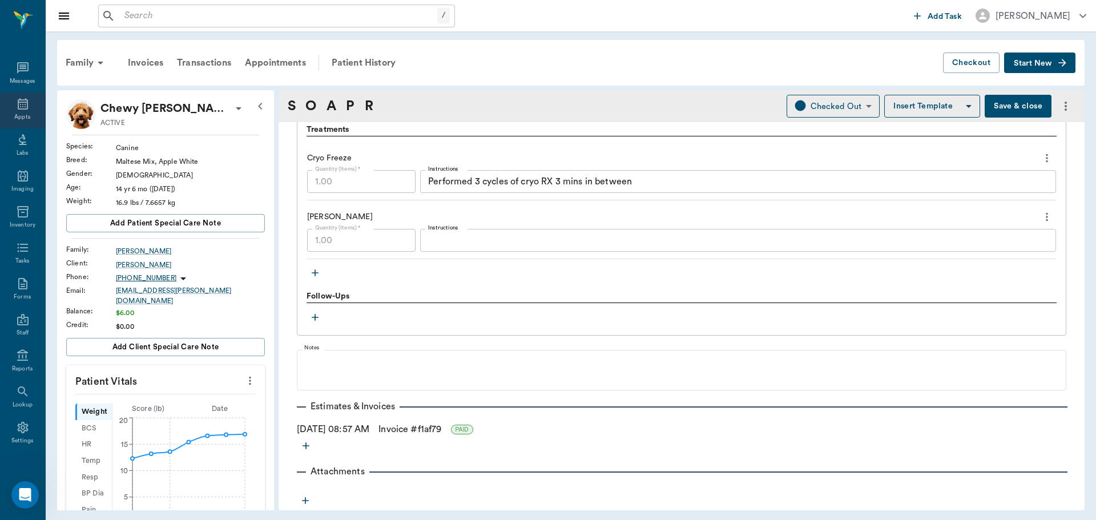
click at [14, 115] on div "Appts" at bounding box center [22, 117] width 16 height 9
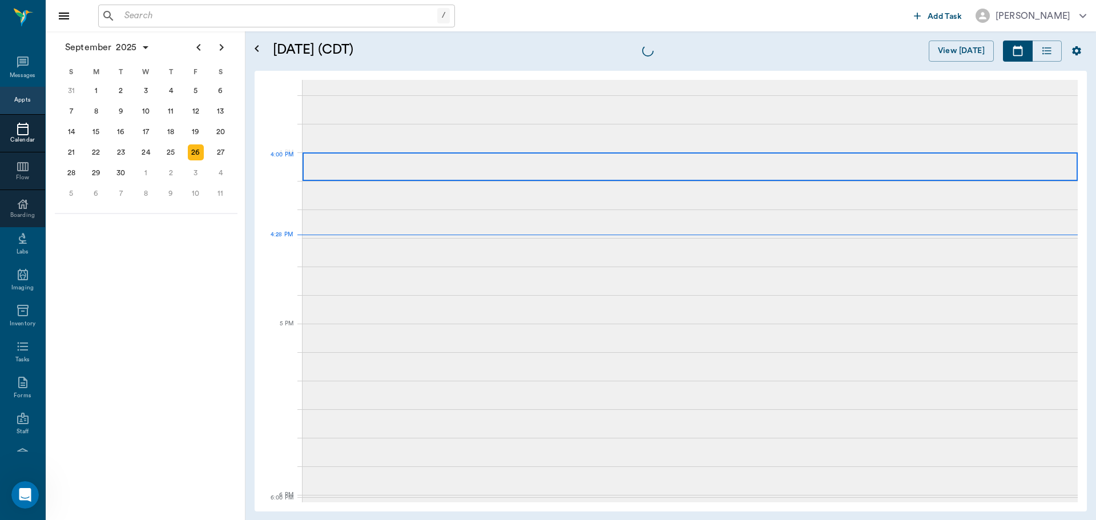
scroll to position [1371, 0]
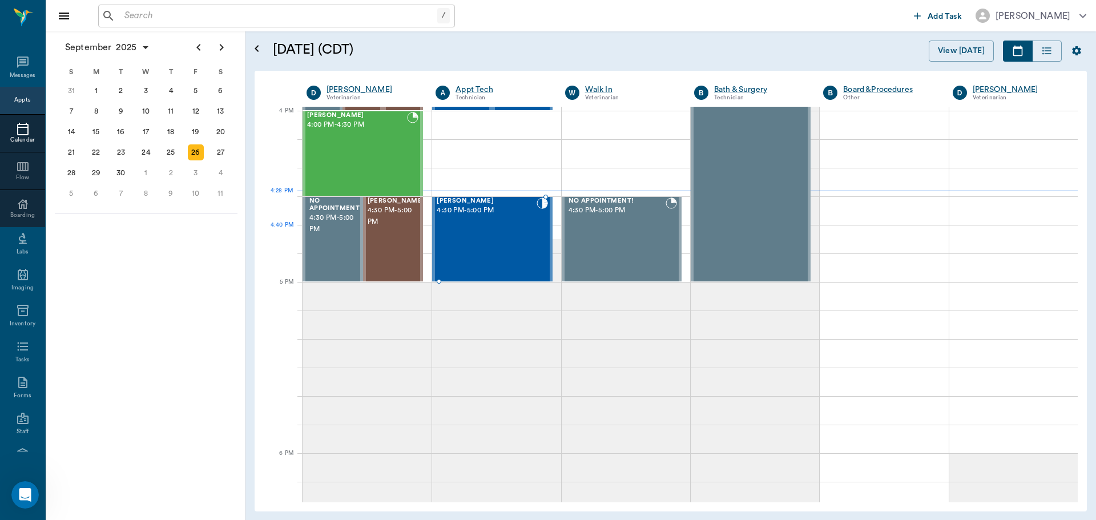
click at [498, 227] on div "[PERSON_NAME] 4:30 PM - 5:00 PM" at bounding box center [486, 239] width 99 height 83
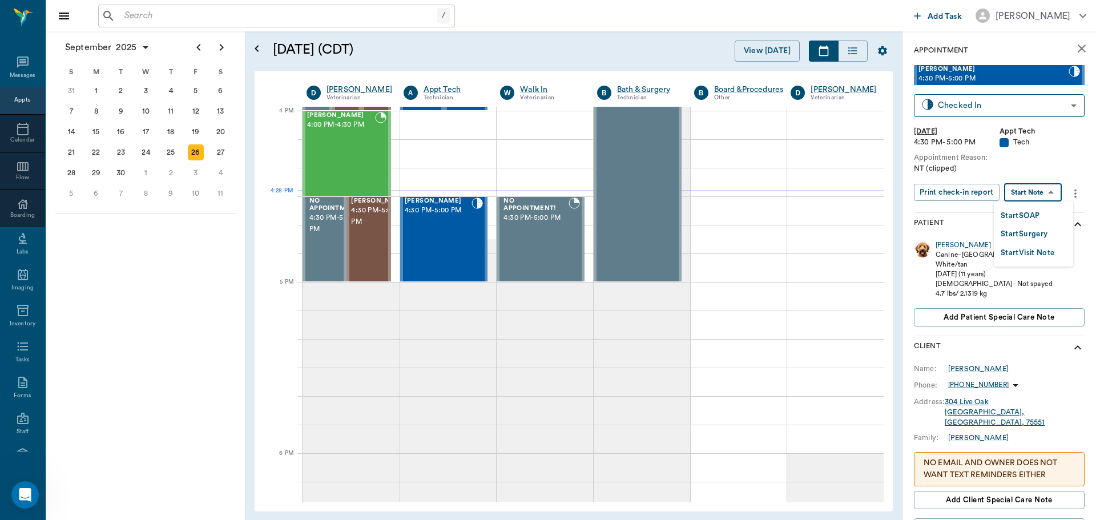
click at [1031, 192] on body "/ ​ Add Task [PERSON_NAME] Nectar Messages Appts Calendar Flow Boarding Labs Im…" at bounding box center [548, 260] width 1096 height 520
click at [1028, 218] on button "Start SOAP" at bounding box center [1020, 216] width 39 height 13
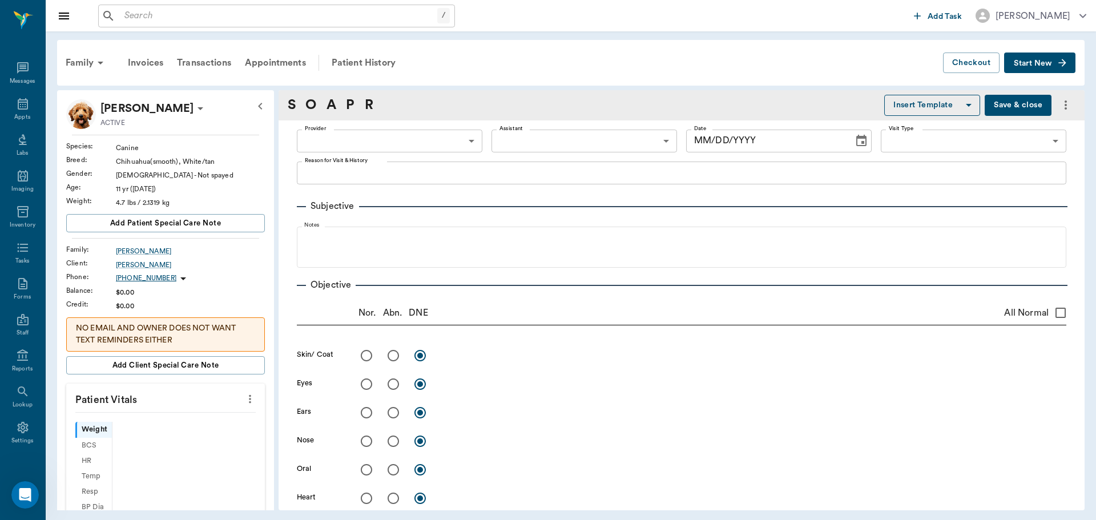
type input "63ec2f075fda476ae8351a4c"
type input "65d2be4f46e3a538d89b8c1a"
type textarea "NT (clipped)"
type input "[DATE]"
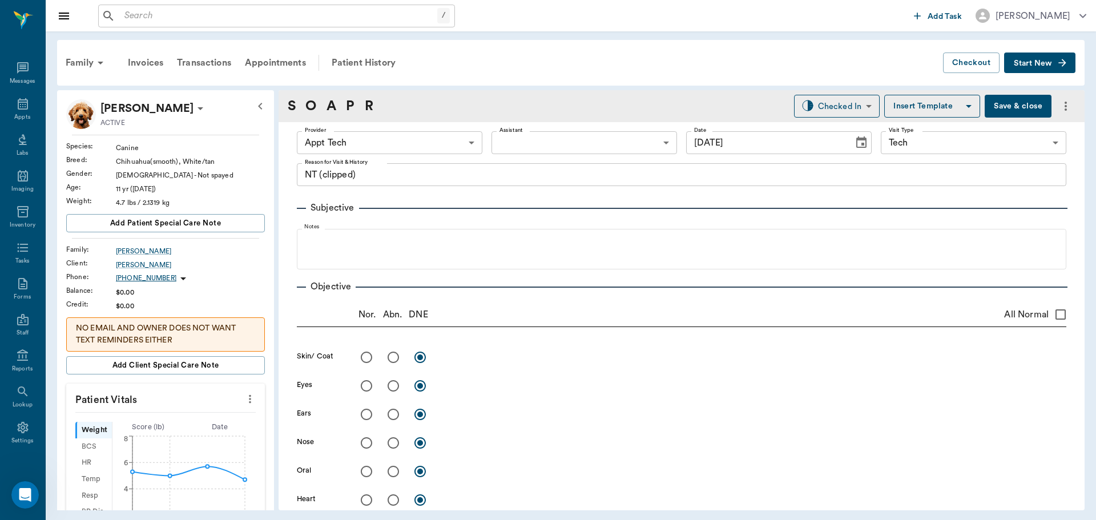
click at [244, 395] on icon "more" at bounding box center [250, 399] width 13 height 14
click at [208, 413] on li "Enter Vitals" at bounding box center [193, 418] width 114 height 21
click at [174, 425] on input "text" at bounding box center [164, 433] width 99 height 23
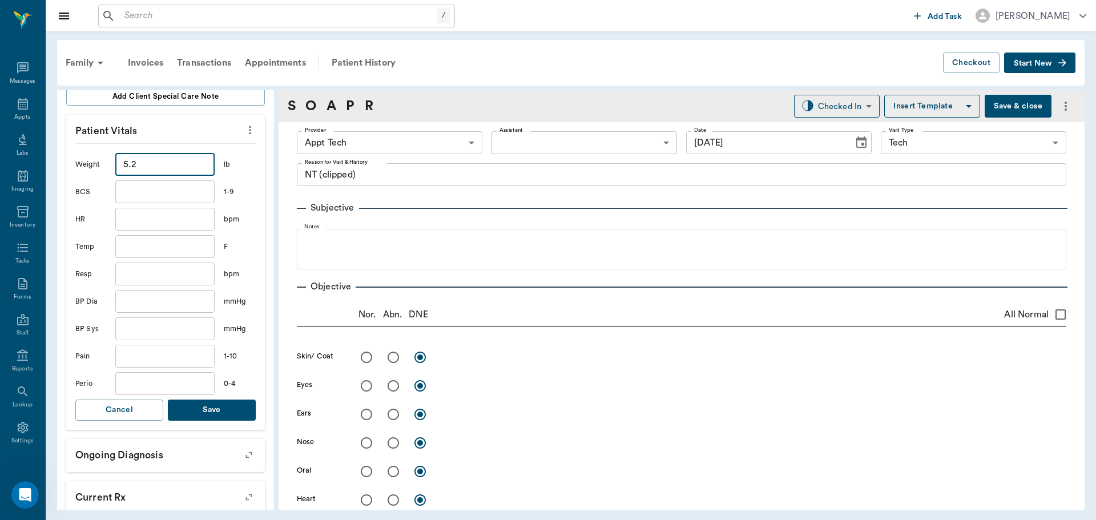
scroll to position [285, 0]
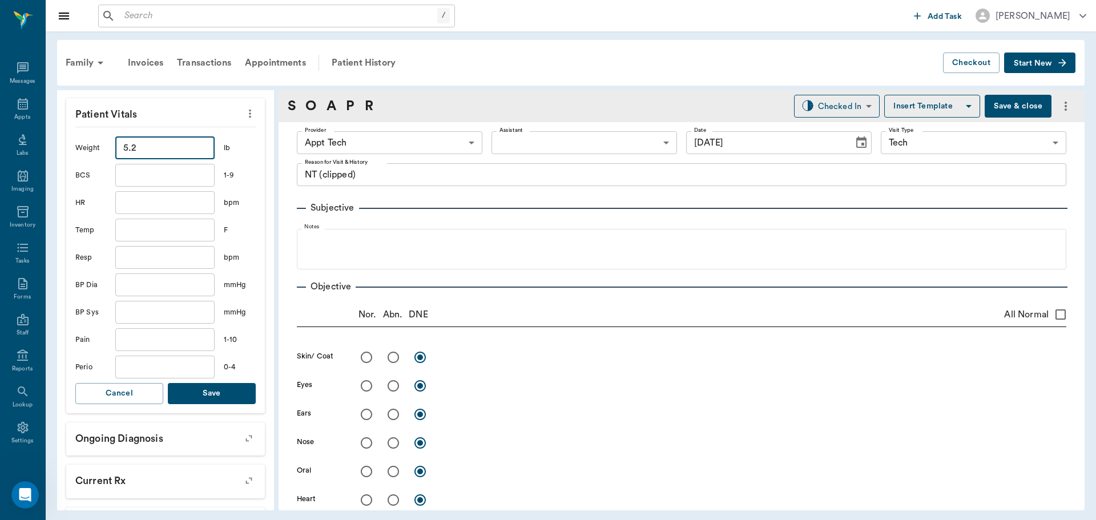
type input "5.2"
click at [221, 397] on button "Save" at bounding box center [212, 393] width 88 height 21
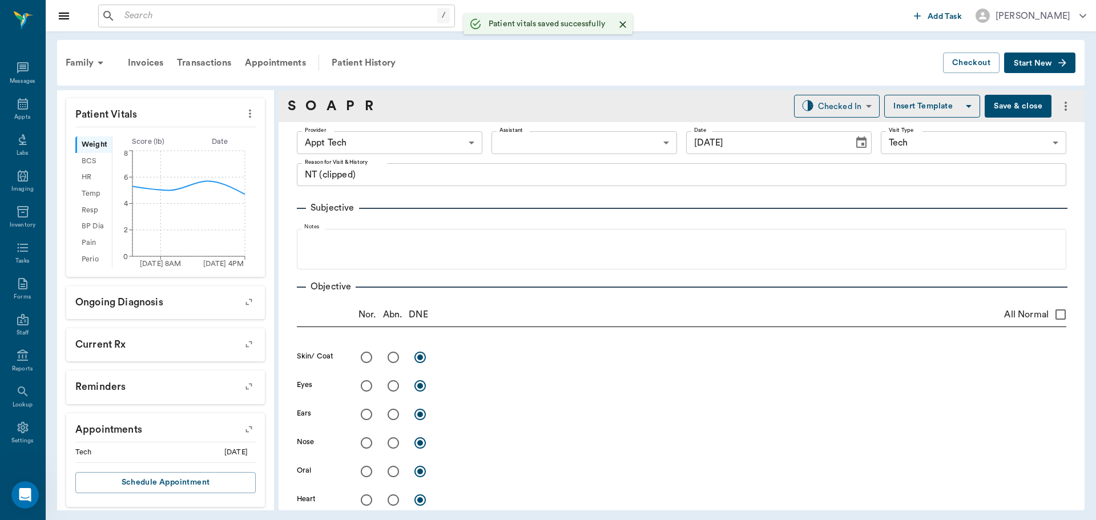
click at [453, 135] on body "/ ​ Add Task [PERSON_NAME] Nectar Messages Appts Labs Imaging Inventory Tasks F…" at bounding box center [548, 260] width 1096 height 520
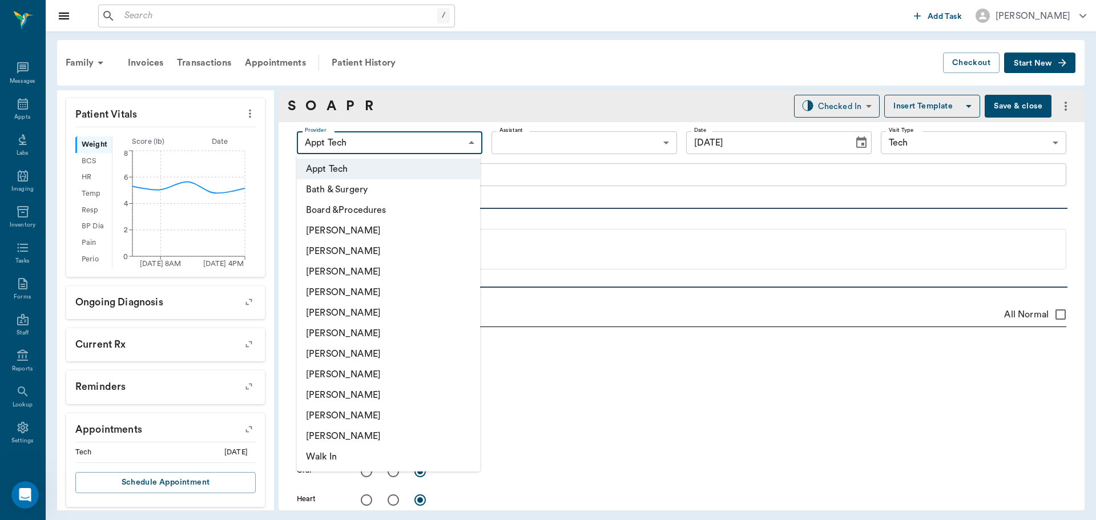
click at [403, 352] on li "[PERSON_NAME]" at bounding box center [388, 354] width 183 height 21
type input "682b670d8bdc6f7f8feef3db"
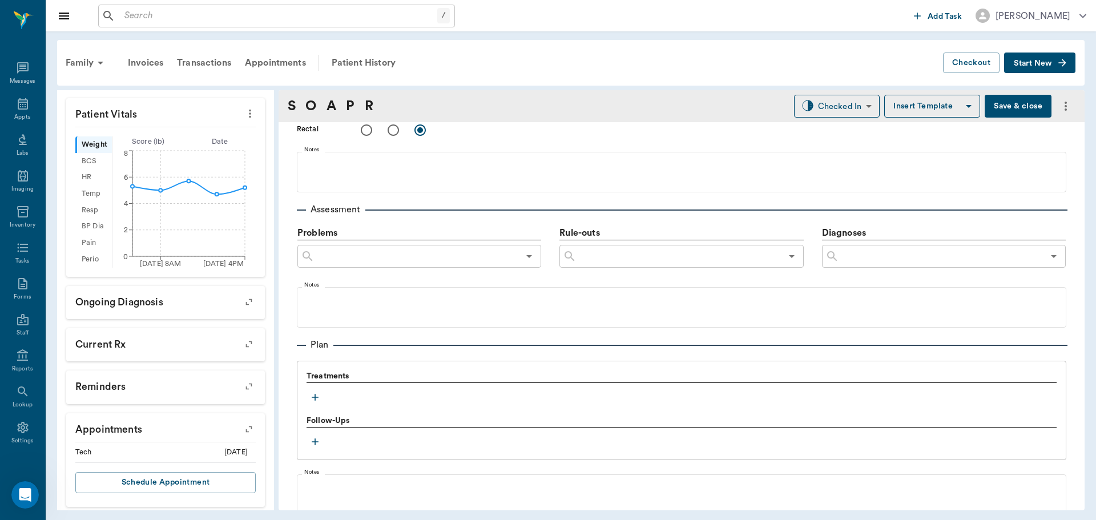
scroll to position [571, 0]
click at [315, 397] on icon "button" at bounding box center [315, 396] width 7 height 7
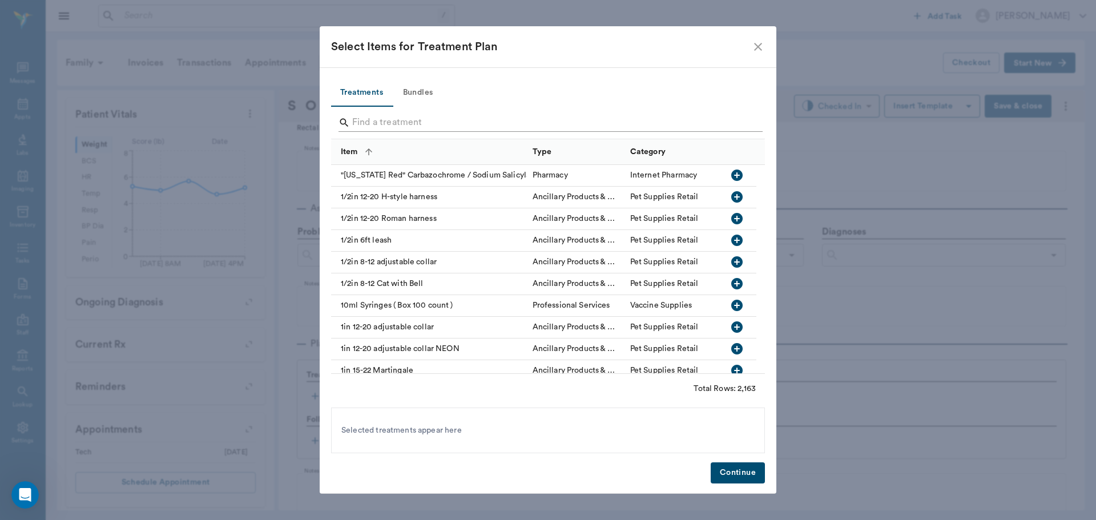
click at [420, 121] on input "Search" at bounding box center [548, 123] width 393 height 18
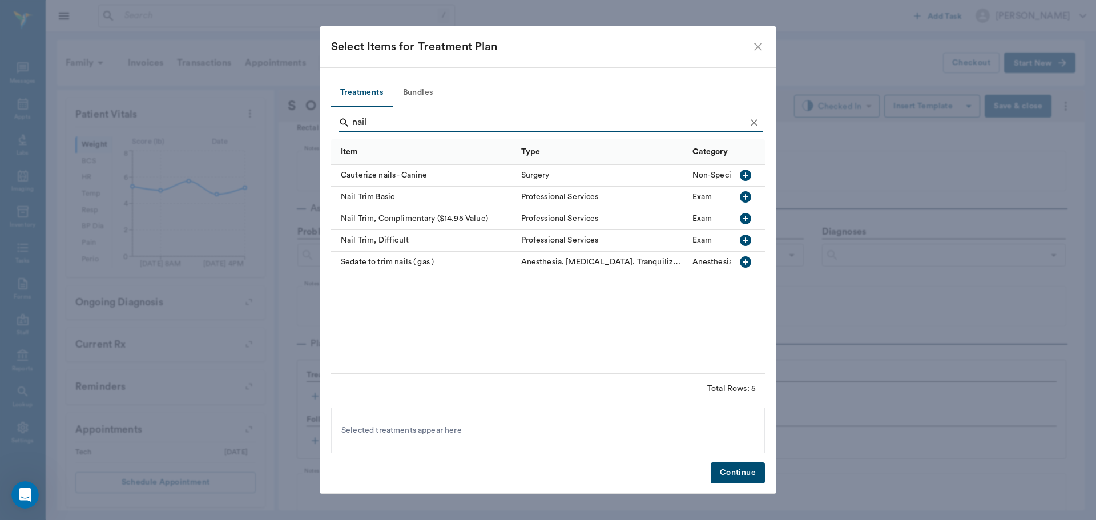
type input "nail"
click at [749, 196] on icon "button" at bounding box center [745, 196] width 11 height 11
click at [764, 476] on button "Continue" at bounding box center [738, 473] width 54 height 21
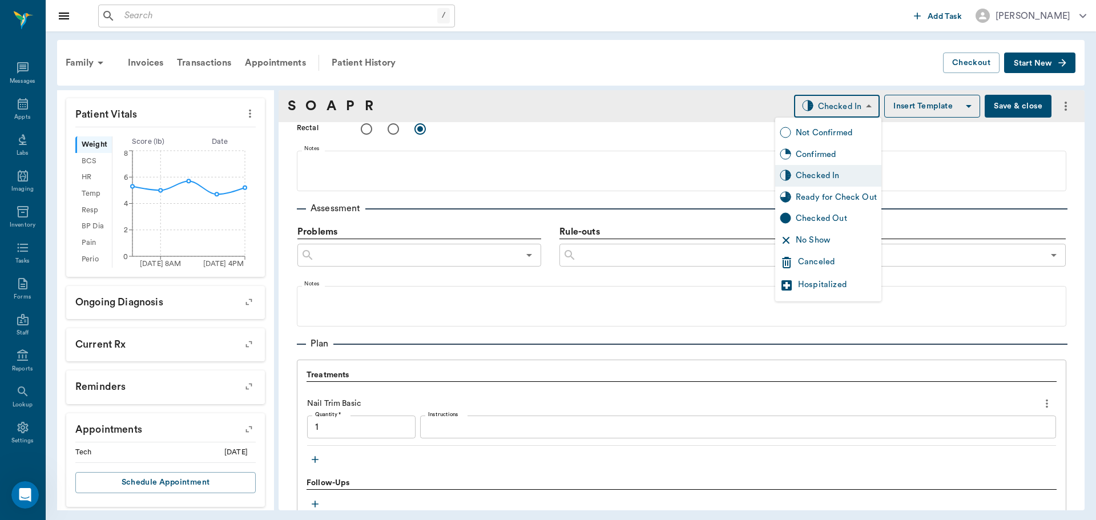
click at [821, 99] on body "/ ​ Add Task [PERSON_NAME] Nectar Messages Appts Labs Imaging Inventory Tasks F…" at bounding box center [548, 260] width 1096 height 520
type input "1.00"
click at [861, 200] on div "Ready for Check Out" at bounding box center [836, 197] width 81 height 13
type input "READY_TO_CHECKOUT"
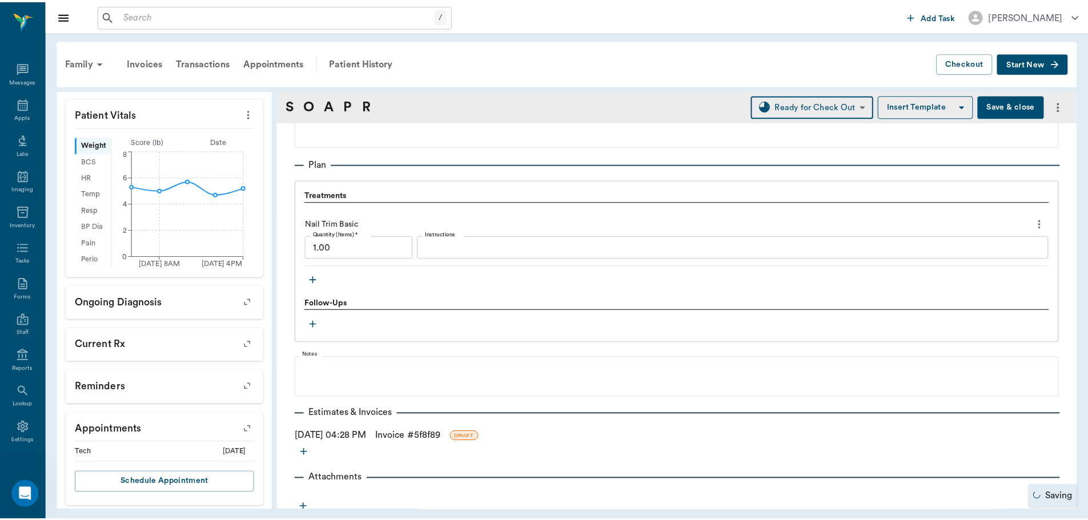
scroll to position [758, 0]
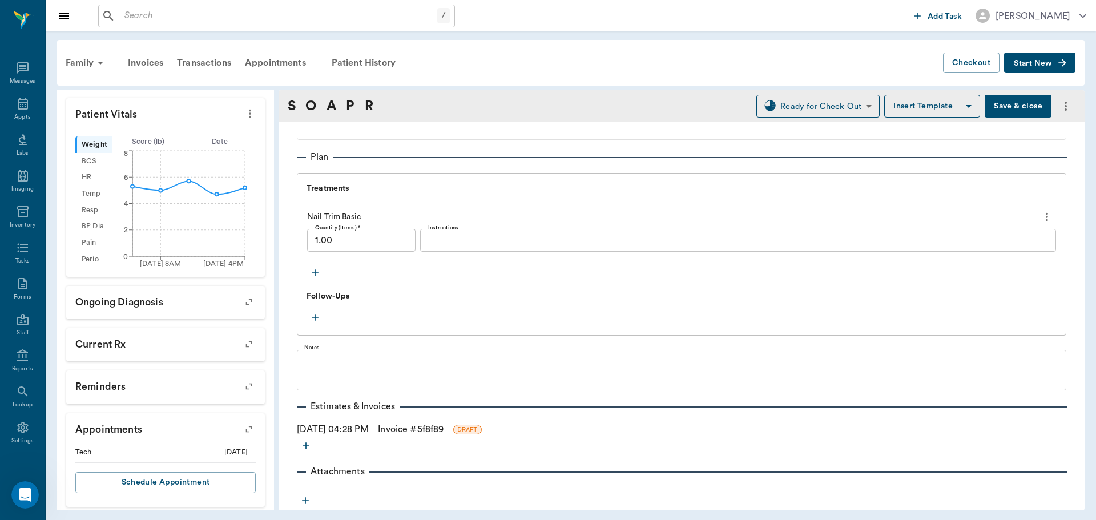
click at [418, 428] on link "Invoice # 5f8f89" at bounding box center [411, 430] width 66 height 14
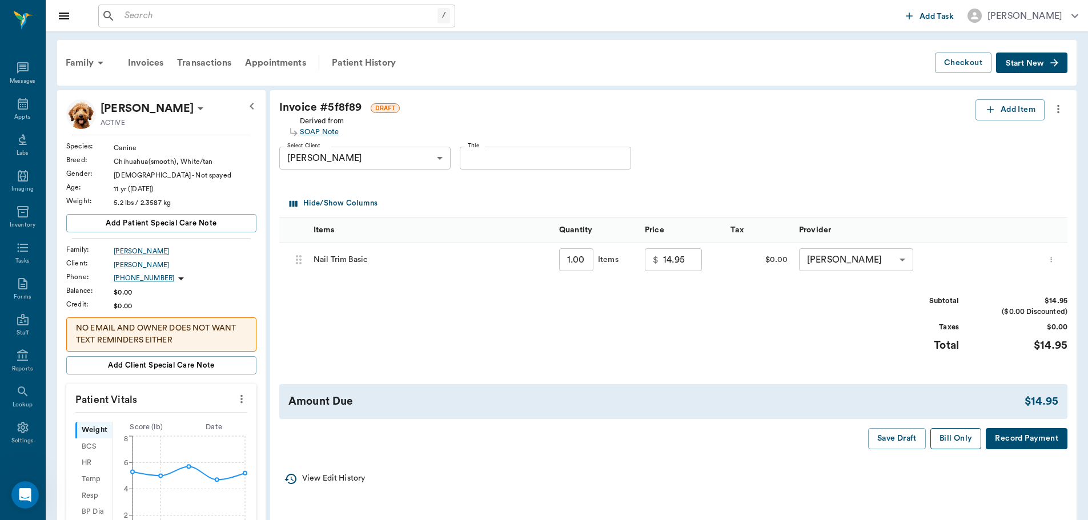
click at [966, 442] on button "Bill Only" at bounding box center [955, 438] width 51 height 21
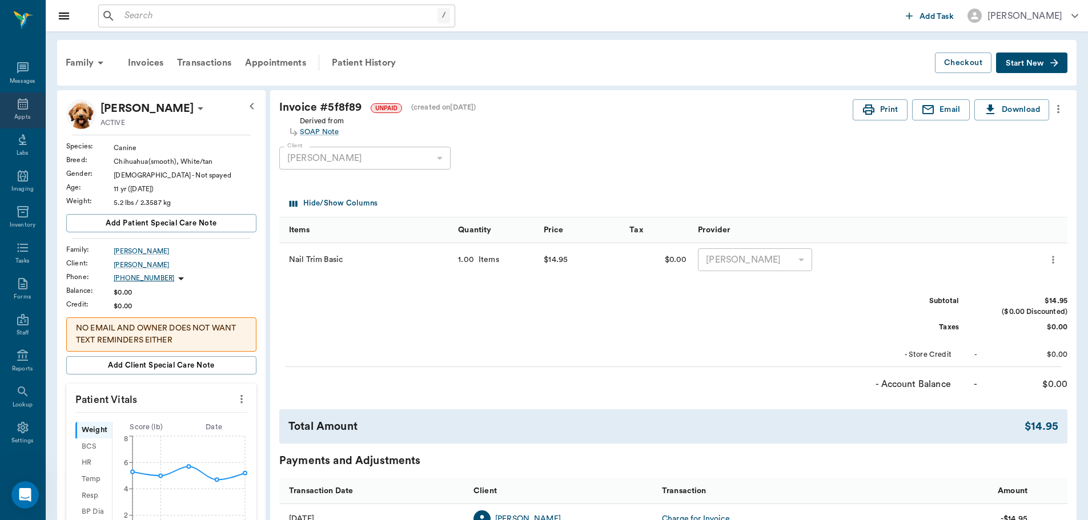
click at [24, 114] on div "Appts" at bounding box center [22, 117] width 16 height 9
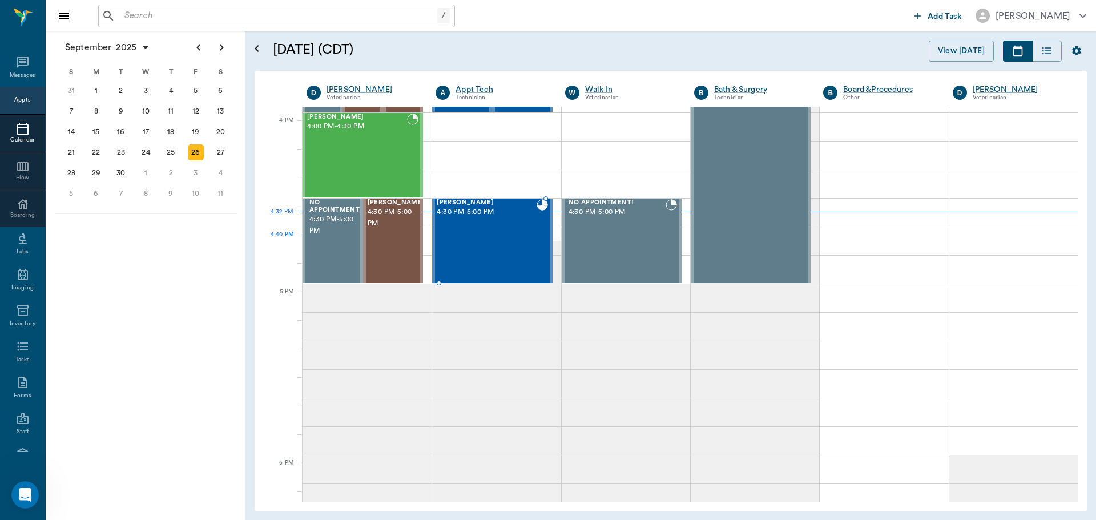
scroll to position [1370, 0]
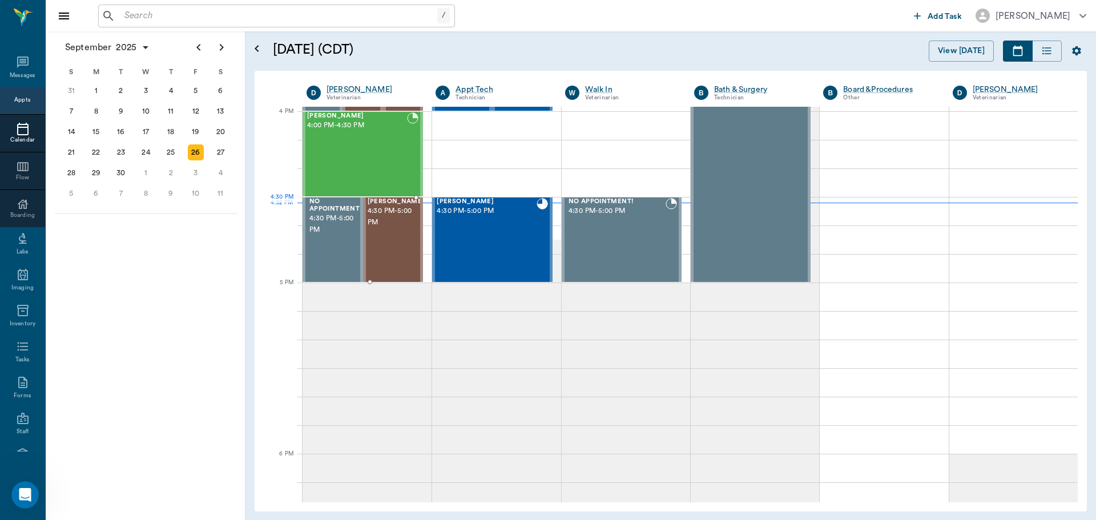
click at [393, 223] on span "4:30 PM - 5:00 PM" at bounding box center [396, 217] width 57 height 23
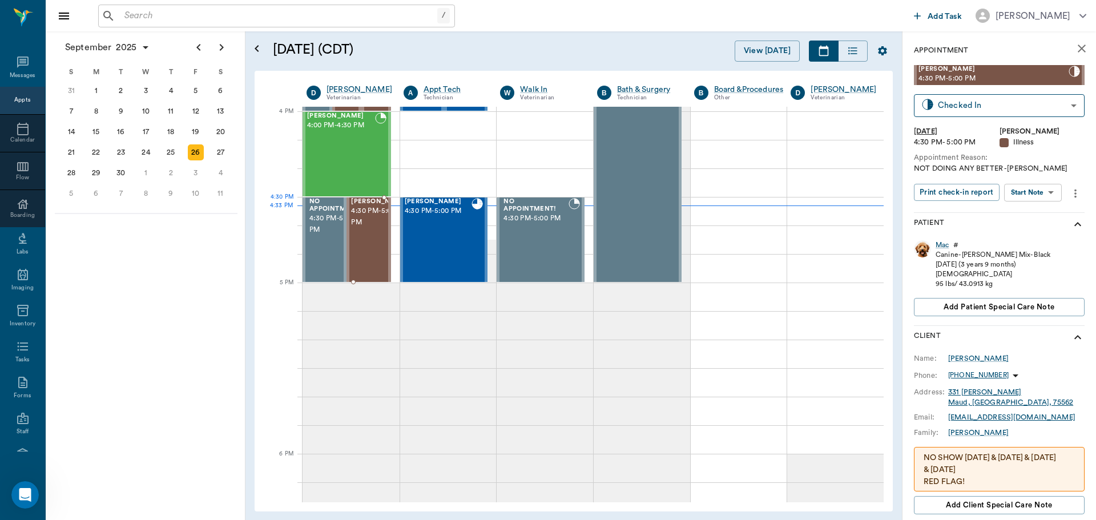
click at [372, 221] on span "4:30 PM - 5:00 PM" at bounding box center [379, 217] width 57 height 23
click at [1050, 194] on body "/ ​ Add Task [PERSON_NAME] Nectar Messages Appts Calendar Flow Boarding Labs Im…" at bounding box center [548, 260] width 1096 height 520
click at [1020, 214] on button "Start SOAP" at bounding box center [1020, 216] width 39 height 13
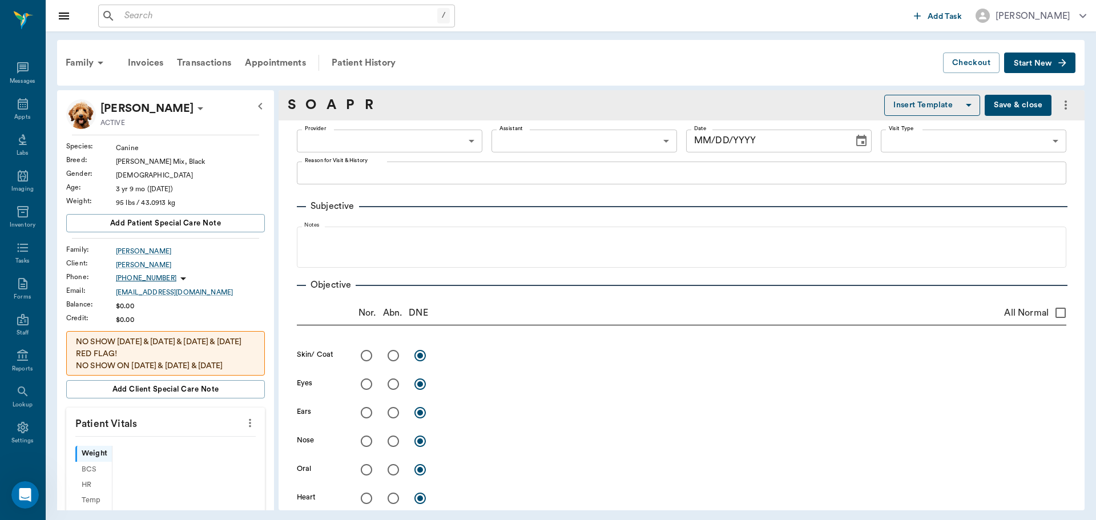
type input "63ec2f075fda476ae8351a4d"
type input "65d2be4f46e3a538d89b8c15"
type textarea "NOT DOING ANY BETTER -[PERSON_NAME]"
type input "[DATE]"
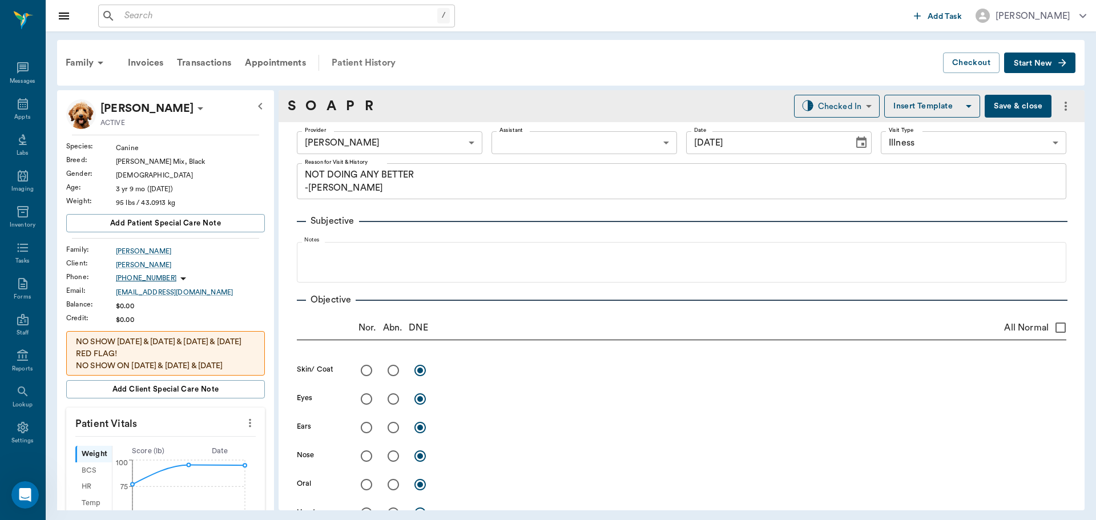
click at [365, 54] on div "Patient History" at bounding box center [364, 62] width 78 height 27
click at [366, 59] on div "Patient History" at bounding box center [364, 62] width 78 height 27
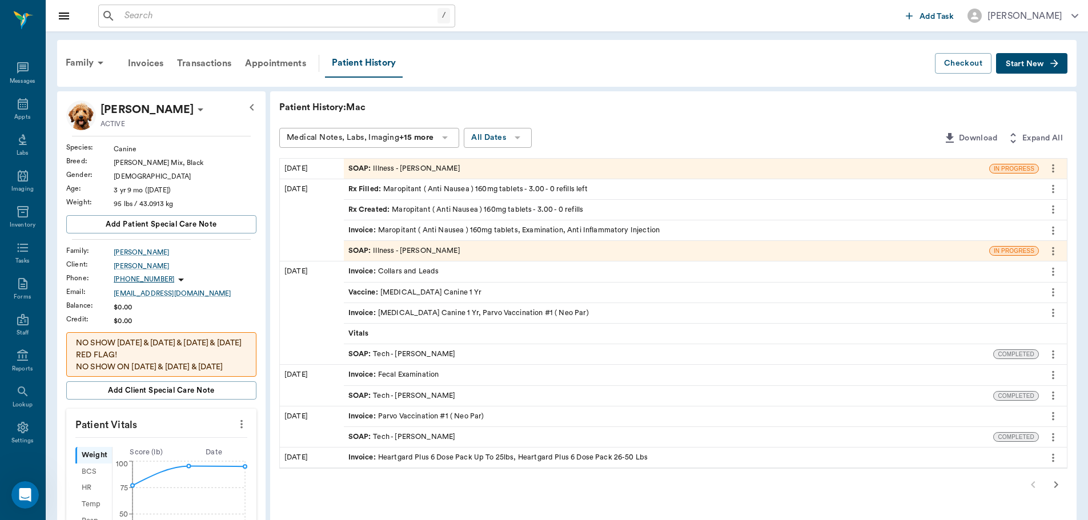
click at [429, 252] on div "SOAP : Illness - [PERSON_NAME]" at bounding box center [404, 251] width 112 height 11
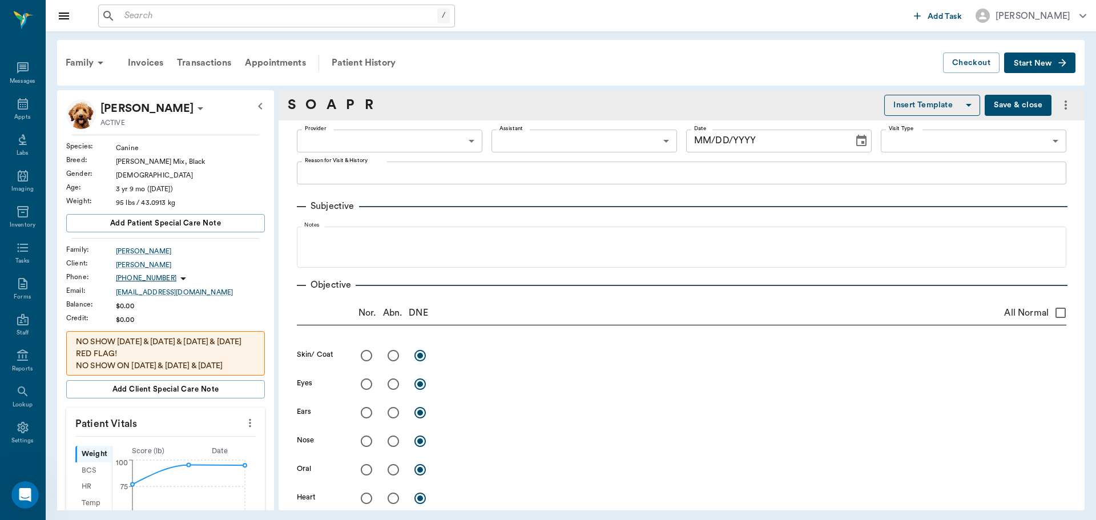
type input "63ec2f075fda476ae8351a4d"
type input "65d2be4f46e3a538d89b8c15"
type textarea "Wants a health check, hasn't ate food since 9/17, is drinking plenty of water. …"
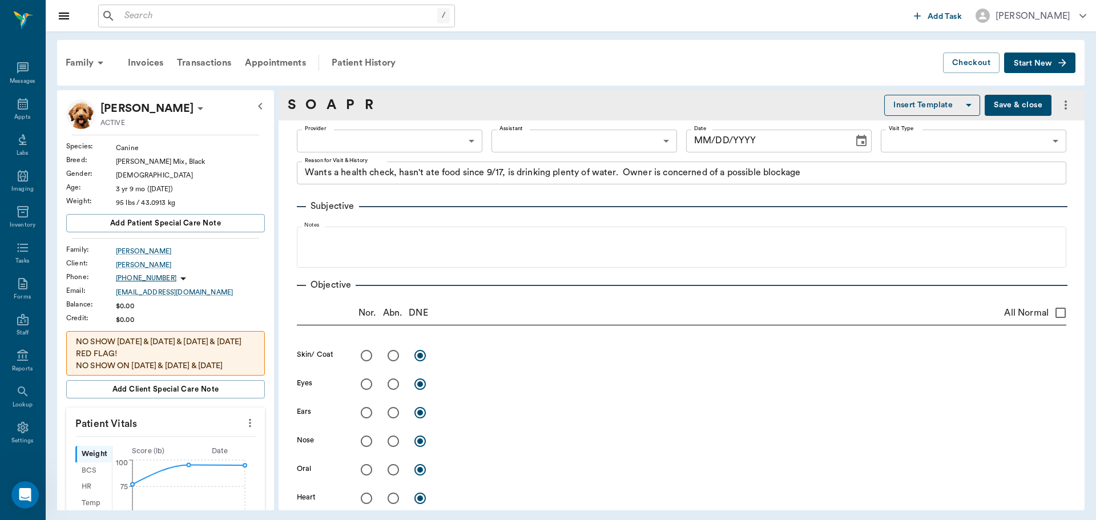
radio input "true"
type textarea "normal [MEDICAL_DATA], no pain"
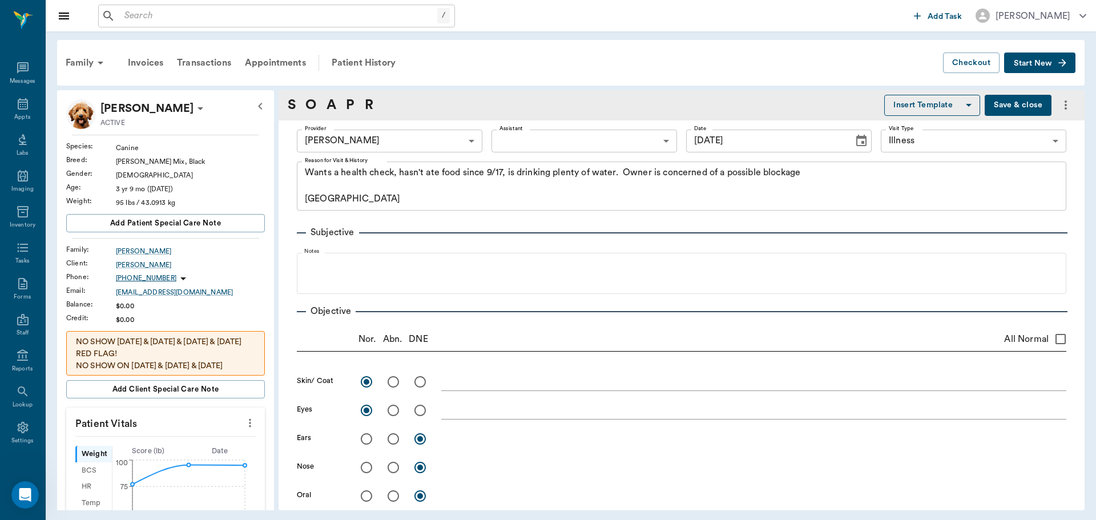
type input "[DATE]"
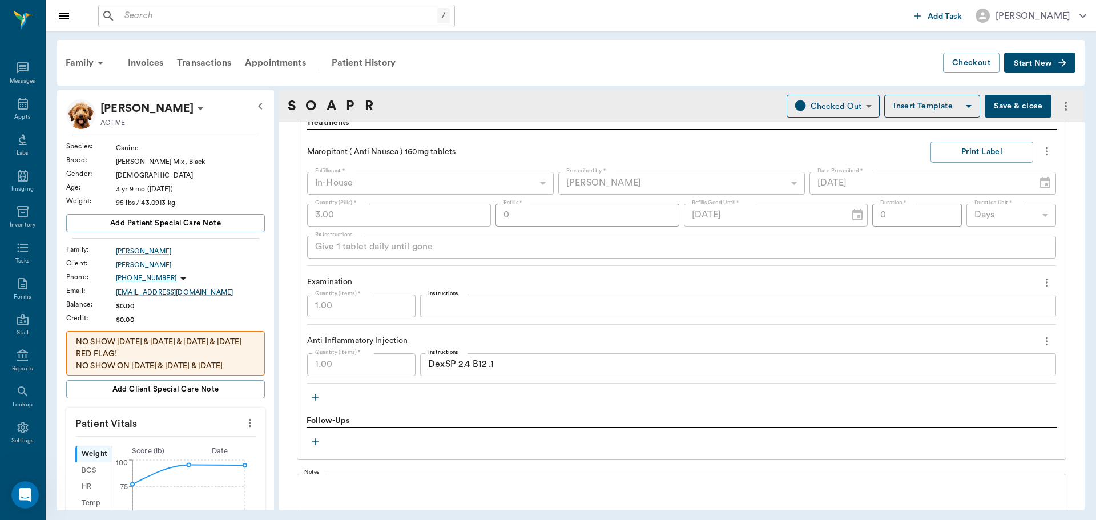
scroll to position [856, 0]
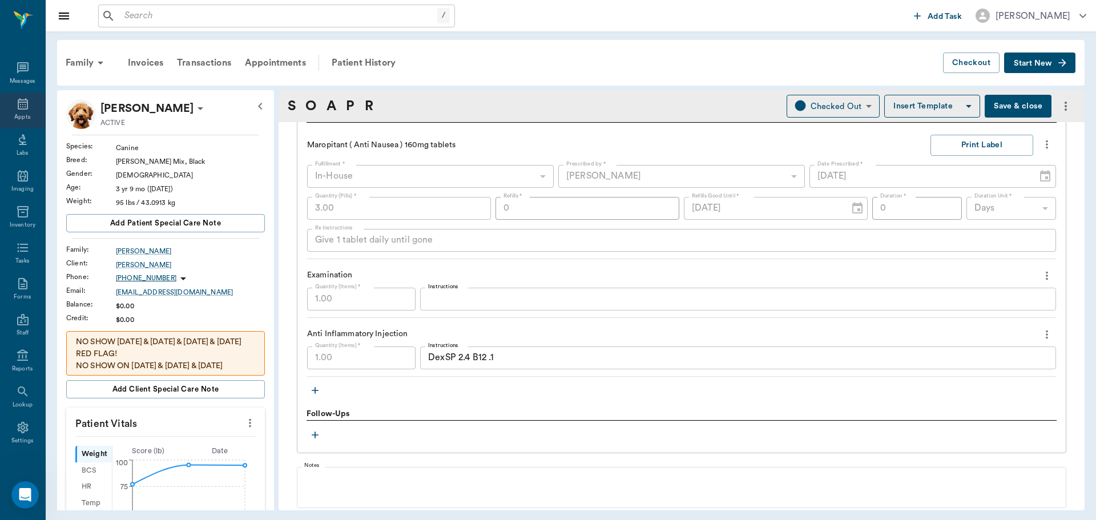
click at [20, 111] on div "Appts" at bounding box center [22, 111] width 45 height 36
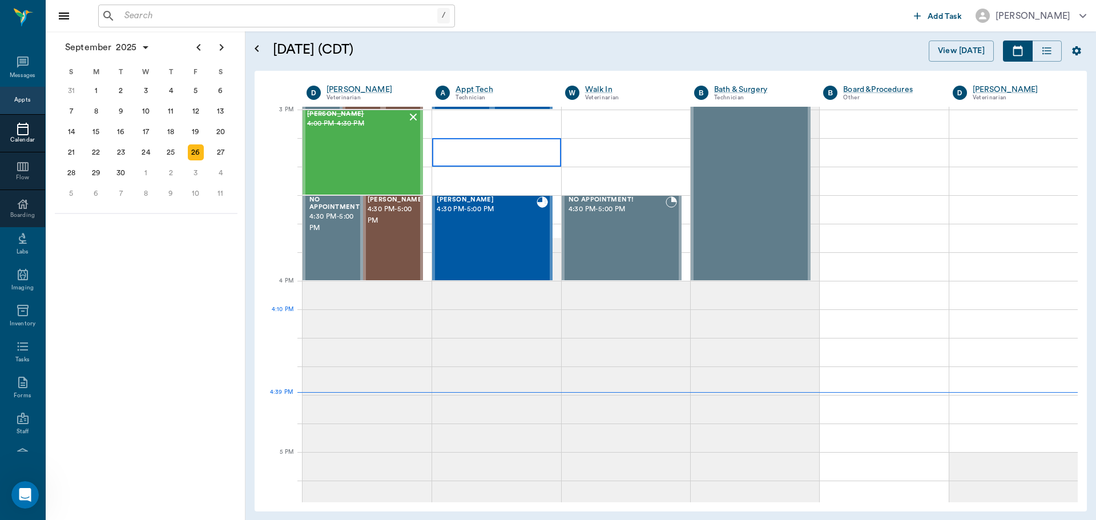
scroll to position [1201, 0]
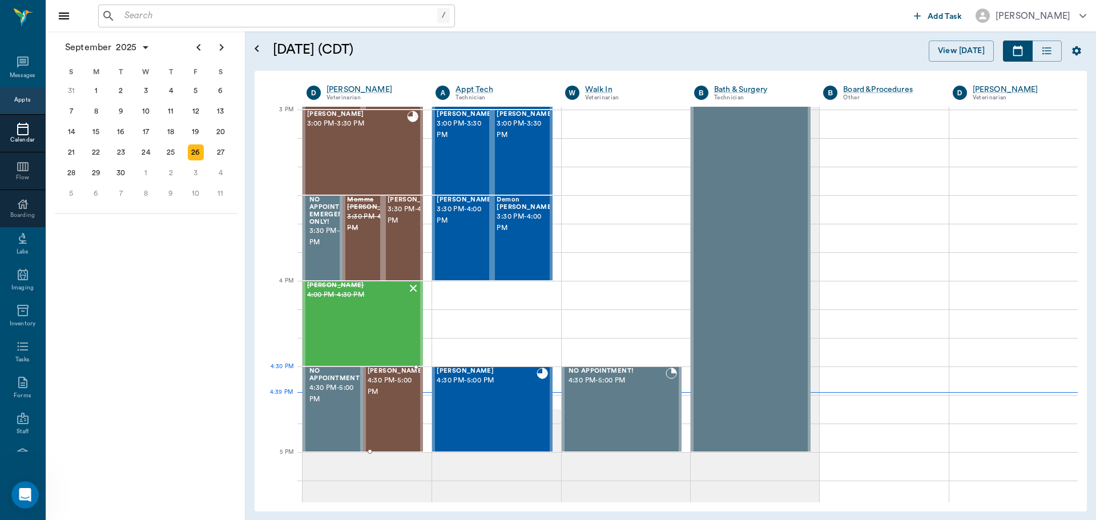
click at [399, 393] on span "4:30 PM - 5:00 PM" at bounding box center [396, 386] width 57 height 23
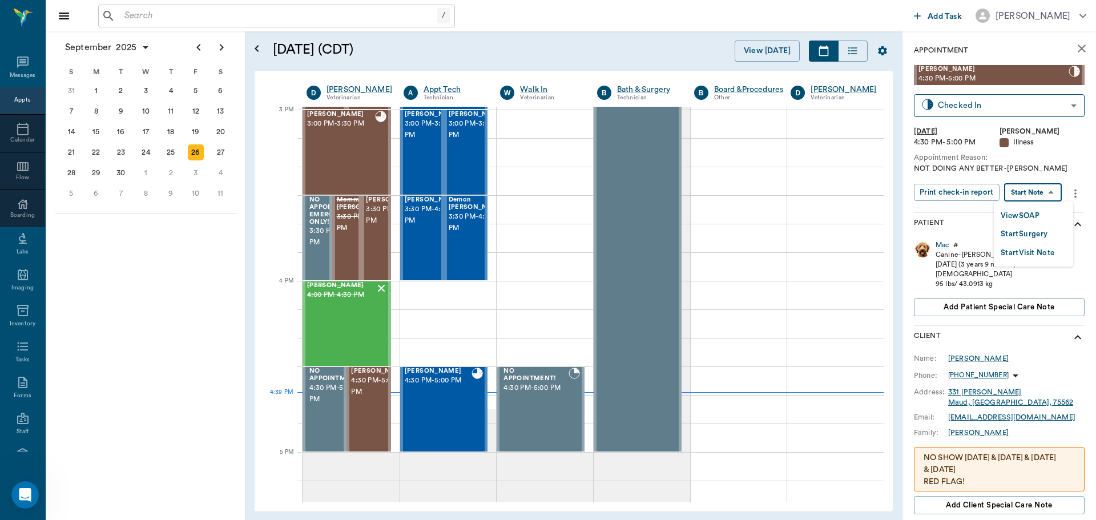
click at [1027, 193] on body "/ ​ Add Task [PERSON_NAME] Nectar Messages Appts Calendar Flow Boarding Labs Im…" at bounding box center [548, 260] width 1096 height 520
click at [1026, 212] on button "View SOAP" at bounding box center [1020, 216] width 39 height 13
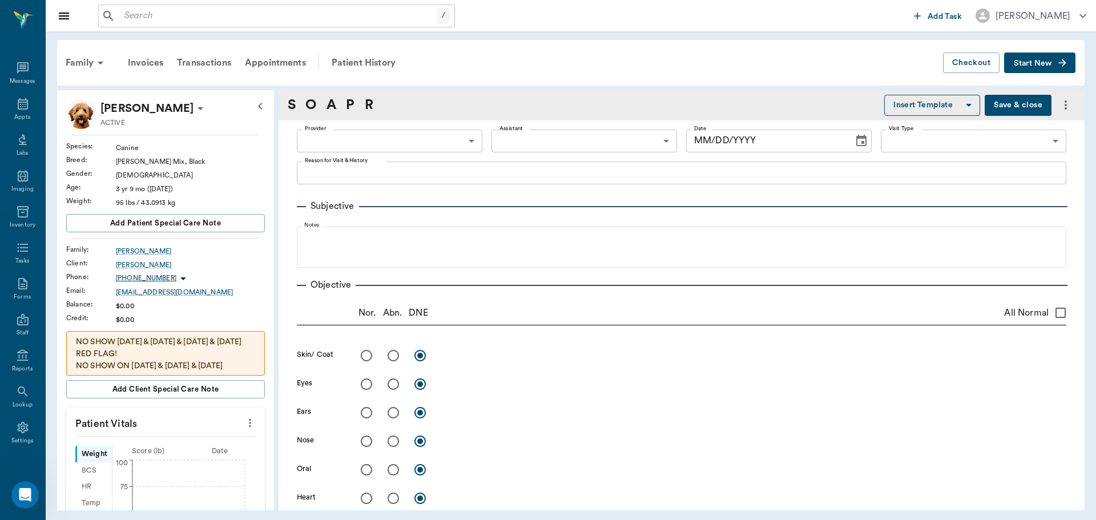
type input "63ec2f075fda476ae8351a4d"
type input "65d2be4f46e3a538d89b8c15"
type textarea "NOT DOING ANY BETTER -[PERSON_NAME]"
type input "[DATE]"
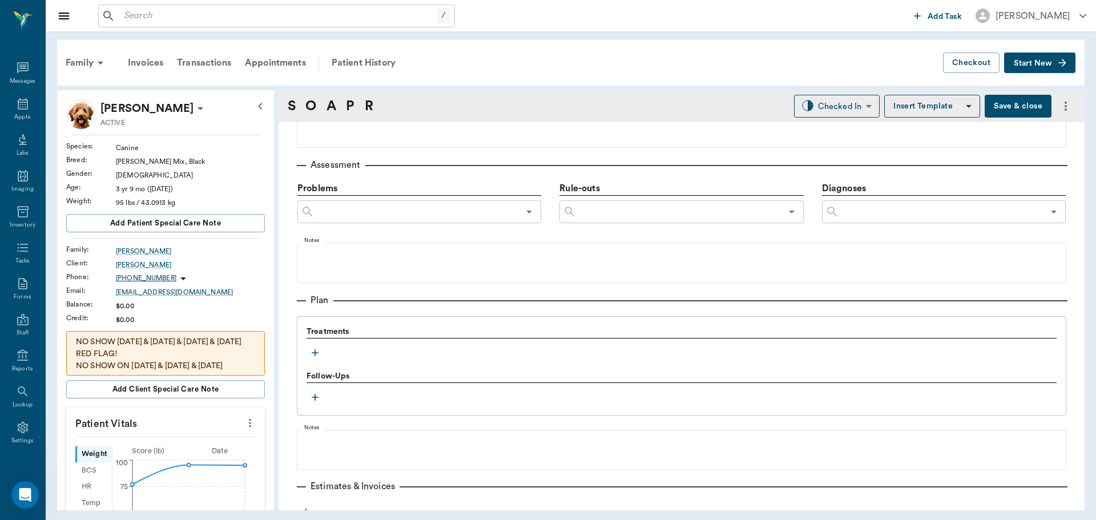
scroll to position [628, 0]
click at [319, 353] on icon "button" at bounding box center [314, 352] width 11 height 11
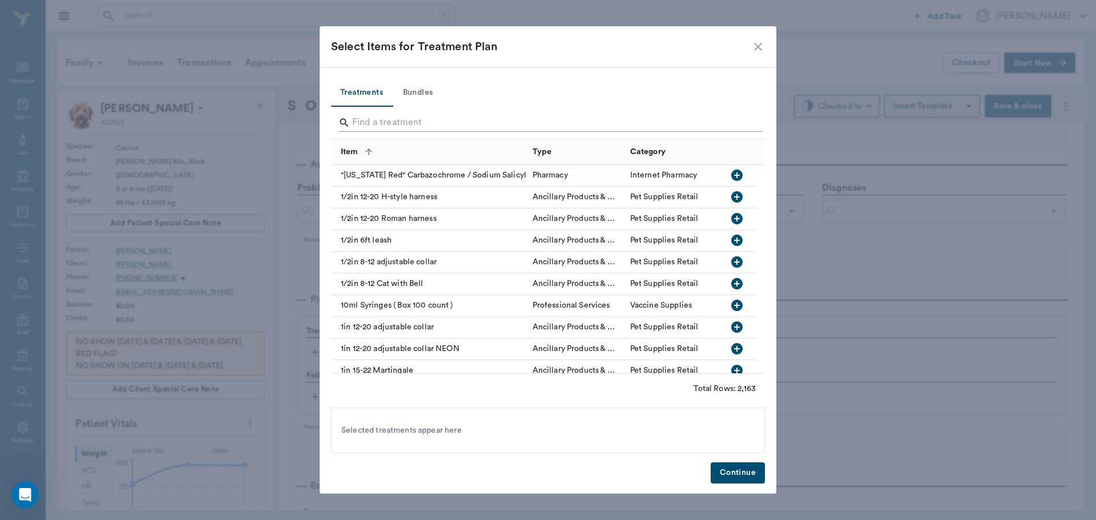
click at [471, 127] on input "Search" at bounding box center [548, 123] width 393 height 18
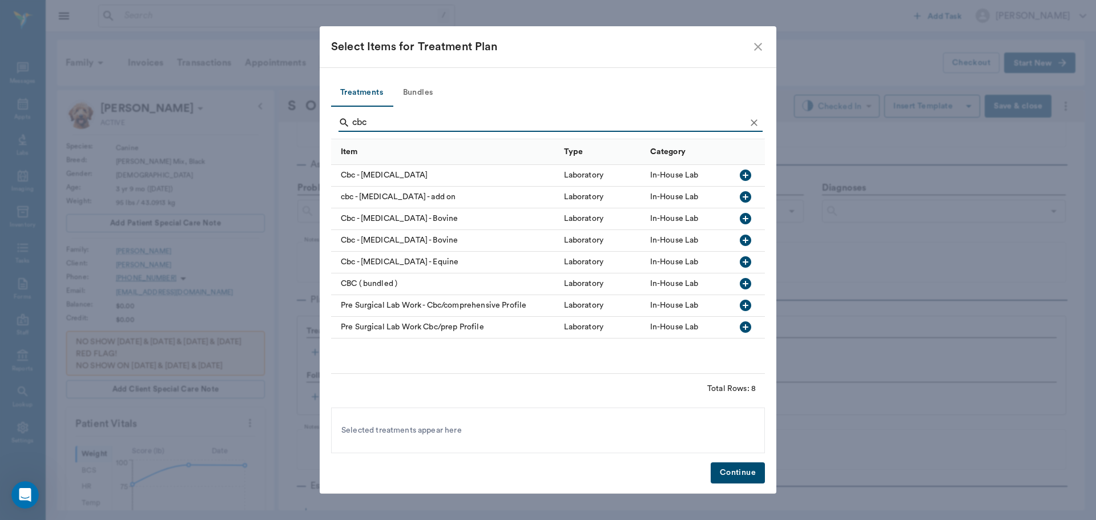
type input "cbc"
click at [746, 175] on icon "button" at bounding box center [746, 175] width 14 height 14
click at [753, 117] on icon "Clear" at bounding box center [754, 122] width 11 height 11
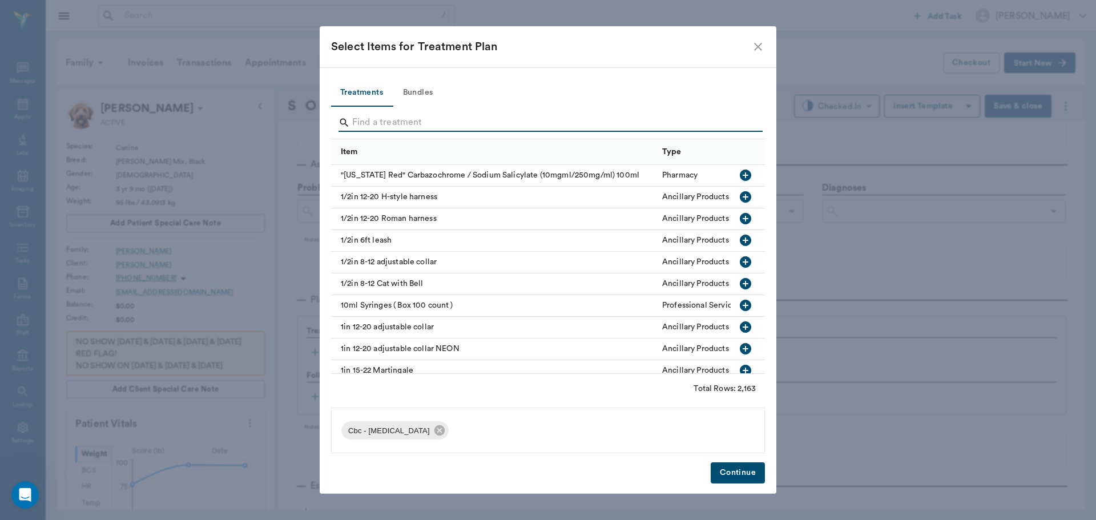
click at [711, 120] on input "Search" at bounding box center [548, 123] width 393 height 18
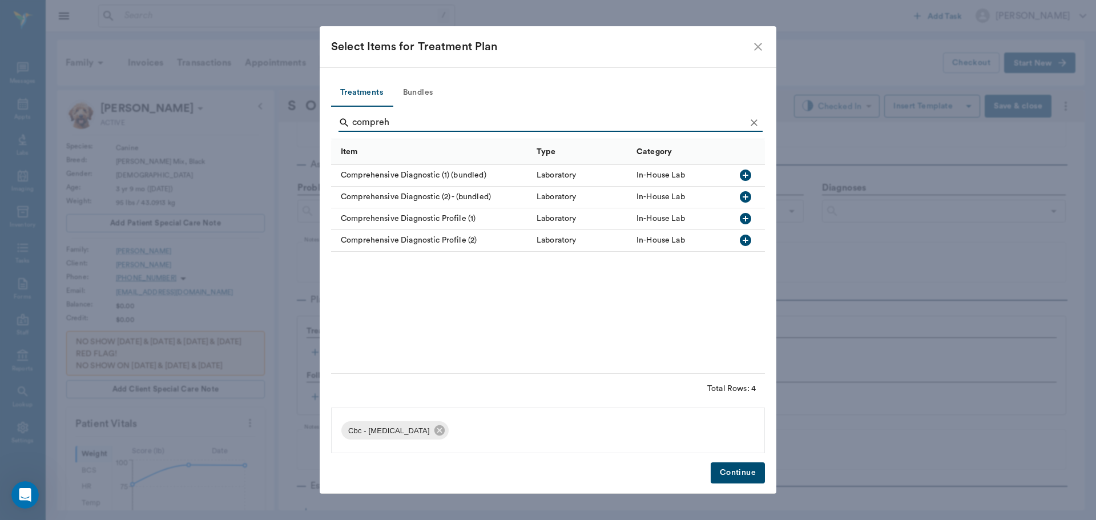
type input "compreh"
click at [745, 220] on icon "button" at bounding box center [745, 218] width 11 height 11
click at [743, 477] on button "Continue" at bounding box center [738, 473] width 54 height 21
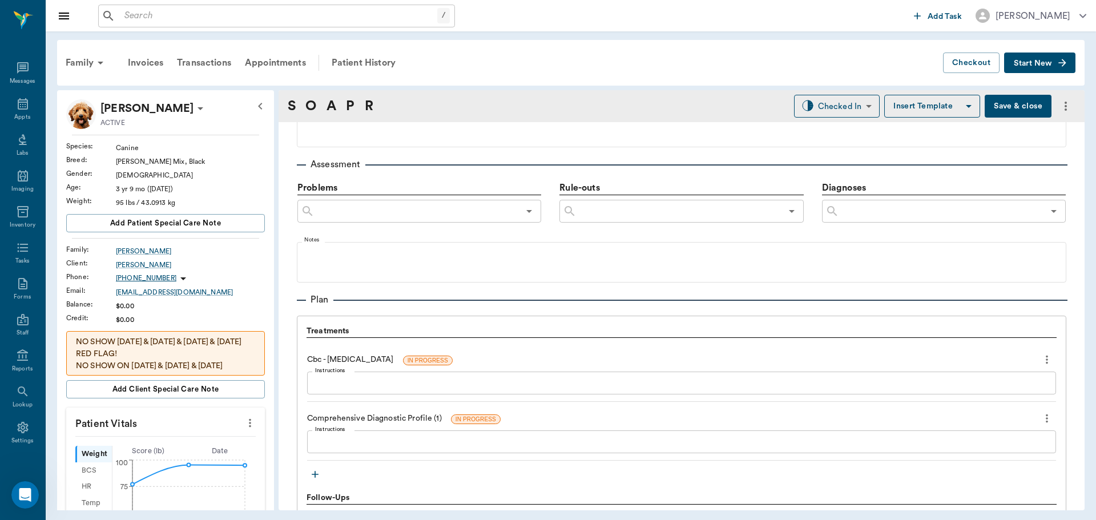
click at [831, 111] on body "/ ​ Add Task [PERSON_NAME] Nectar Messages Appts Labs Imaging Inventory Tasks F…" at bounding box center [548, 260] width 1096 height 520
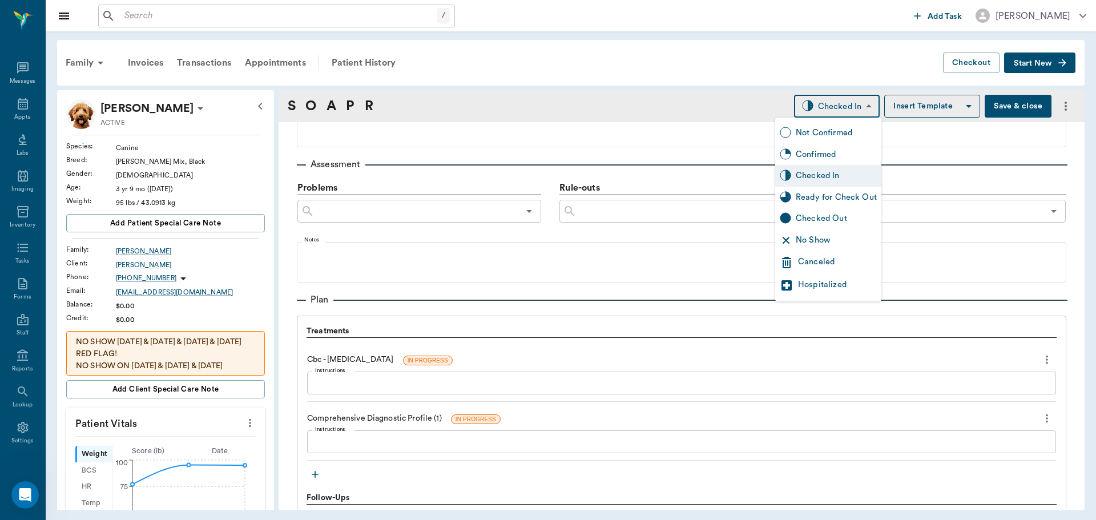
click at [1063, 300] on div at bounding box center [548, 260] width 1096 height 520
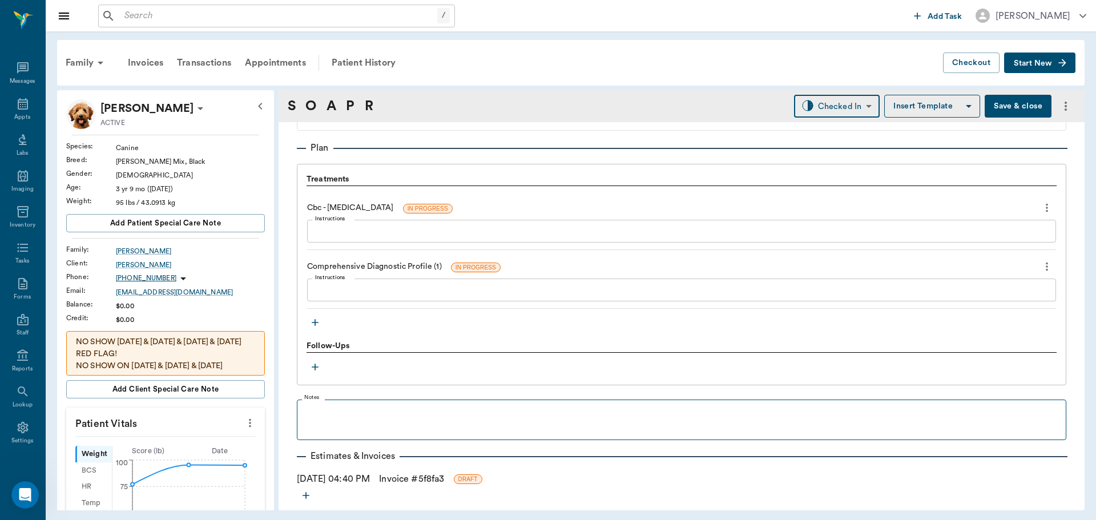
scroll to position [799, 0]
